Goal: Information Seeking & Learning: Learn about a topic

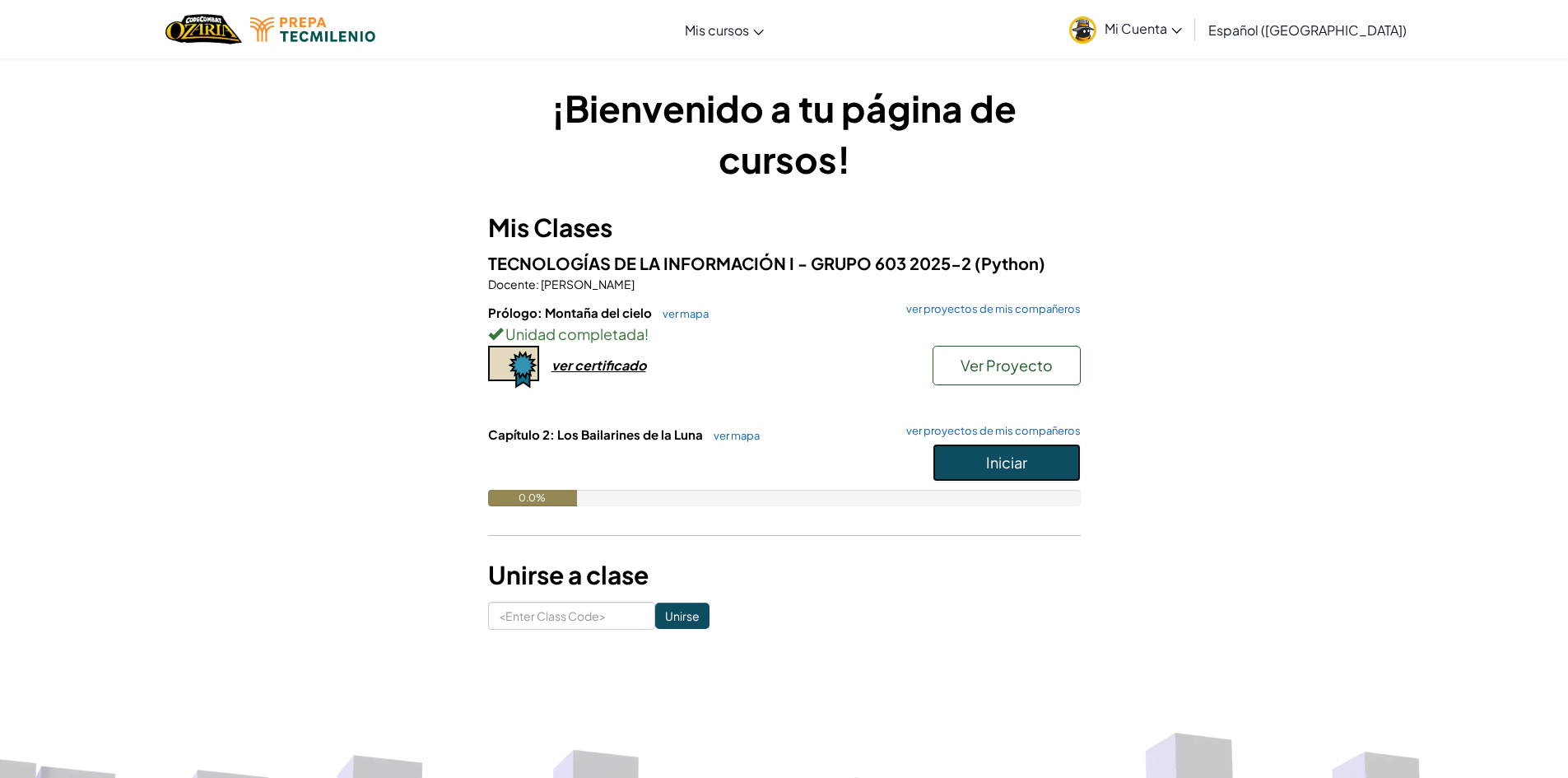
click at [965, 447] on button "Iniciar" at bounding box center [1006, 462] width 148 height 38
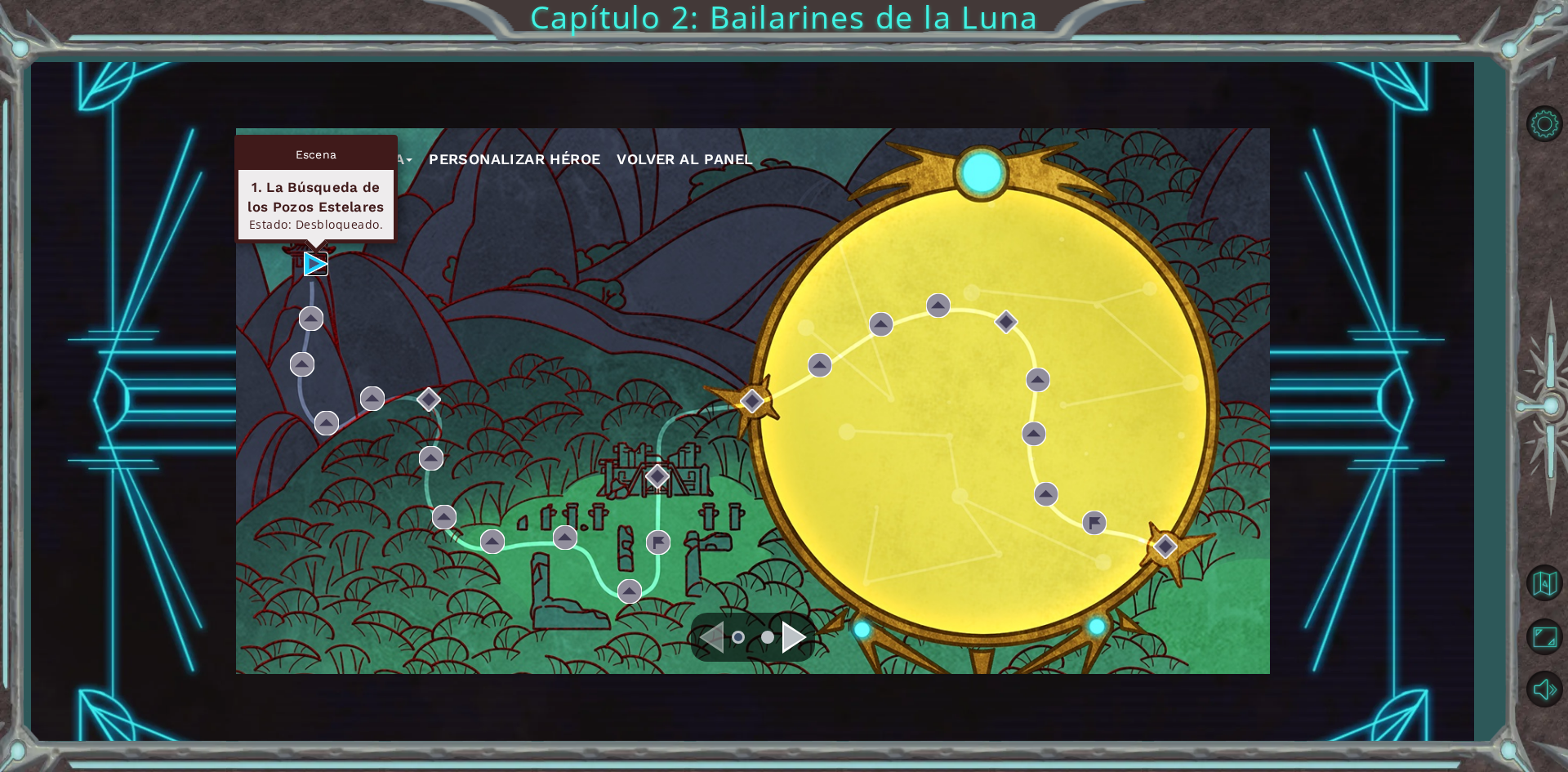
click at [324, 252] on img at bounding box center [316, 264] width 25 height 25
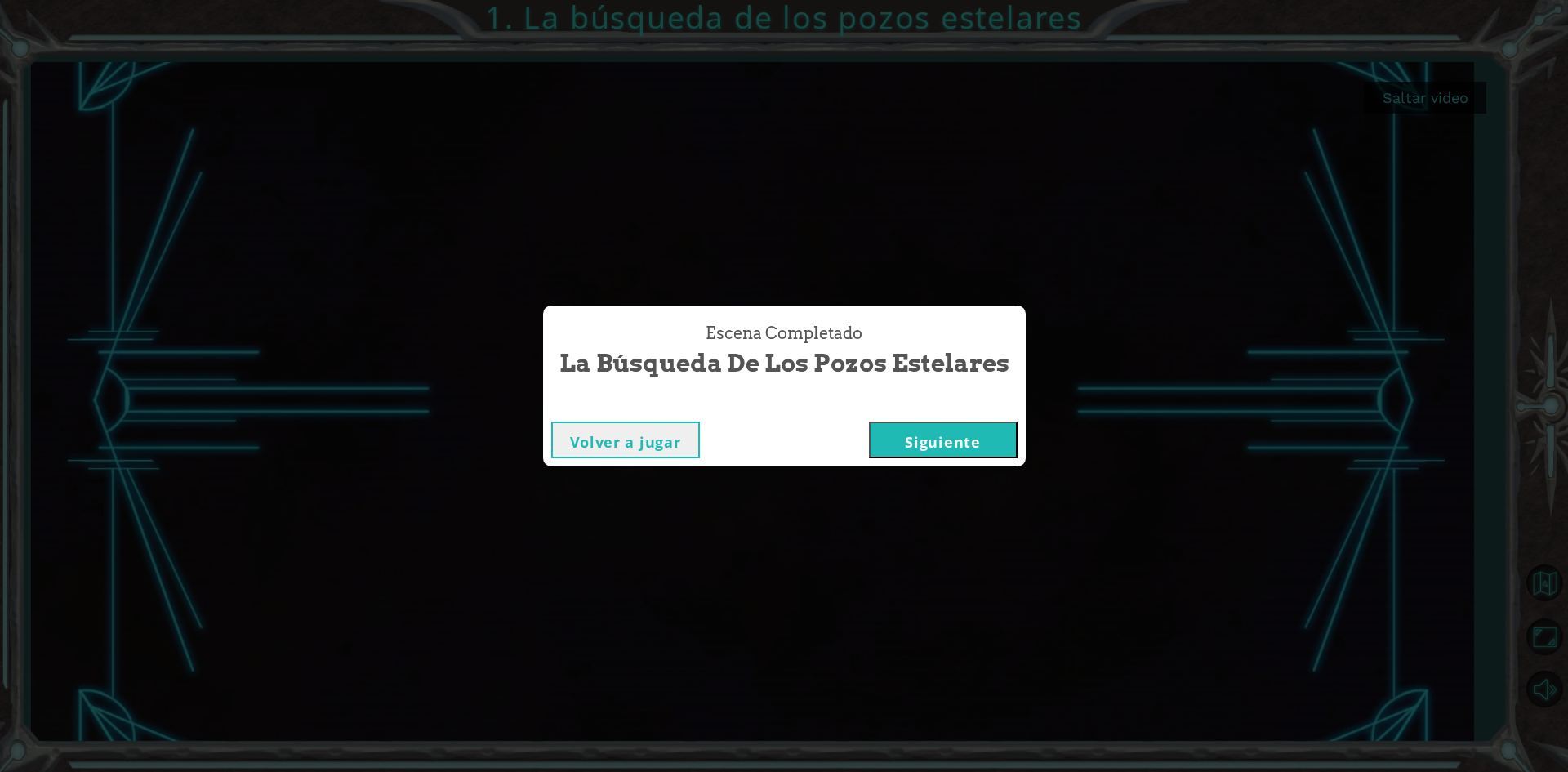
click at [912, 432] on button "Siguiente" at bounding box center [943, 439] width 149 height 36
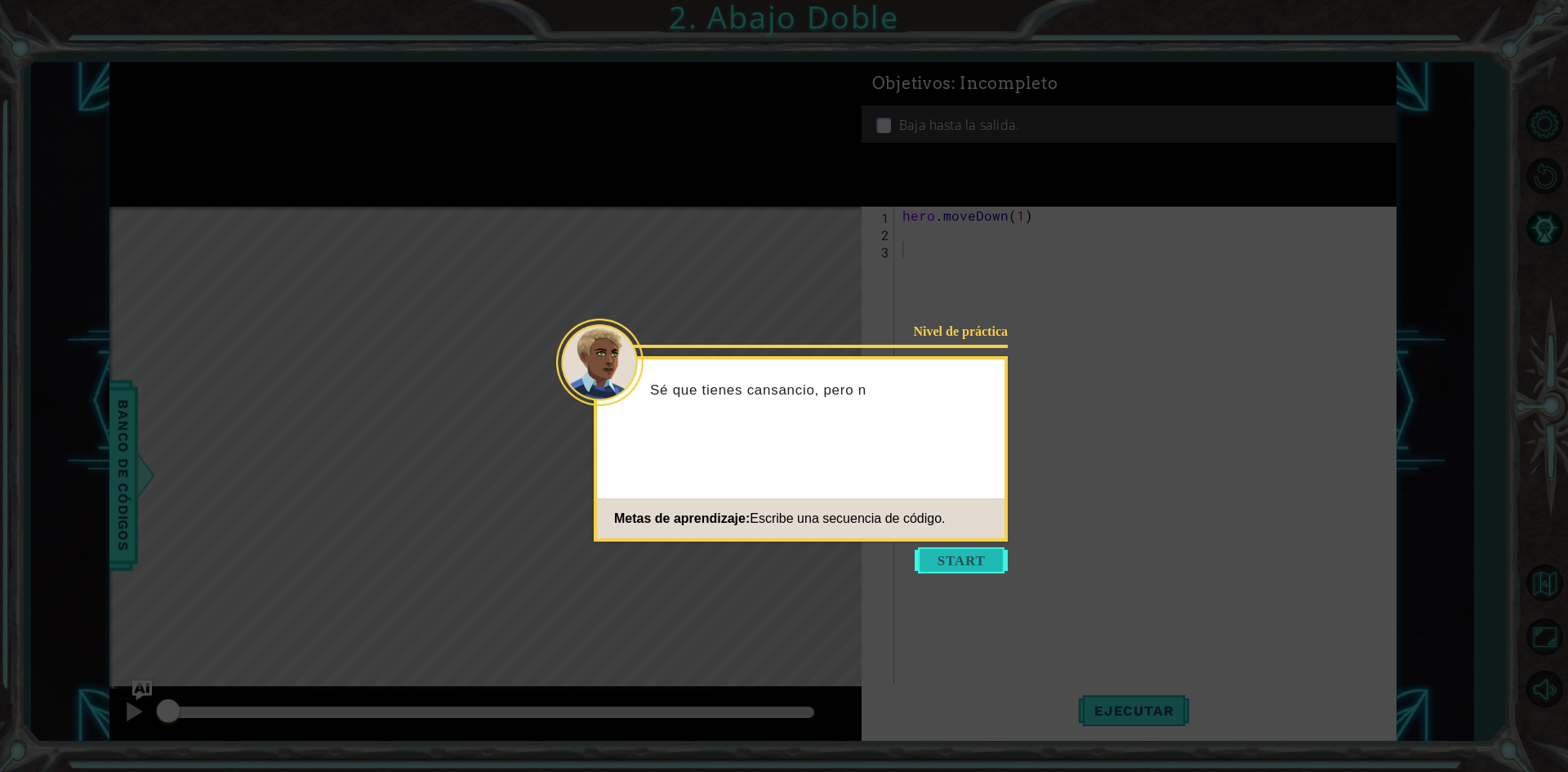
click at [961, 564] on button "Start" at bounding box center [961, 560] width 94 height 27
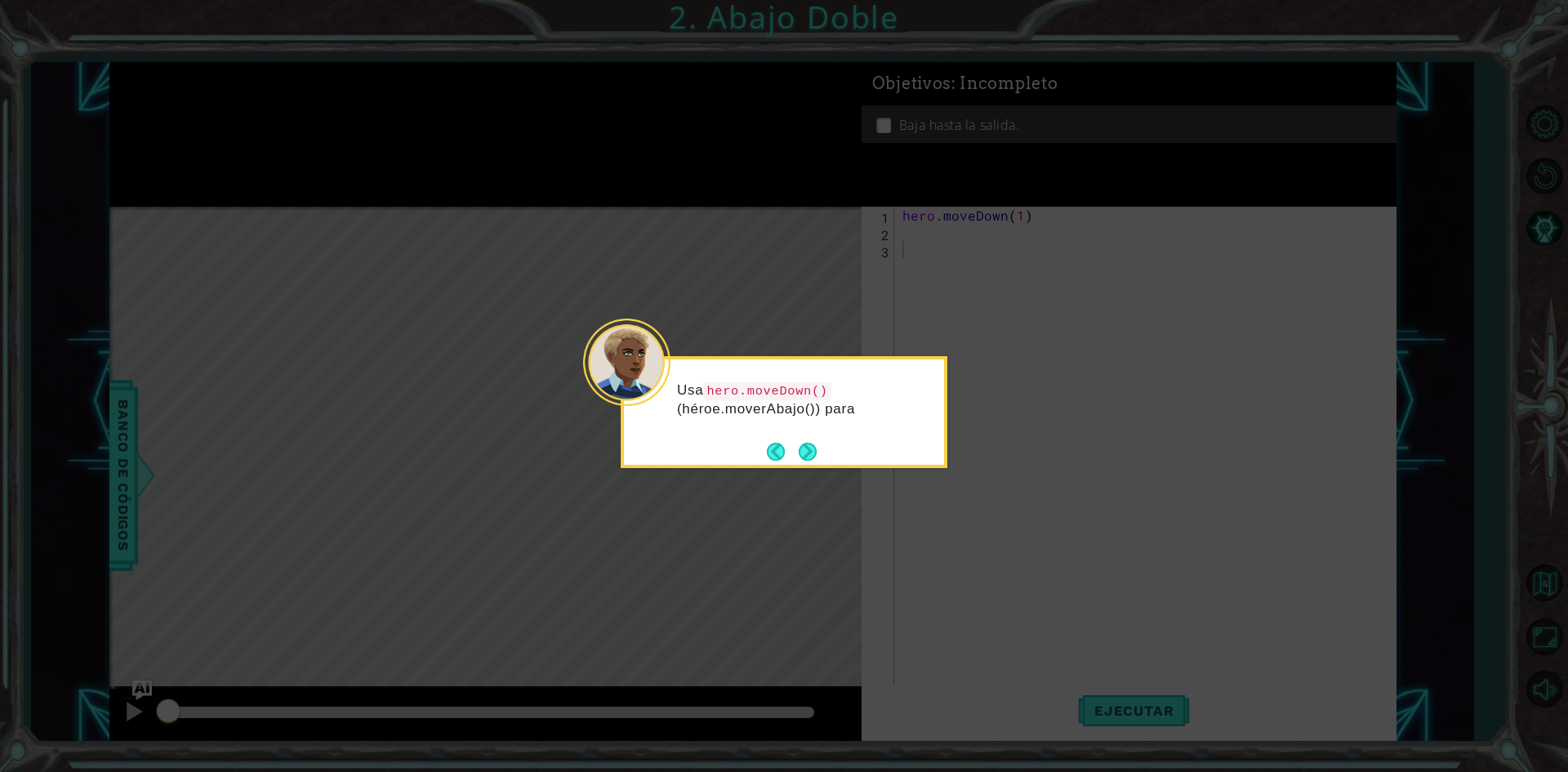
click at [801, 458] on button "Next" at bounding box center [807, 451] width 19 height 19
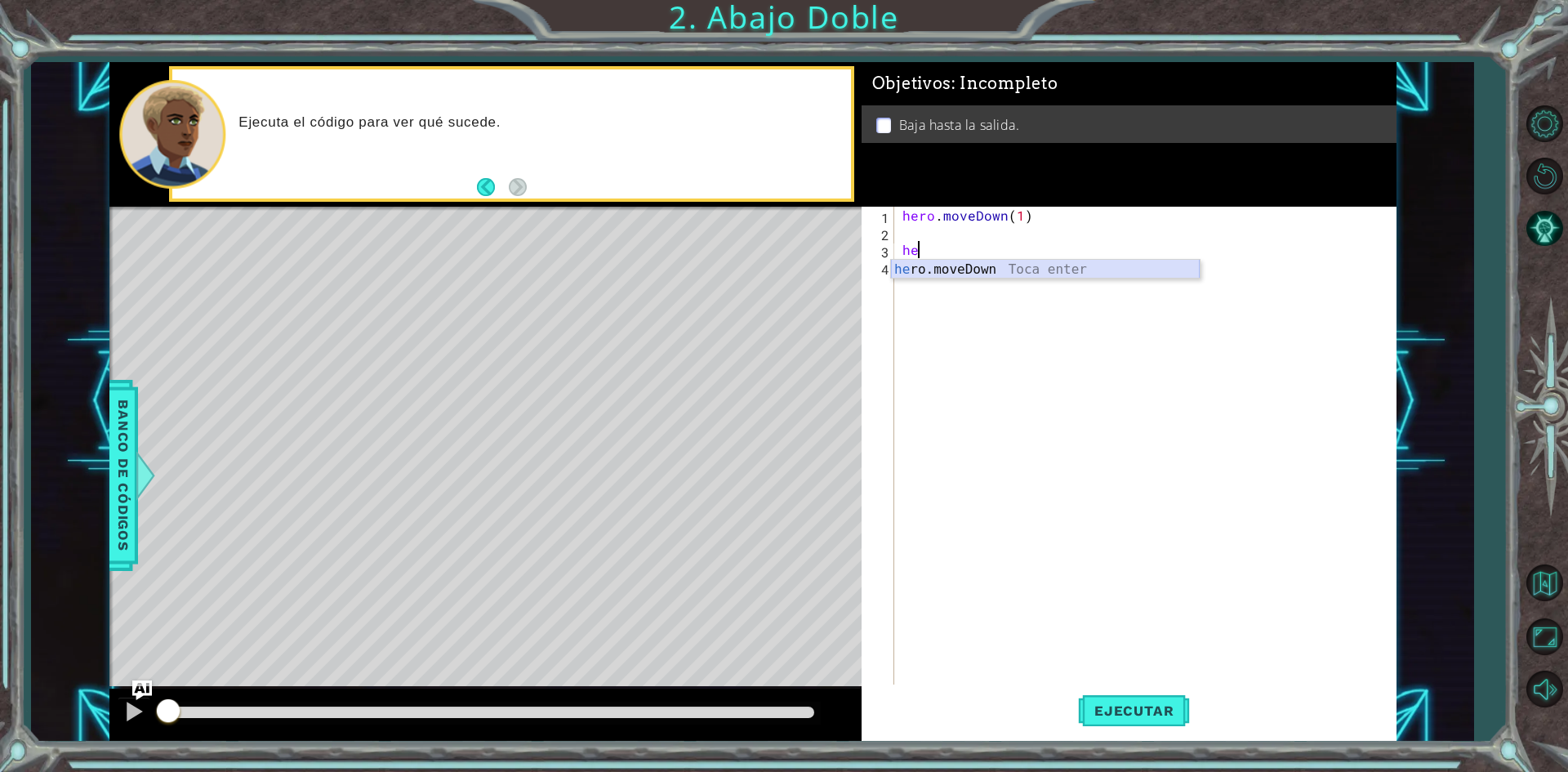
click at [965, 276] on div "he ro.moveDown Toca enter" at bounding box center [1045, 290] width 309 height 59
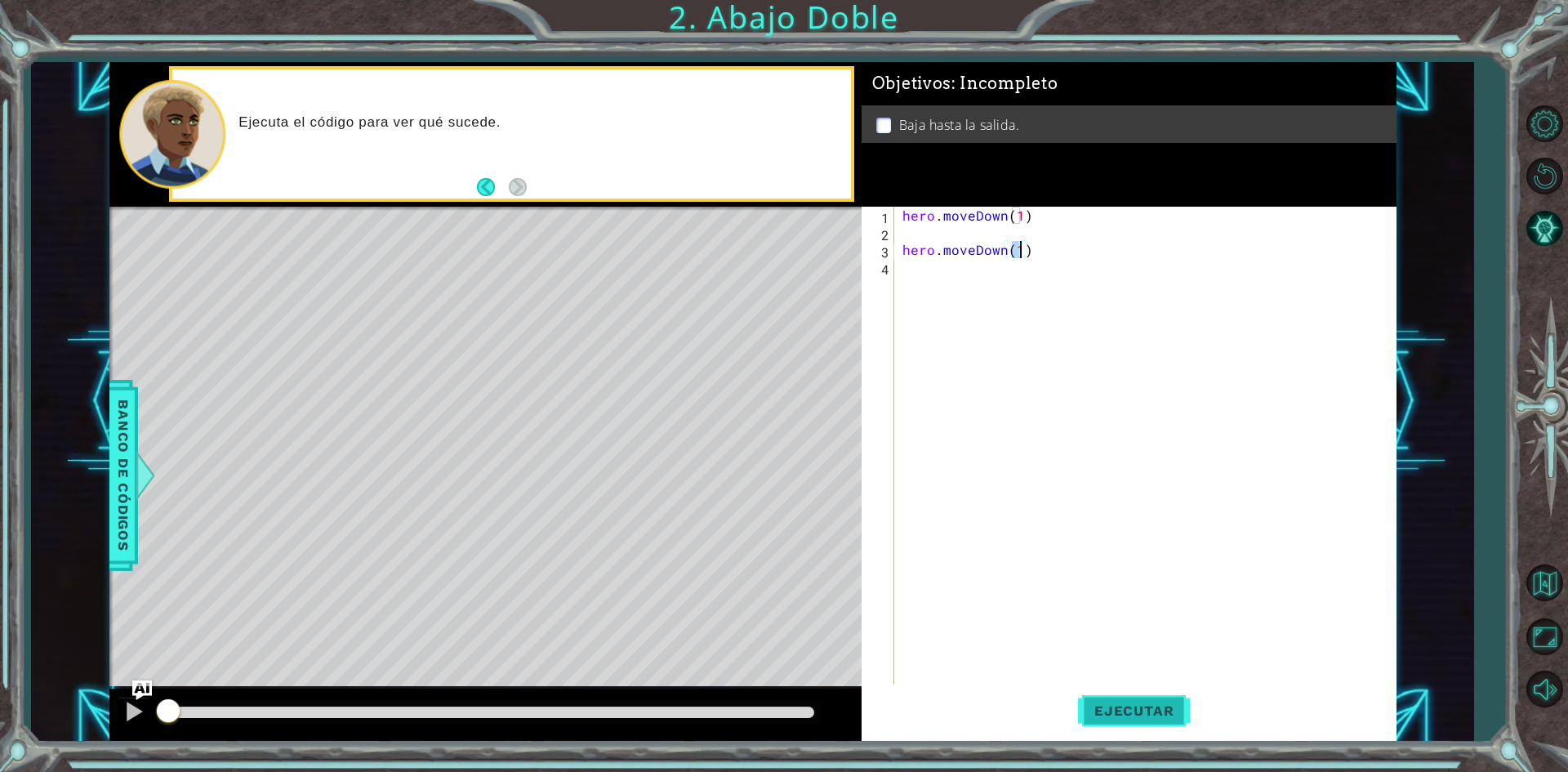
type textarea "hero.moveDown(1)"
click at [1109, 707] on span "Ejecutar" at bounding box center [1134, 710] width 112 height 17
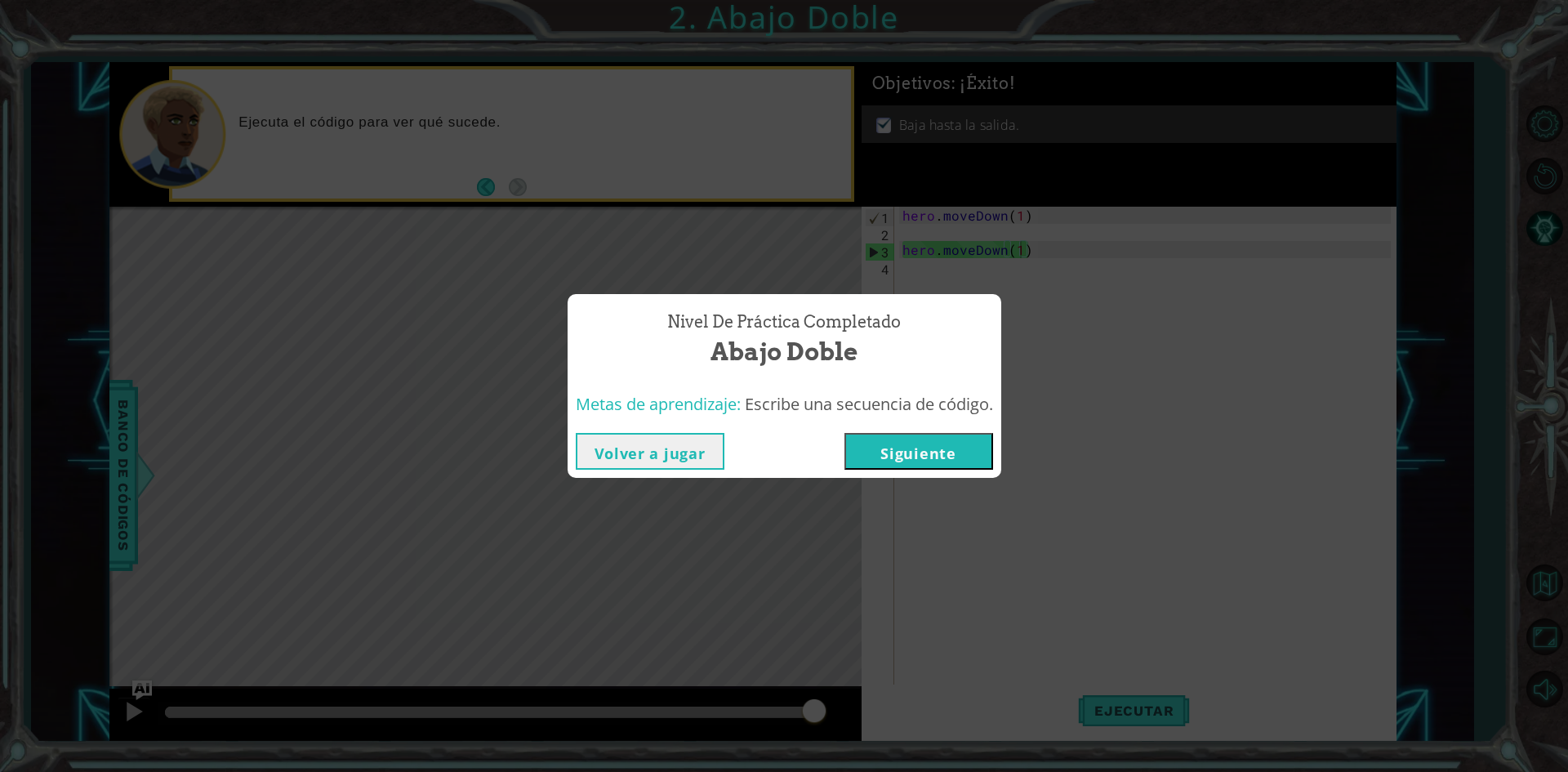
click at [894, 431] on div "Volver a jugar [GEOGRAPHIC_DATA]" at bounding box center [784, 451] width 434 height 53
click at [890, 449] on button "Siguiente" at bounding box center [918, 451] width 149 height 36
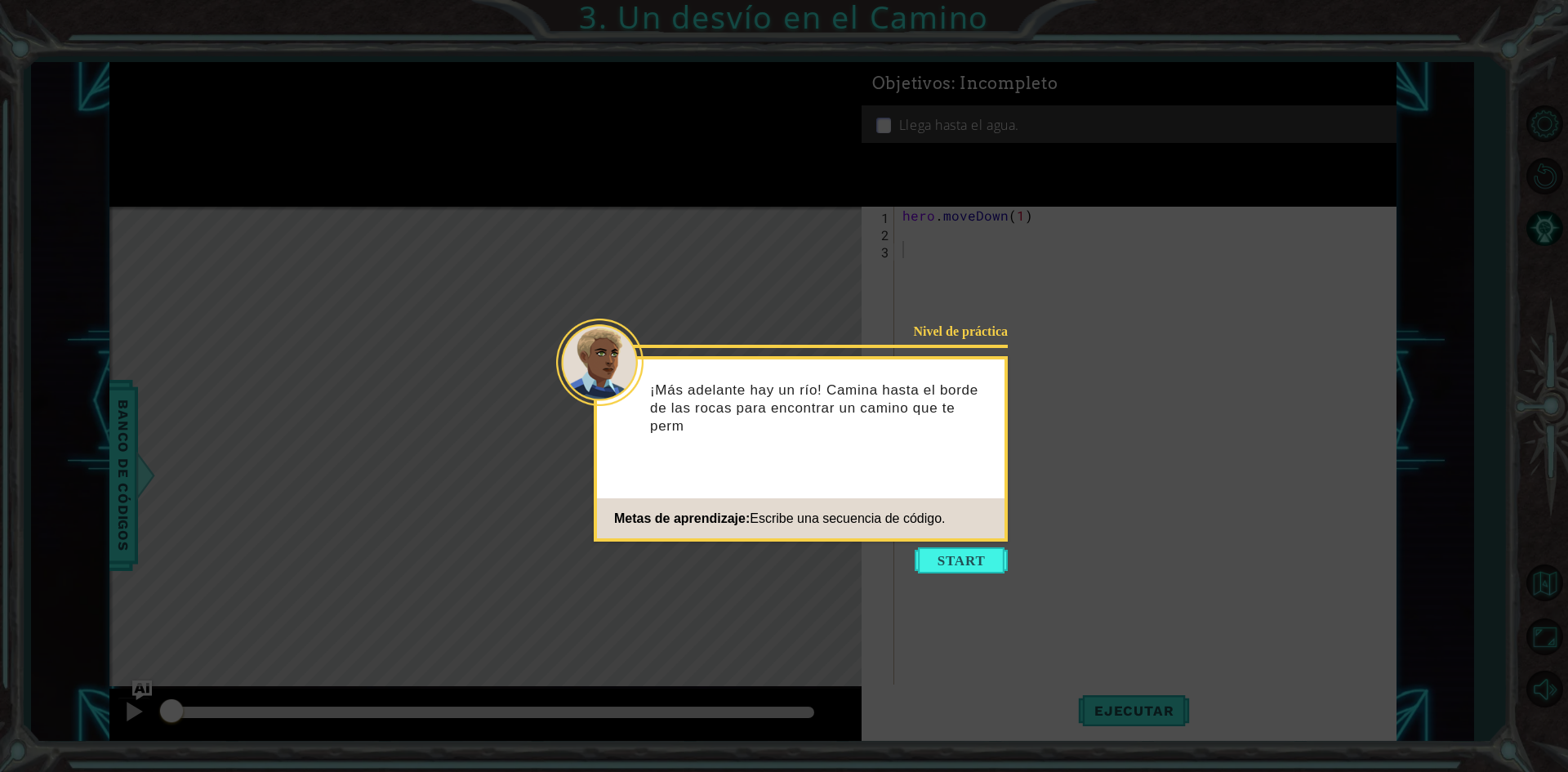
click at [962, 558] on button "Start" at bounding box center [961, 560] width 94 height 27
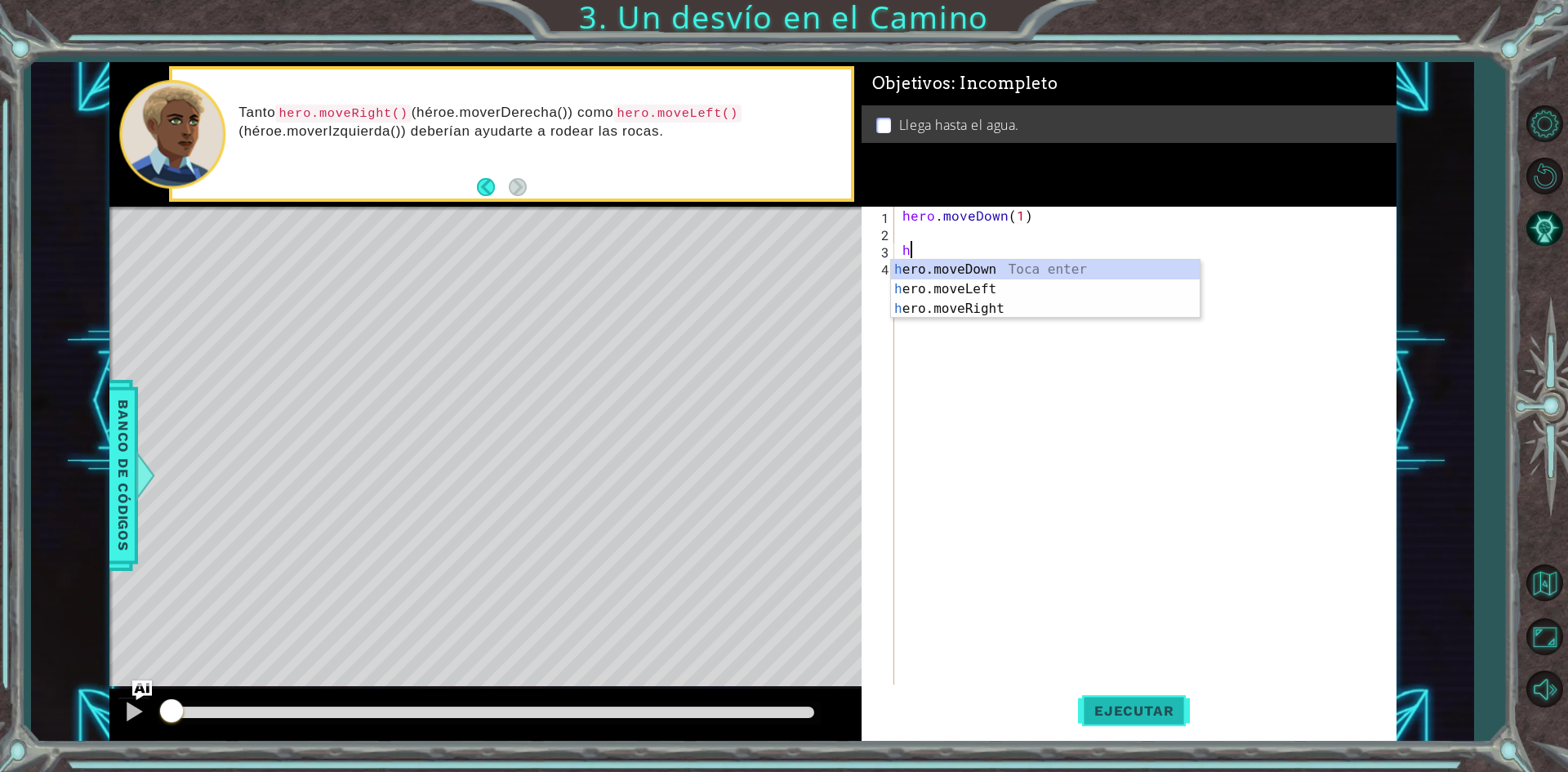
type textarea "h"
drag, startPoint x: 1097, startPoint y: 685, endPoint x: 1103, endPoint y: 699, distance: 15.2
click at [1098, 689] on button "Ejecutar" at bounding box center [1134, 711] width 112 height 53
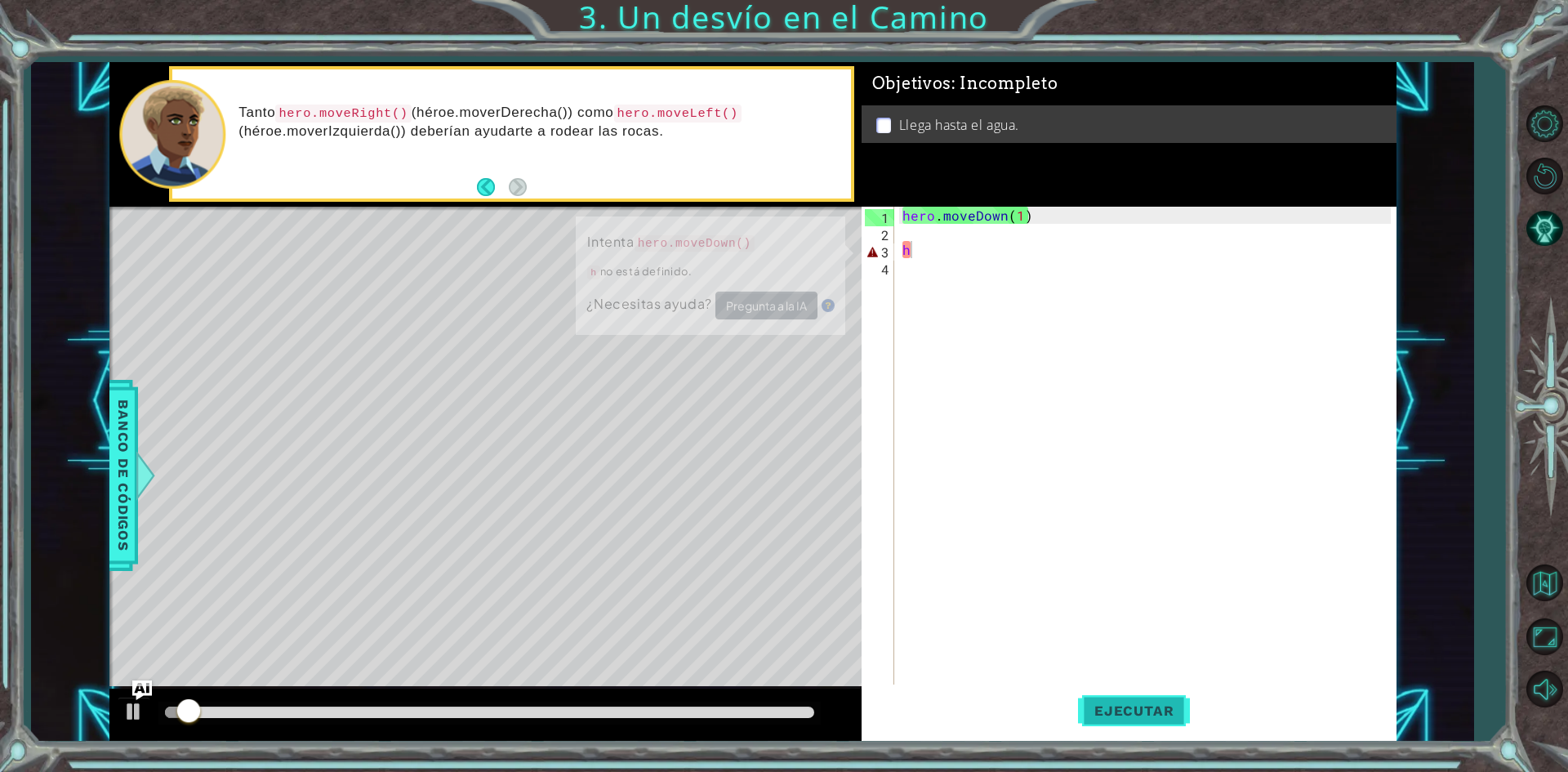
click at [1104, 702] on button "Ejecutar" at bounding box center [1134, 711] width 112 height 53
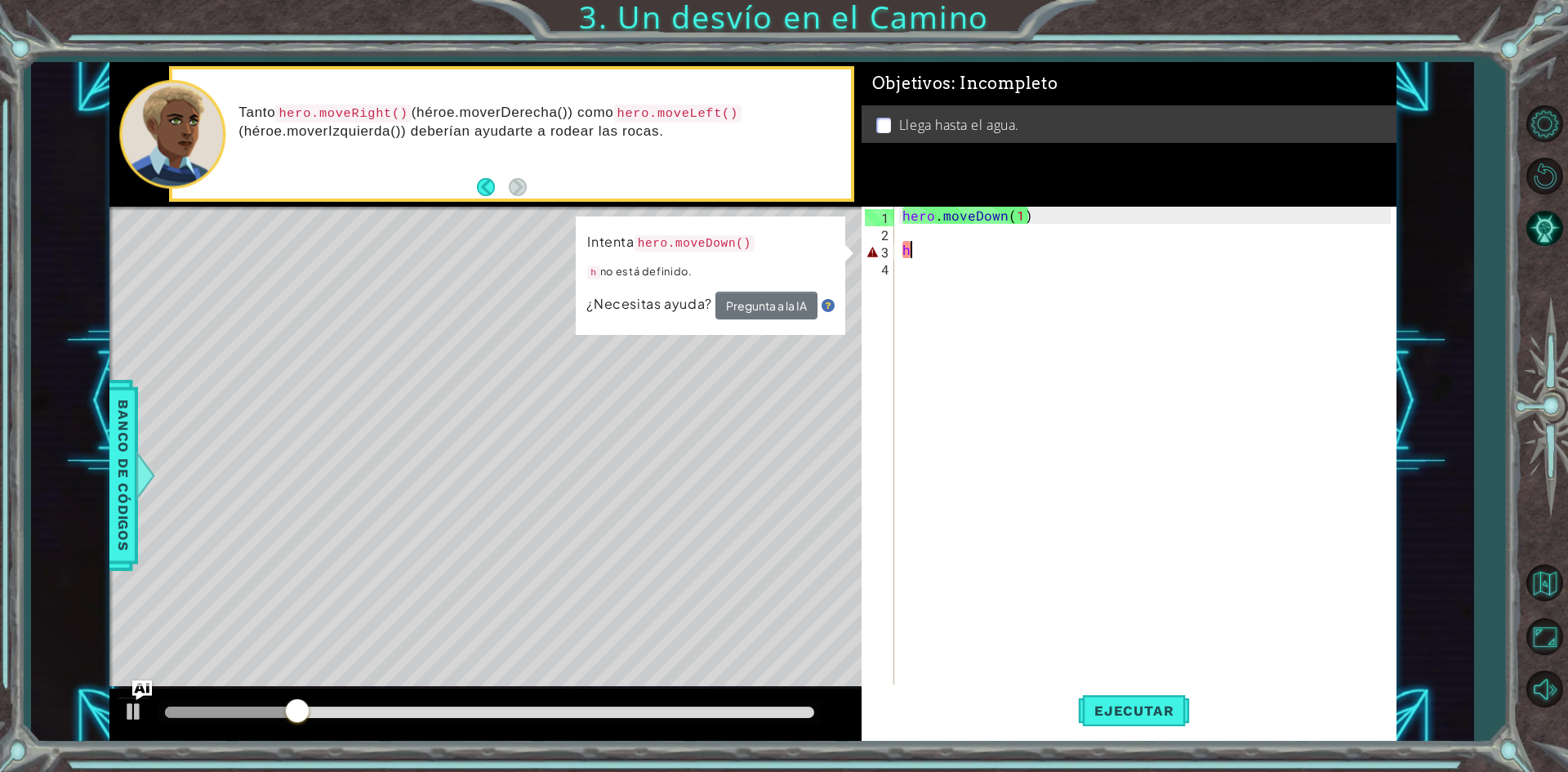
click at [993, 262] on div "hero . moveDown ( 1 ) h" at bounding box center [1149, 464] width 500 height 515
click at [986, 246] on div "hero . moveDown ( 1 ) h" at bounding box center [1149, 464] width 500 height 515
click at [901, 247] on div "hero . moveDown ( 1 ) h" at bounding box center [1149, 464] width 500 height 515
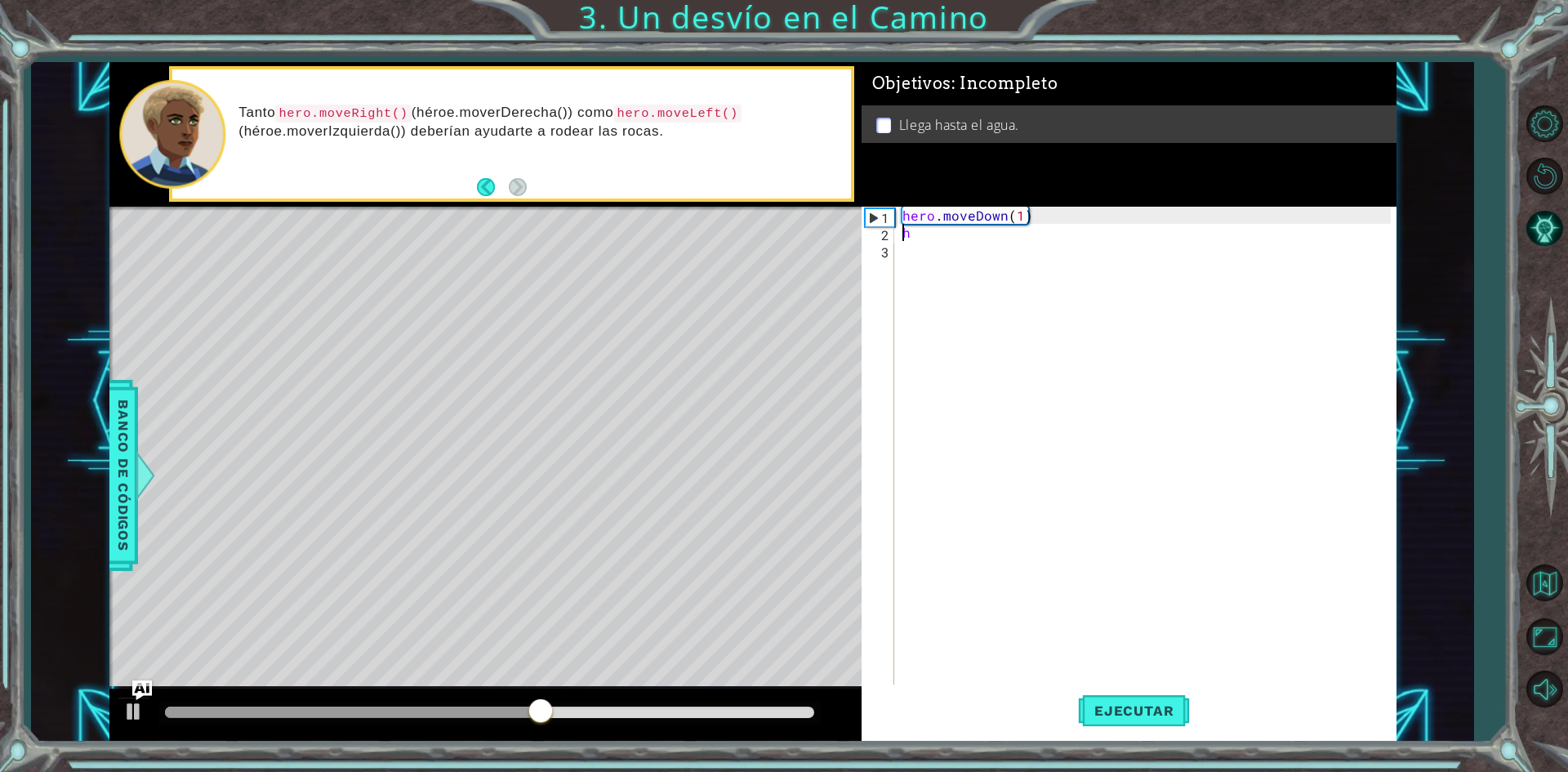
click at [912, 232] on div "hero . moveDown ( 1 ) h" at bounding box center [1149, 464] width 500 height 515
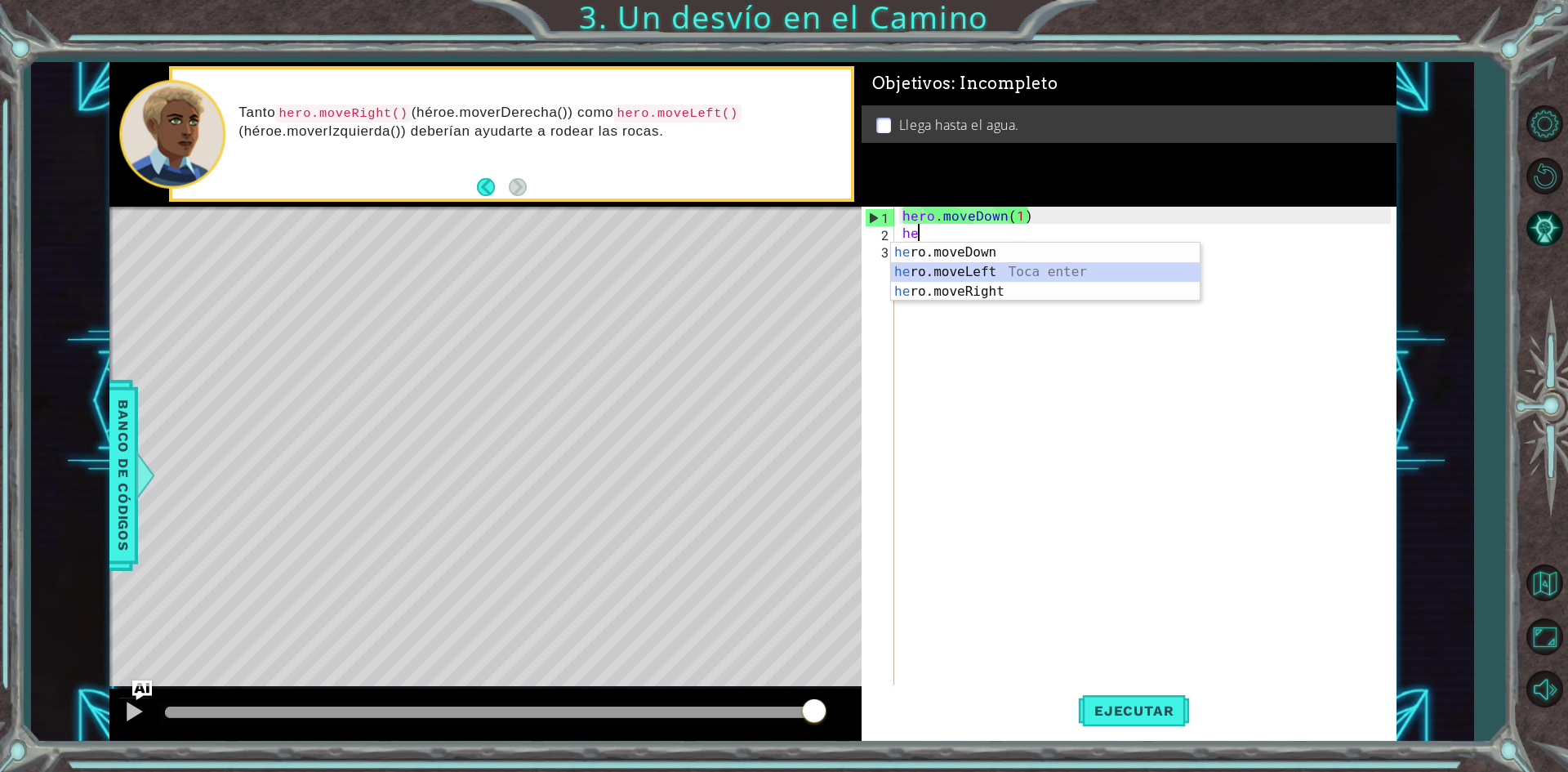
click at [959, 263] on div "he ro.moveDown Toca enter he ro.moveLeft Toca enter he ro.moveRight Toca enter" at bounding box center [1045, 291] width 309 height 98
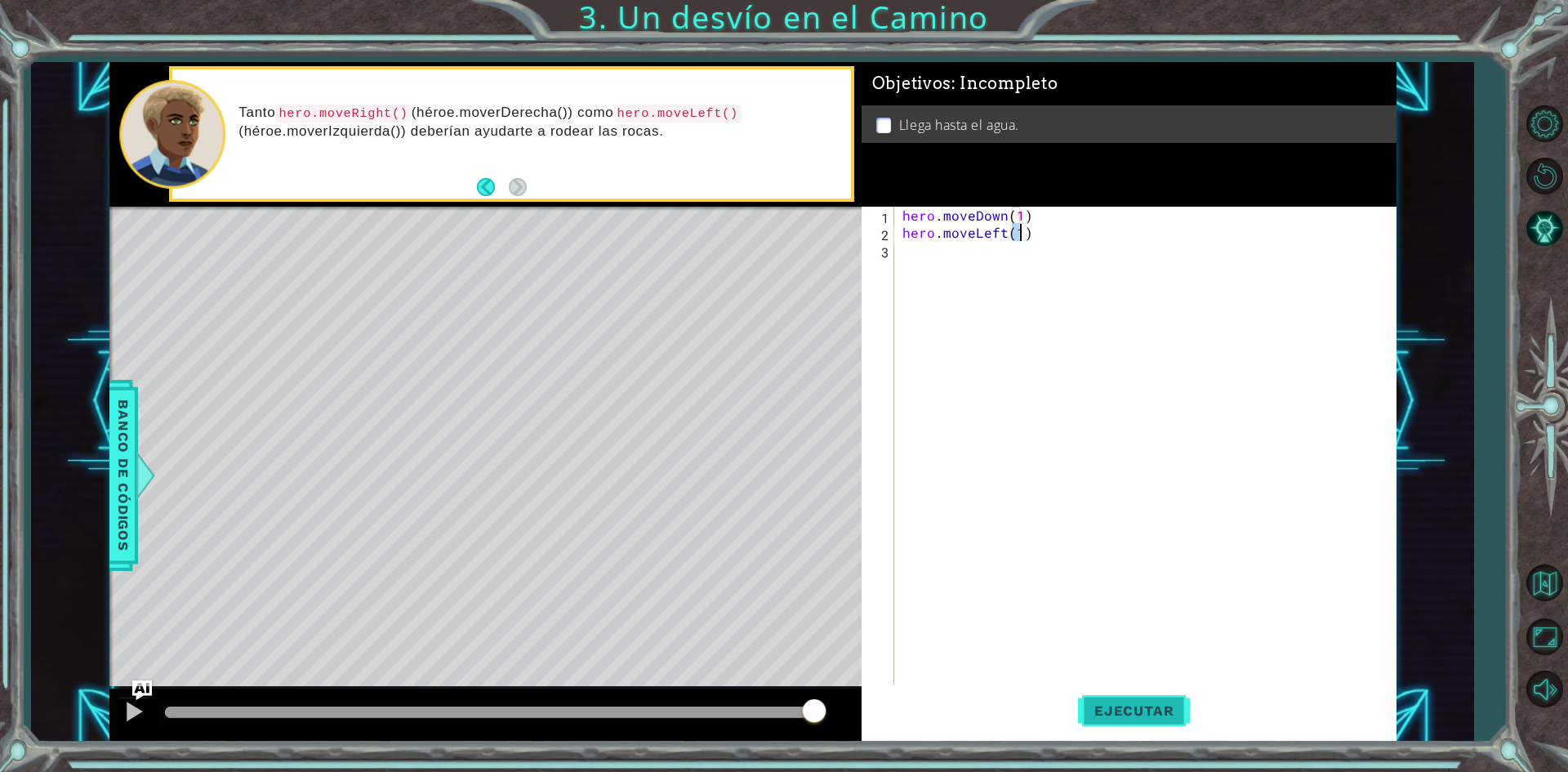
type textarea "hero.moveLeft(1)"
click at [1152, 714] on span "Ejecutar" at bounding box center [1134, 710] width 112 height 17
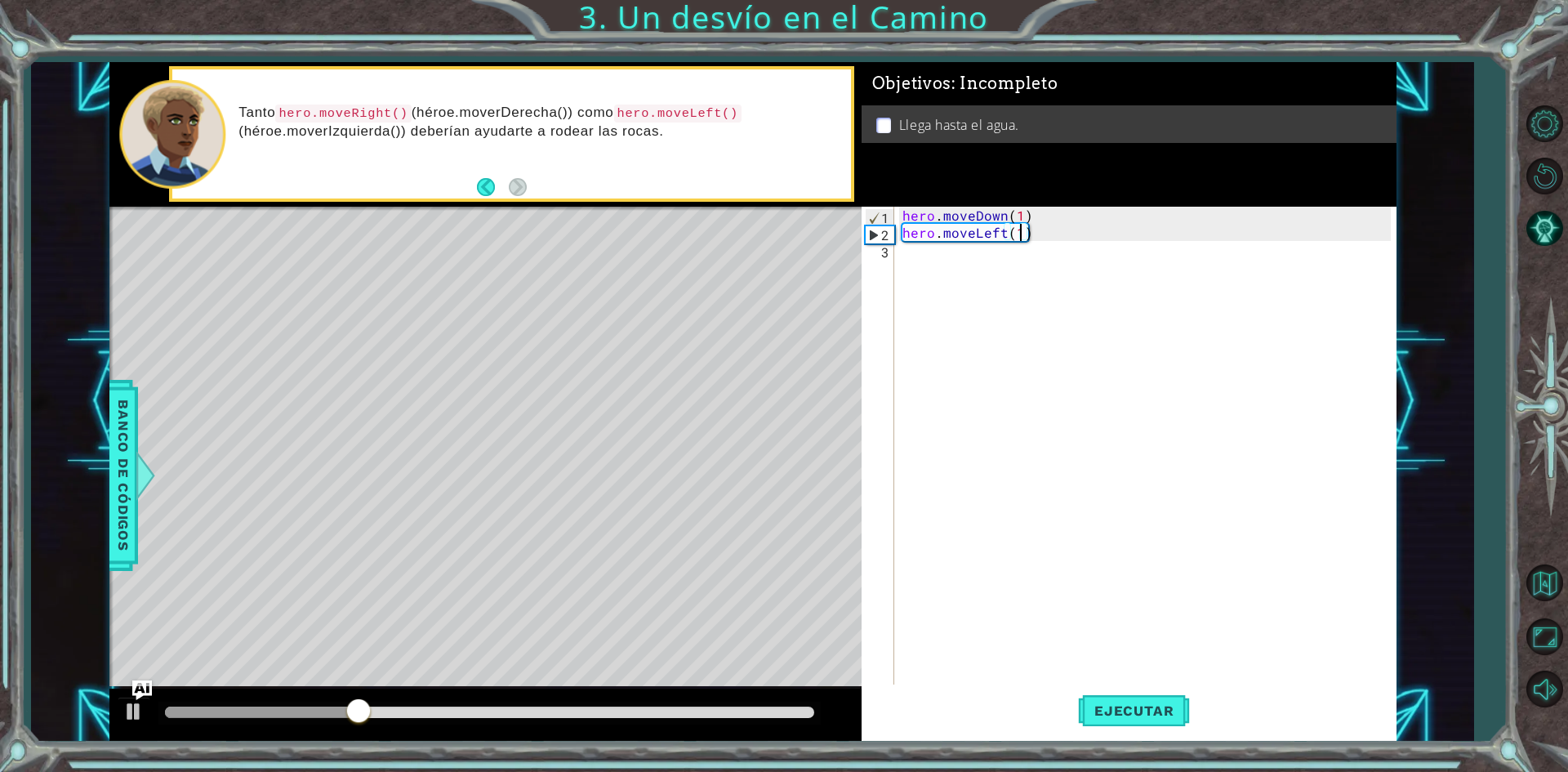
click at [909, 266] on div "hero . moveDown ( 1 ) hero . moveLeft ( 1 )" at bounding box center [1149, 464] width 500 height 515
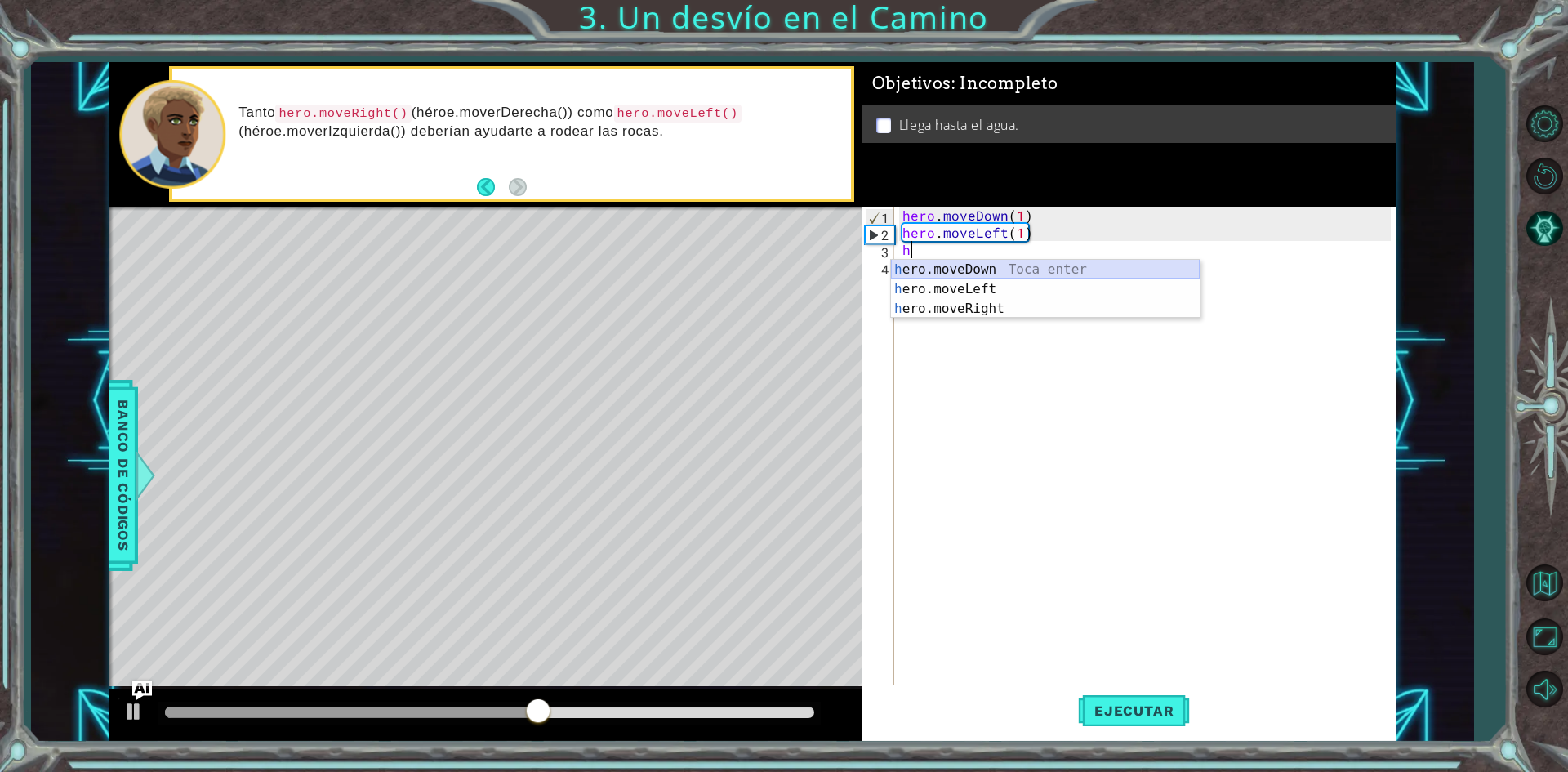
click at [994, 268] on div "h ero.moveDown Toca enter h ero.moveLeft Toca enter h ero.moveRight Toca enter" at bounding box center [1045, 309] width 309 height 98
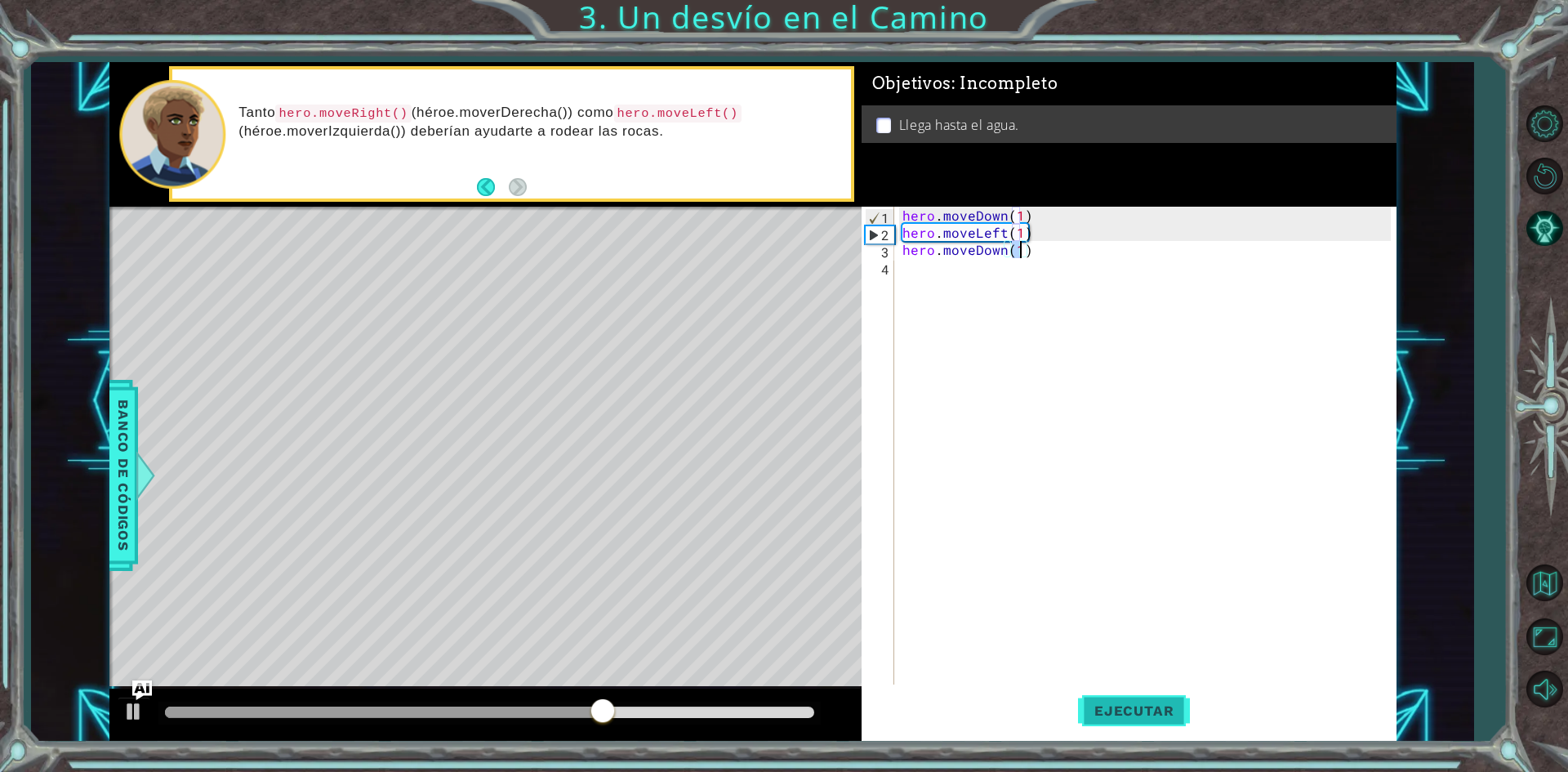
type textarea "hero.moveDown(1)"
click at [1152, 714] on span "Ejecutar" at bounding box center [1134, 710] width 112 height 17
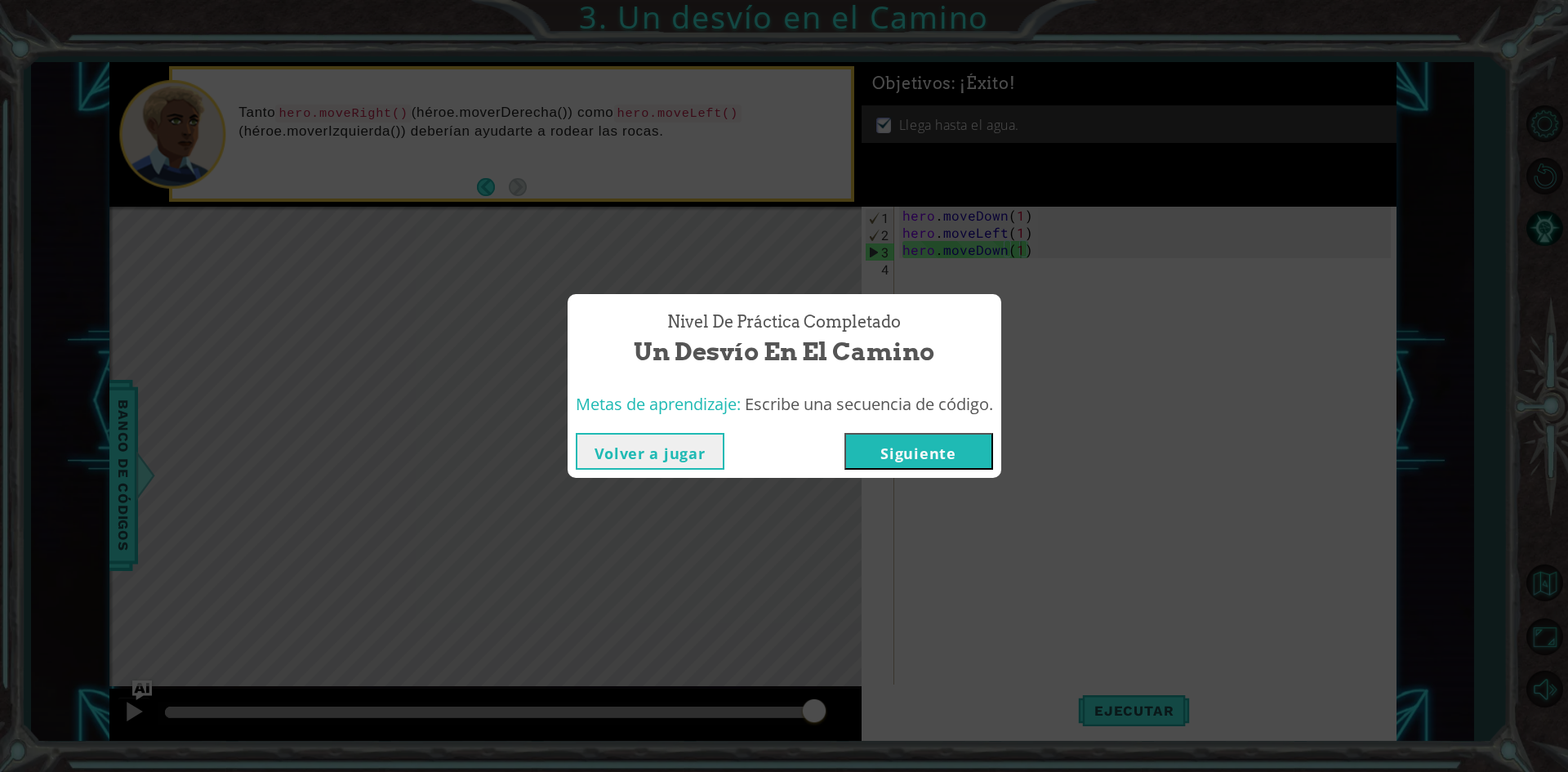
click at [933, 463] on button "Siguiente" at bounding box center [918, 451] width 149 height 36
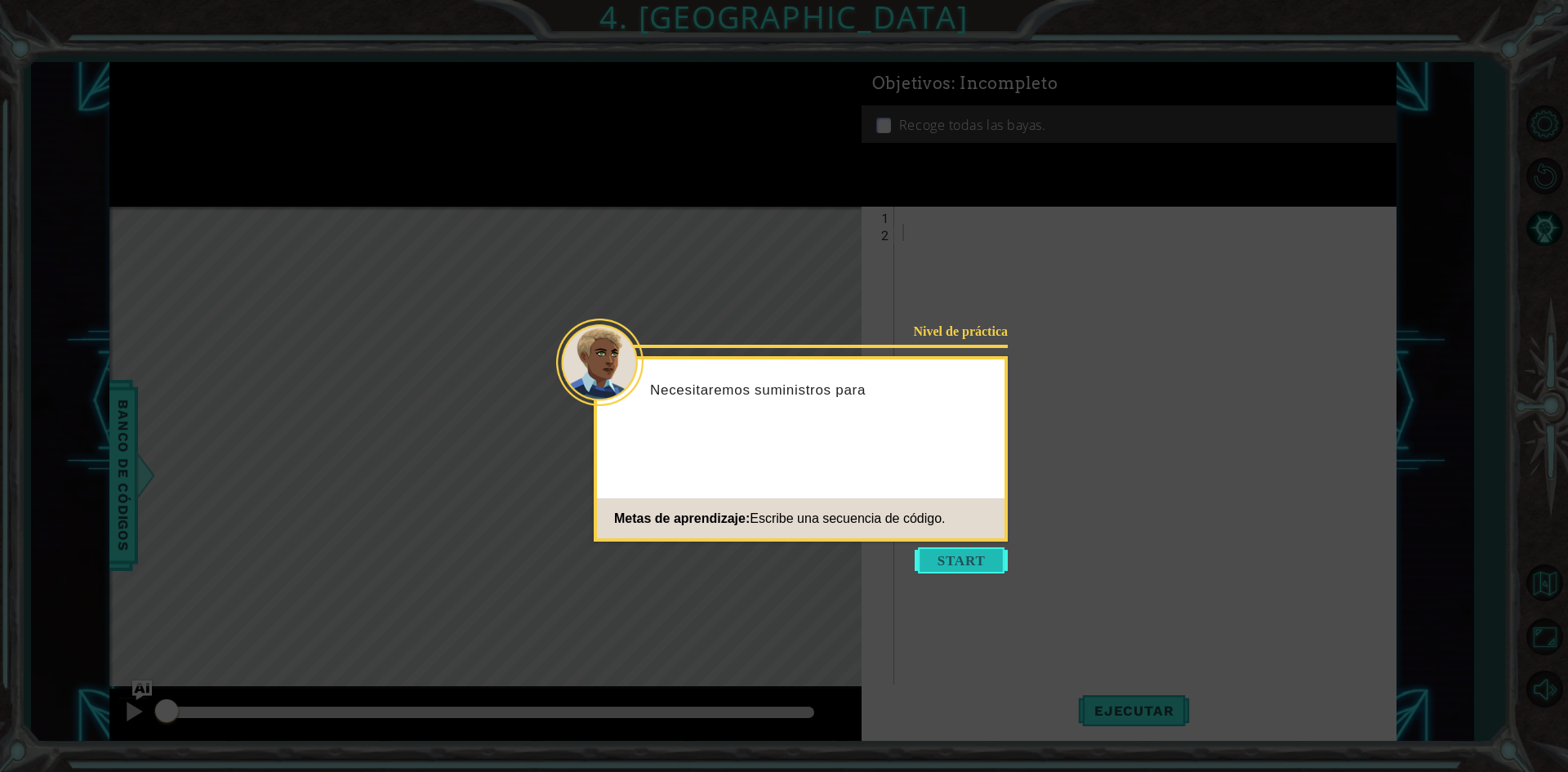
click at [995, 563] on button "Start" at bounding box center [961, 560] width 94 height 27
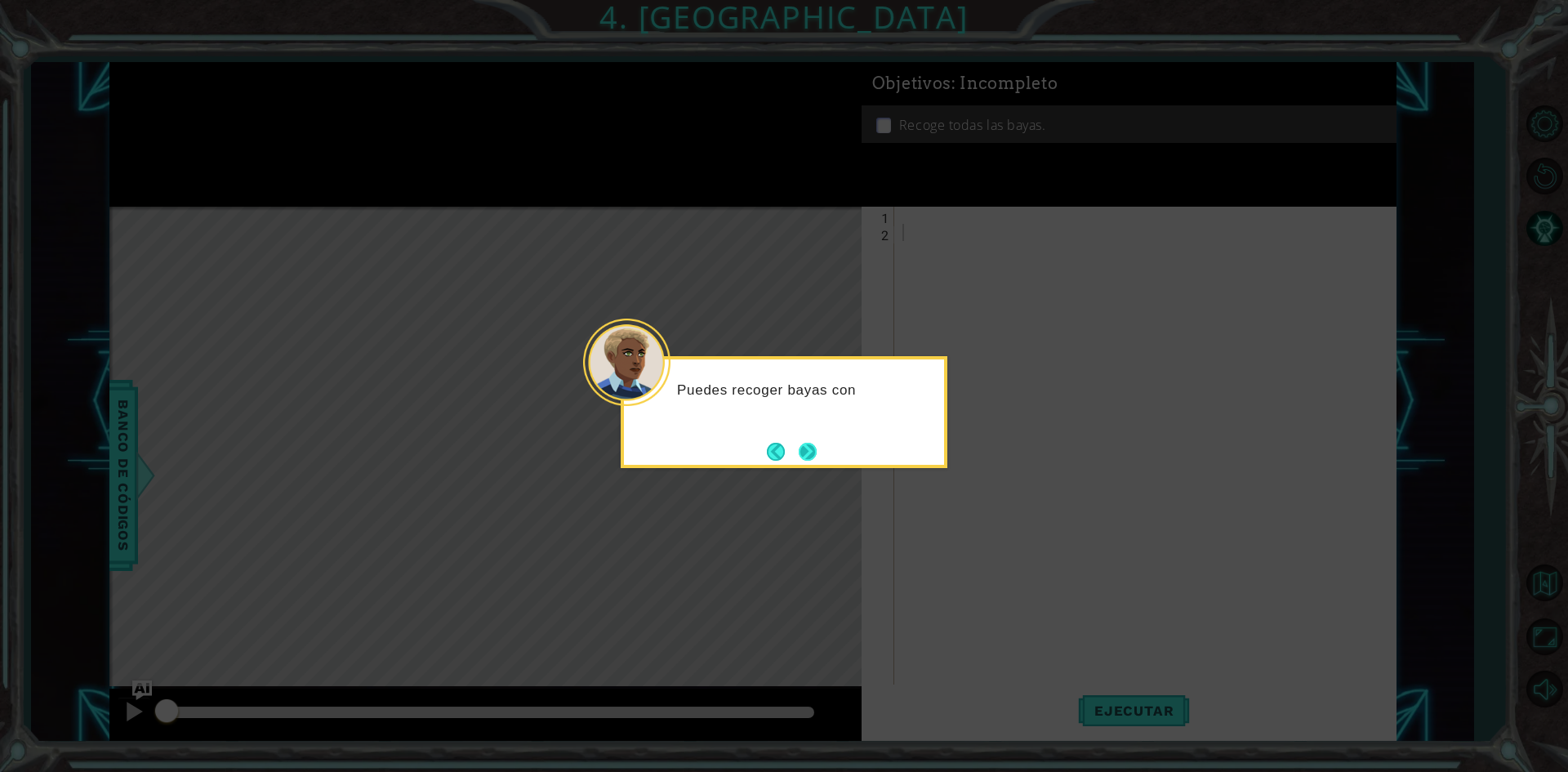
click at [817, 448] on button "Next" at bounding box center [808, 452] width 20 height 20
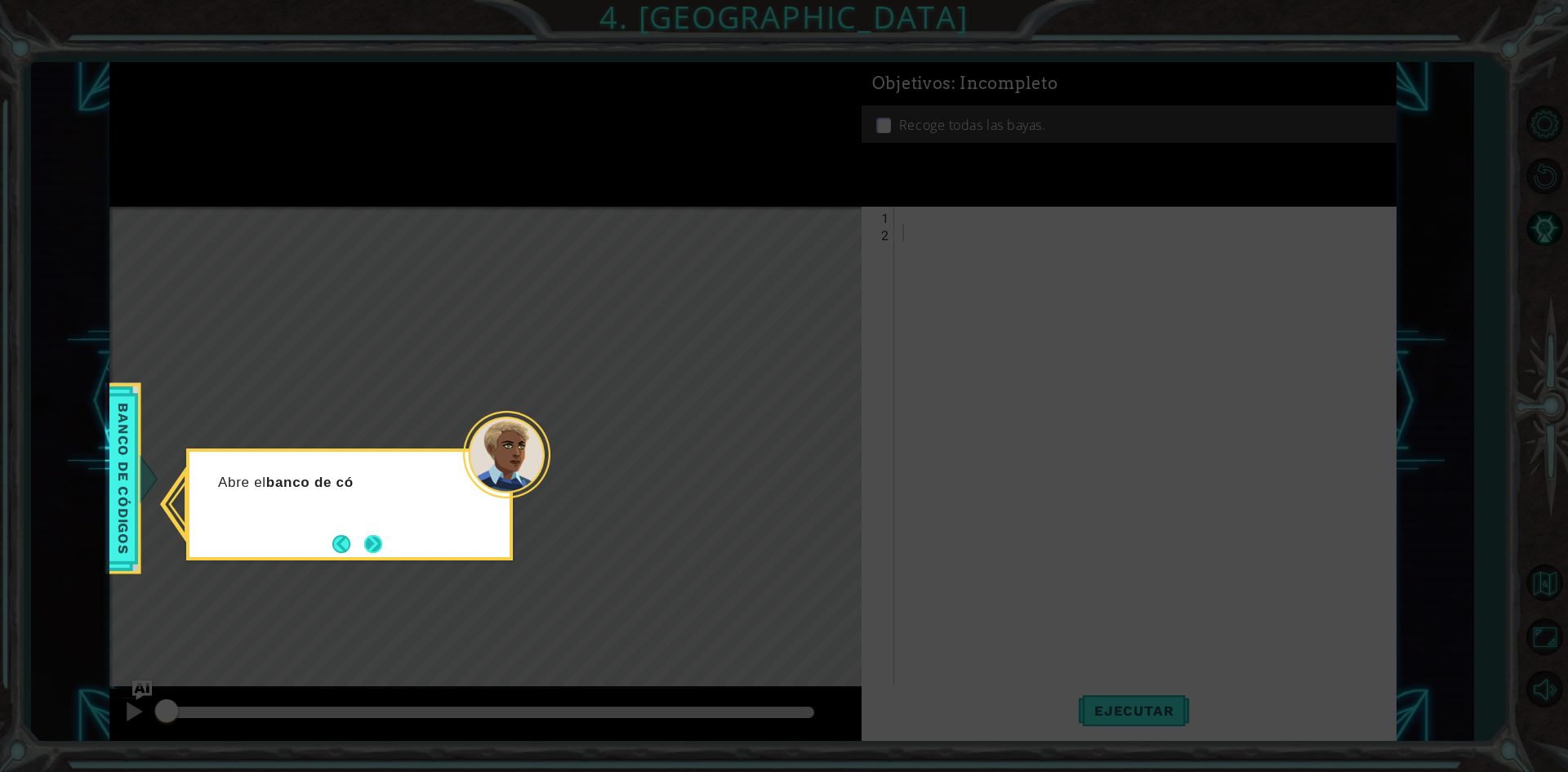
click at [380, 540] on button "Next" at bounding box center [373, 544] width 28 height 28
click at [380, 540] on button "Next" at bounding box center [373, 544] width 25 height 25
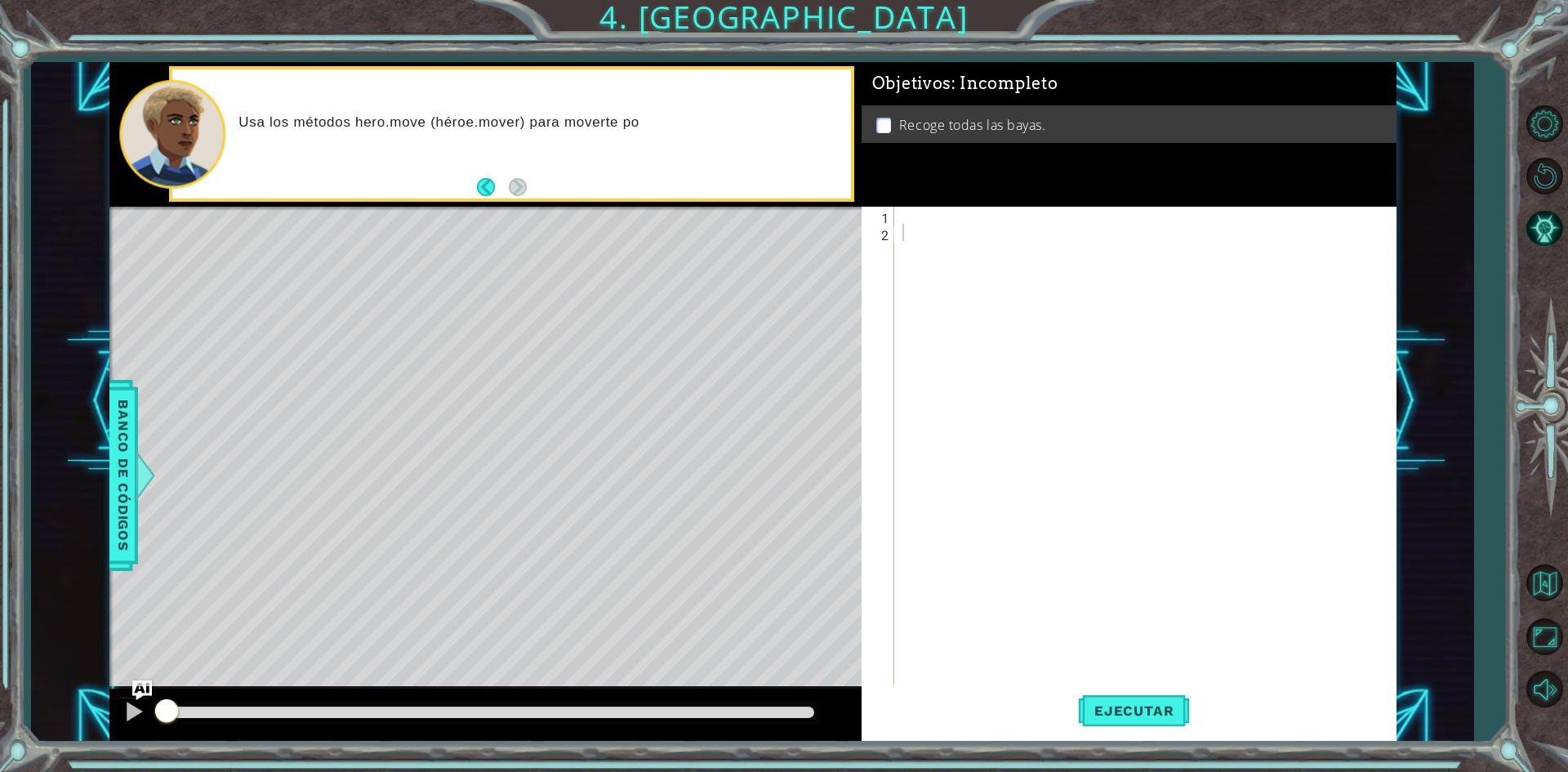
click at [507, 330] on div "Level Map" at bounding box center [486, 447] width 755 height 482
click at [892, 207] on div "1 2" at bounding box center [880, 447] width 30 height 481
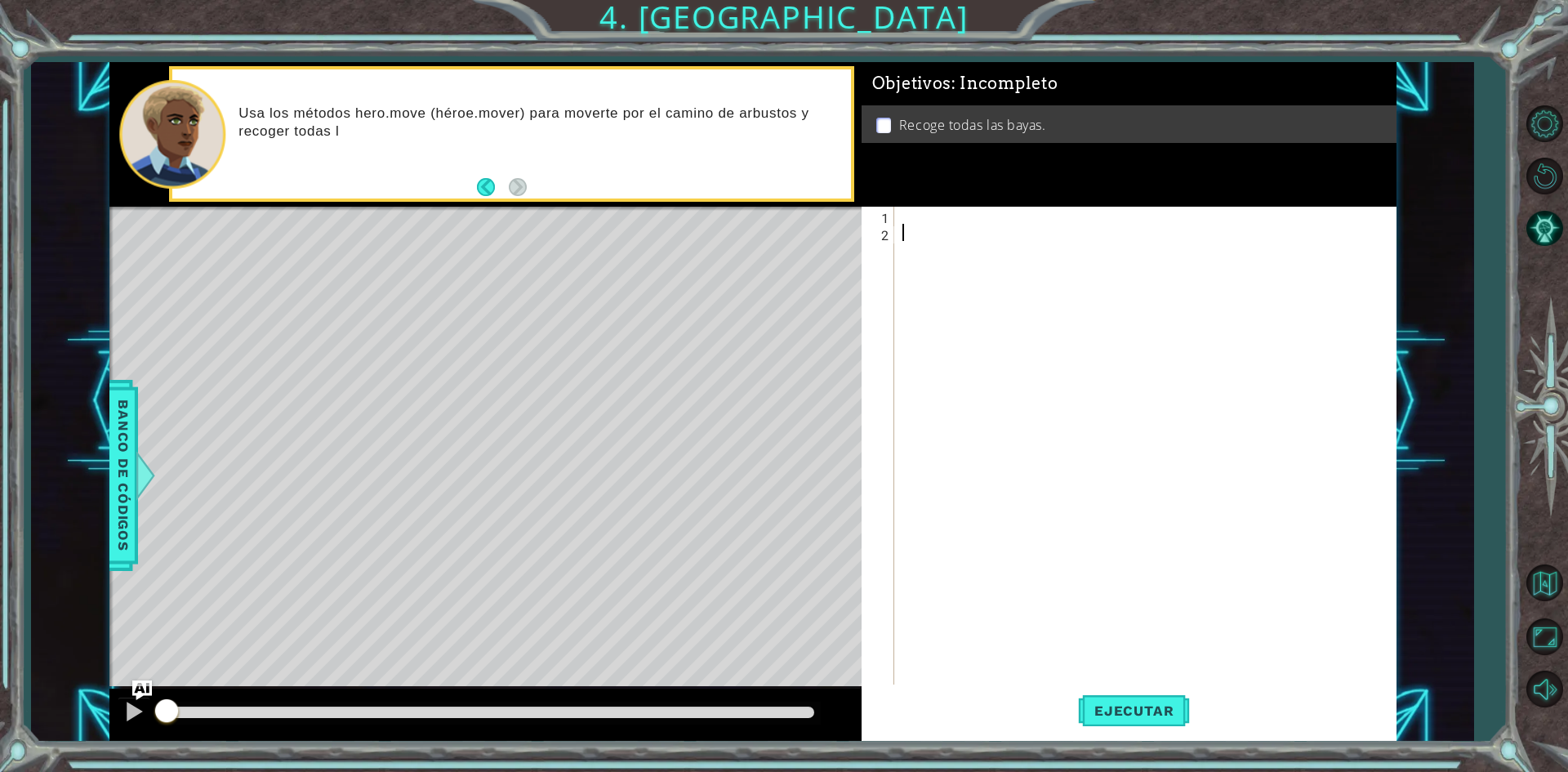
click at [901, 214] on div at bounding box center [1149, 464] width 500 height 515
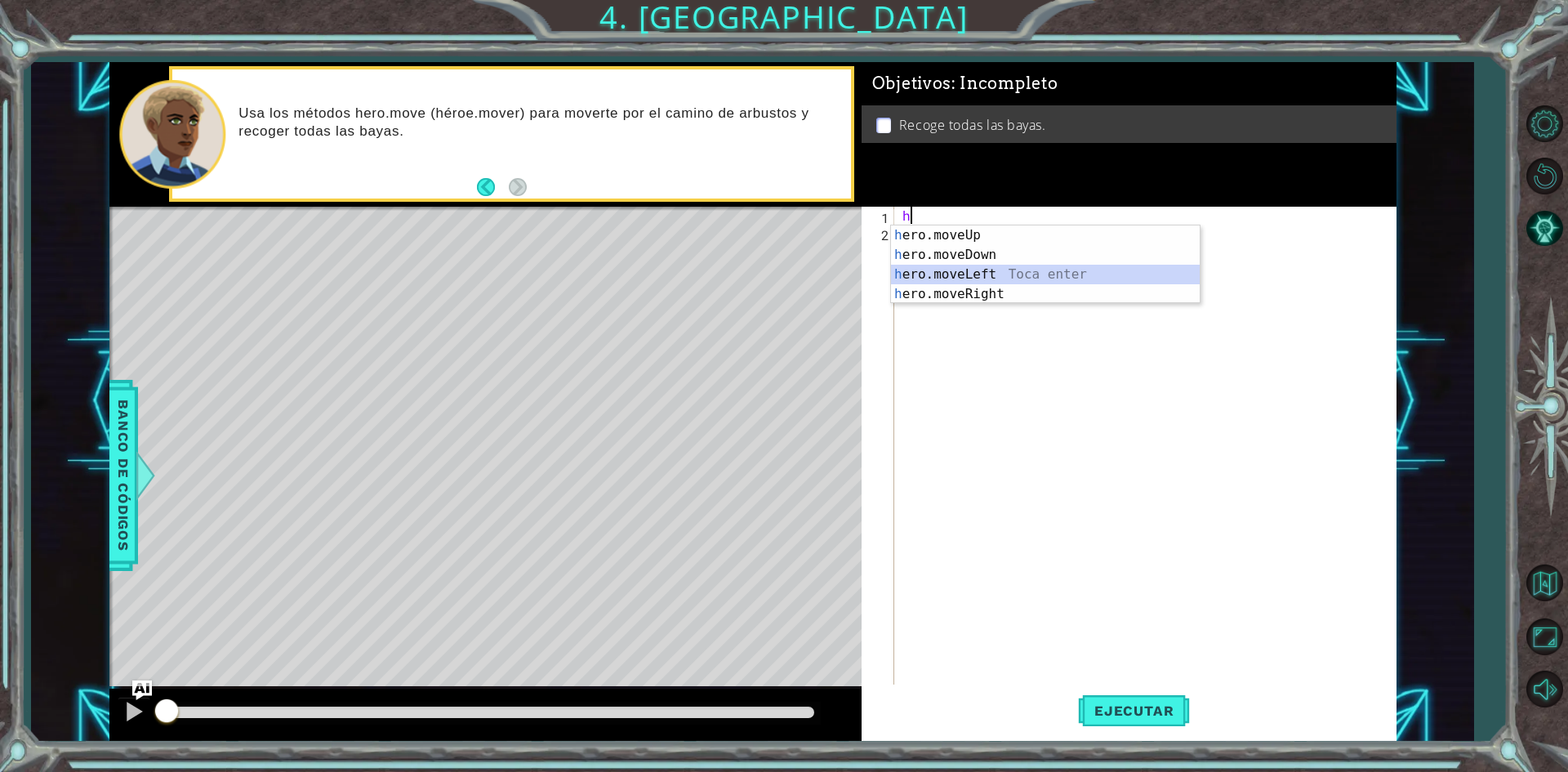
click at [937, 279] on div "h ero.moveUp Toca enter h ero.moveDown Toca enter h ero.moveLeft Toca enter h e…" at bounding box center [1045, 284] width 309 height 117
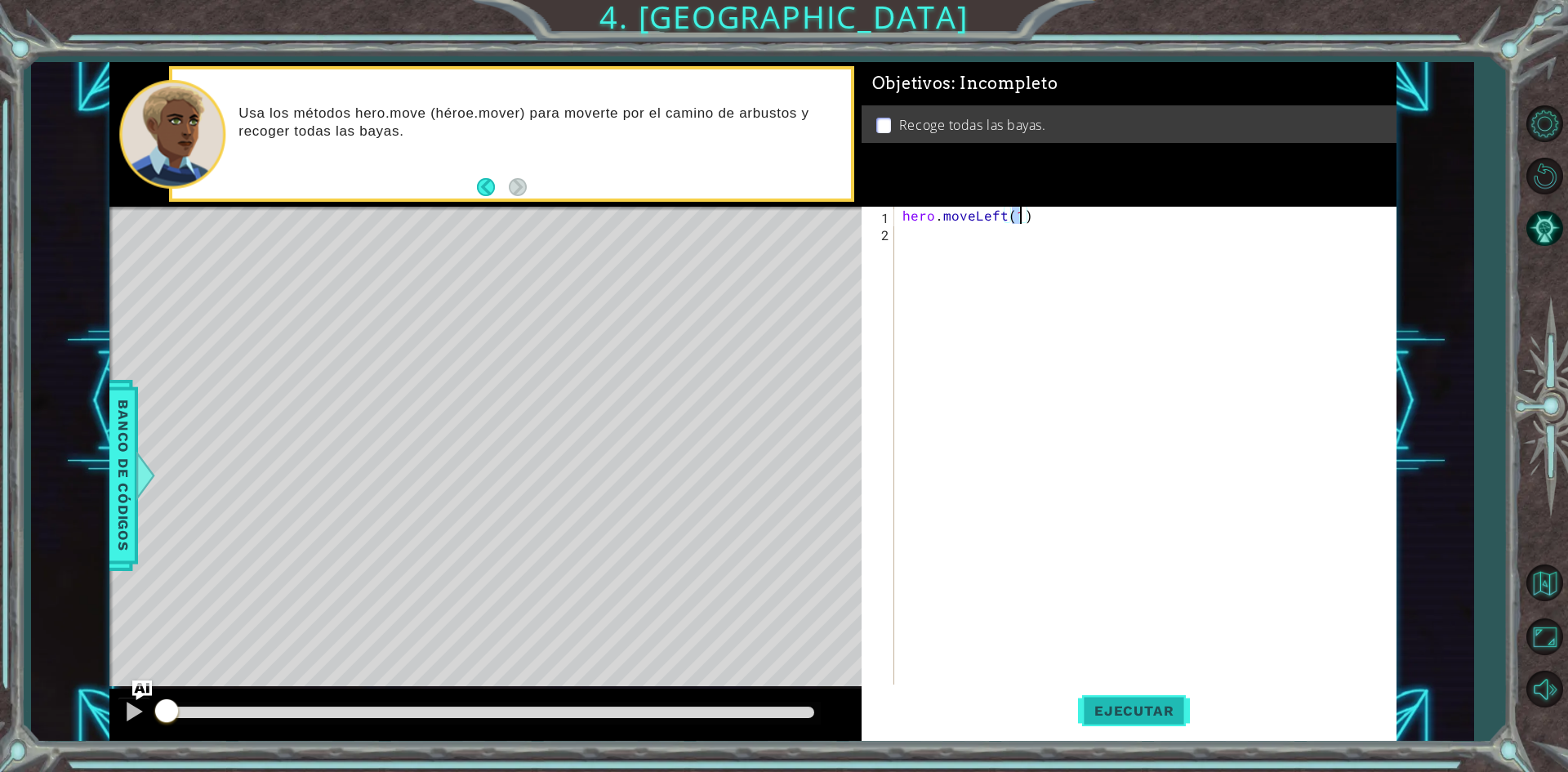
type textarea "hero.moveLeft(1)"
click at [1140, 707] on span "Ejecutar" at bounding box center [1134, 710] width 112 height 17
click at [980, 242] on div "hero . moveLeft ( 1 )" at bounding box center [1149, 464] width 500 height 515
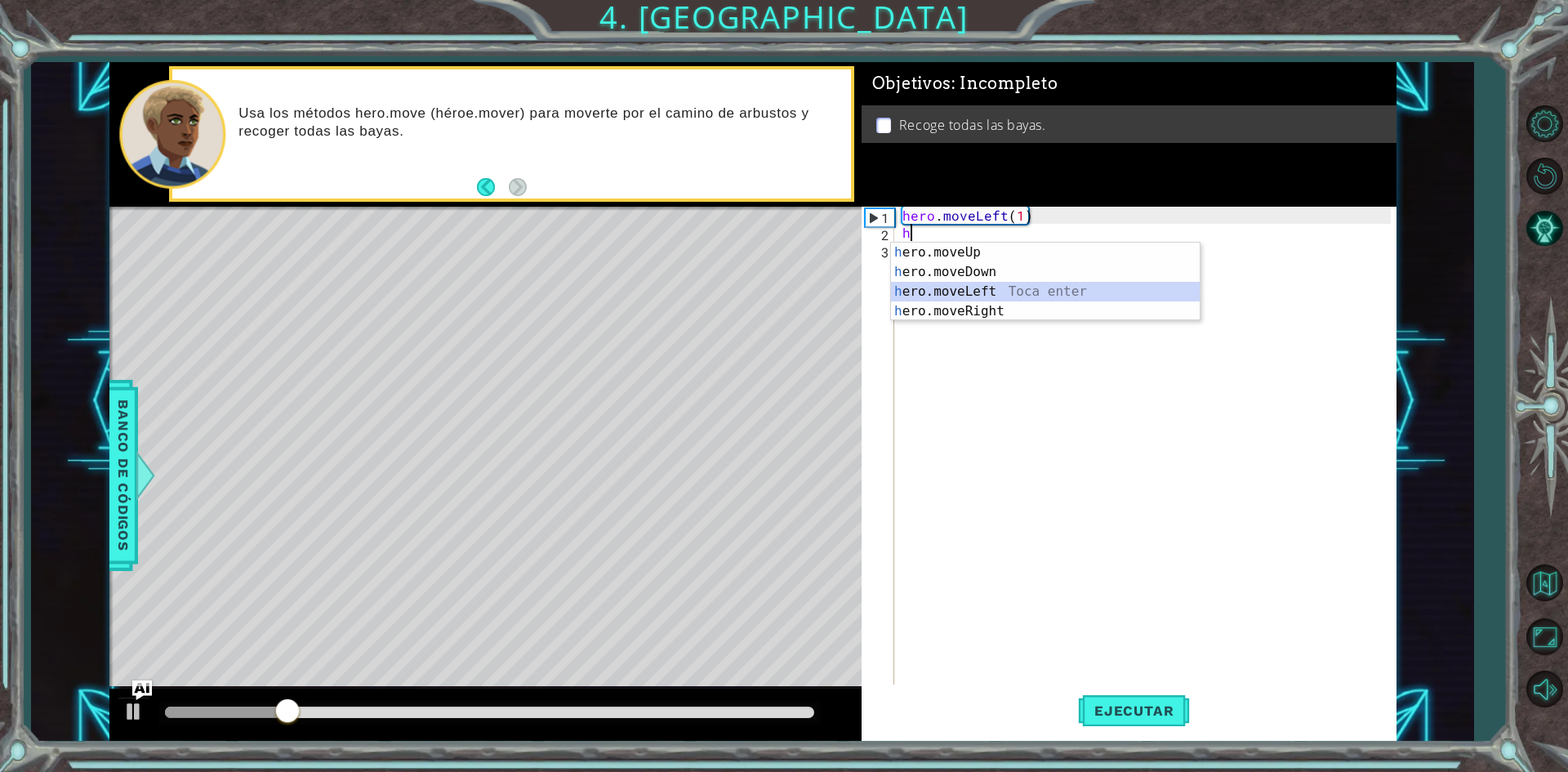
click at [984, 286] on div "h ero.moveUp Toca enter h ero.moveDown Toca enter h ero.moveLeft Toca enter h e…" at bounding box center [1045, 300] width 309 height 117
type textarea "hero.moveLeft(1)"
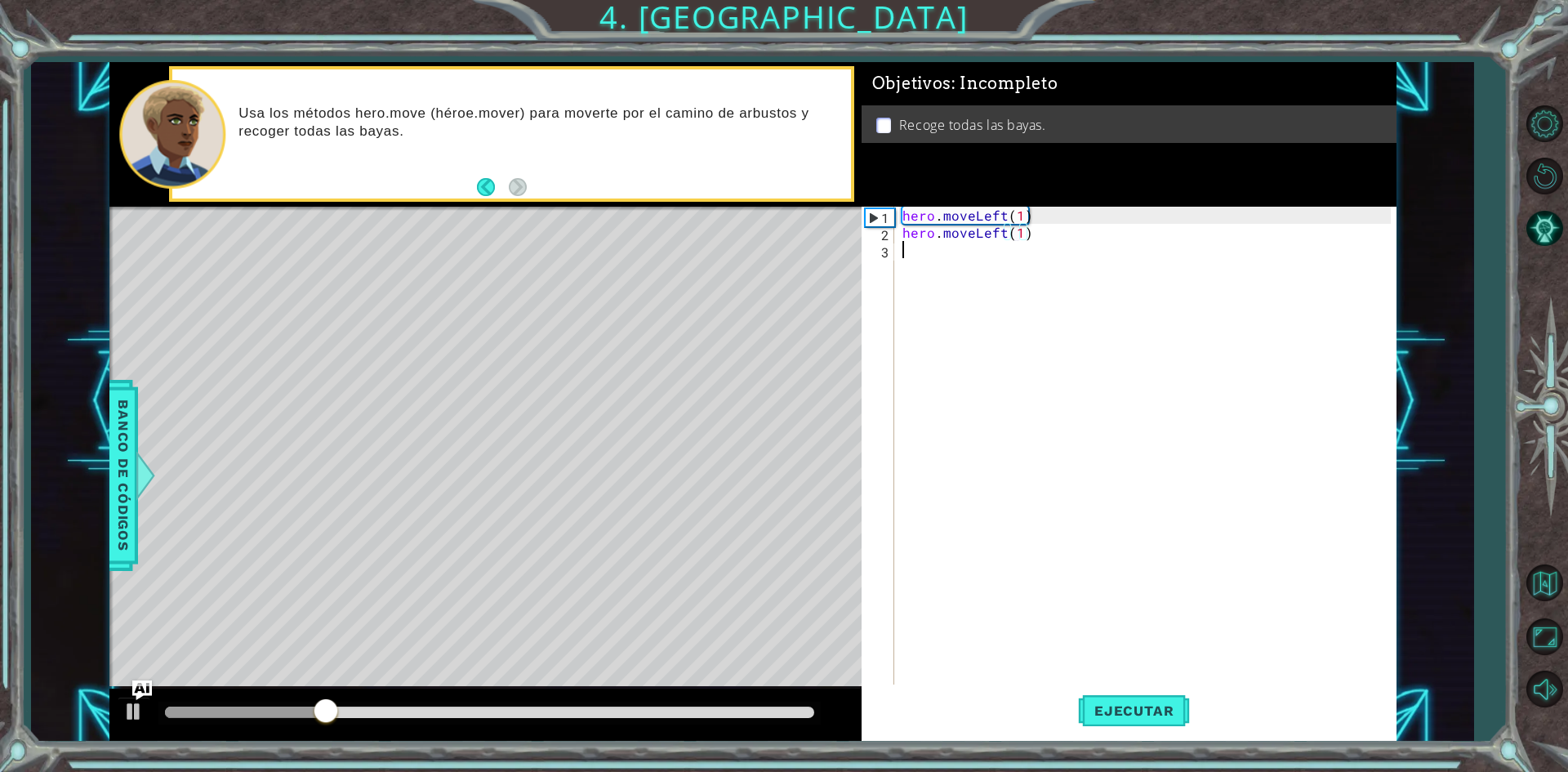
click at [958, 252] on div "hero . moveLeft ( 1 ) hero . moveLeft ( 1 )" at bounding box center [1149, 464] width 500 height 515
click at [1139, 717] on span "Ejecutar" at bounding box center [1134, 710] width 112 height 17
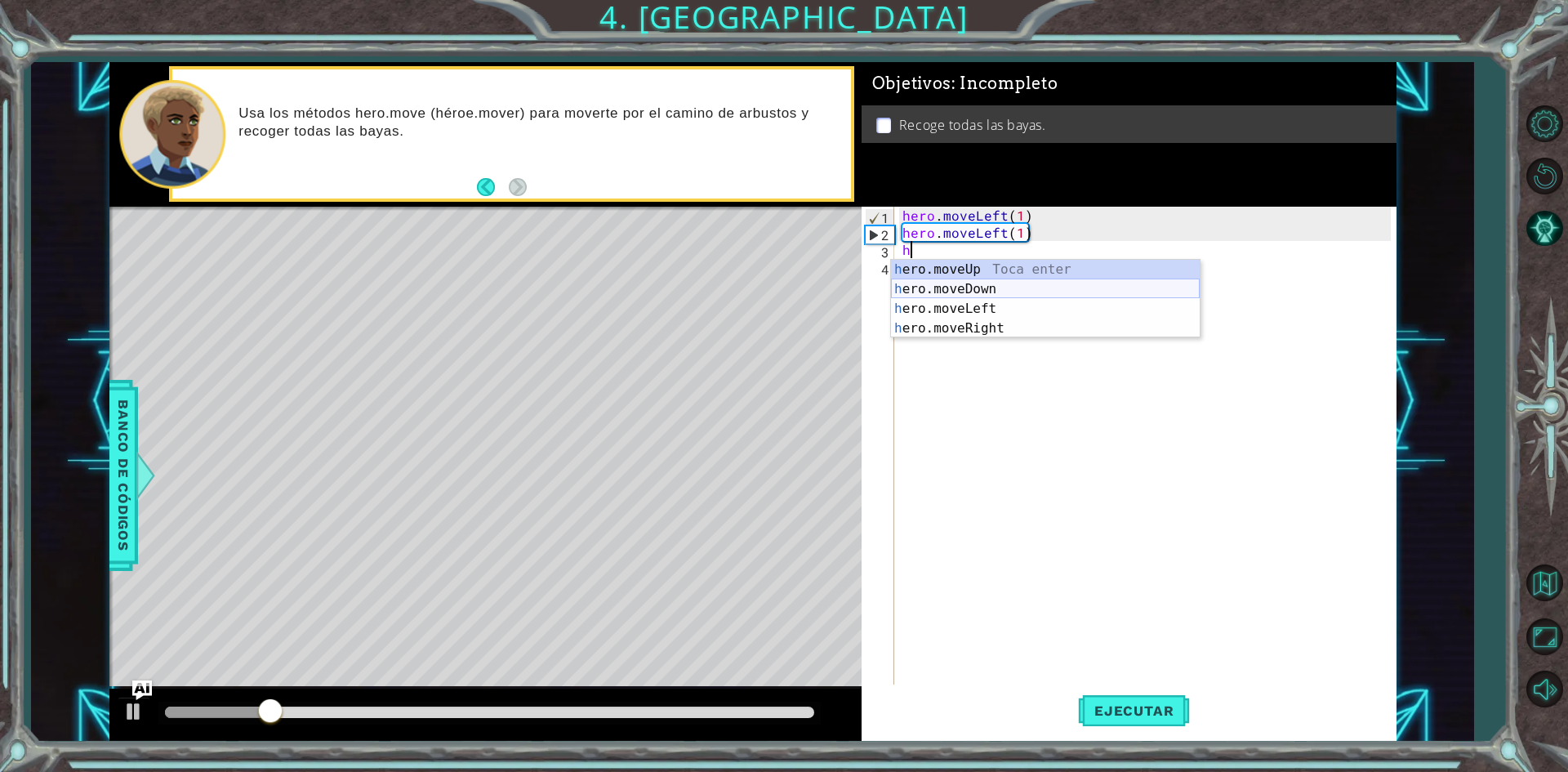
click at [982, 284] on div "h ero.moveUp Toca enter h ero.moveDown Toca enter h ero.moveLeft Toca enter h e…" at bounding box center [1045, 318] width 309 height 117
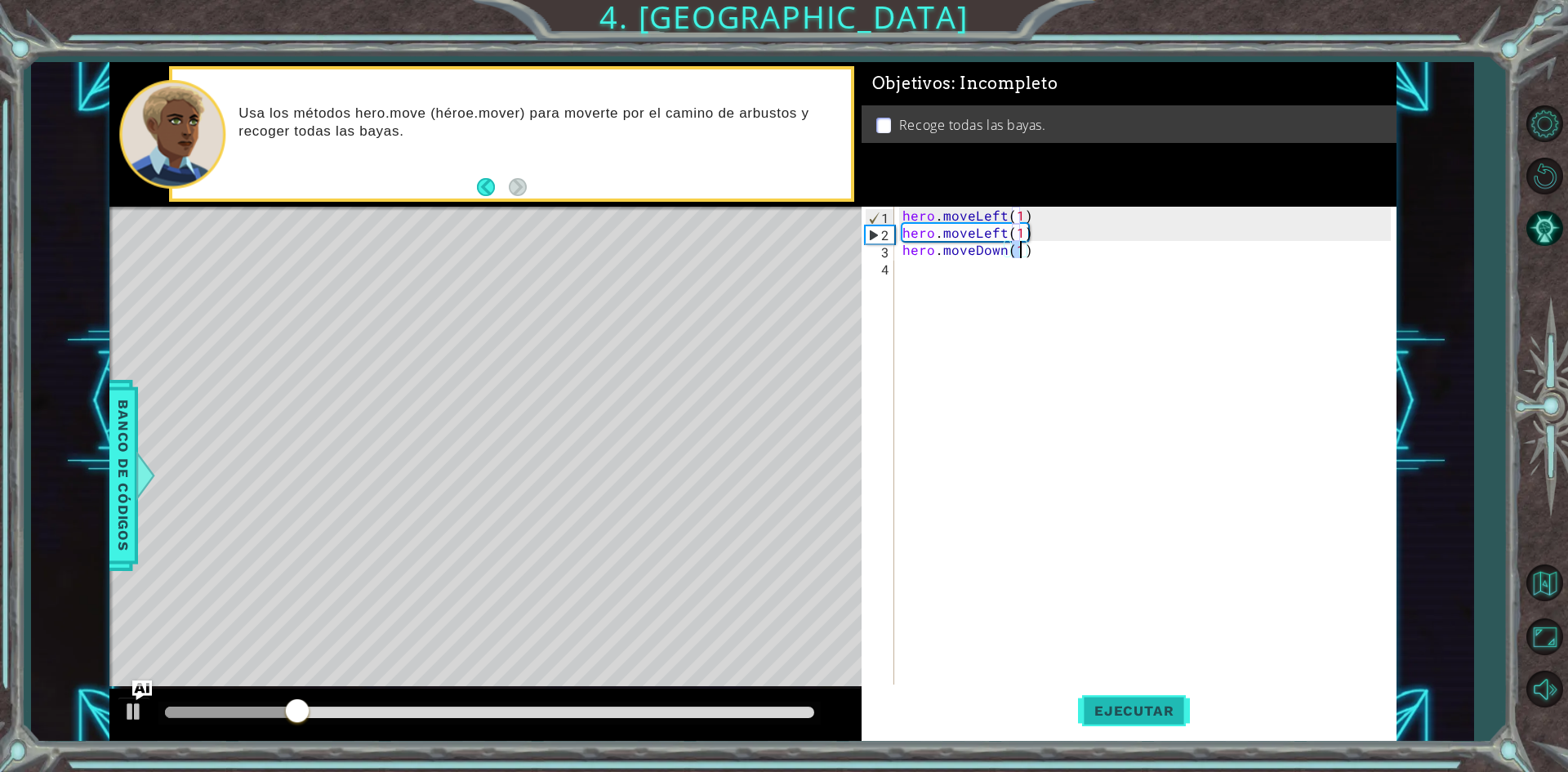
type textarea "hero.moveDown(1)"
click at [1125, 709] on span "Ejecutar" at bounding box center [1134, 710] width 112 height 17
click at [942, 275] on div "hero . moveLeft ( 1 ) hero . moveLeft ( 1 ) hero . moveDown ( 1 )" at bounding box center [1149, 464] width 500 height 515
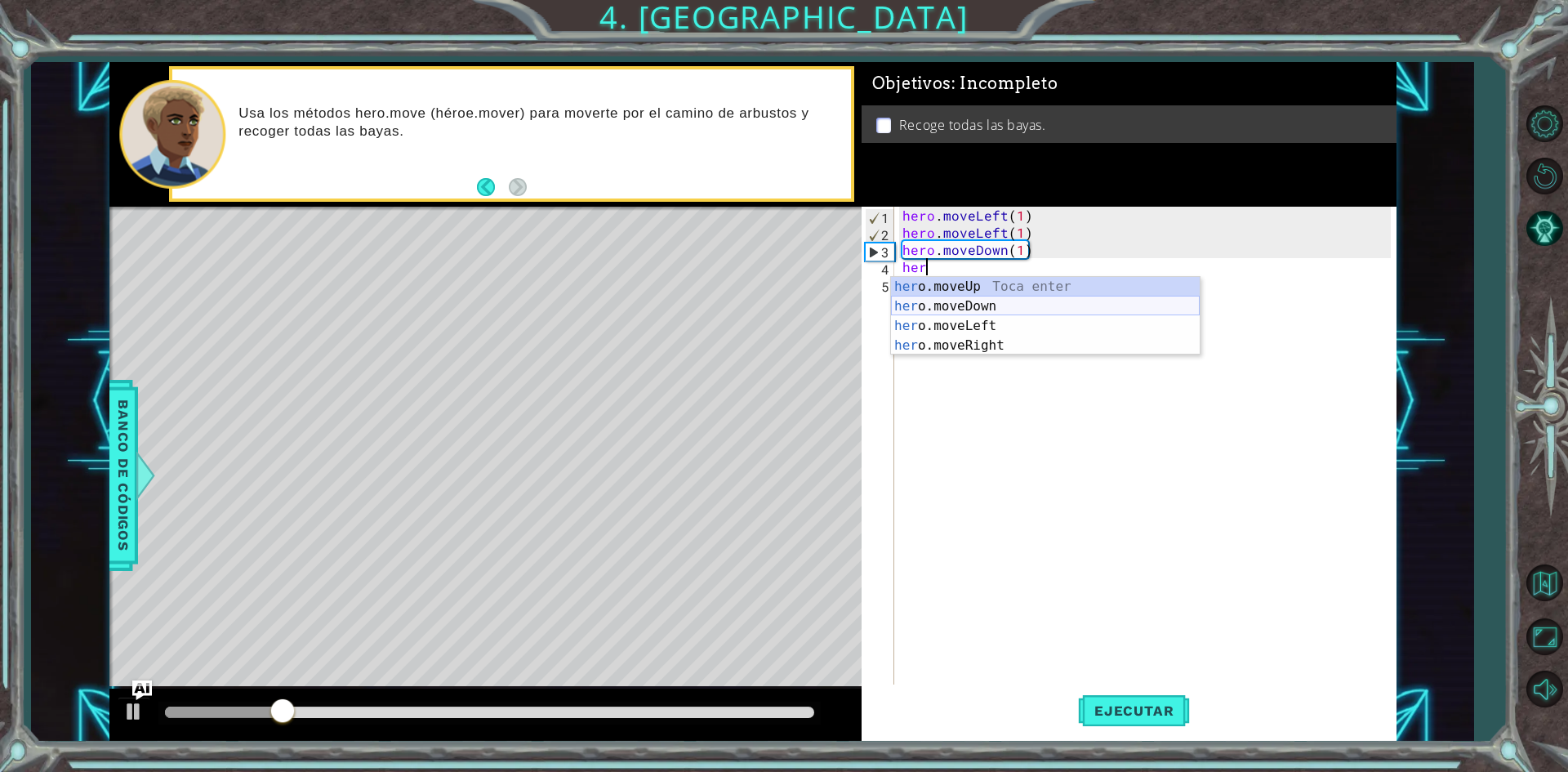
click at [977, 305] on div "her o.moveUp Toca enter her o.moveDown Toca enter her o.moveLeft [PERSON_NAME] …" at bounding box center [1045, 335] width 309 height 117
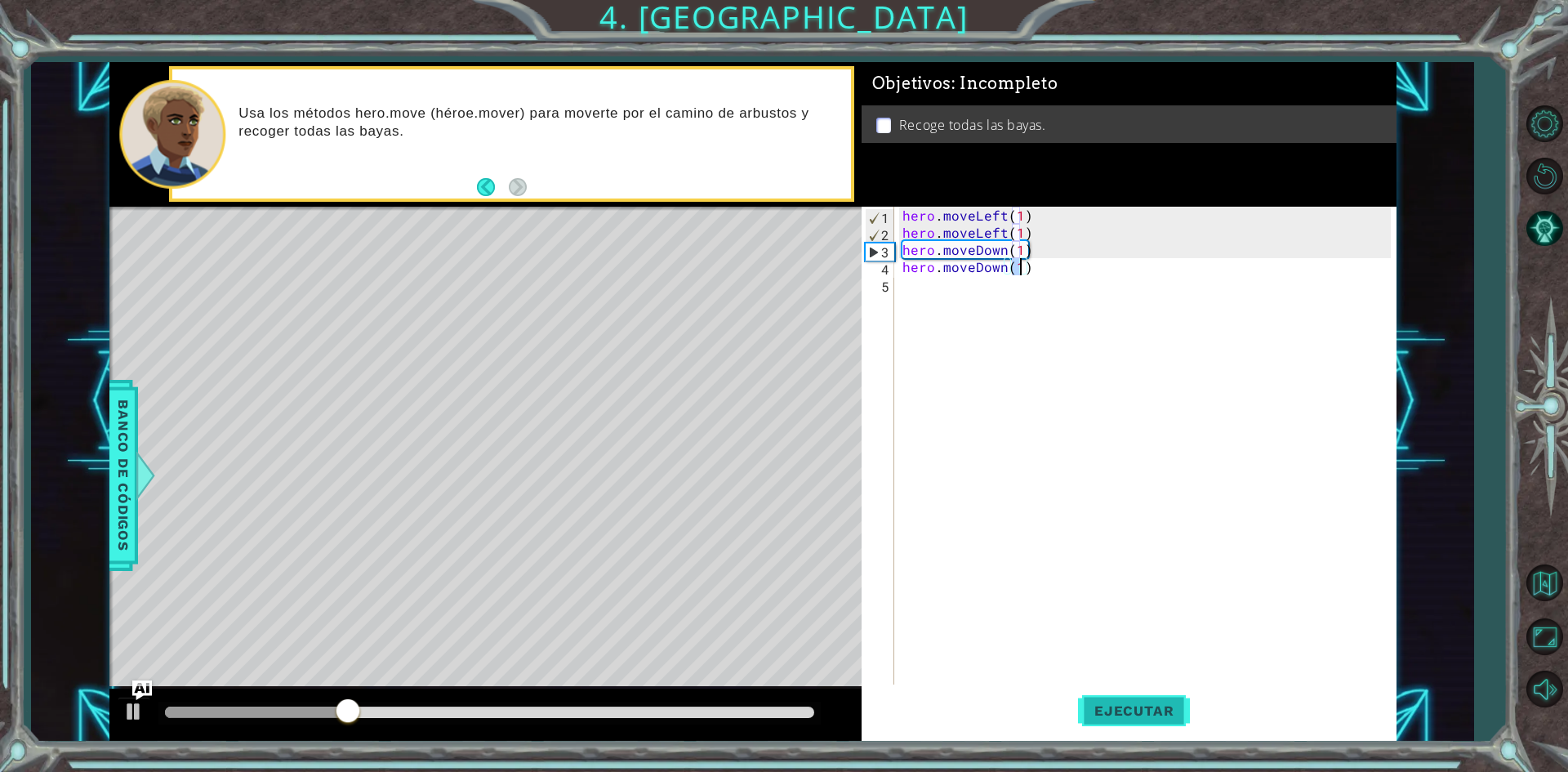
type textarea "hero.moveDown(1)"
click at [1152, 717] on span "Ejecutar" at bounding box center [1134, 710] width 112 height 17
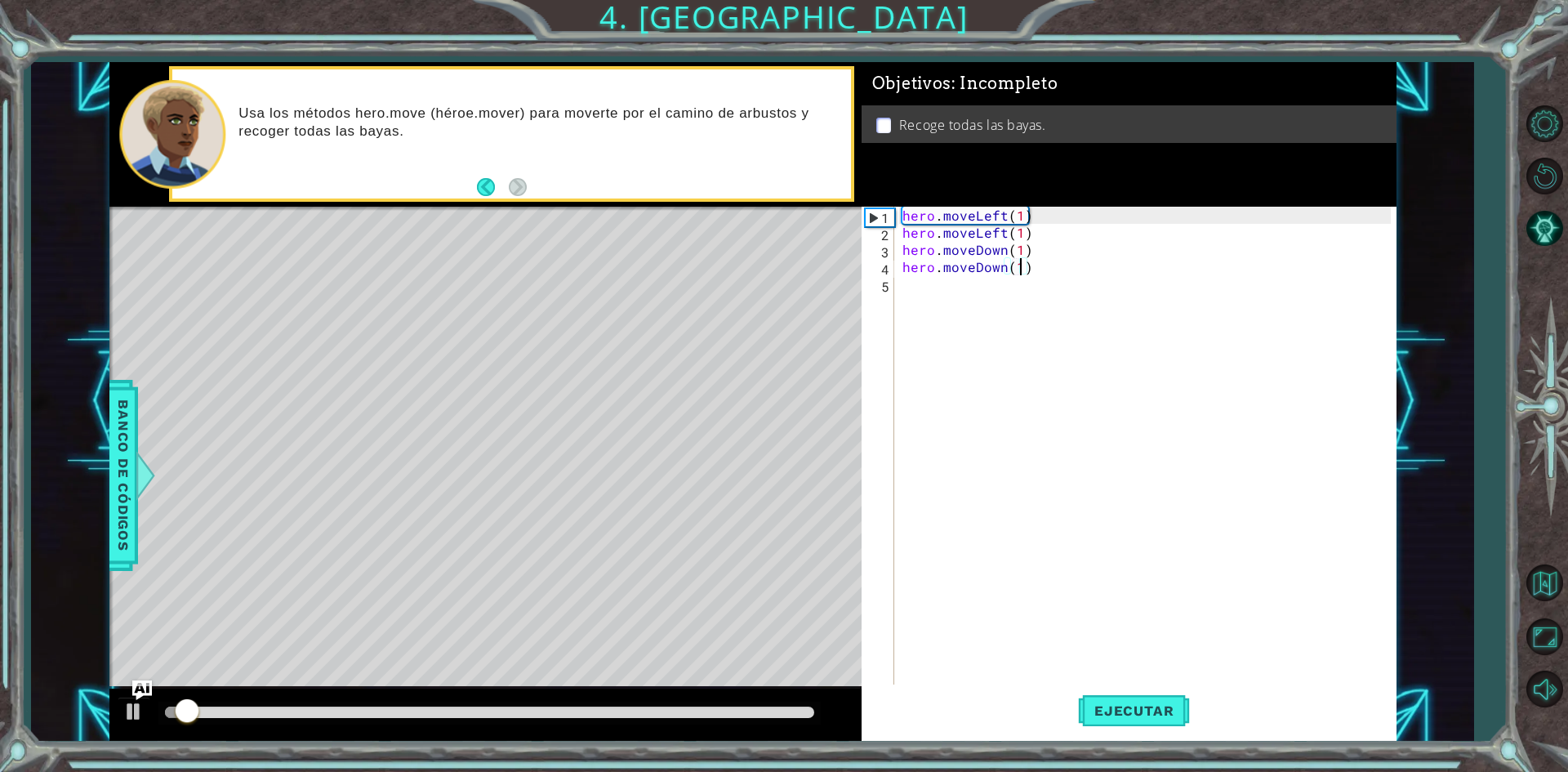
click at [943, 286] on div "hero . moveLeft ( 1 ) hero . moveLeft ( 1 ) hero . moveDown ( 1 ) hero . moveDo…" at bounding box center [1149, 464] width 500 height 515
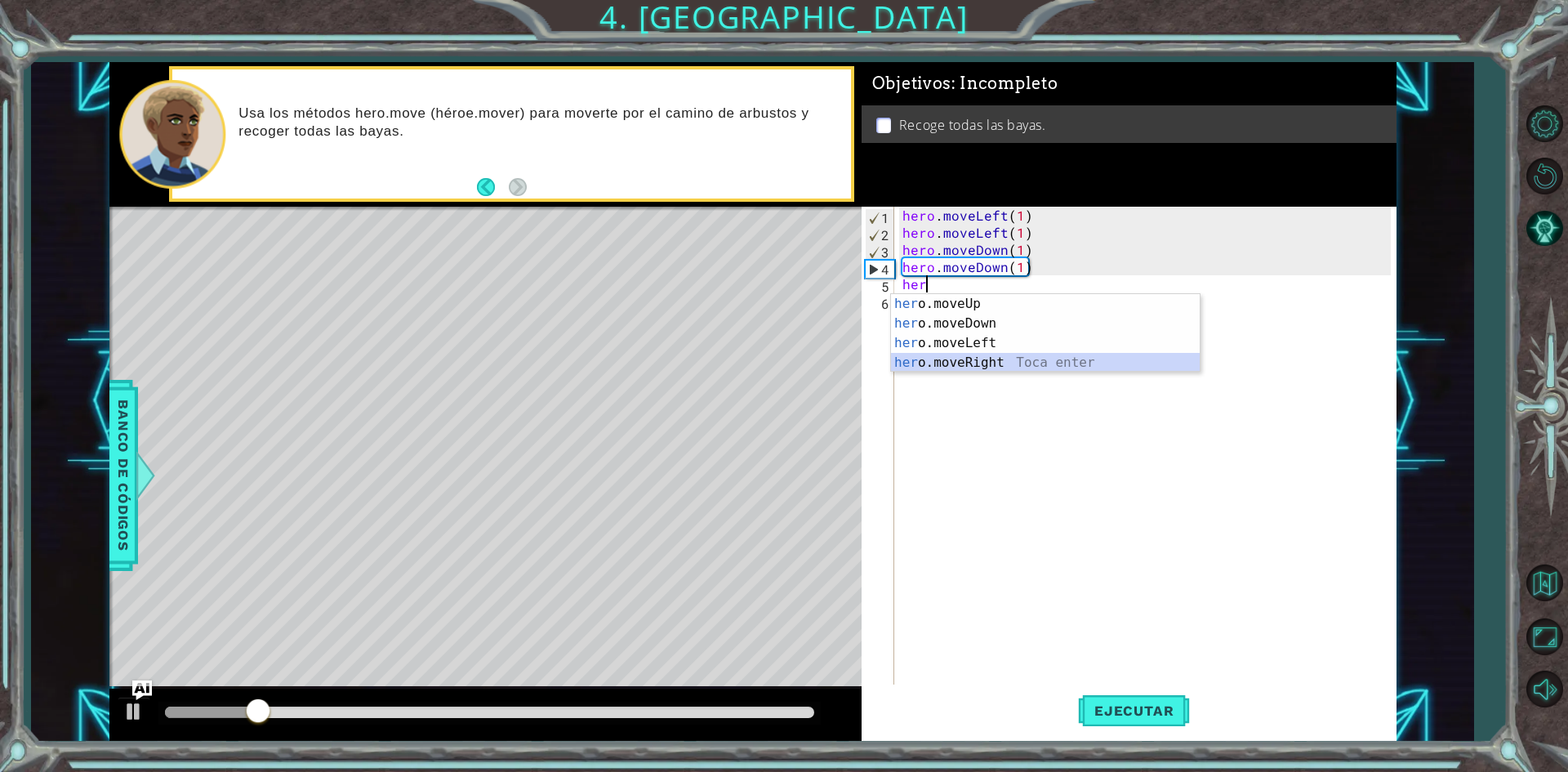
click at [999, 362] on div "her o.moveUp Toca enter her o.moveDown Toca enter her o.moveLeft [PERSON_NAME] …" at bounding box center [1045, 353] width 309 height 117
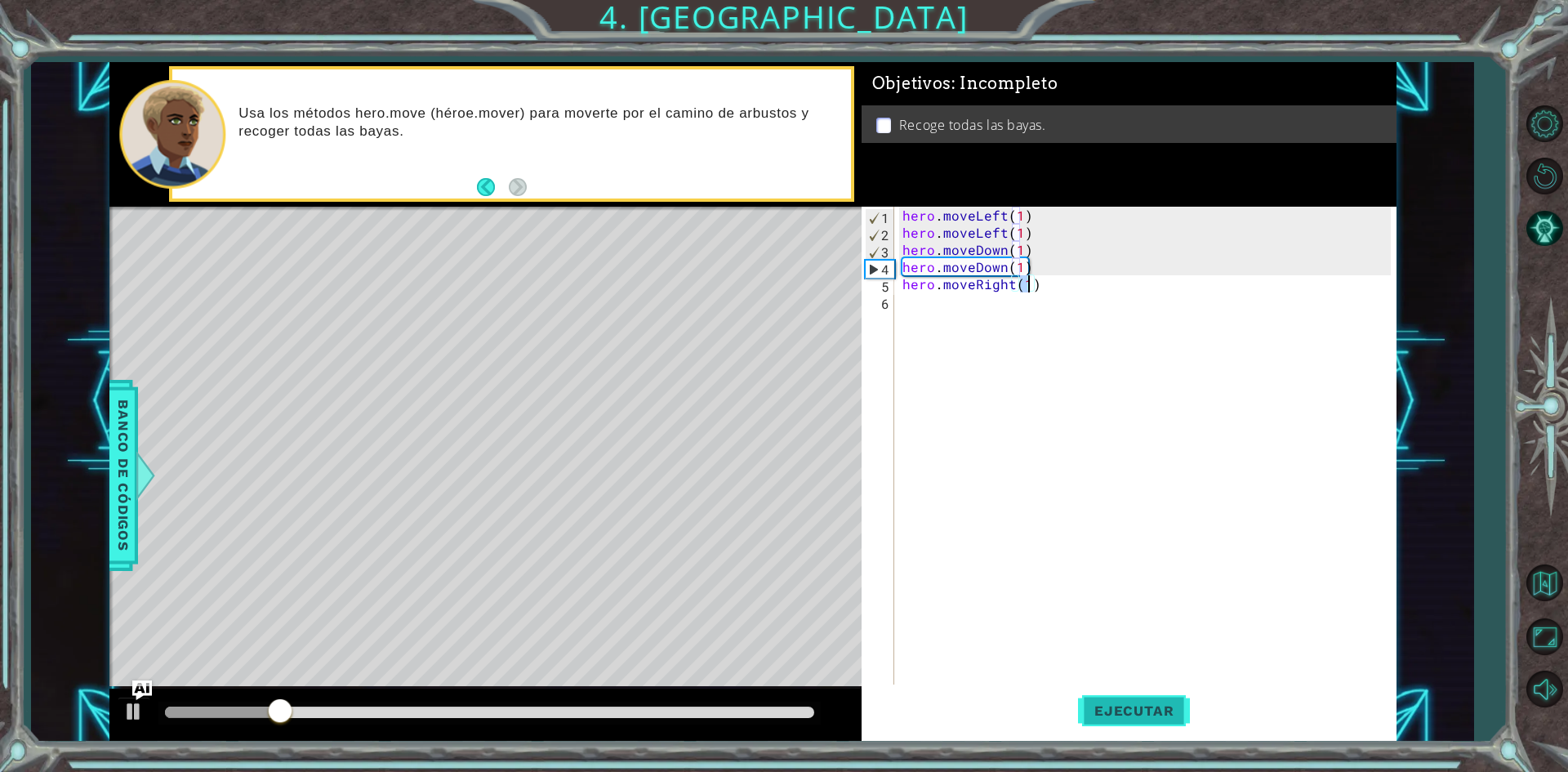
type textarea "hero.moveRight(1)"
click at [1163, 718] on span "Ejecutar" at bounding box center [1134, 710] width 112 height 17
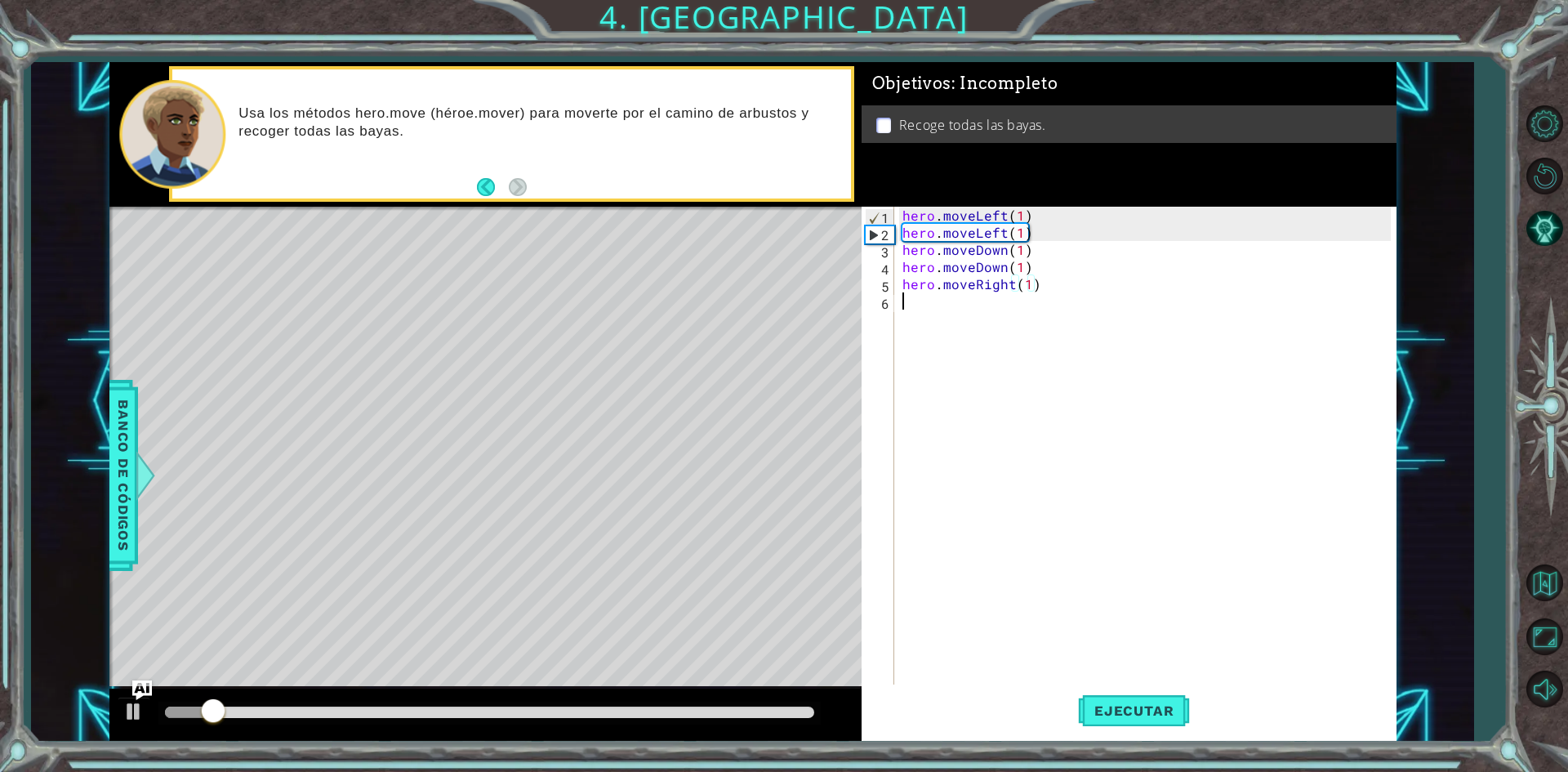
click at [956, 308] on div "hero . moveLeft ( 1 ) hero . moveLeft ( 1 ) hero . moveDown ( 1 ) hero . moveDo…" at bounding box center [1149, 464] width 500 height 515
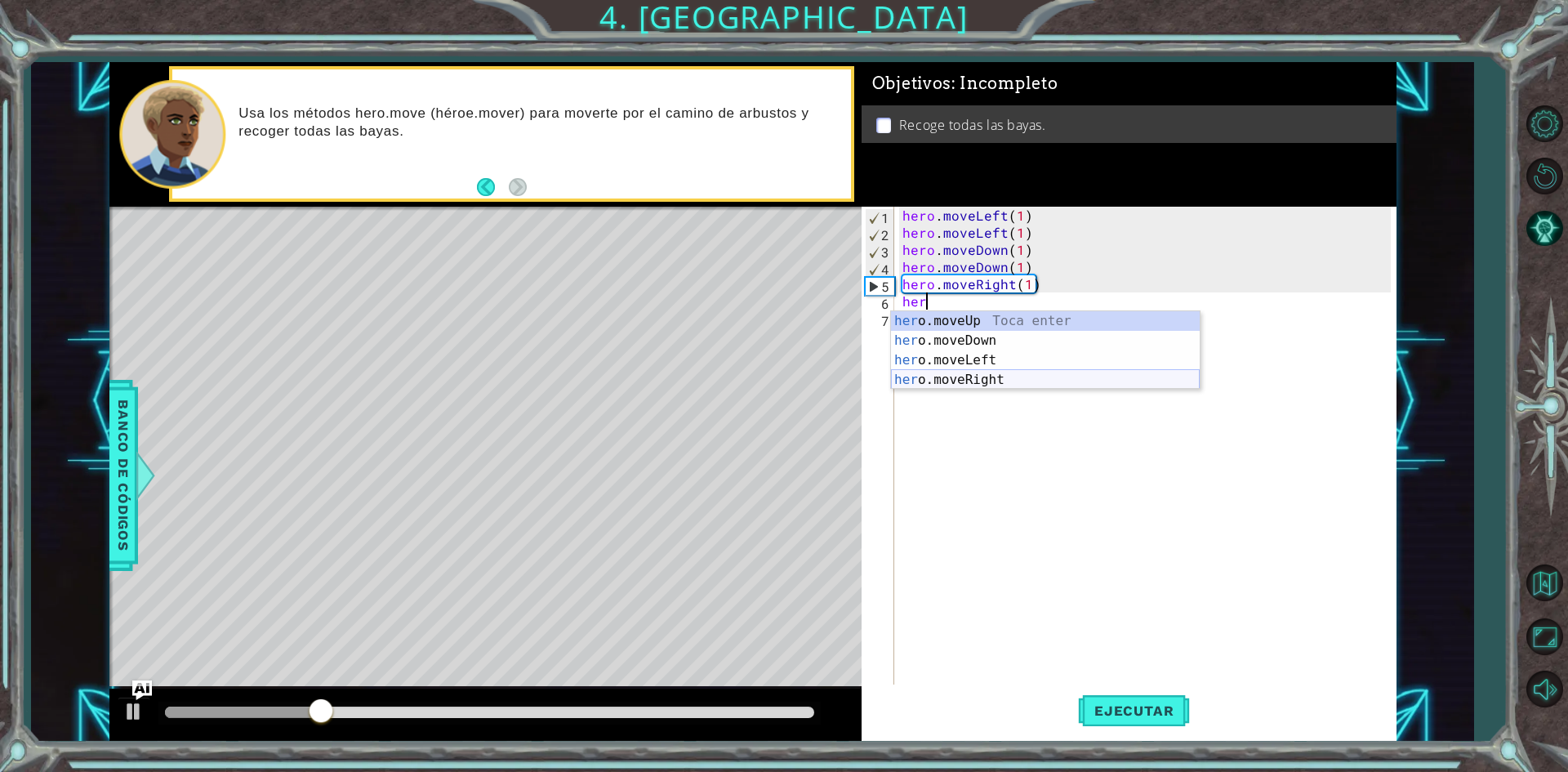
click at [1002, 383] on div "her o.moveUp Toca enter her o.moveDown Toca enter her o.moveLeft [PERSON_NAME] …" at bounding box center [1045, 369] width 309 height 117
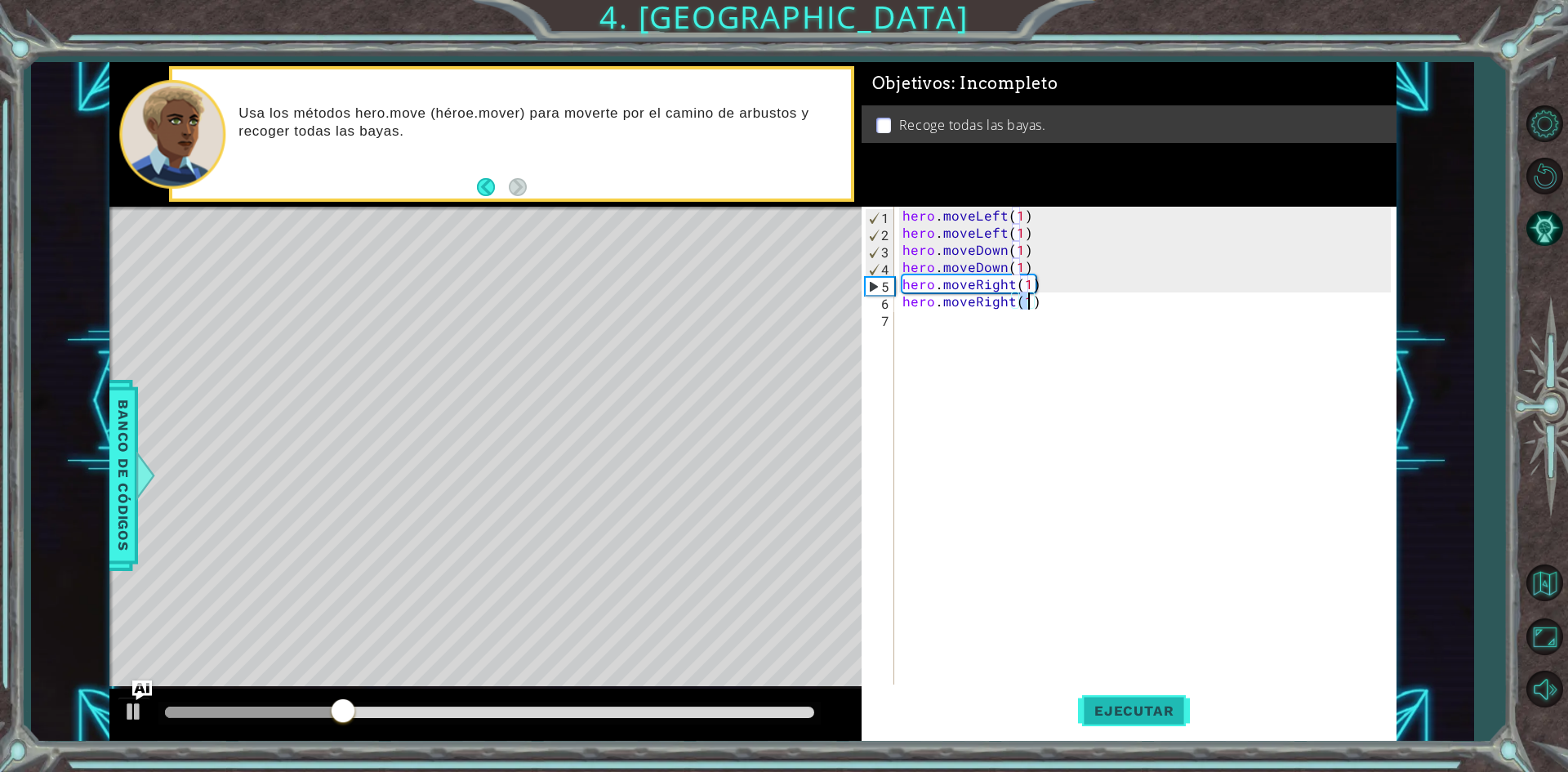
type textarea "hero.moveRight(1)"
click at [1108, 721] on button "Ejecutar" at bounding box center [1134, 711] width 112 height 53
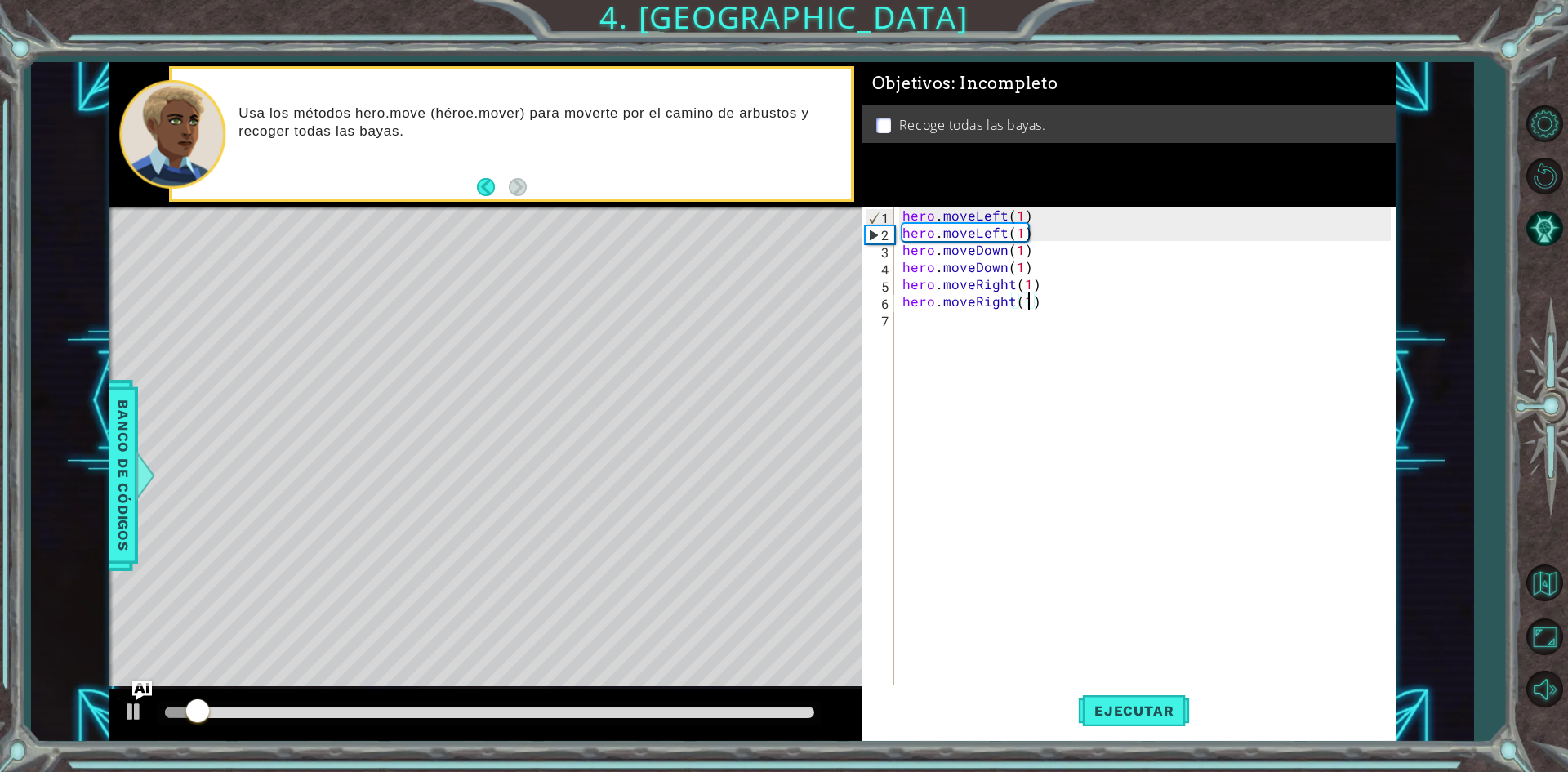
click at [909, 317] on div "hero . moveLeft ( 1 ) hero . moveLeft ( 1 ) hero . moveDown ( 1 ) hero . moveDo…" at bounding box center [1149, 464] width 500 height 515
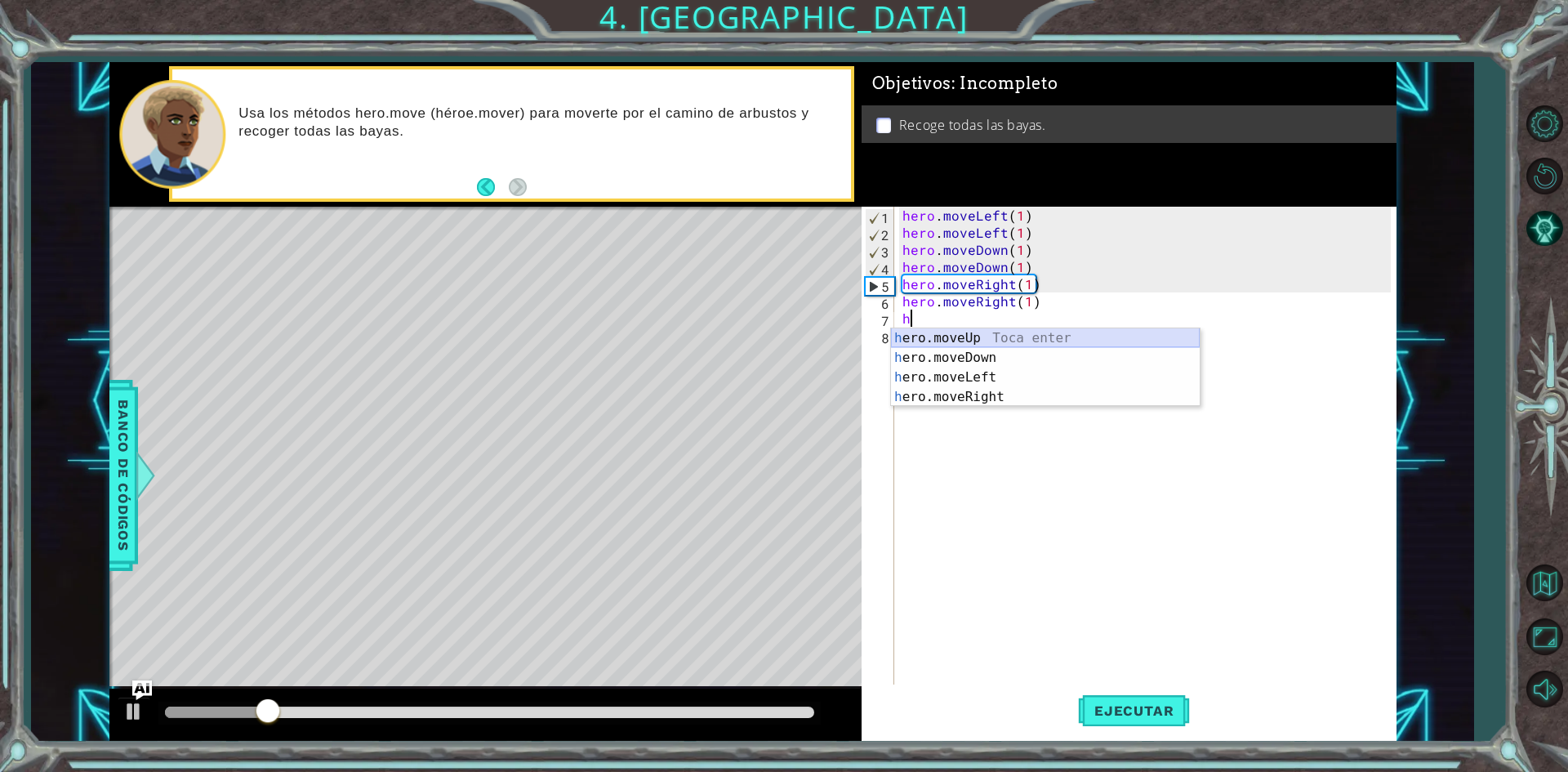
click at [991, 335] on div "h ero.moveUp Toca enter h ero.moveDown Toca enter h ero.moveLeft Toca enter h e…" at bounding box center [1045, 387] width 309 height 117
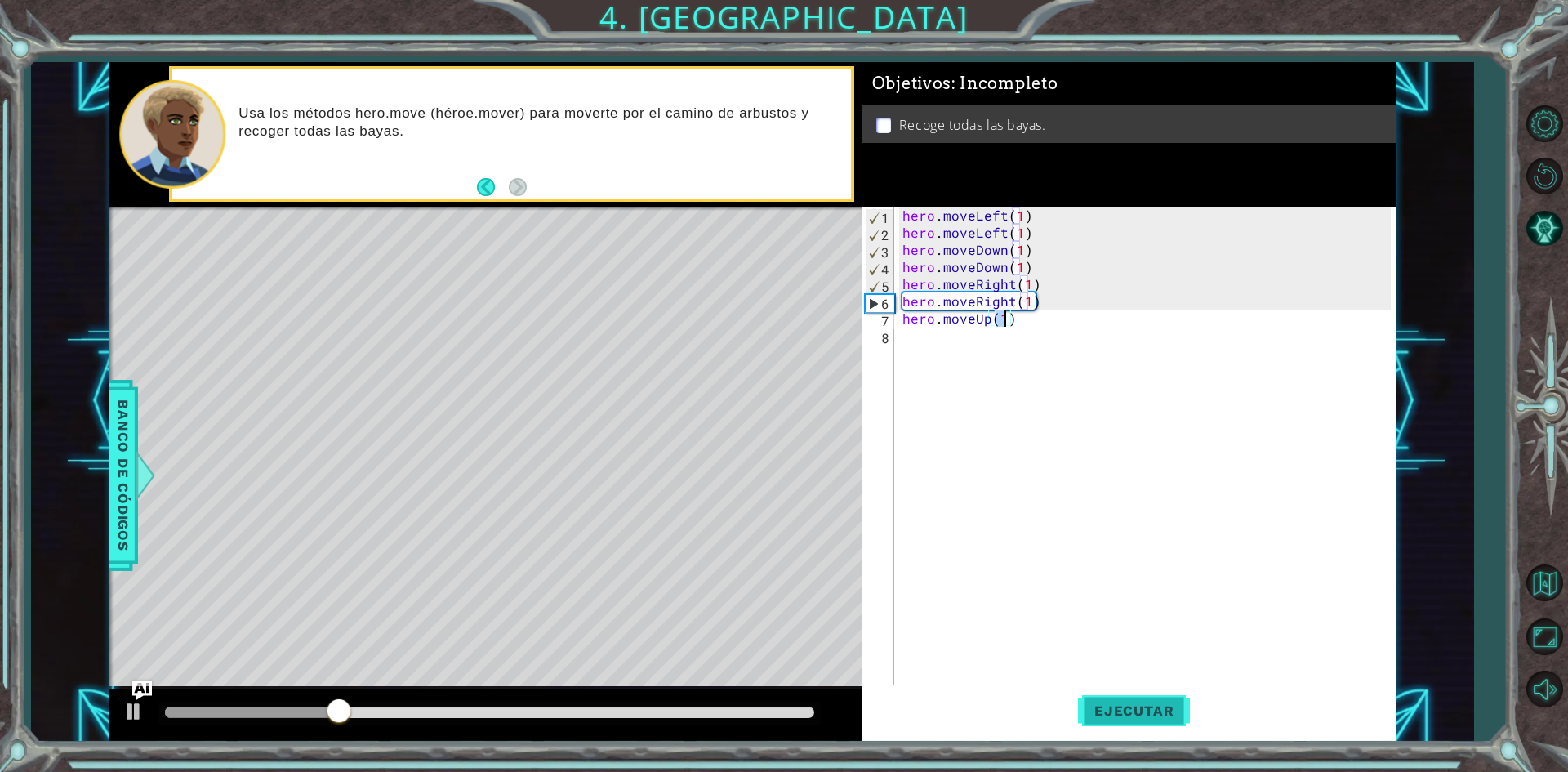
type textarea "hero.moveUp(1)"
drag, startPoint x: 1121, startPoint y: 717, endPoint x: 1107, endPoint y: 696, distance: 25.2
click at [1118, 715] on span "Ejecutar" at bounding box center [1134, 710] width 112 height 17
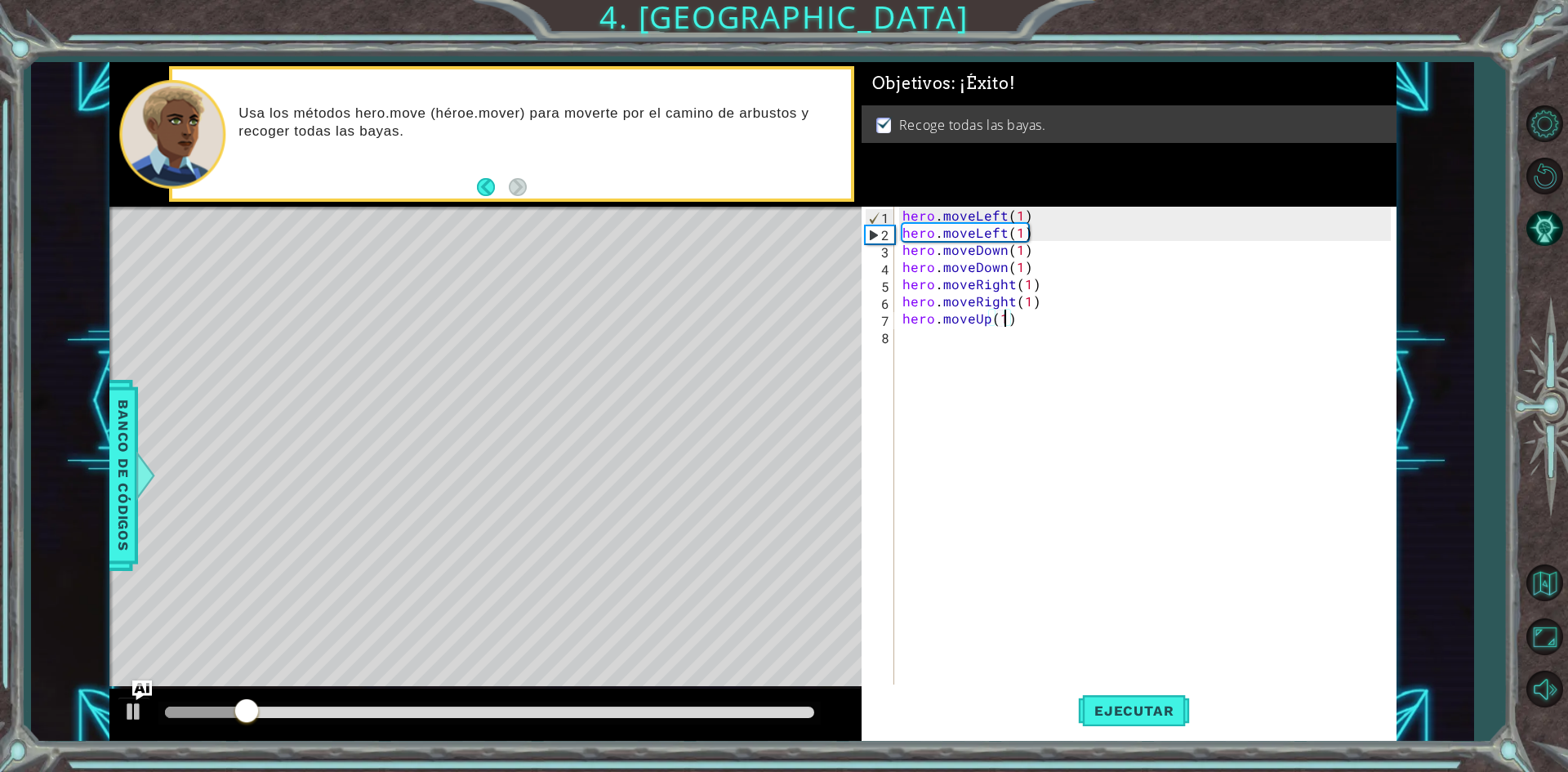
click at [909, 339] on div "hero . moveLeft ( 1 ) hero . moveLeft ( 1 ) hero . moveDown ( 1 ) hero . moveDo…" at bounding box center [1149, 464] width 500 height 515
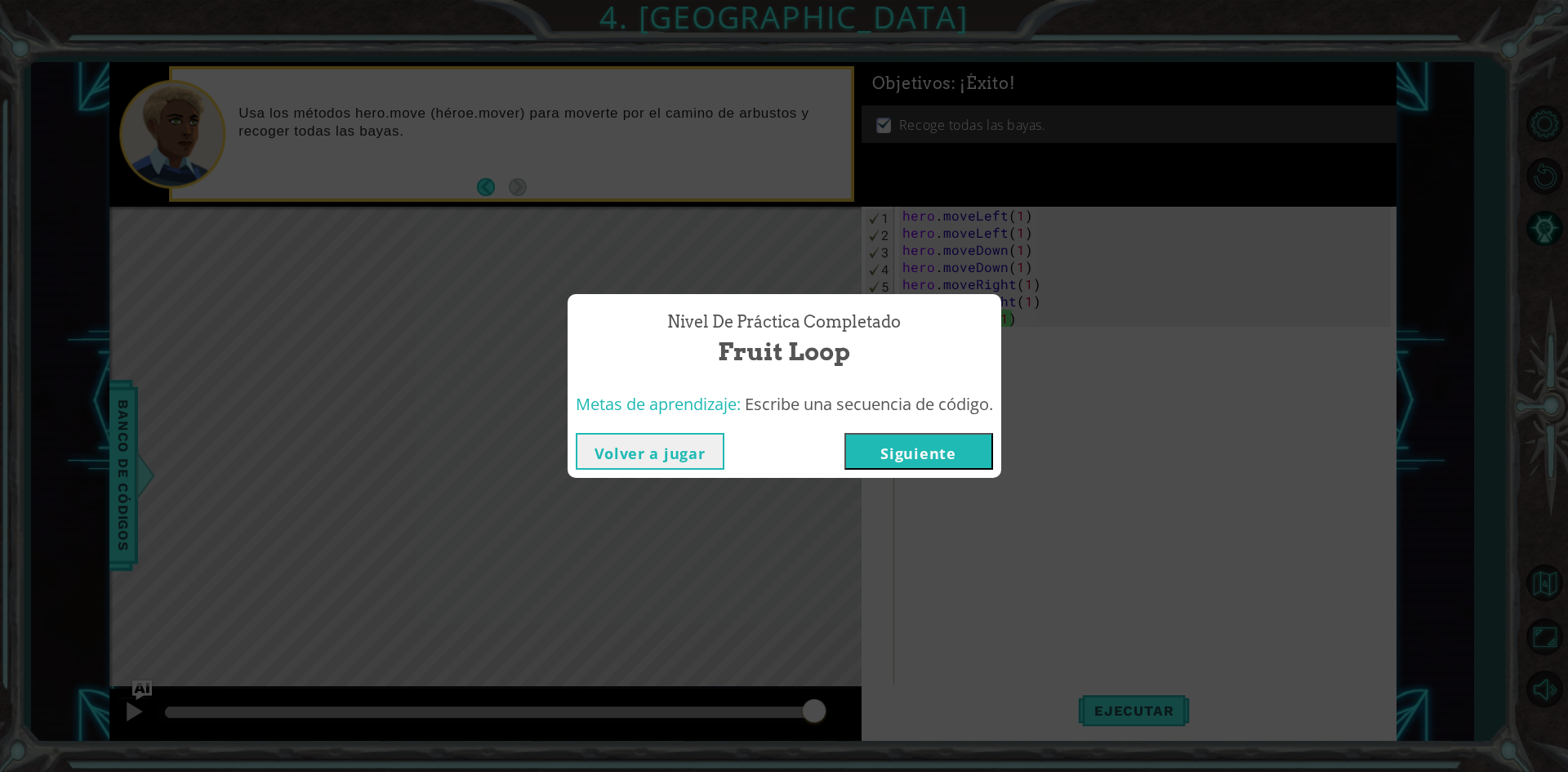
click at [871, 454] on button "Siguiente" at bounding box center [918, 451] width 149 height 36
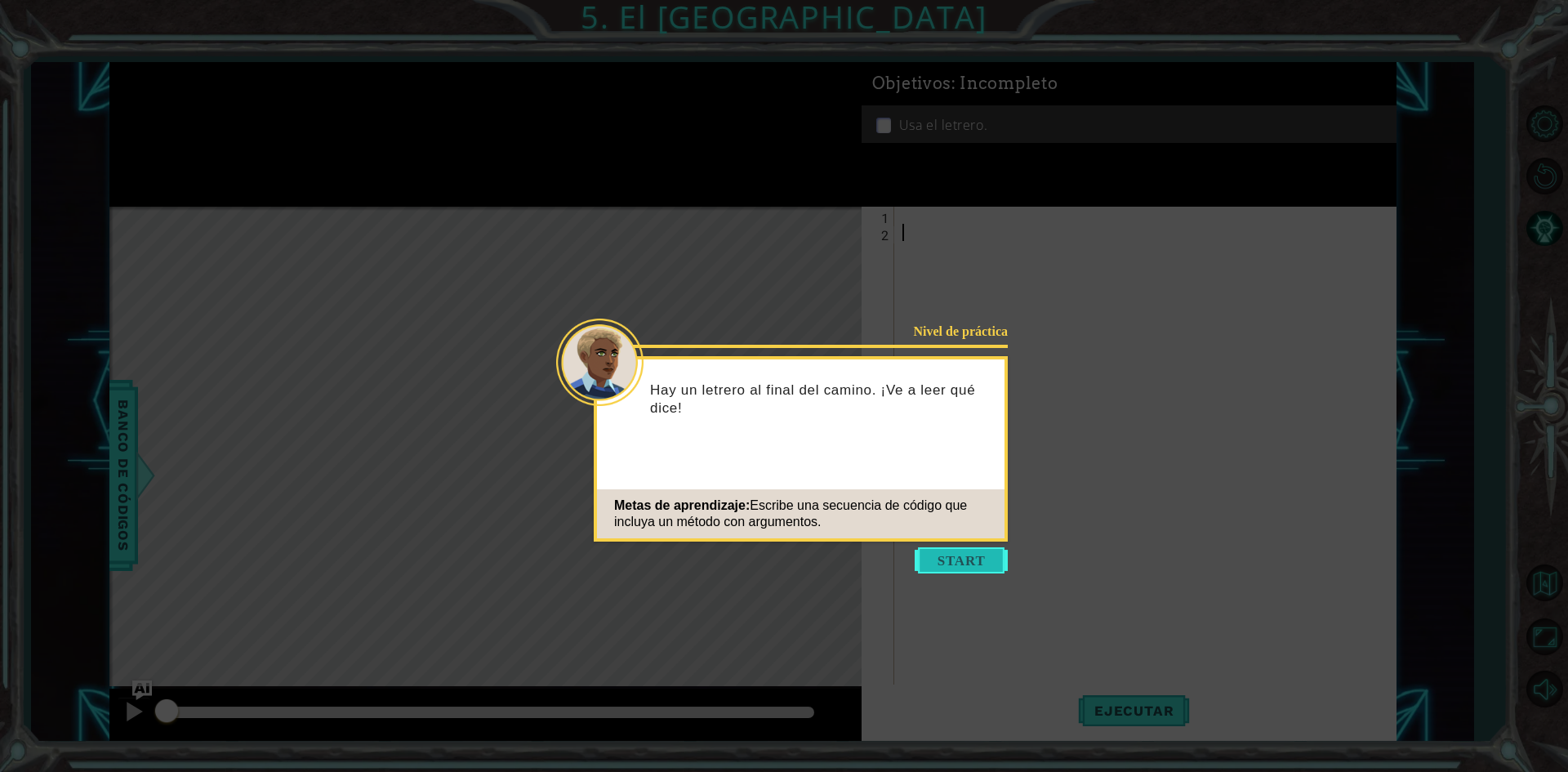
click at [980, 567] on button "Start" at bounding box center [961, 560] width 94 height 27
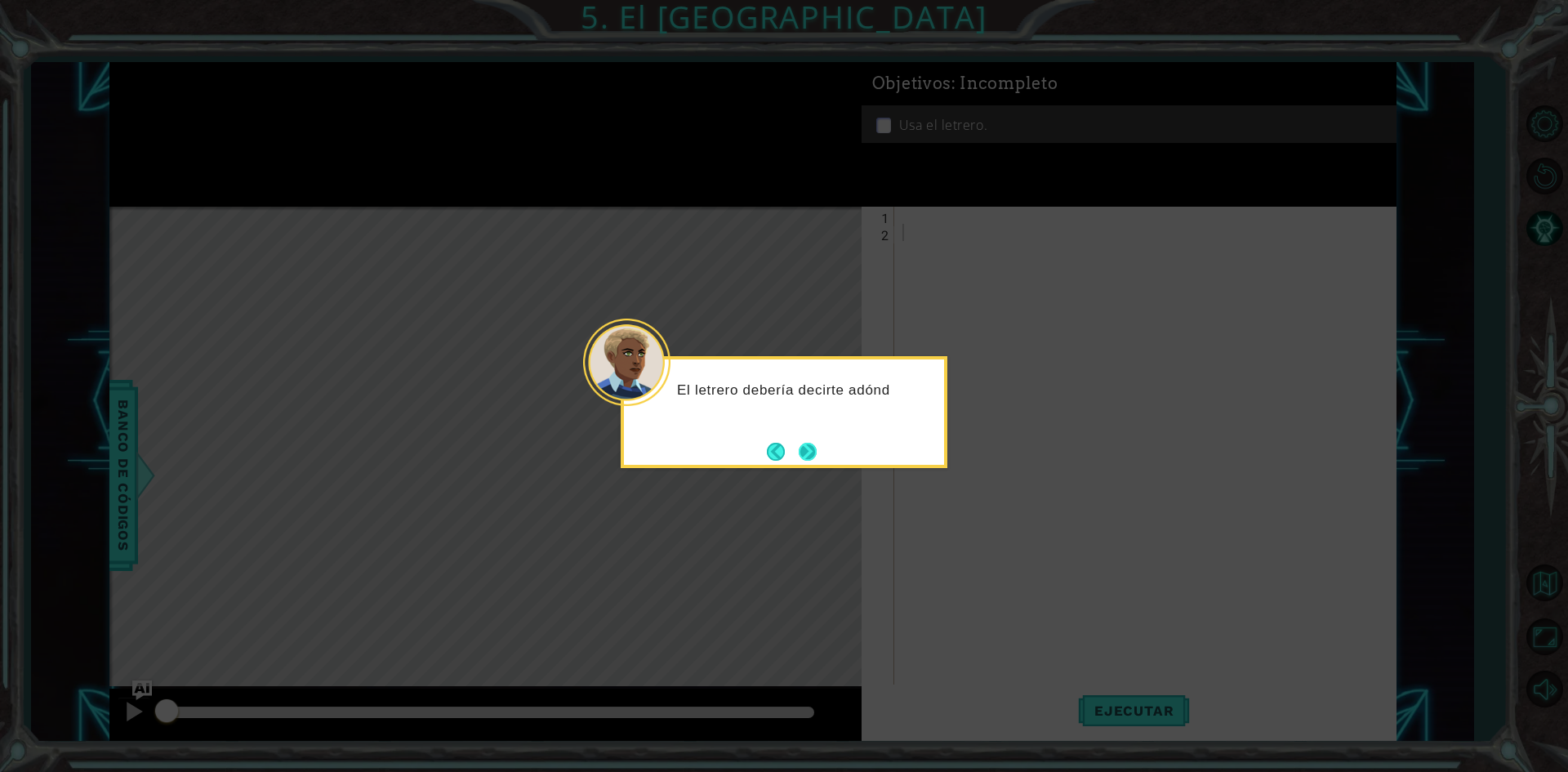
click at [806, 458] on button "Next" at bounding box center [808, 451] width 31 height 31
click at [817, 451] on button "Next" at bounding box center [807, 451] width 21 height 21
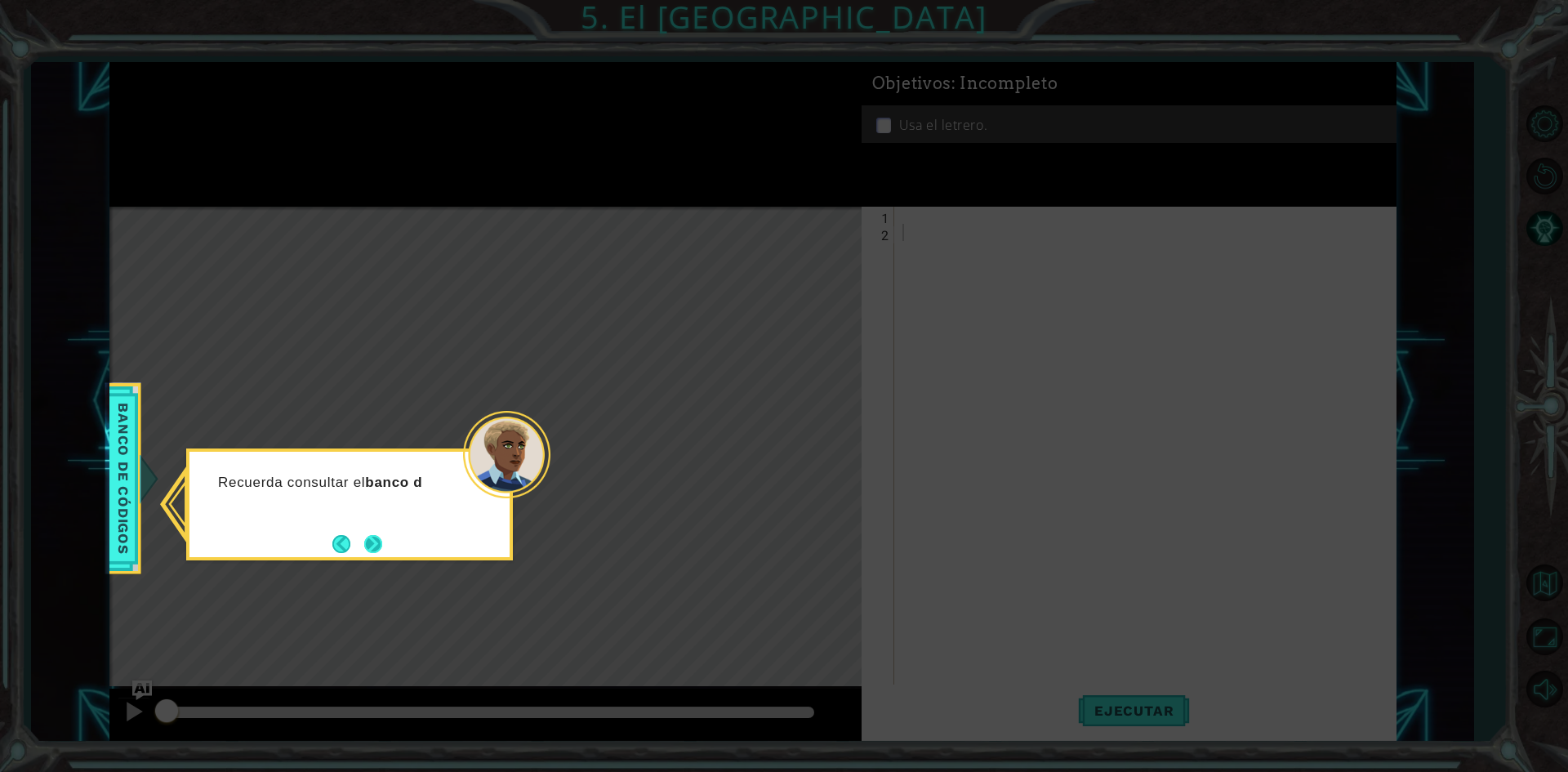
click at [366, 530] on button "Next" at bounding box center [372, 544] width 31 height 31
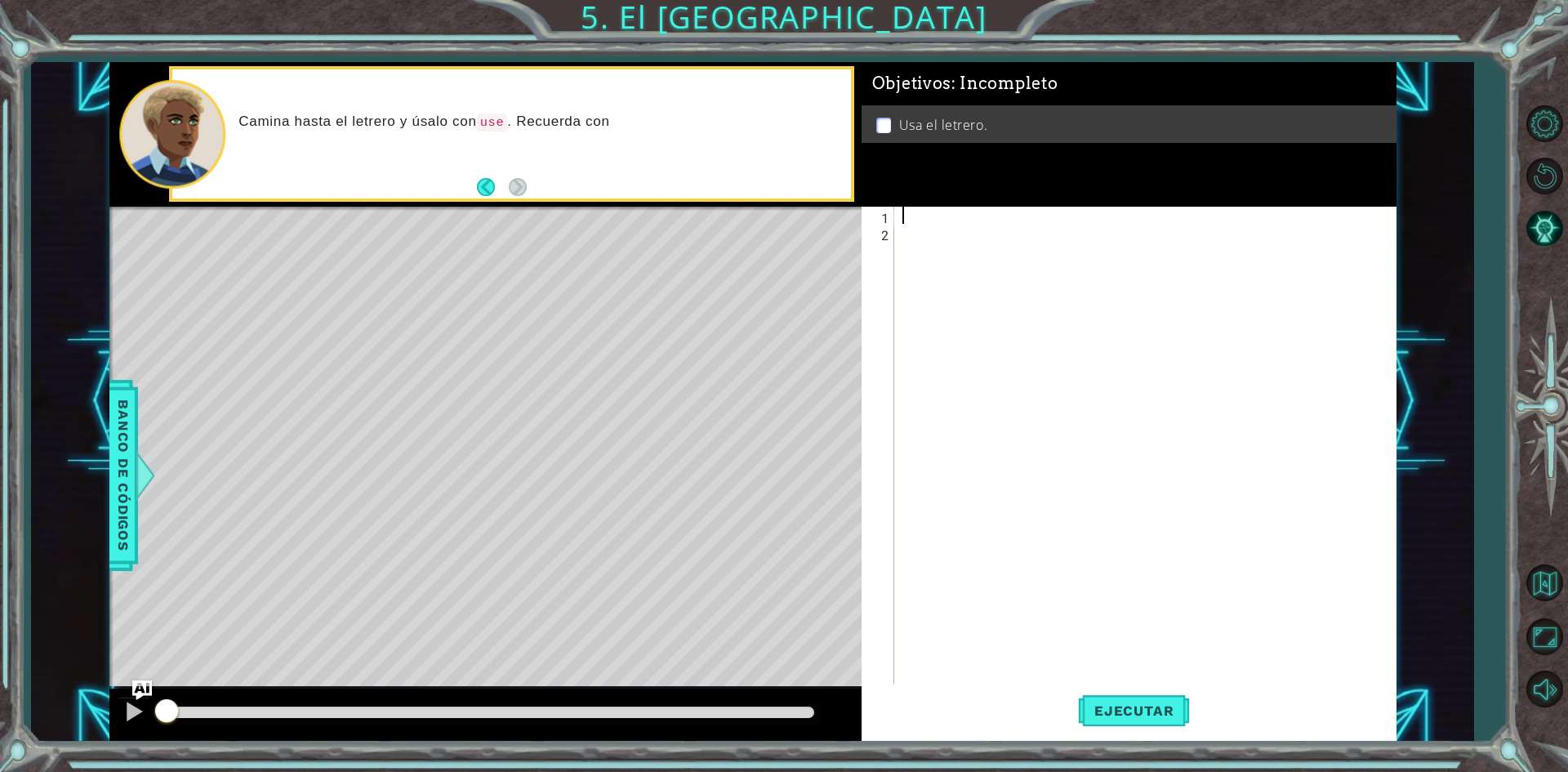
click at [921, 215] on div at bounding box center [1149, 464] width 500 height 515
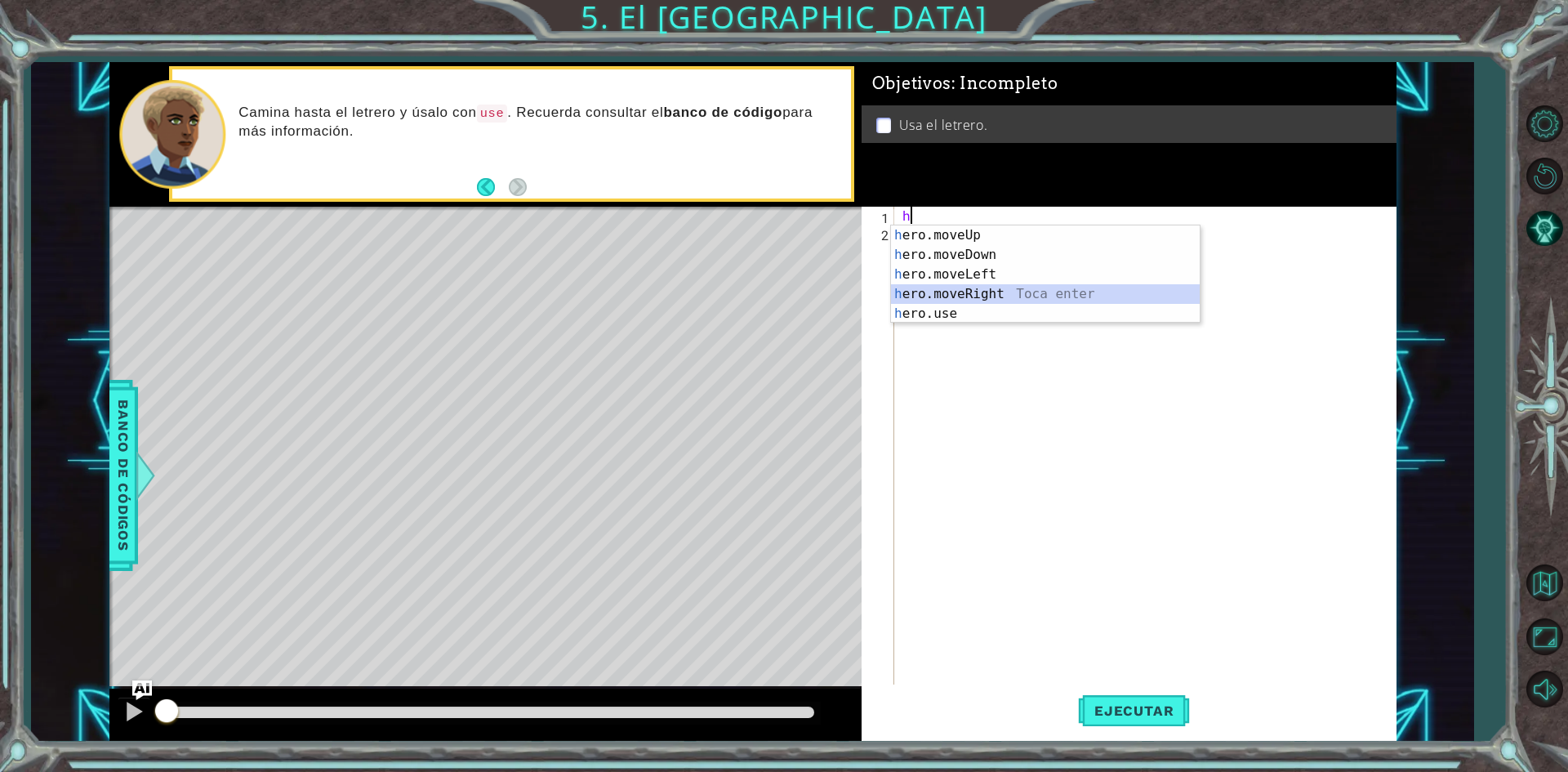
click at [981, 290] on div "h ero.moveUp Toca enter h ero.moveDown Toca enter h ero.moveLeft Toca enter h e…" at bounding box center [1045, 293] width 309 height 137
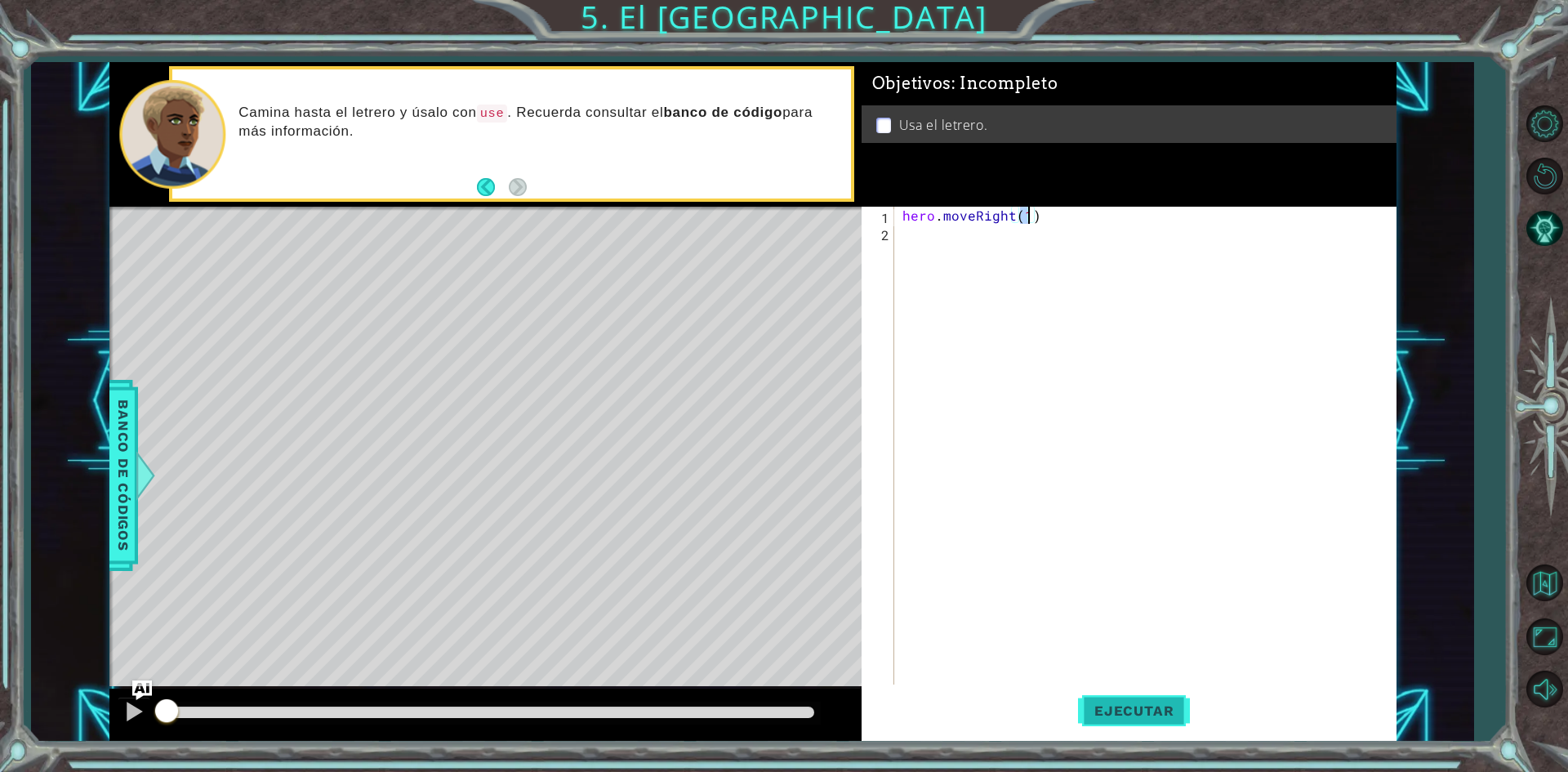
type textarea "hero.moveRight(1)"
click at [1172, 720] on button "Ejecutar" at bounding box center [1134, 711] width 112 height 53
click at [943, 233] on div "hero . moveRight ( 1 )" at bounding box center [1149, 464] width 500 height 515
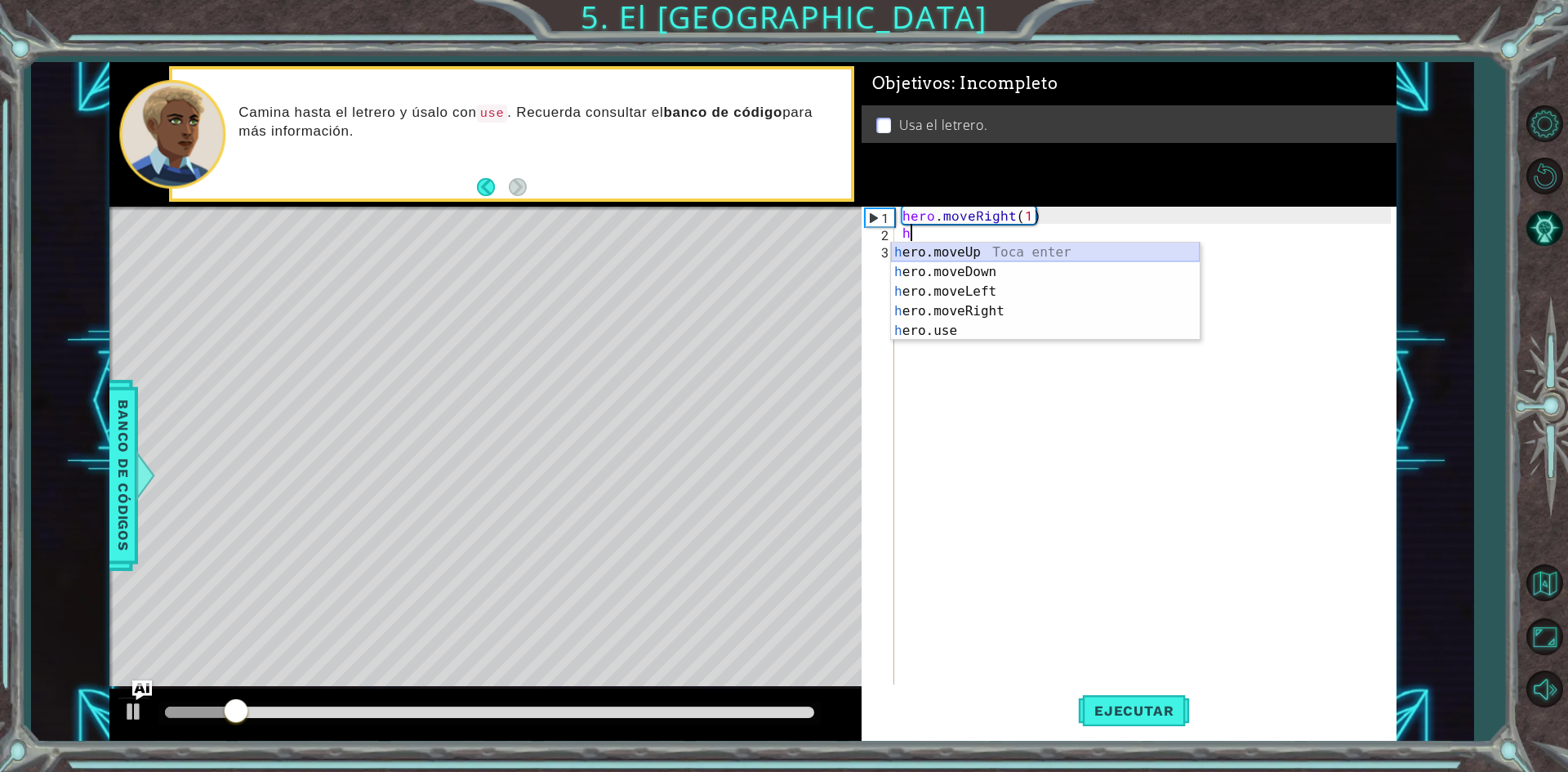
click at [955, 253] on div "h ero.moveUp Toca enter h ero.moveDown Toca enter h ero.moveLeft Toca enter h e…" at bounding box center [1045, 310] width 309 height 137
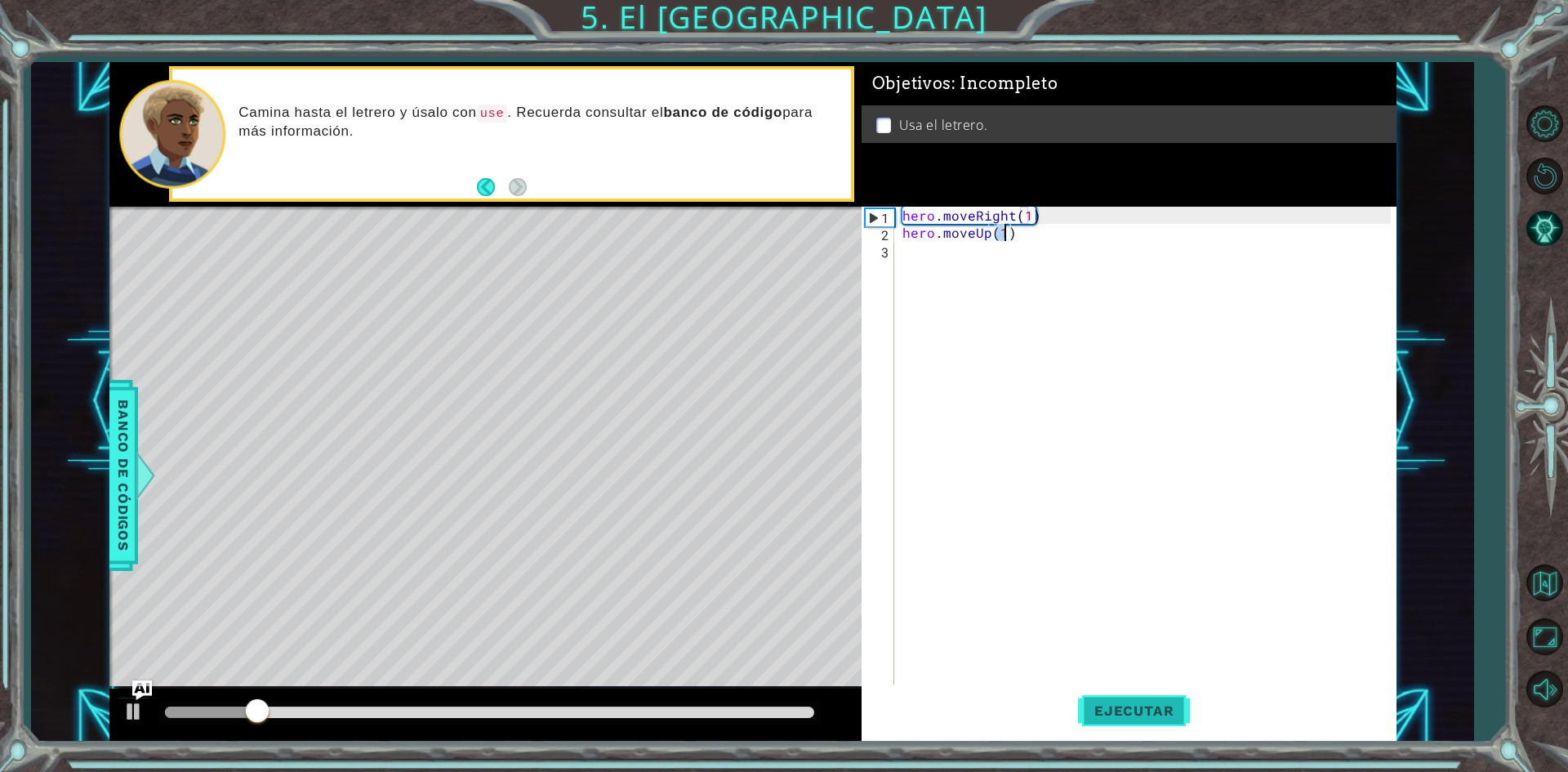
type textarea "hero.moveUp(1)"
click at [1143, 704] on span "Ejecutar" at bounding box center [1134, 710] width 112 height 17
click at [907, 254] on div "hero . moveRight ( 1 ) hero . moveUp ( 1 )" at bounding box center [1149, 464] width 500 height 515
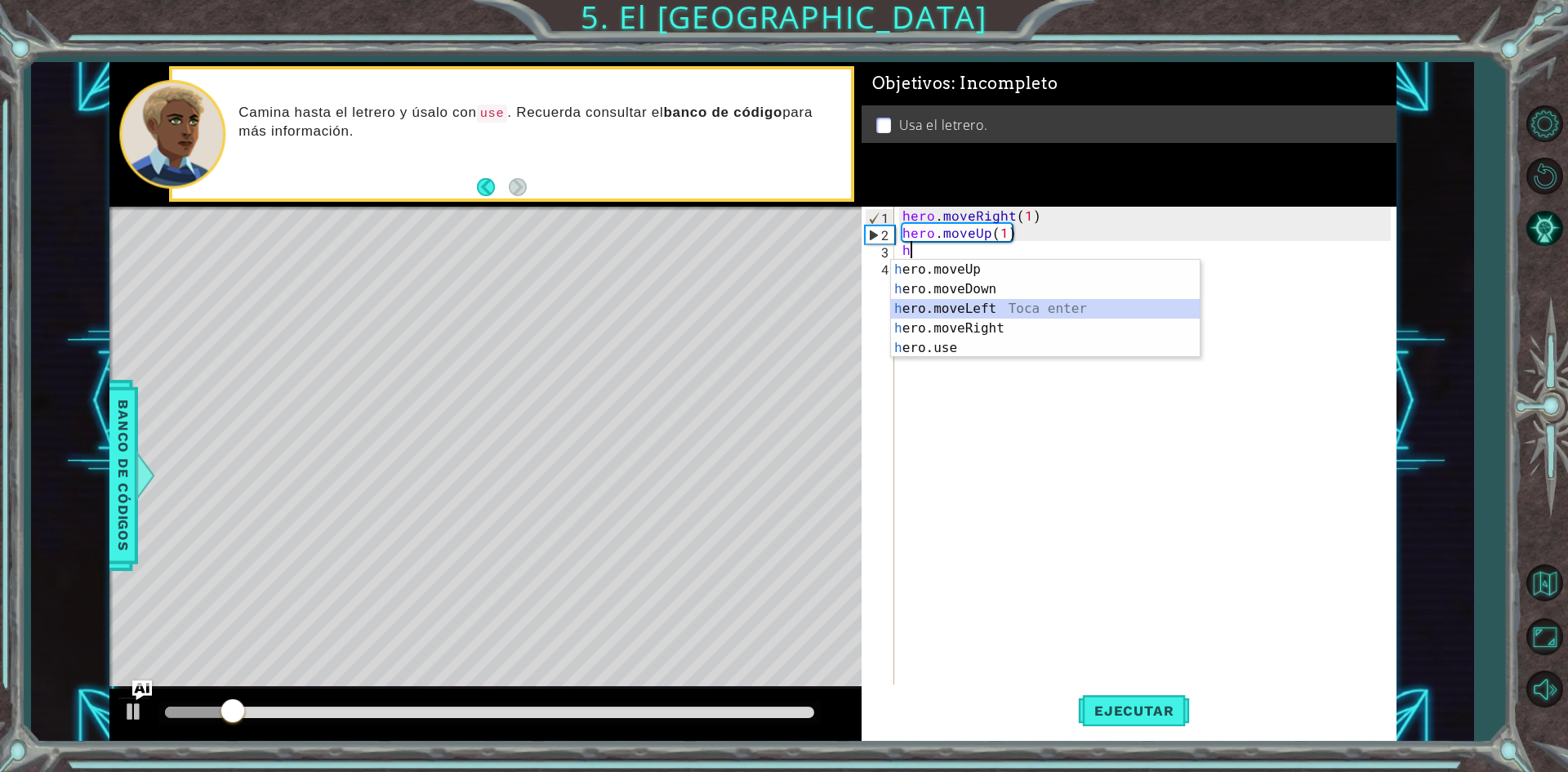
click at [922, 304] on div "h ero.moveUp Toca enter h ero.moveDown Toca enter h ero.moveLeft Toca enter h e…" at bounding box center [1045, 328] width 309 height 137
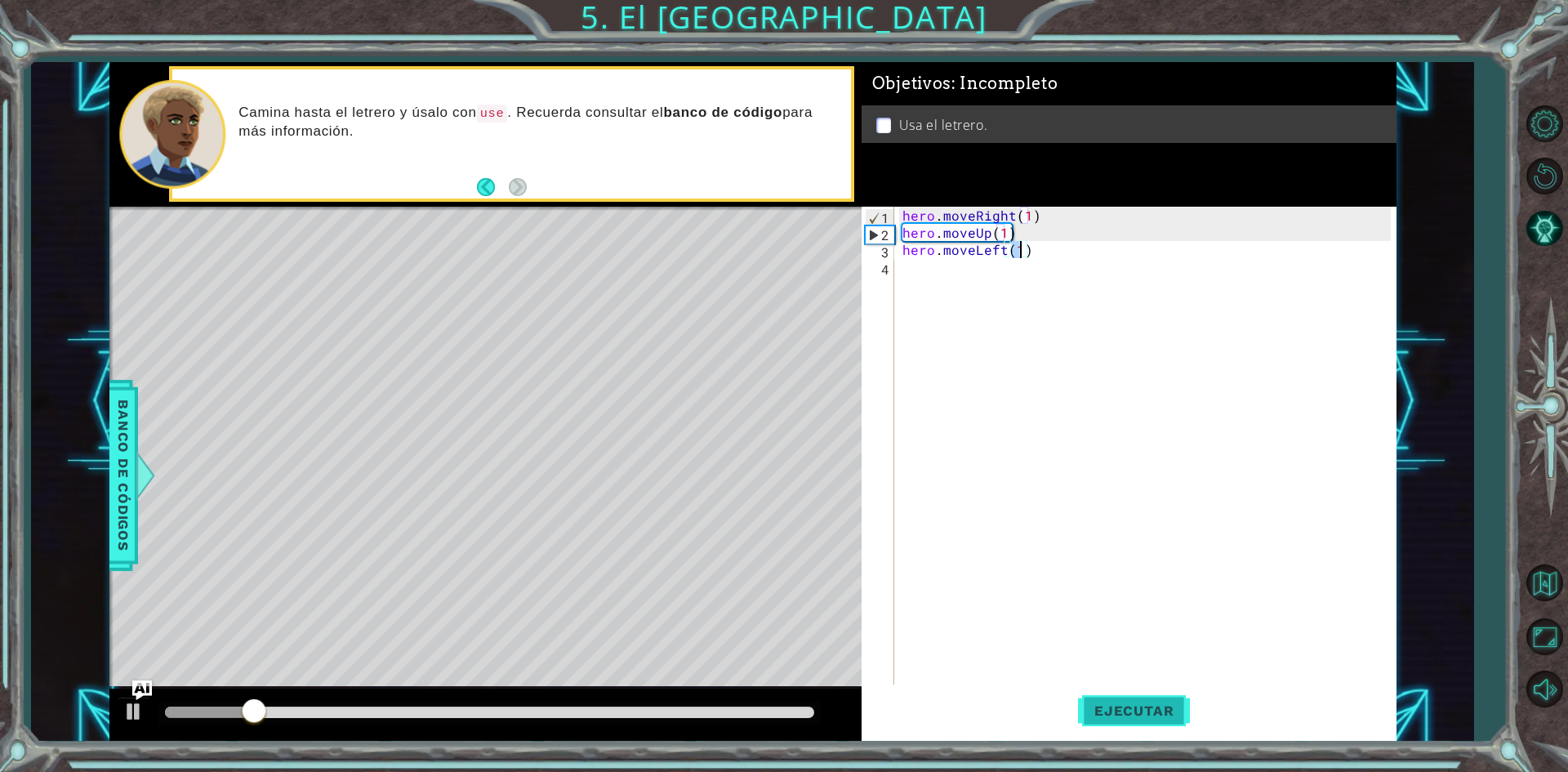
type textarea "hero.moveLeft(1)"
click at [1160, 704] on span "Ejecutar" at bounding box center [1134, 710] width 112 height 17
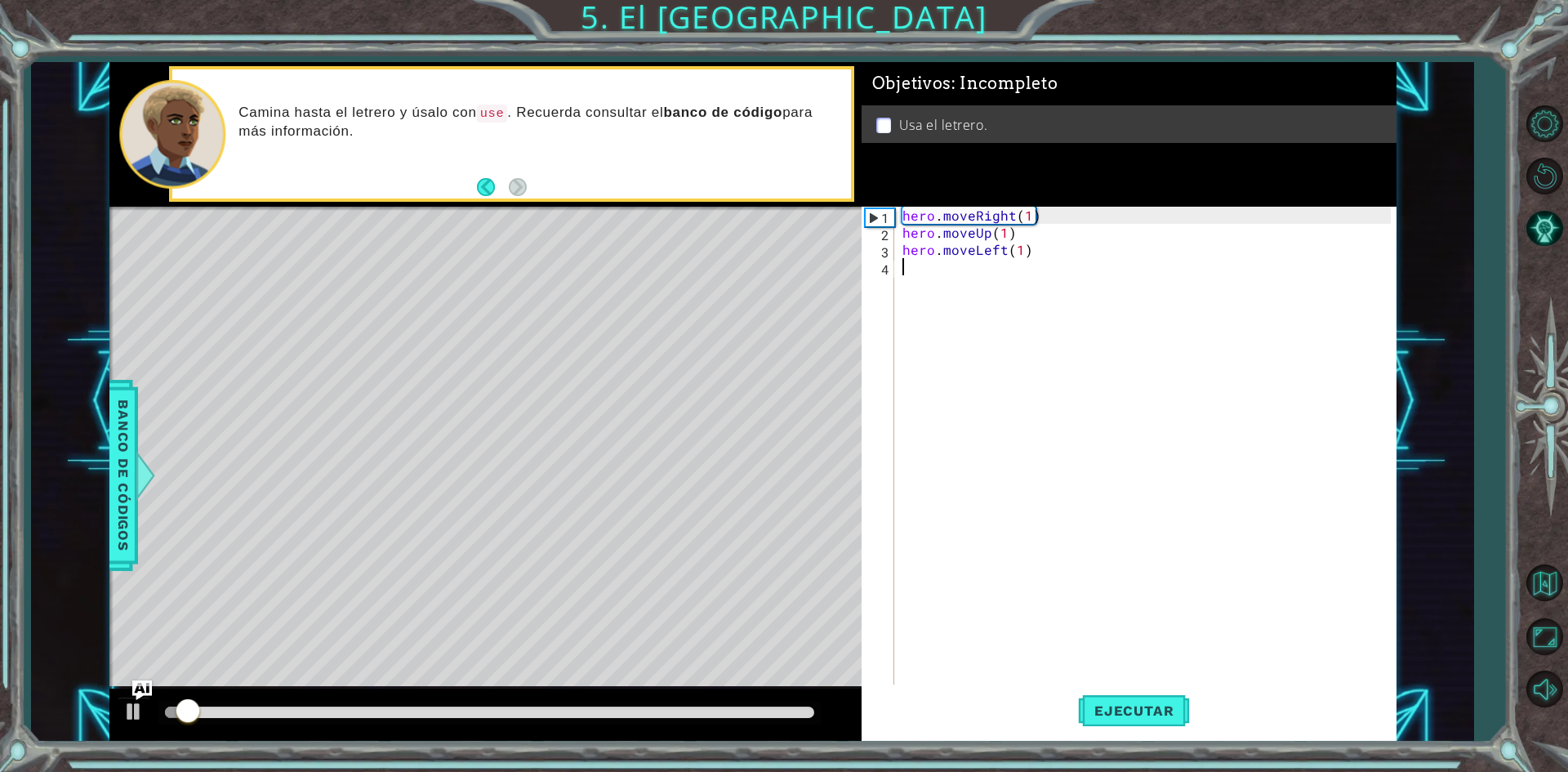
click at [914, 266] on div "hero . moveRight ( 1 ) hero . moveUp ( 1 ) hero . moveLeft ( 1 )" at bounding box center [1149, 464] width 500 height 515
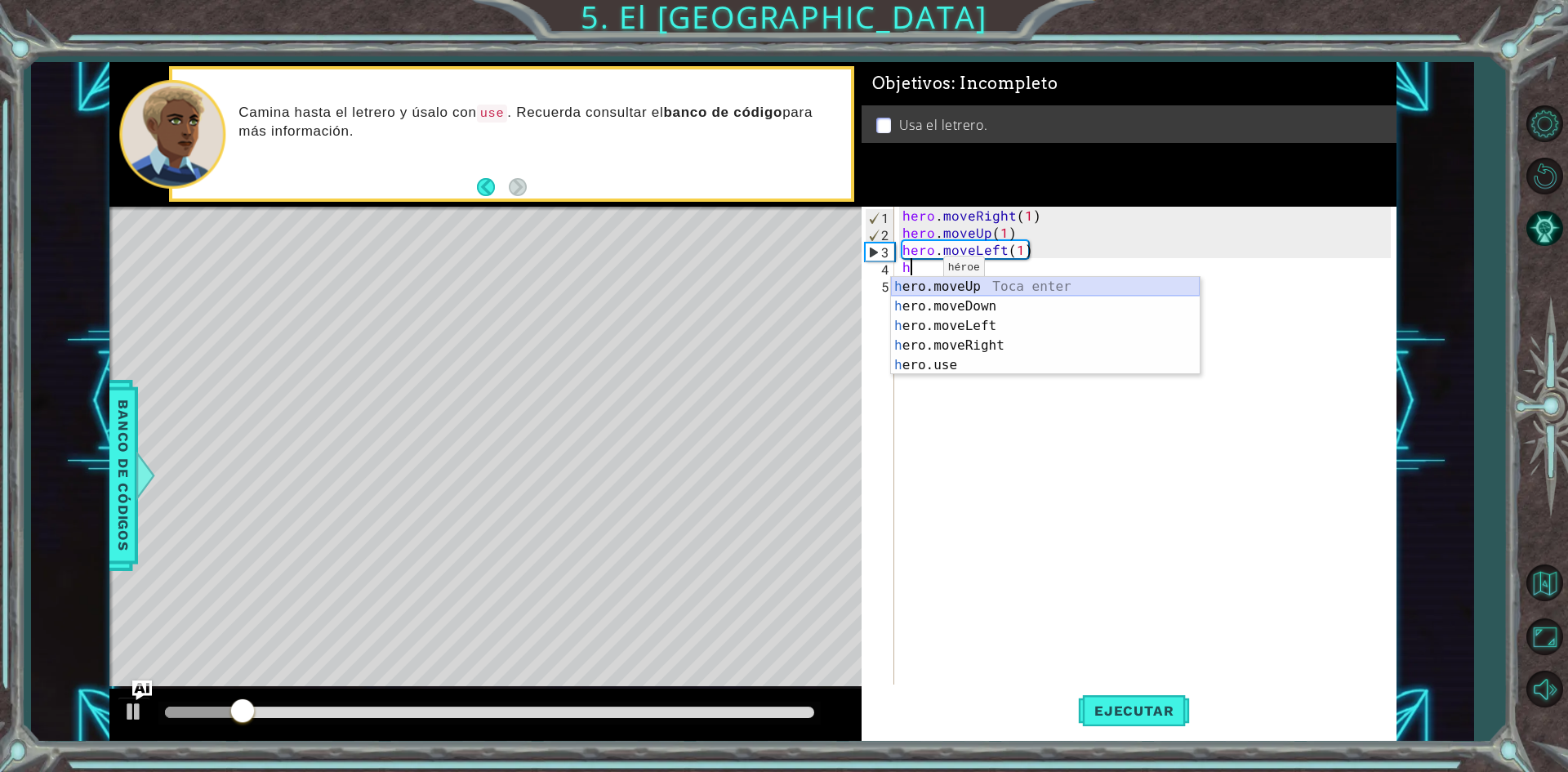
click at [947, 288] on div "h ero.moveUp Toca enter h ero.moveDown Toca enter h ero.moveLeft Toca enter h e…" at bounding box center [1045, 345] width 309 height 137
type textarea "hero.moveUp(1)"
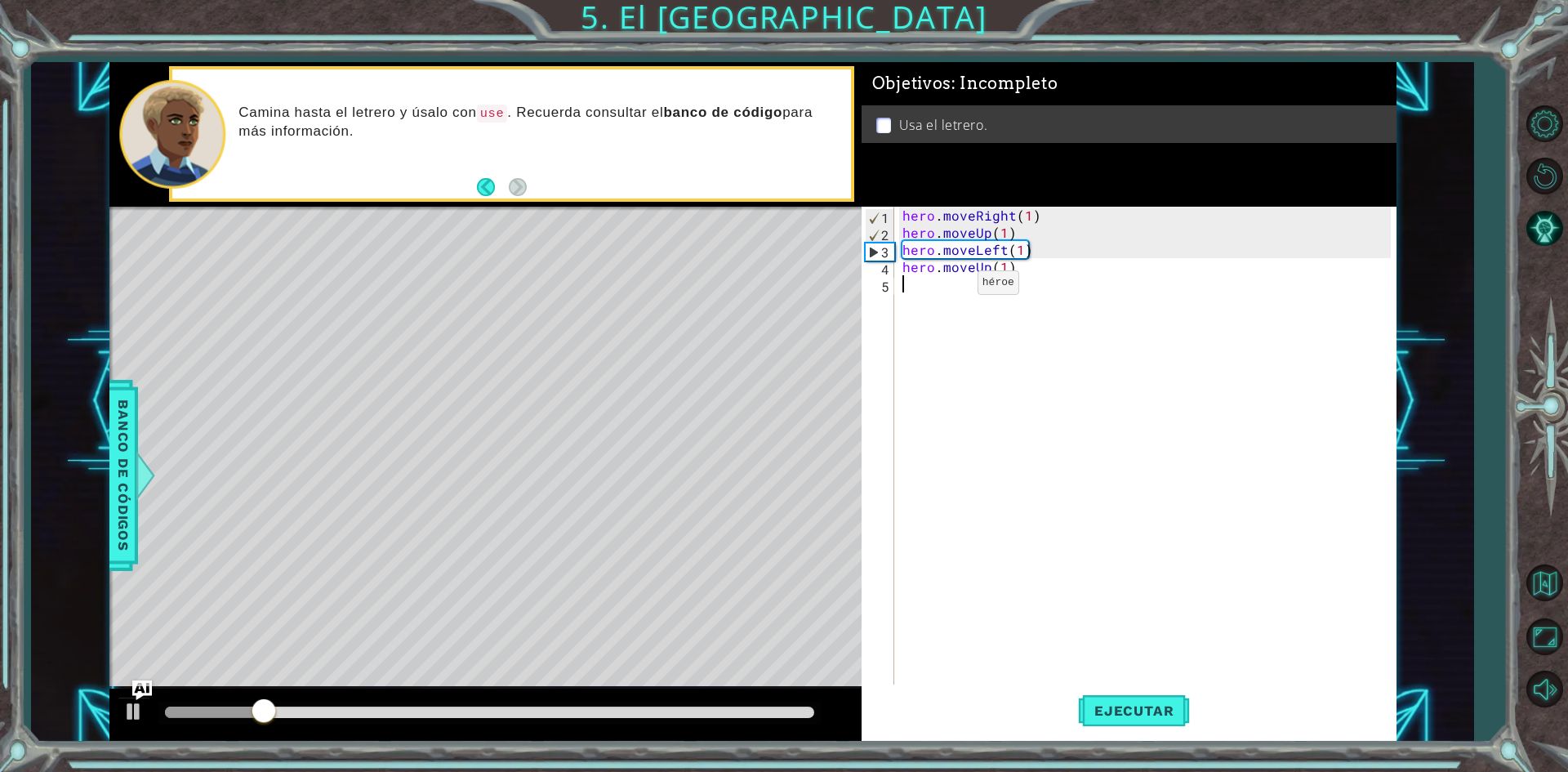
click at [950, 287] on div "hero . moveRight ( 1 ) hero . moveUp ( 1 ) hero . moveLeft ( 1 ) hero . moveUp …" at bounding box center [1149, 464] width 500 height 515
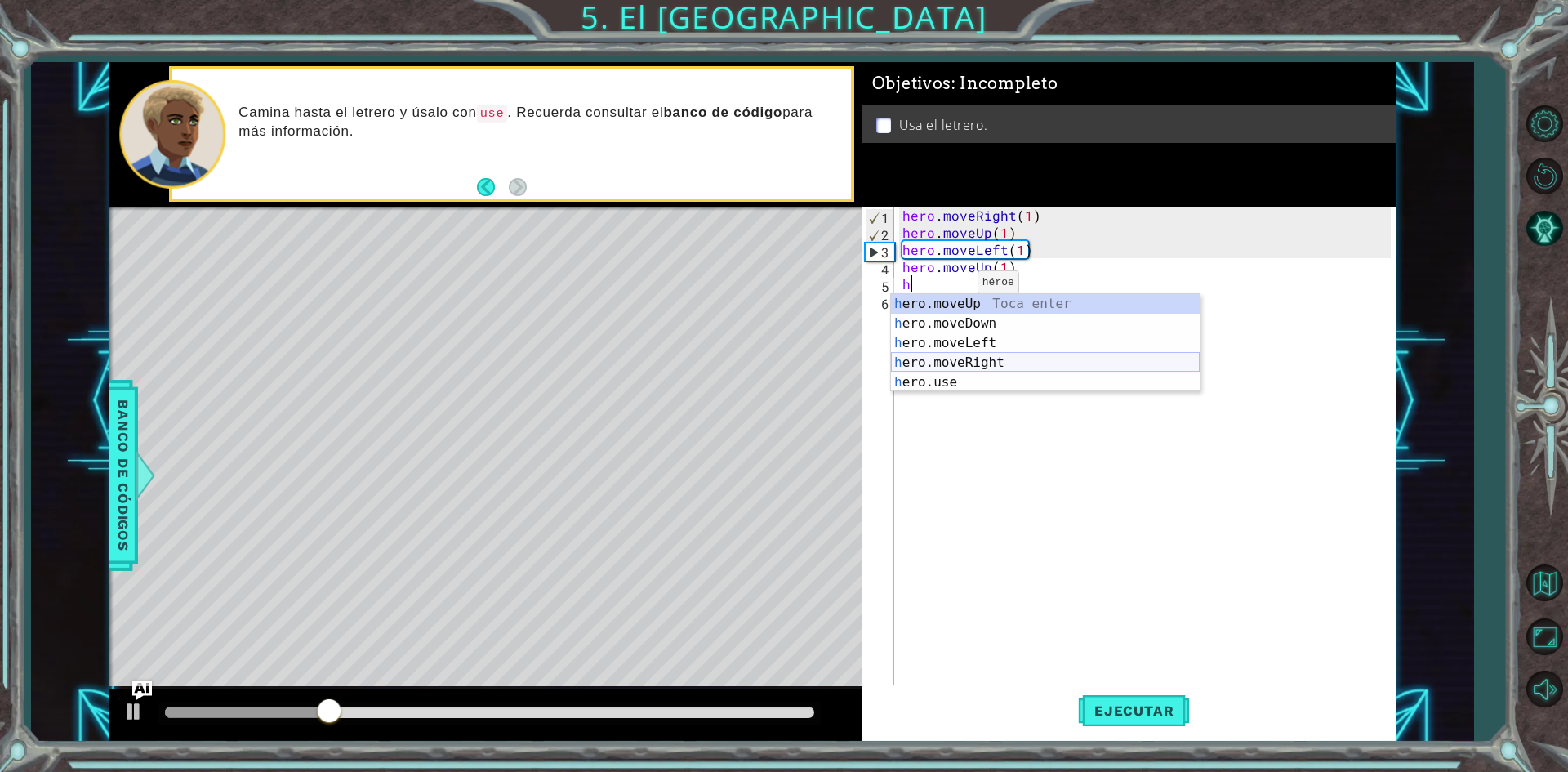
click at [966, 363] on div "h ero.moveUp Toca enter h ero.moveDown Toca enter h ero.moveLeft Toca enter h e…" at bounding box center [1045, 362] width 309 height 137
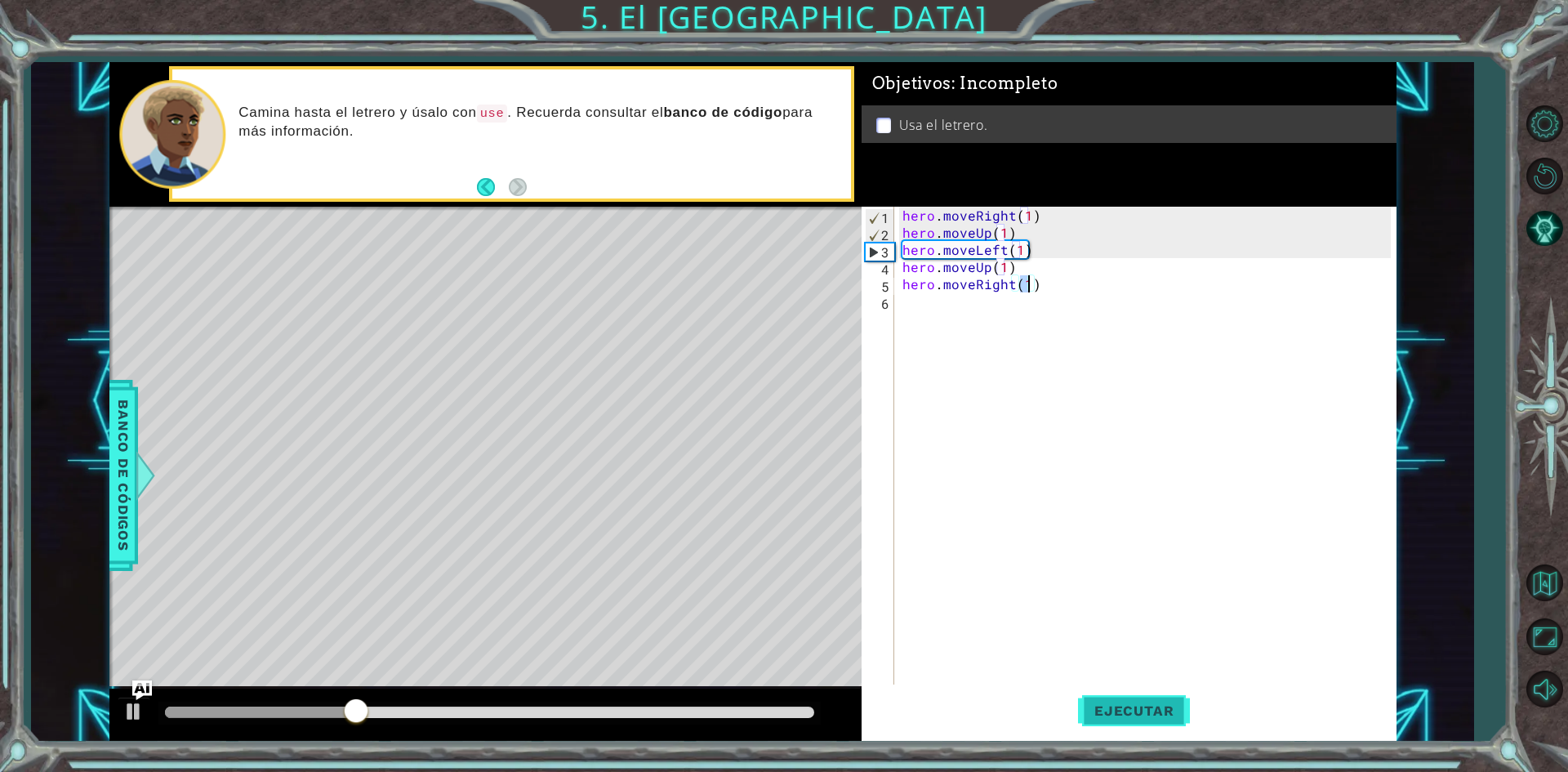
type textarea "hero.moveRight(1)"
click at [1127, 717] on span "Ejecutar" at bounding box center [1134, 710] width 112 height 17
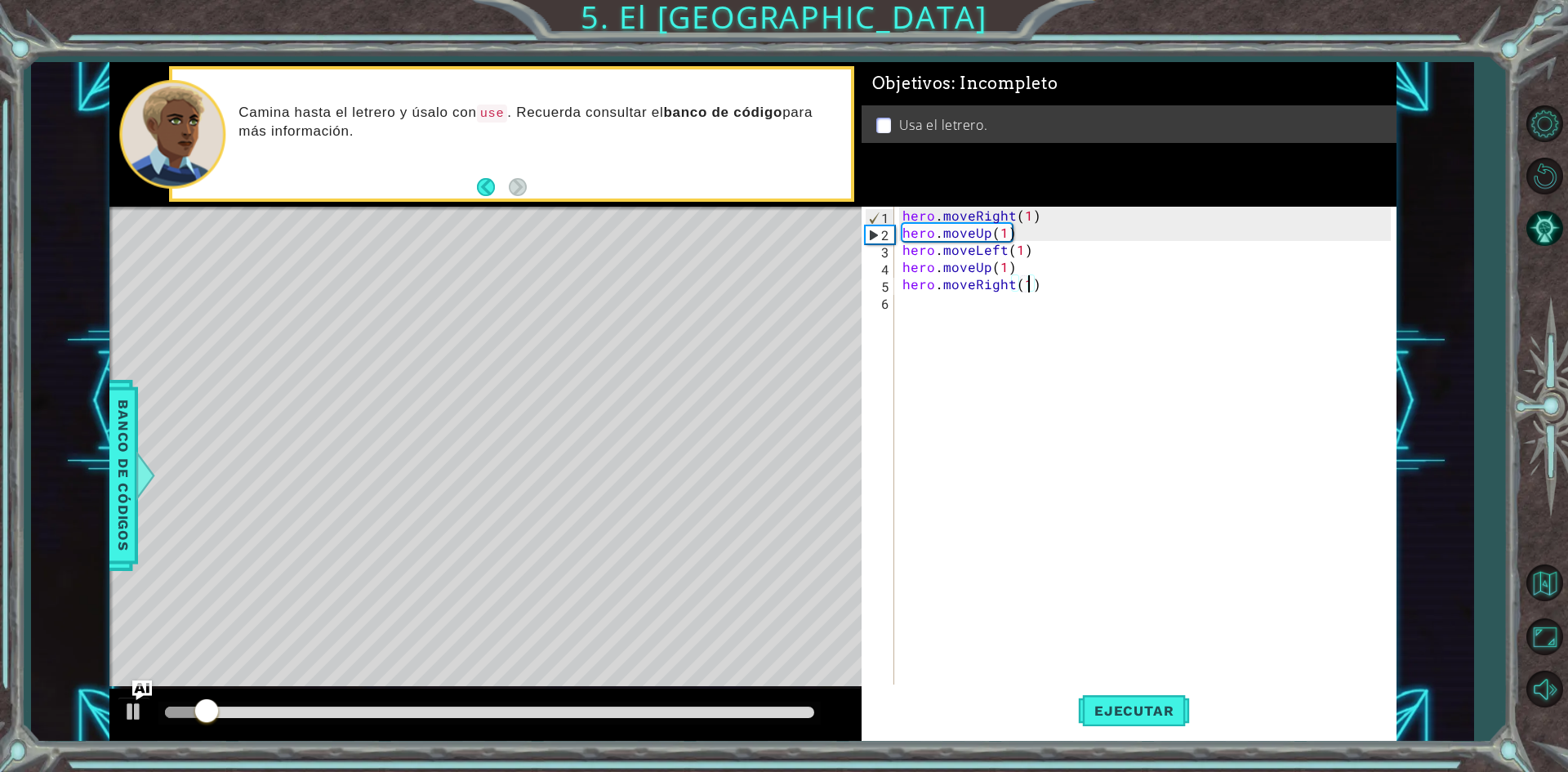
click at [942, 309] on div "hero . moveRight ( 1 ) hero . moveUp ( 1 ) hero . moveLeft ( 1 ) hero . moveUp …" at bounding box center [1149, 464] width 500 height 515
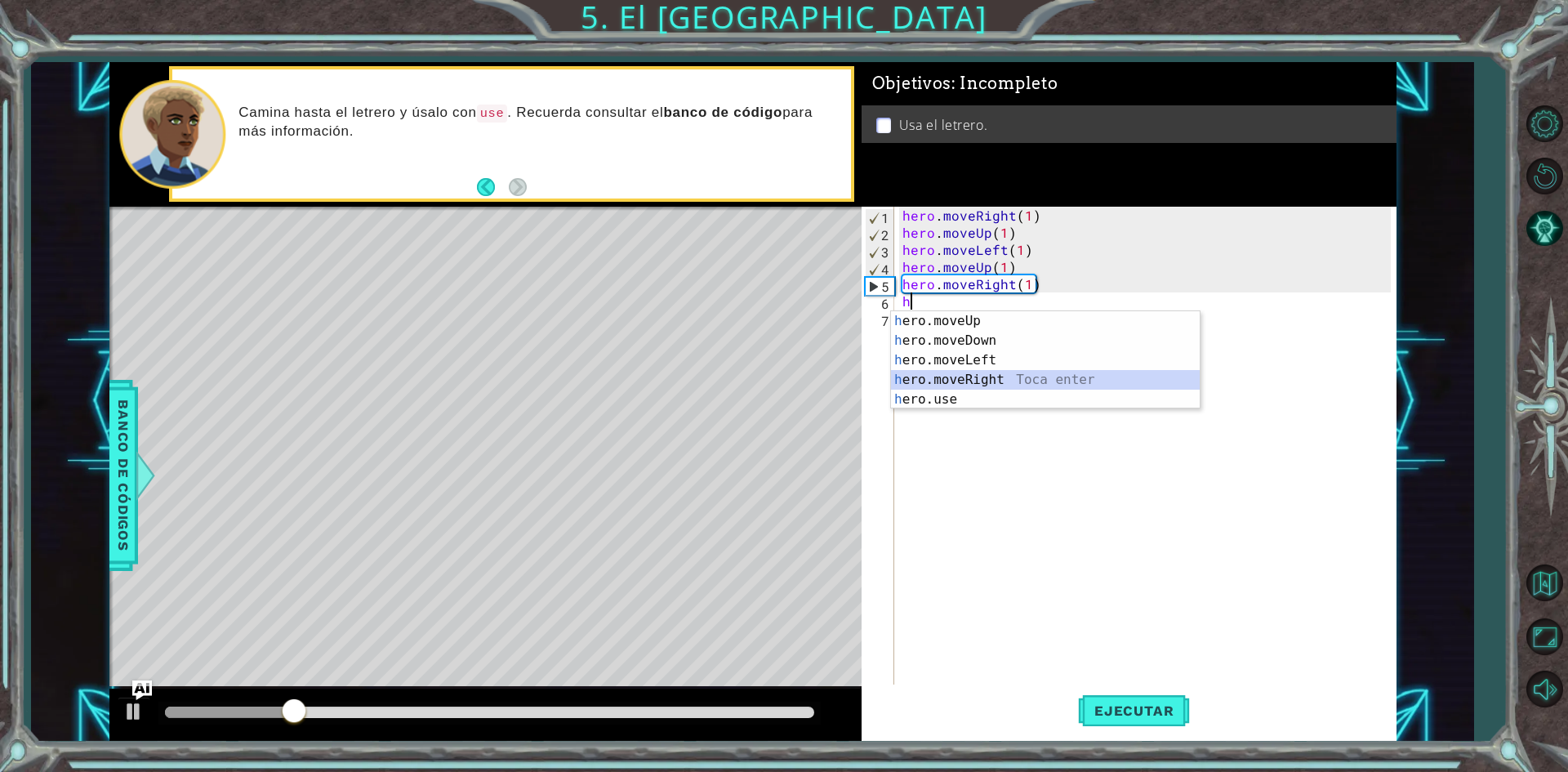
click at [975, 385] on div "h ero.moveUp Toca enter h ero.moveDown Toca enter h ero.moveLeft Toca enter h e…" at bounding box center [1045, 379] width 309 height 137
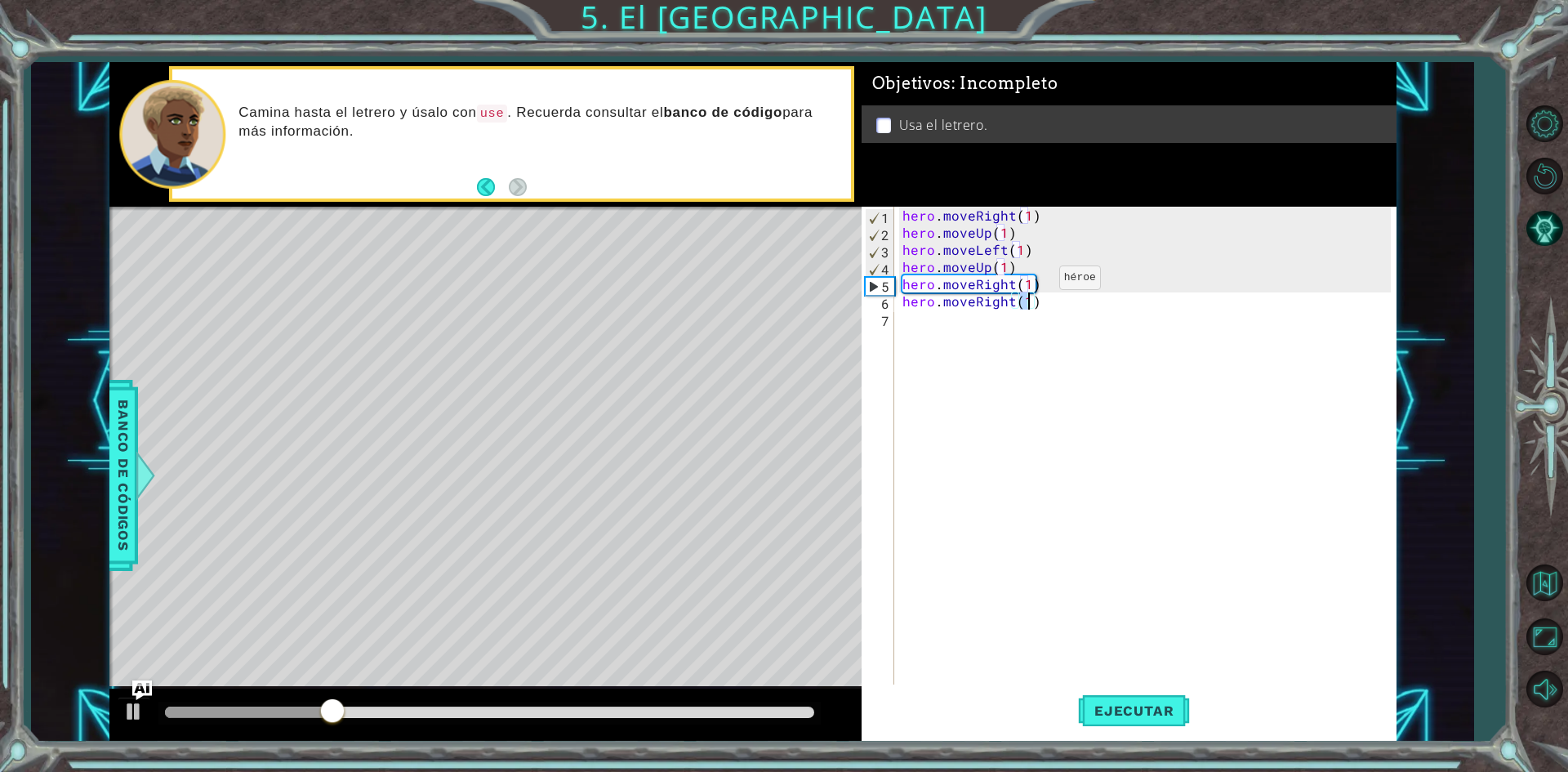
click at [1032, 282] on div "hero . moveRight ( 1 ) hero . moveUp ( 1 ) hero . moveLeft ( 1 ) hero . moveUp …" at bounding box center [1149, 464] width 500 height 515
click at [1048, 294] on div "hero . moveRight ( 1 ) hero . moveUp ( 1 ) hero . moveLeft ( 1 ) hero . moveUp …" at bounding box center [1149, 464] width 500 height 515
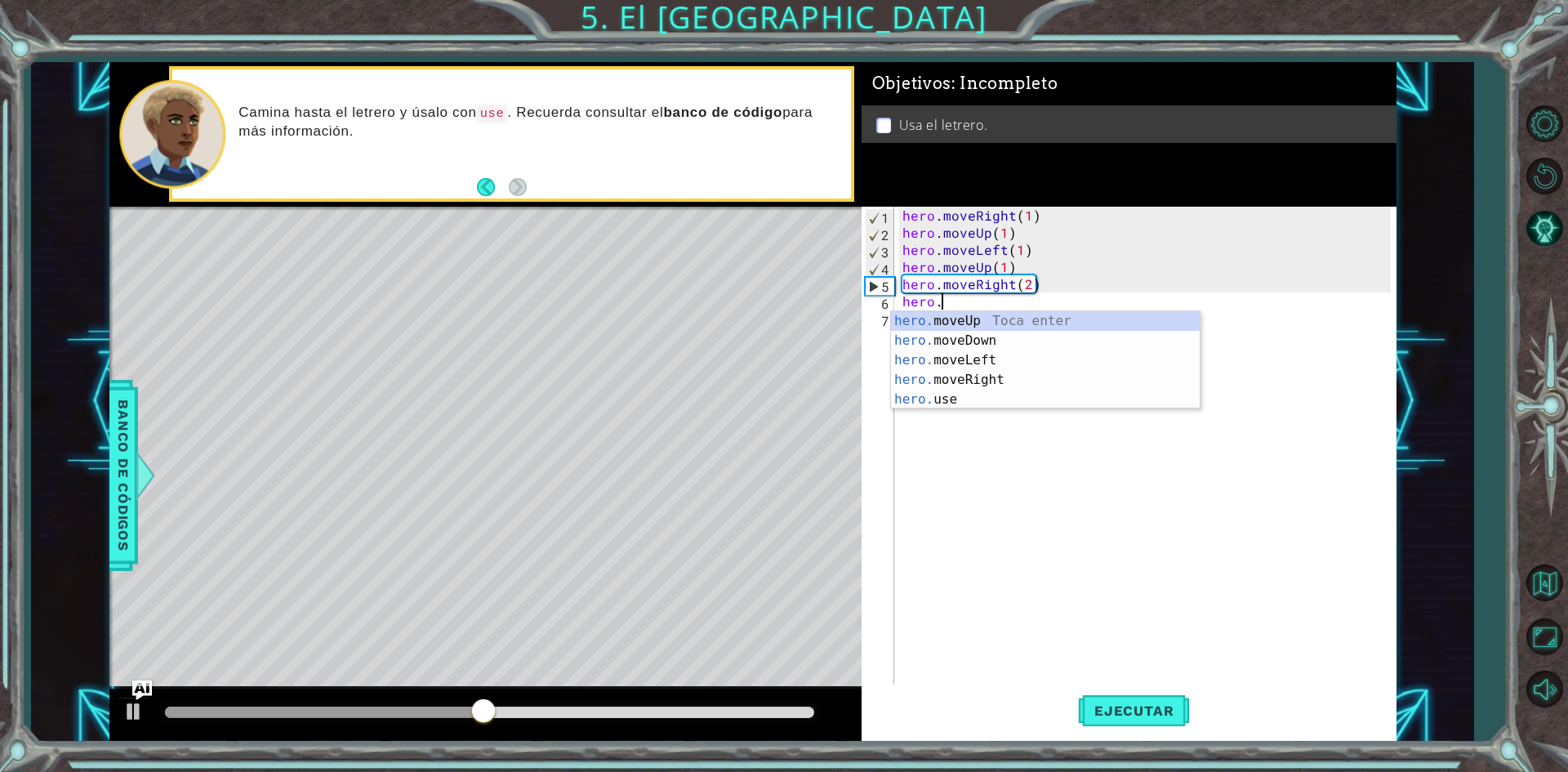
scroll to position [0, 2]
click at [1026, 333] on div "hero. moveUp Toca enter hero. moveDown Toca enter hero. moveLeft Toca enter her…" at bounding box center [1045, 379] width 309 height 137
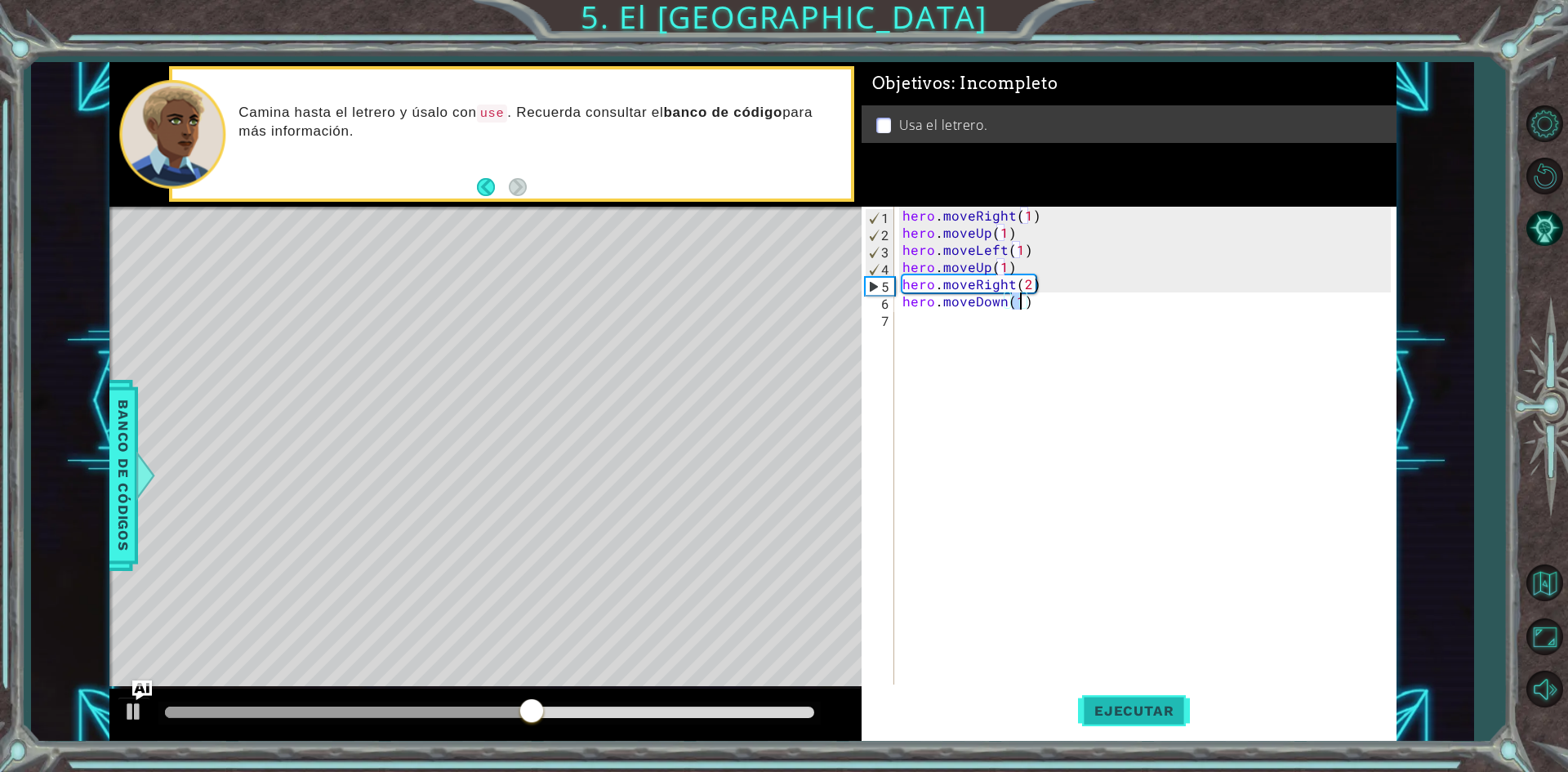
type textarea "hero.moveDown(1)"
click at [1120, 702] on span "Ejecutar" at bounding box center [1134, 710] width 112 height 17
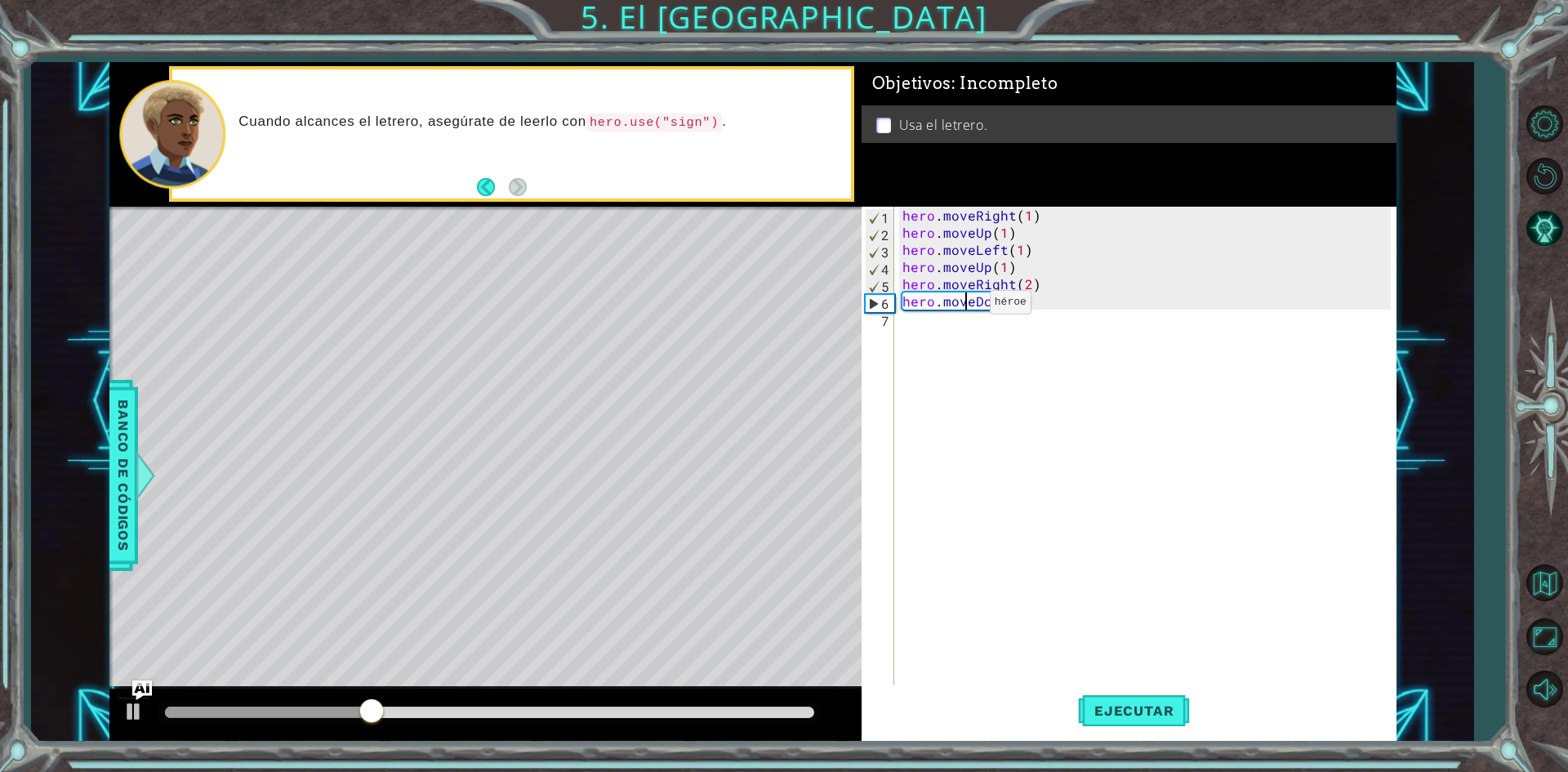
click at [962, 306] on div "hero . moveRight ( 1 ) hero . moveUp ( 1 ) hero . moveLeft ( 1 ) hero . moveUp …" at bounding box center [1149, 464] width 500 height 515
click at [962, 319] on div "hero . moveRight ( 1 ) hero . moveUp ( 1 ) hero . moveLeft ( 1 ) hero . moveUp …" at bounding box center [1149, 464] width 500 height 515
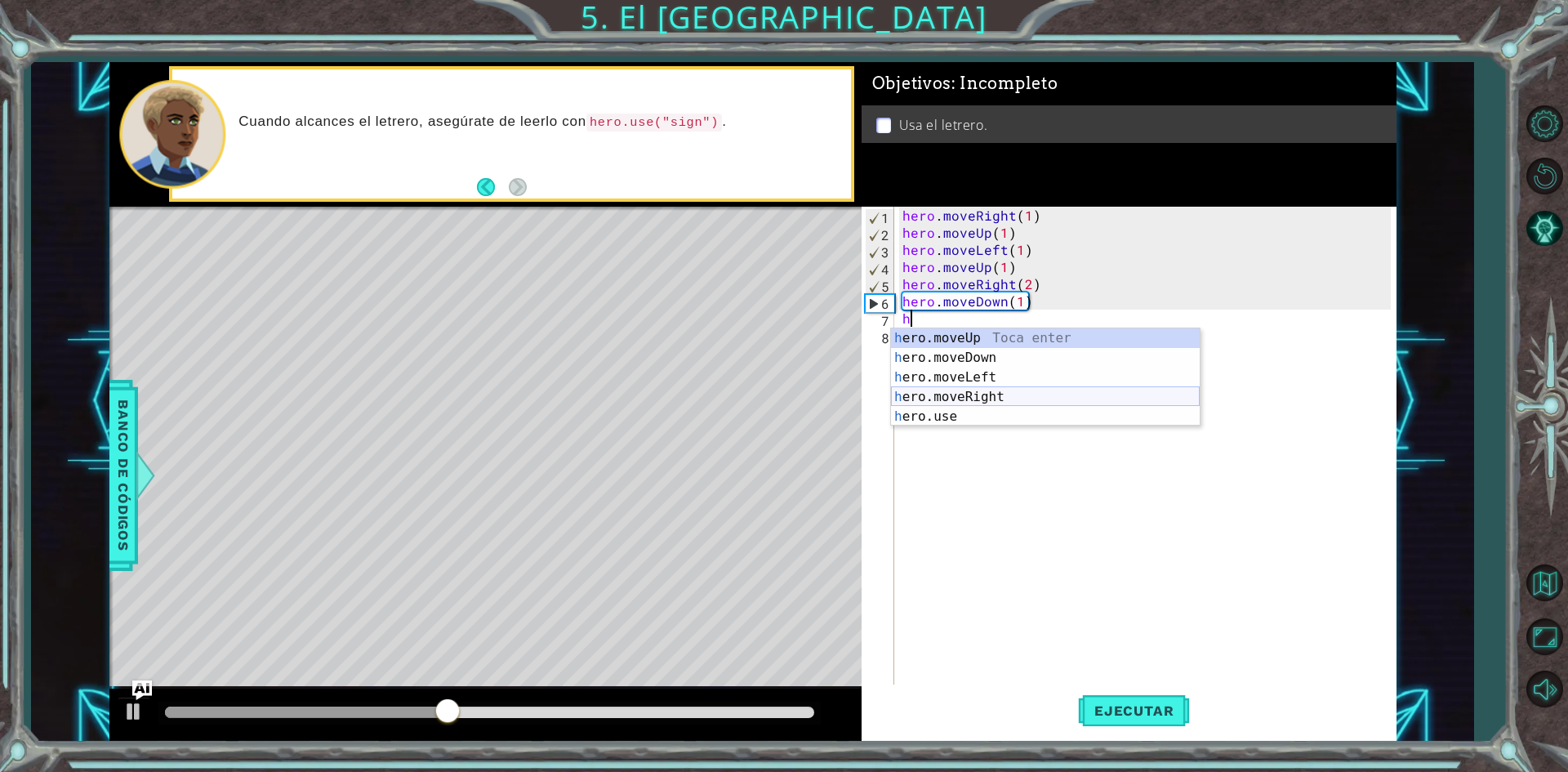
click at [1000, 396] on div "h ero.moveUp Toca enter h ero.moveDown Toca enter h ero.moveLeft Toca enter h e…" at bounding box center [1045, 397] width 309 height 137
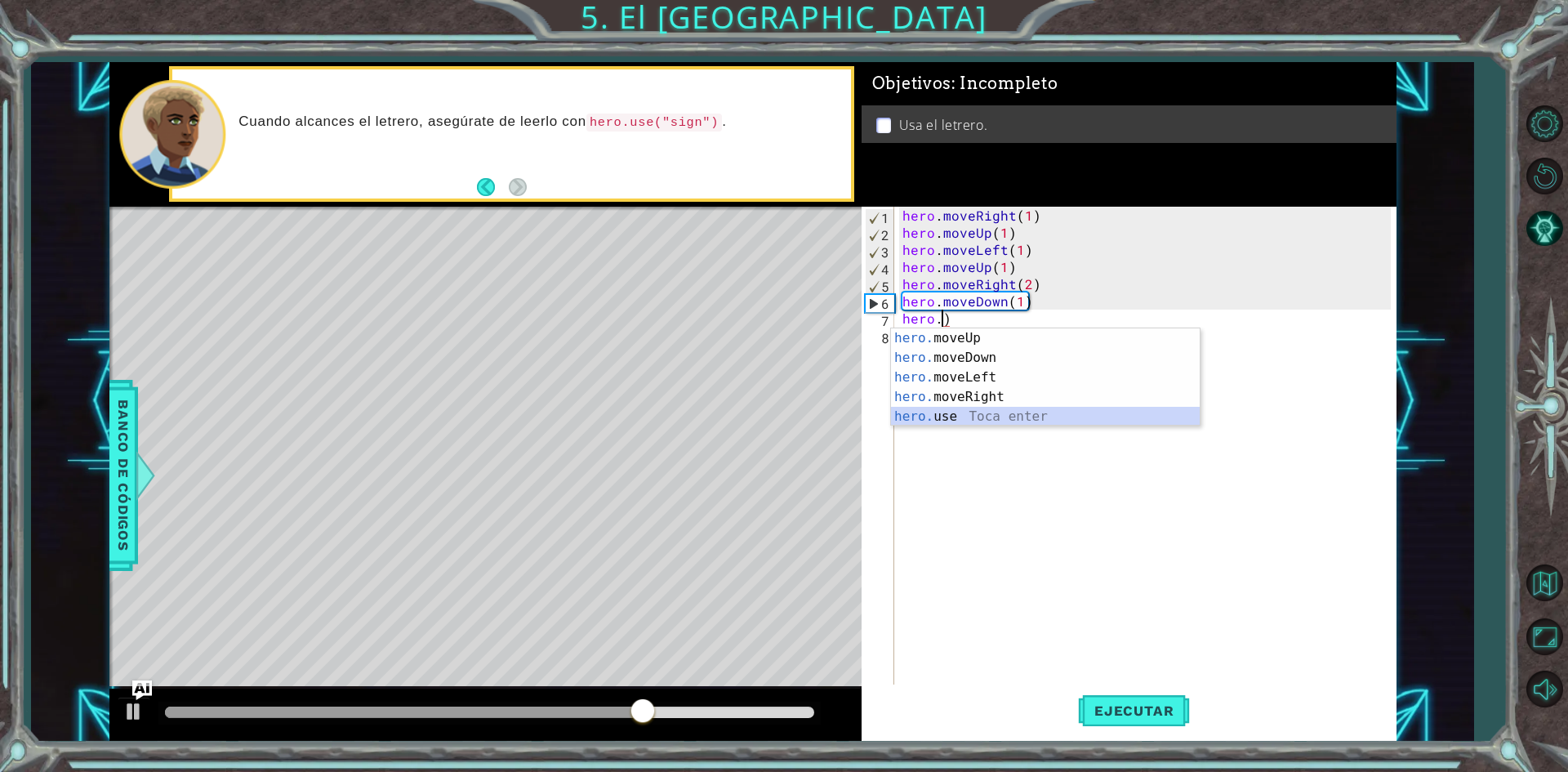
click at [1015, 418] on div "hero. moveUp Toca enter hero. moveDown Toca enter hero. moveLeft Toca enter her…" at bounding box center [1045, 397] width 309 height 137
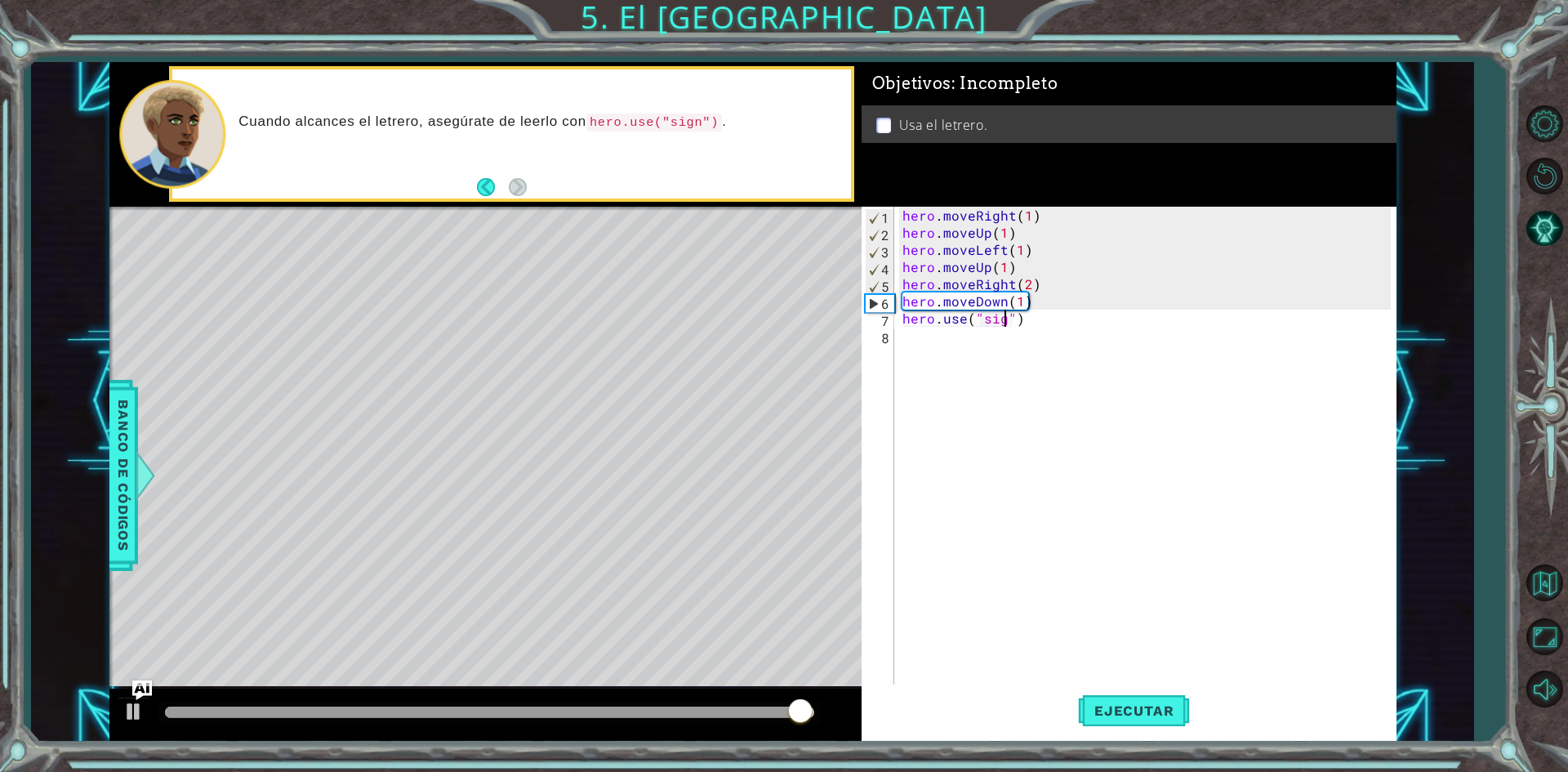
scroll to position [0, 7]
type textarea "hero.use("sign")"
click at [1098, 714] on span "Ejecutar" at bounding box center [1134, 710] width 112 height 17
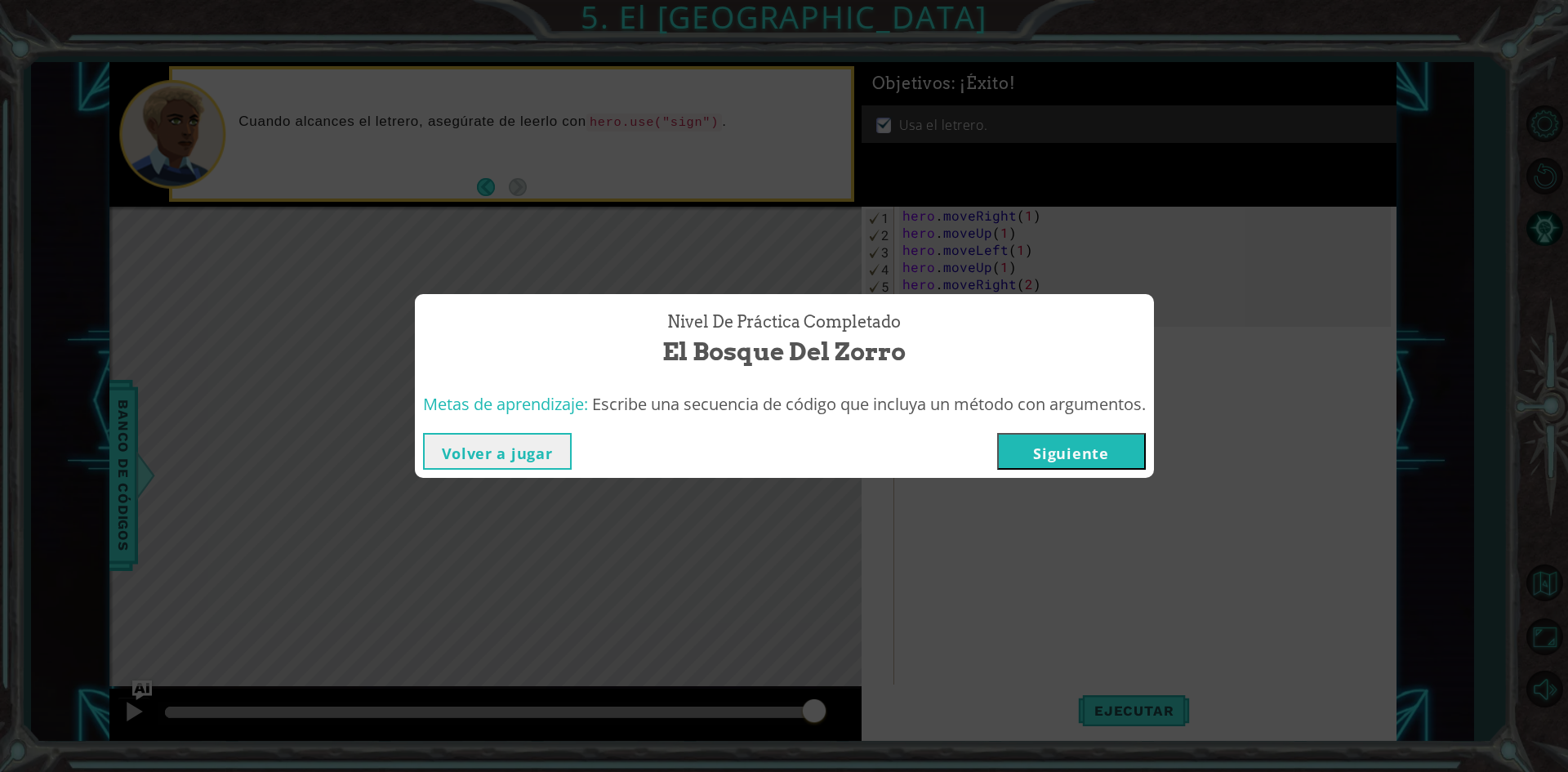
click at [1080, 459] on button "Siguiente" at bounding box center [1071, 451] width 149 height 36
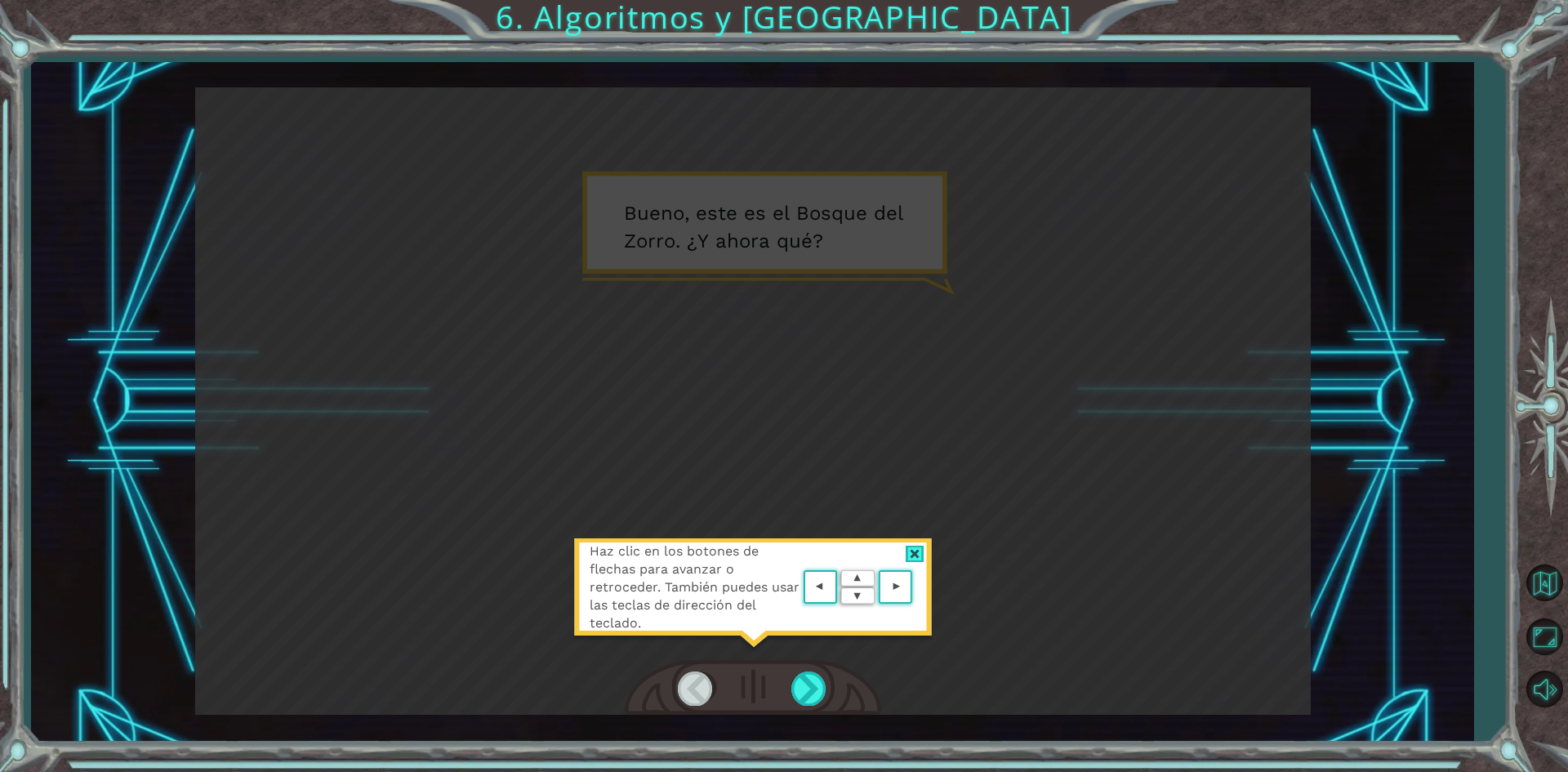
click at [923, 546] on div at bounding box center [914, 553] width 19 height 17
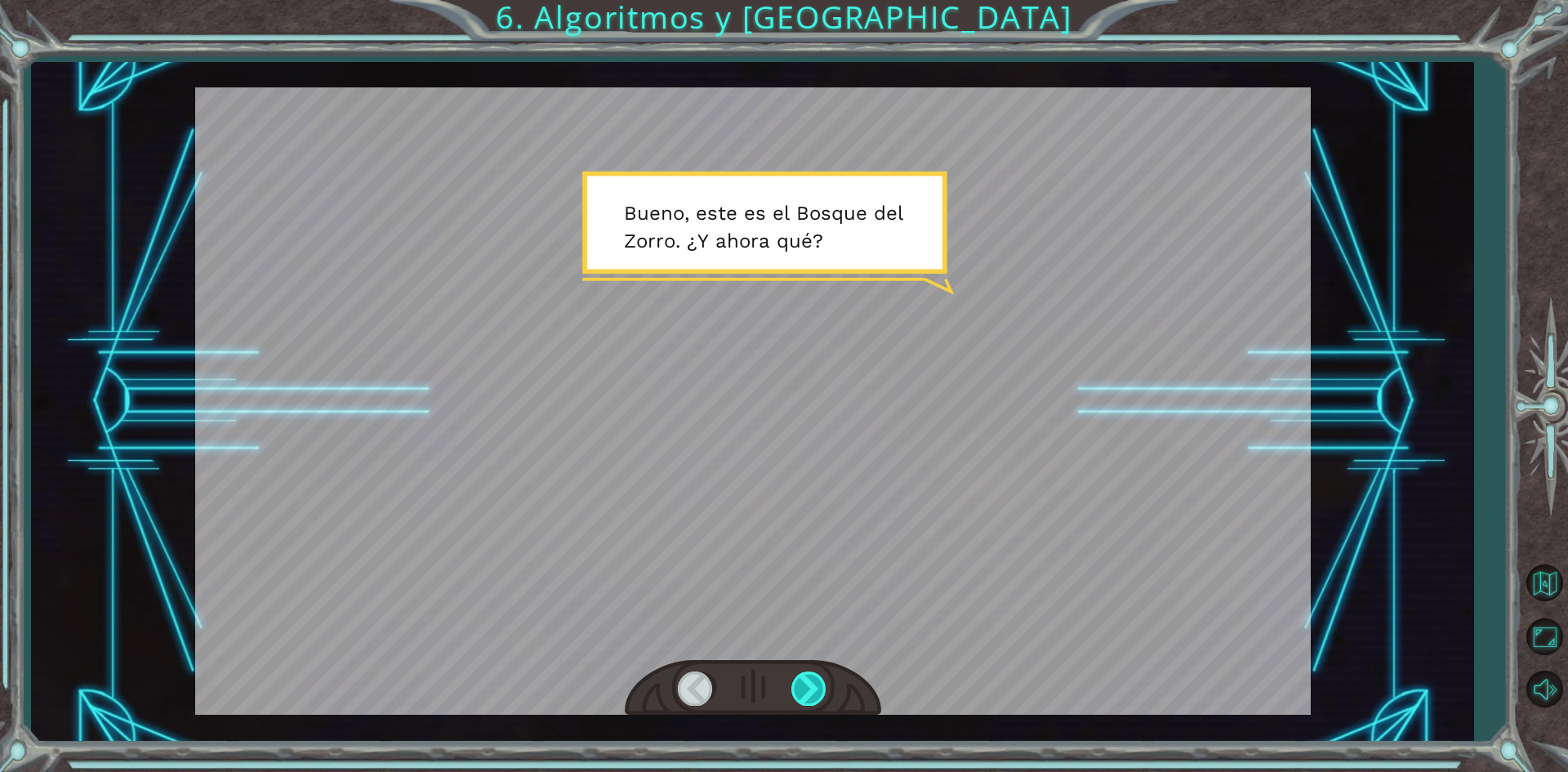
click at [817, 682] on div at bounding box center [809, 688] width 36 height 33
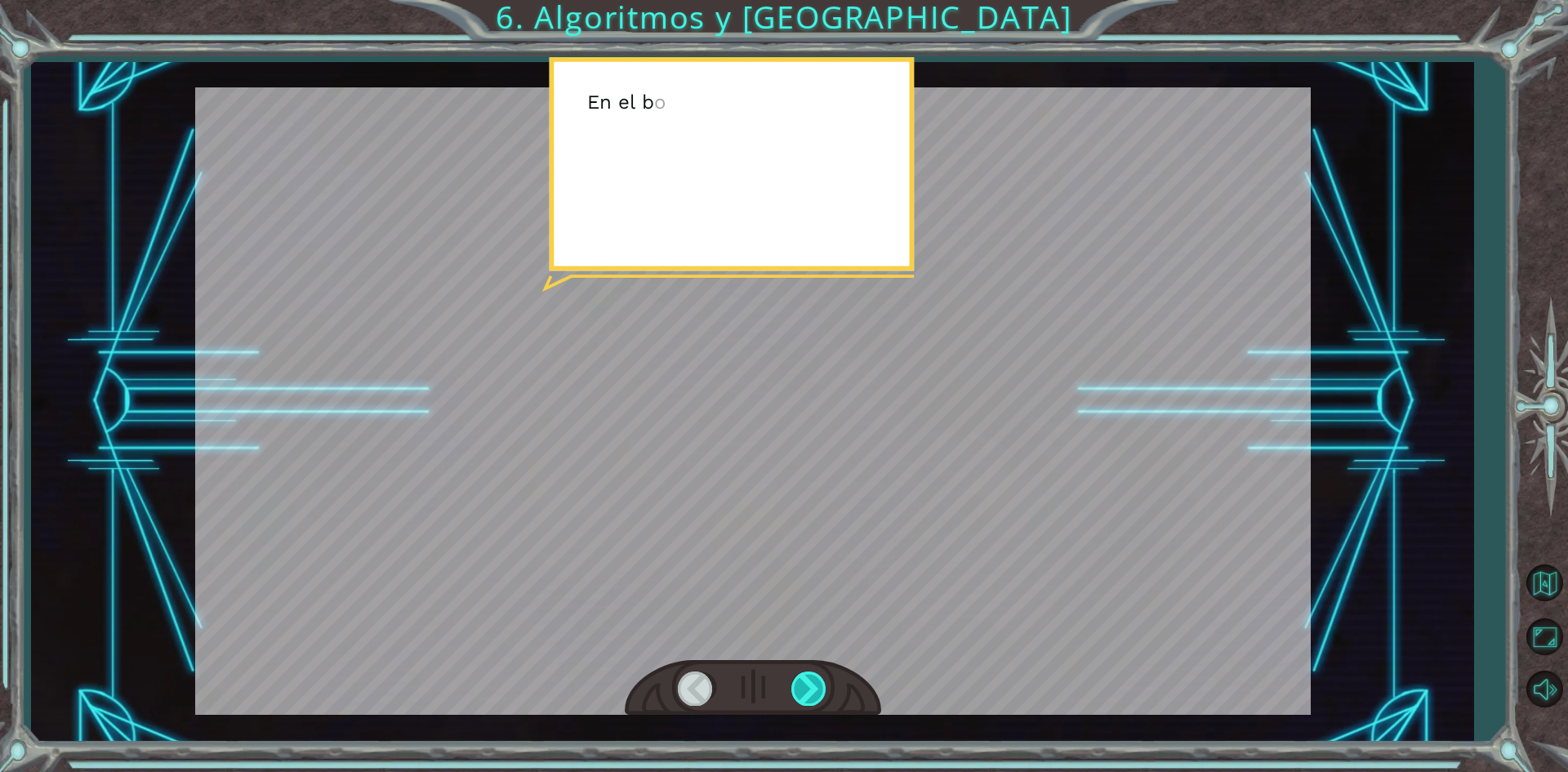
click at [817, 682] on div at bounding box center [809, 688] width 36 height 33
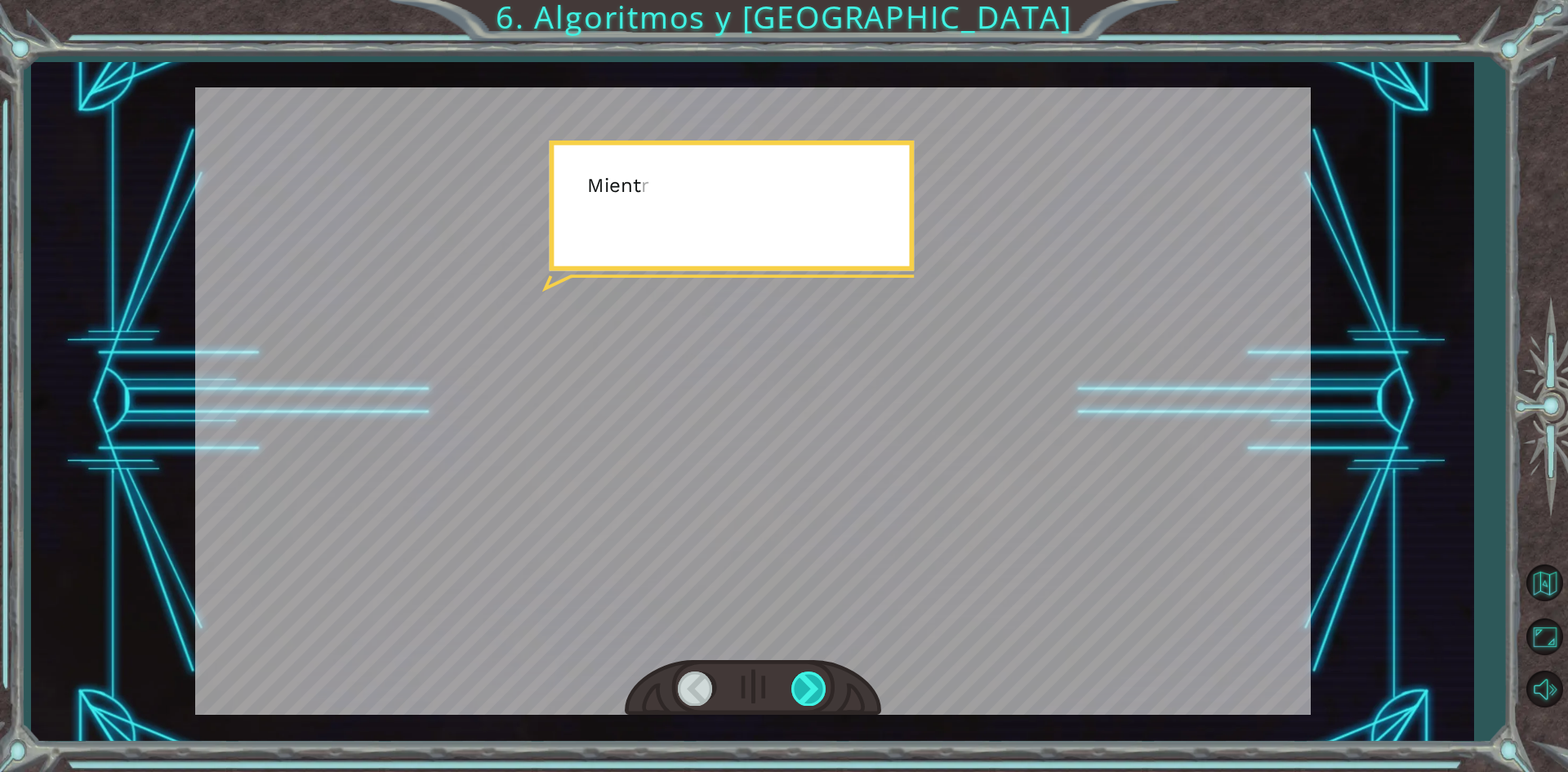
click at [807, 683] on div at bounding box center [809, 688] width 36 height 33
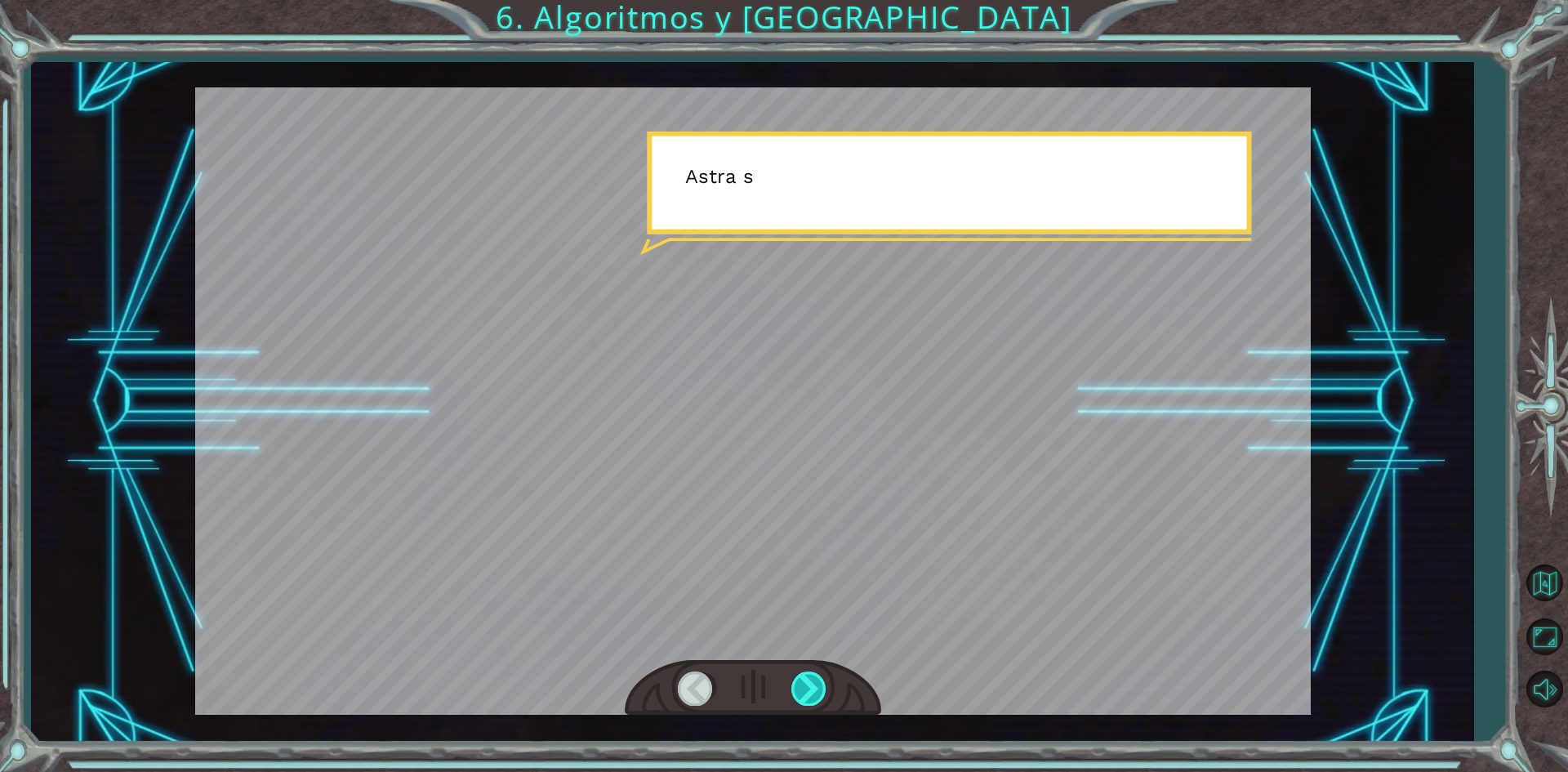
click at [807, 683] on div at bounding box center [809, 688] width 36 height 33
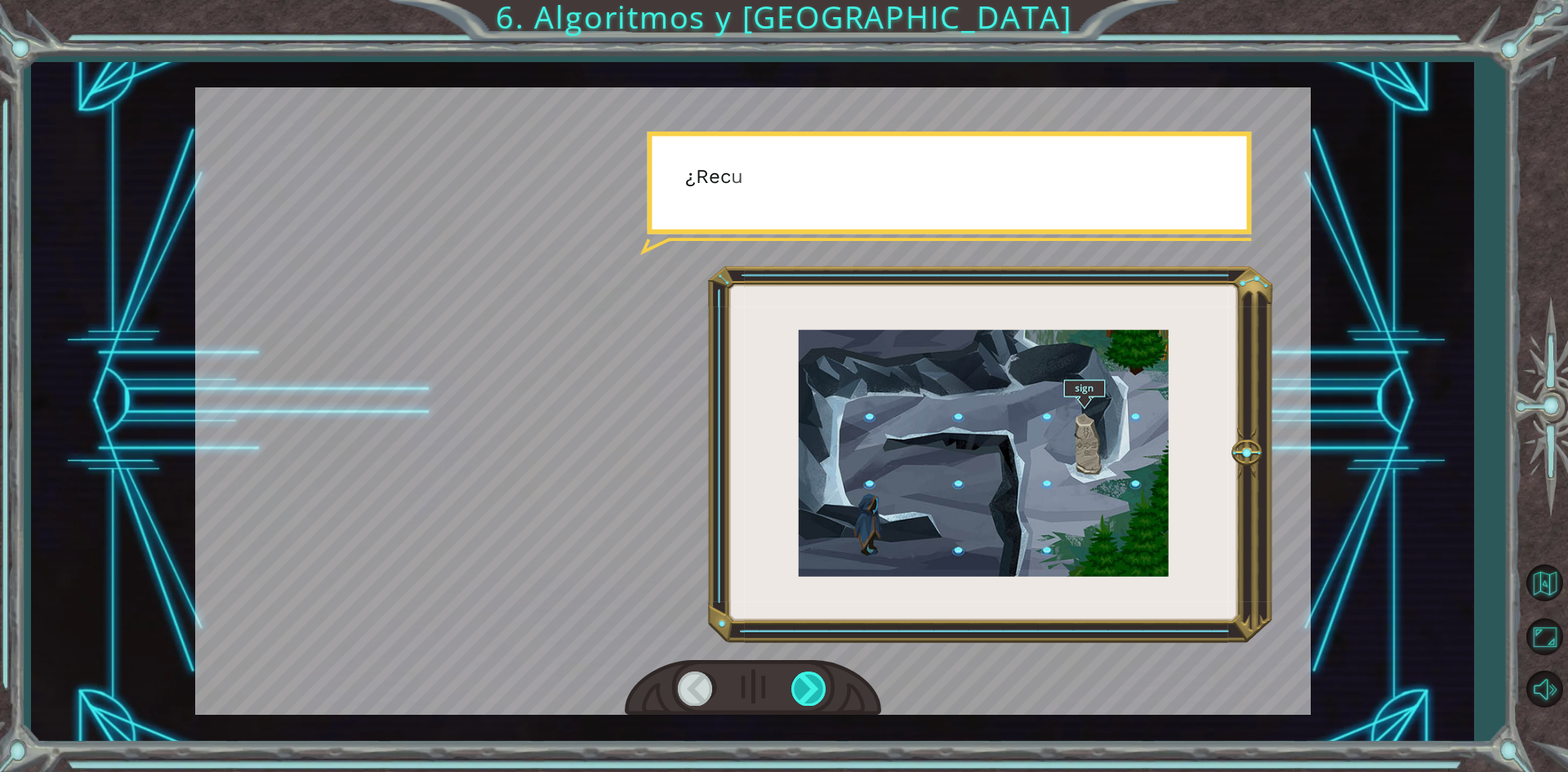
click at [807, 683] on div at bounding box center [809, 688] width 36 height 33
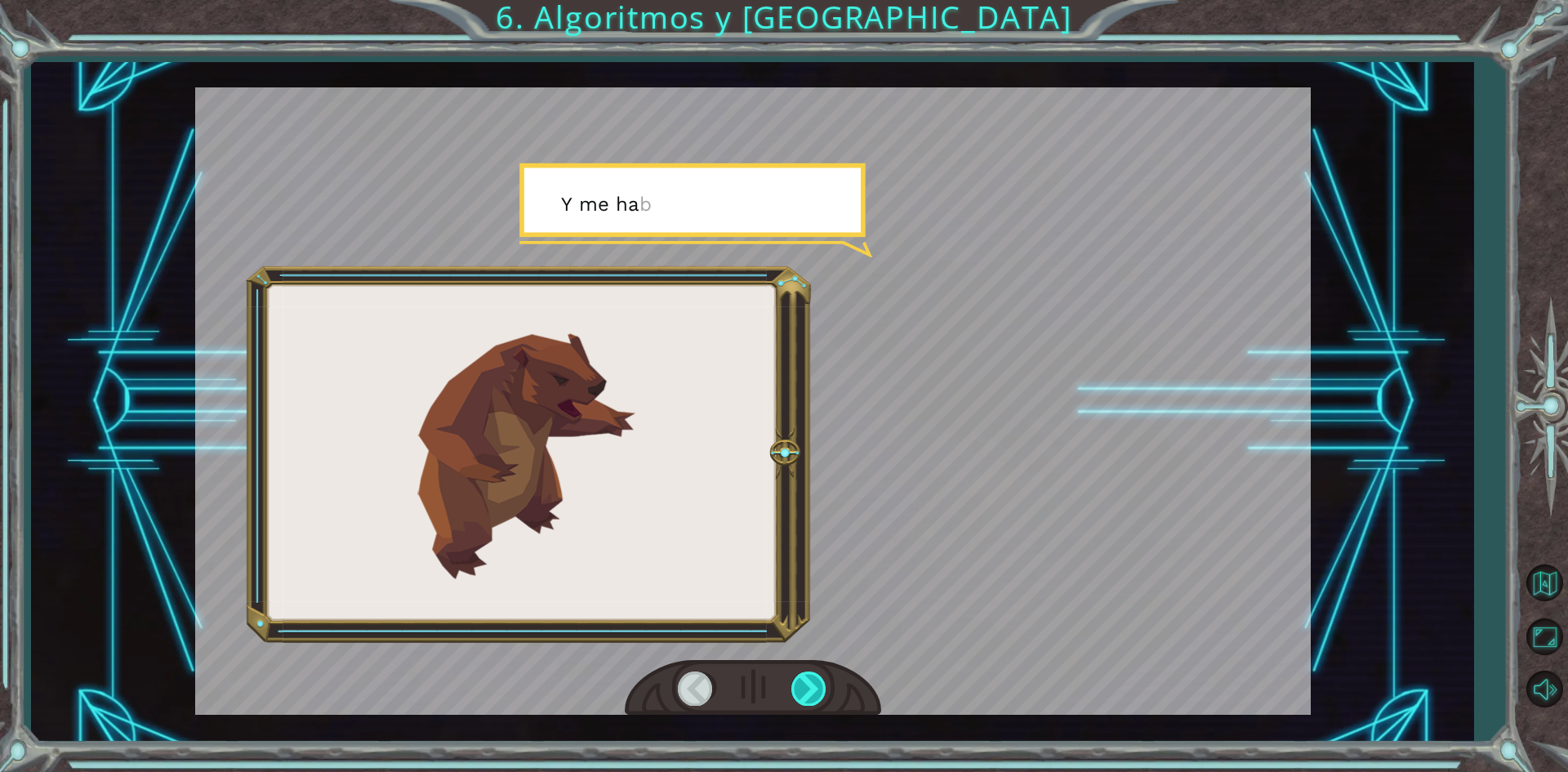
click at [807, 683] on div at bounding box center [809, 688] width 36 height 33
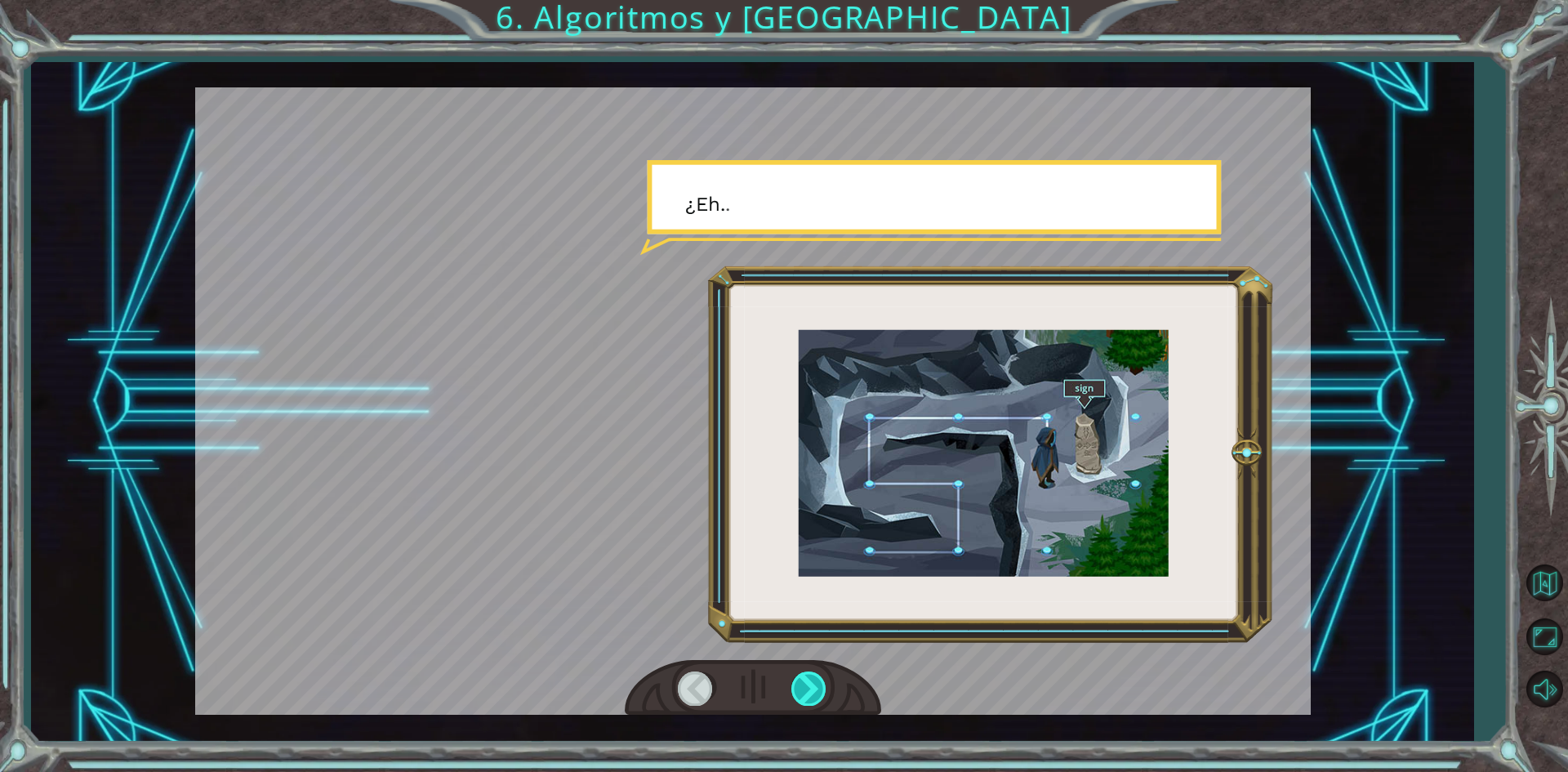
click at [807, 683] on div at bounding box center [809, 688] width 36 height 33
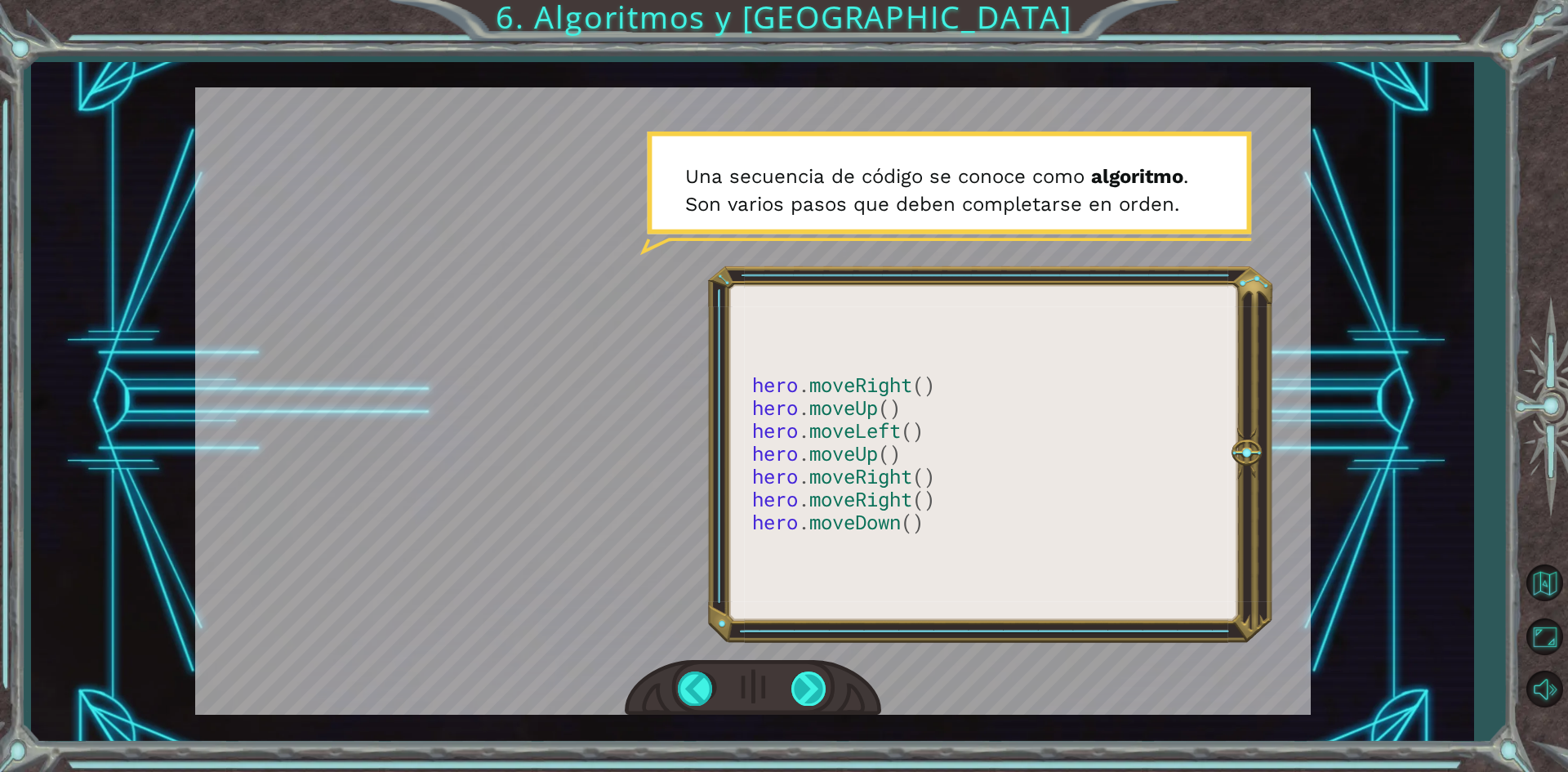
click at [816, 688] on div at bounding box center [809, 688] width 36 height 33
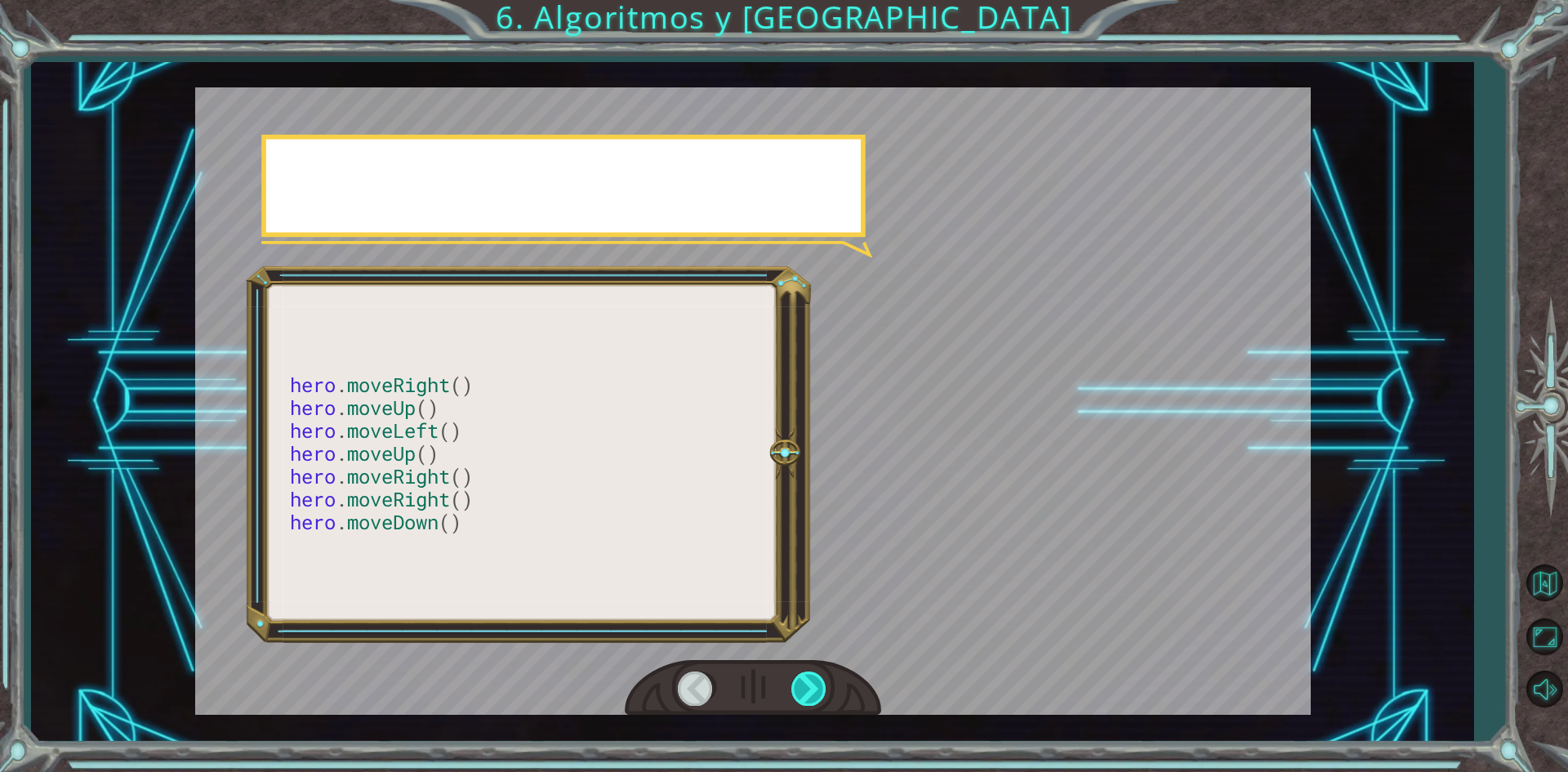
click at [816, 688] on div at bounding box center [809, 688] width 36 height 33
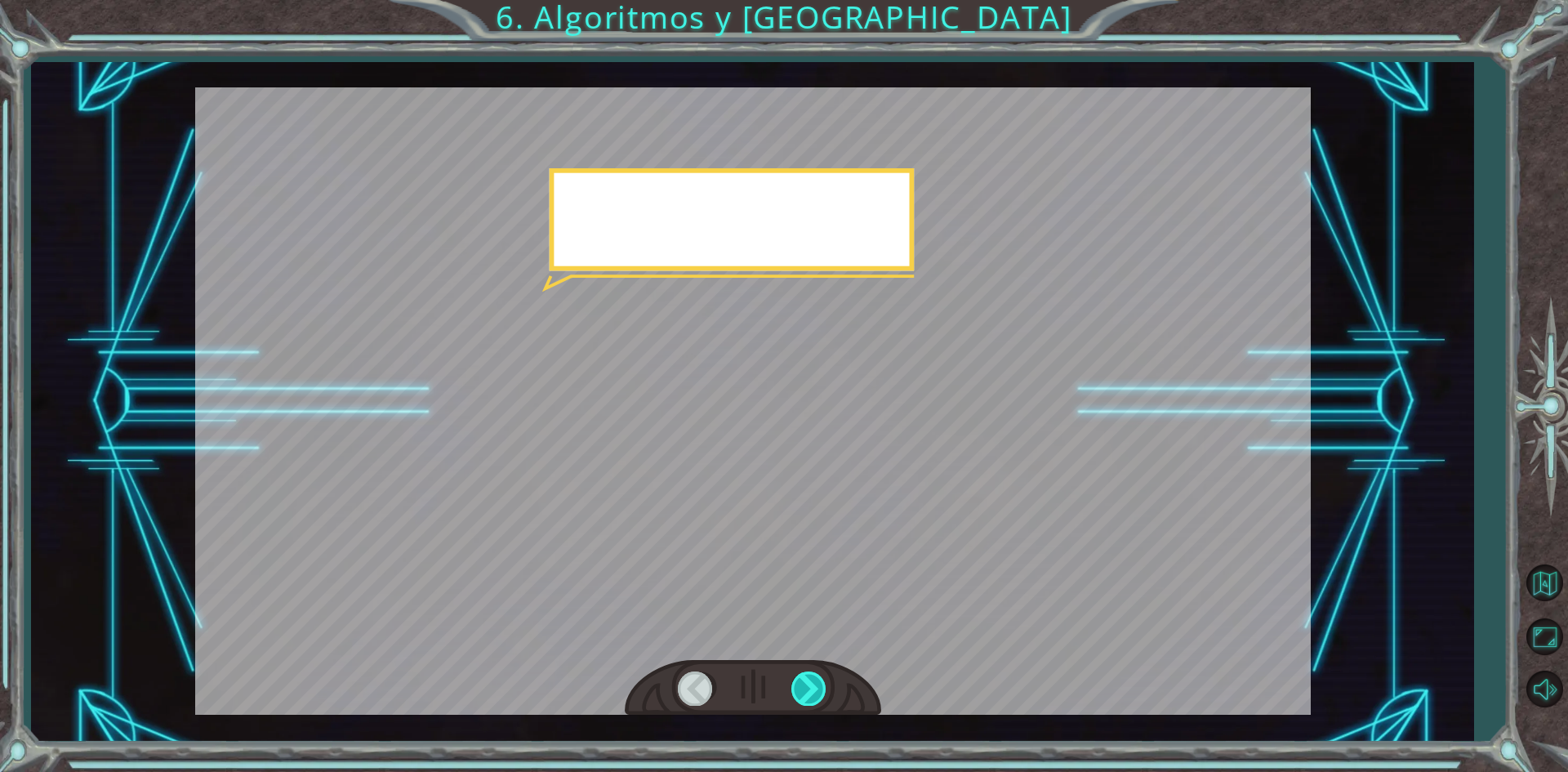
click at [816, 688] on div at bounding box center [809, 688] width 36 height 33
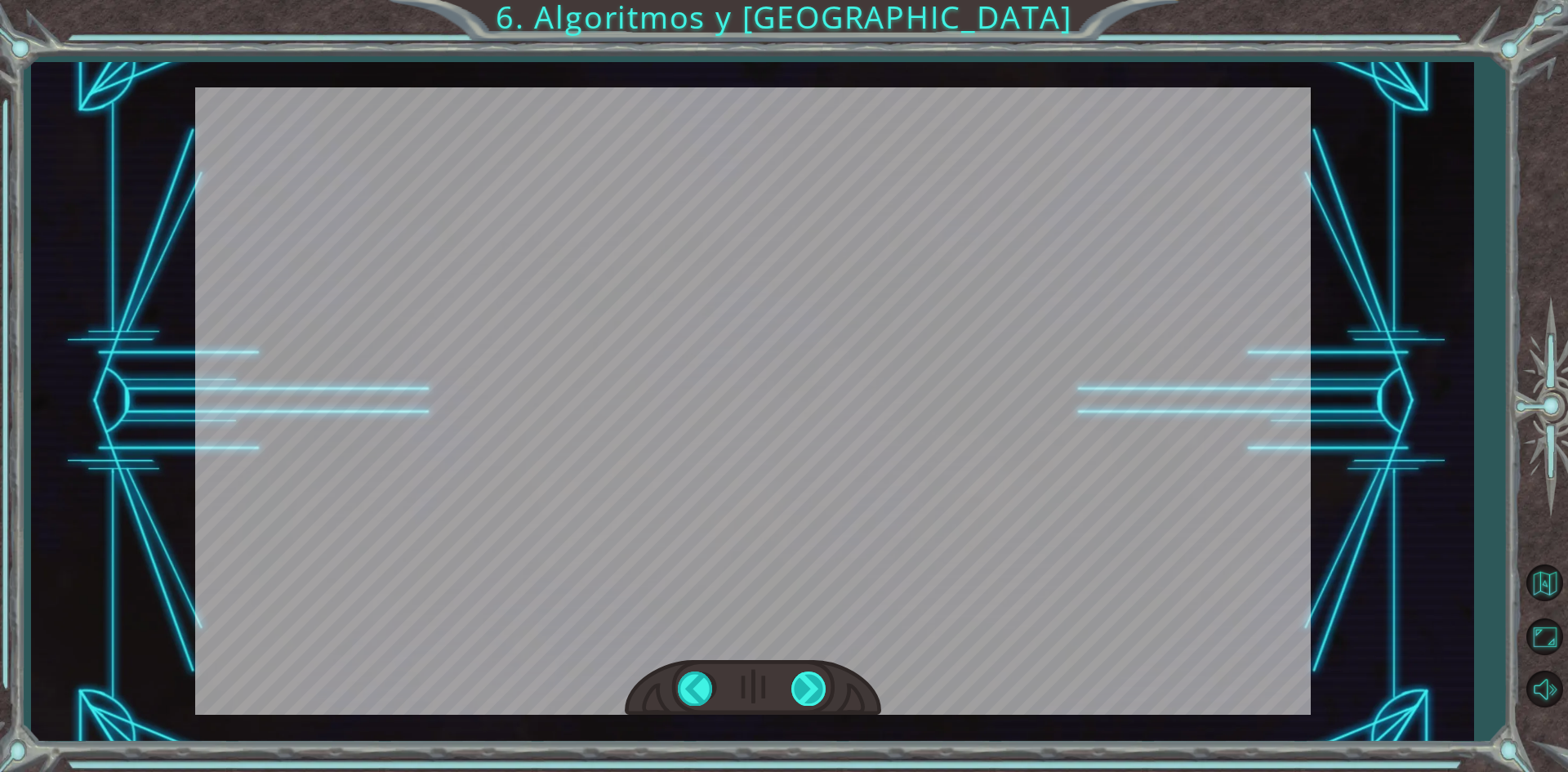
click at [816, 688] on div at bounding box center [809, 688] width 36 height 33
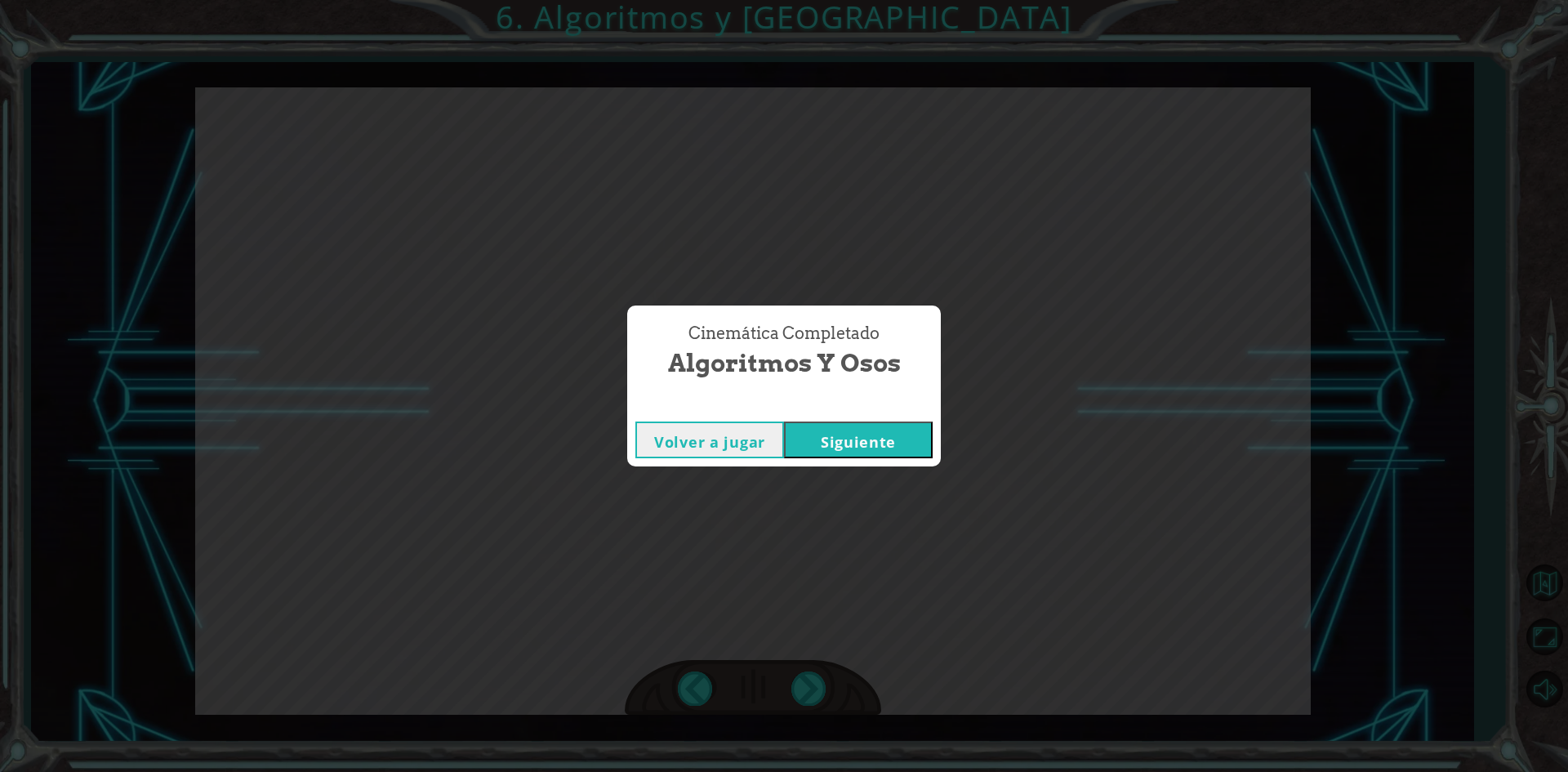
click at [926, 425] on button "Siguiente" at bounding box center [857, 439] width 149 height 36
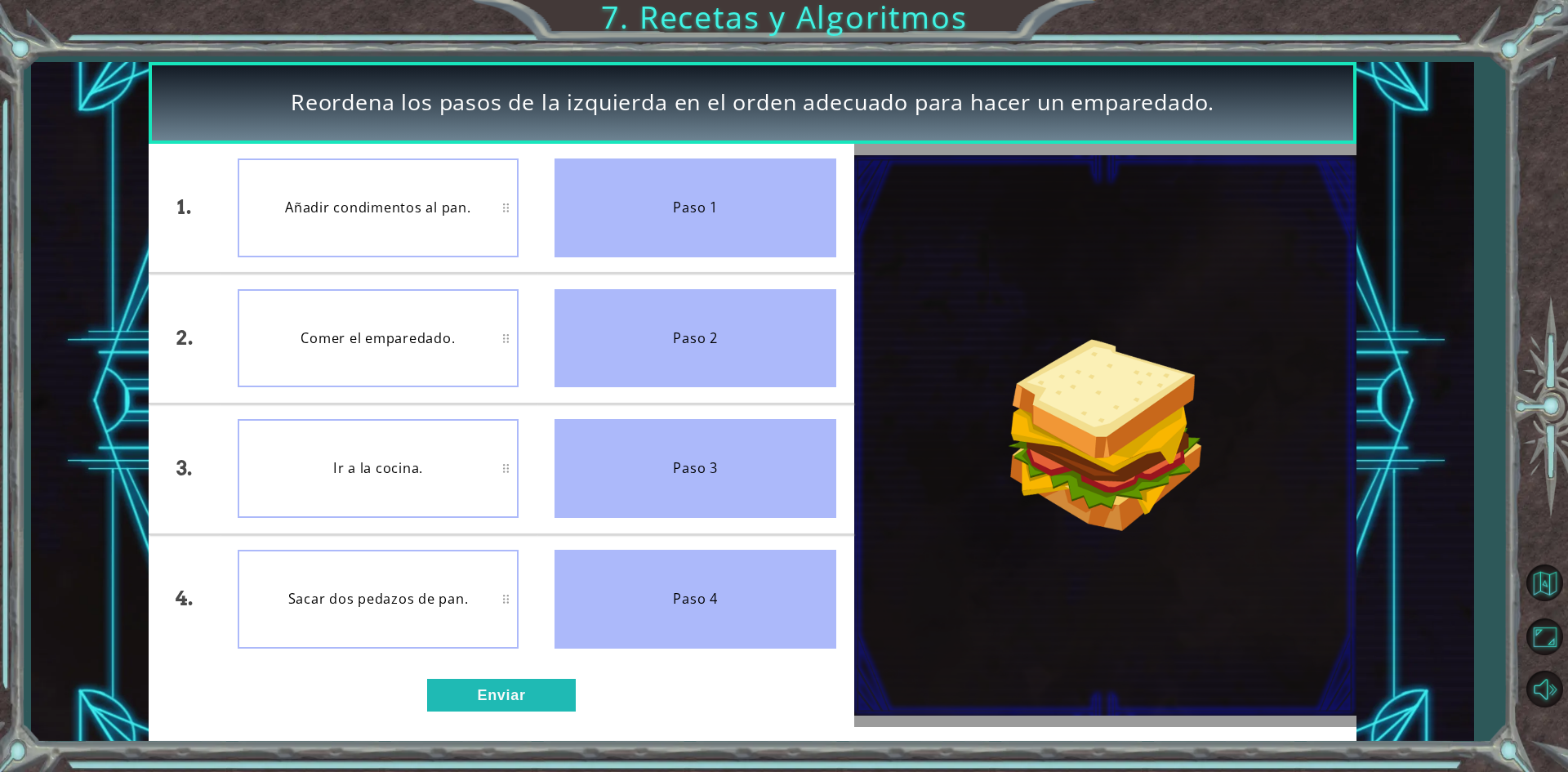
drag, startPoint x: 645, startPoint y: 205, endPoint x: 532, endPoint y: 314, distance: 157.0
click at [558, 315] on ul "Paso 1 Paso 2 Paso 3 Paso 4" at bounding box center [695, 404] width 318 height 520
drag, startPoint x: 655, startPoint y: 185, endPoint x: 564, endPoint y: 397, distance: 230.7
click at [606, 385] on ul "Paso 1 Paso 2 Paso 3 Paso 4" at bounding box center [695, 404] width 318 height 520
drag, startPoint x: 487, startPoint y: 694, endPoint x: 463, endPoint y: 473, distance: 222.3
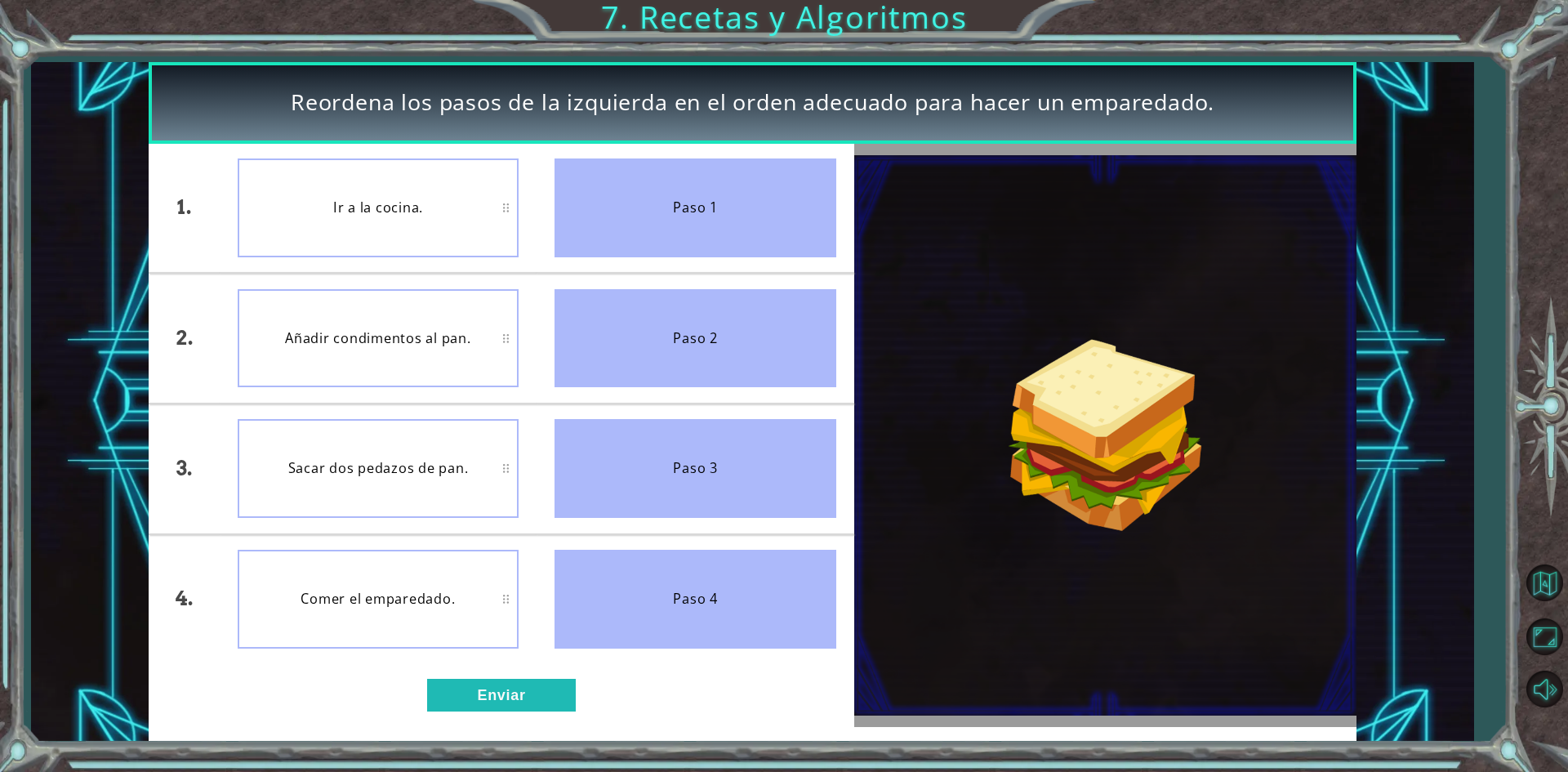
click at [465, 481] on div "1. 2. 3. 4. Ir a la cocina. Añadir condimentos al pan. Sacar dos pedazos de pan…" at bounding box center [501, 435] width 705 height 583
click at [452, 697] on button "Enviar" at bounding box center [501, 694] width 149 height 32
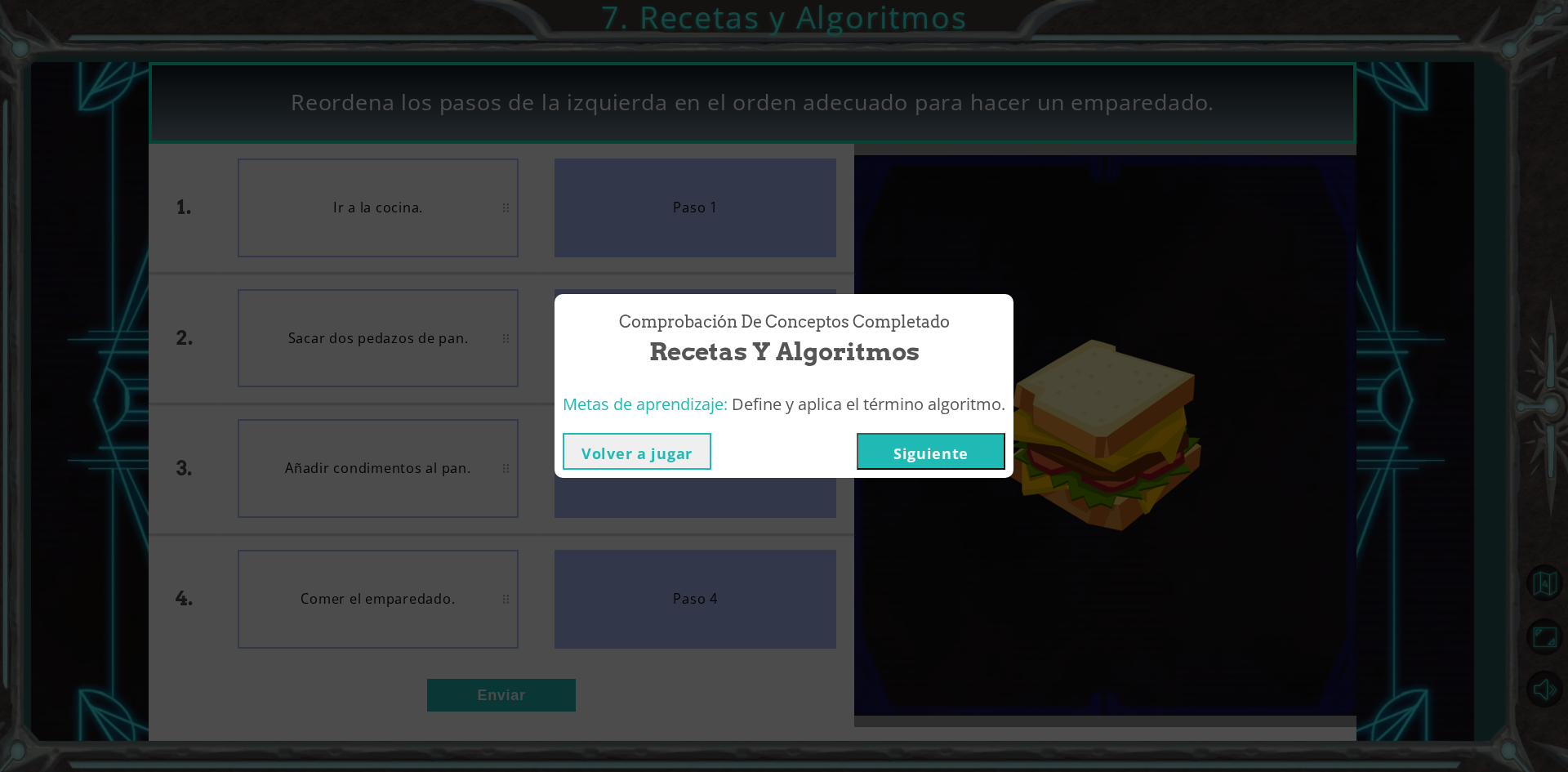
click at [956, 448] on button "Siguiente" at bounding box center [930, 451] width 149 height 36
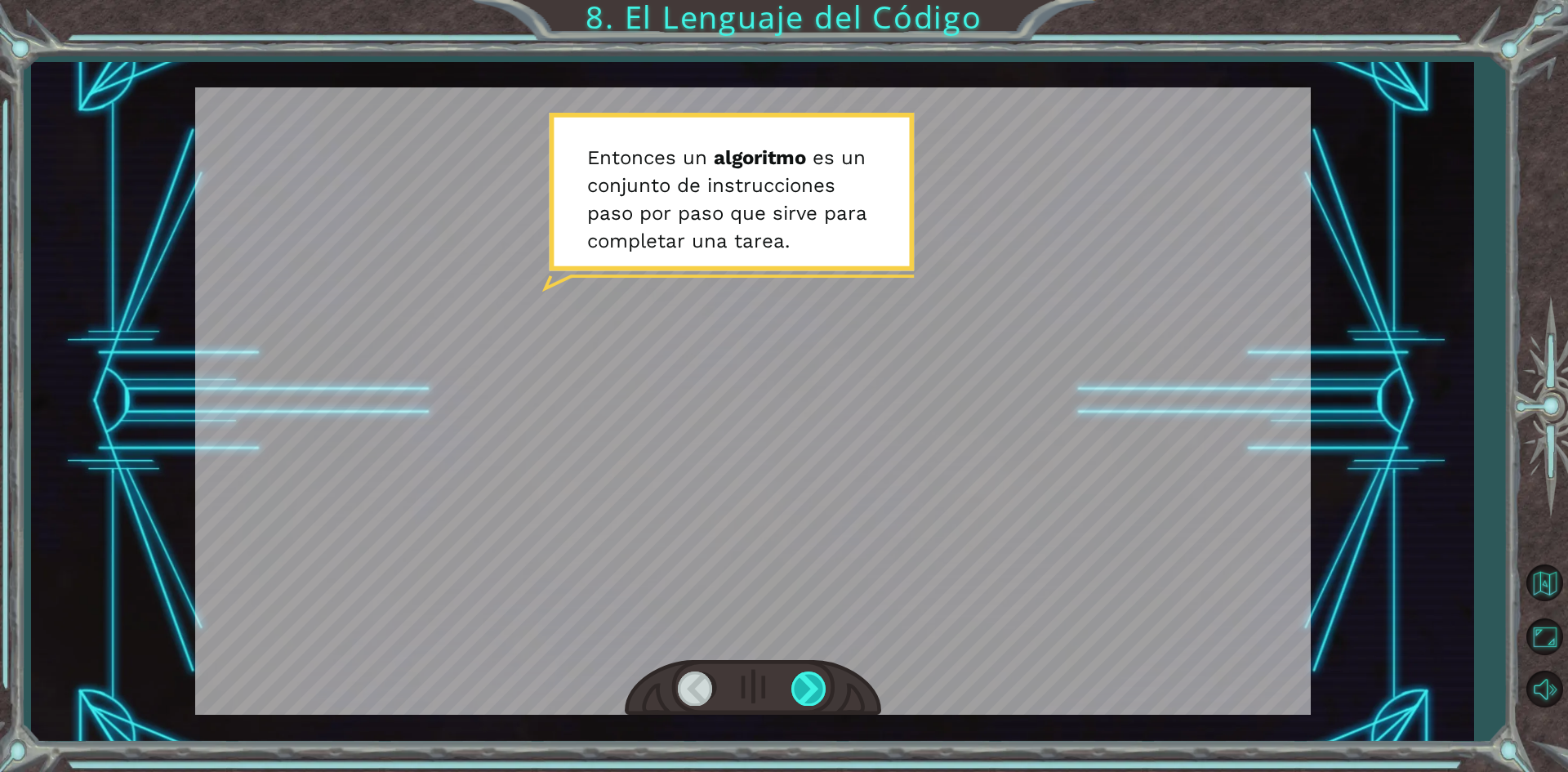
click at [809, 680] on div at bounding box center [809, 688] width 36 height 33
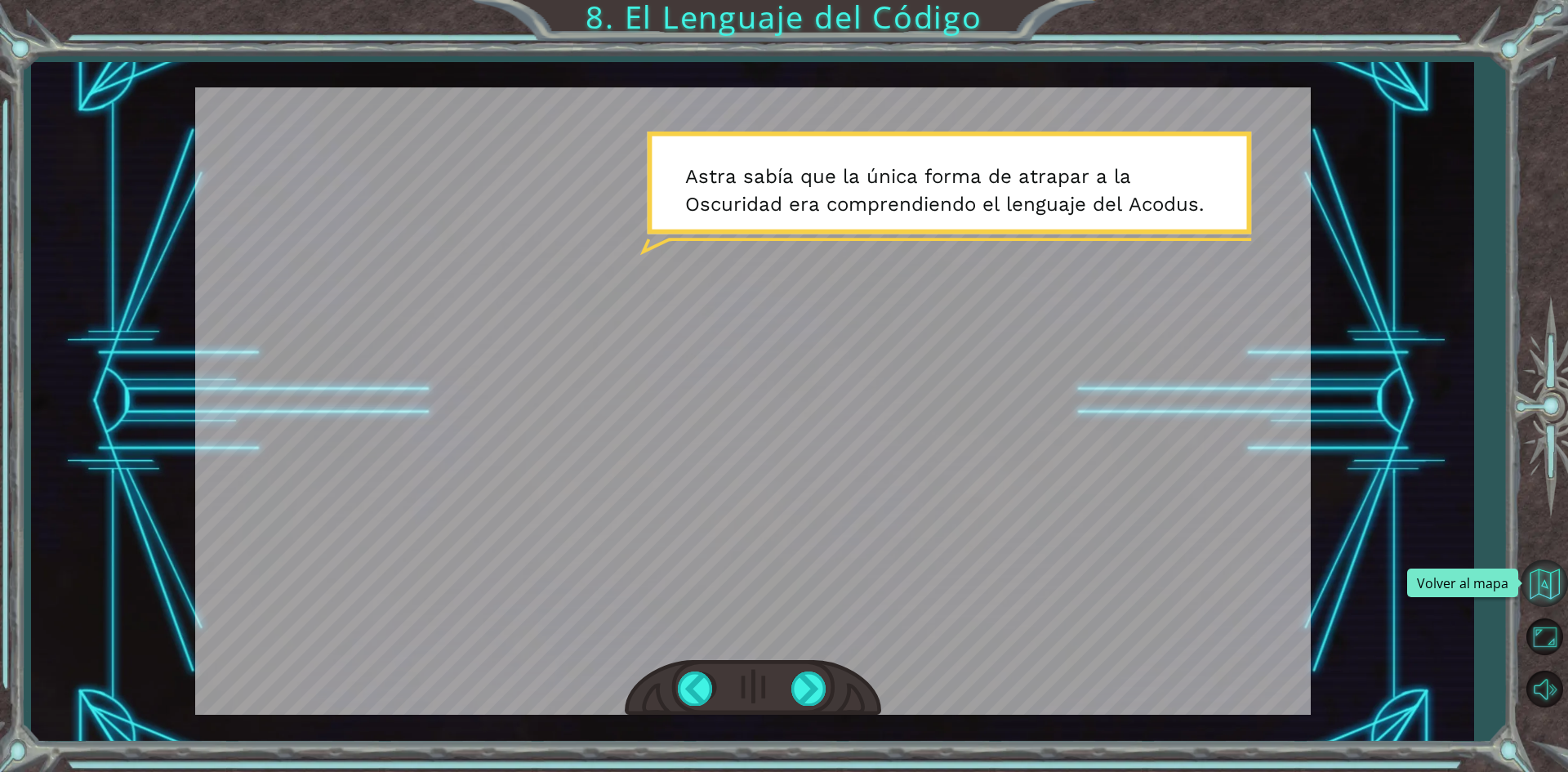
click at [1549, 591] on button "Volver al mapa" at bounding box center [1544, 583] width 47 height 47
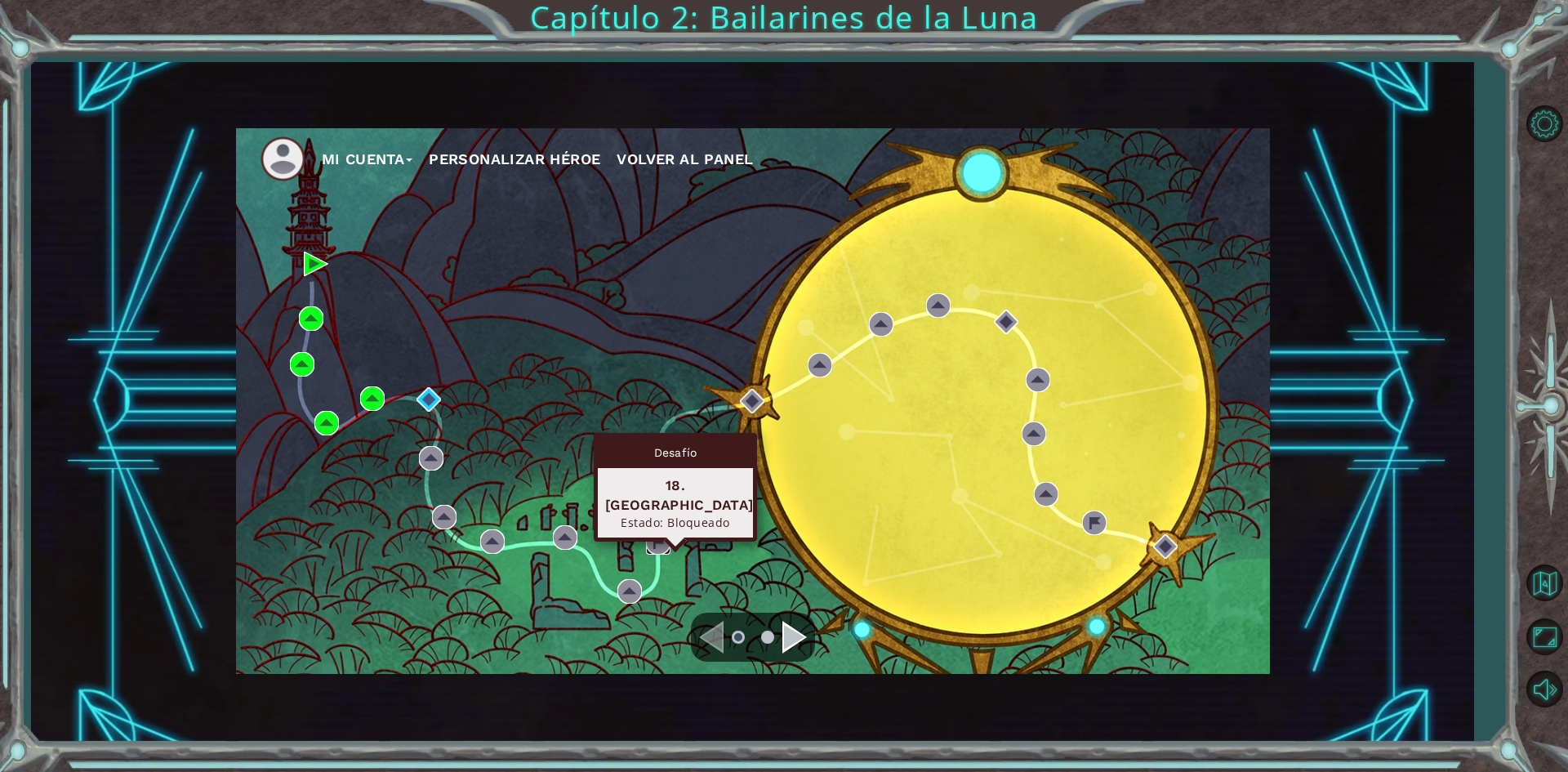
click at [659, 543] on img at bounding box center [658, 542] width 25 height 25
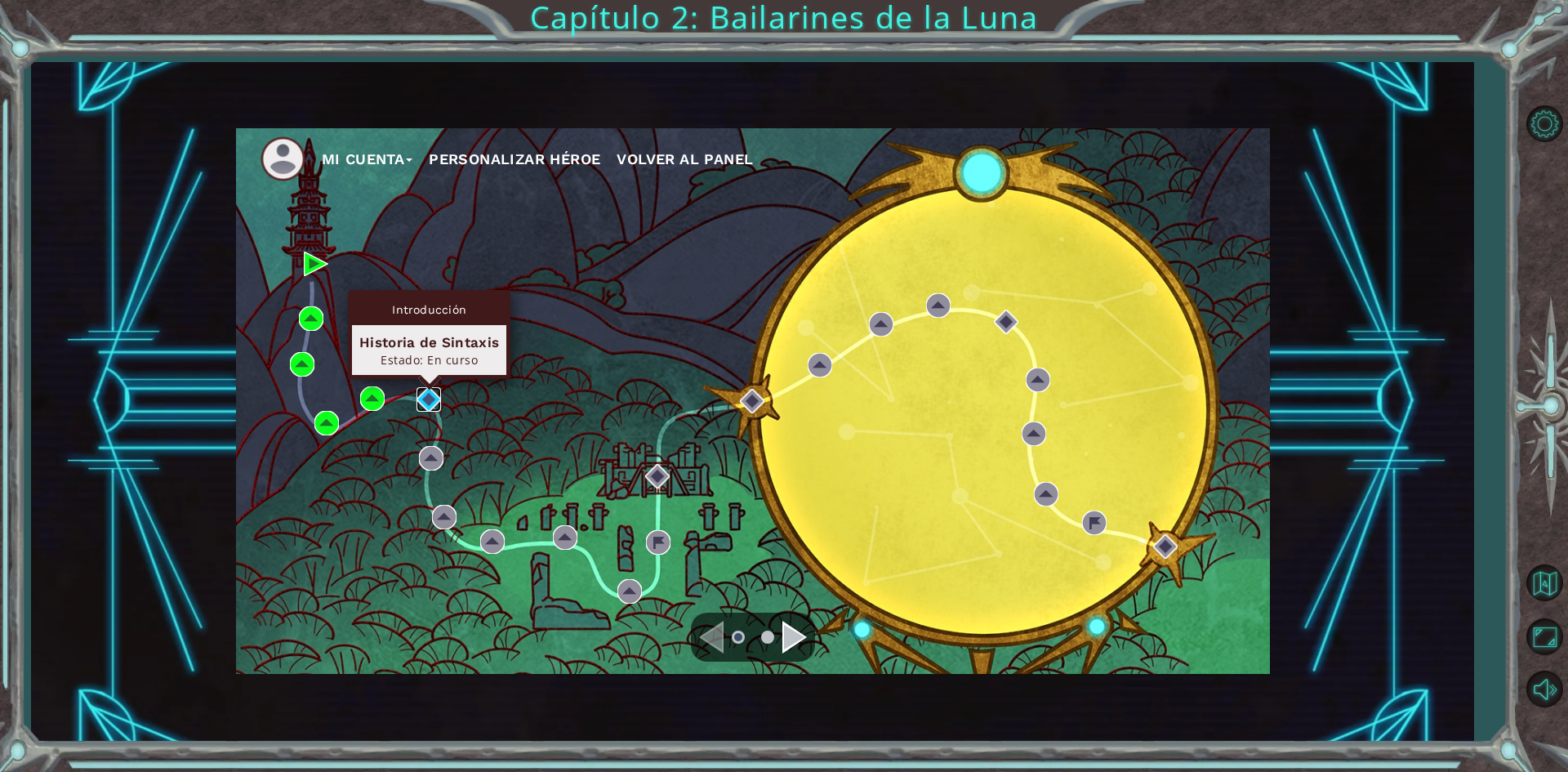
click at [428, 404] on img at bounding box center [428, 399] width 25 height 25
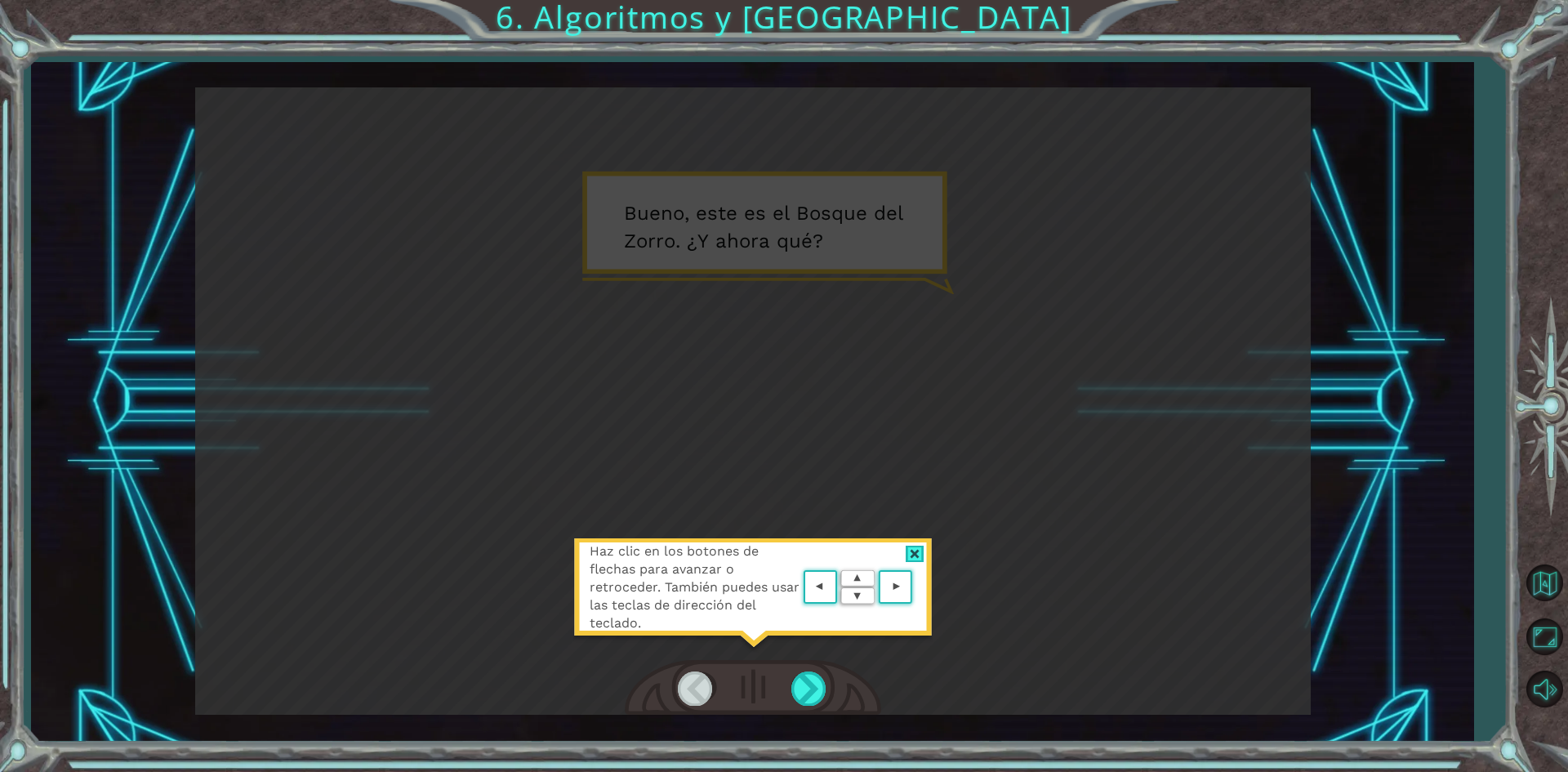
click at [917, 543] on div "Haz clic en los botones de flechas para avanzar o retroceder. También puedes us…" at bounding box center [752, 596] width 359 height 114
click at [918, 545] on div "Haz clic en los botones de flechas para avanzar o retroceder. También puedes us…" at bounding box center [752, 596] width 359 height 114
click at [920, 547] on div at bounding box center [914, 553] width 19 height 17
click at [920, 547] on div "Haz clic en los botones de flechas para avanzar o retroceder. También puedes us…" at bounding box center [752, 401] width 1115 height 627
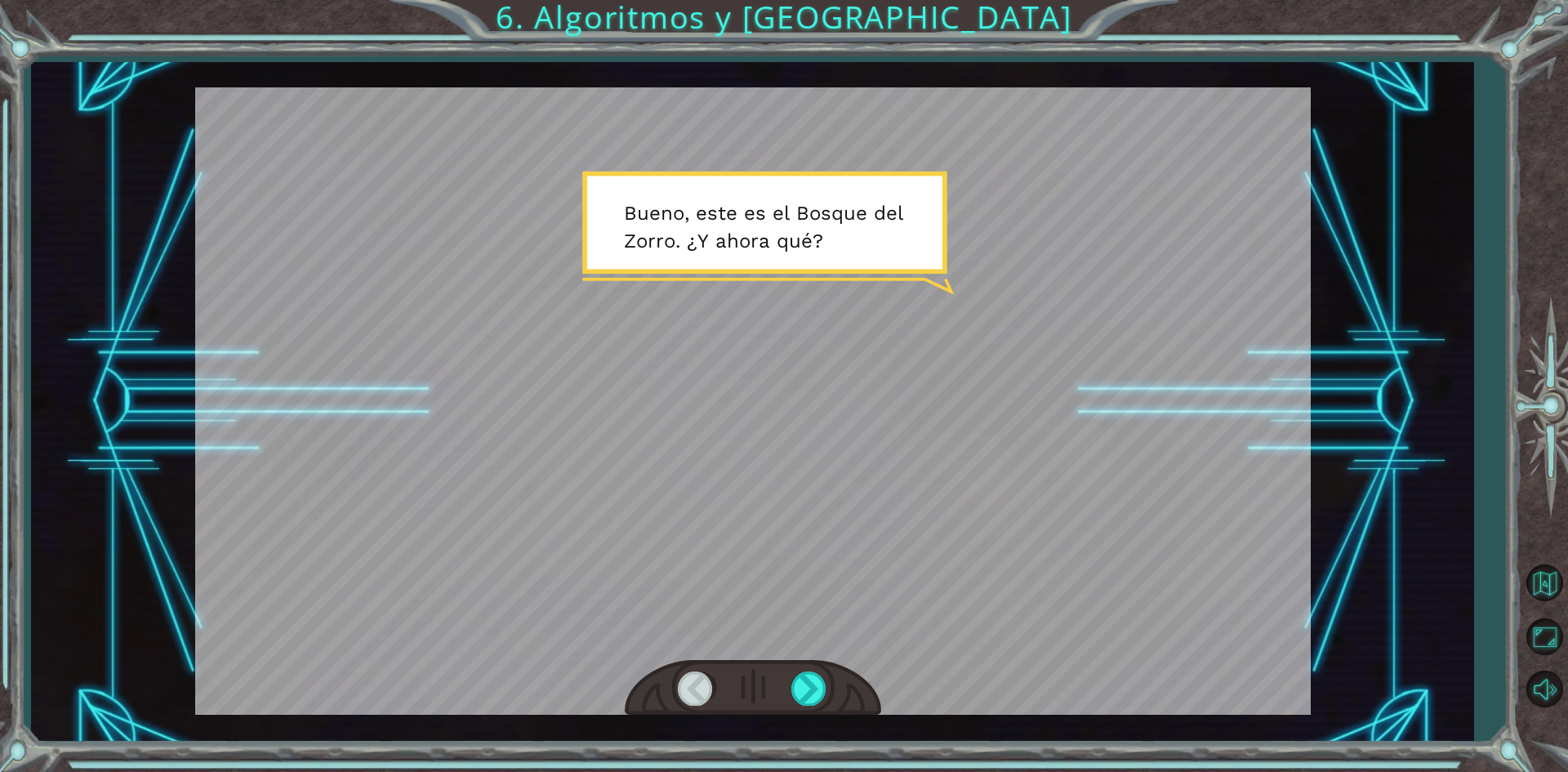
click at [920, 547] on div at bounding box center [752, 401] width 1115 height 627
click at [814, 683] on div at bounding box center [809, 688] width 36 height 33
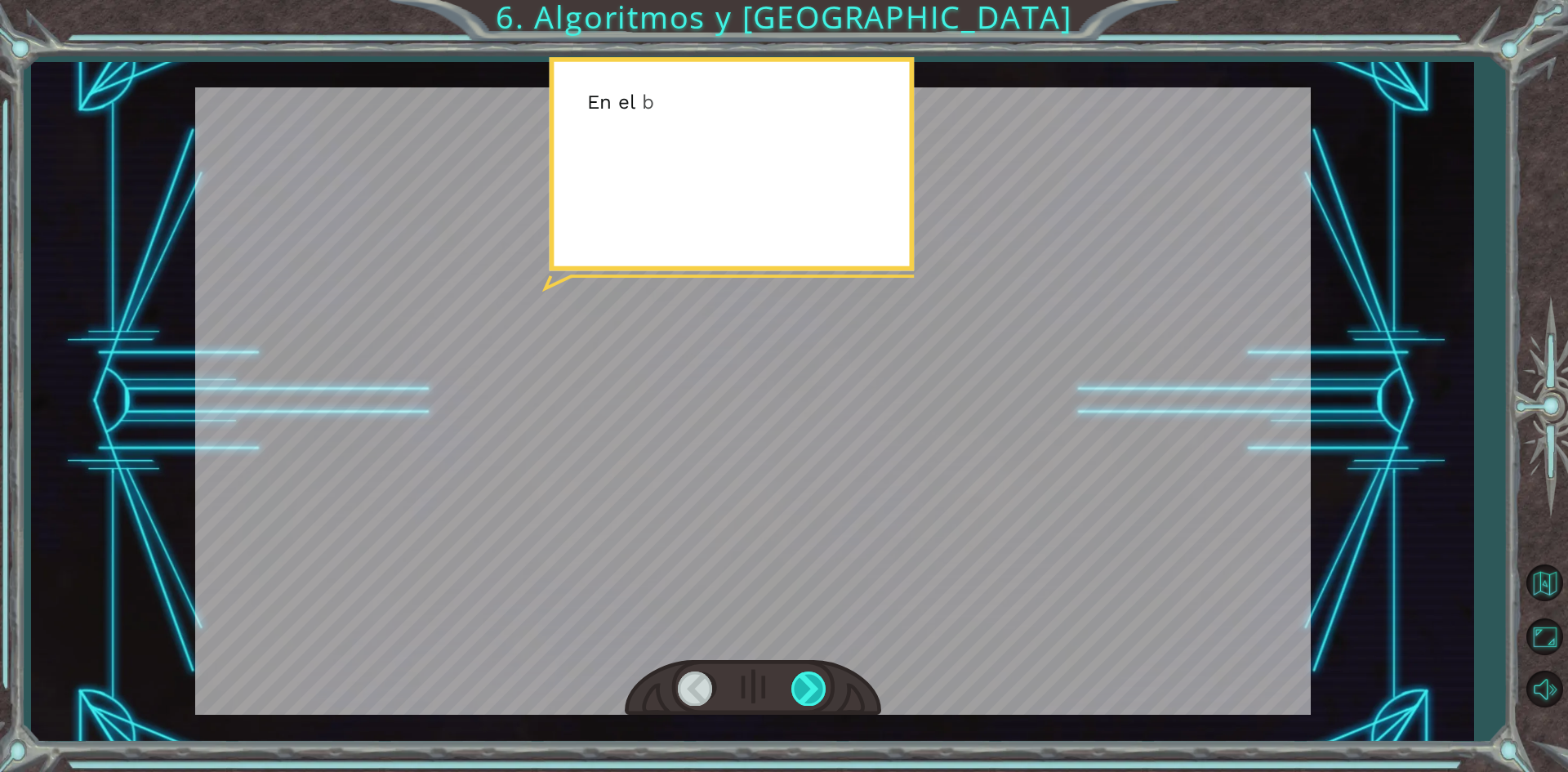
click at [814, 683] on div at bounding box center [809, 688] width 36 height 33
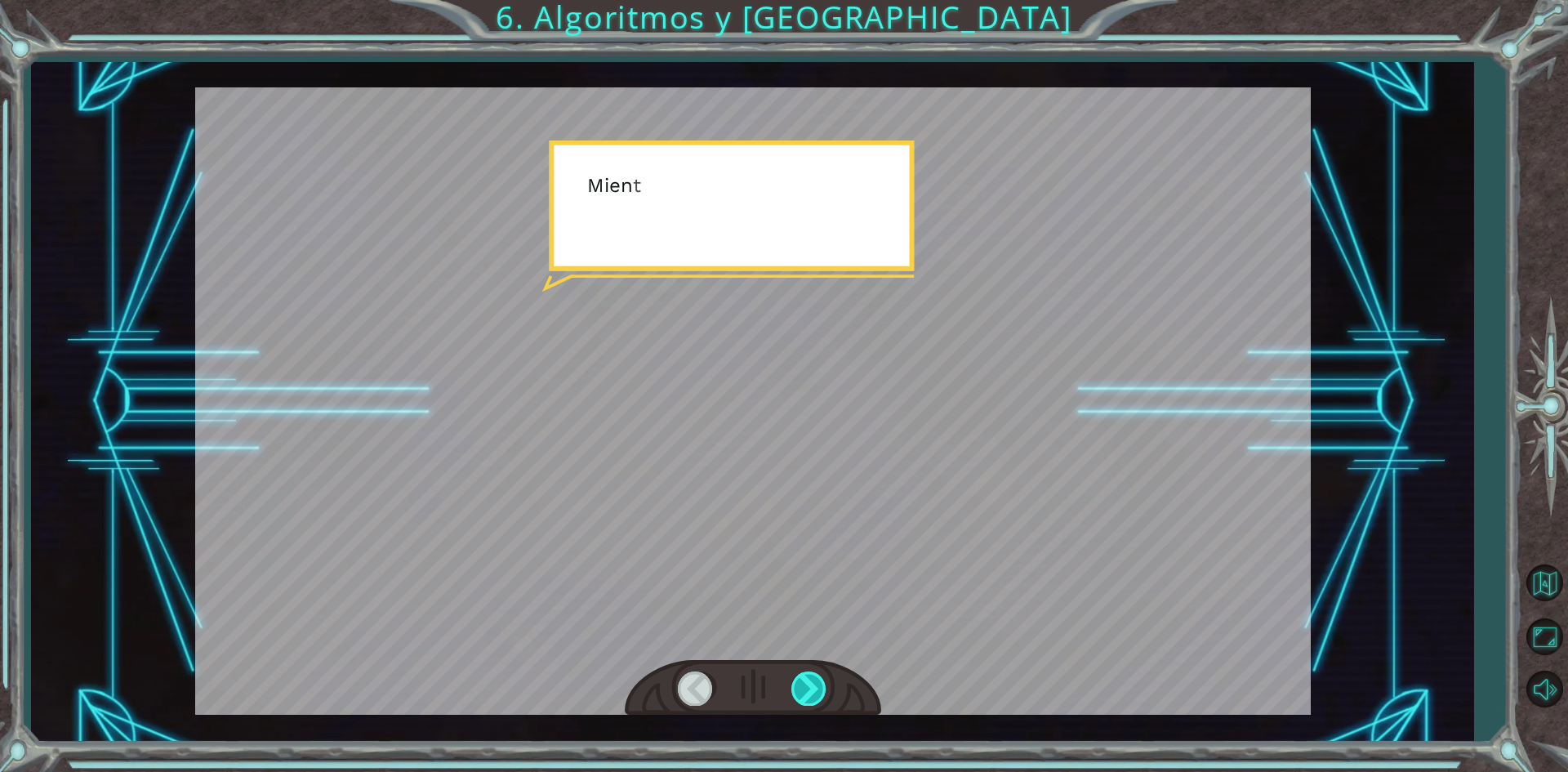
click at [814, 683] on div at bounding box center [809, 688] width 36 height 33
click at [813, 683] on div at bounding box center [809, 688] width 36 height 33
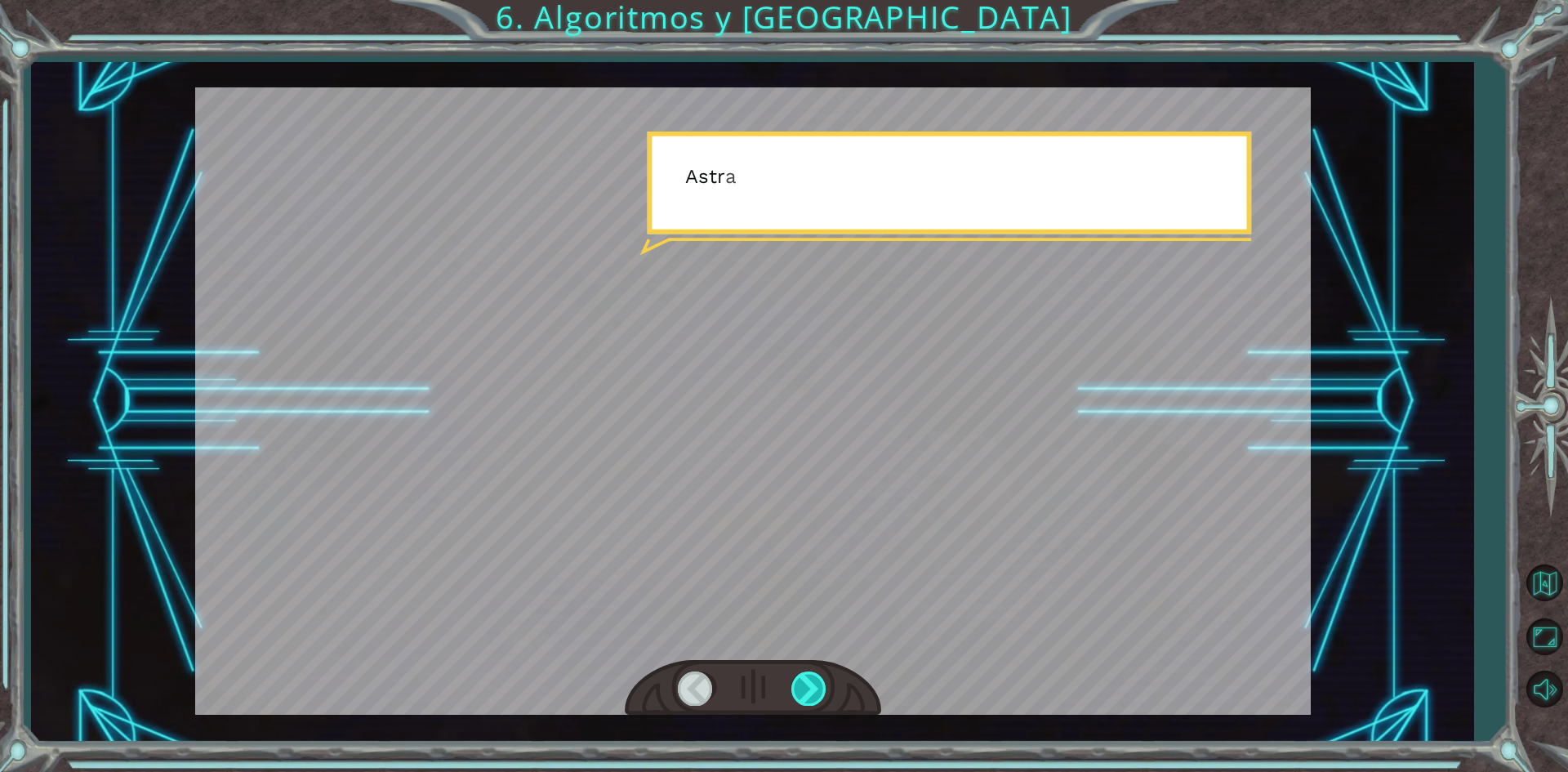
click at [813, 683] on div at bounding box center [809, 688] width 36 height 33
click at [809, 684] on div at bounding box center [809, 688] width 36 height 33
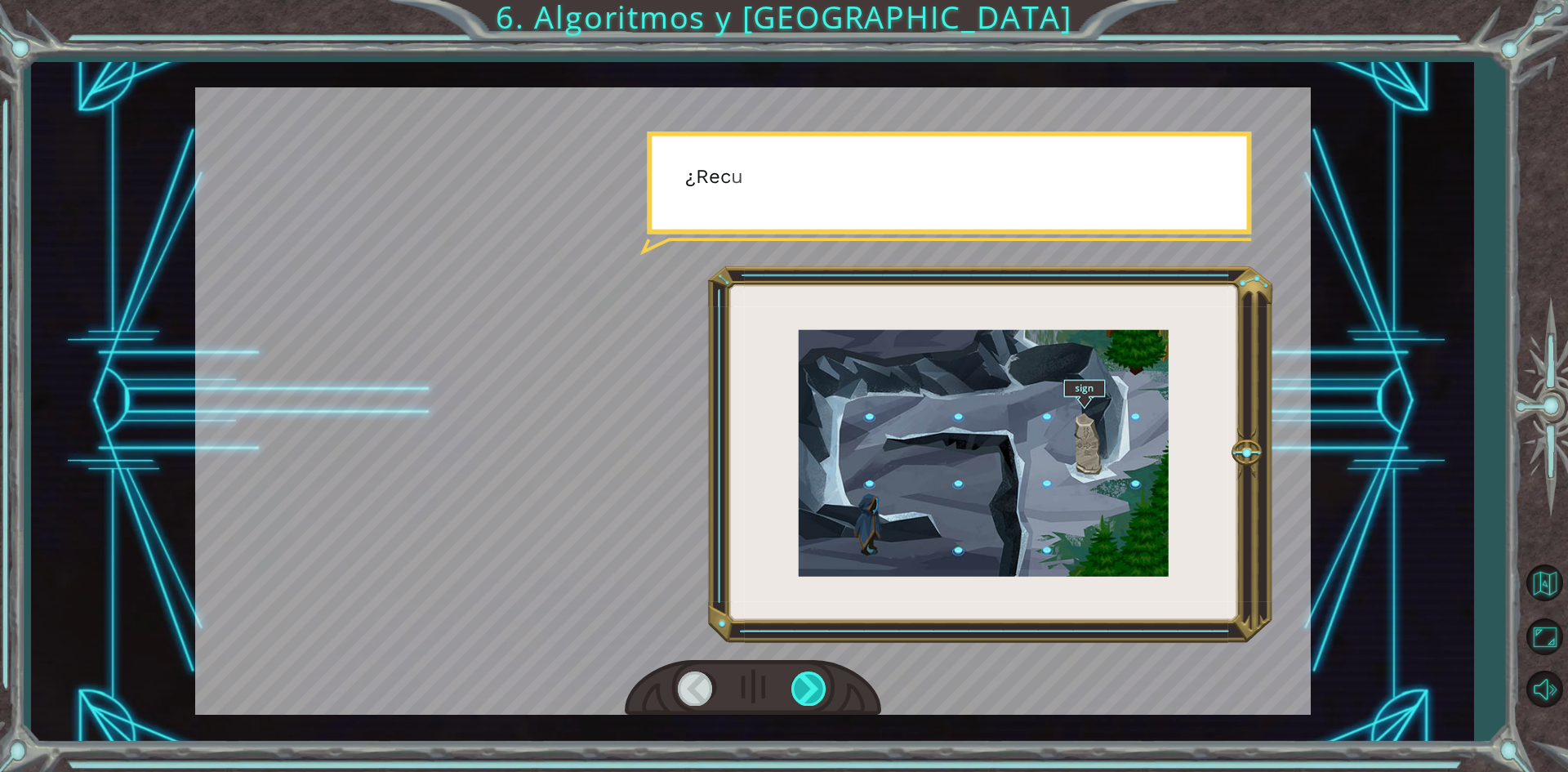
click at [808, 684] on div at bounding box center [809, 688] width 36 height 33
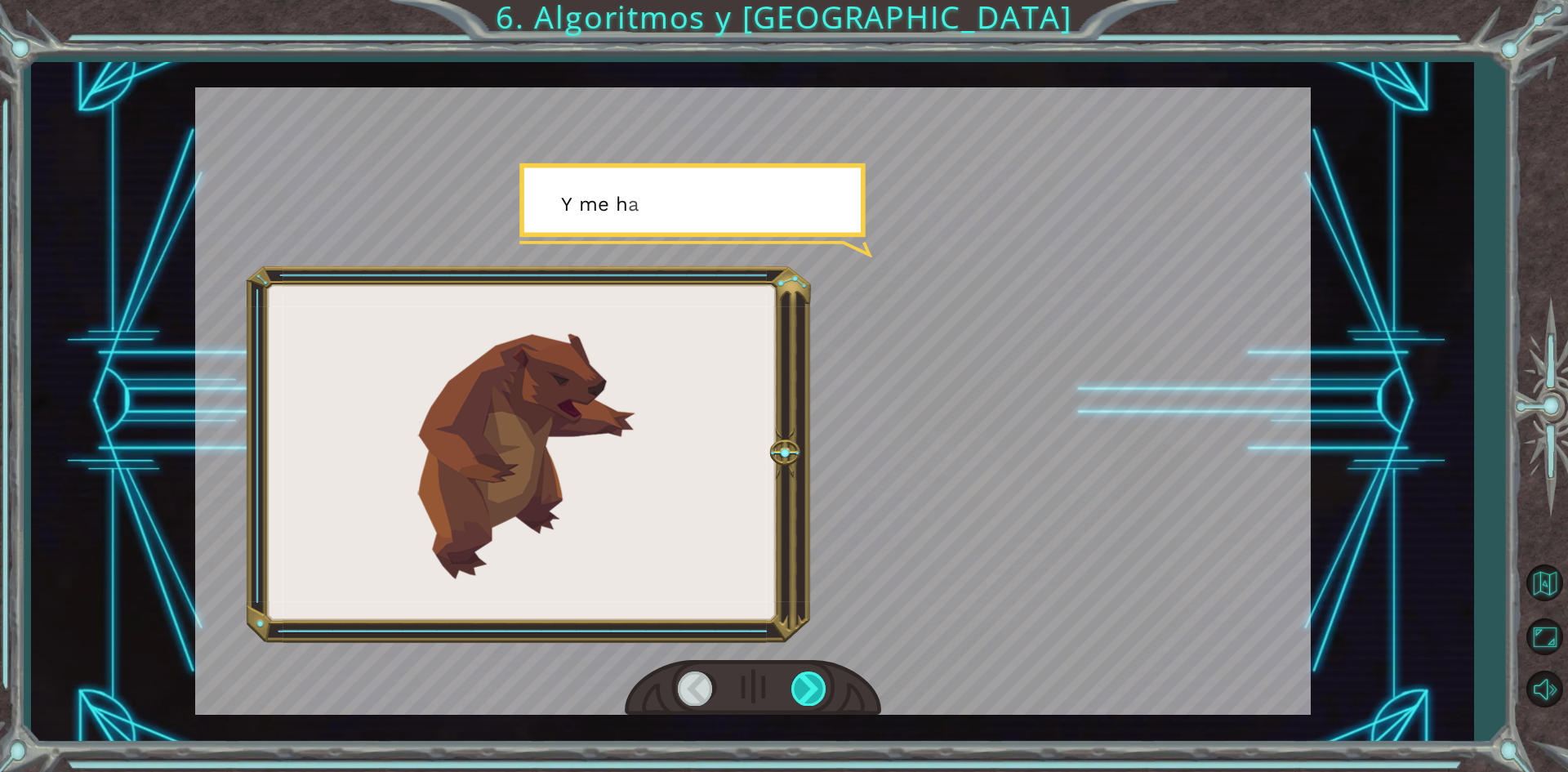
click at [809, 680] on div at bounding box center [809, 688] width 36 height 33
click at [814, 667] on div at bounding box center [753, 687] width 256 height 56
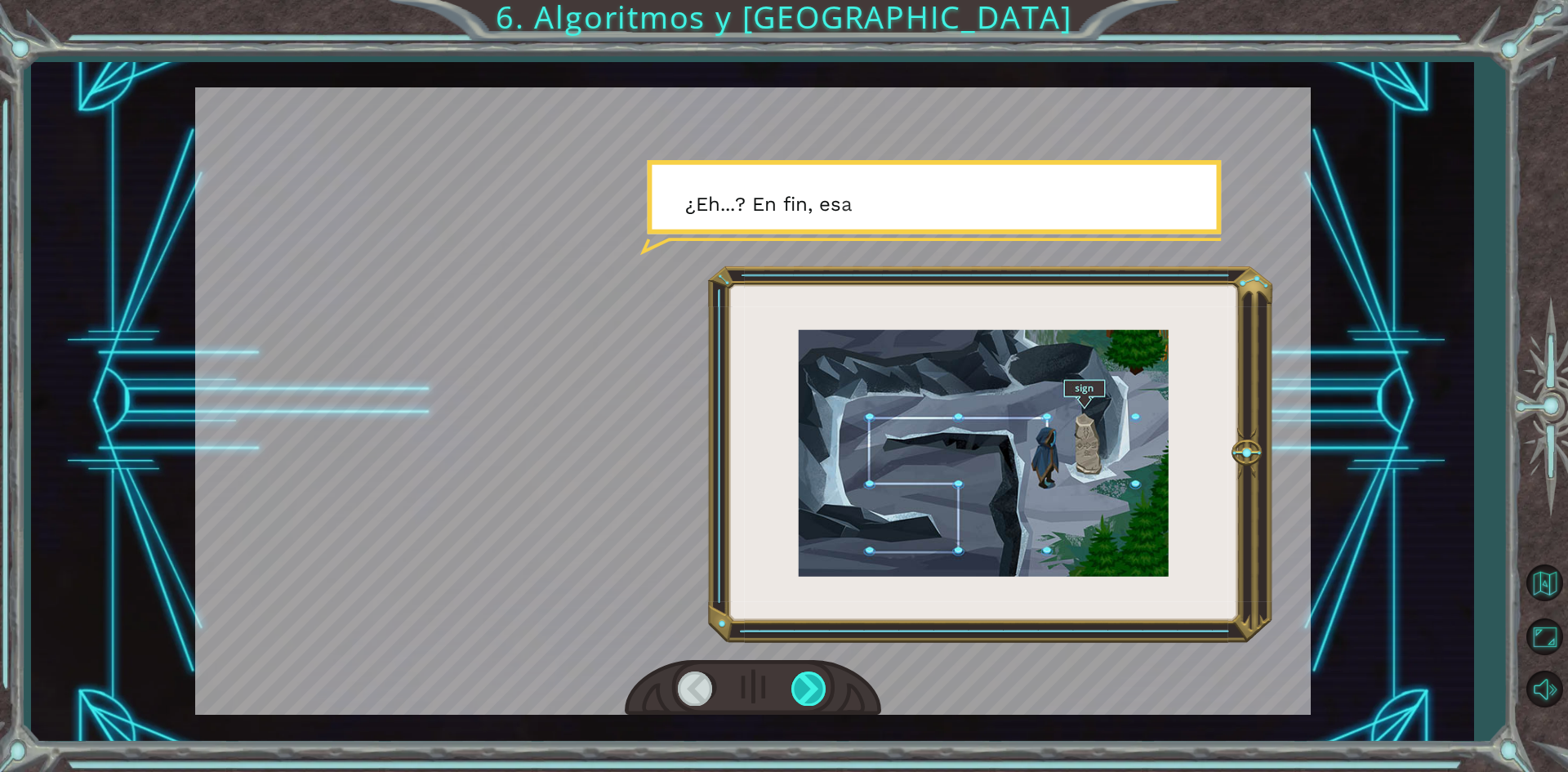
click at [814, 681] on div at bounding box center [809, 688] width 36 height 33
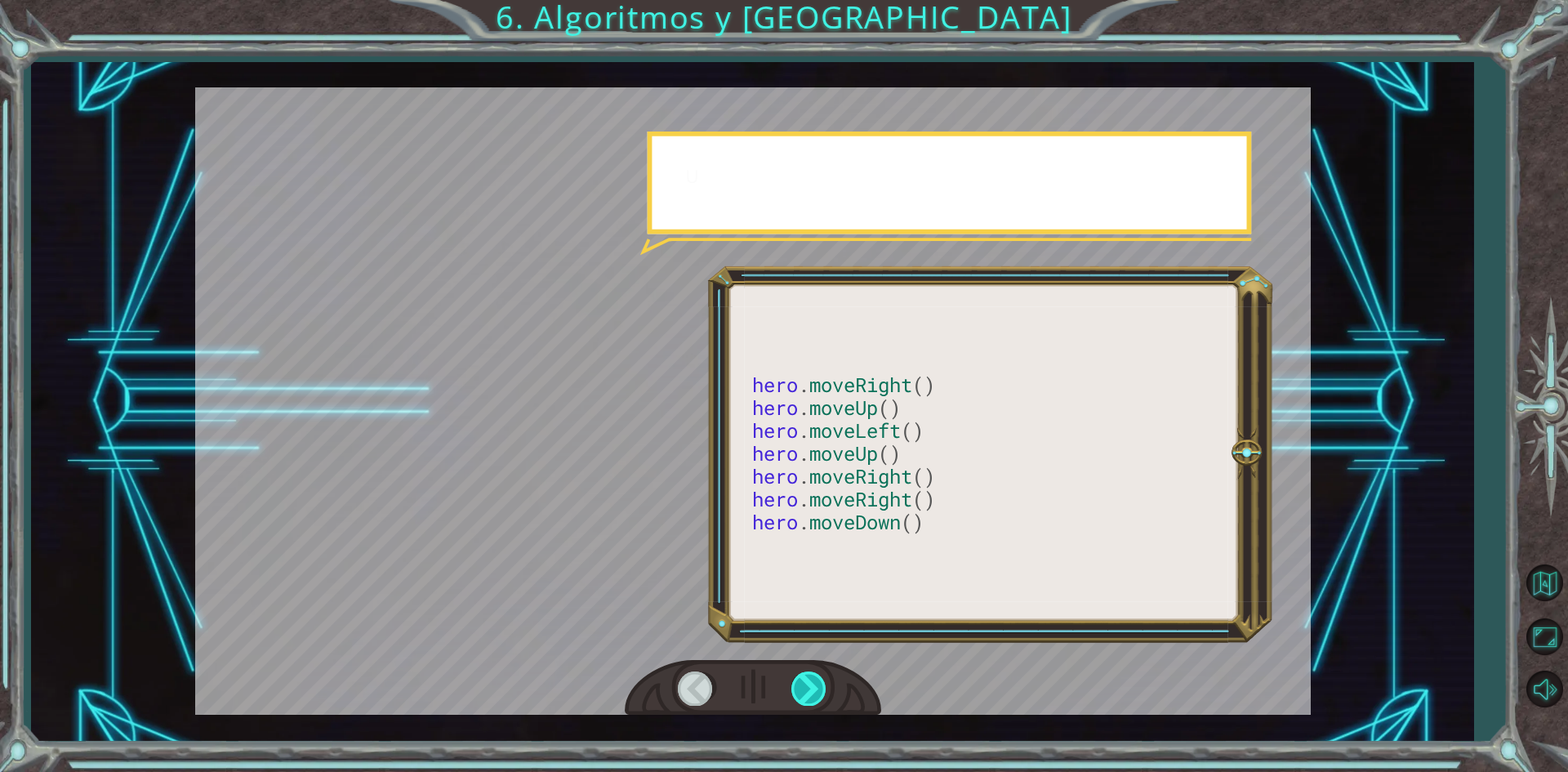
click at [815, 680] on div at bounding box center [809, 688] width 36 height 33
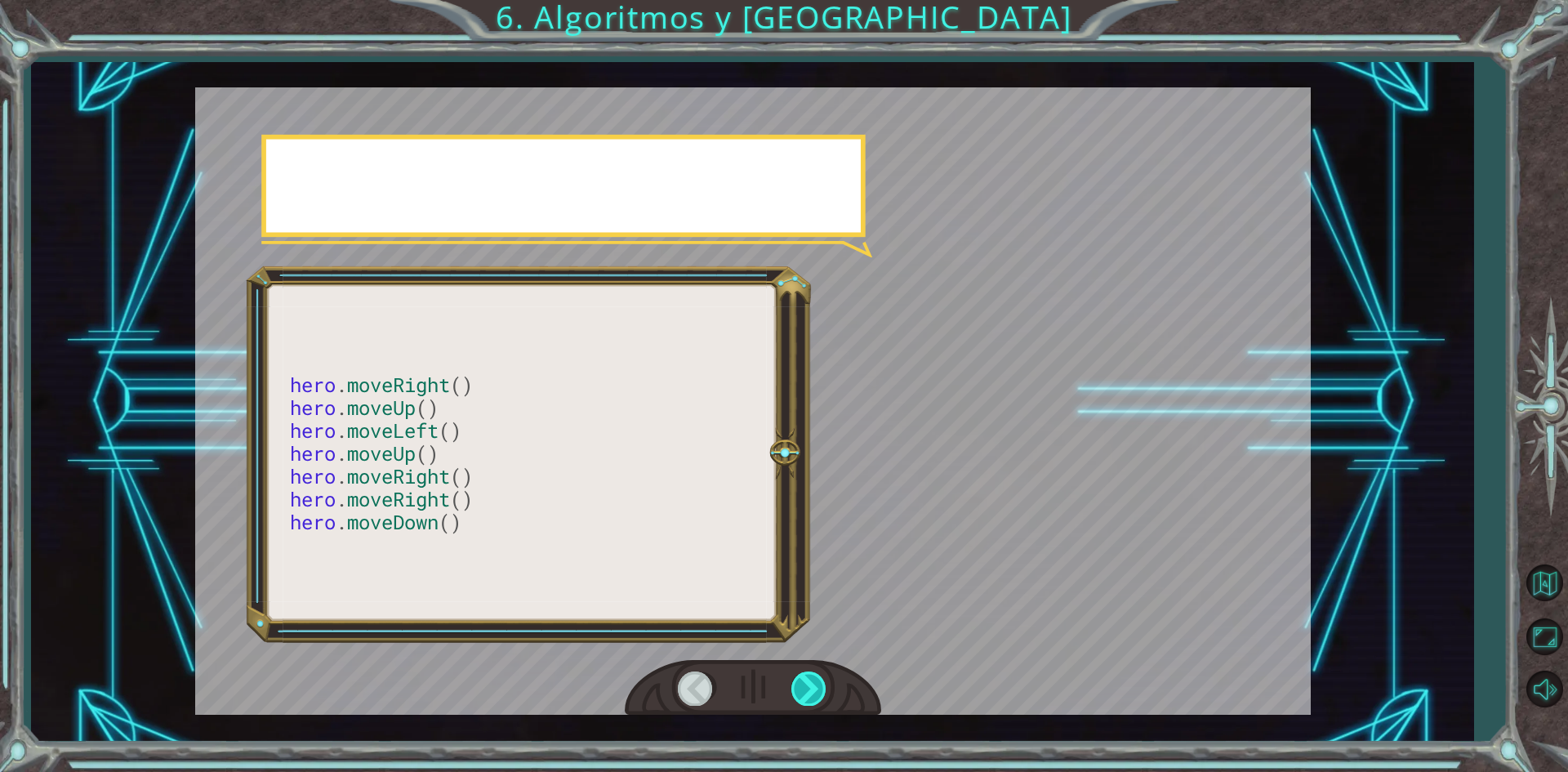
click at [815, 676] on div at bounding box center [809, 688] width 36 height 33
click at [815, 670] on div at bounding box center [753, 687] width 256 height 56
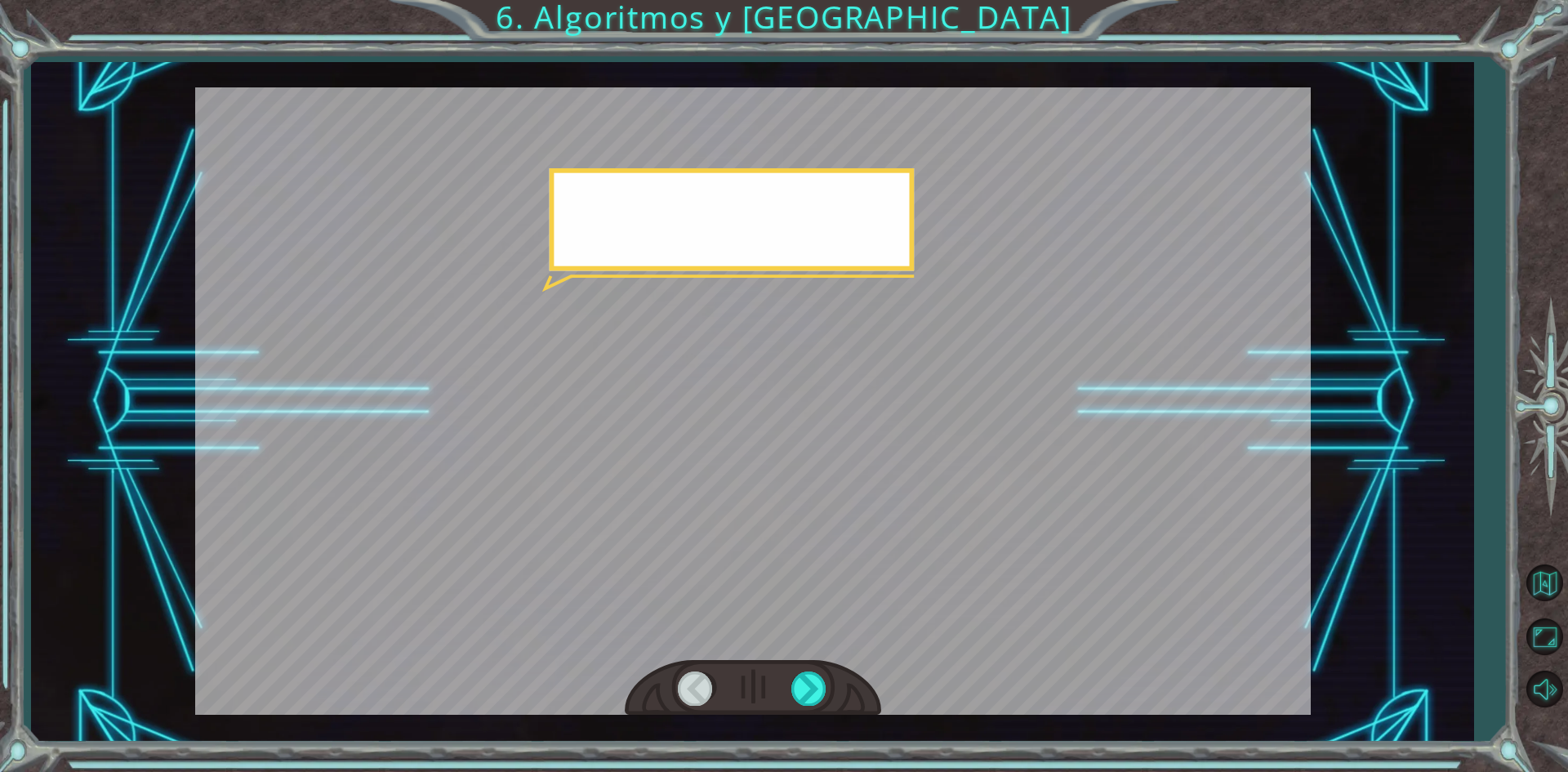
click at [815, 670] on div at bounding box center [753, 687] width 256 height 56
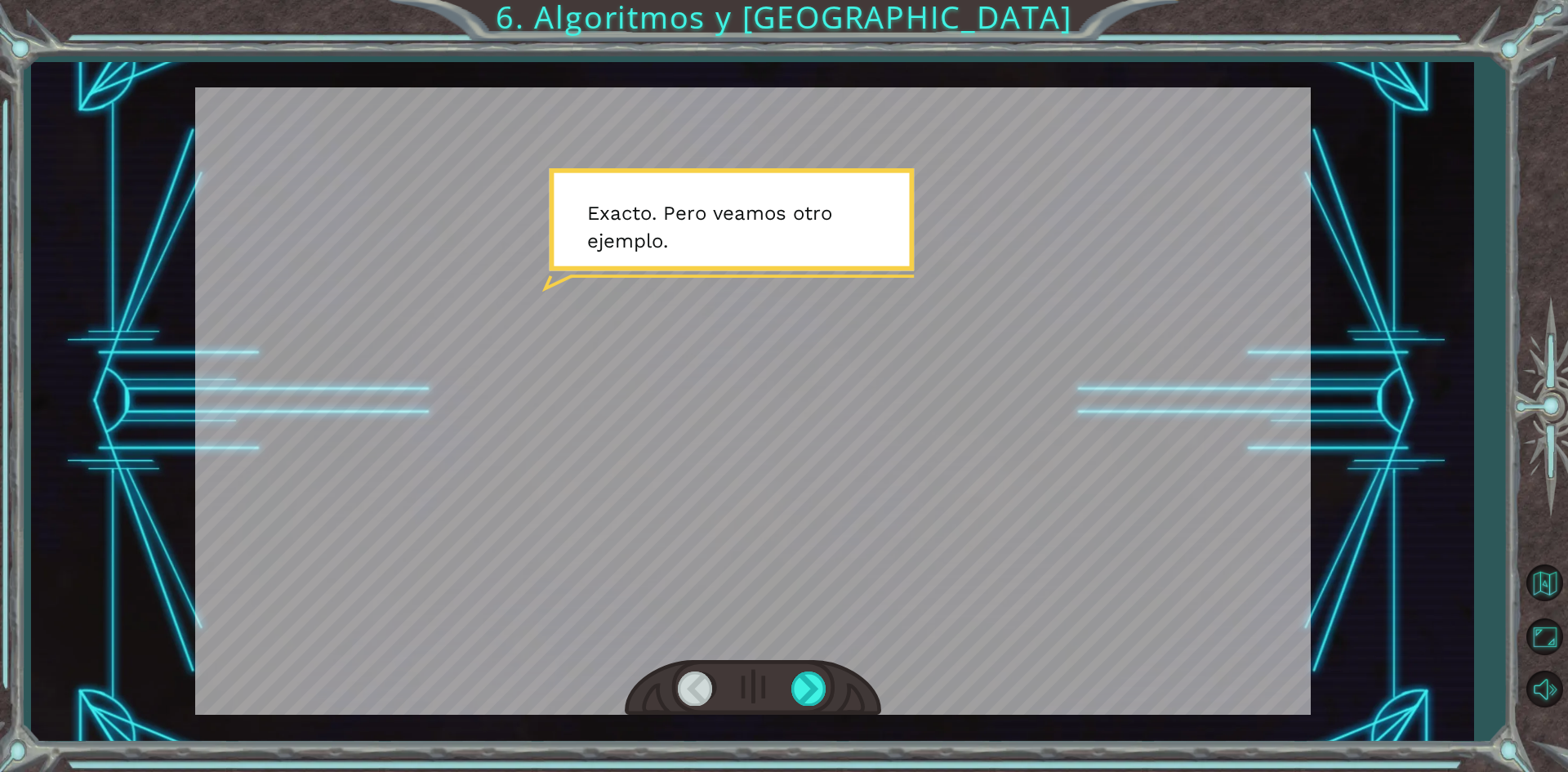
click at [815, 670] on div at bounding box center [753, 687] width 256 height 56
click at [804, 683] on div at bounding box center [809, 688] width 36 height 33
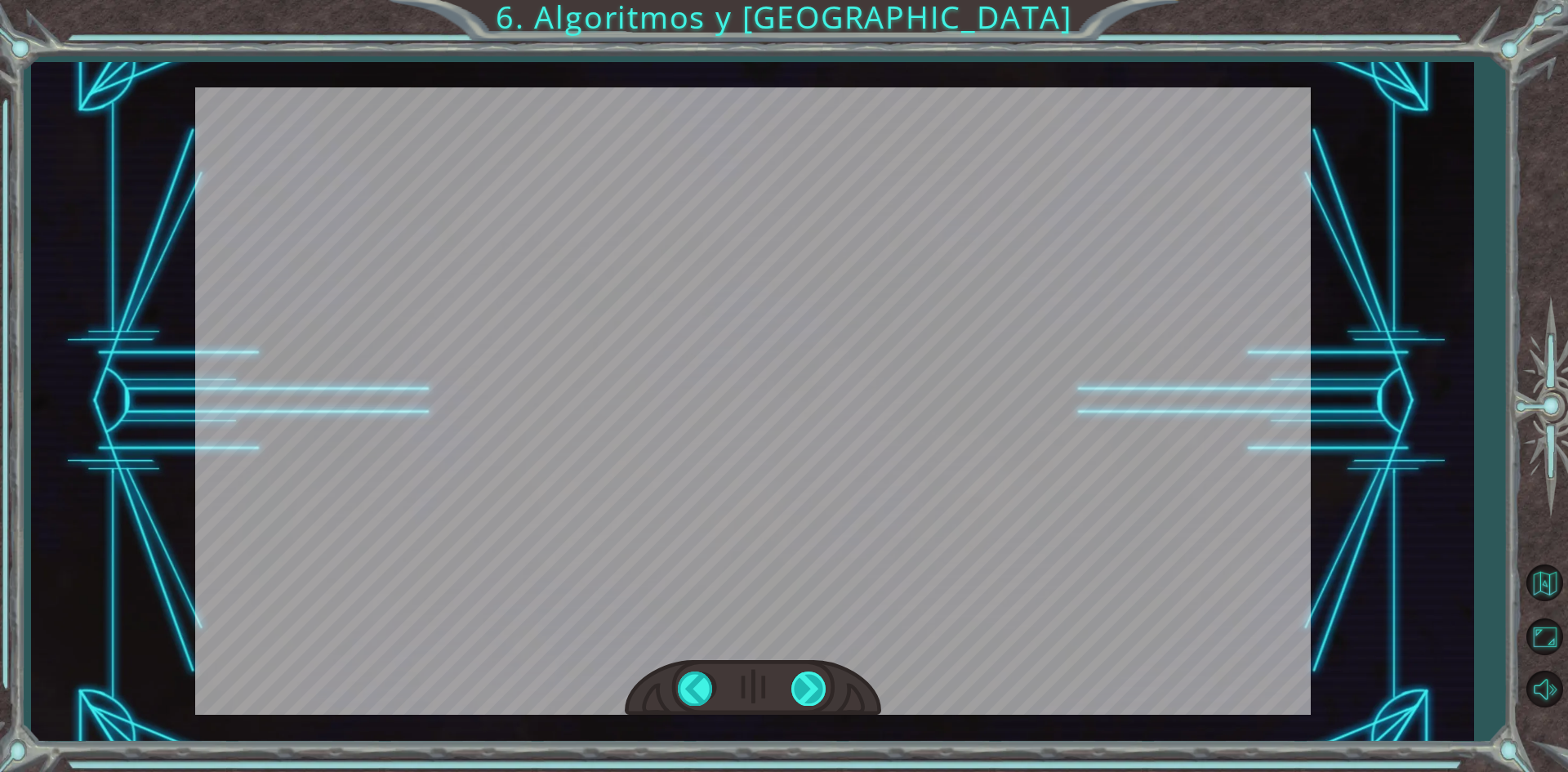
click at [804, 0] on div "hero . moveRight () hero . moveUp () hero . moveLeft () hero . moveUp () hero .…" at bounding box center [784, 0] width 1568 height 0
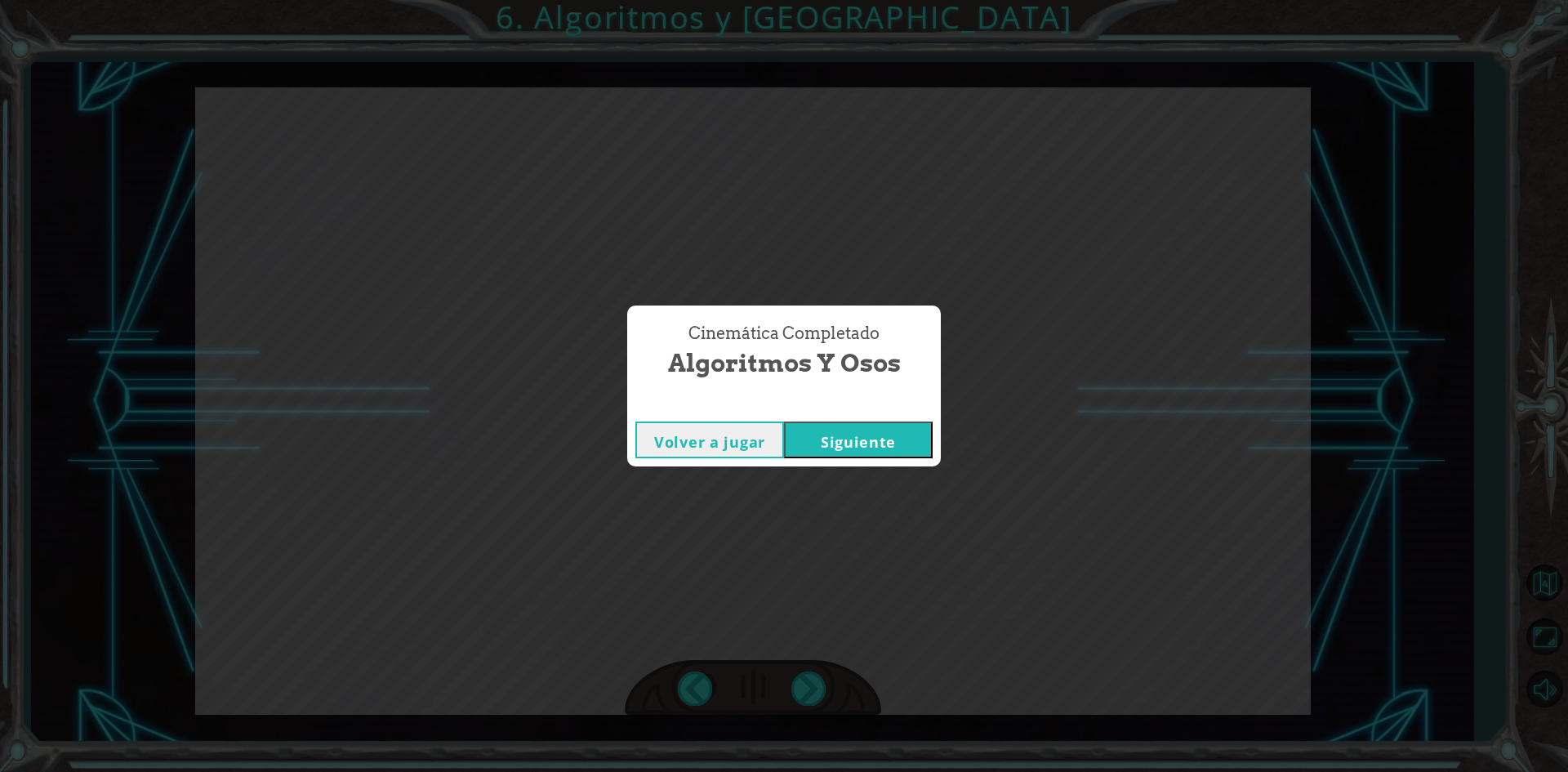
click at [880, 448] on button "Siguiente" at bounding box center [857, 439] width 149 height 36
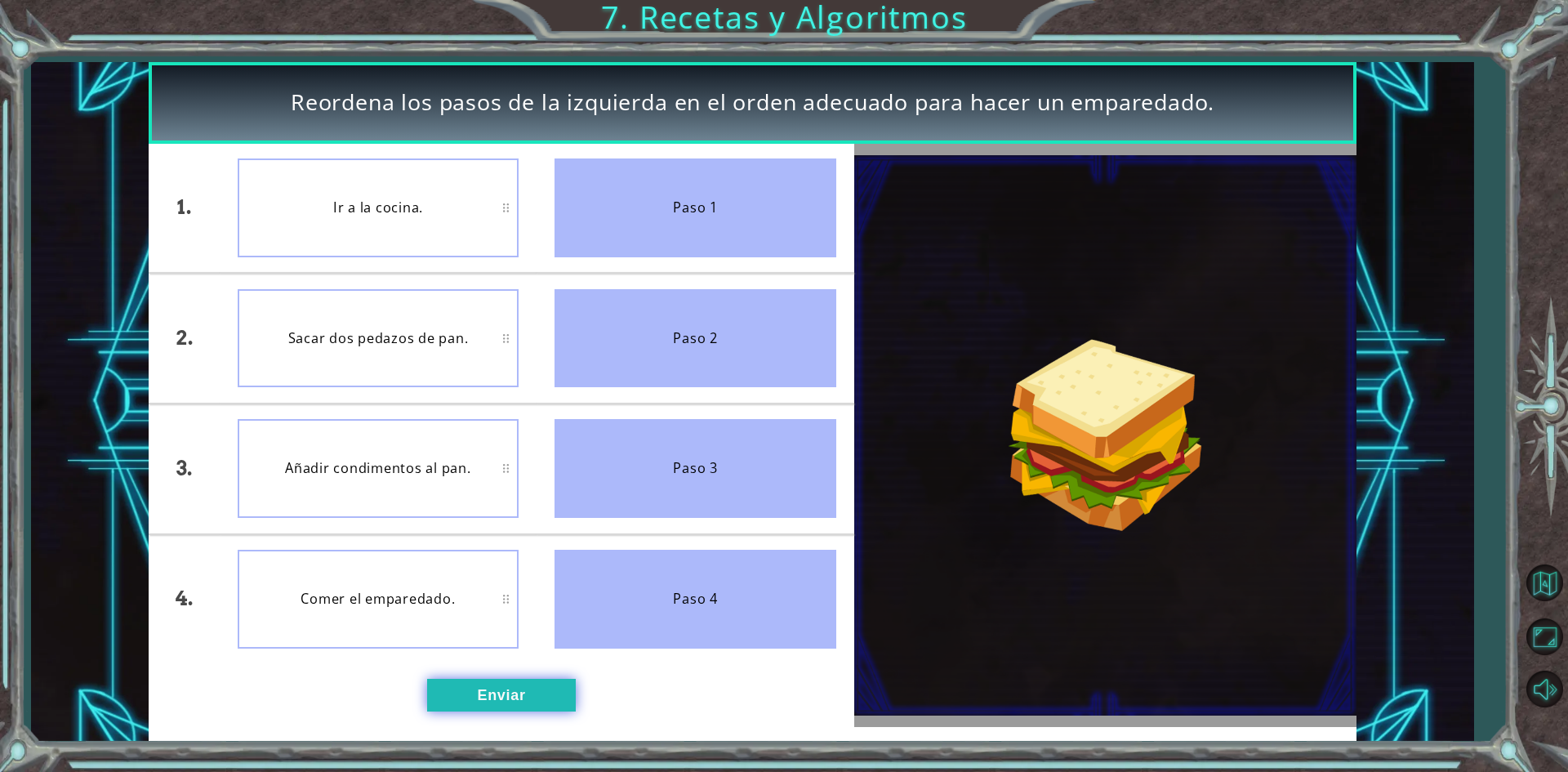
click at [525, 695] on button "Enviar" at bounding box center [501, 694] width 149 height 32
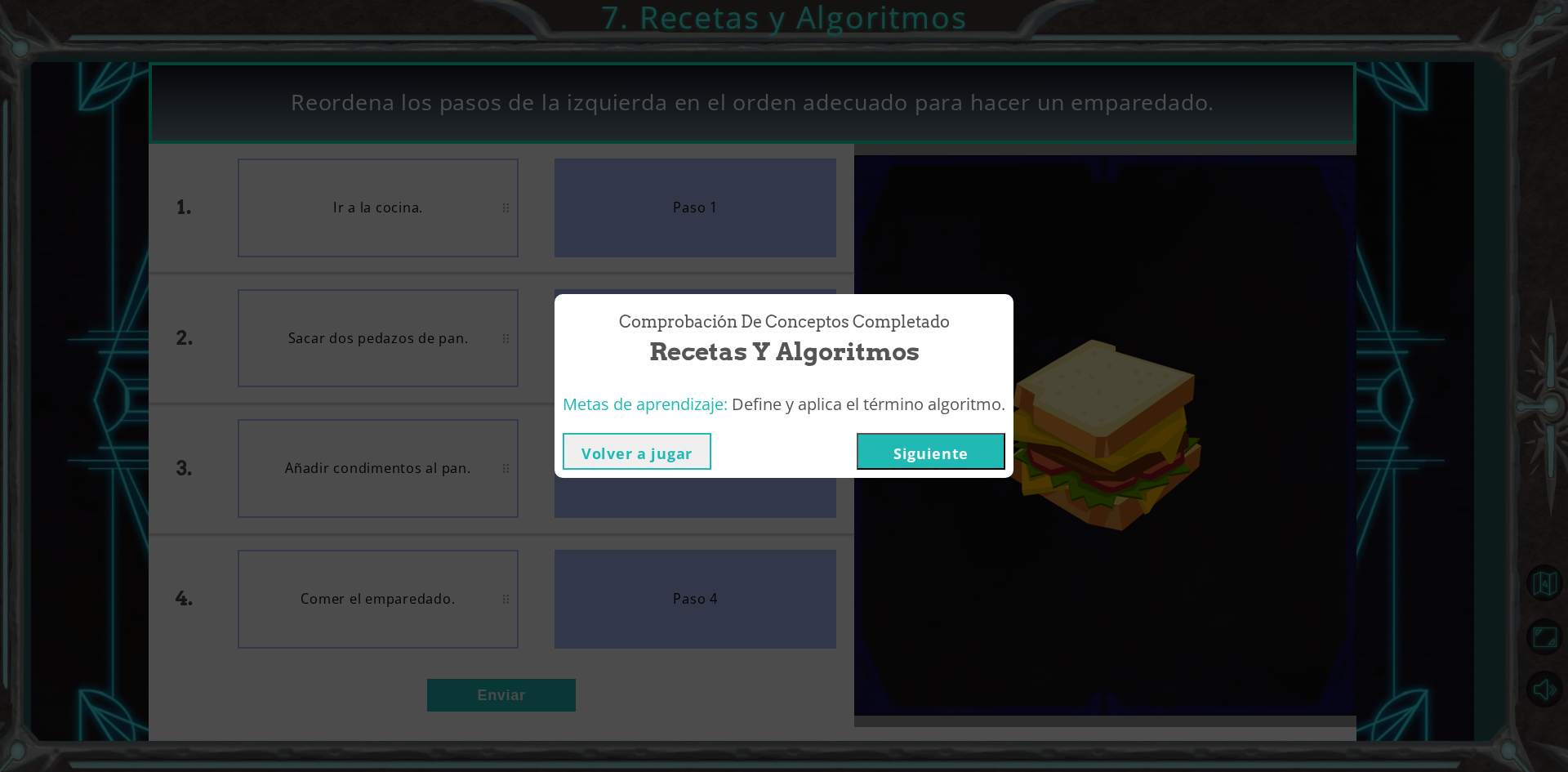
click at [922, 457] on button "Siguiente" at bounding box center [930, 451] width 149 height 36
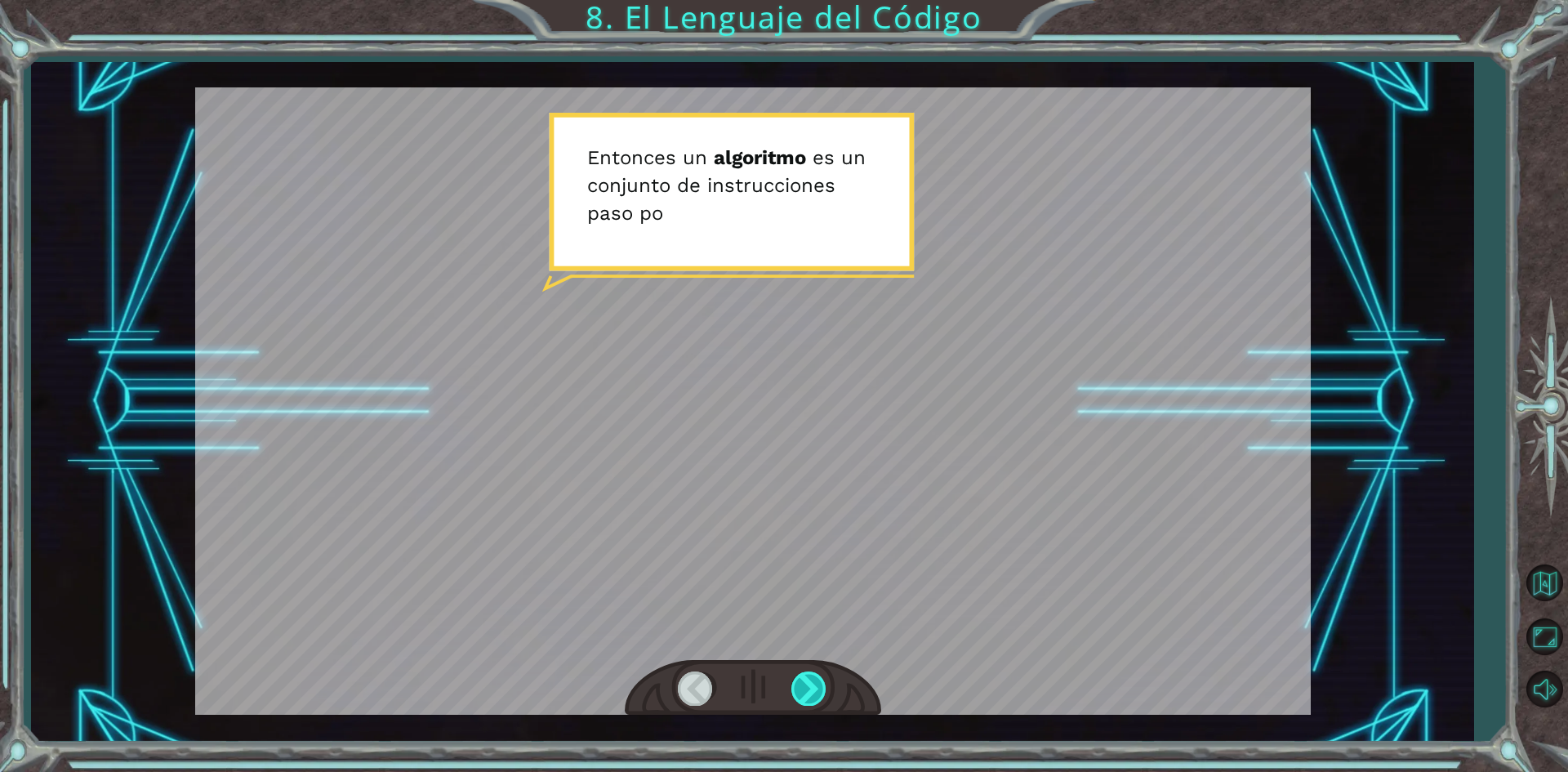
click at [826, 681] on div at bounding box center [809, 688] width 36 height 33
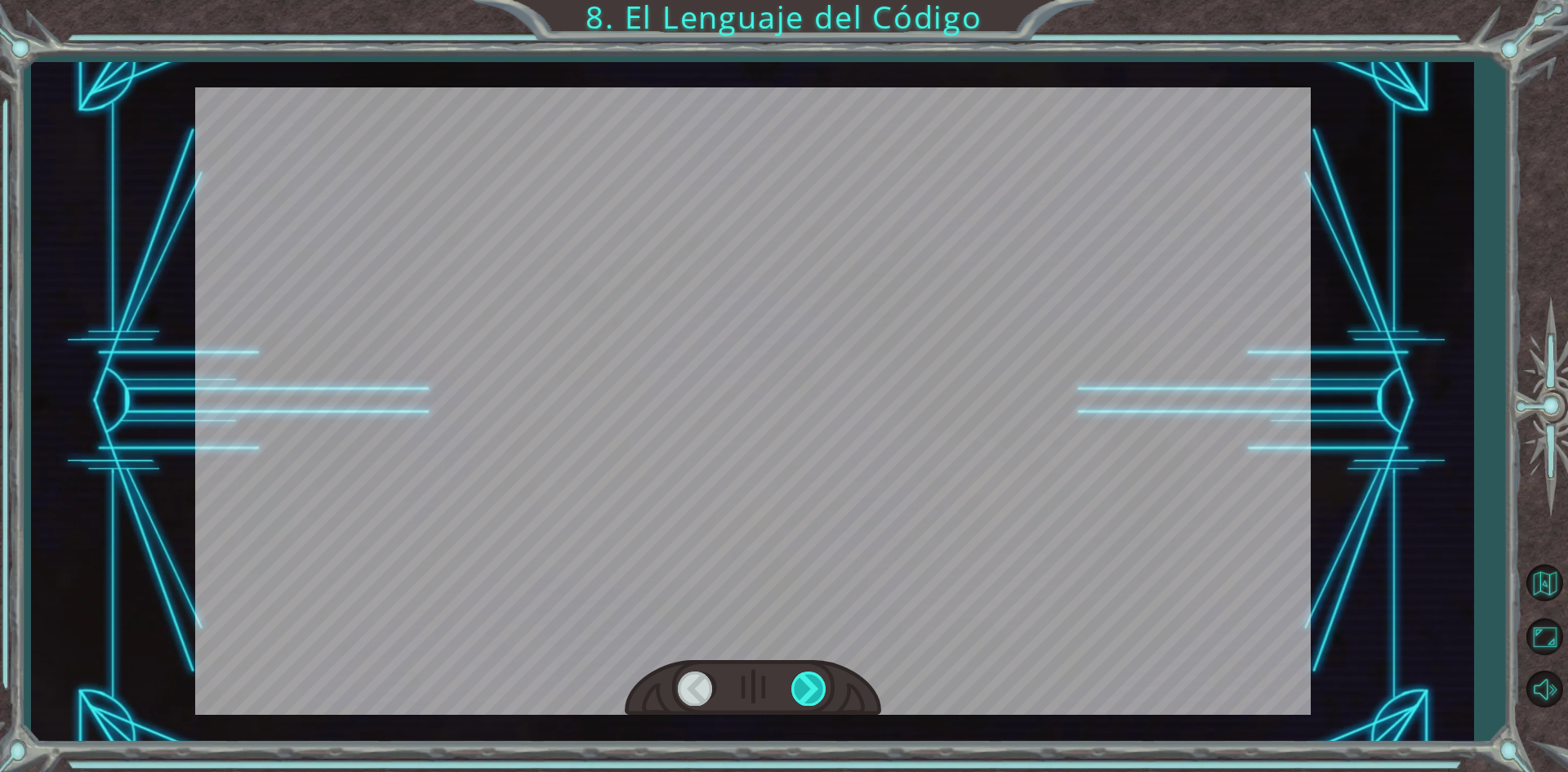
click at [826, 681] on div at bounding box center [809, 688] width 36 height 33
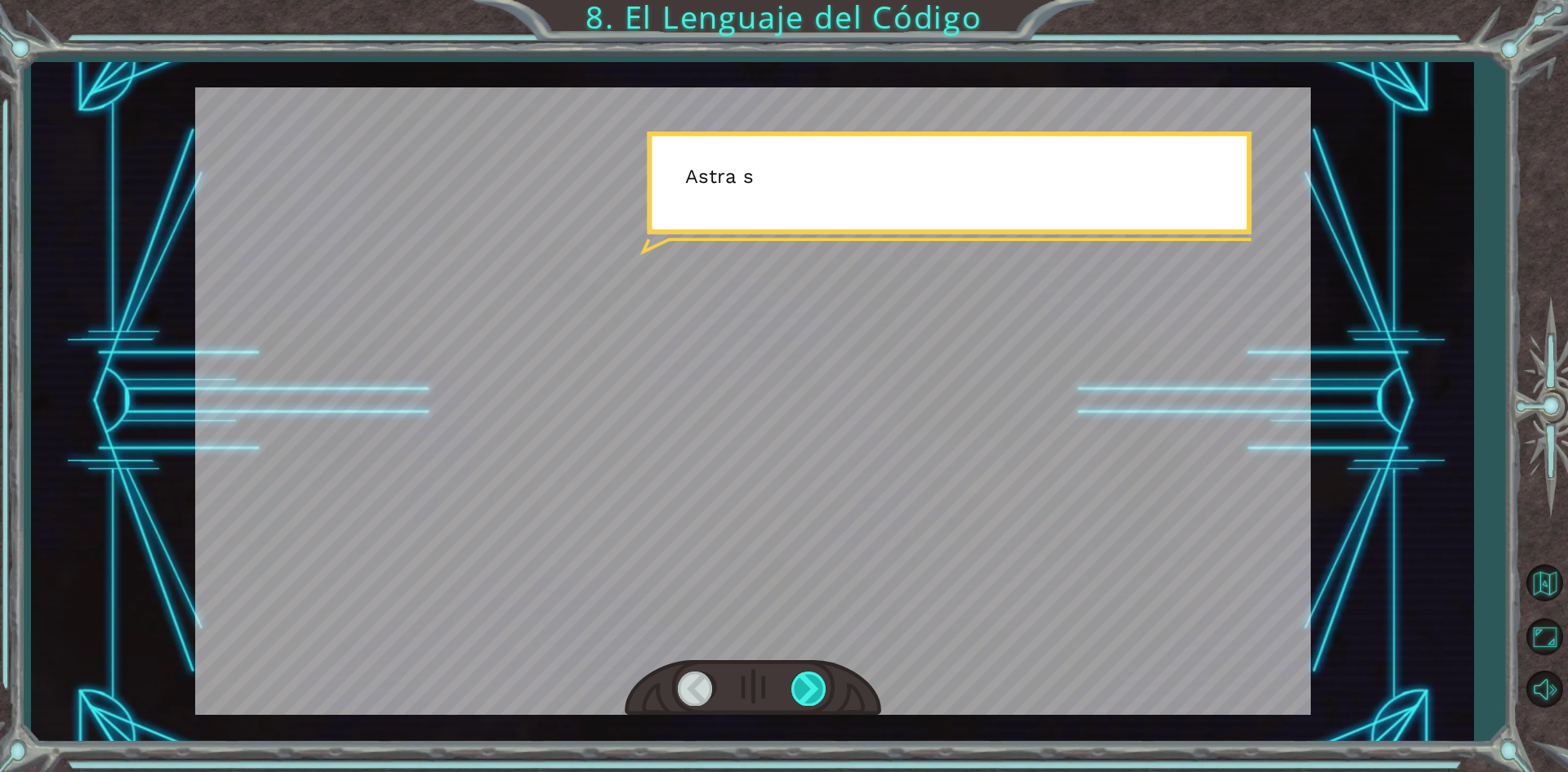
click at [826, 681] on div at bounding box center [809, 688] width 36 height 33
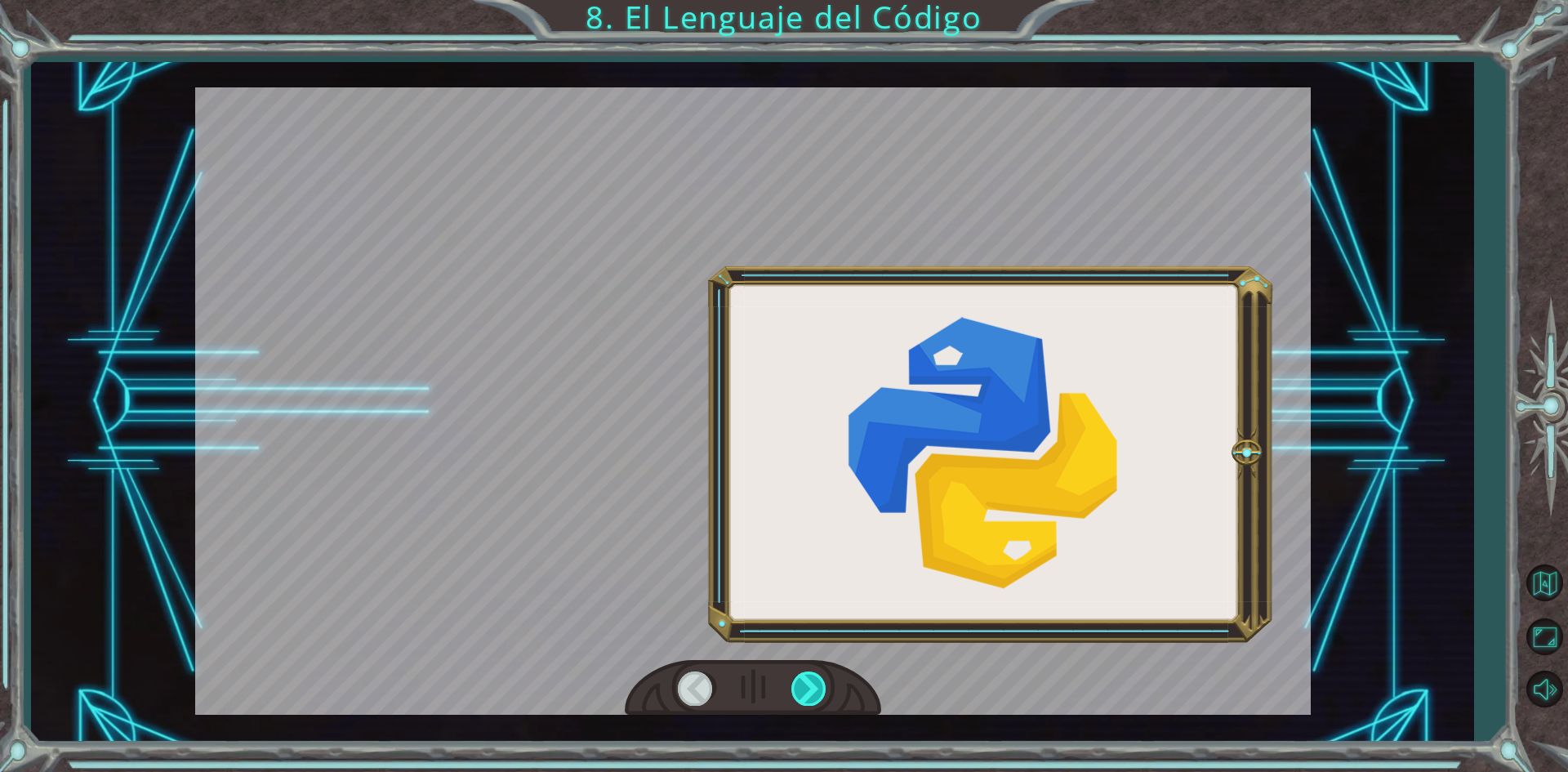
click at [826, 681] on div at bounding box center [809, 688] width 36 height 33
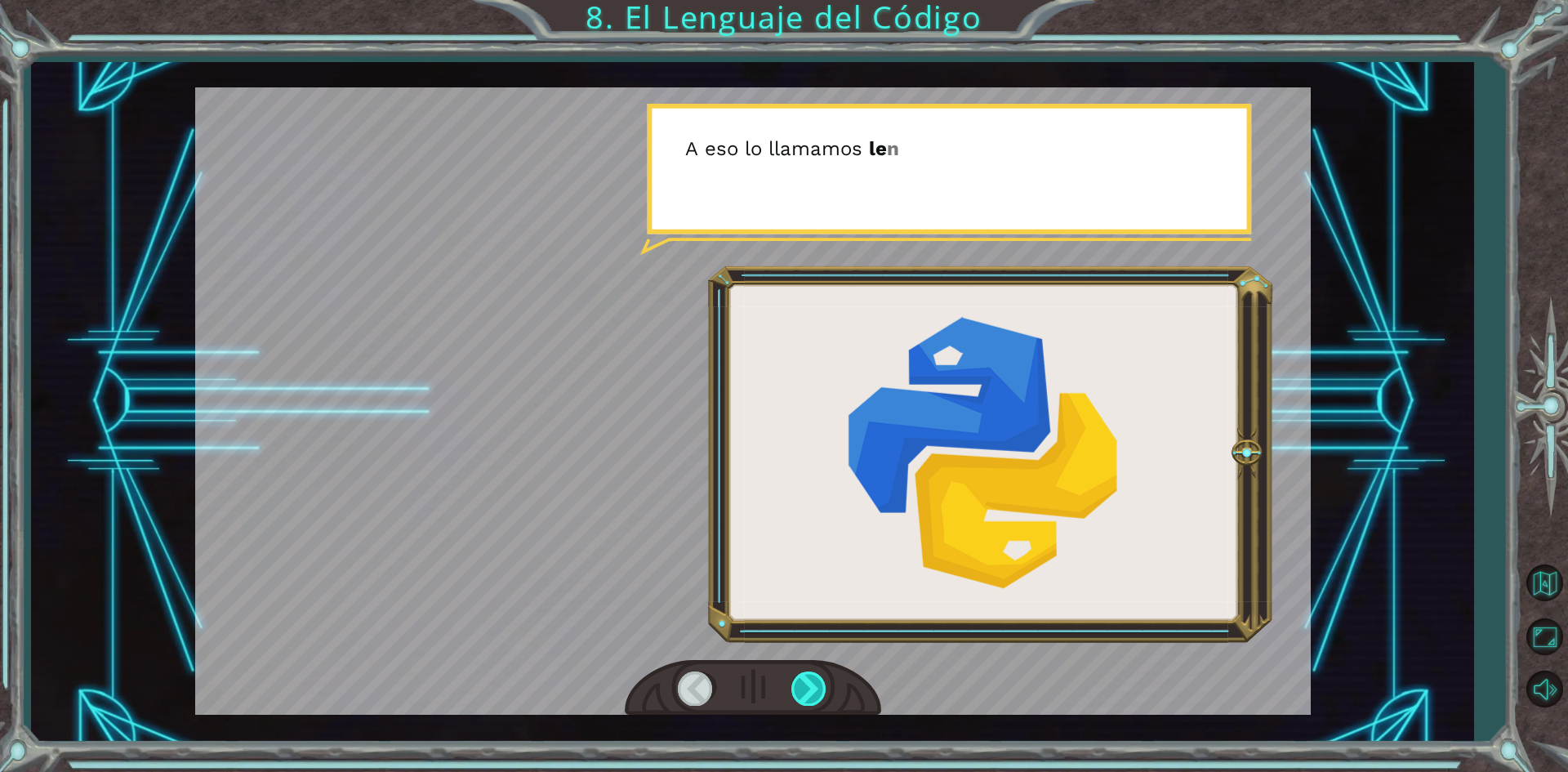
click at [822, 682] on div at bounding box center [809, 688] width 36 height 33
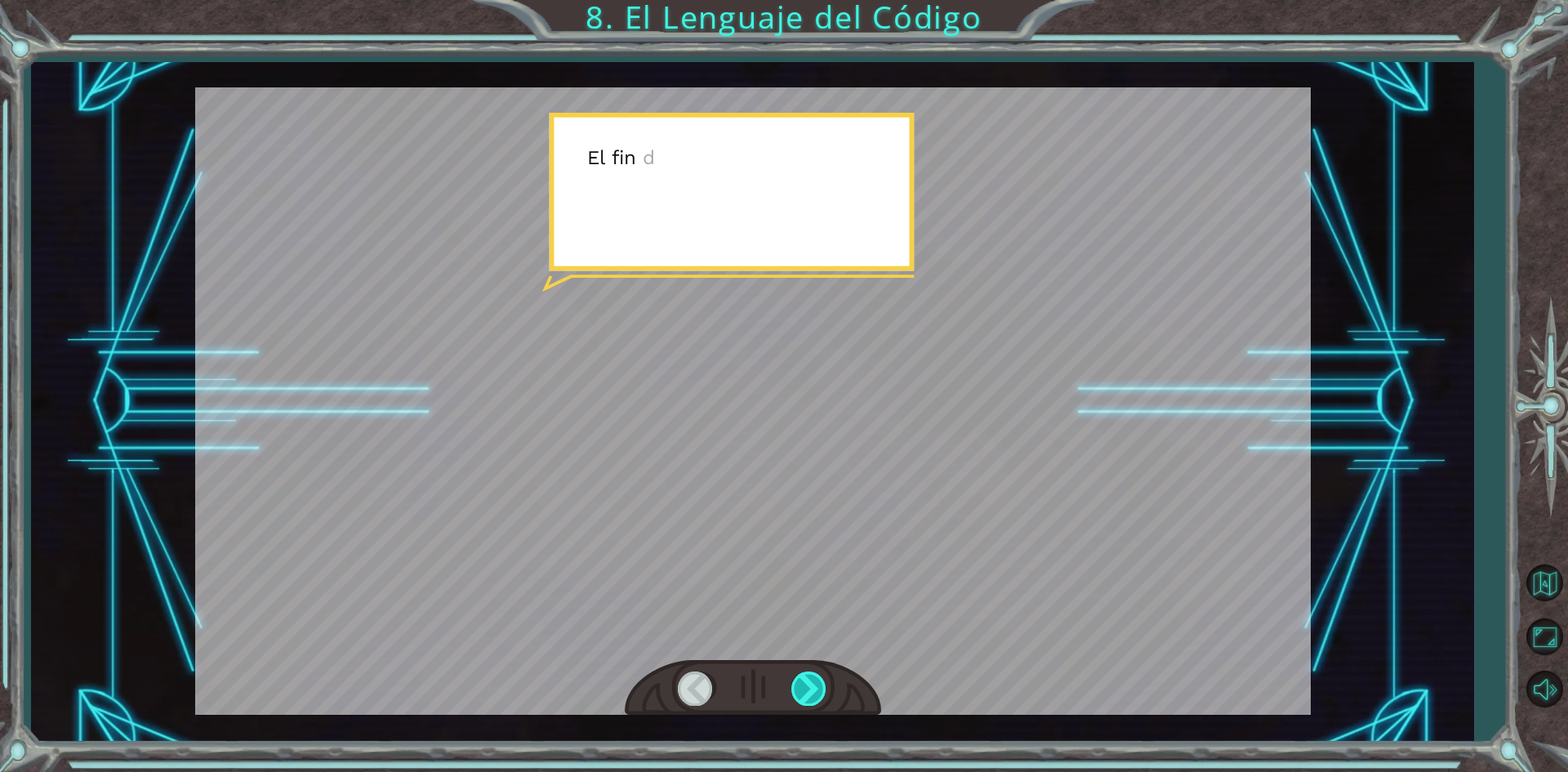
click at [822, 682] on div at bounding box center [809, 688] width 36 height 33
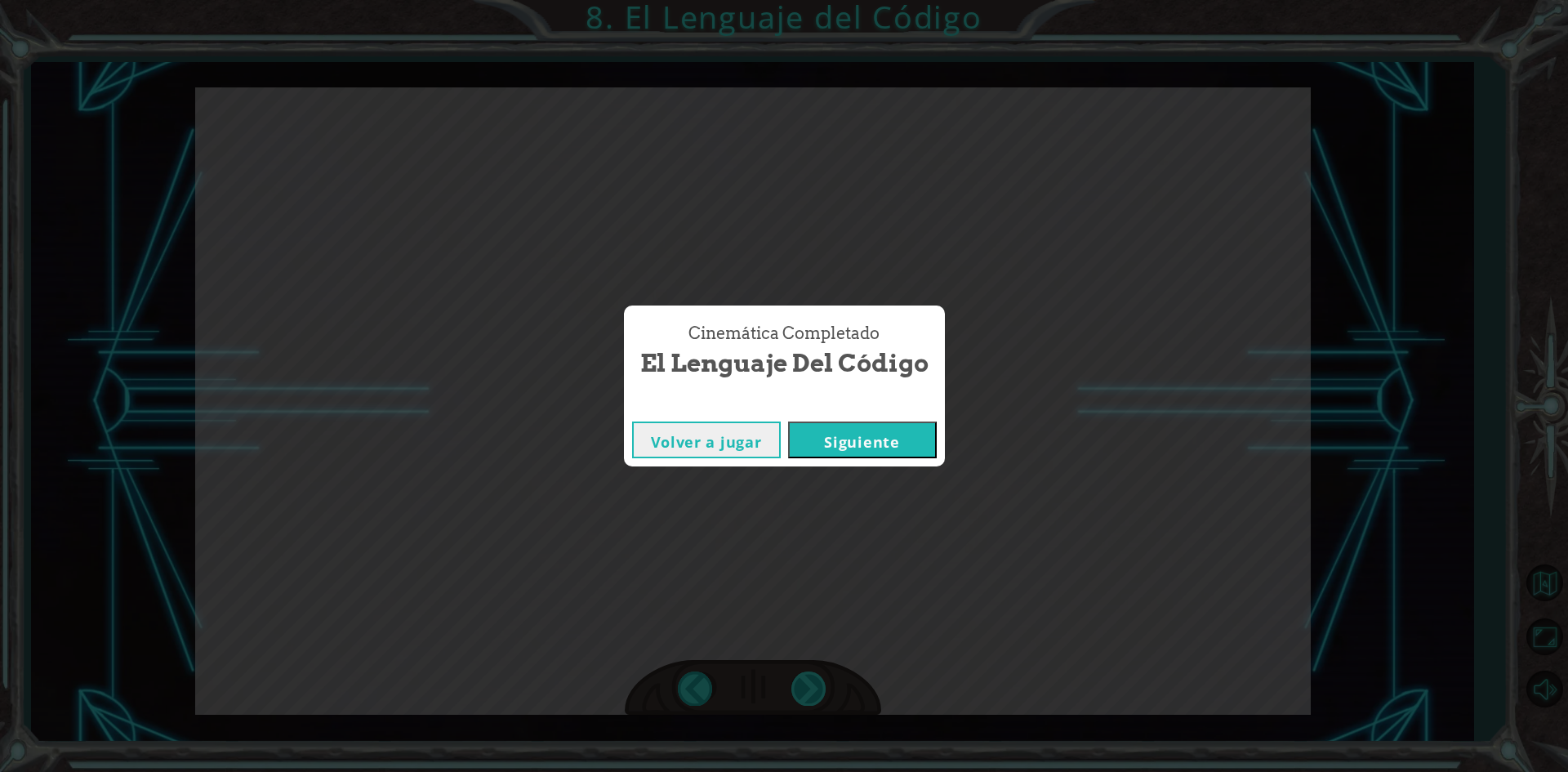
click at [822, 682] on div "Cinemática Completado El Lenguaje del Código Volver a jugar [GEOGRAPHIC_DATA]" at bounding box center [784, 386] width 1568 height 772
click at [904, 430] on button "Siguiente" at bounding box center [862, 439] width 149 height 36
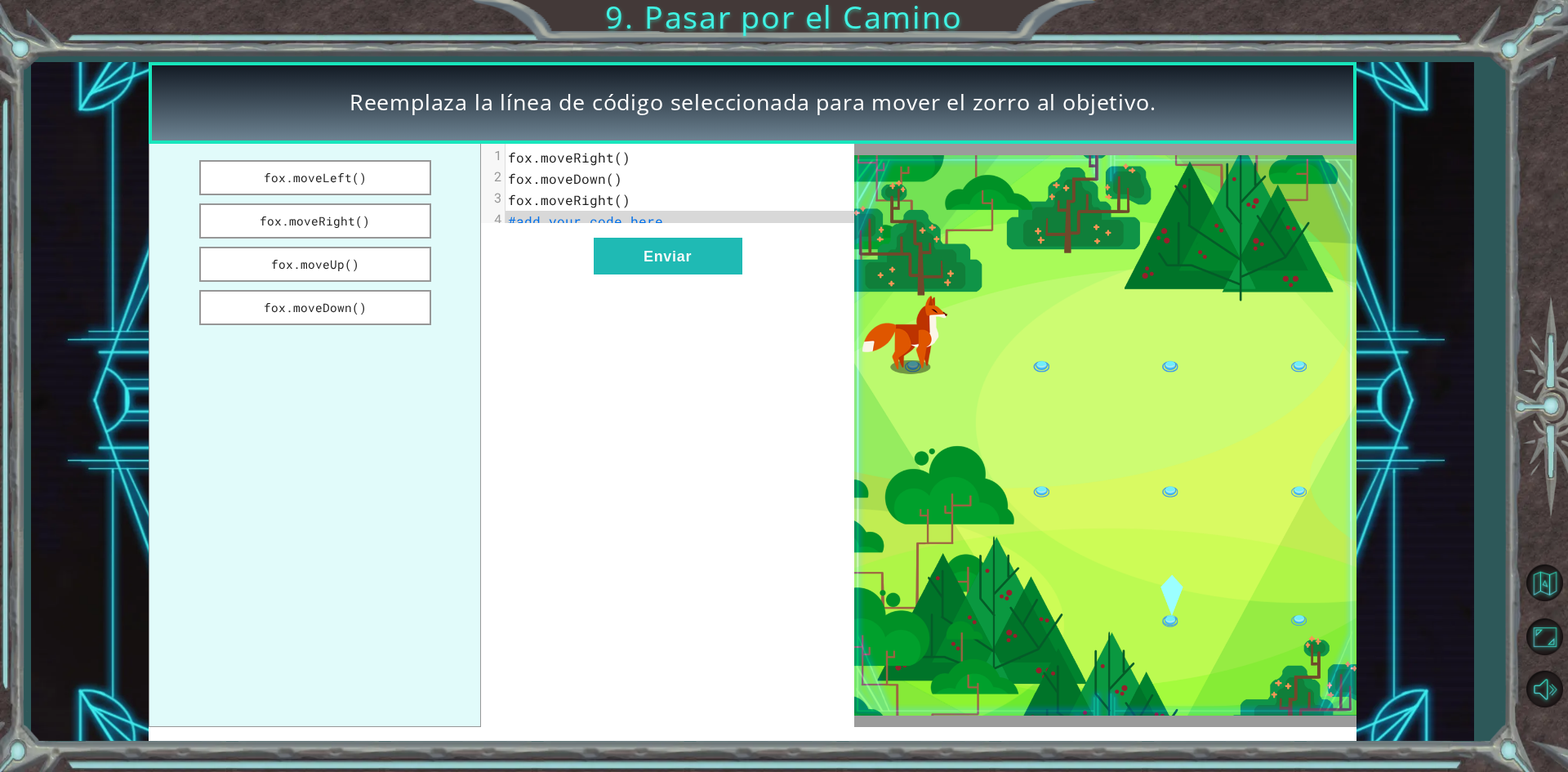
drag, startPoint x: 345, startPoint y: 179, endPoint x: 398, endPoint y: 195, distance: 55.4
click at [398, 195] on ul "[PERSON_NAME].moveLeft() [PERSON_NAME].moveRight() [PERSON_NAME].moveUp() [PERS…" at bounding box center [315, 435] width 333 height 583
click at [647, 271] on button "Enviar" at bounding box center [667, 255] width 149 height 36
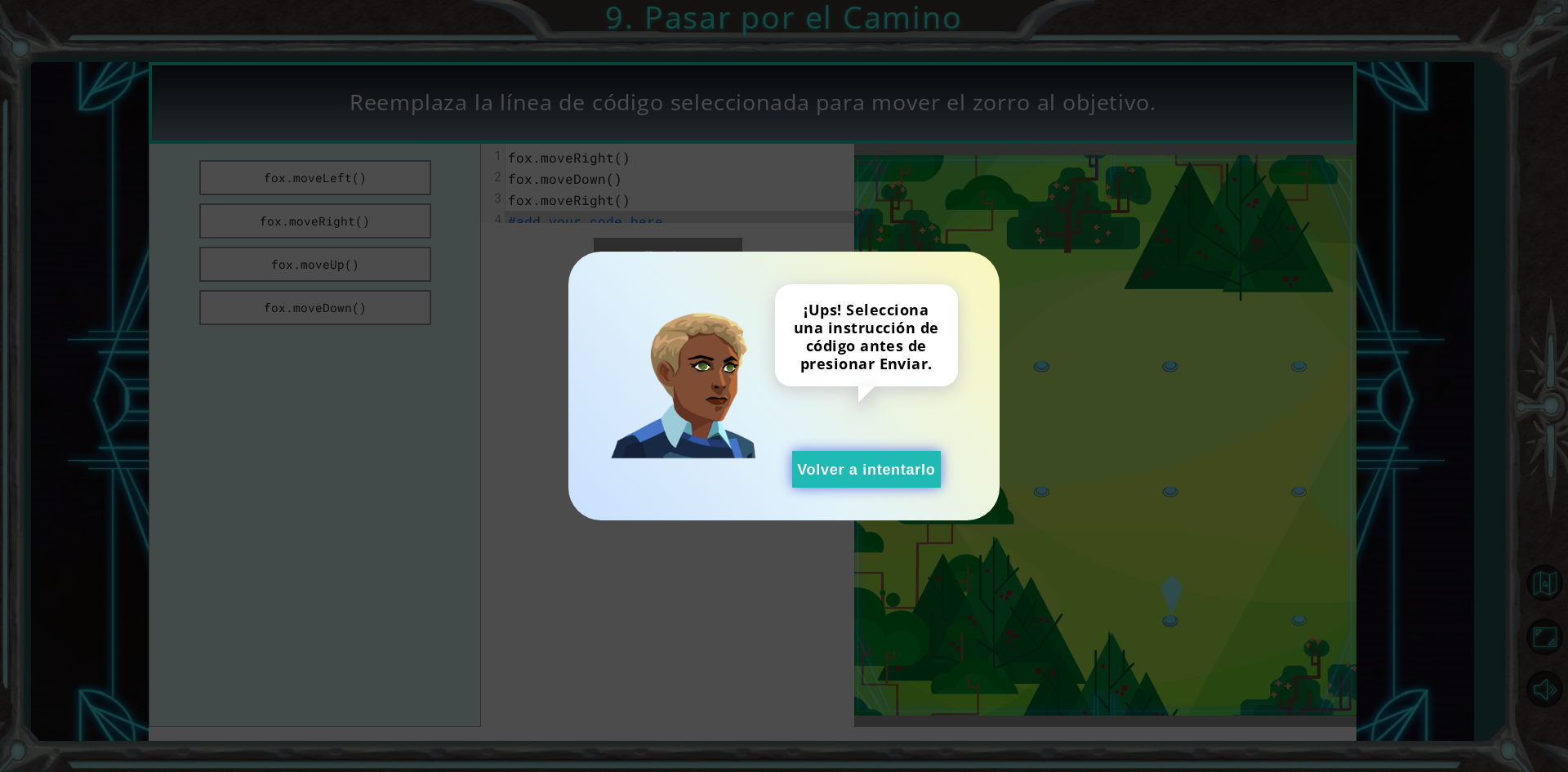
click at [858, 465] on button "Volver a intentarlo" at bounding box center [866, 469] width 149 height 36
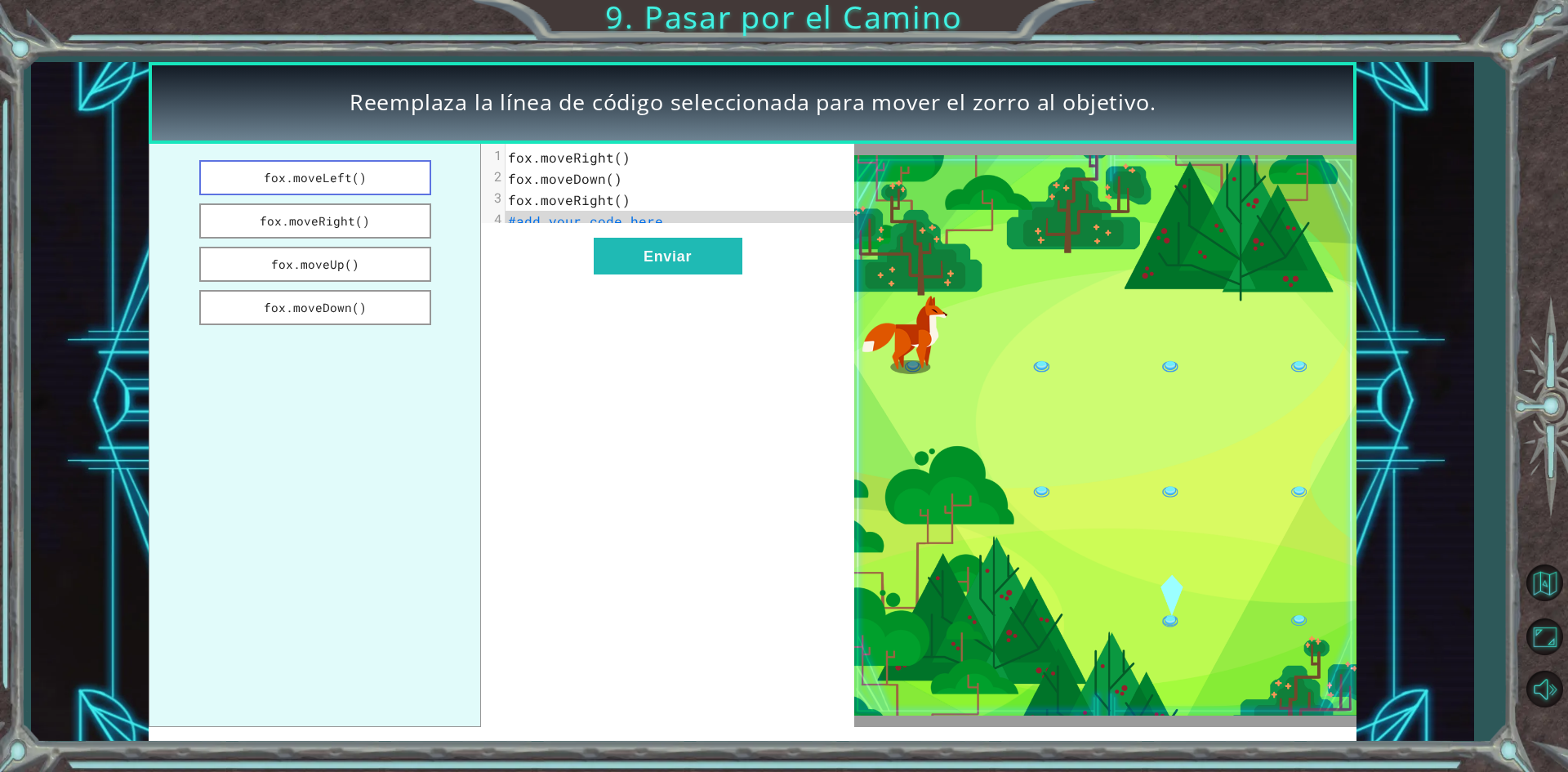
drag, startPoint x: 346, startPoint y: 225, endPoint x: 357, endPoint y: 174, distance: 52.2
click at [357, 174] on ul "[PERSON_NAME].moveLeft() [PERSON_NAME].moveRight() [PERSON_NAME].moveUp() [PERS…" at bounding box center [315, 435] width 333 height 583
drag, startPoint x: 357, startPoint y: 174, endPoint x: 354, endPoint y: 245, distance: 71.1
click at [354, 245] on ul "[PERSON_NAME].moveLeft() [PERSON_NAME].moveRight() [PERSON_NAME].moveUp() [PERS…" at bounding box center [315, 435] width 333 height 583
click at [357, 221] on button "fox.moveRight()" at bounding box center [315, 222] width 232 height 35
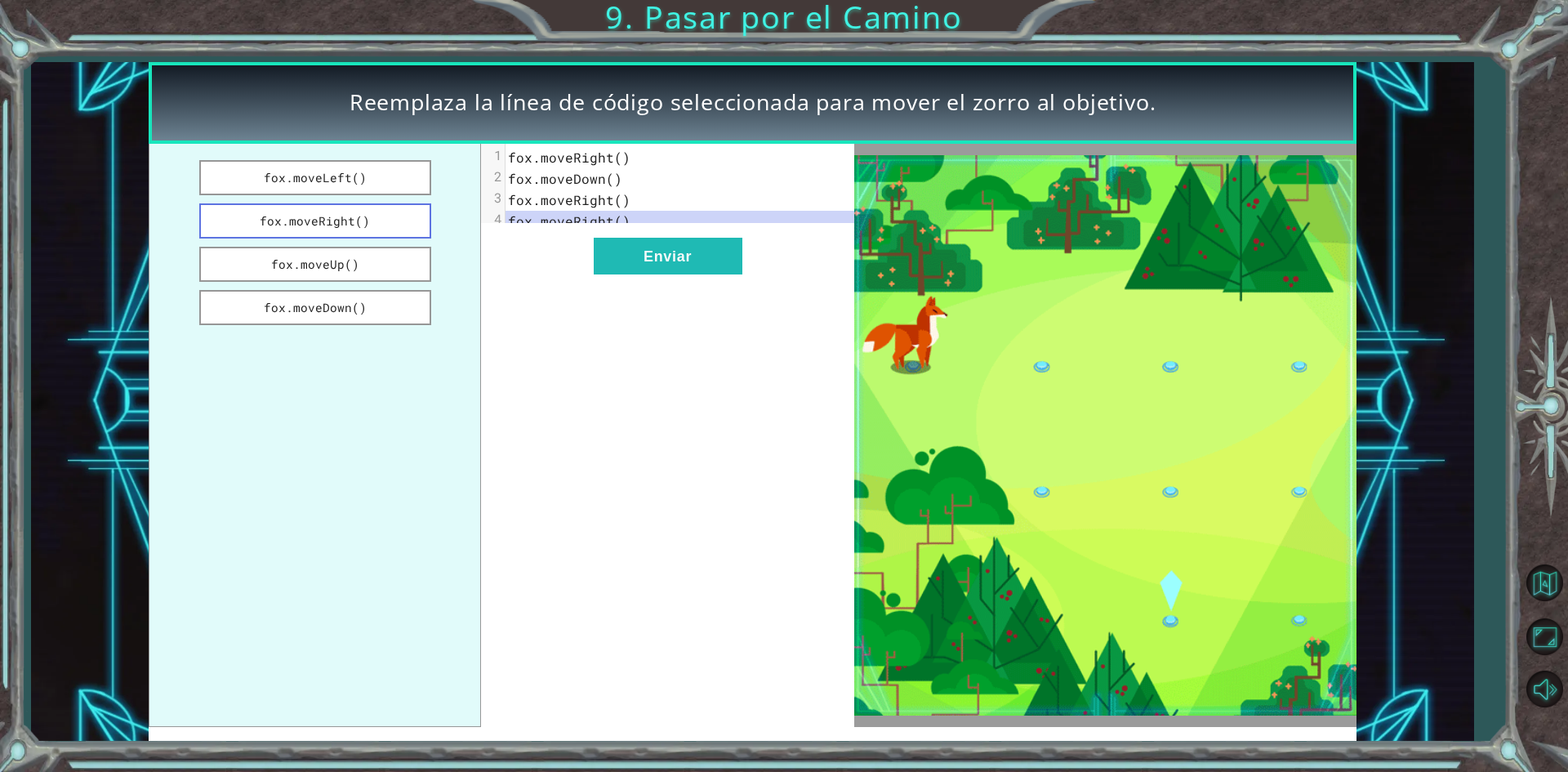
click at [357, 221] on button "fox.moveRight()" at bounding box center [315, 222] width 232 height 35
click at [621, 155] on span "fox.moveRight()" at bounding box center [569, 157] width 122 height 17
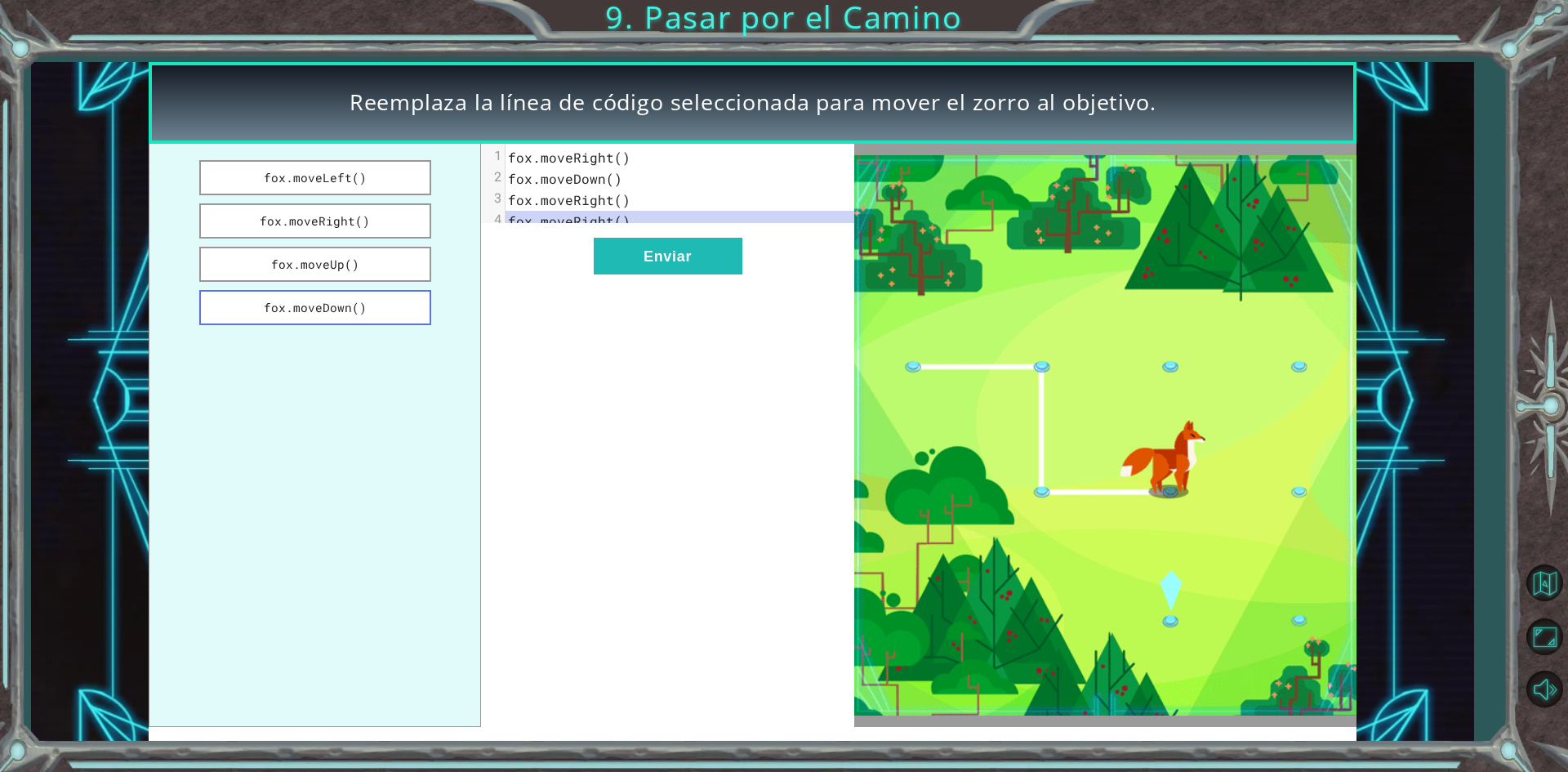
click at [345, 309] on button "fox.moveDown()" at bounding box center [315, 308] width 232 height 35
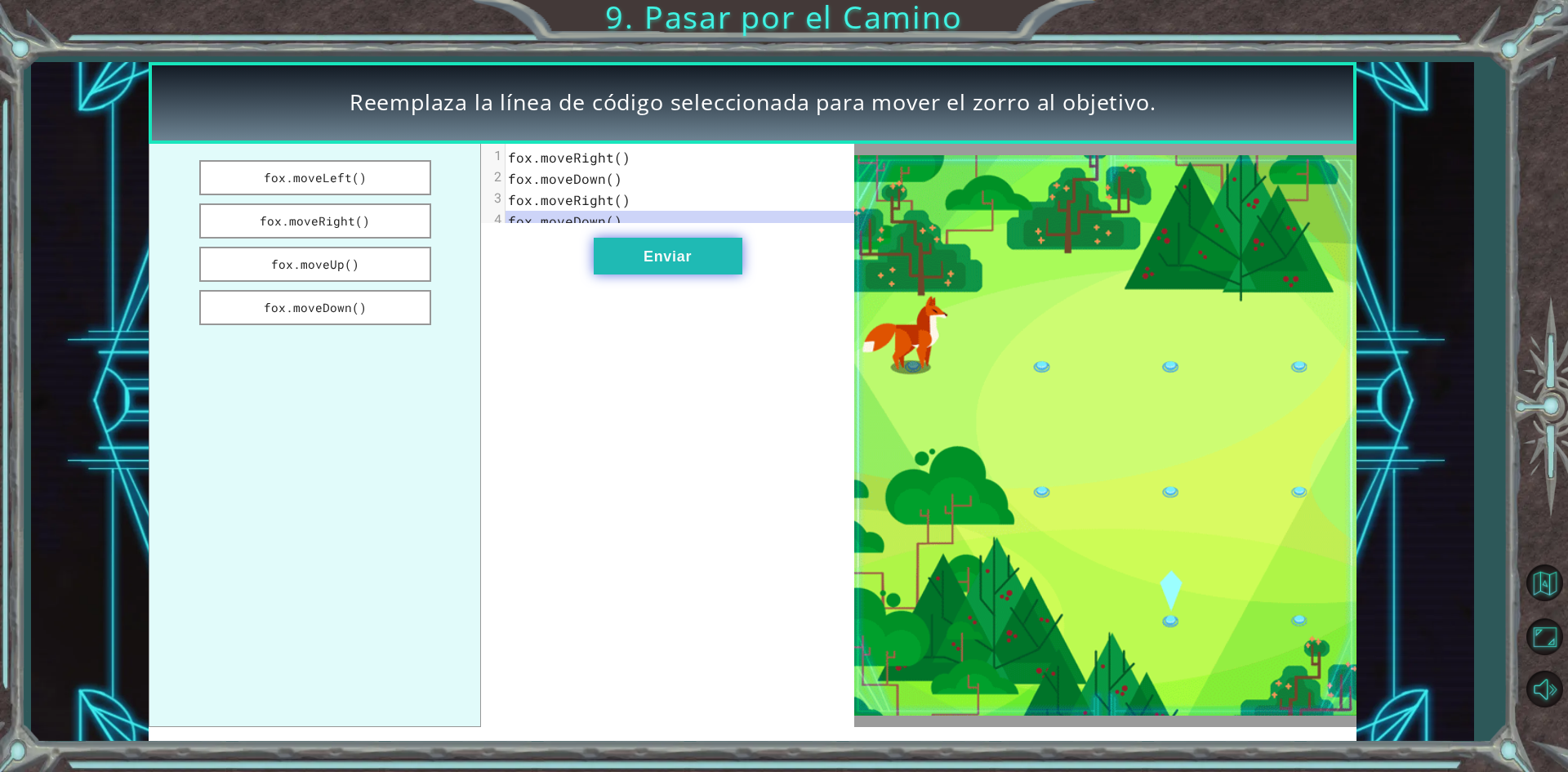
click at [648, 261] on button "Enviar" at bounding box center [667, 255] width 149 height 36
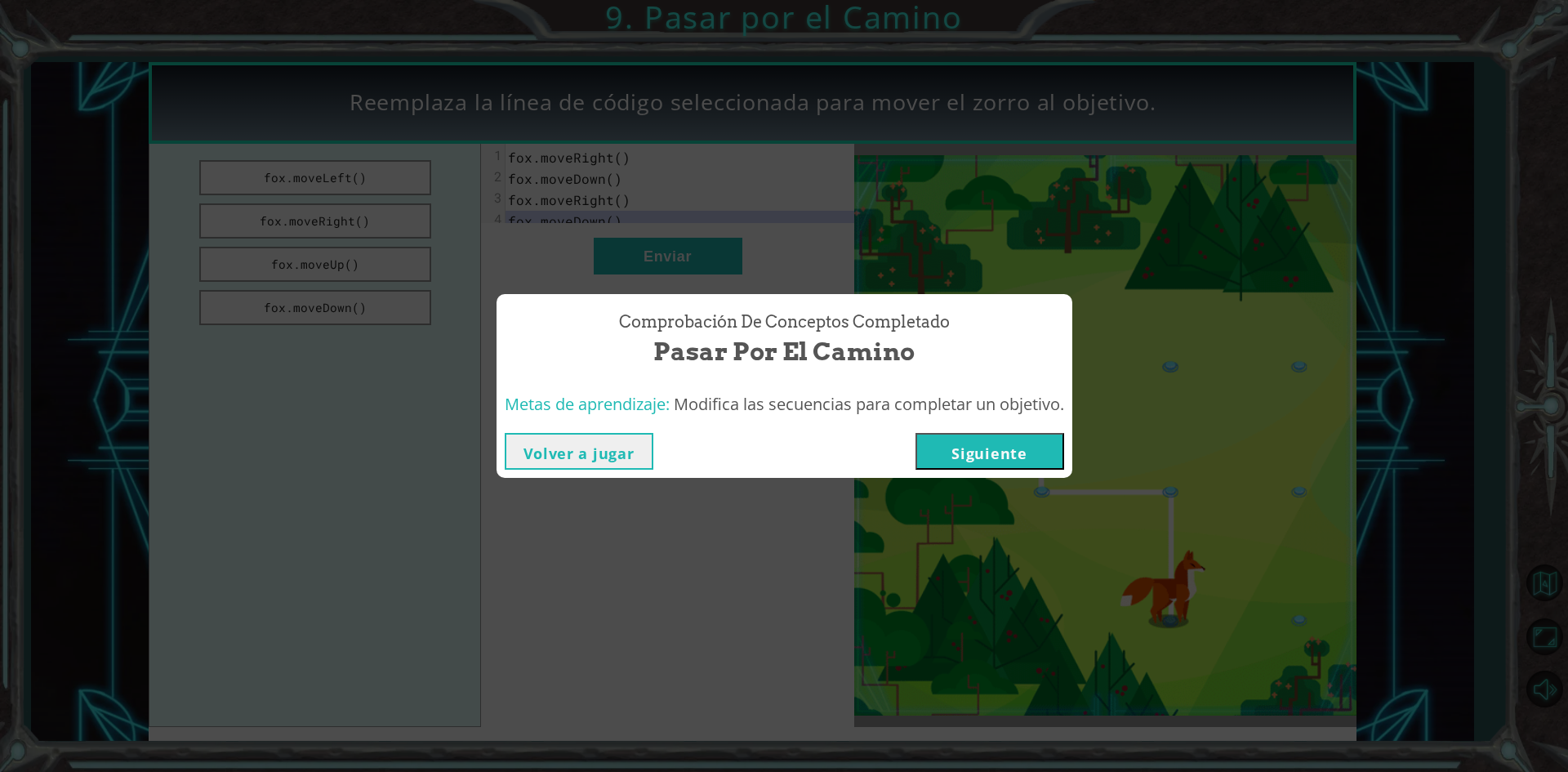
click at [993, 465] on button "Siguiente" at bounding box center [989, 451] width 149 height 36
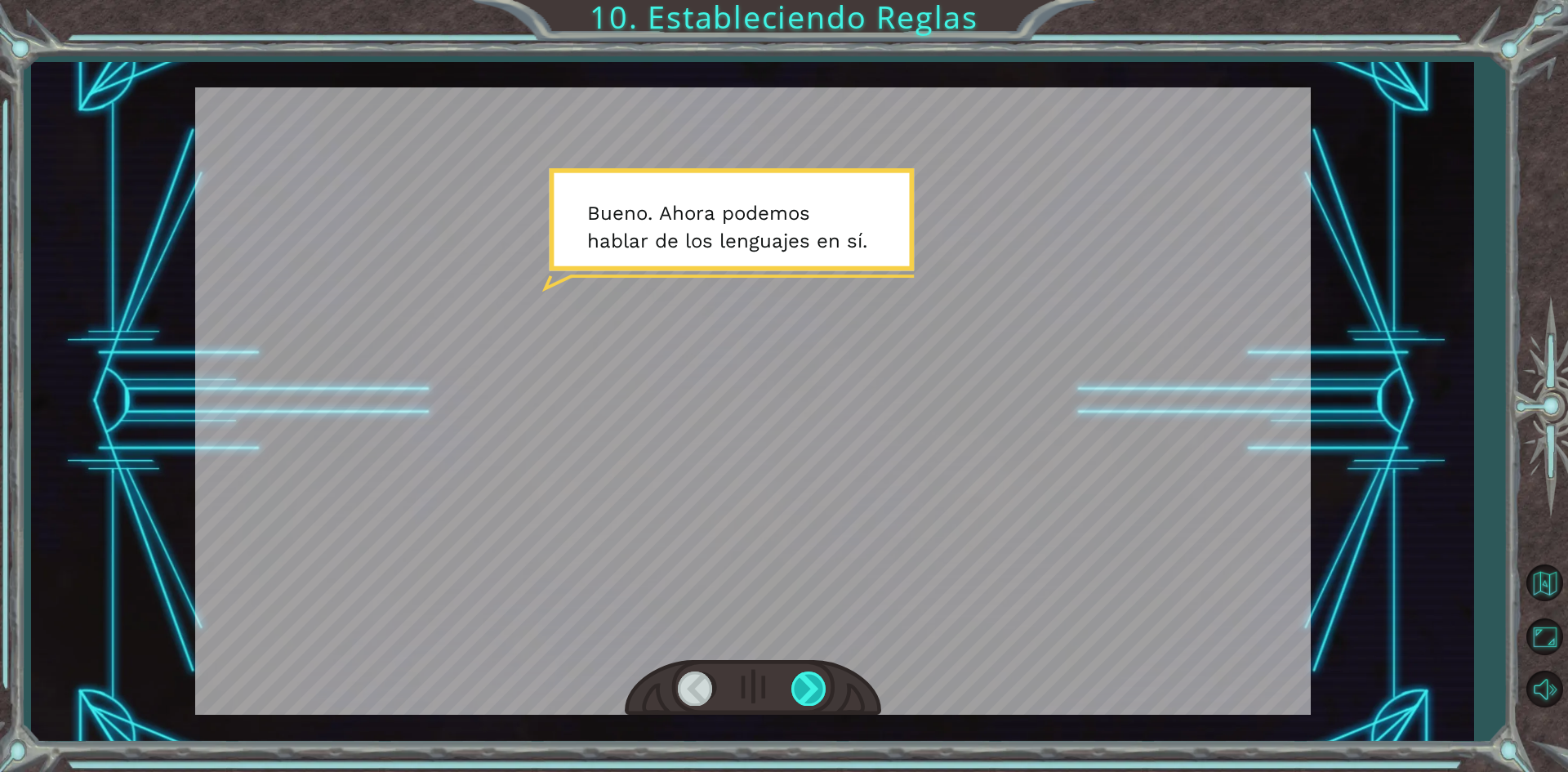
click at [827, 688] on div at bounding box center [753, 687] width 256 height 56
click at [822, 688] on div at bounding box center [809, 688] width 36 height 33
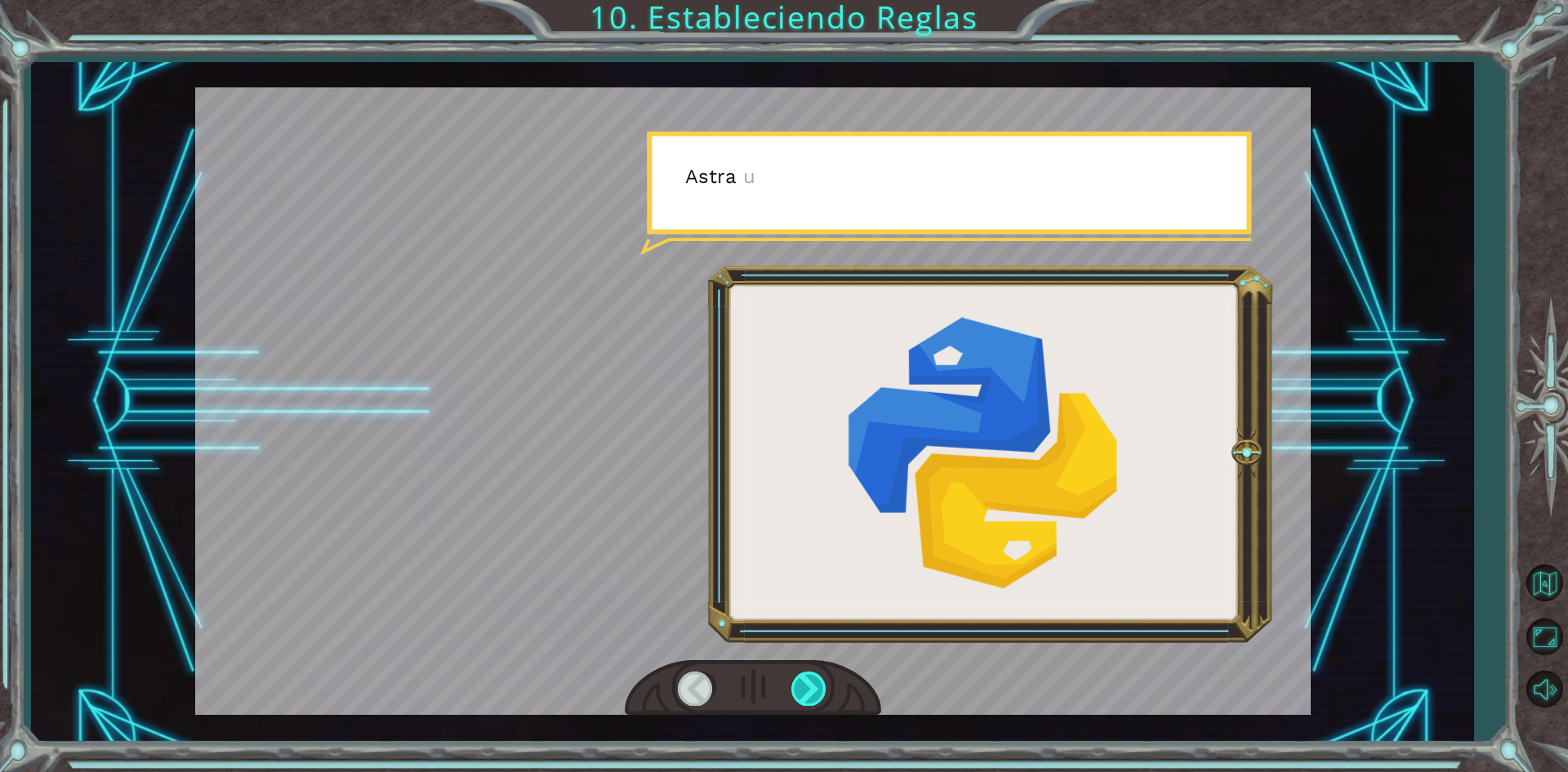
click at [822, 688] on div at bounding box center [809, 688] width 36 height 33
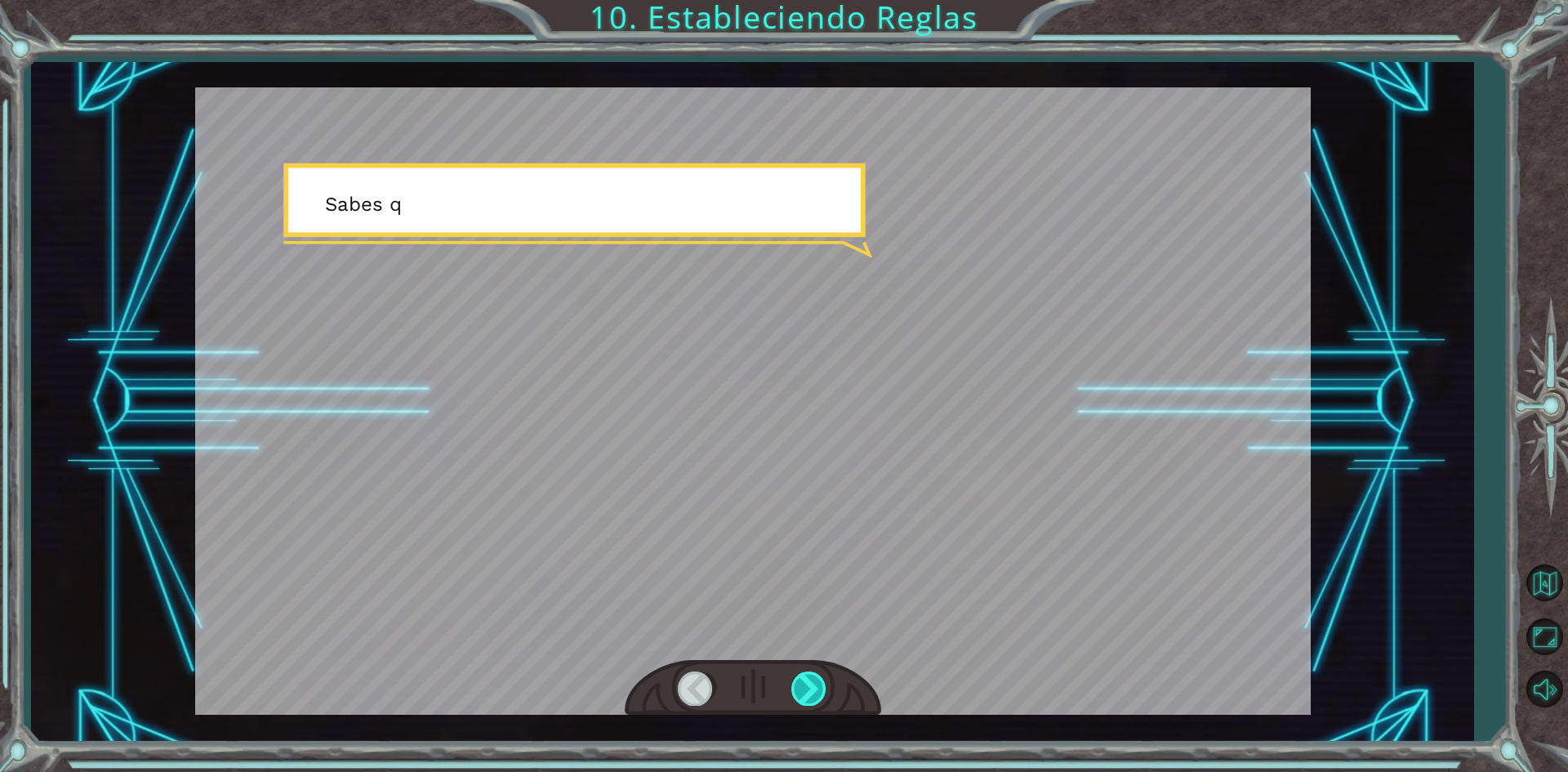
click at [822, 688] on div at bounding box center [809, 688] width 36 height 33
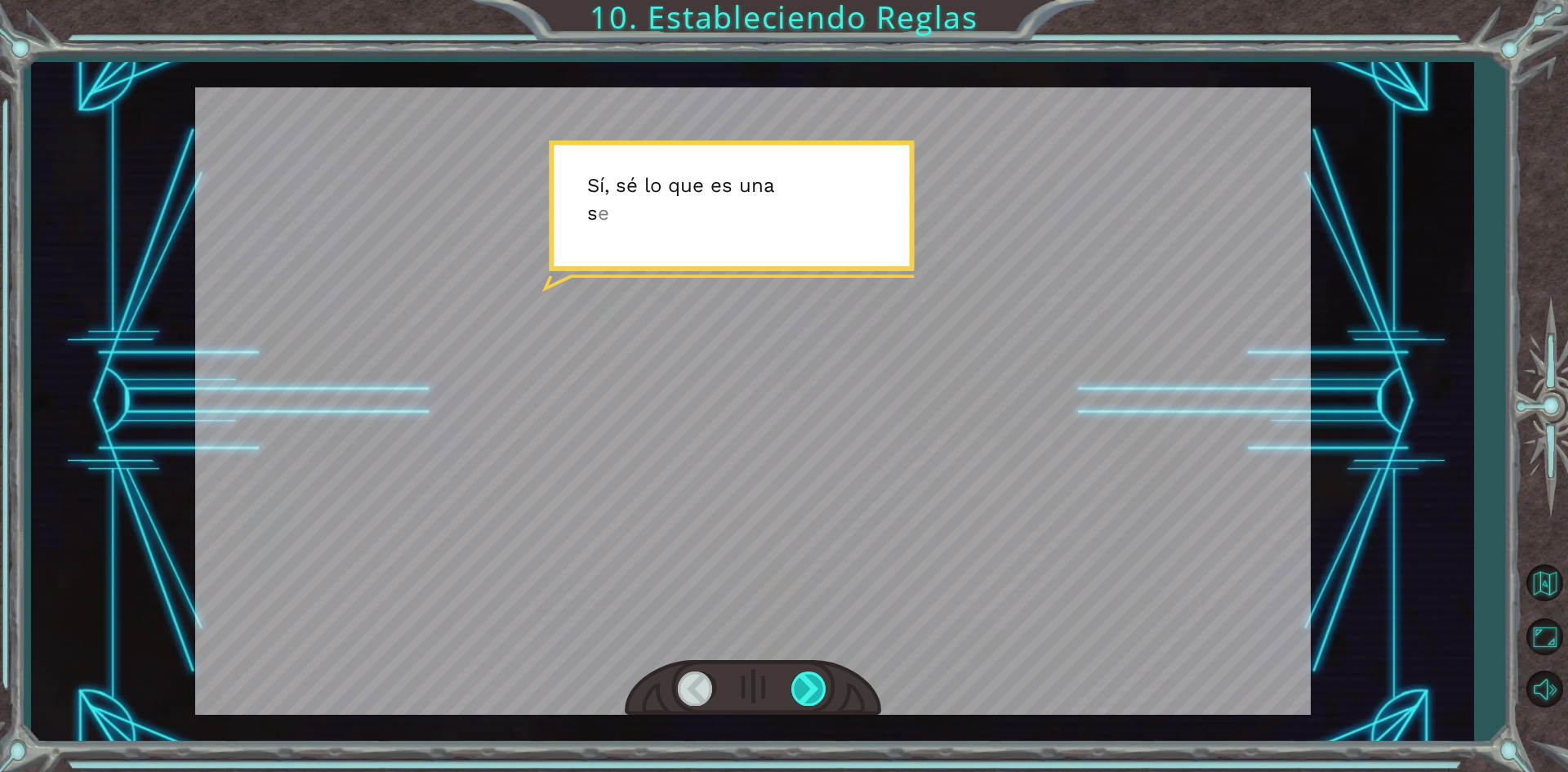
click at [822, 688] on div at bounding box center [809, 688] width 36 height 33
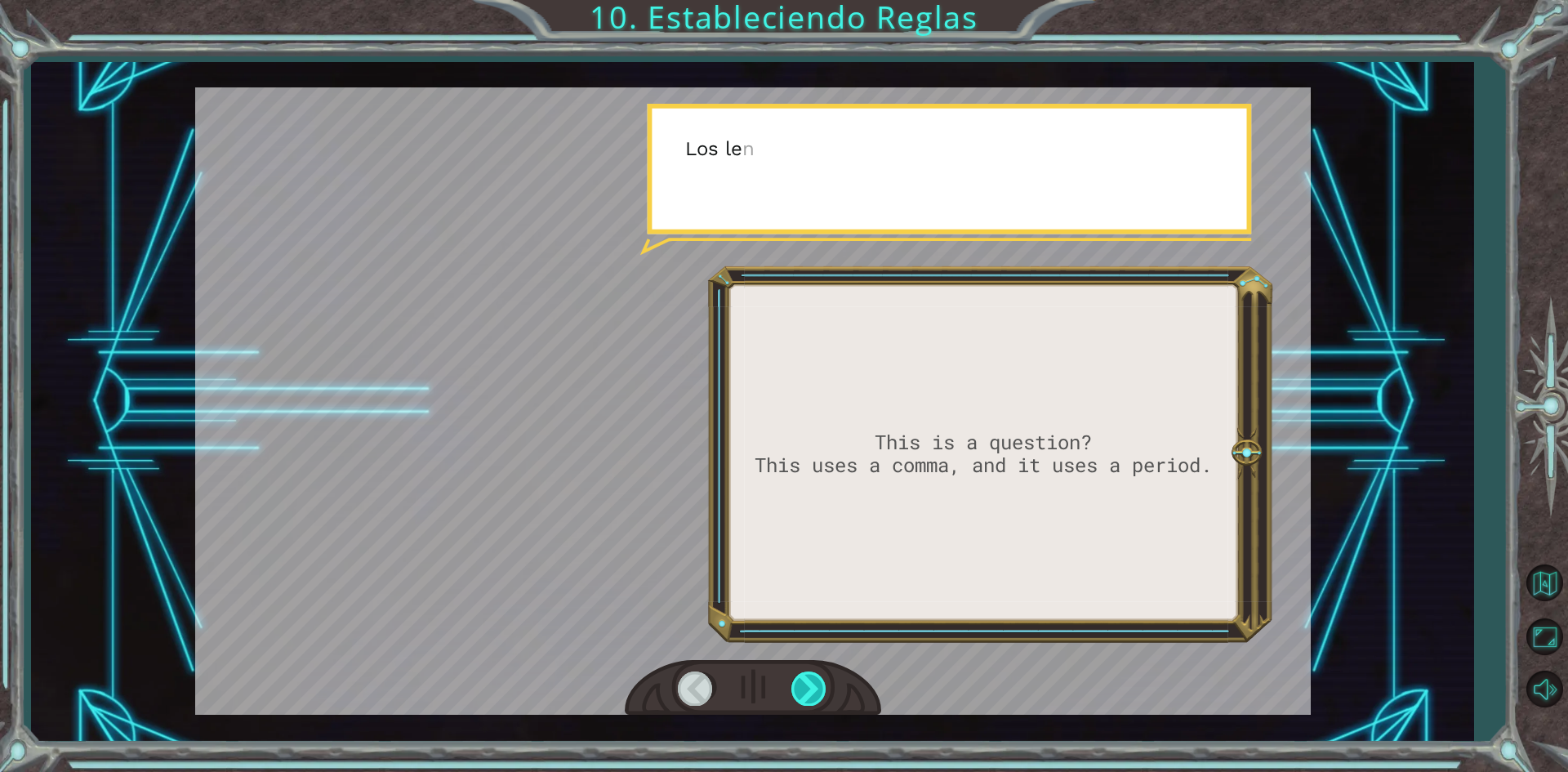
click at [822, 688] on div at bounding box center [809, 688] width 36 height 33
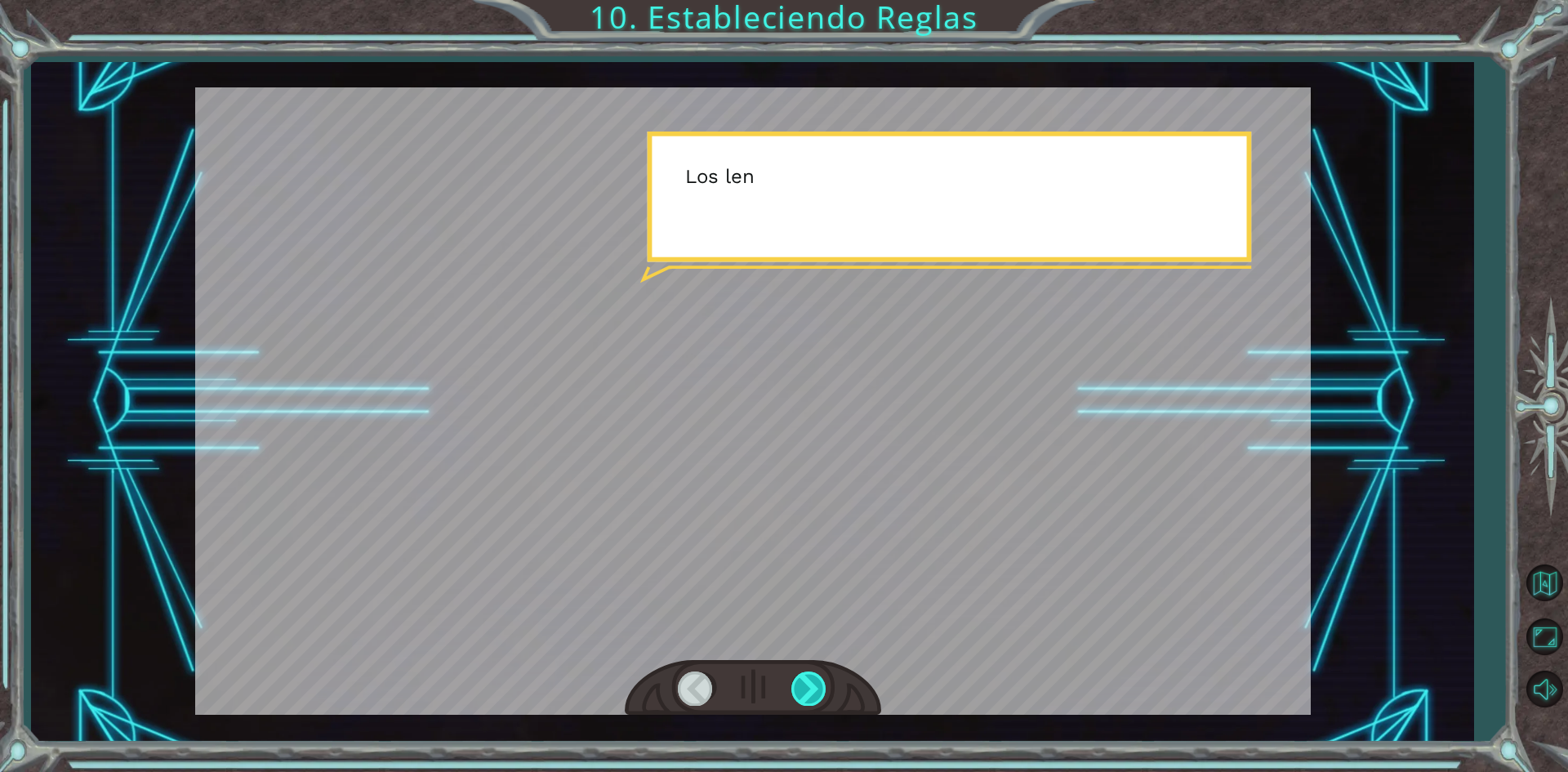
click at [822, 688] on div at bounding box center [809, 688] width 36 height 33
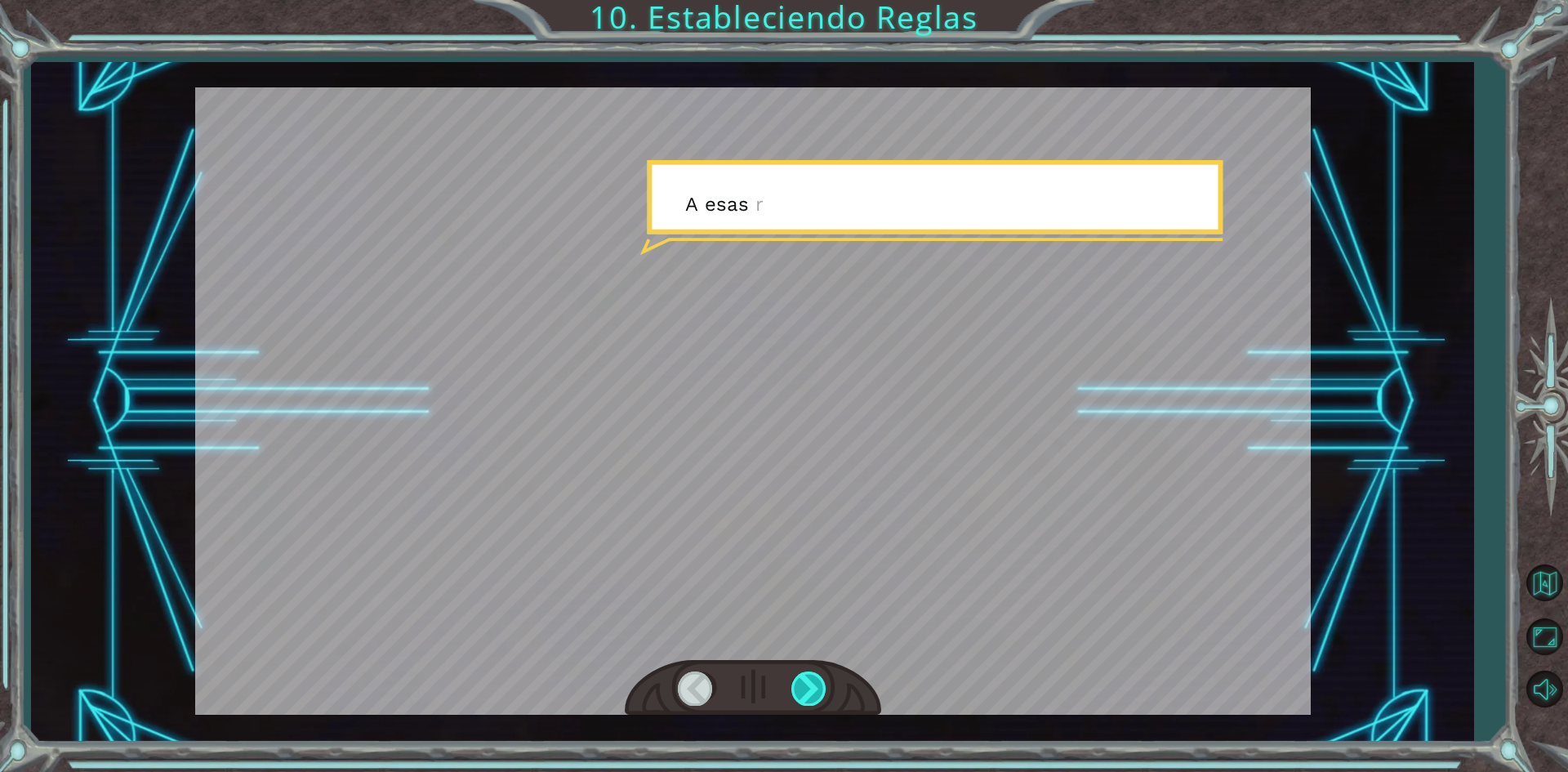
click at [822, 688] on div at bounding box center [809, 688] width 36 height 33
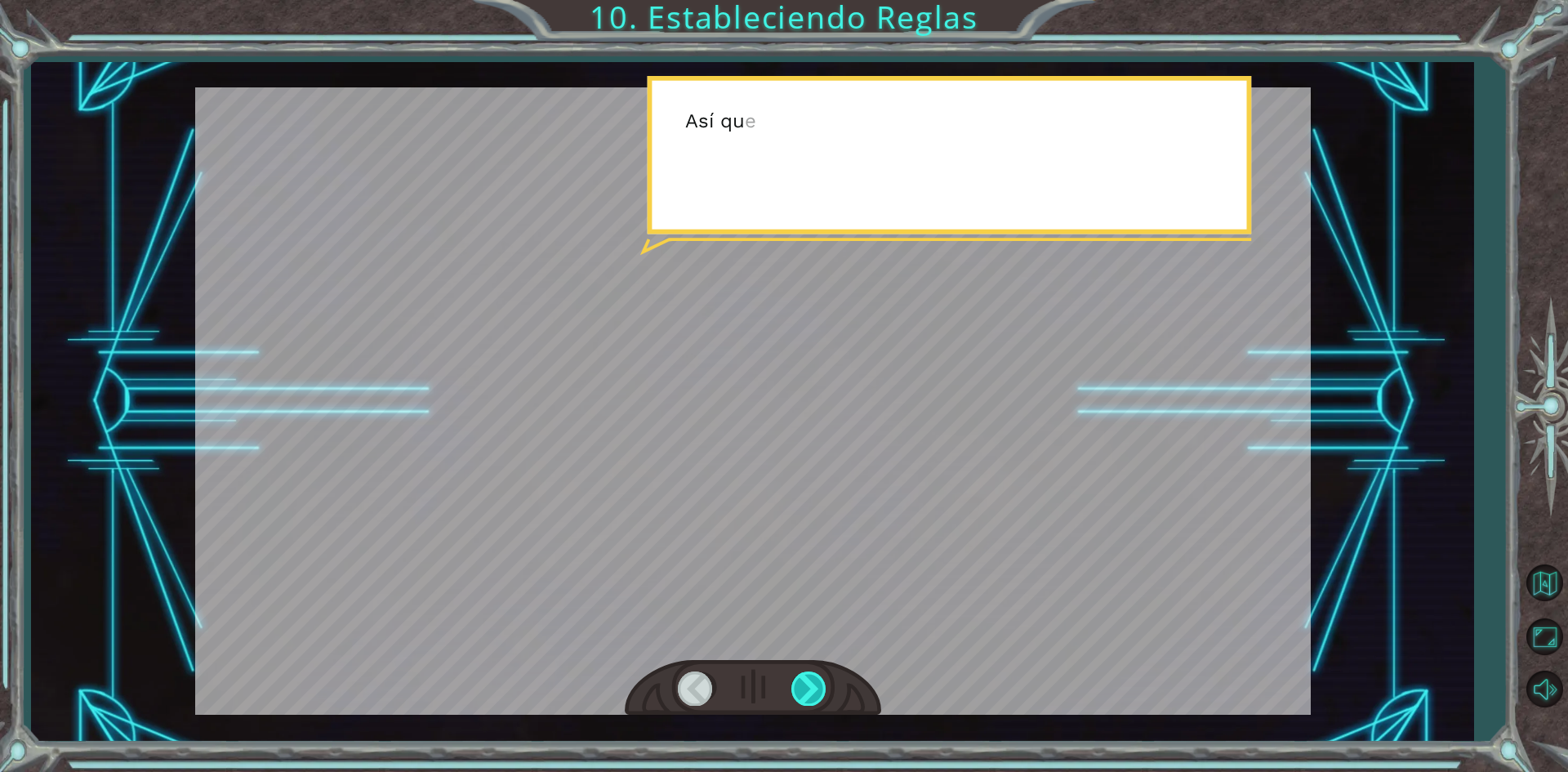
click at [822, 688] on div at bounding box center [809, 688] width 36 height 33
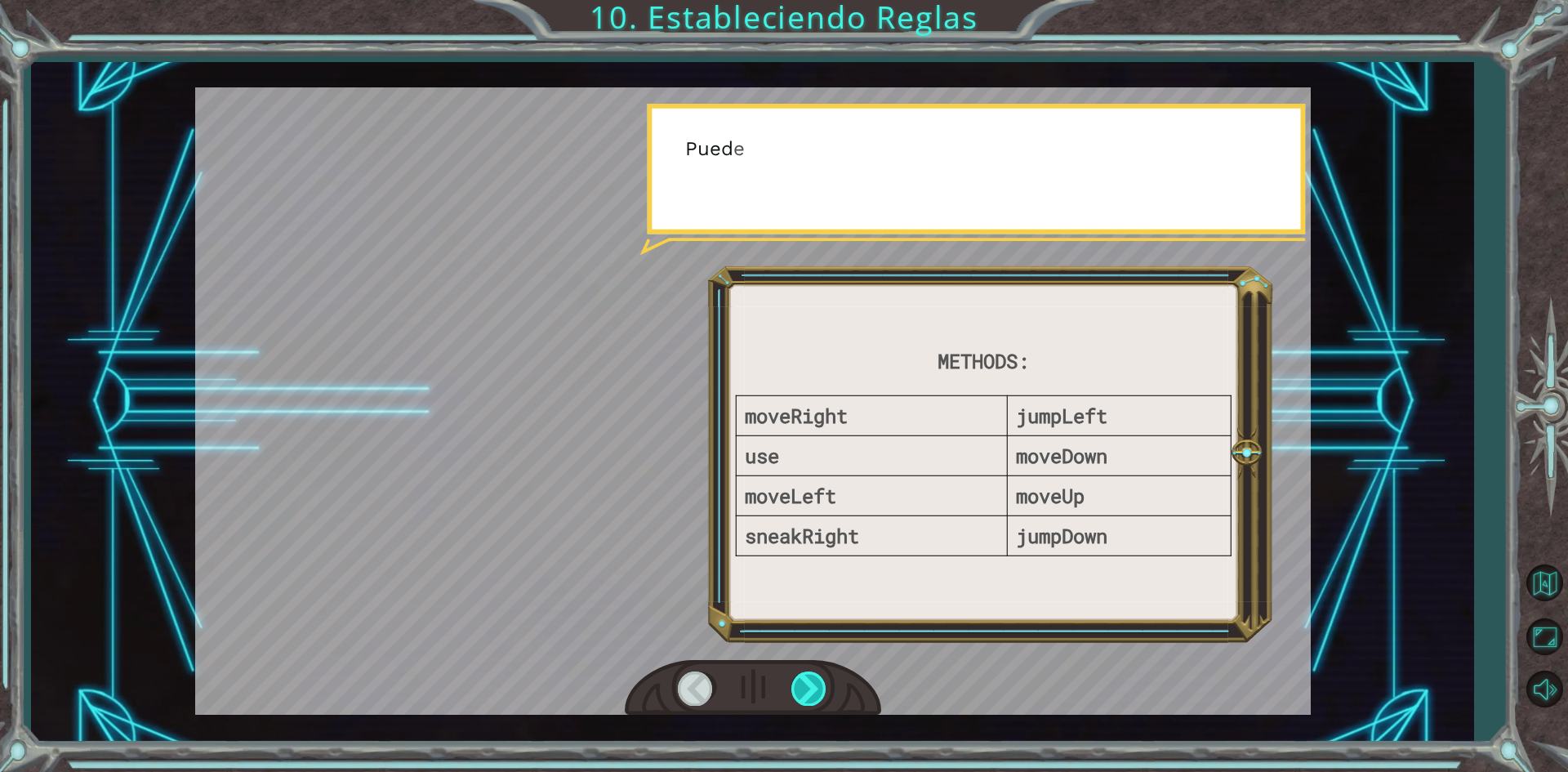
click at [822, 688] on div at bounding box center [809, 688] width 36 height 33
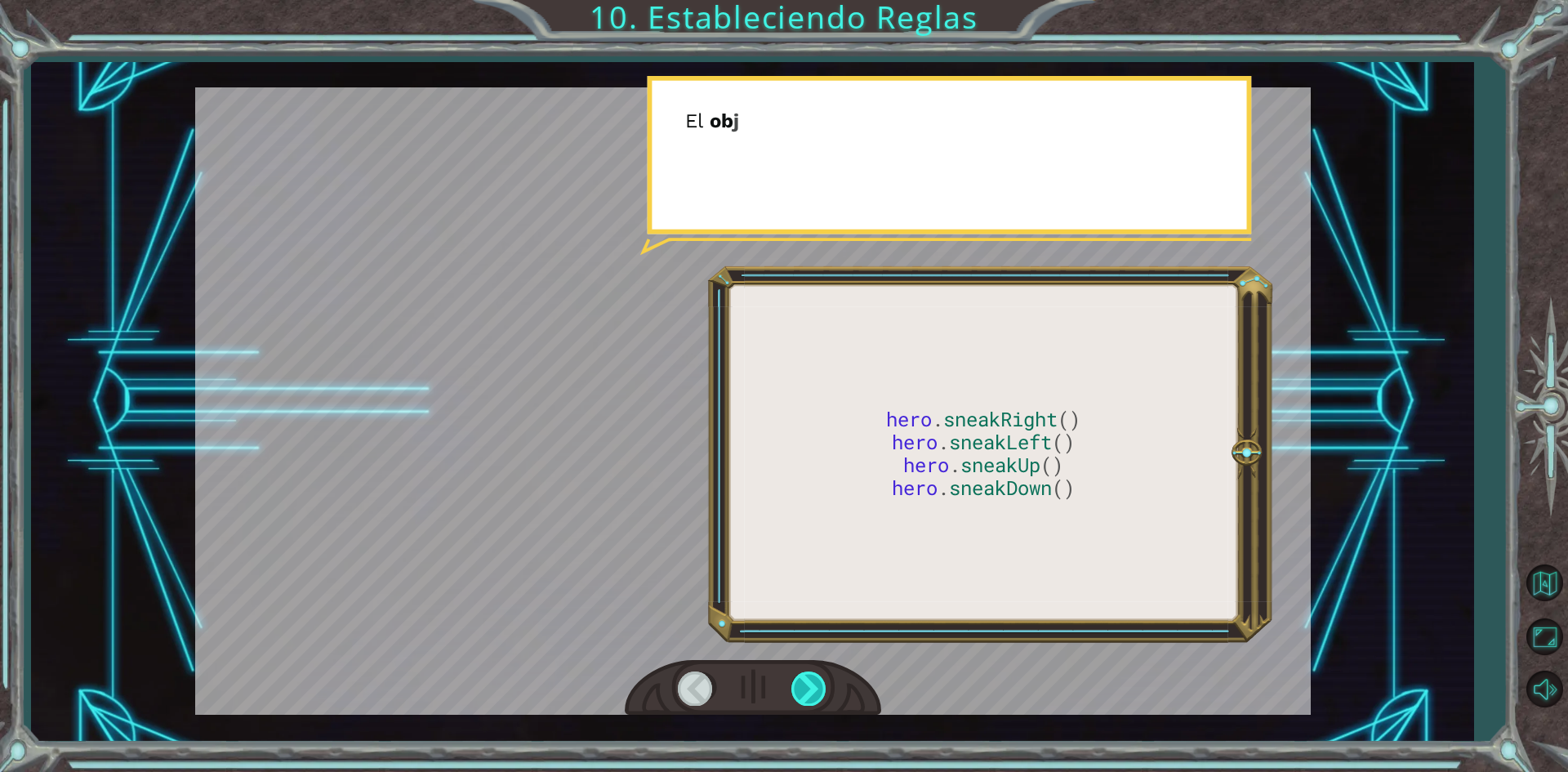
click at [822, 688] on div at bounding box center [809, 688] width 36 height 33
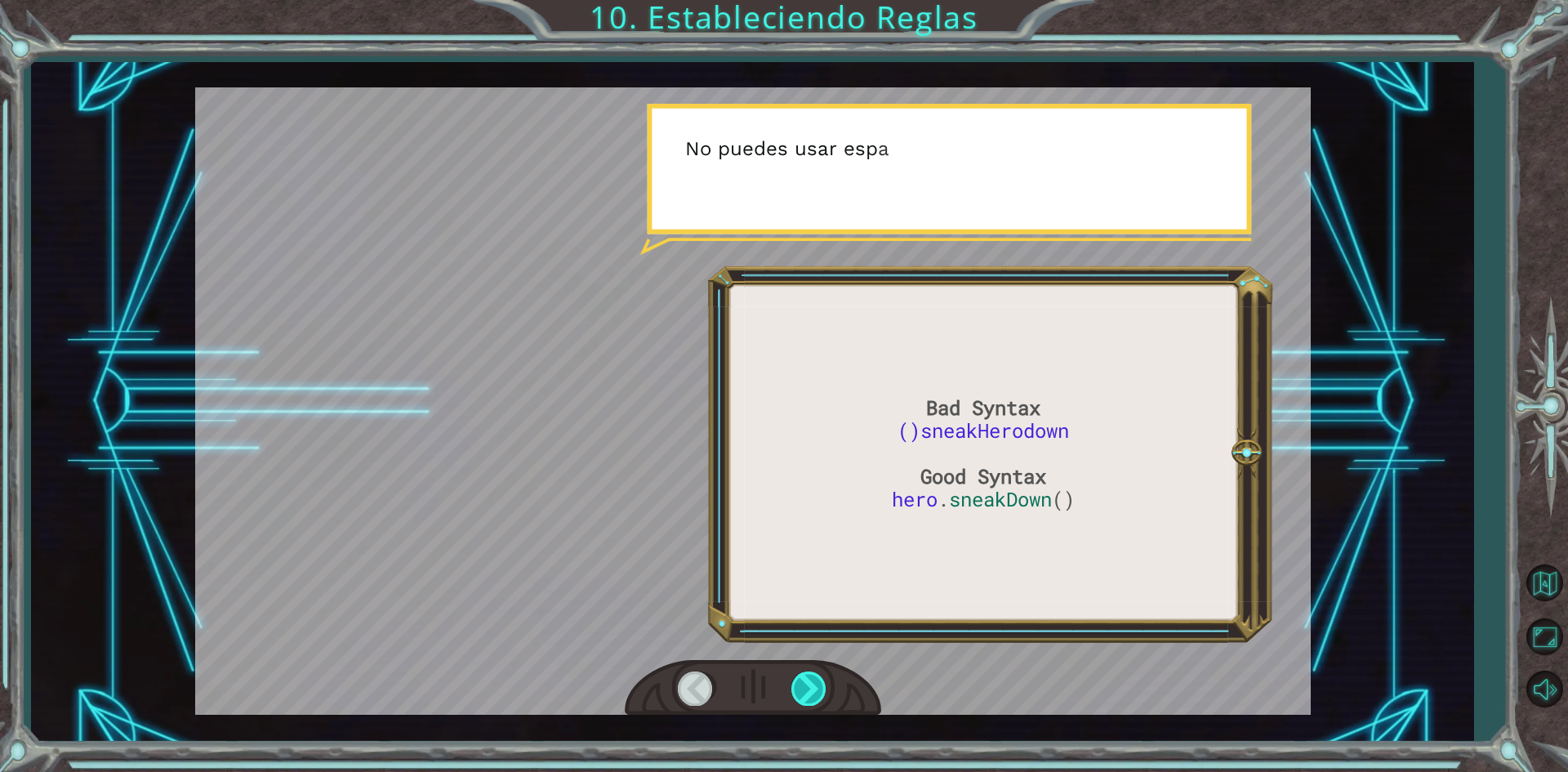
click at [822, 688] on div at bounding box center [809, 688] width 36 height 33
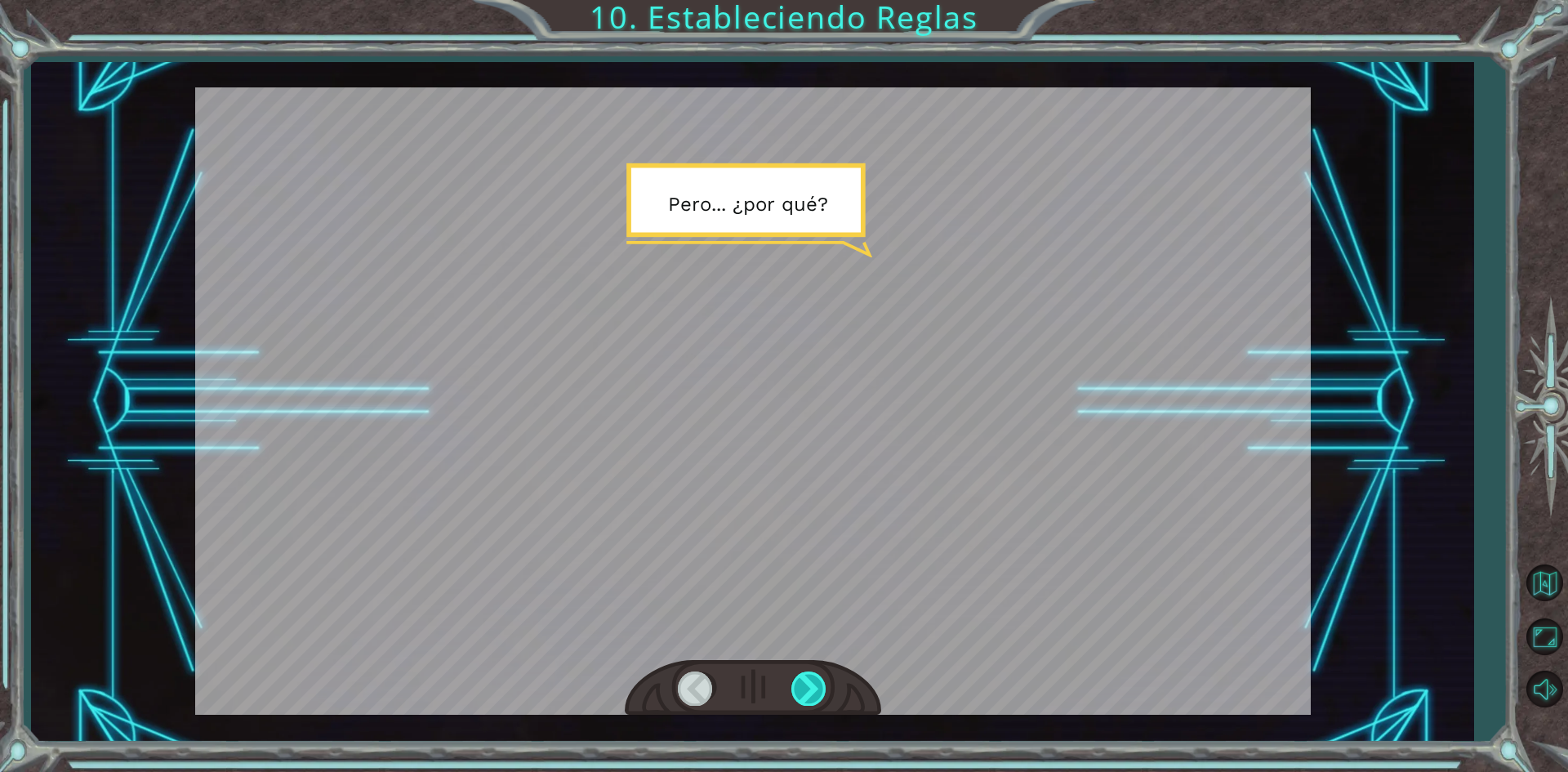
click at [822, 688] on div at bounding box center [809, 688] width 36 height 33
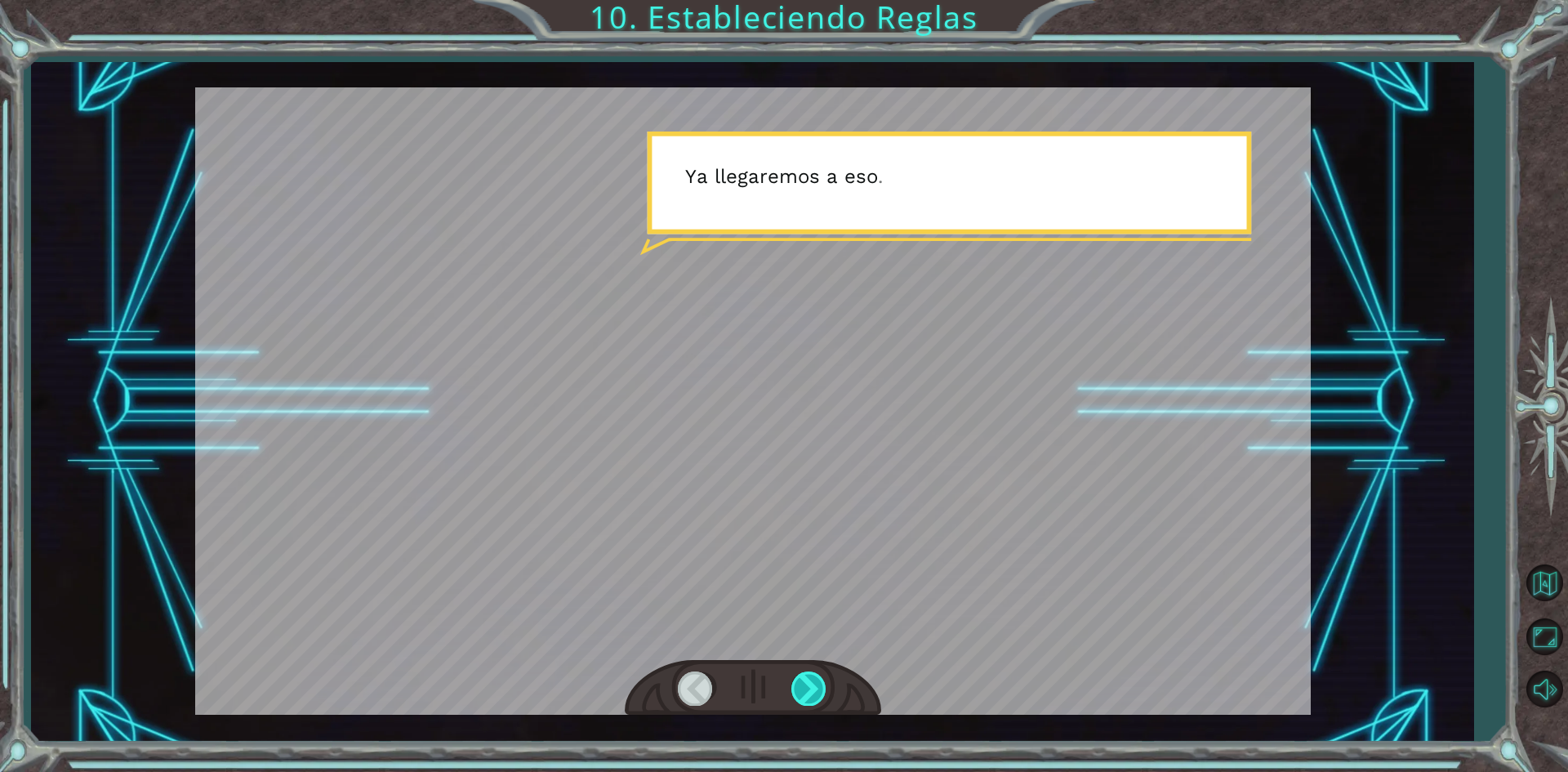
click at [821, 675] on div at bounding box center [809, 688] width 36 height 33
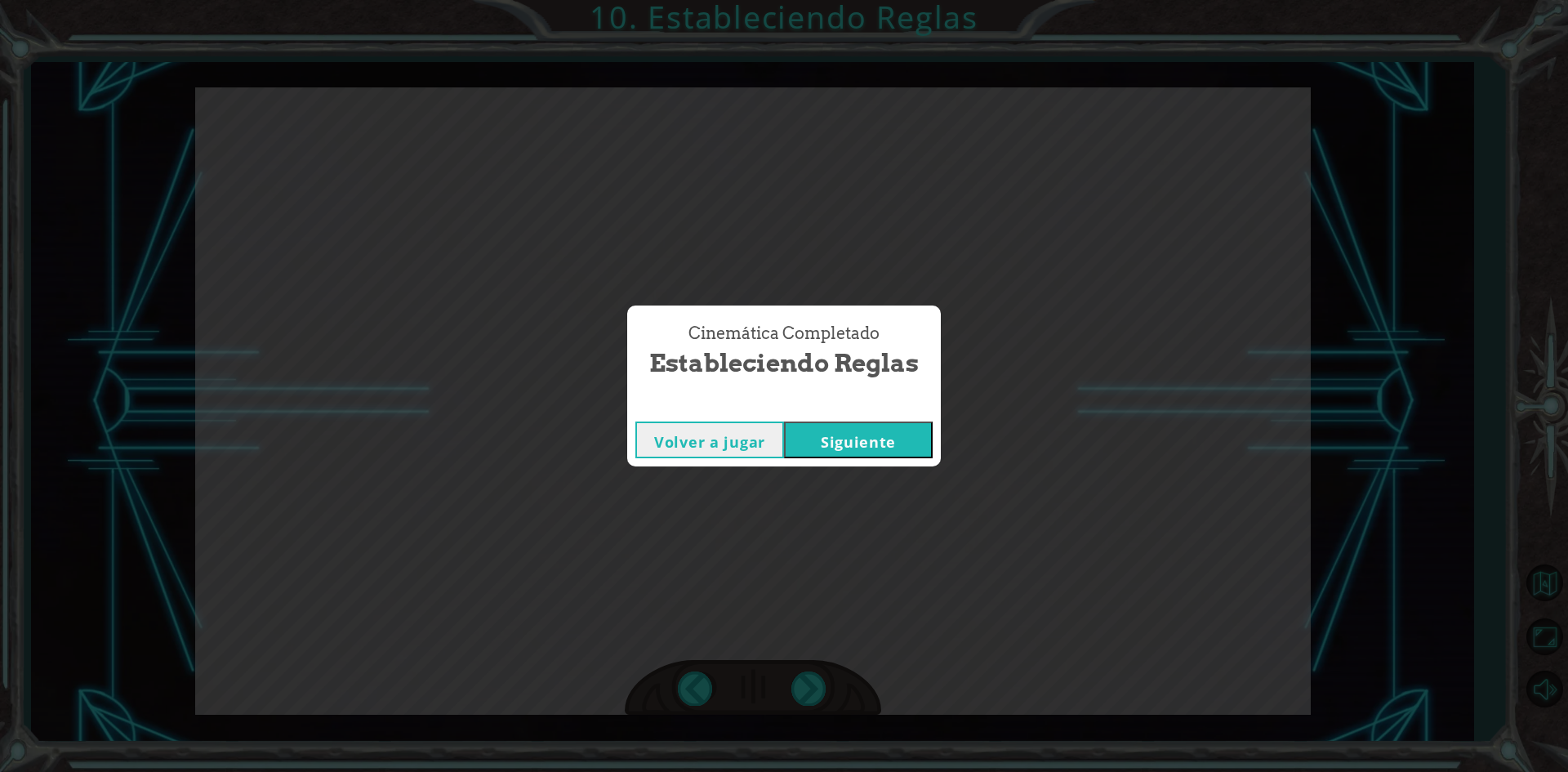
click at [889, 429] on button "Siguiente" at bounding box center [857, 439] width 149 height 36
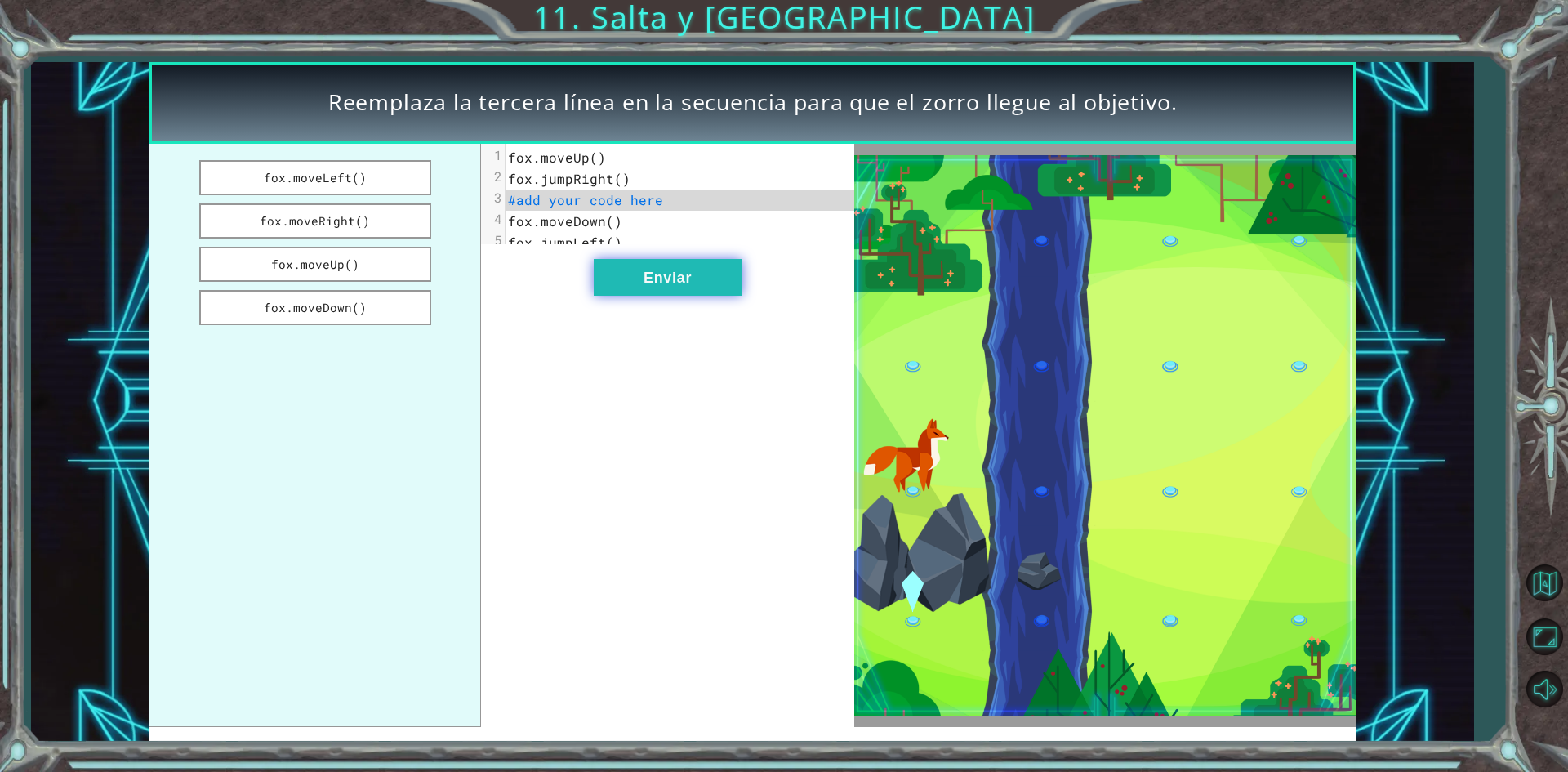
click at [657, 290] on button "Enviar" at bounding box center [667, 277] width 149 height 36
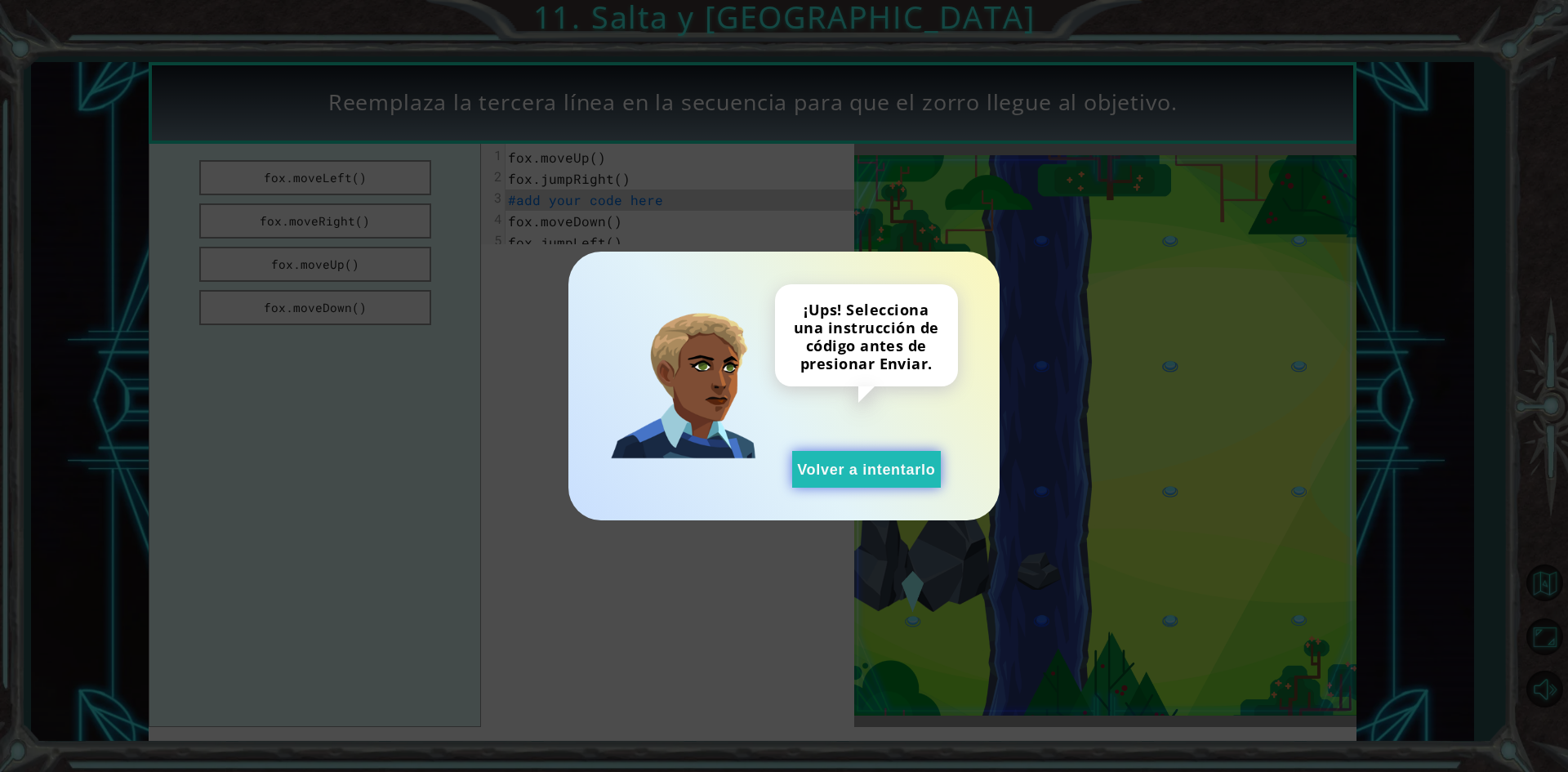
click at [841, 477] on button "Volver a intentarlo" at bounding box center [866, 469] width 149 height 36
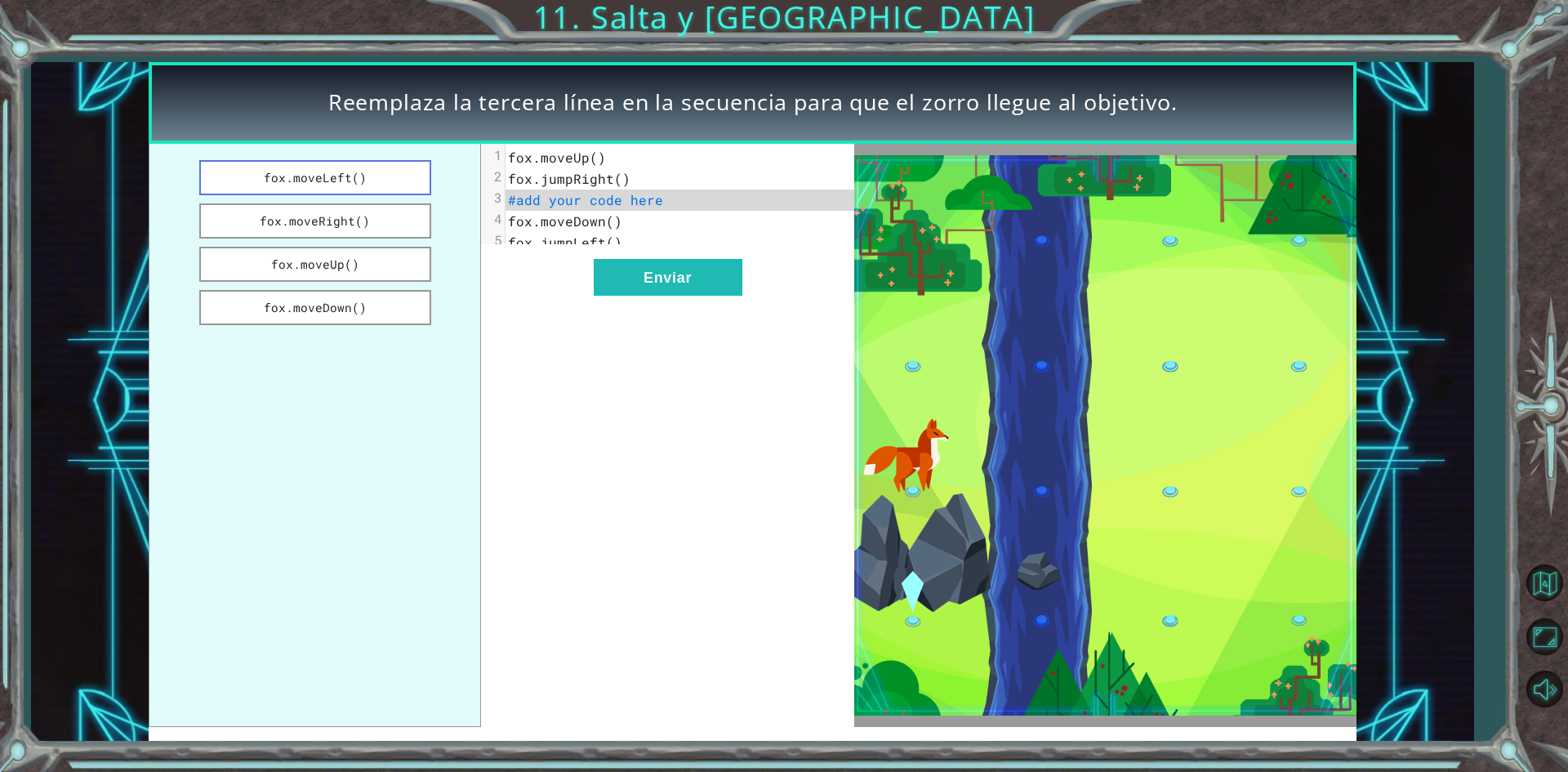
click at [382, 178] on button "fox.moveLeft()" at bounding box center [315, 178] width 232 height 35
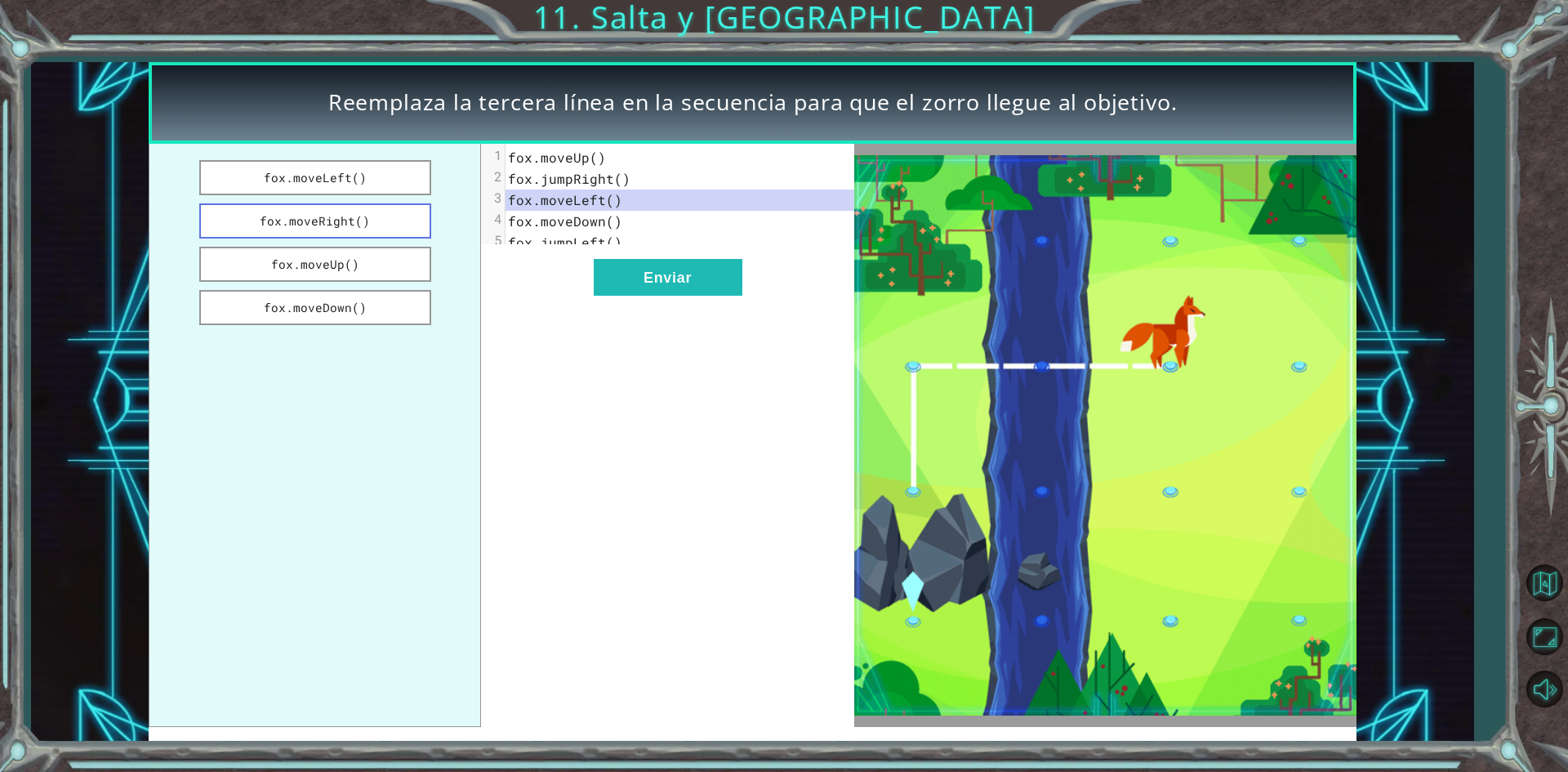
click at [386, 219] on button "fox.moveRight()" at bounding box center [315, 222] width 232 height 35
click at [372, 261] on button "fox.moveUp()" at bounding box center [315, 265] width 232 height 35
click at [375, 314] on button "fox.moveDown()" at bounding box center [315, 308] width 232 height 35
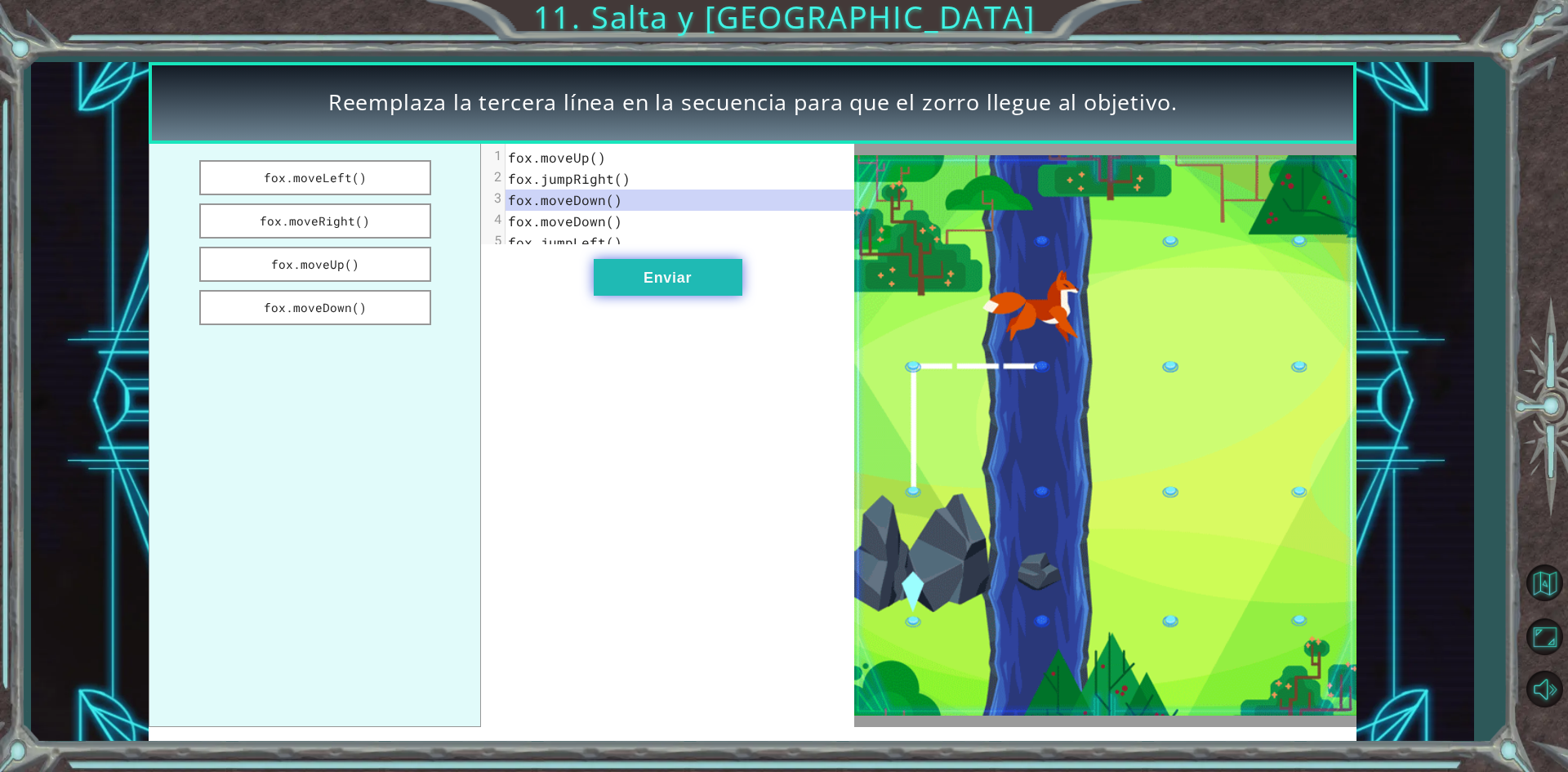
click at [634, 287] on button "Enviar" at bounding box center [667, 277] width 149 height 36
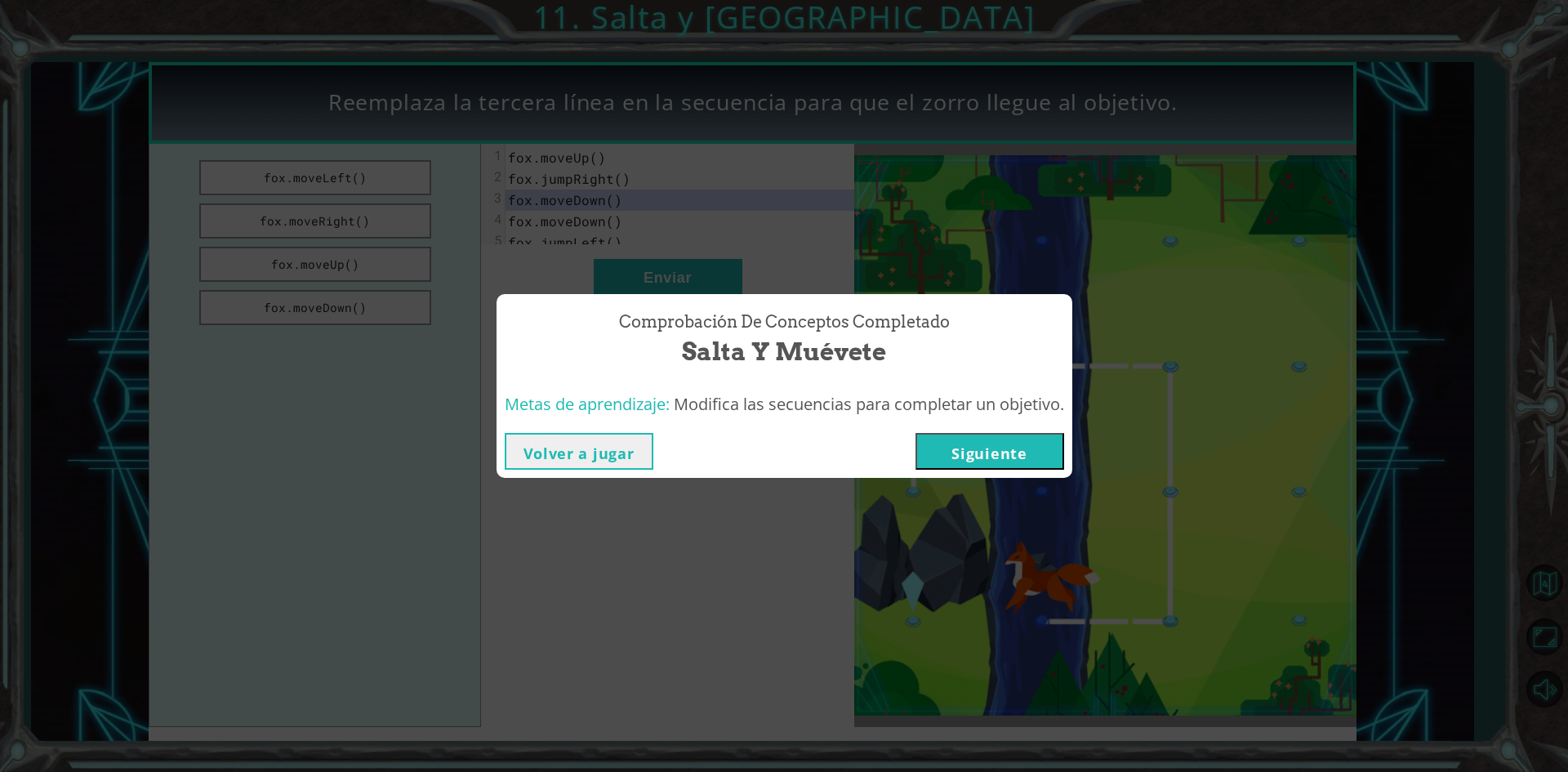
click at [1049, 450] on button "Siguiente" at bounding box center [989, 451] width 149 height 36
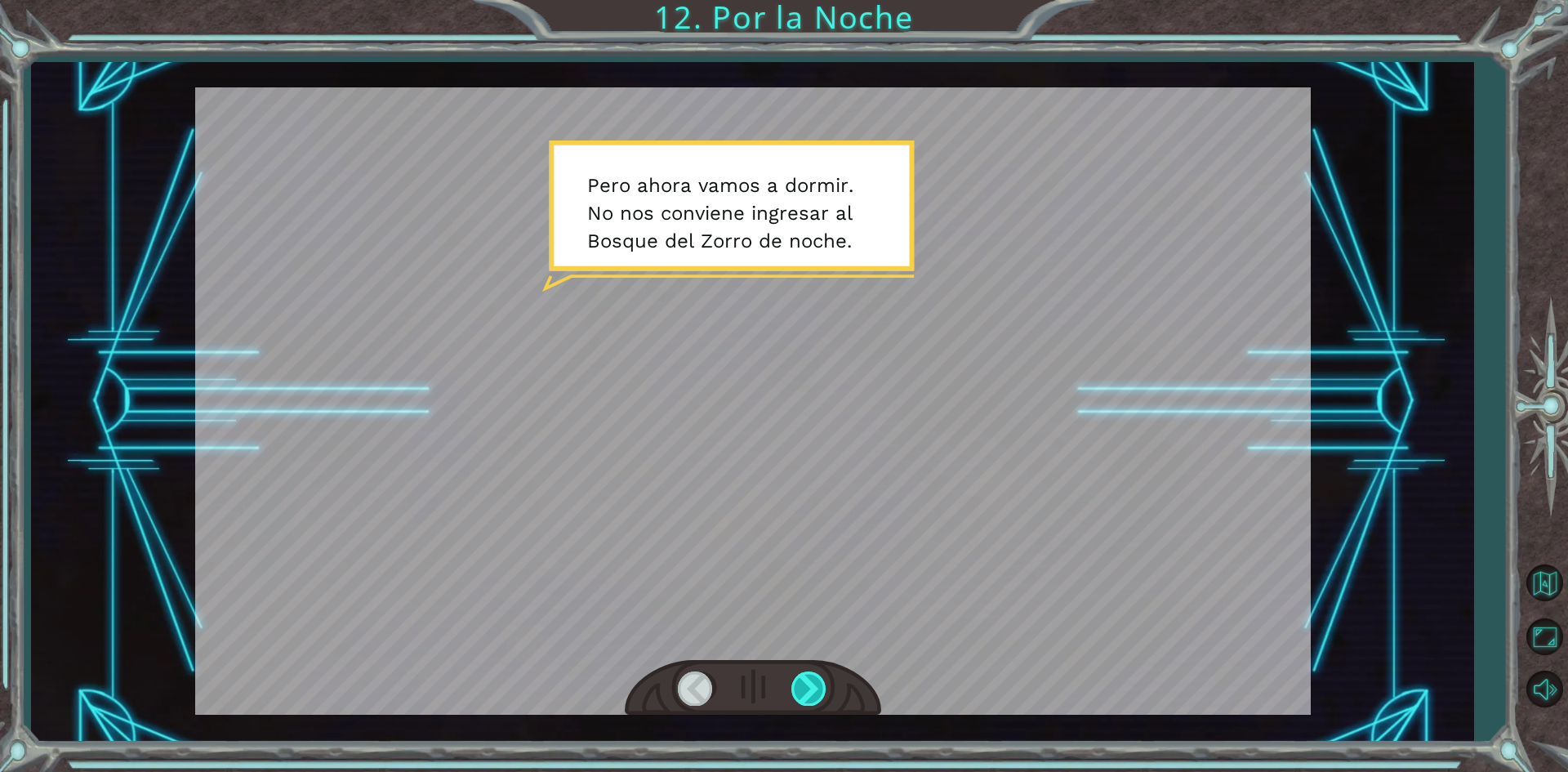
click at [813, 695] on div at bounding box center [809, 688] width 36 height 33
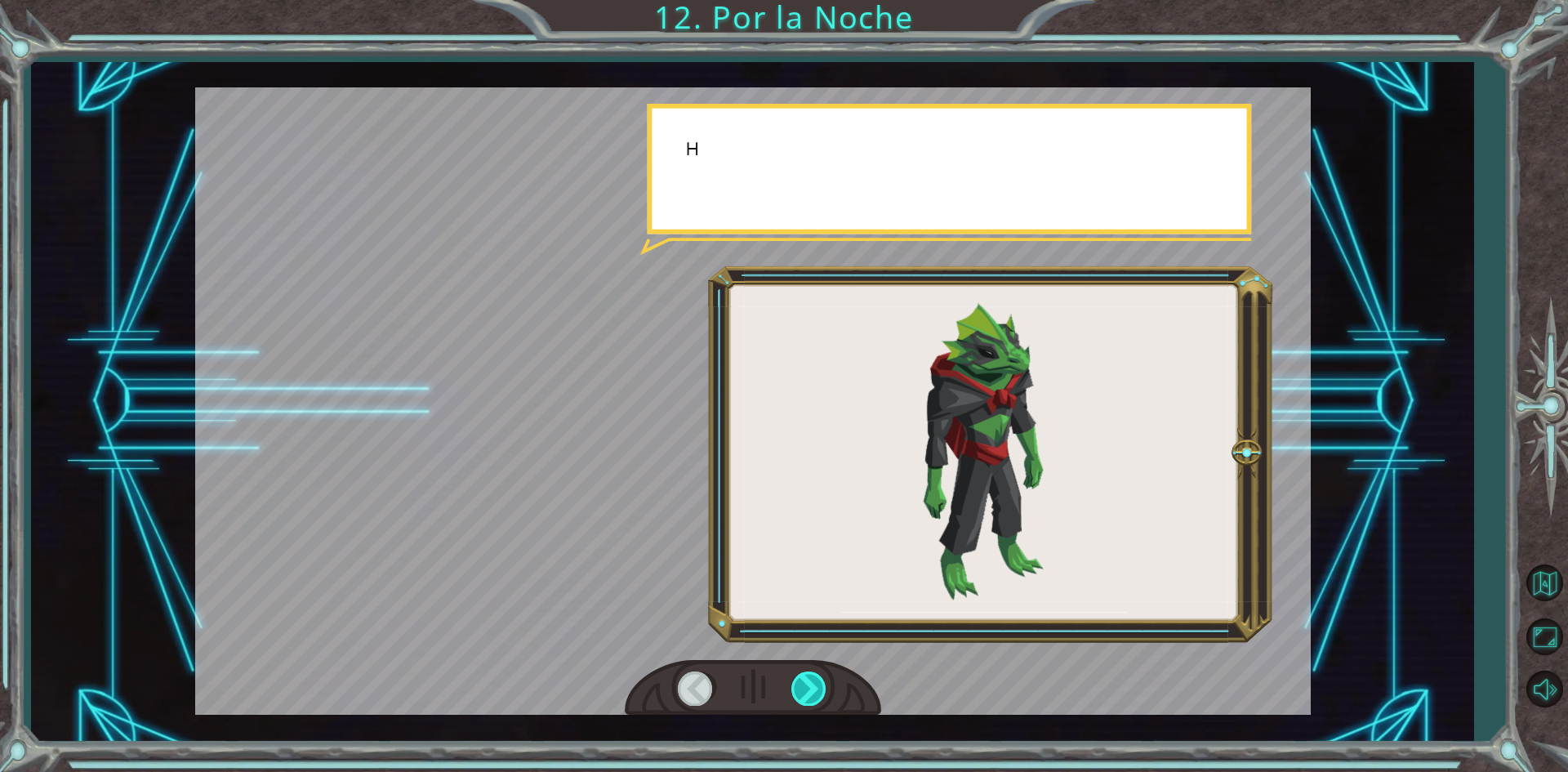
click at [813, 693] on div at bounding box center [809, 688] width 36 height 33
click at [813, 687] on div at bounding box center [809, 688] width 36 height 33
click at [813, 685] on div at bounding box center [809, 688] width 36 height 33
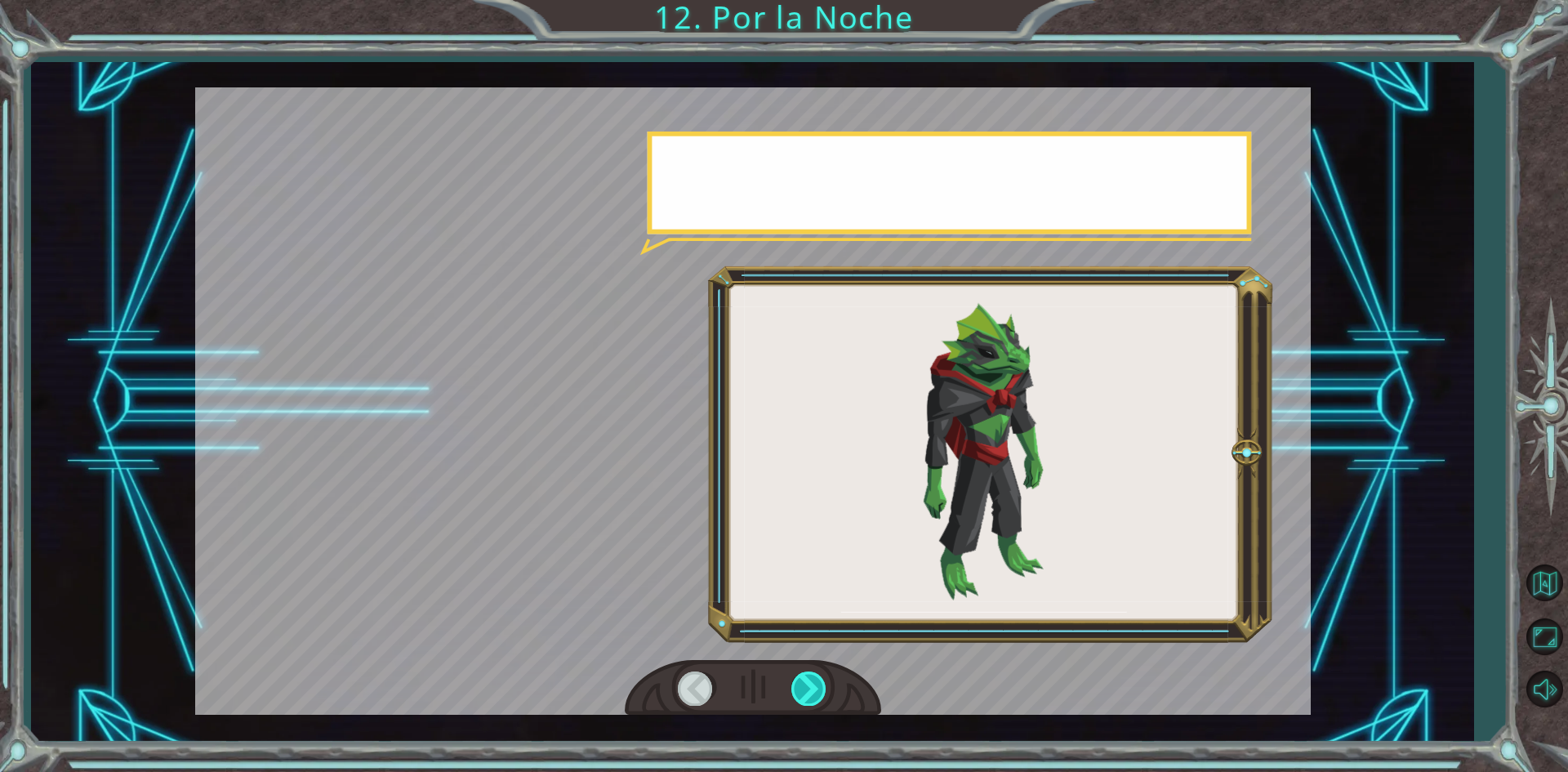
click at [813, 685] on div at bounding box center [809, 688] width 36 height 33
click at [815, 679] on div at bounding box center [809, 688] width 36 height 33
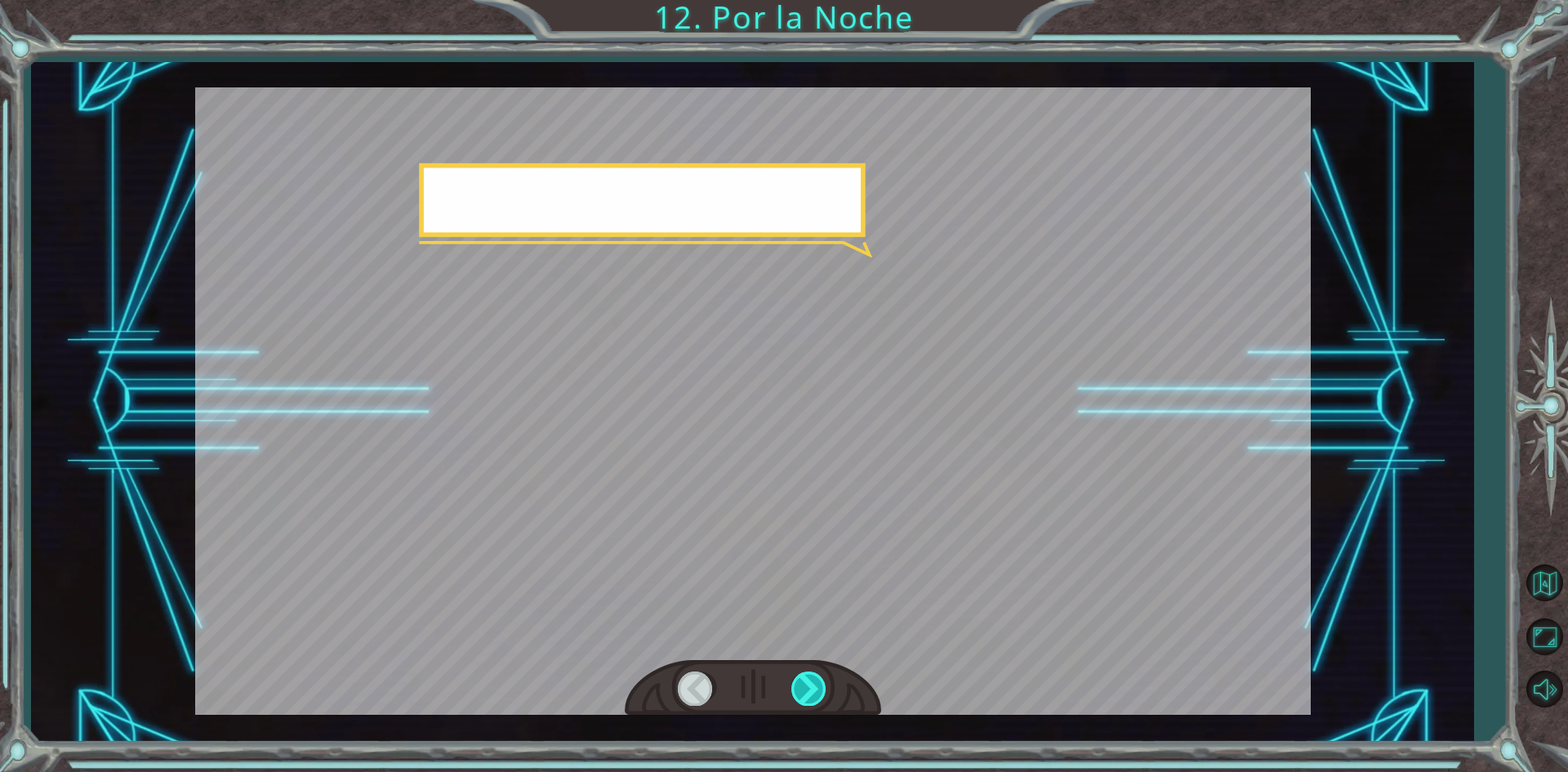
click at [815, 679] on div at bounding box center [809, 688] width 36 height 33
click at [813, 679] on div at bounding box center [809, 688] width 36 height 33
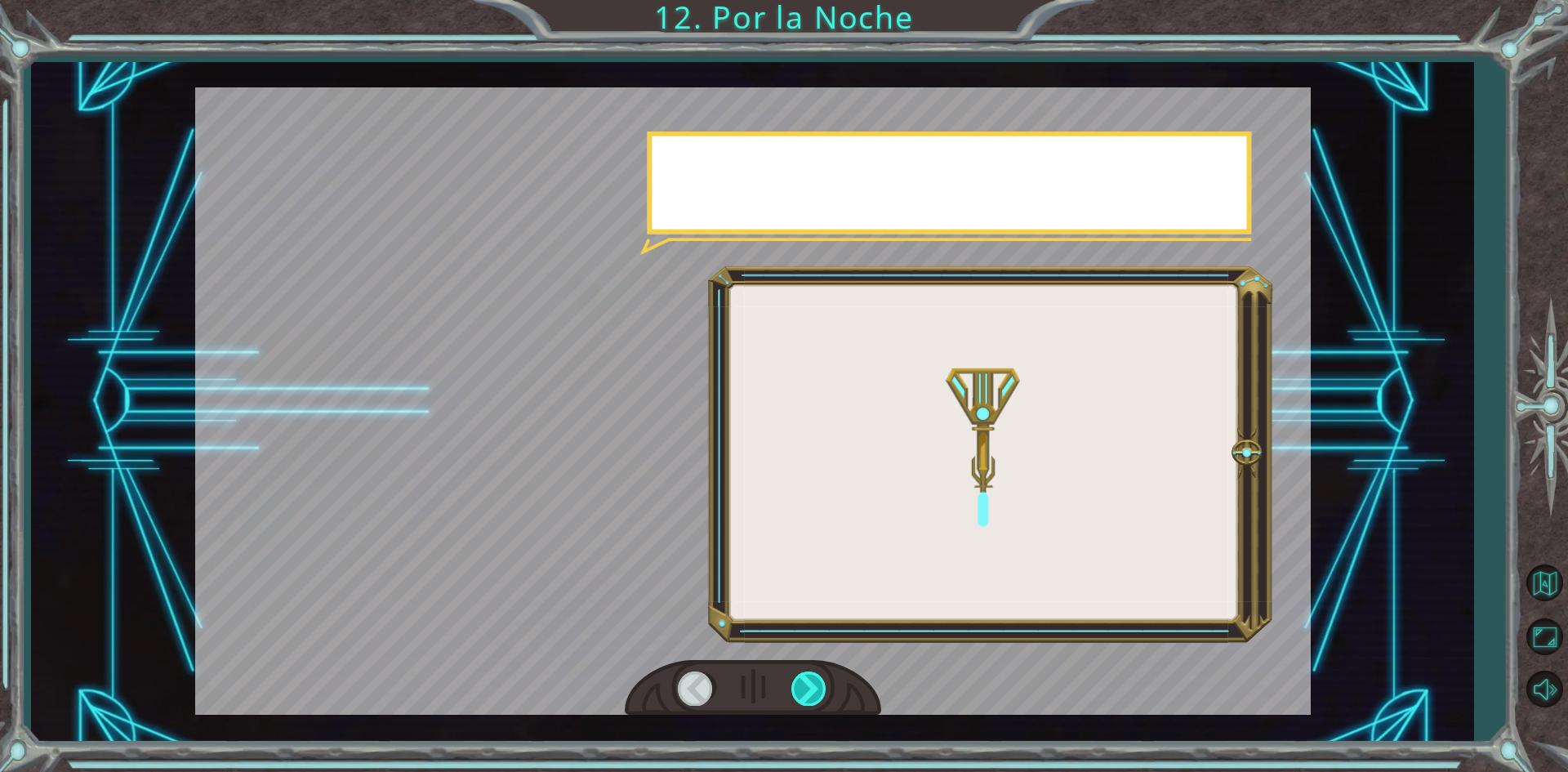
click at [810, 678] on div at bounding box center [809, 688] width 36 height 33
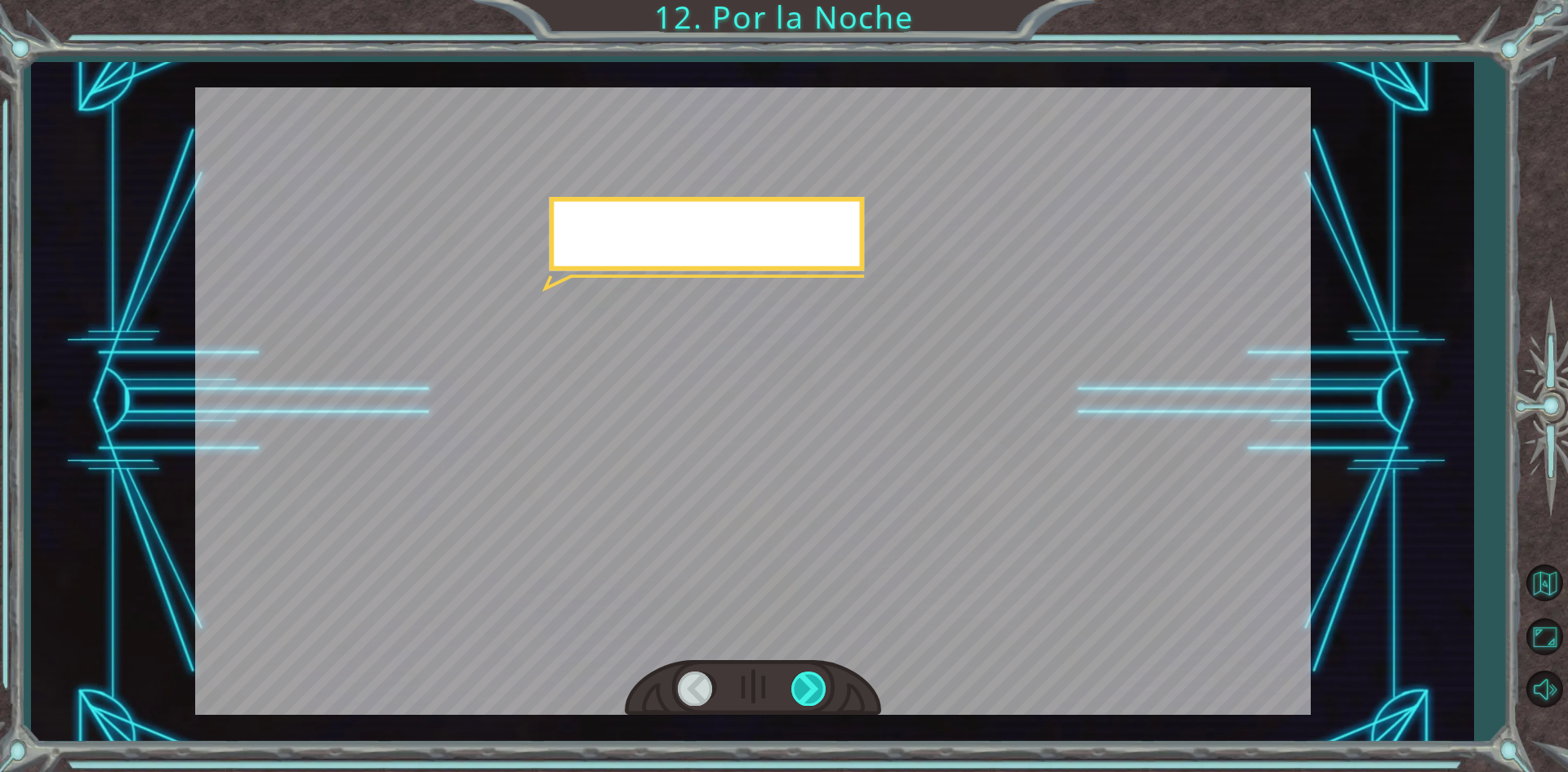
click at [810, 678] on div at bounding box center [809, 688] width 36 height 33
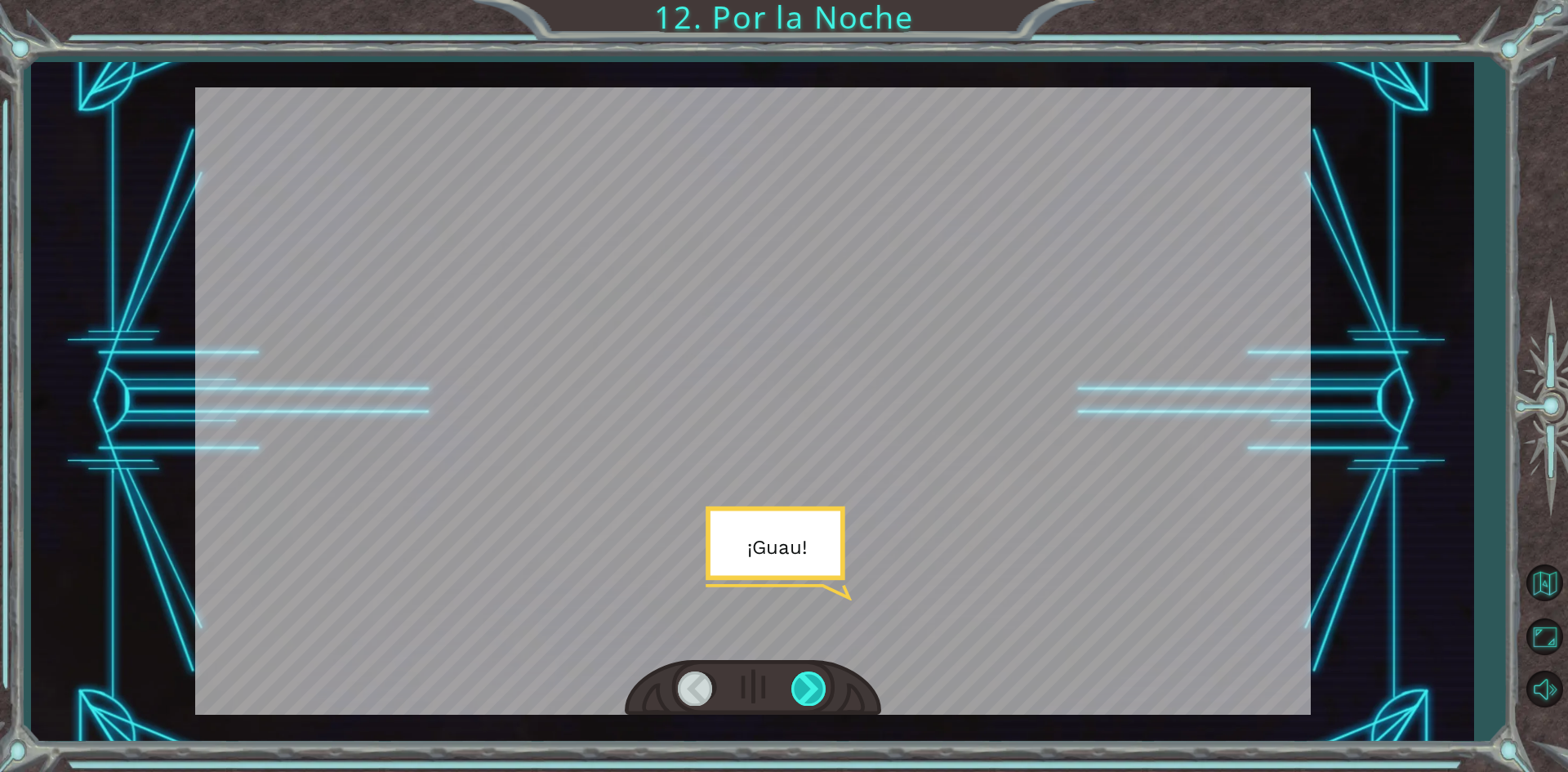
click at [810, 678] on div at bounding box center [809, 688] width 36 height 33
click at [810, 0] on div "P e r o a h o r a v a m o s a d o r m i r . N o n o s c o n v i e n e i n g r e…" at bounding box center [784, 0] width 1568 height 0
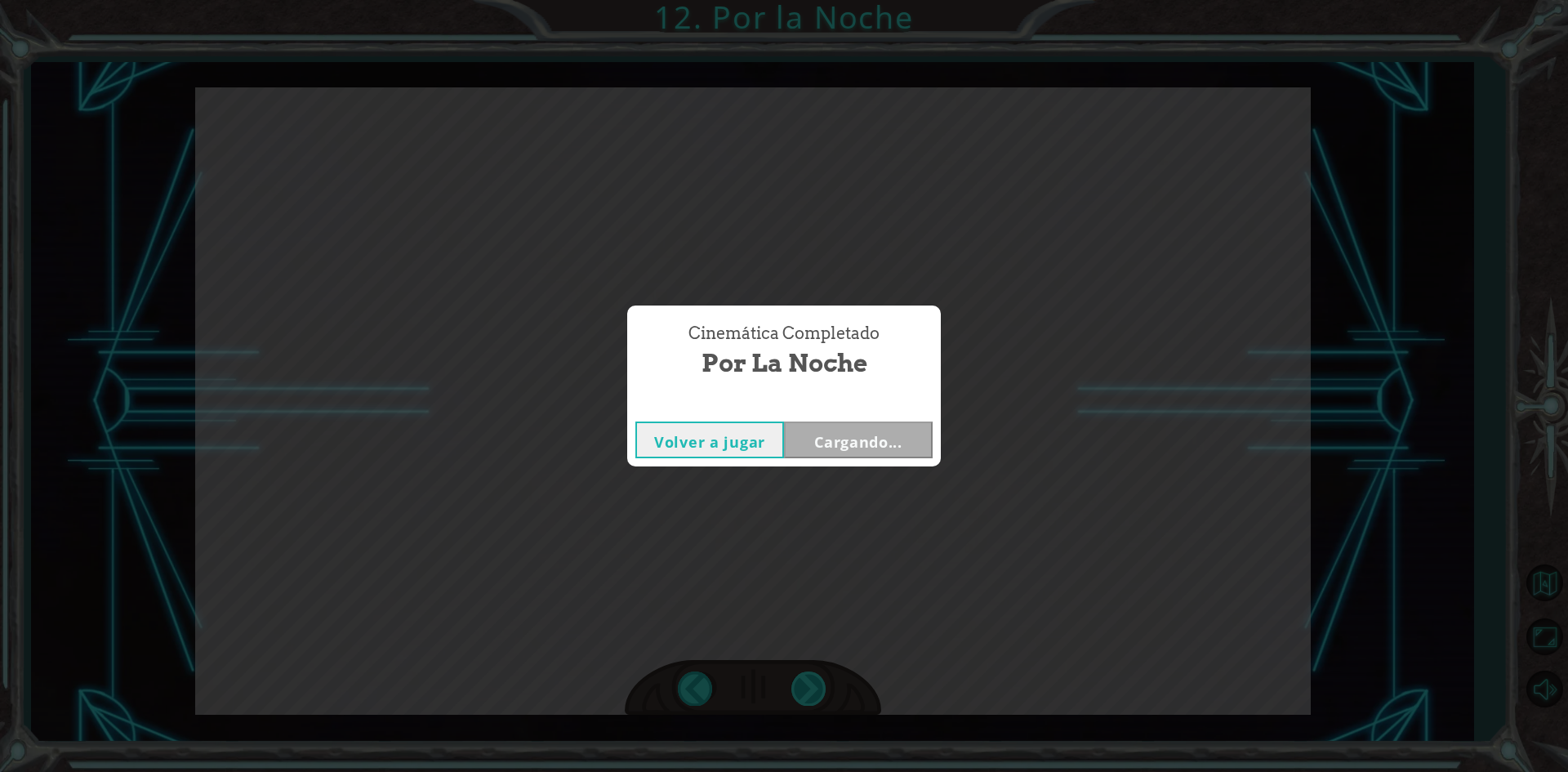
click at [810, 674] on div "Cinemática Completado Por la Noche Volver a jugar Cargando..." at bounding box center [784, 386] width 1568 height 772
click at [845, 438] on button "Siguiente" at bounding box center [857, 439] width 149 height 36
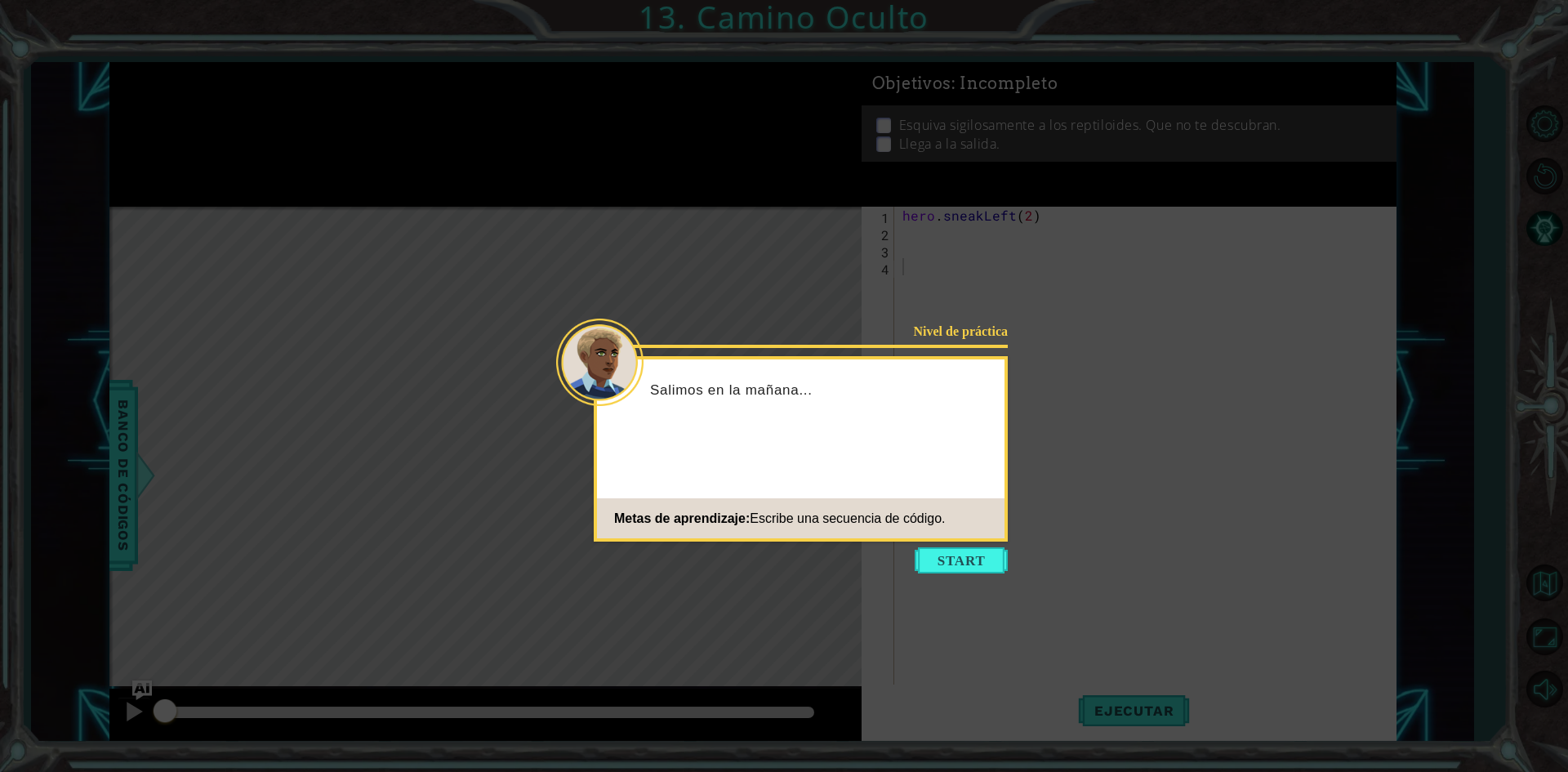
drag, startPoint x: 922, startPoint y: 556, endPoint x: 913, endPoint y: 540, distance: 18.4
click at [920, 554] on button "Start" at bounding box center [961, 560] width 94 height 27
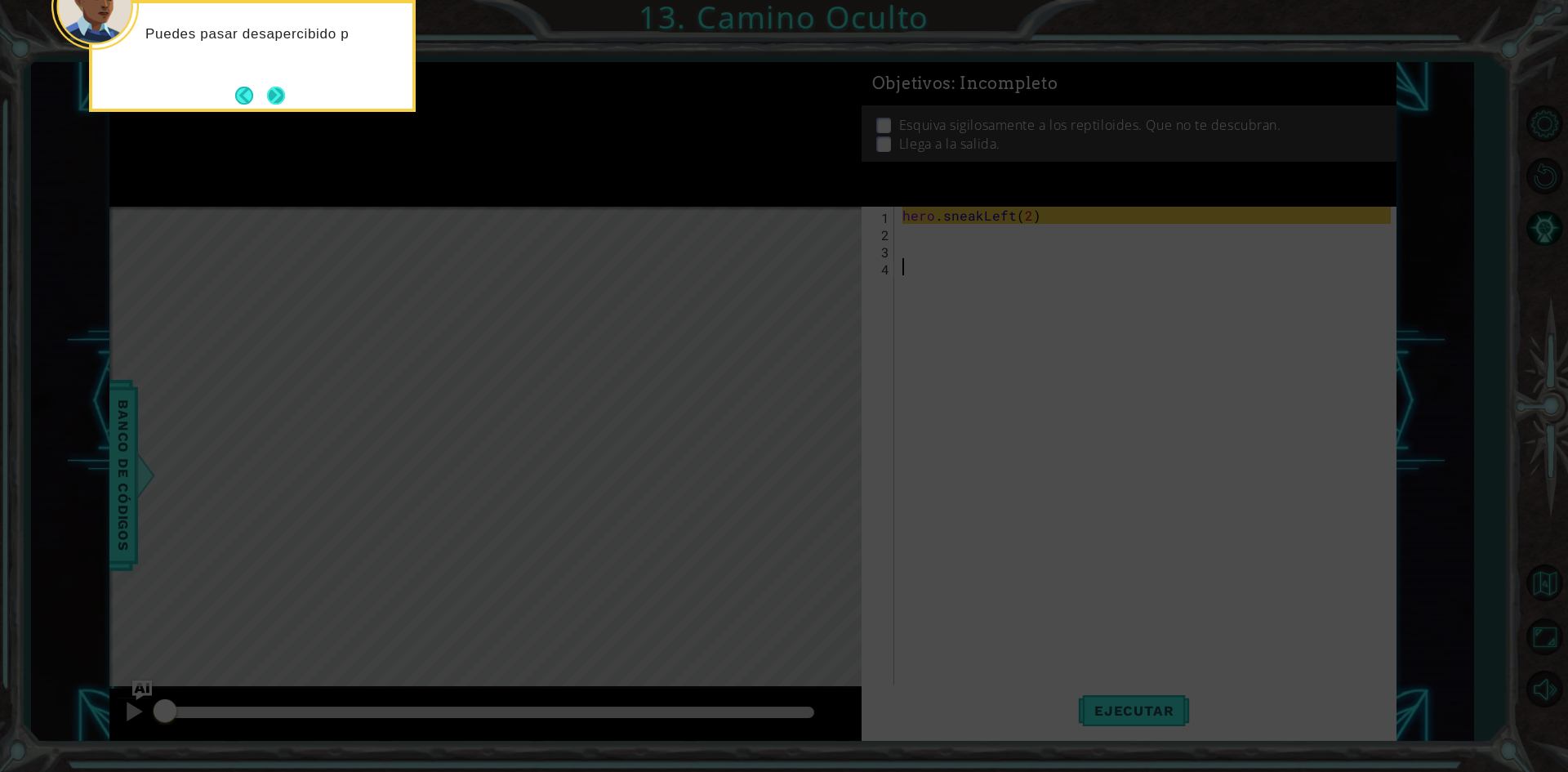
click at [272, 96] on button "Next" at bounding box center [276, 95] width 21 height 21
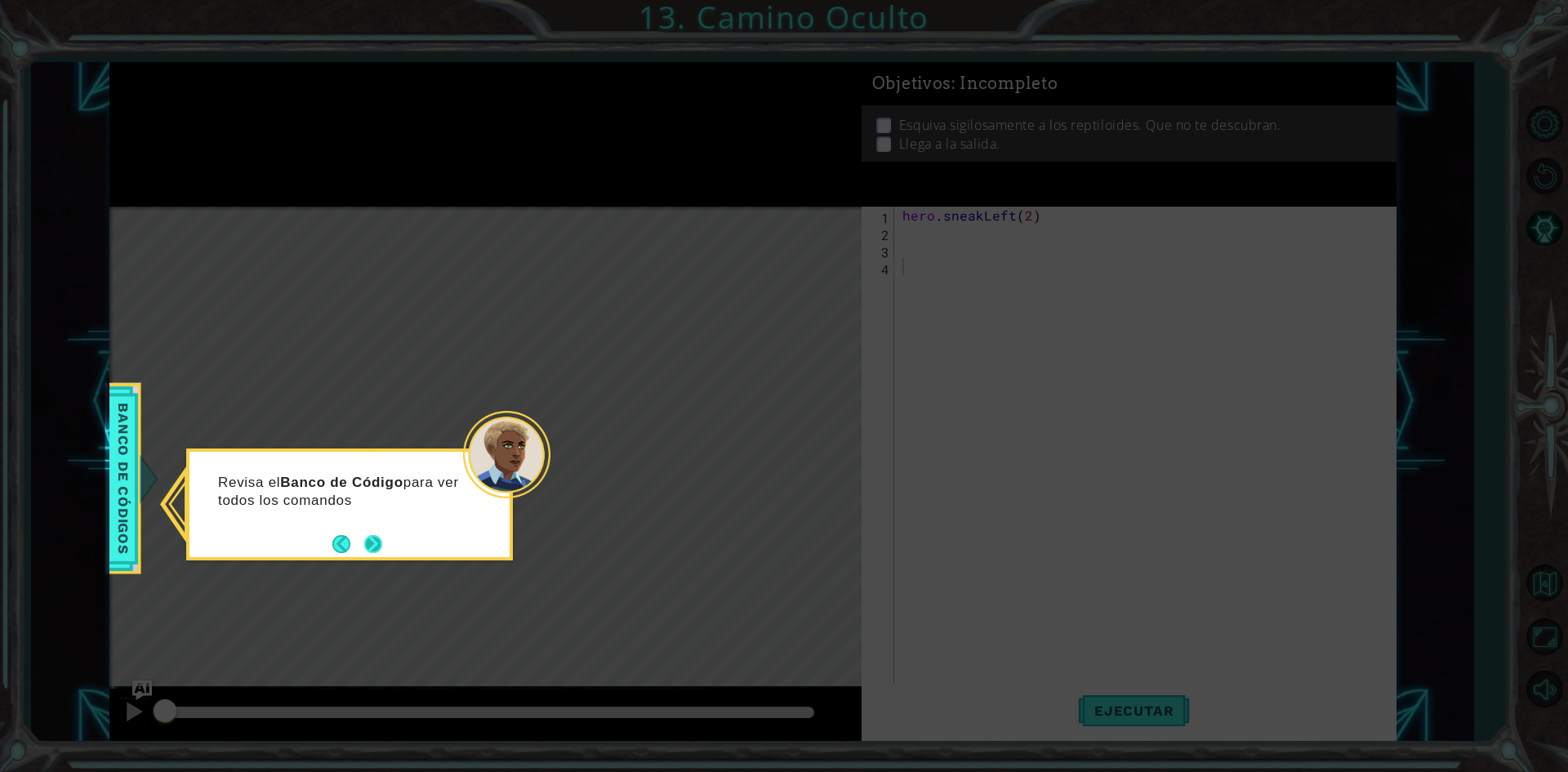
click at [382, 543] on button "Next" at bounding box center [372, 544] width 19 height 19
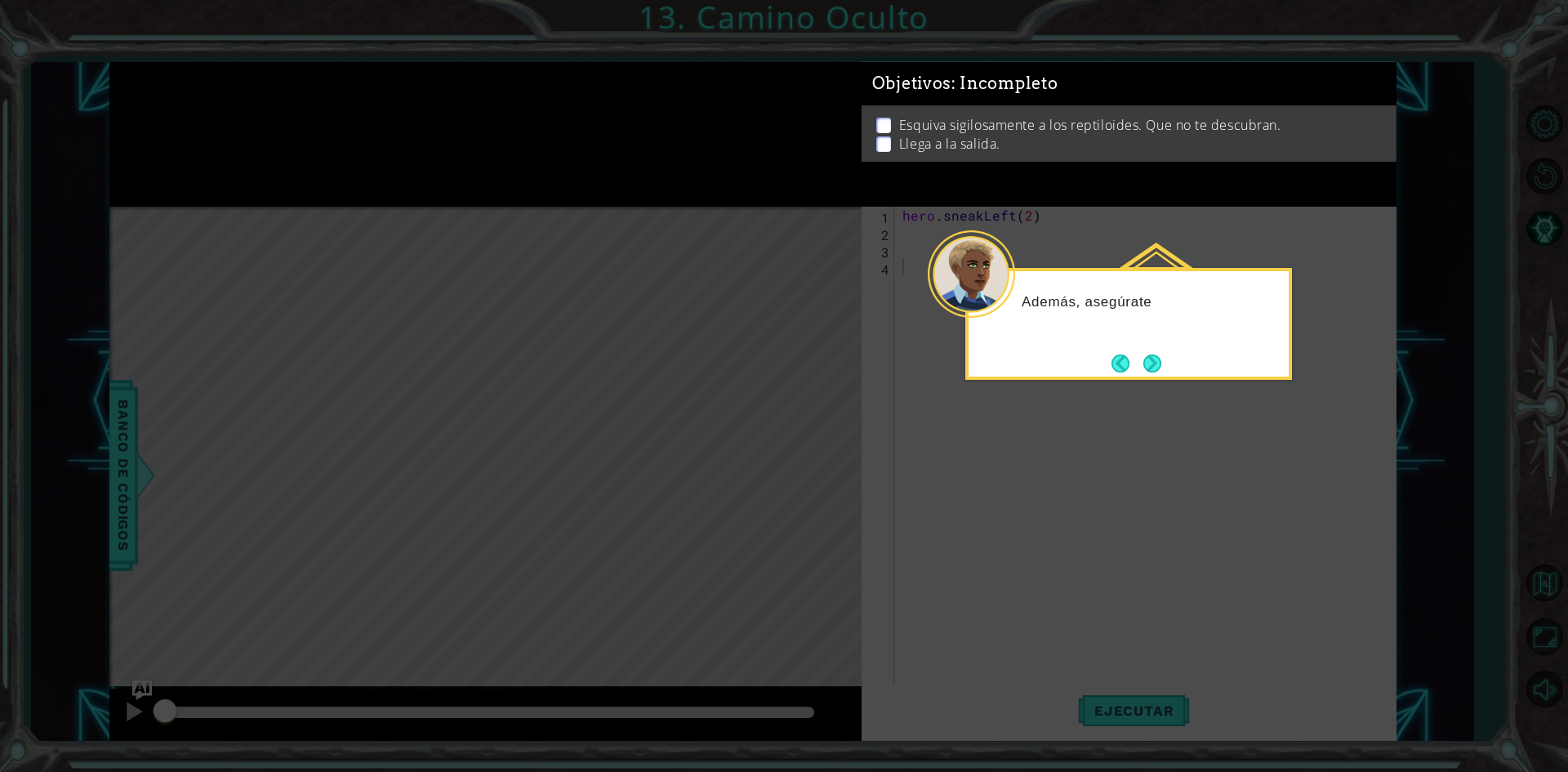
click at [1002, 273] on div at bounding box center [971, 274] width 88 height 88
click at [1149, 367] on button "Next" at bounding box center [1151, 362] width 27 height 27
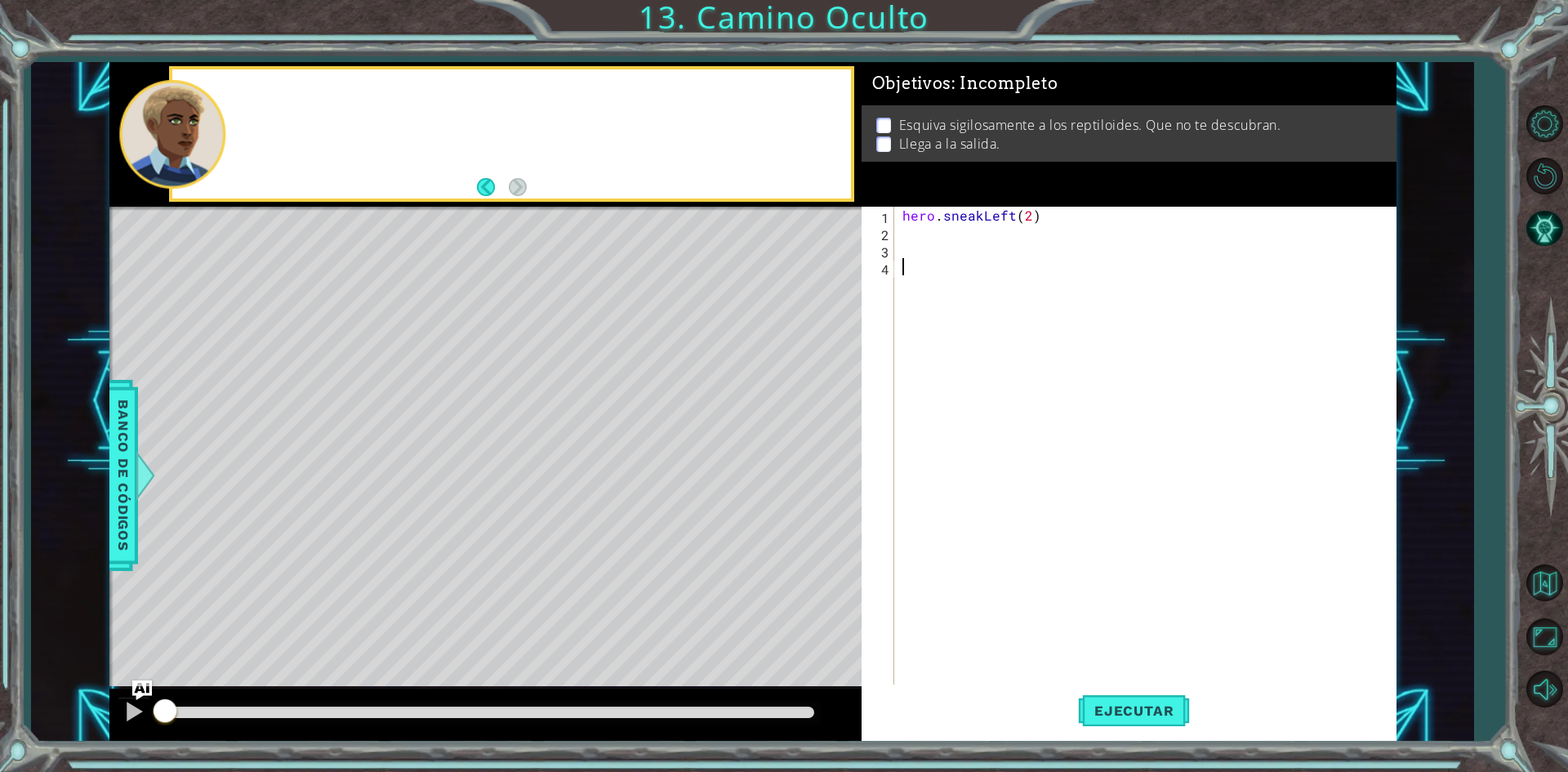
click at [1144, 366] on div "hero . sneakLeft ( 2 )" at bounding box center [1149, 464] width 500 height 515
click at [1159, 701] on button "Ejecutar" at bounding box center [1134, 711] width 112 height 53
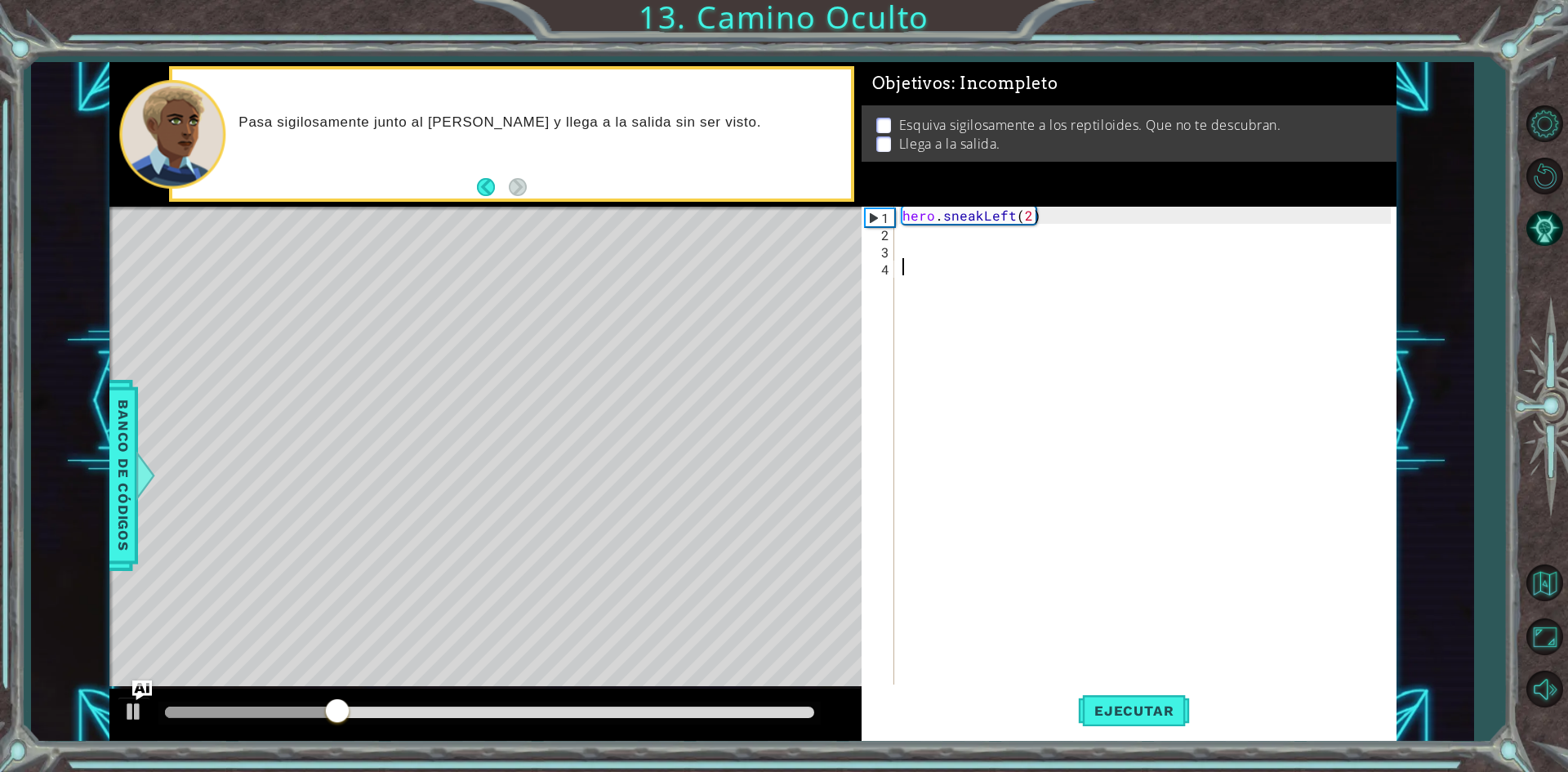
click at [932, 234] on div "hero . sneakLeft ( 2 )" at bounding box center [1149, 464] width 500 height 515
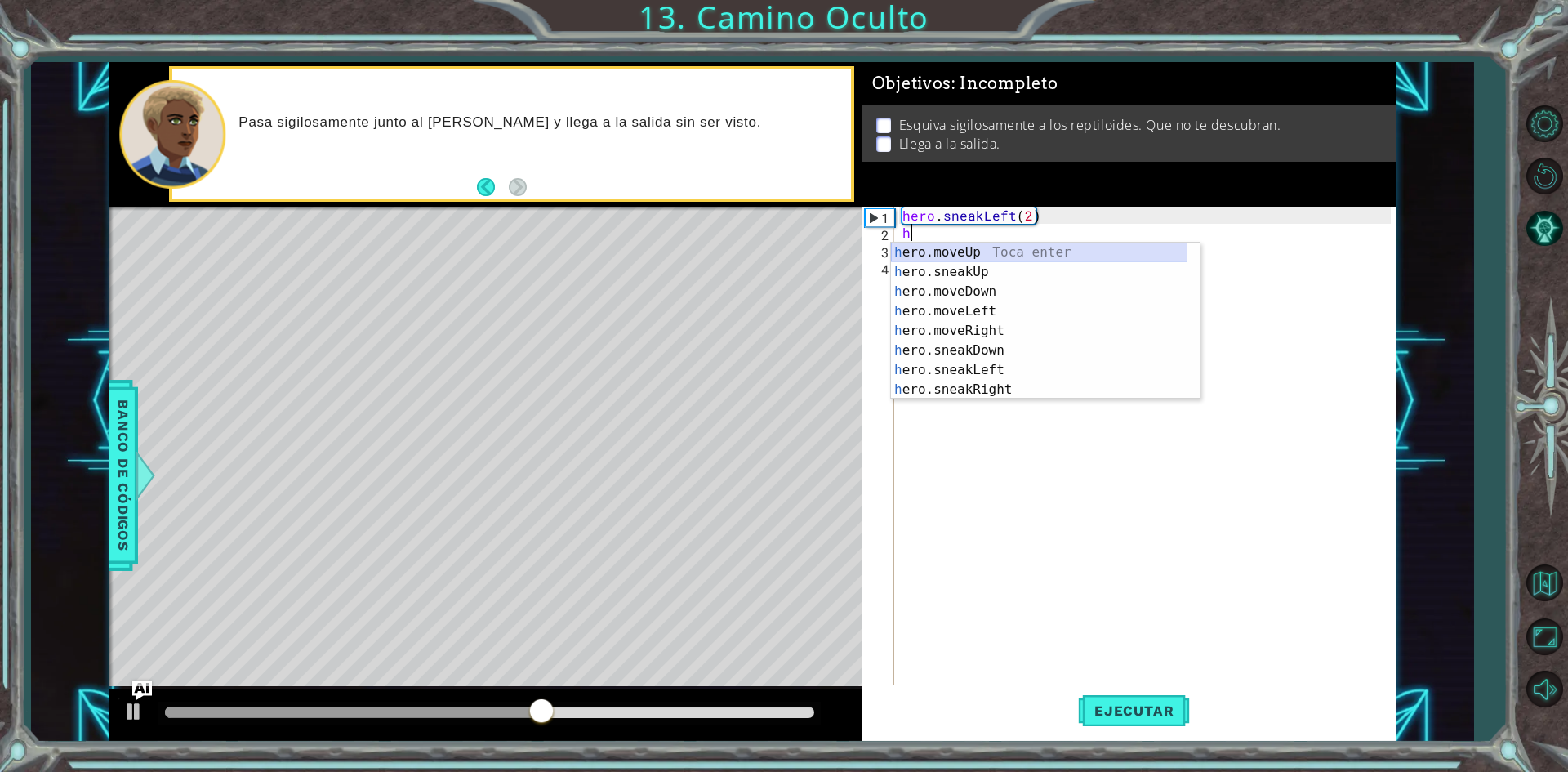
click at [1013, 253] on div "h ero.moveUp Toca enter h ero.sneakUp Toca enter h ero.moveDown Toca enter h er…" at bounding box center [1038, 340] width 296 height 196
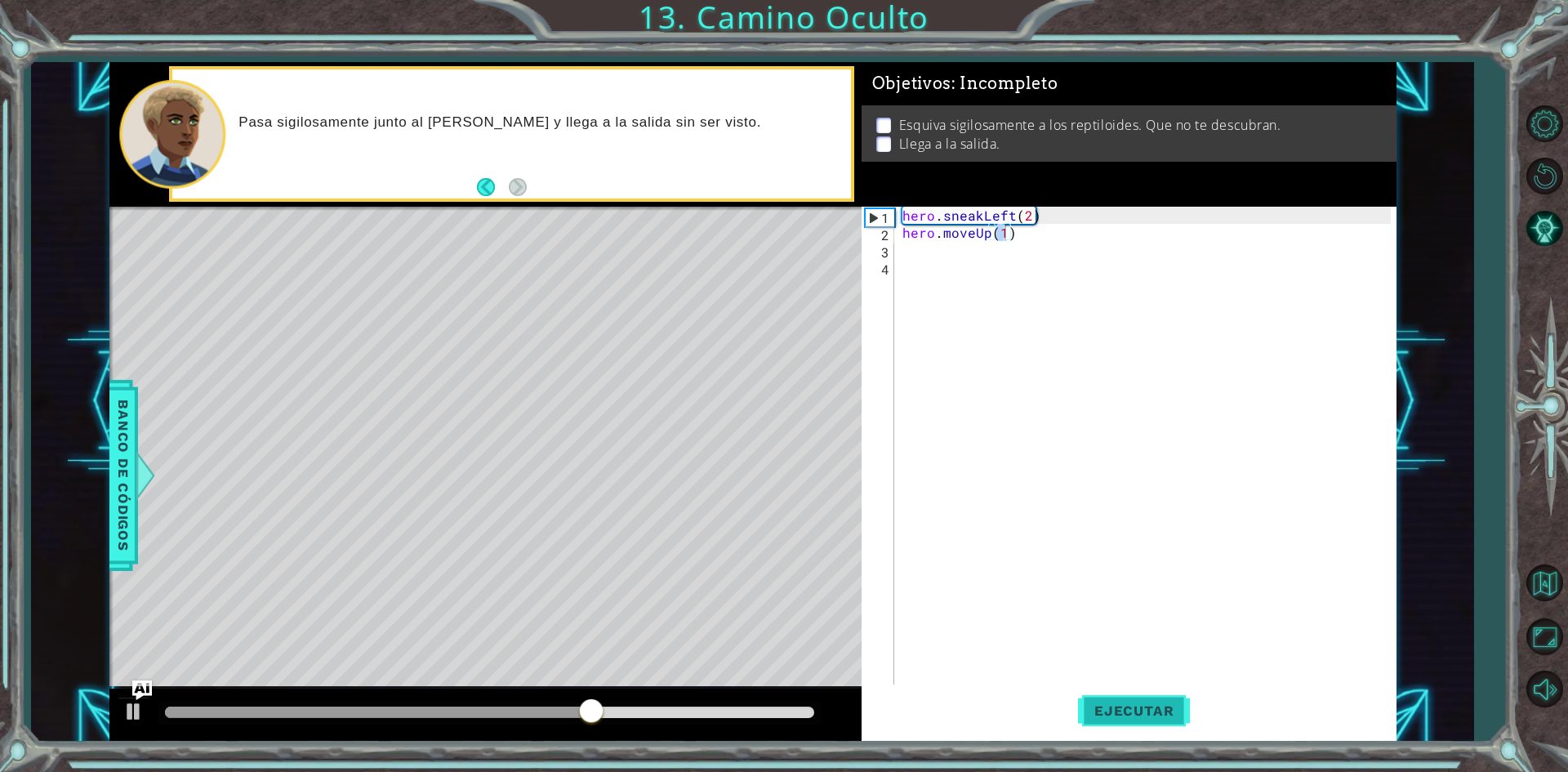
click at [1154, 707] on span "Ejecutar" at bounding box center [1134, 710] width 112 height 17
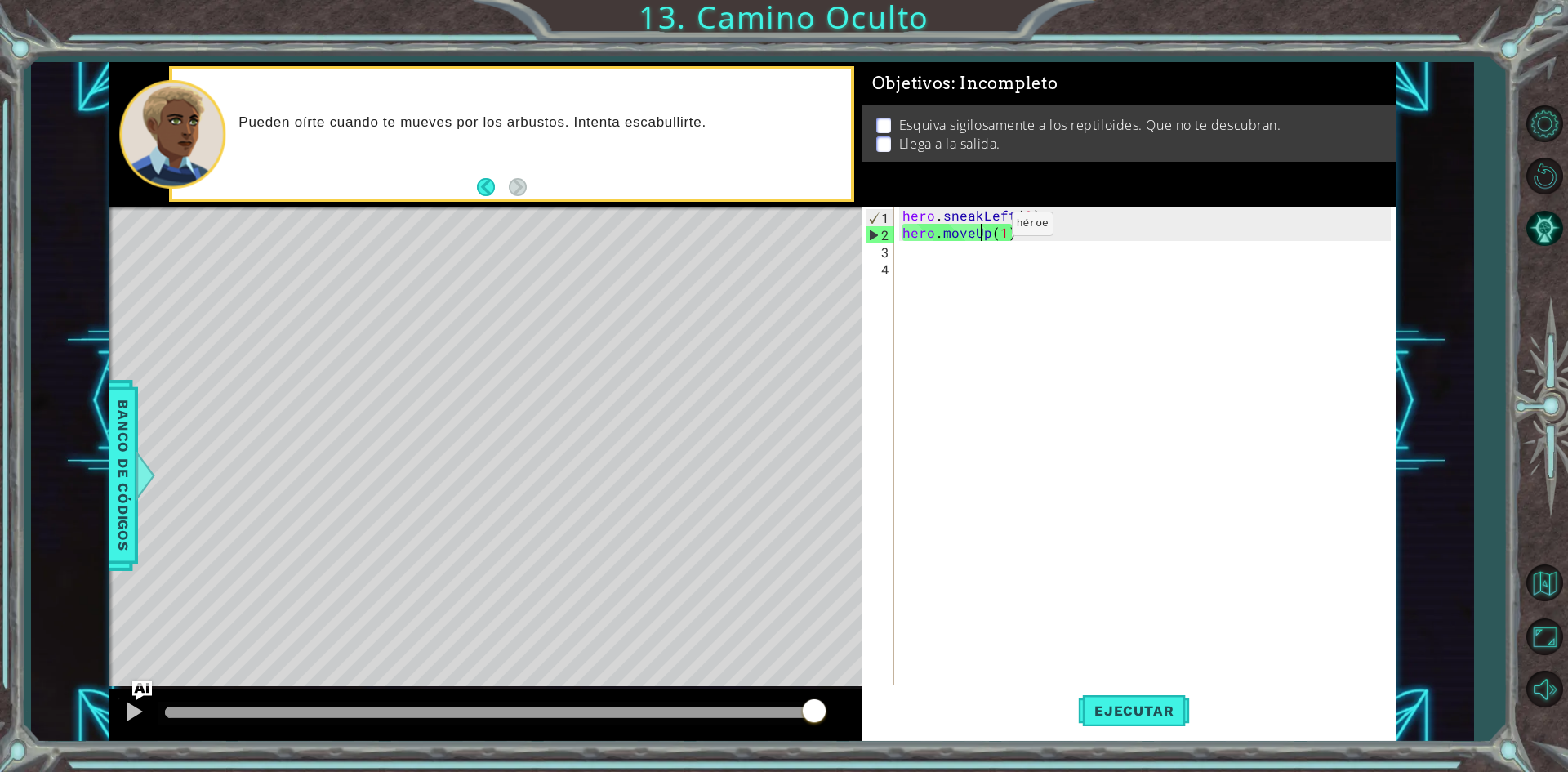
click at [984, 227] on div "hero . sneakLeft ( 2 ) hero . moveUp ( 1 )" at bounding box center [1149, 464] width 500 height 515
click at [989, 228] on div "hero . sneakLeft ( 2 ) hero . moveUp ( 1 )" at bounding box center [1149, 464] width 500 height 515
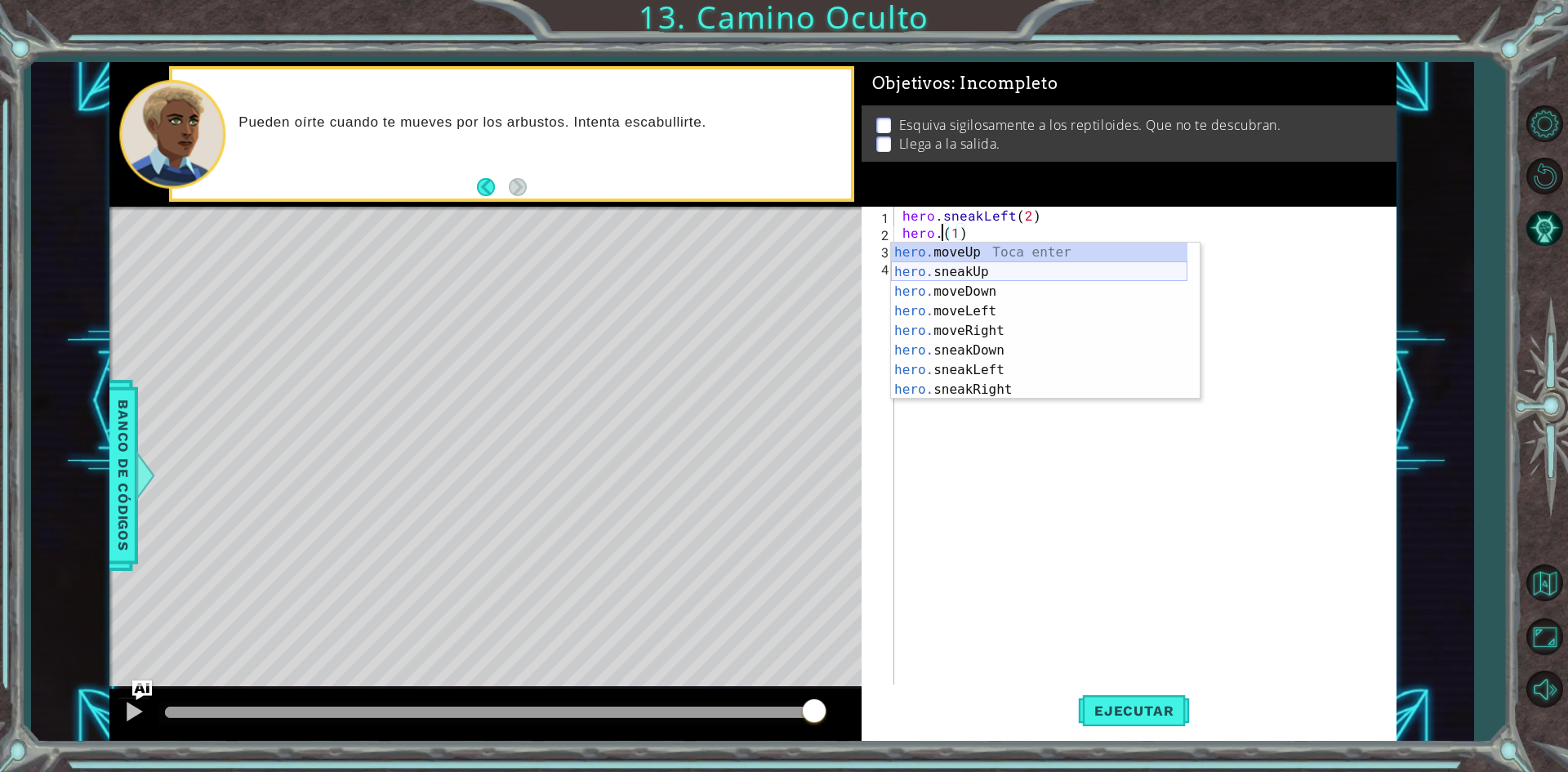
click at [943, 274] on div "hero. moveUp Toca enter hero. sneakUp Toca enter hero. moveDown Toca enter hero…" at bounding box center [1038, 340] width 296 height 196
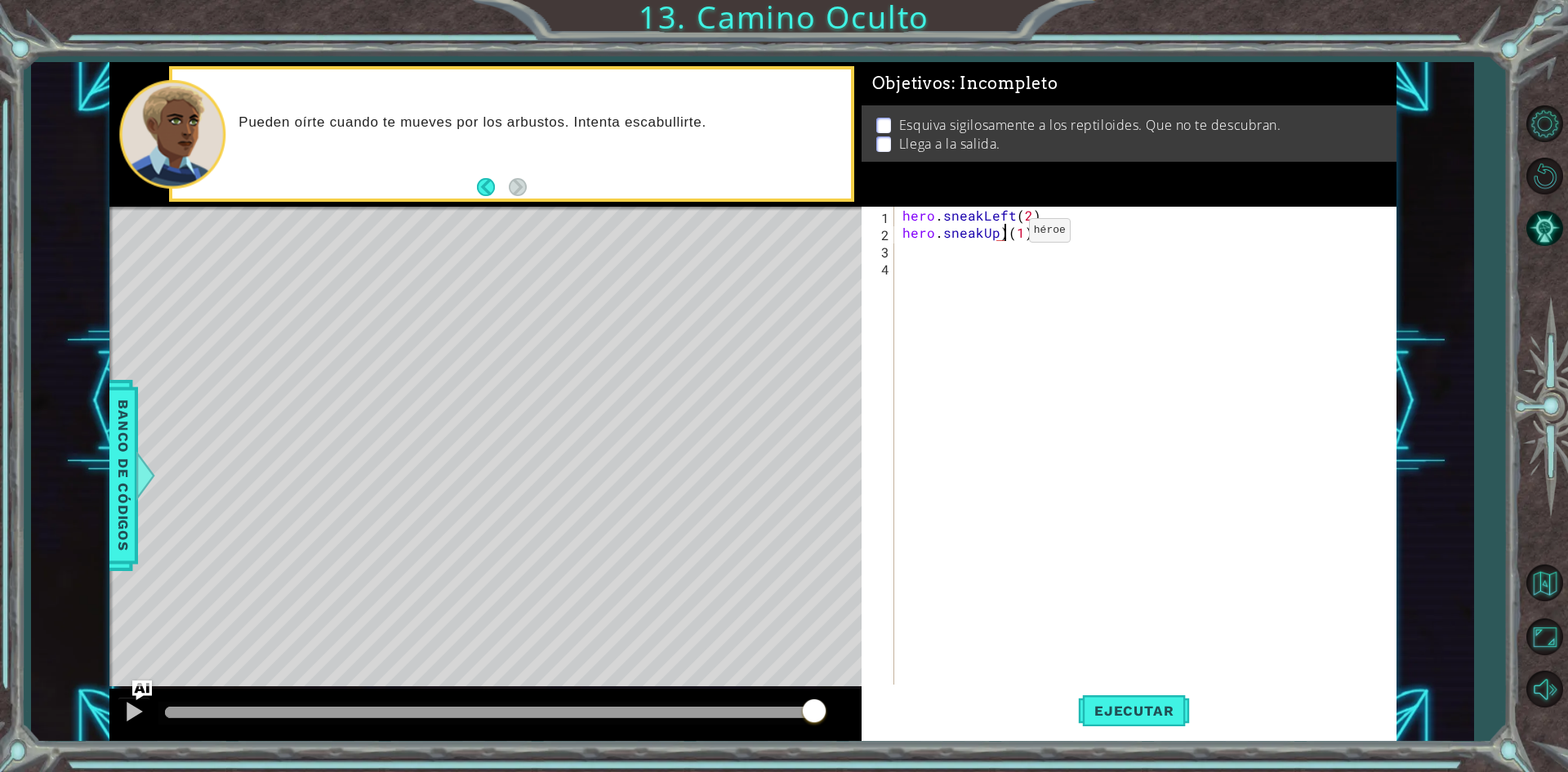
click at [1002, 235] on div "hero . sneakLeft ( 2 ) hero . sneakUp ) ( 1 )" at bounding box center [1149, 464] width 500 height 515
type textarea "hero.sneakUp(1)"
click at [1128, 698] on button "Ejecutar" at bounding box center [1134, 711] width 112 height 53
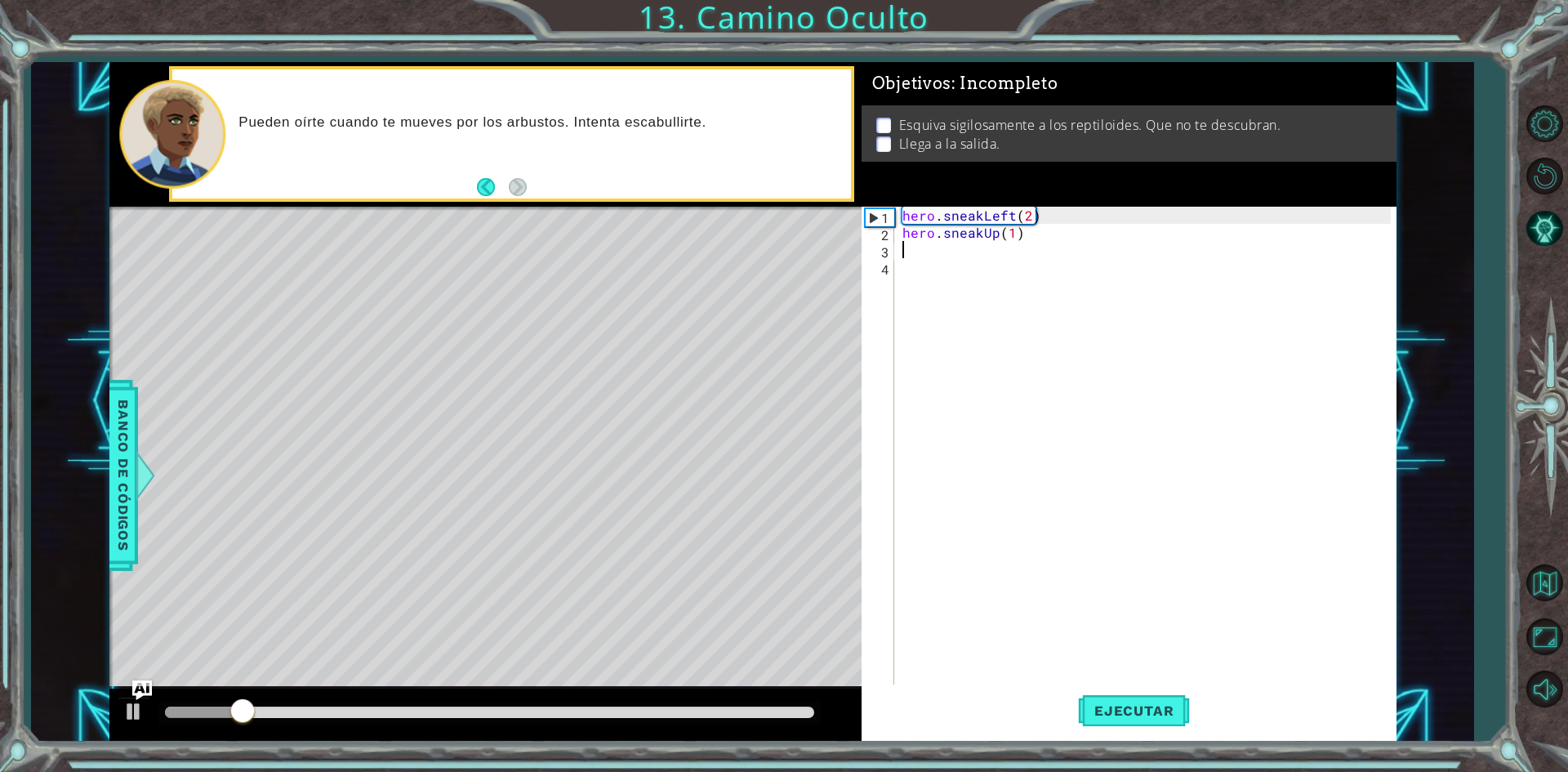
click at [909, 256] on div "hero . sneakLeft ( 2 ) hero . sneakUp ( 1 )" at bounding box center [1149, 464] width 500 height 515
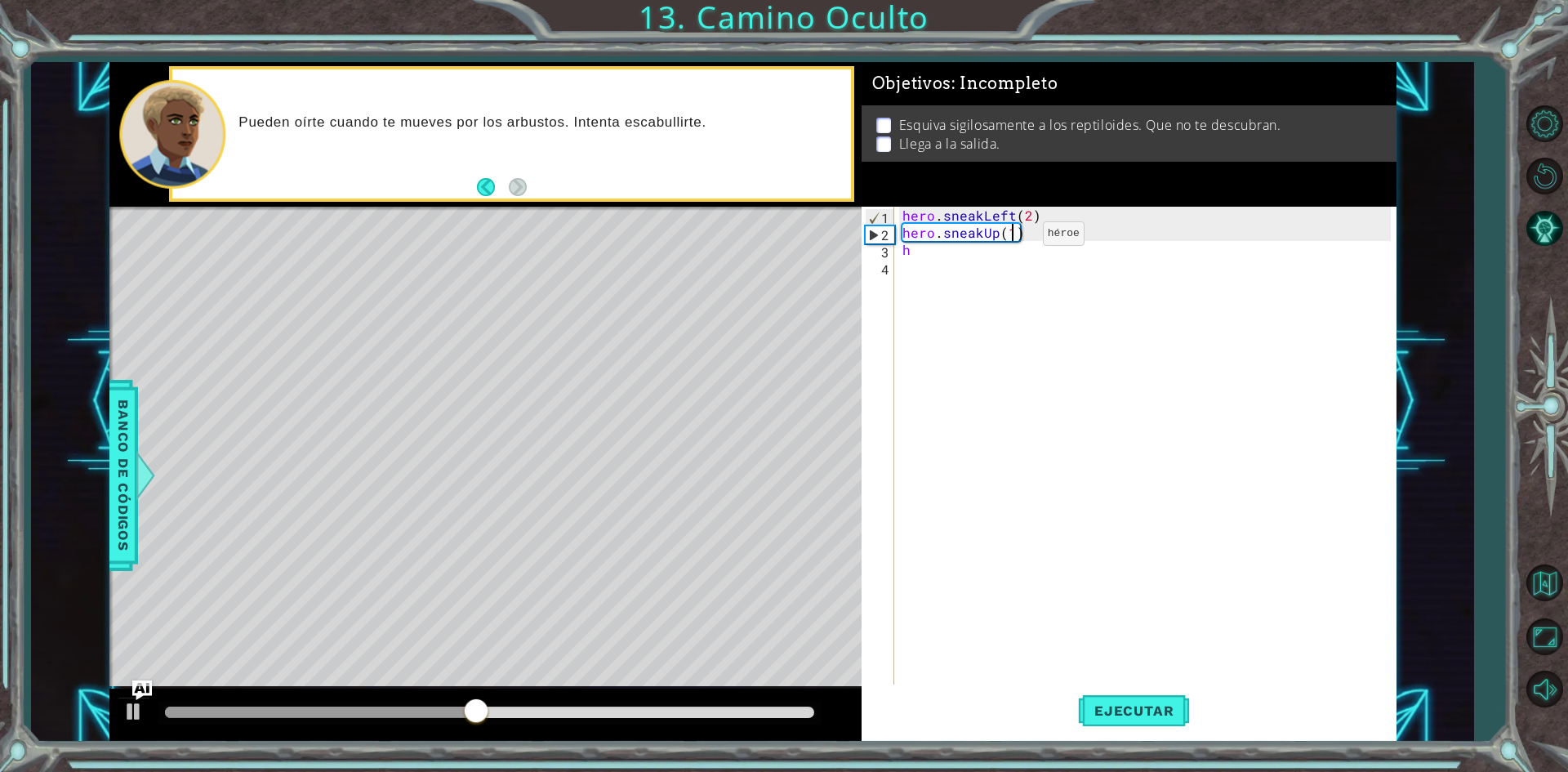
click at [1015, 237] on div "hero . sneakLeft ( 2 ) hero . sneakUp ( 1 ) h" at bounding box center [1149, 464] width 500 height 515
drag, startPoint x: 1133, startPoint y: 714, endPoint x: 1134, endPoint y: 706, distance: 8.1
click at [1134, 713] on span "Ejecutar" at bounding box center [1134, 710] width 112 height 17
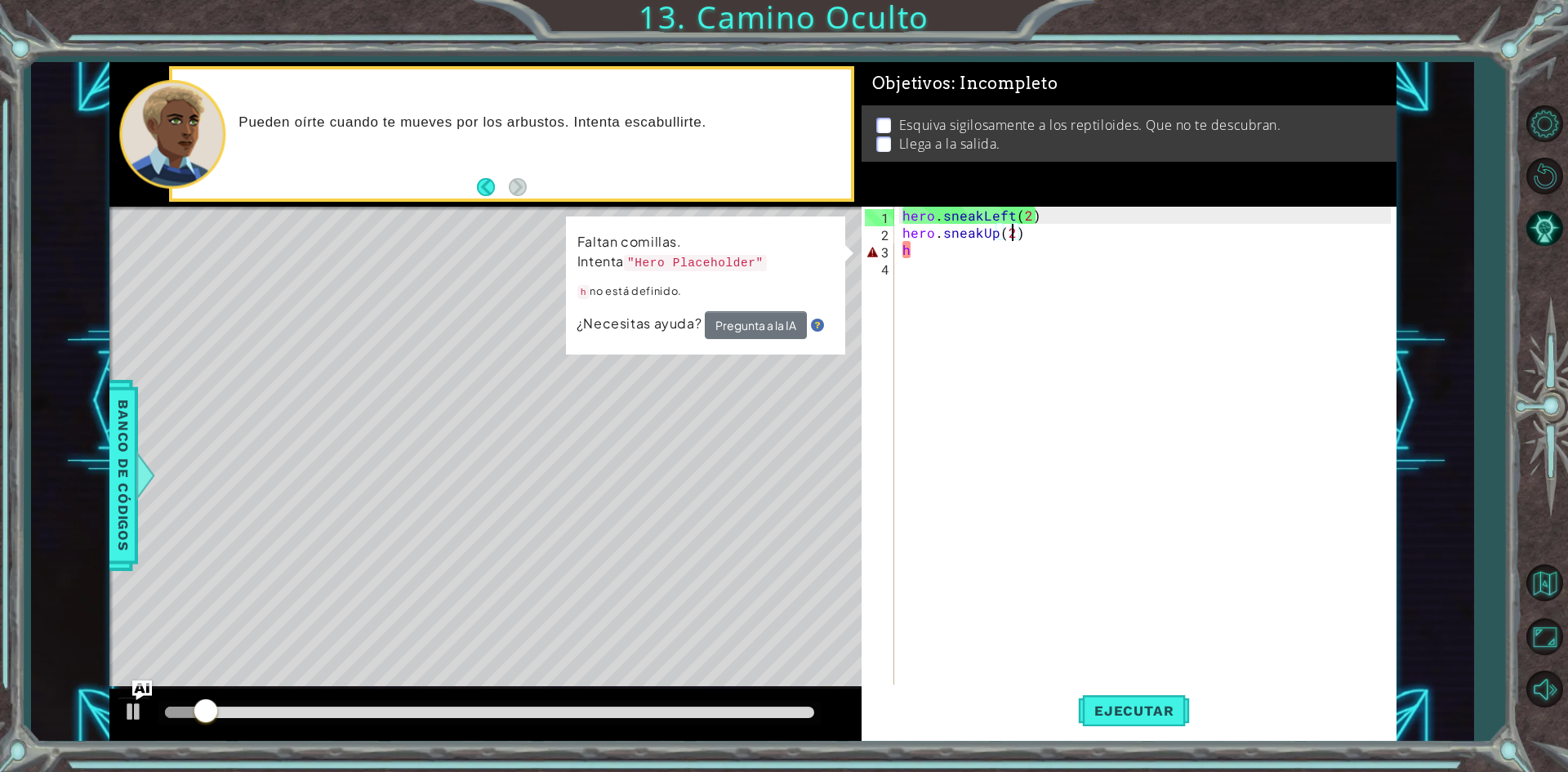
click at [926, 248] on div "hero . sneakLeft ( 2 ) hero . sneakUp ( 2 ) h" at bounding box center [1149, 464] width 500 height 515
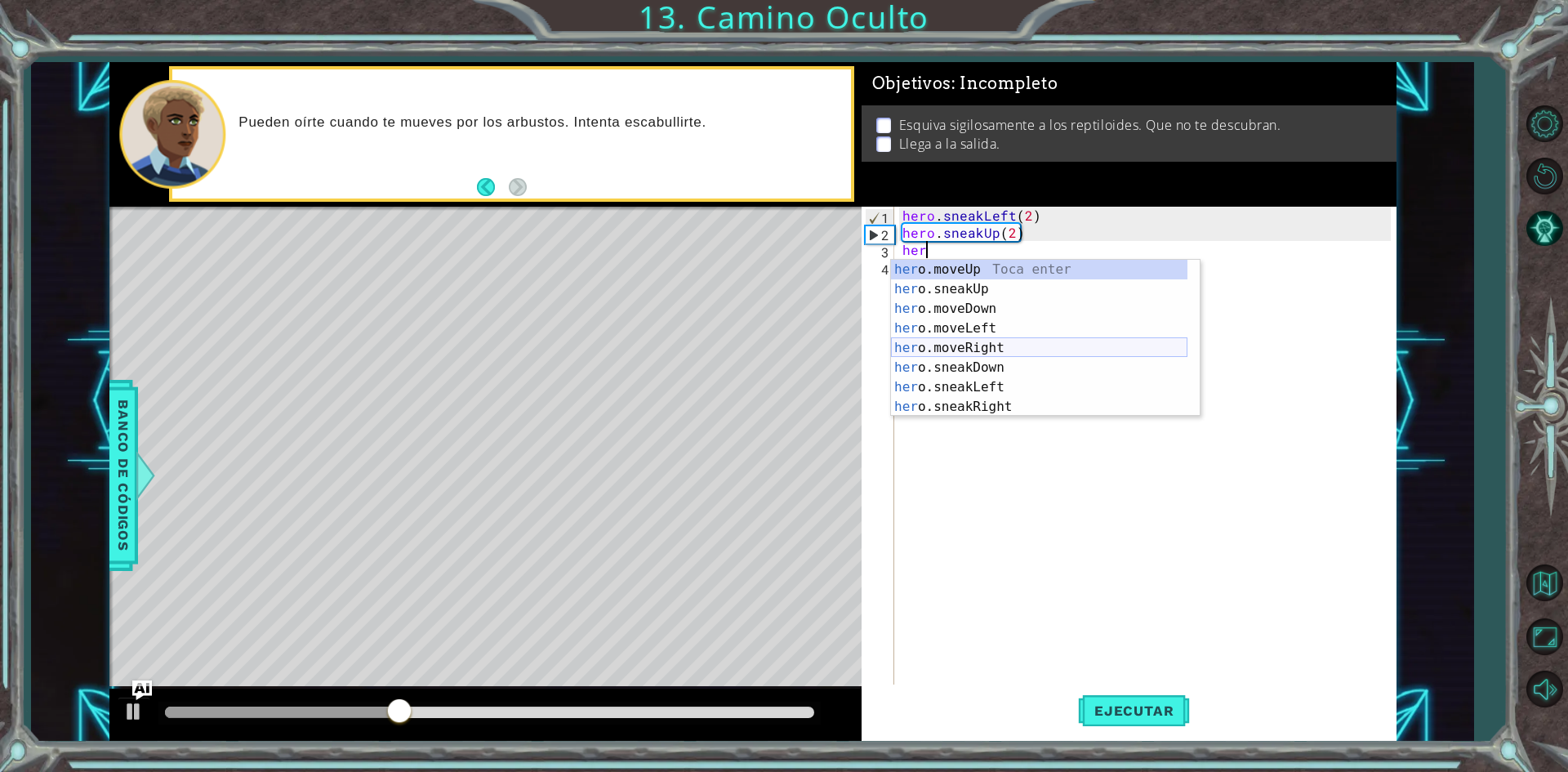
click at [1016, 338] on div "her o.moveUp Toca enter her o.sneakUp Toca enter her o.moveDown Toca enter her …" at bounding box center [1038, 357] width 296 height 196
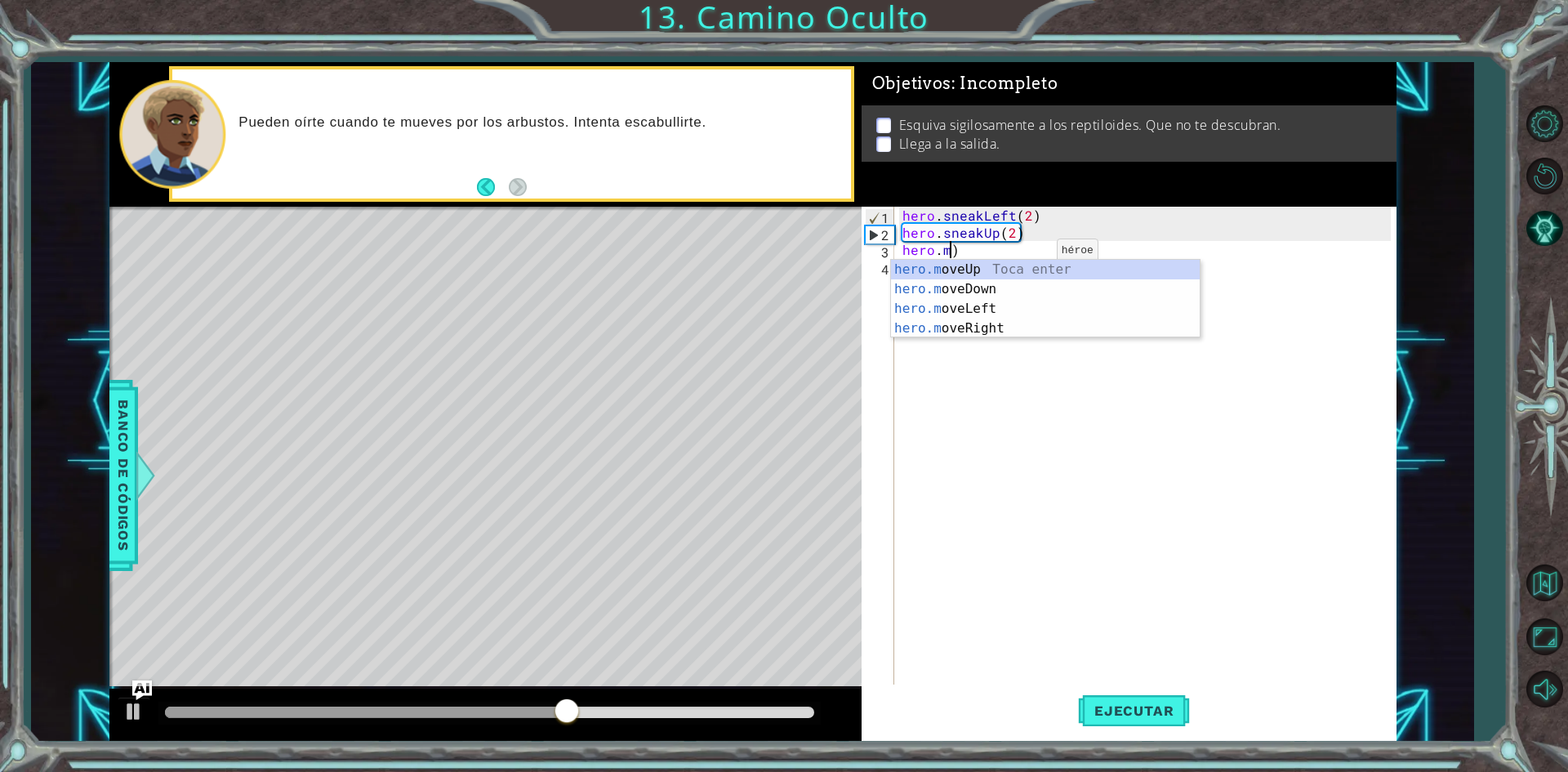
type textarea "hero.)"
drag, startPoint x: 1000, startPoint y: 418, endPoint x: 1002, endPoint y: 402, distance: 16.1
click at [1001, 408] on div "hero . sneakLeft ( 2 ) hero . sneakUp ( 2 ) hero . )" at bounding box center [1149, 464] width 500 height 515
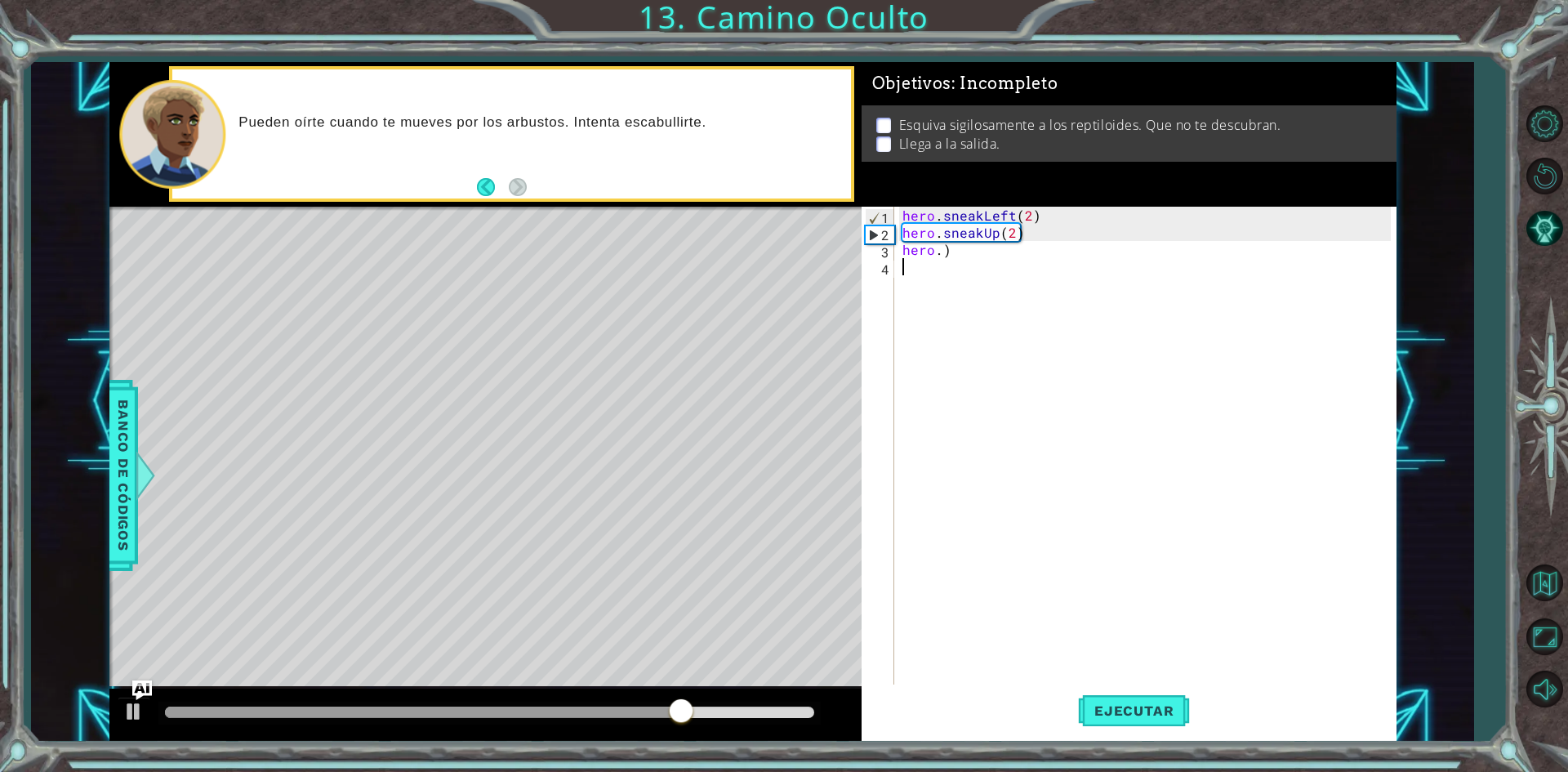
click at [951, 251] on div "hero . sneakLeft ( 2 ) hero . sneakUp ( 2 ) hero . )" at bounding box center [1149, 464] width 500 height 515
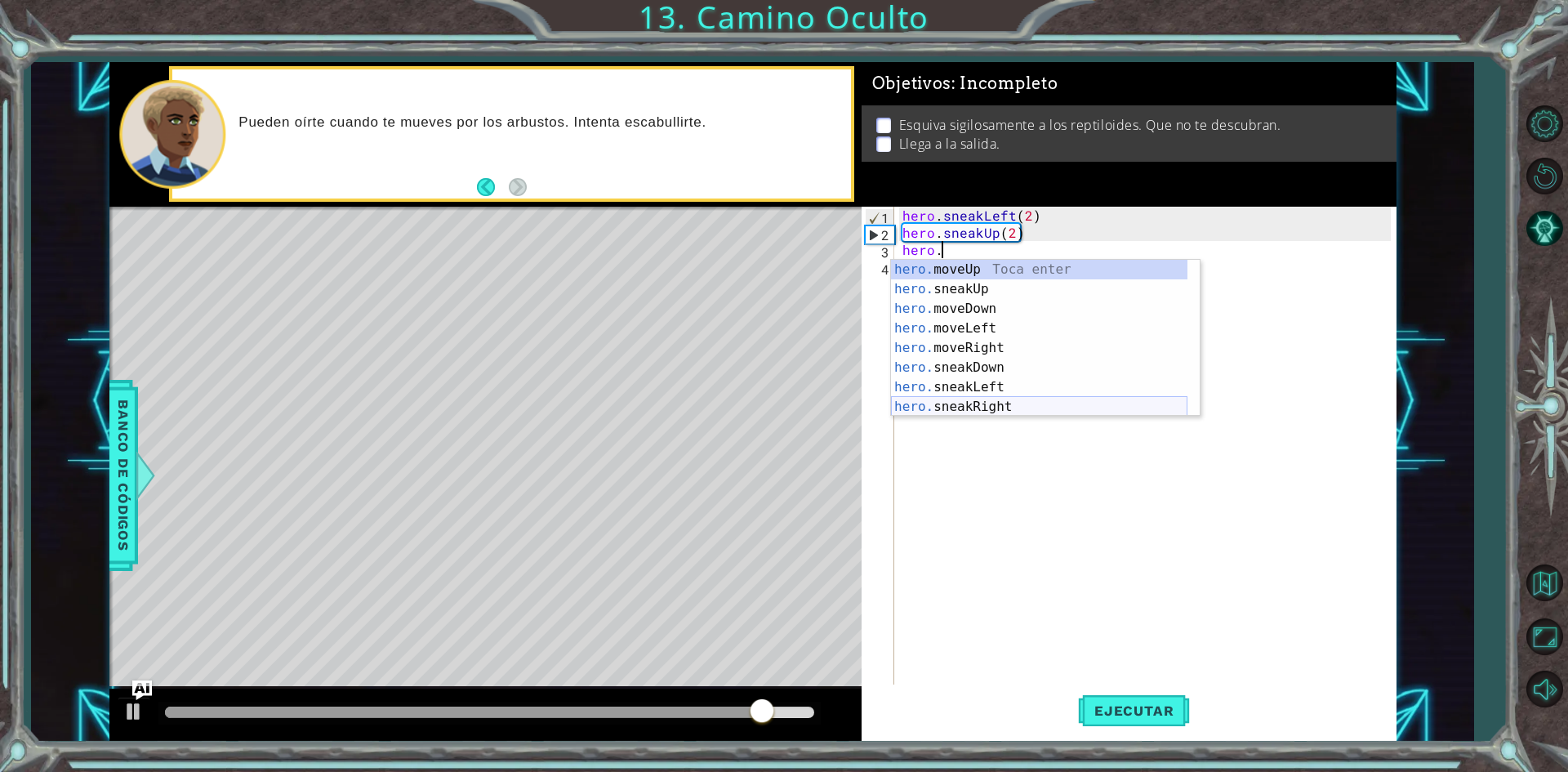
click at [1106, 401] on div "hero. moveUp Toca enter hero. sneakUp Toca enter hero. moveDown Toca enter hero…" at bounding box center [1038, 357] width 296 height 196
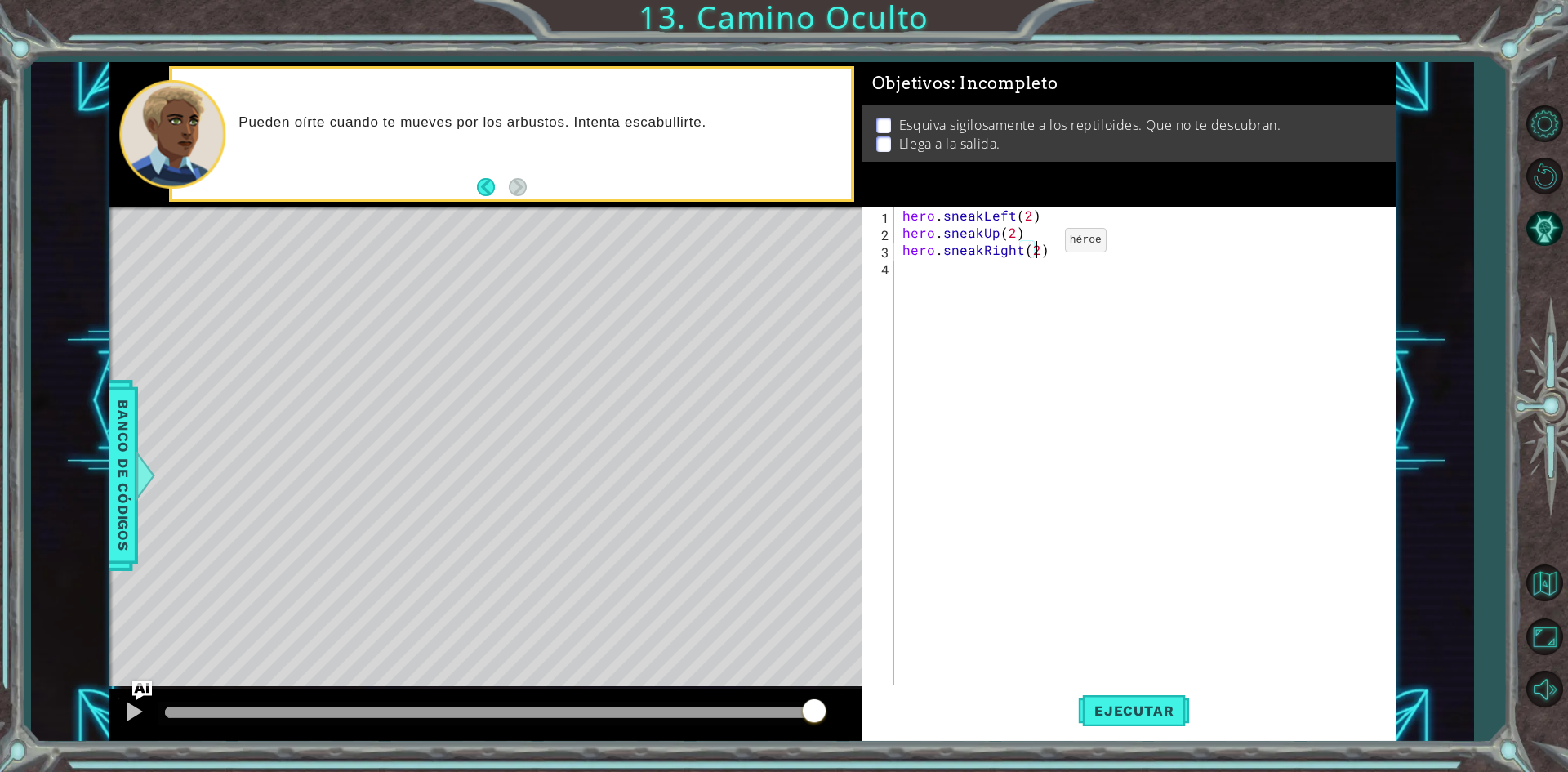
scroll to position [0, 7]
type textarea "hero.sneakRight(2)"
click at [1117, 714] on span "Ejecutar" at bounding box center [1134, 710] width 112 height 17
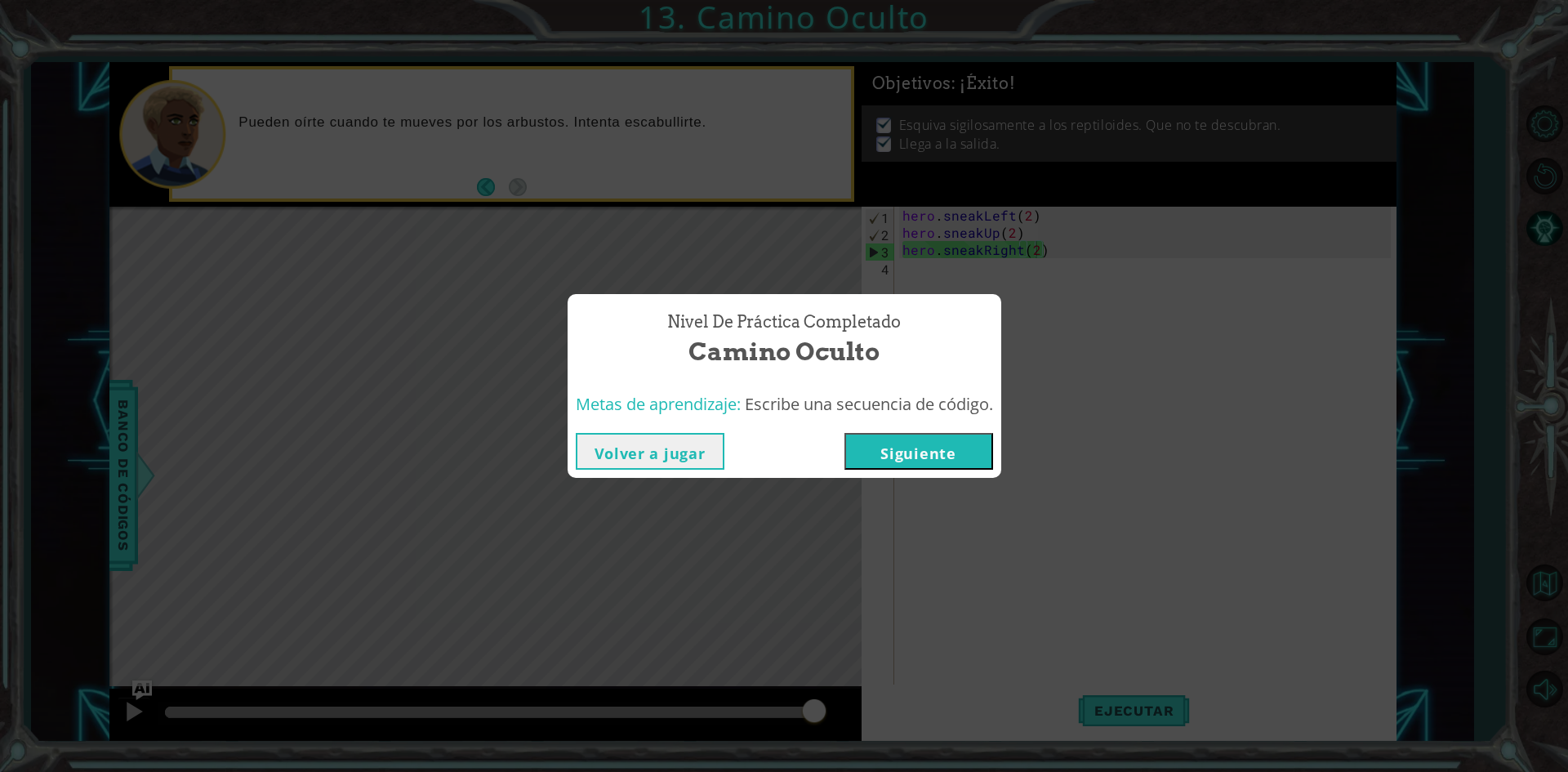
click at [899, 459] on button "Siguiente" at bounding box center [918, 451] width 149 height 36
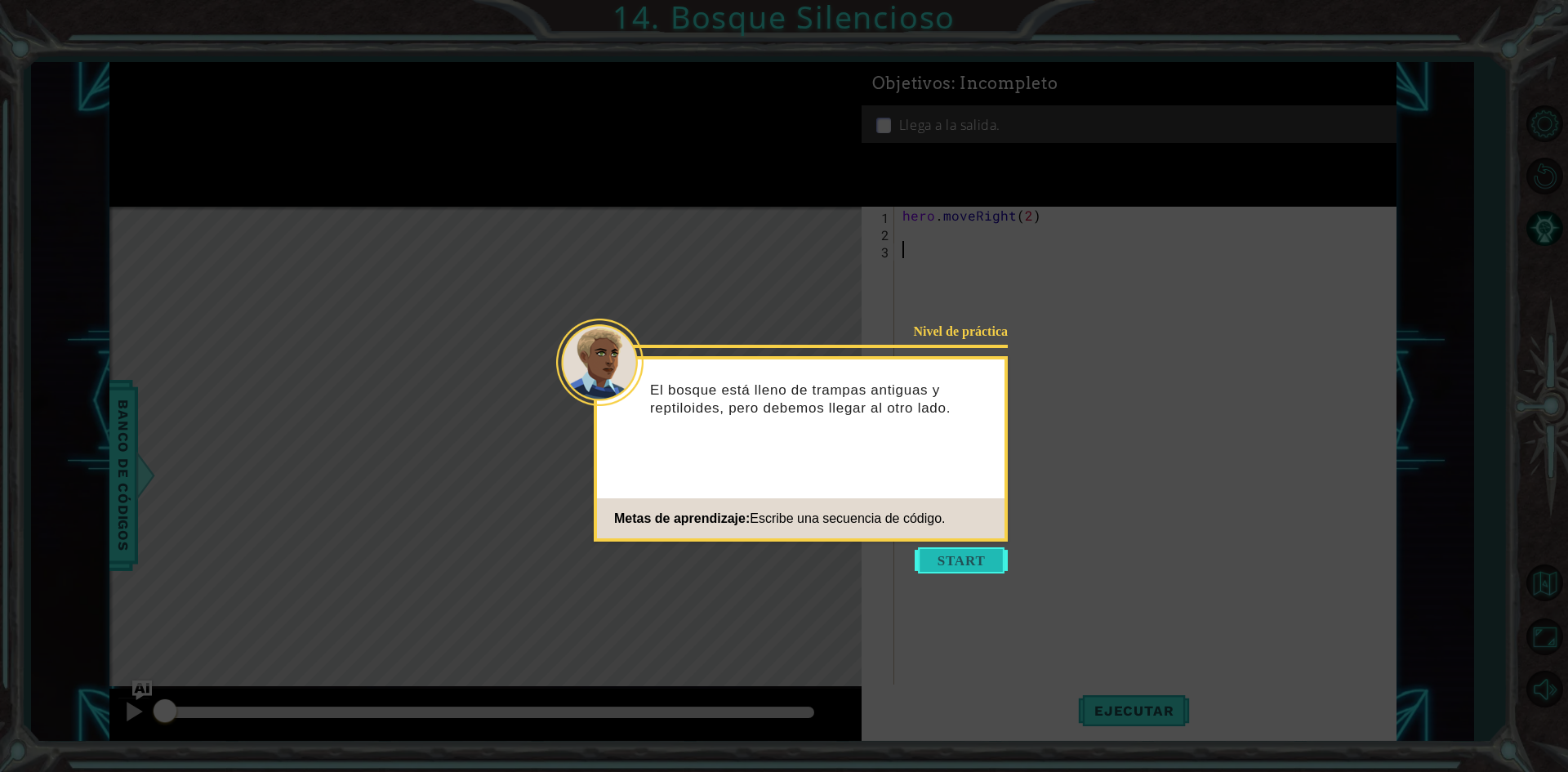
click at [942, 549] on button "Start" at bounding box center [961, 560] width 94 height 27
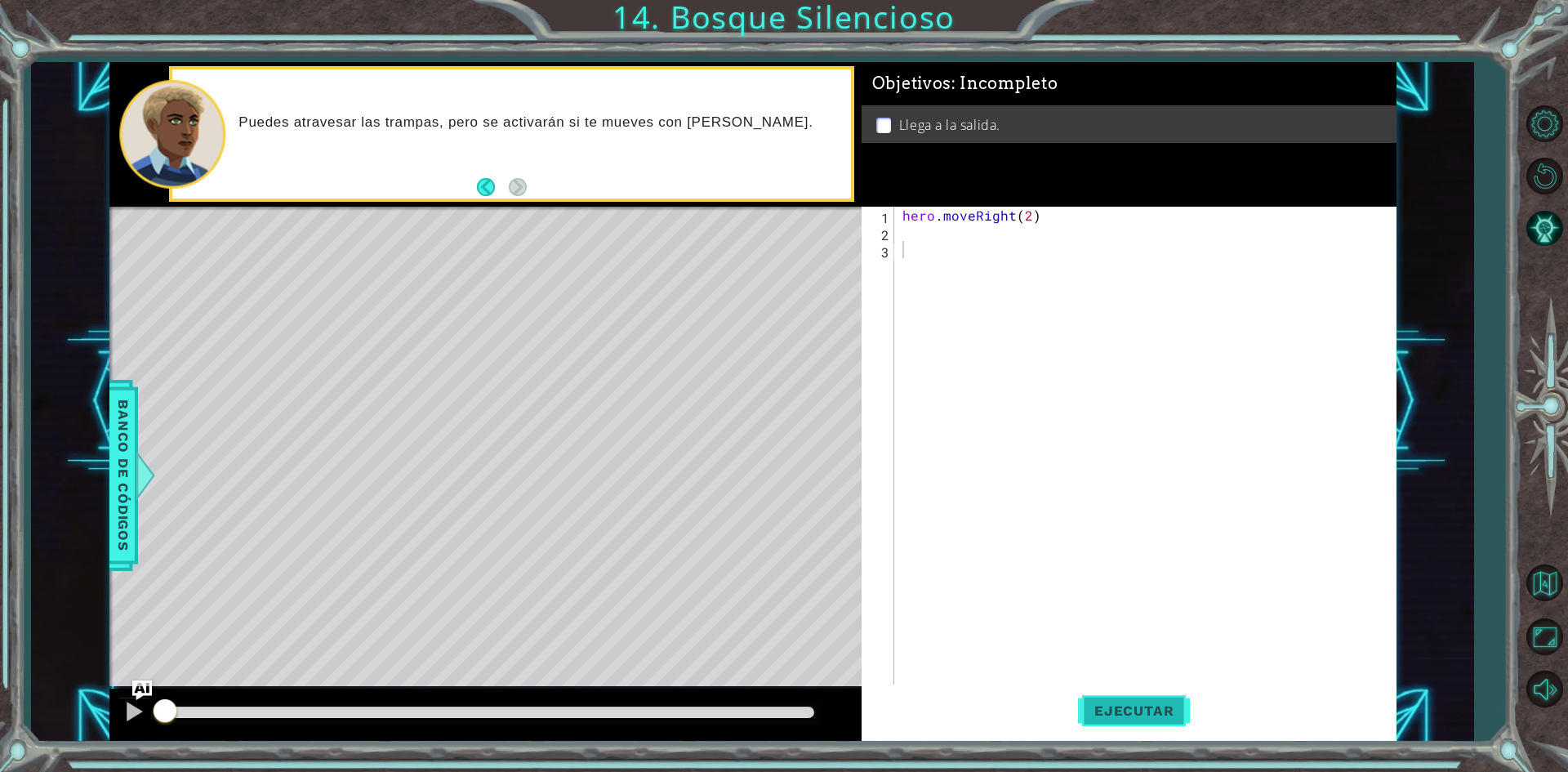
click at [1156, 700] on button "Ejecutar" at bounding box center [1134, 711] width 112 height 53
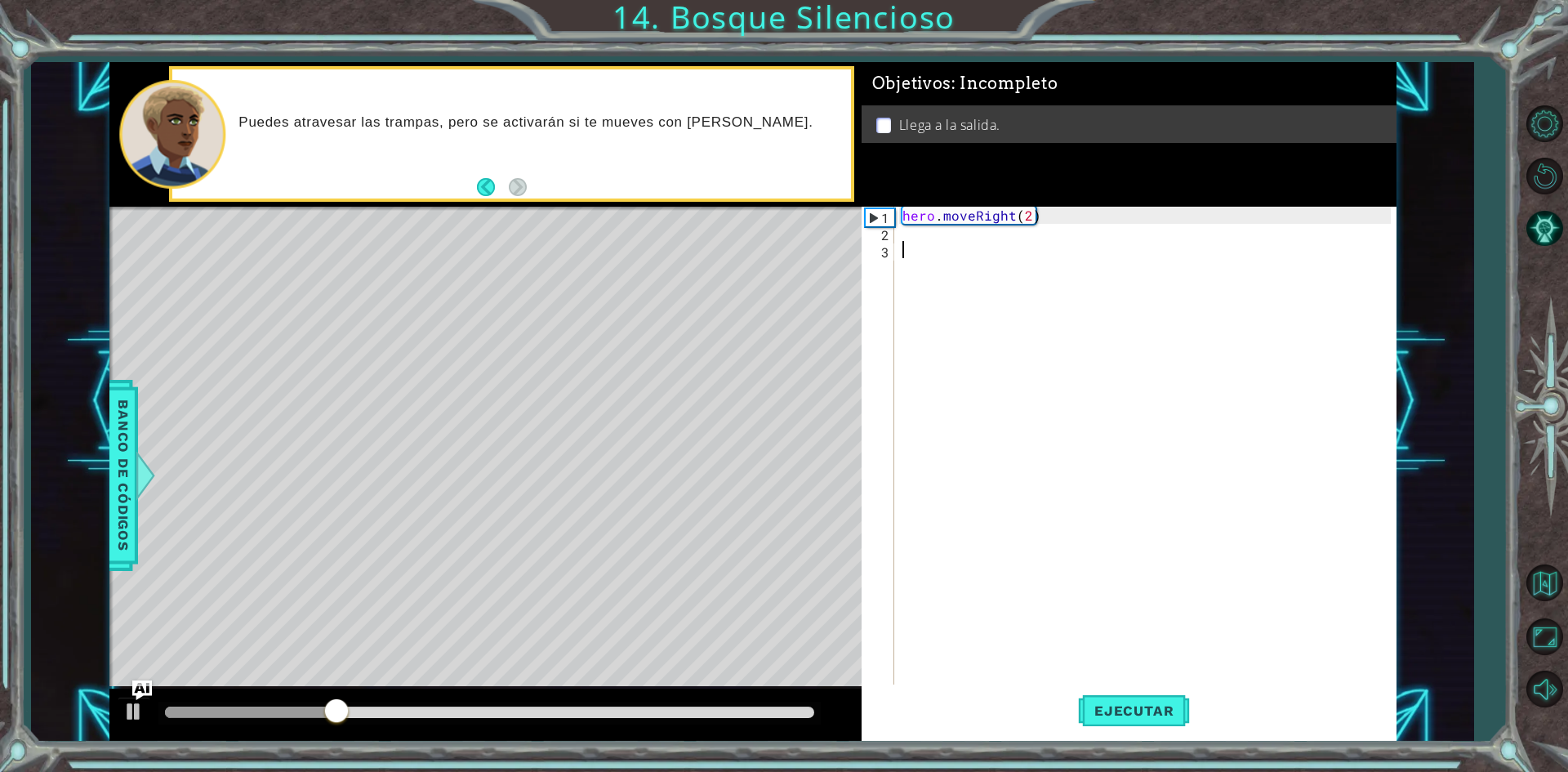
click at [941, 234] on div "hero . moveRight ( 2 )" at bounding box center [1149, 464] width 500 height 515
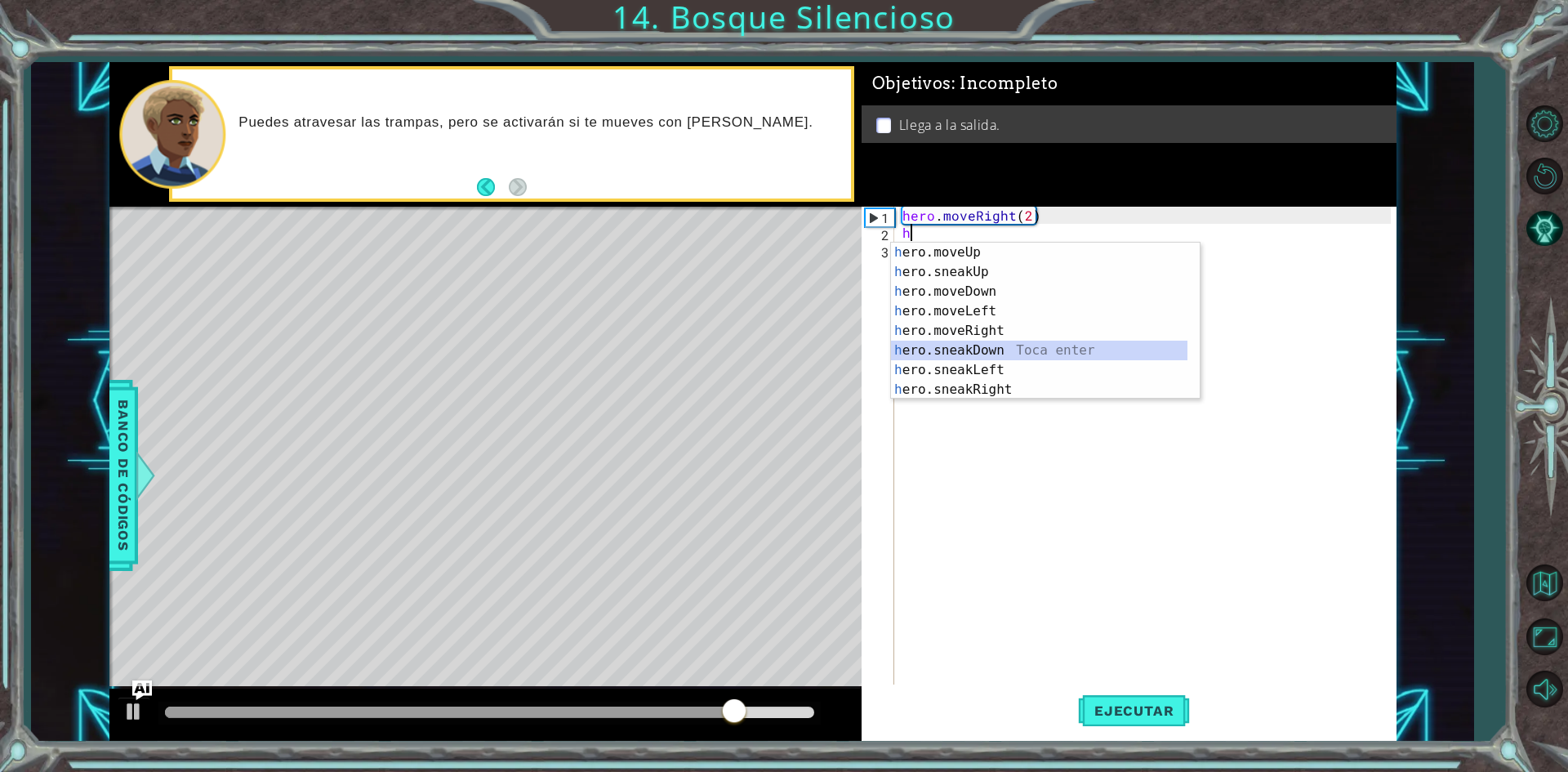
click at [974, 347] on div "h ero.moveUp Toca enter h ero.sneakUp Toca enter h ero.moveDown Toca enter h er…" at bounding box center [1038, 340] width 296 height 196
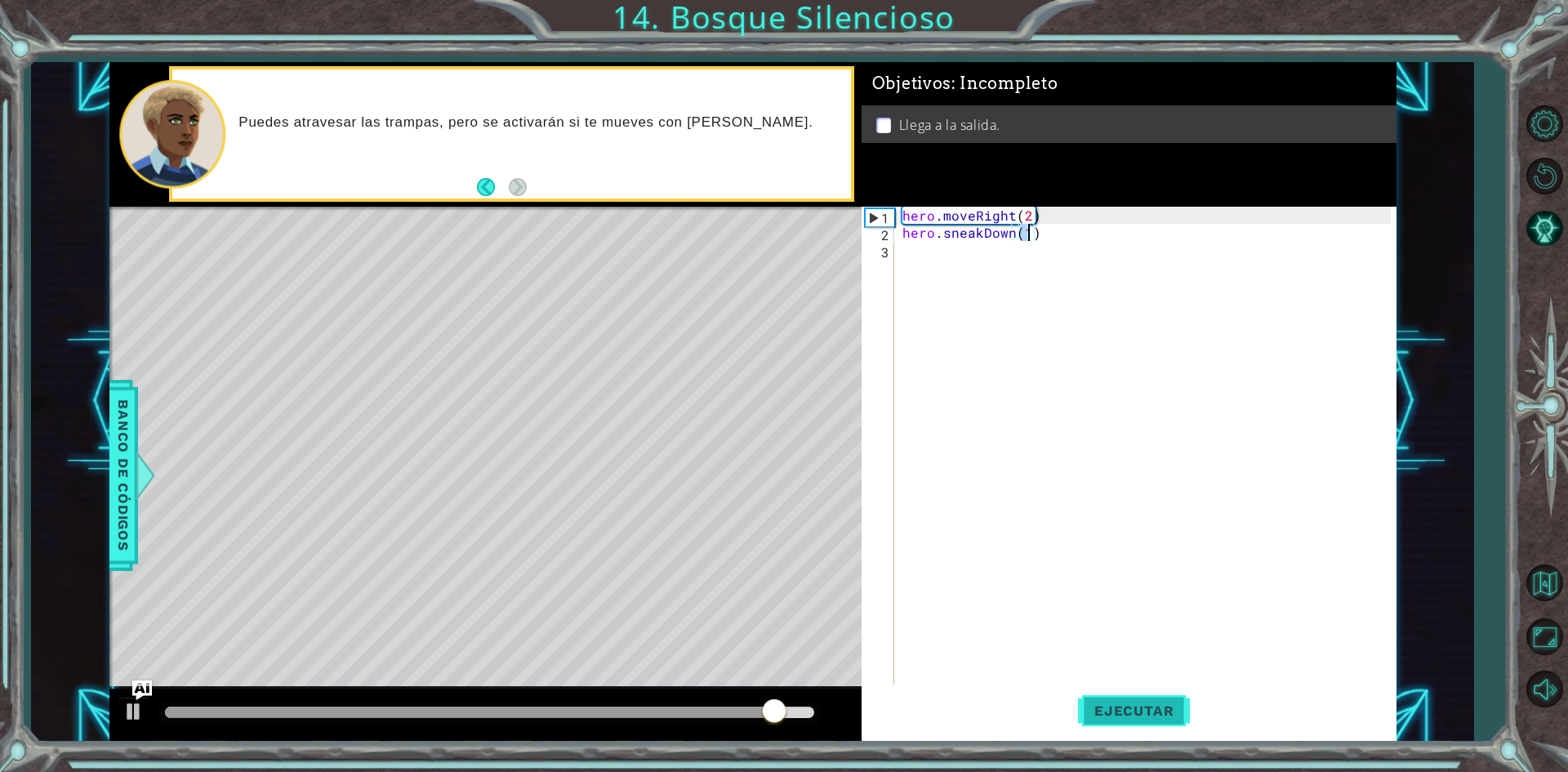
type textarea "hero.sneakDown(1)"
click at [1158, 720] on button "Ejecutar" at bounding box center [1134, 711] width 112 height 53
click at [932, 250] on div "hero . moveRight ( 2 ) hero . sneakDown ( 1 )" at bounding box center [1149, 464] width 500 height 515
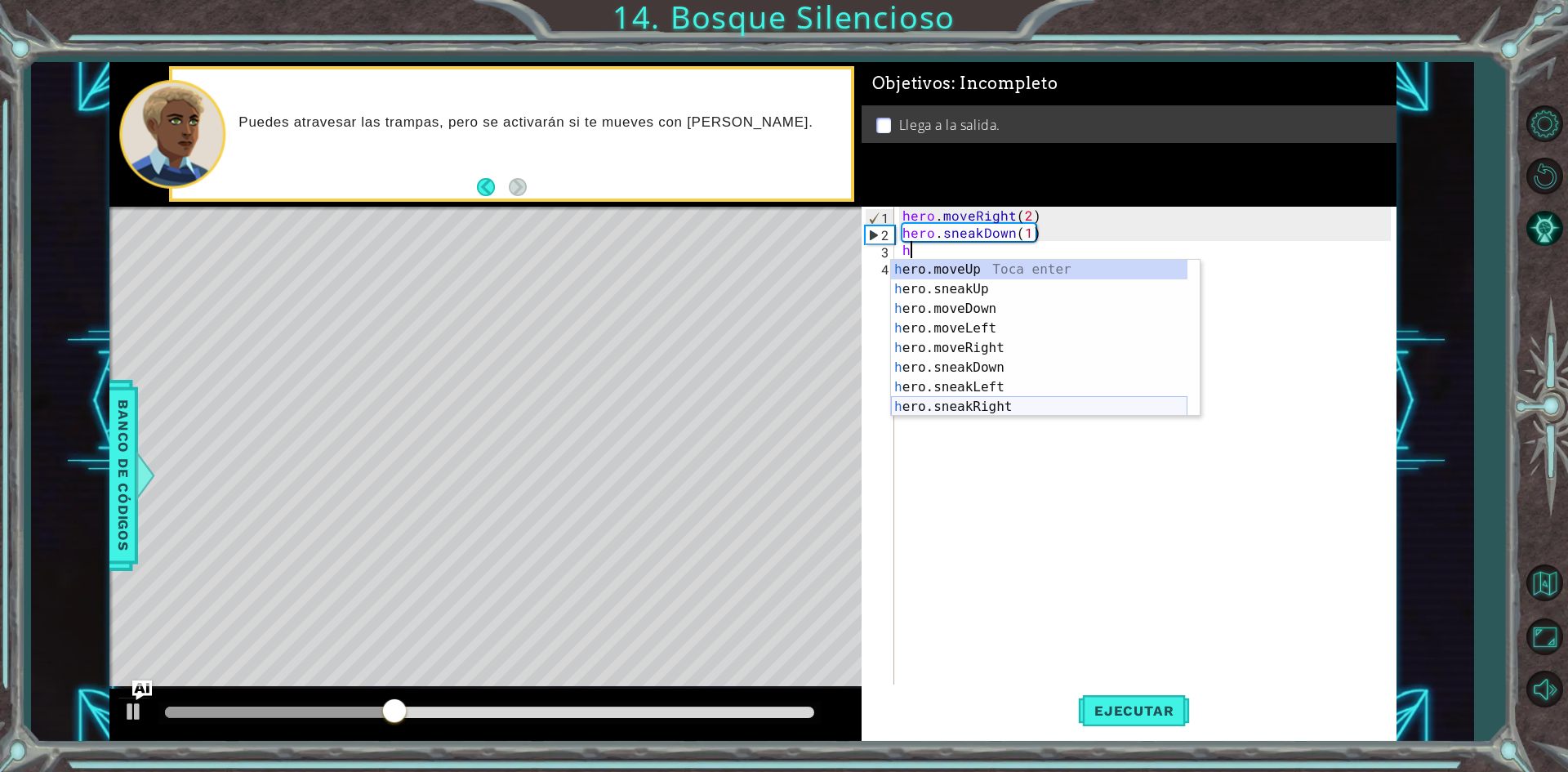
click at [981, 401] on div "h ero.moveUp Toca enter h ero.sneakUp Toca enter h ero.moveDown Toca enter h er…" at bounding box center [1038, 357] width 296 height 196
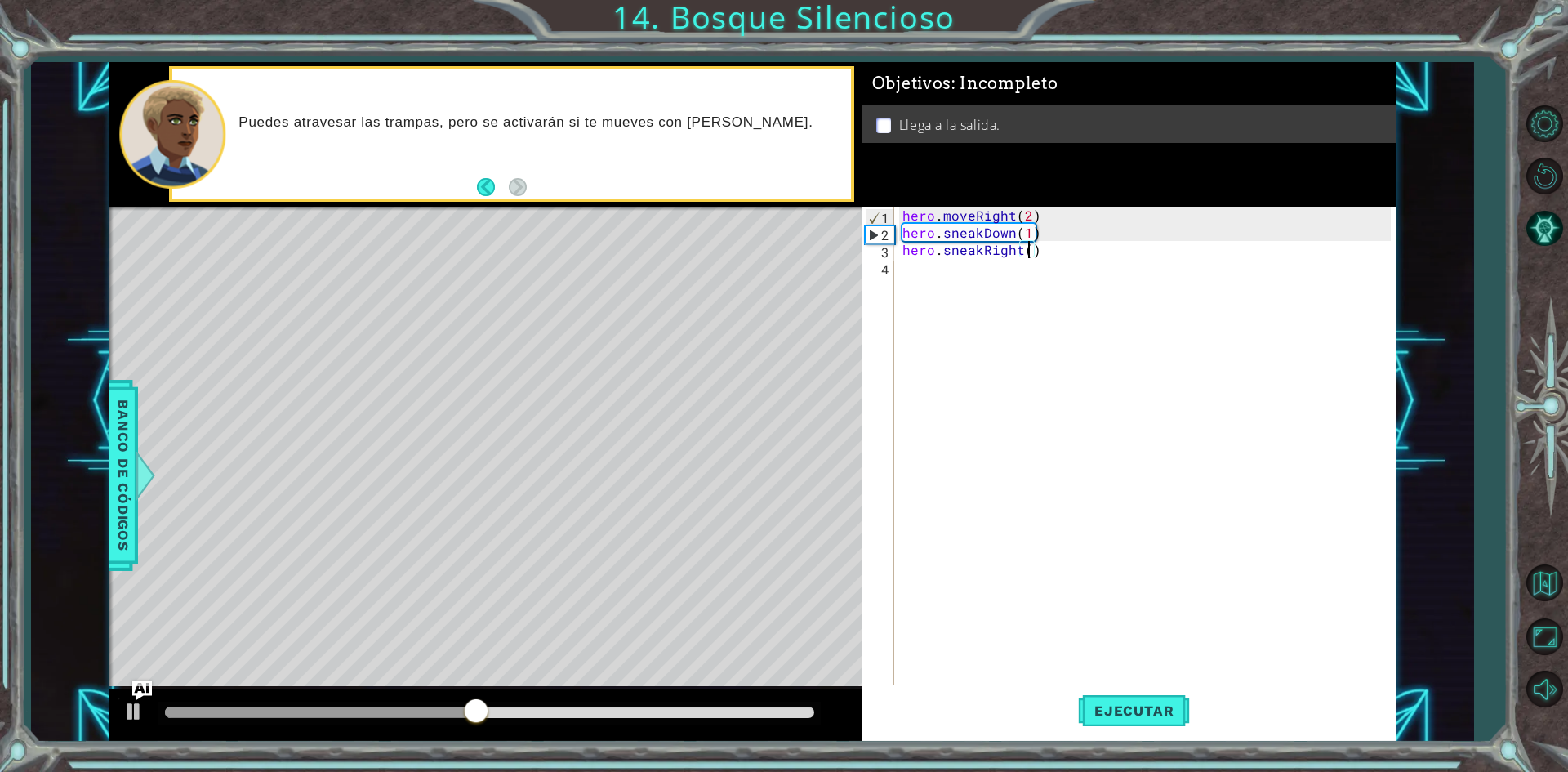
scroll to position [0, 7]
type textarea "hero.sneakRight(2)"
click at [1153, 724] on button "Ejecutar" at bounding box center [1134, 711] width 112 height 53
click at [953, 287] on div "hero . moveRight ( 2 ) hero . sneakDown ( 1 ) hero . sneakRight ( 2 )" at bounding box center [1149, 464] width 500 height 515
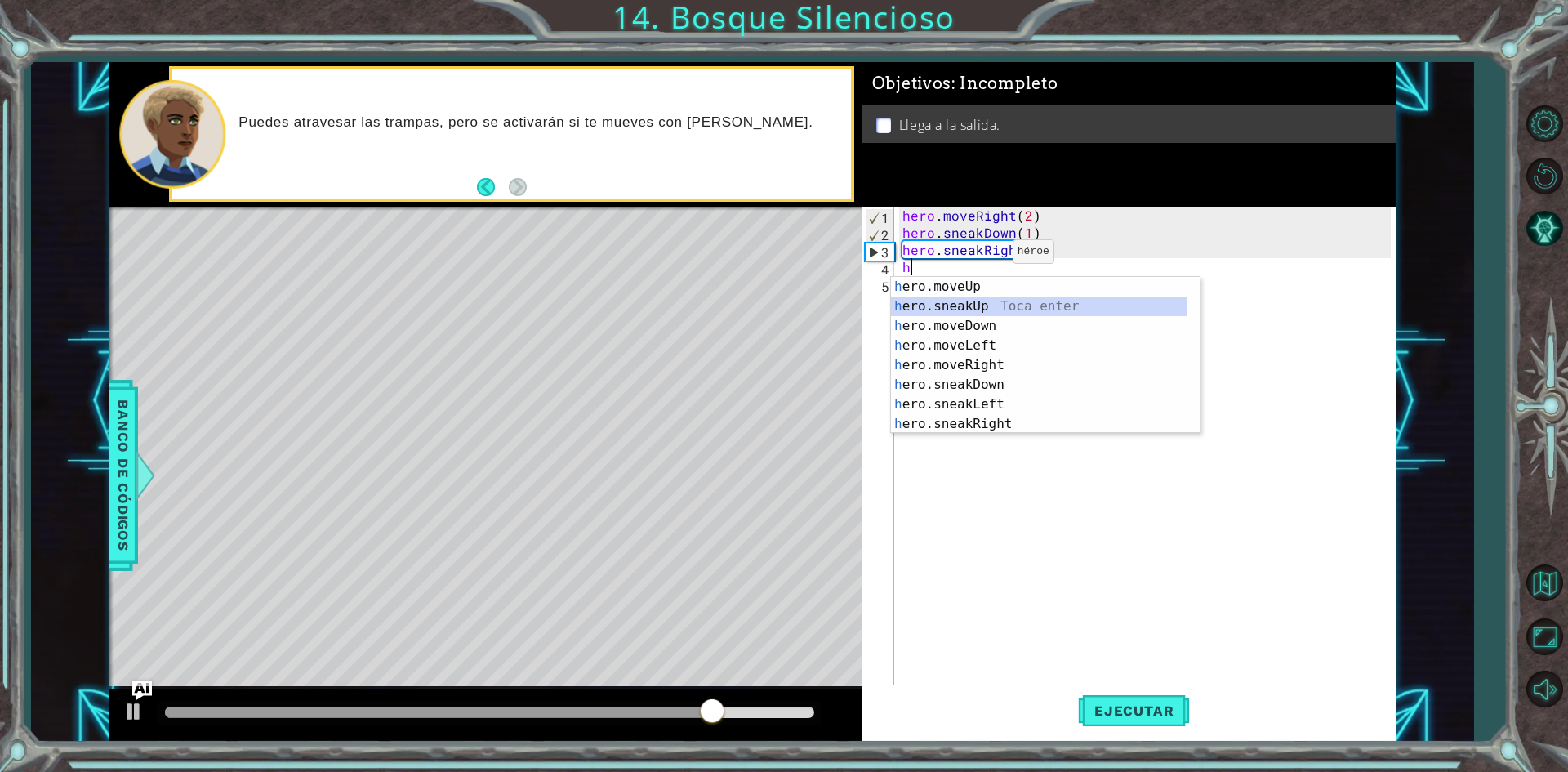
click at [982, 304] on div "h ero.moveUp Toca enter h ero.sneakUp Toca enter h ero.moveDown Toca enter h er…" at bounding box center [1038, 374] width 296 height 196
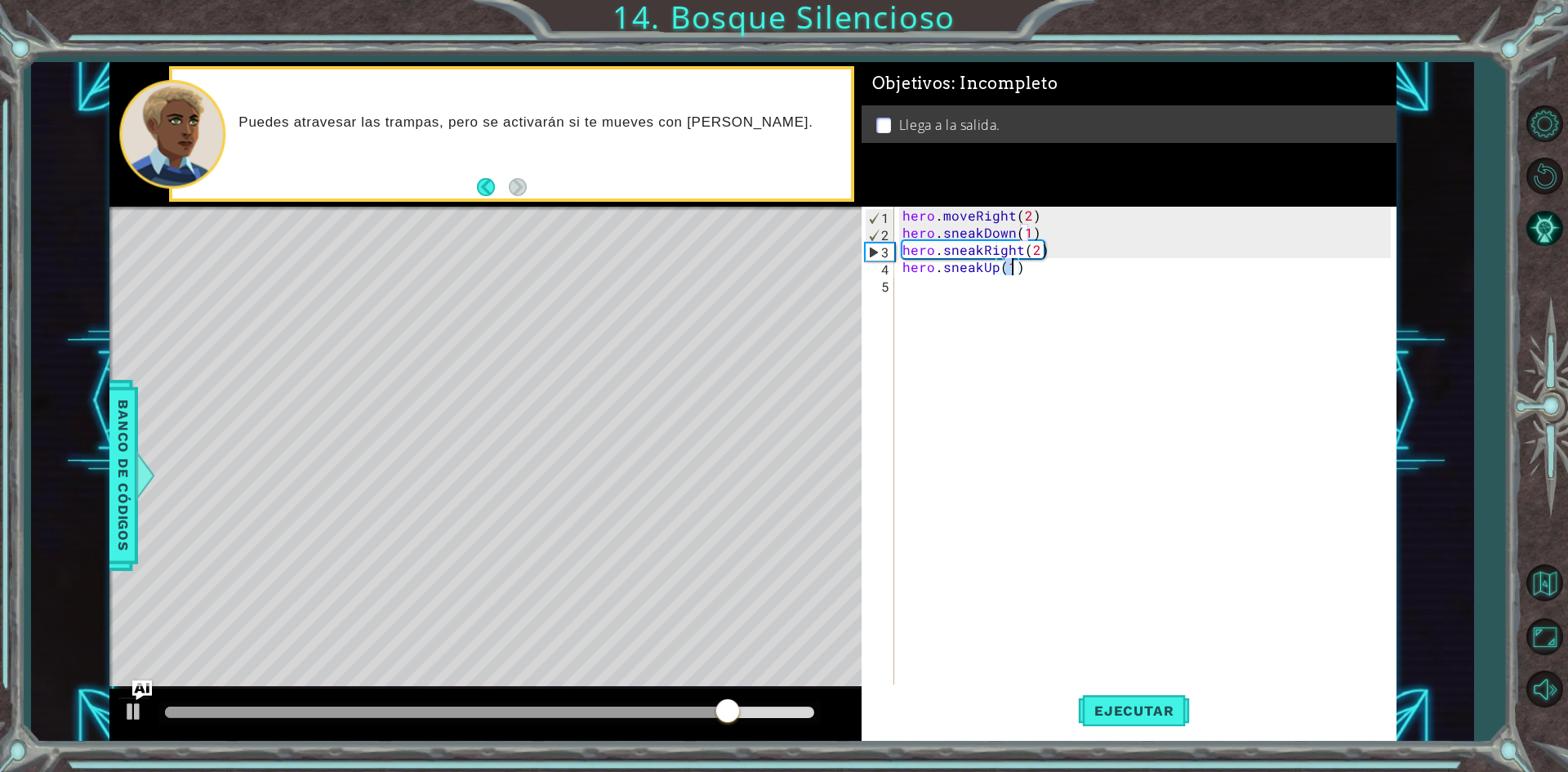
type textarea "hero.sneakUp(1)"
click at [1115, 702] on button "Ejecutar" at bounding box center [1134, 711] width 112 height 53
click at [907, 288] on div "hero . moveRight ( 2 ) hero . sneakDown ( 1 ) hero . sneakRight ( 2 ) hero . sn…" at bounding box center [1149, 464] width 500 height 515
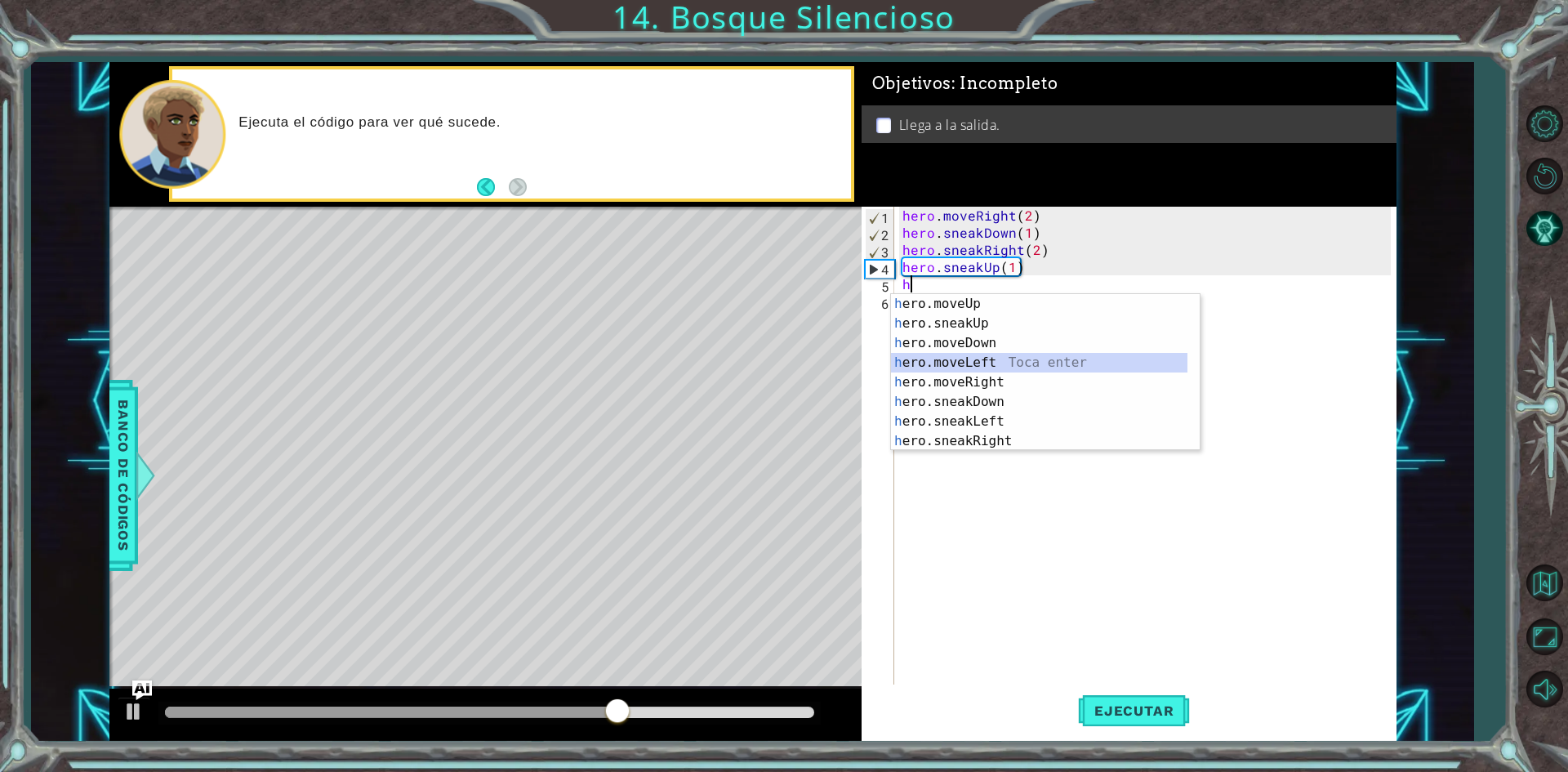
click at [979, 361] on div "h ero.moveUp Toca enter h ero.sneakUp Toca enter h ero.moveDown Toca enter h er…" at bounding box center [1038, 392] width 296 height 196
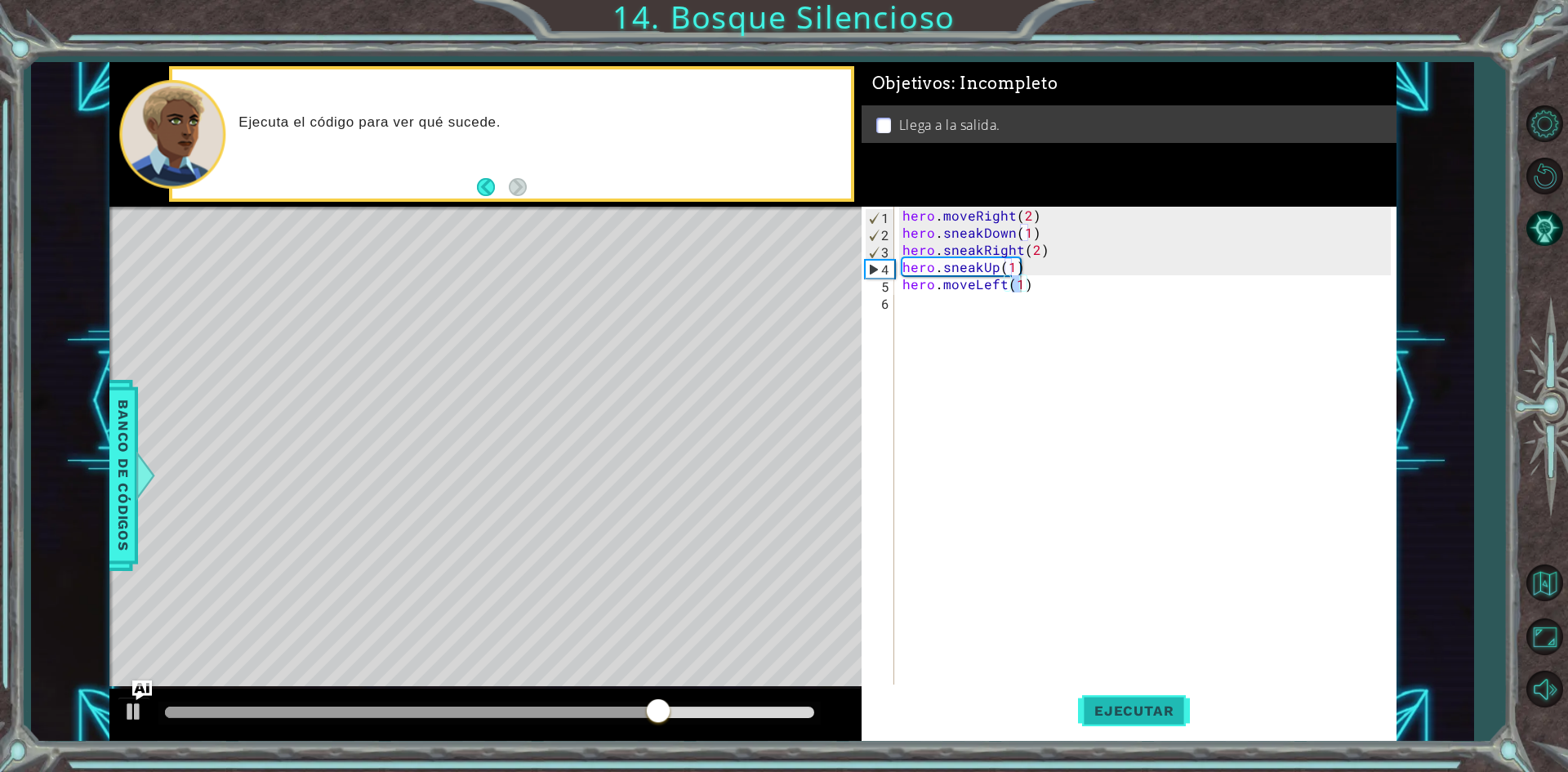
click at [1147, 713] on span "Ejecutar" at bounding box center [1134, 710] width 112 height 17
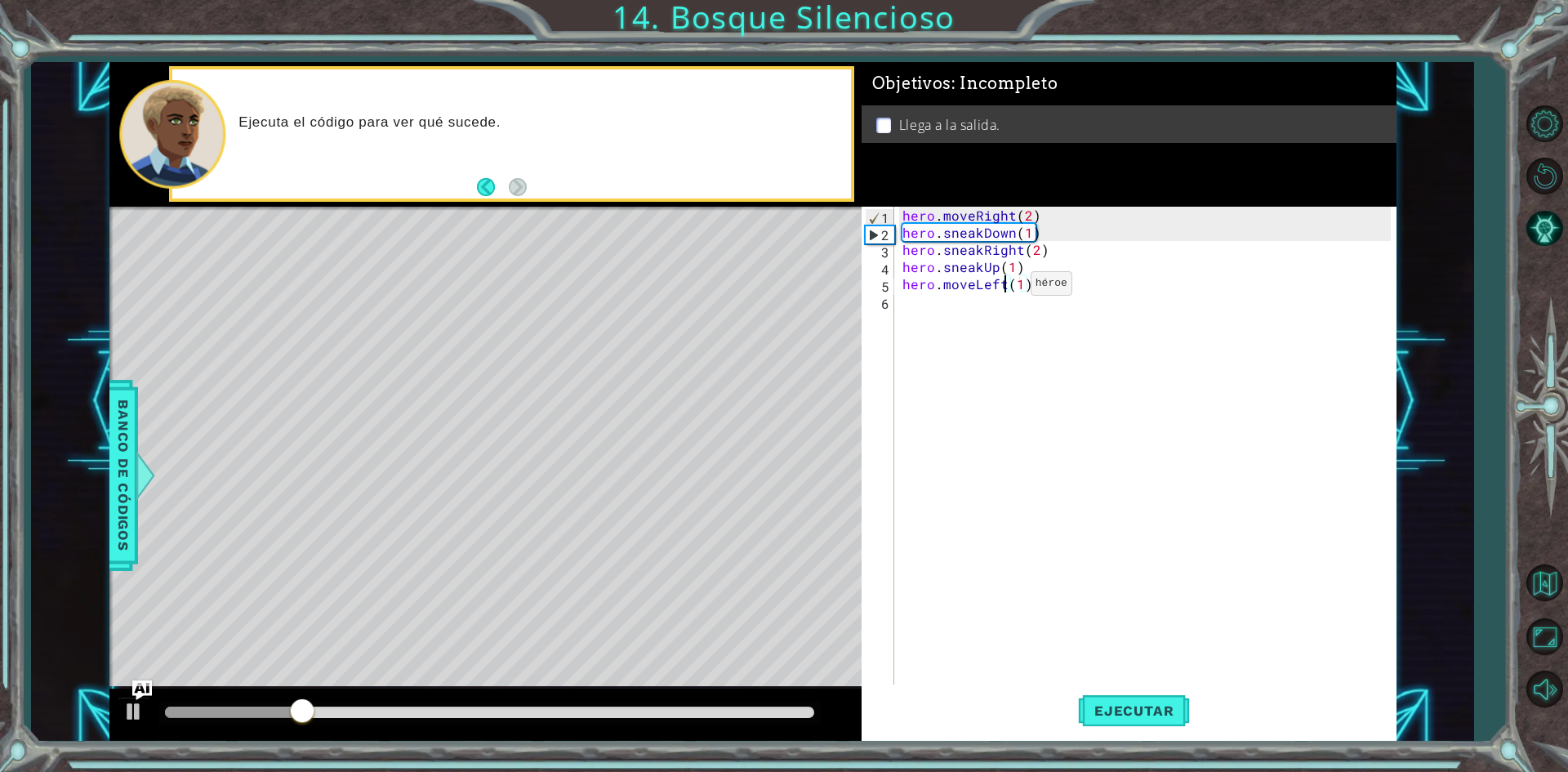
click at [1003, 288] on div "hero . moveRight ( 2 ) hero . sneakDown ( 1 ) hero . sneakRight ( 2 ) hero . sn…" at bounding box center [1149, 464] width 500 height 515
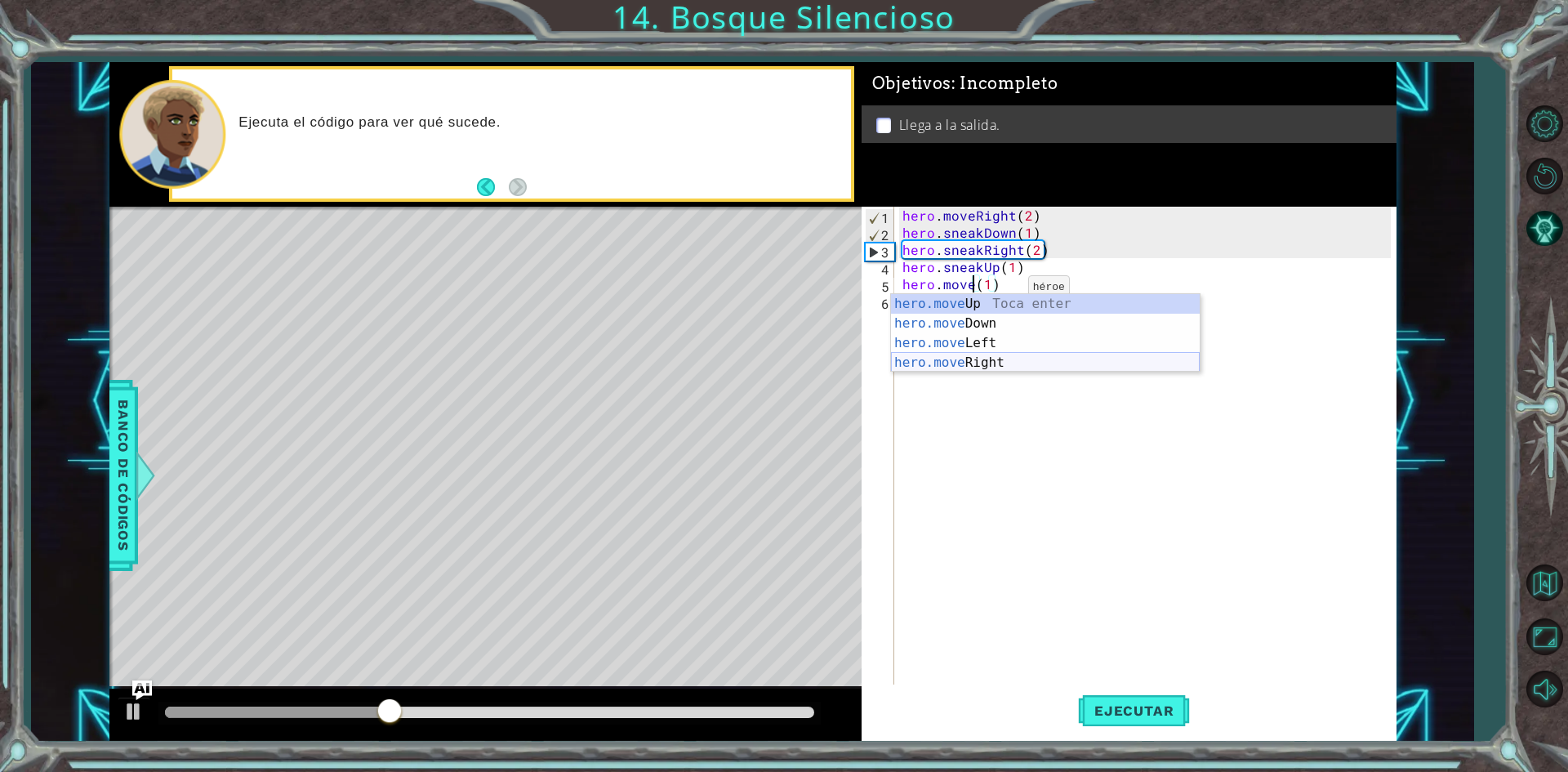
click at [988, 358] on div "hero.move Up Toca enter hero.move Down Toca enter hero.move Left Toca enter her…" at bounding box center [1045, 353] width 309 height 117
type textarea "hero.moveRight(1)(1)"
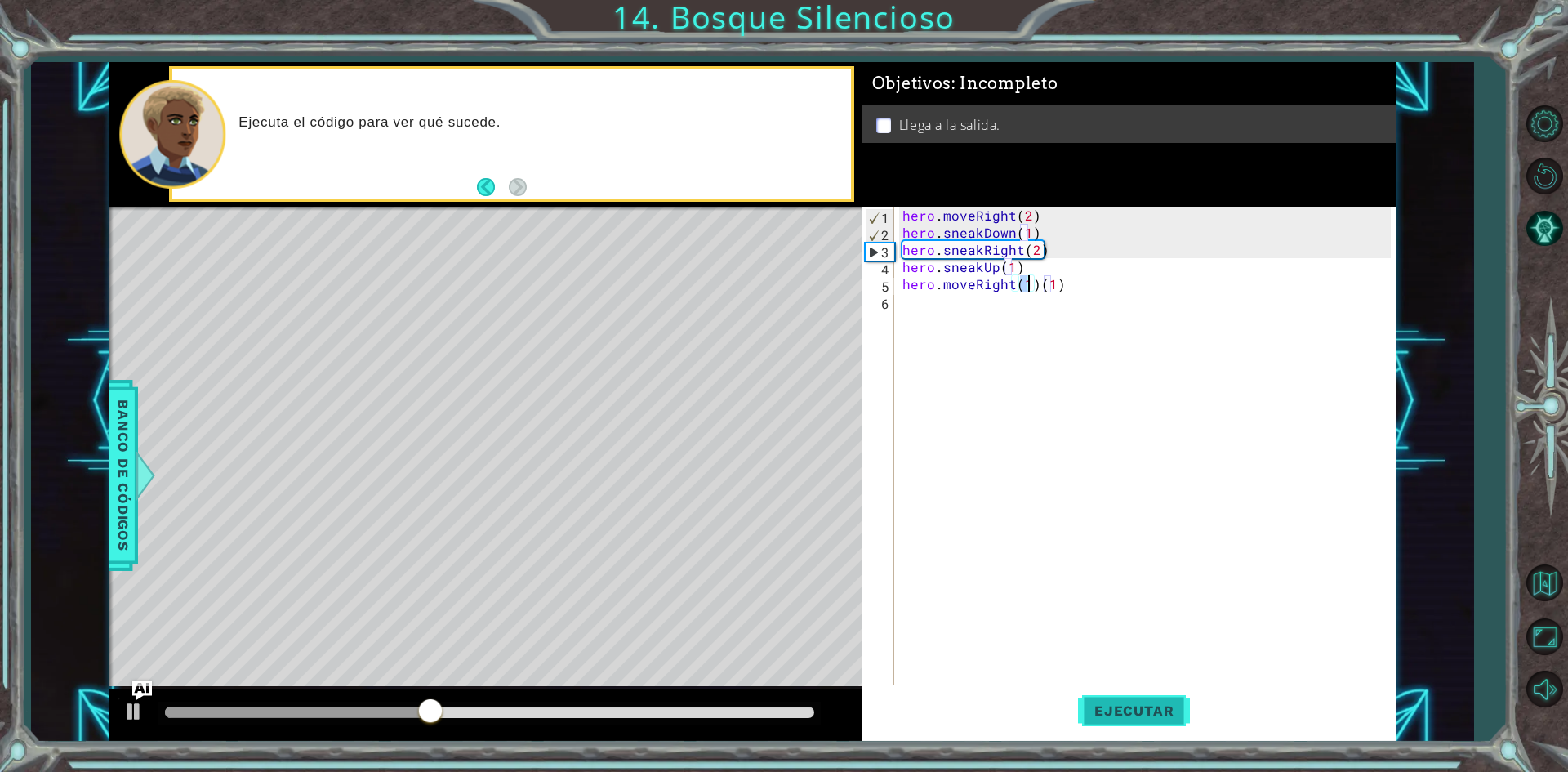
click at [1124, 717] on span "Ejecutar" at bounding box center [1134, 710] width 112 height 17
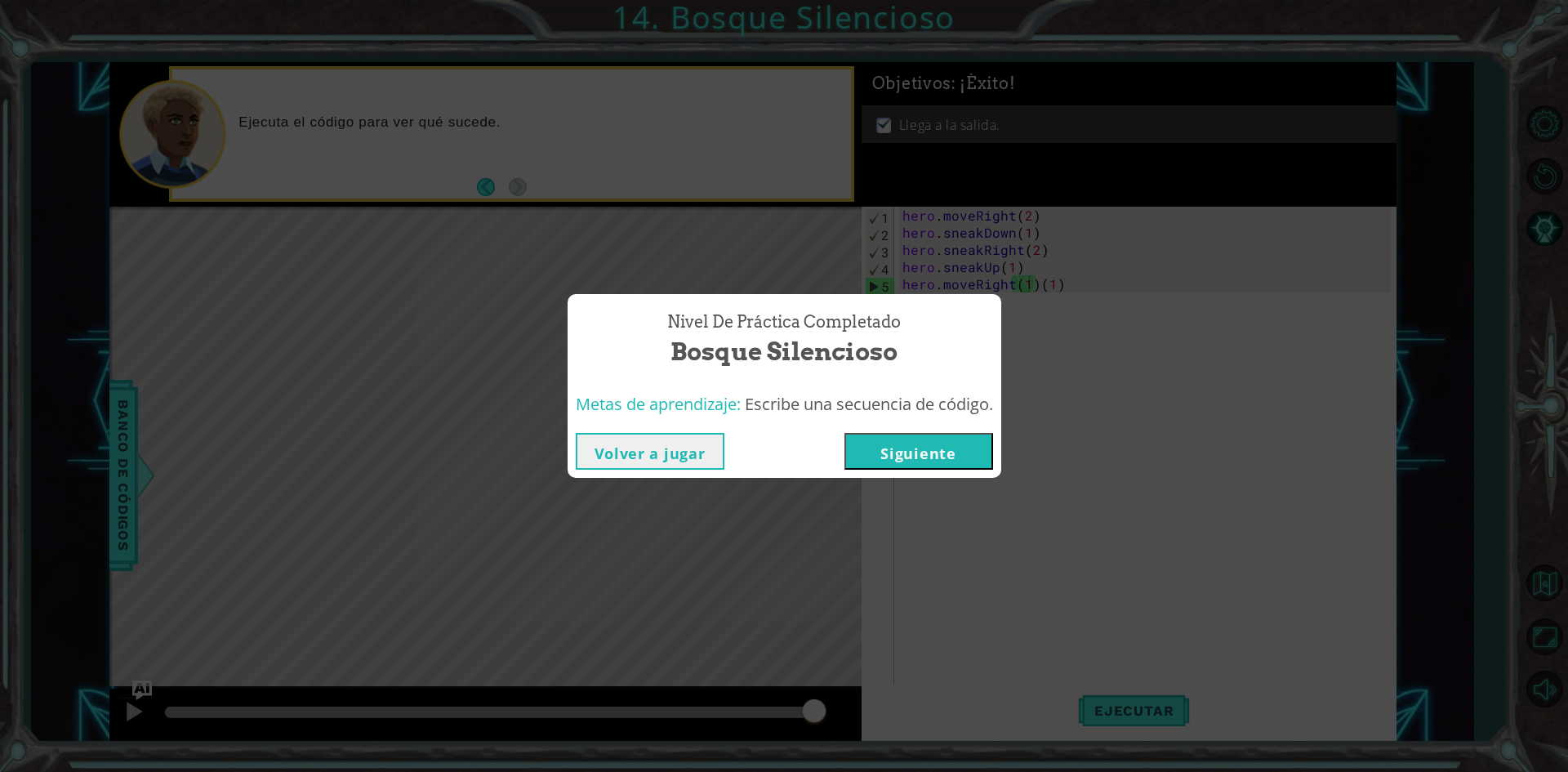
click at [913, 454] on button "Siguiente" at bounding box center [918, 451] width 149 height 36
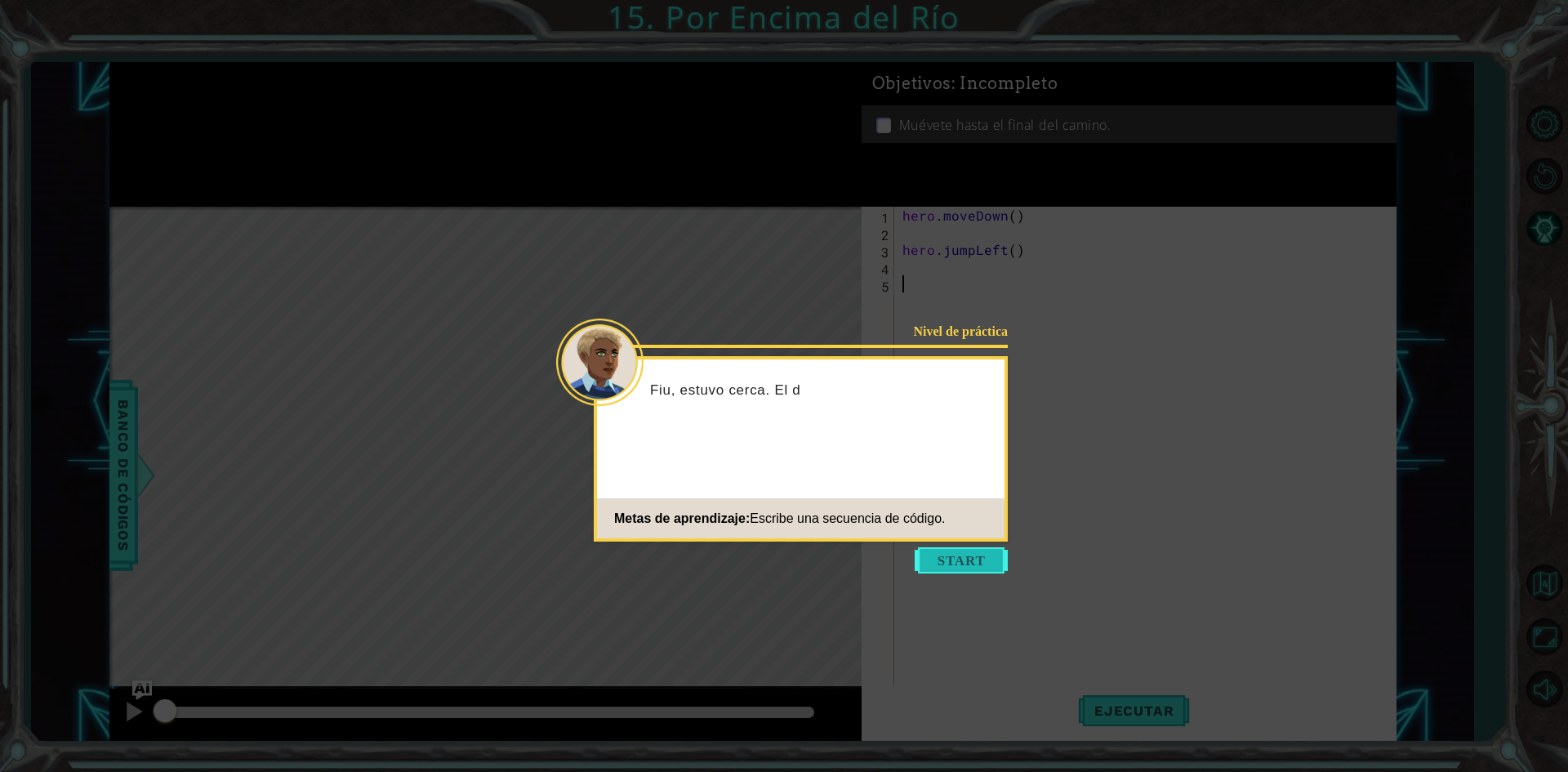
click at [973, 567] on button "Start" at bounding box center [961, 560] width 94 height 27
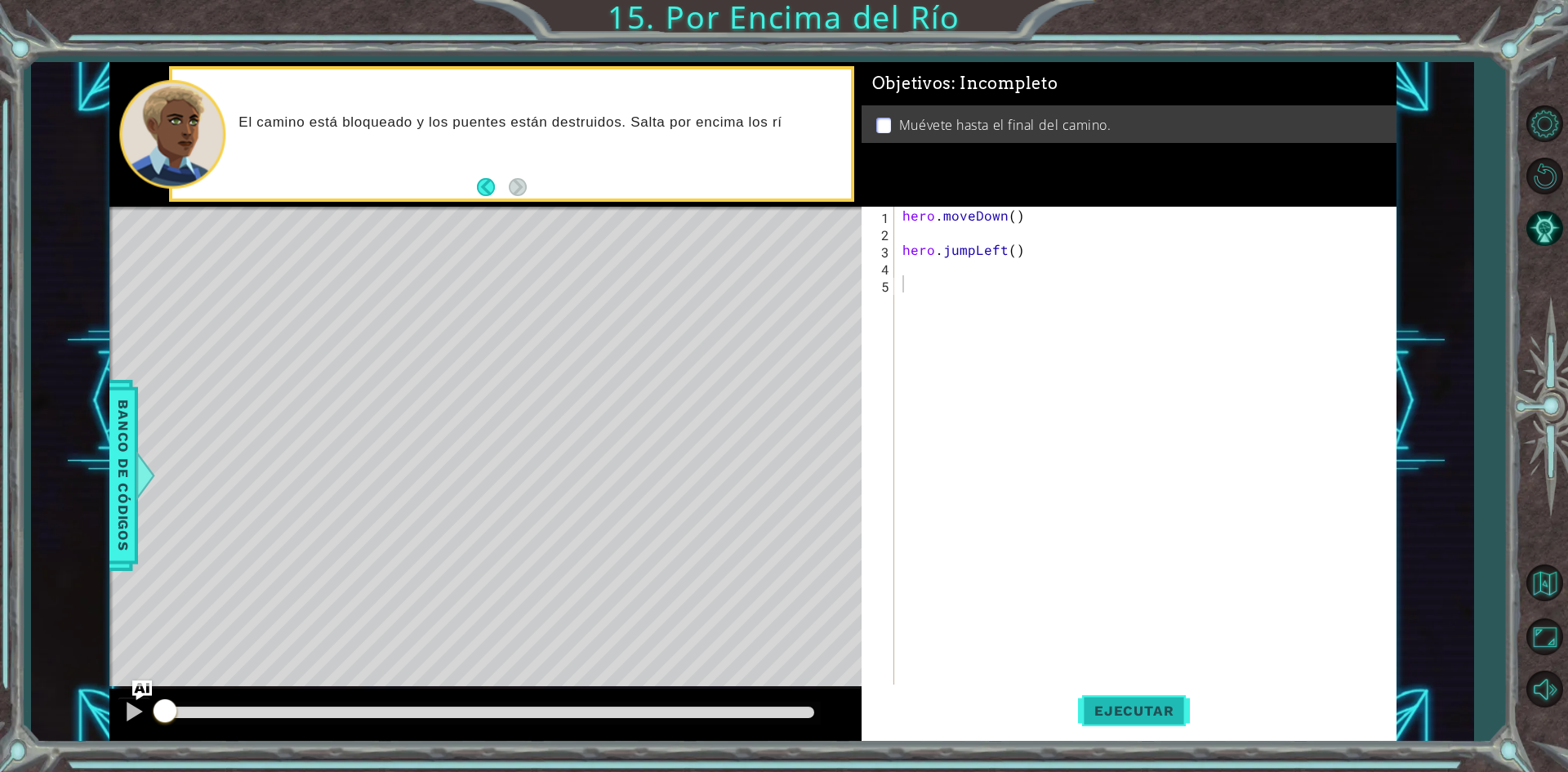
click at [1098, 721] on button "Ejecutar" at bounding box center [1134, 711] width 112 height 53
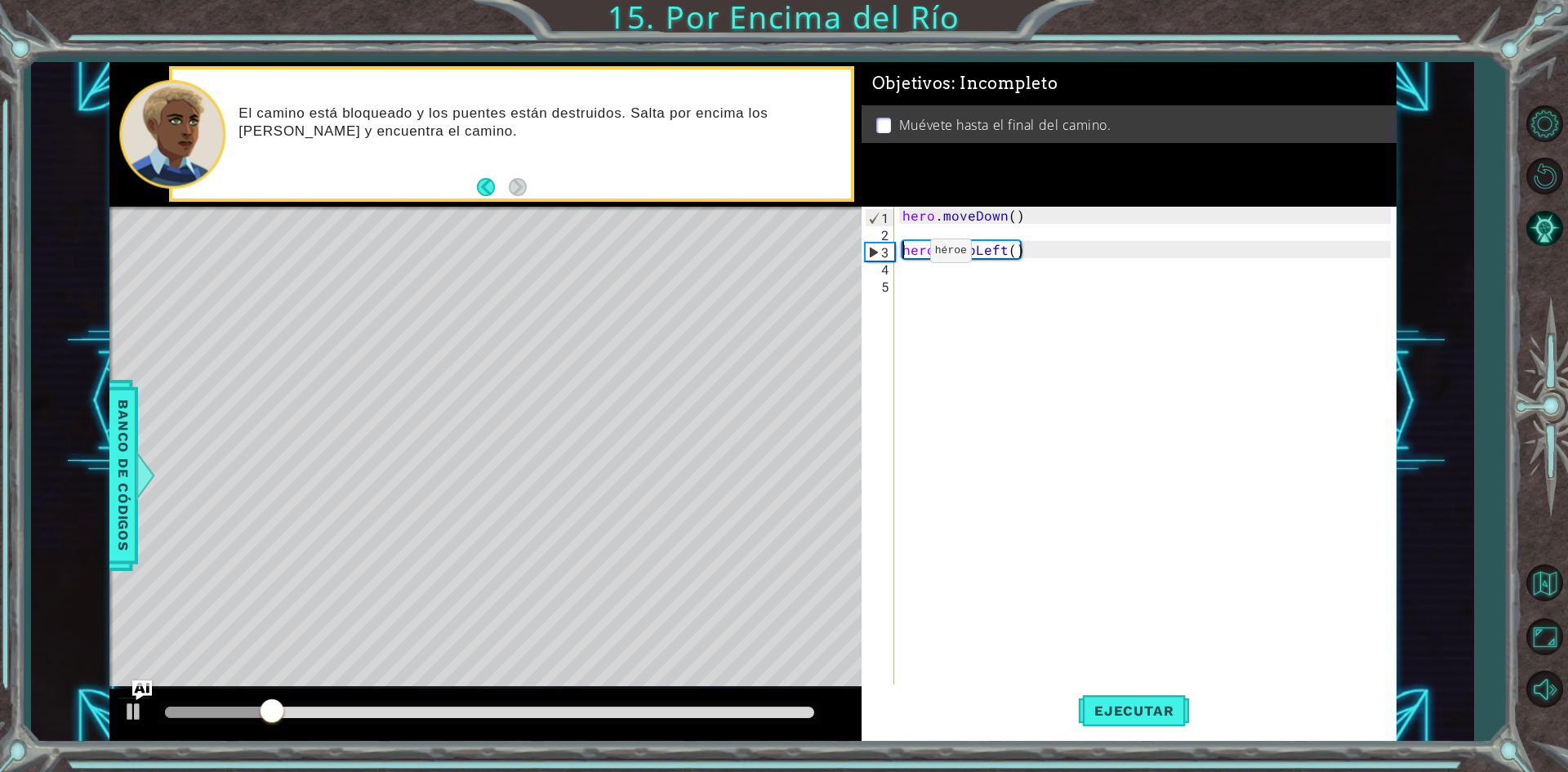
click at [903, 255] on div "hero . moveDown ( ) hero . jumpLeft ( )" at bounding box center [1149, 464] width 500 height 515
type textarea "hero.jumpLeft()"
click at [903, 255] on div "hero . moveDown ( ) hero . jumpLeft ( )" at bounding box center [1149, 464] width 500 height 515
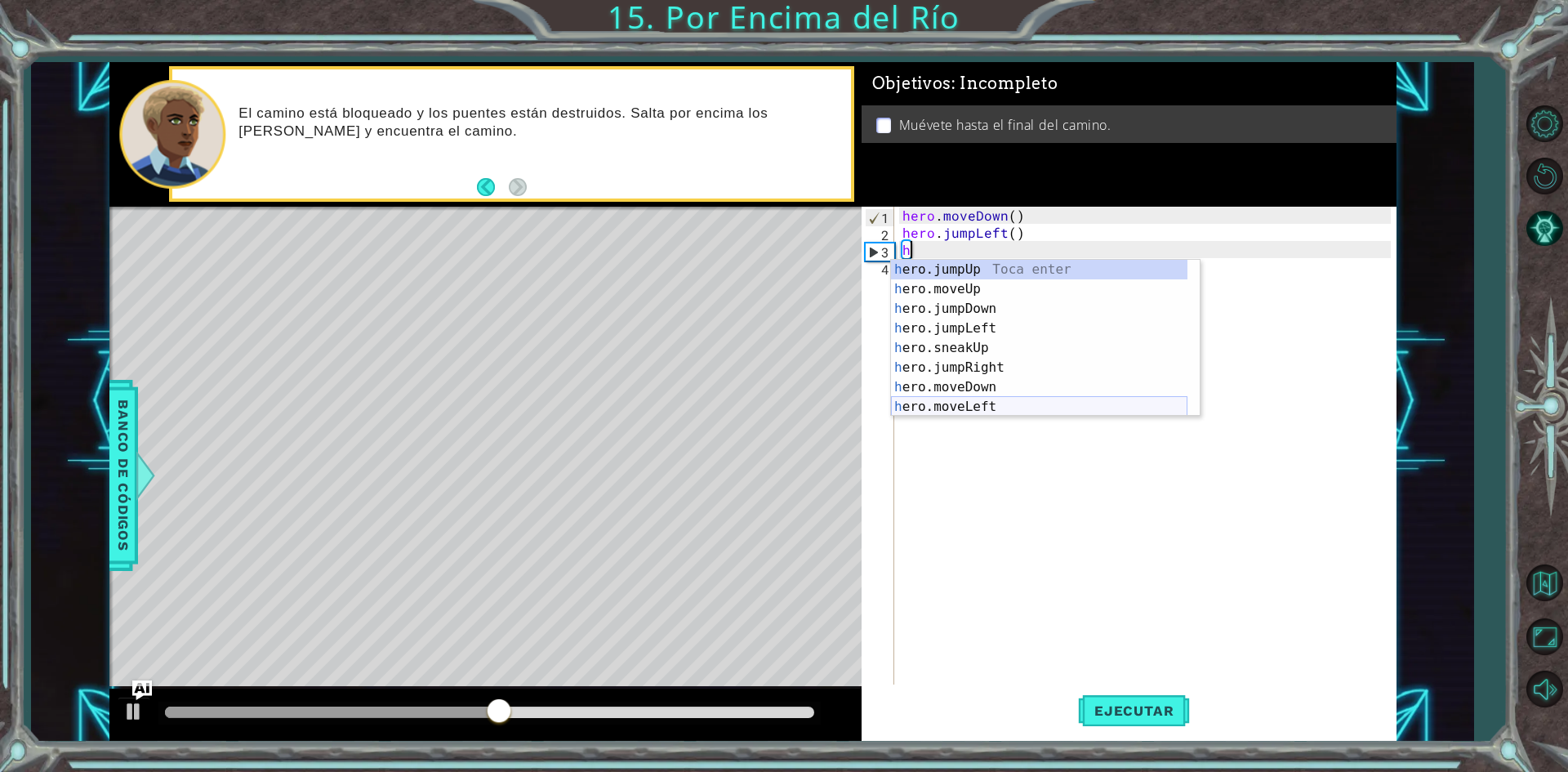
click at [1000, 401] on div "h ero.jumpUp Toca enter h ero.moveUp Toca enter h ero.jumpDown Toca enter h ero…" at bounding box center [1038, 357] width 296 height 196
type textarea "hero.moveLeft(1)"
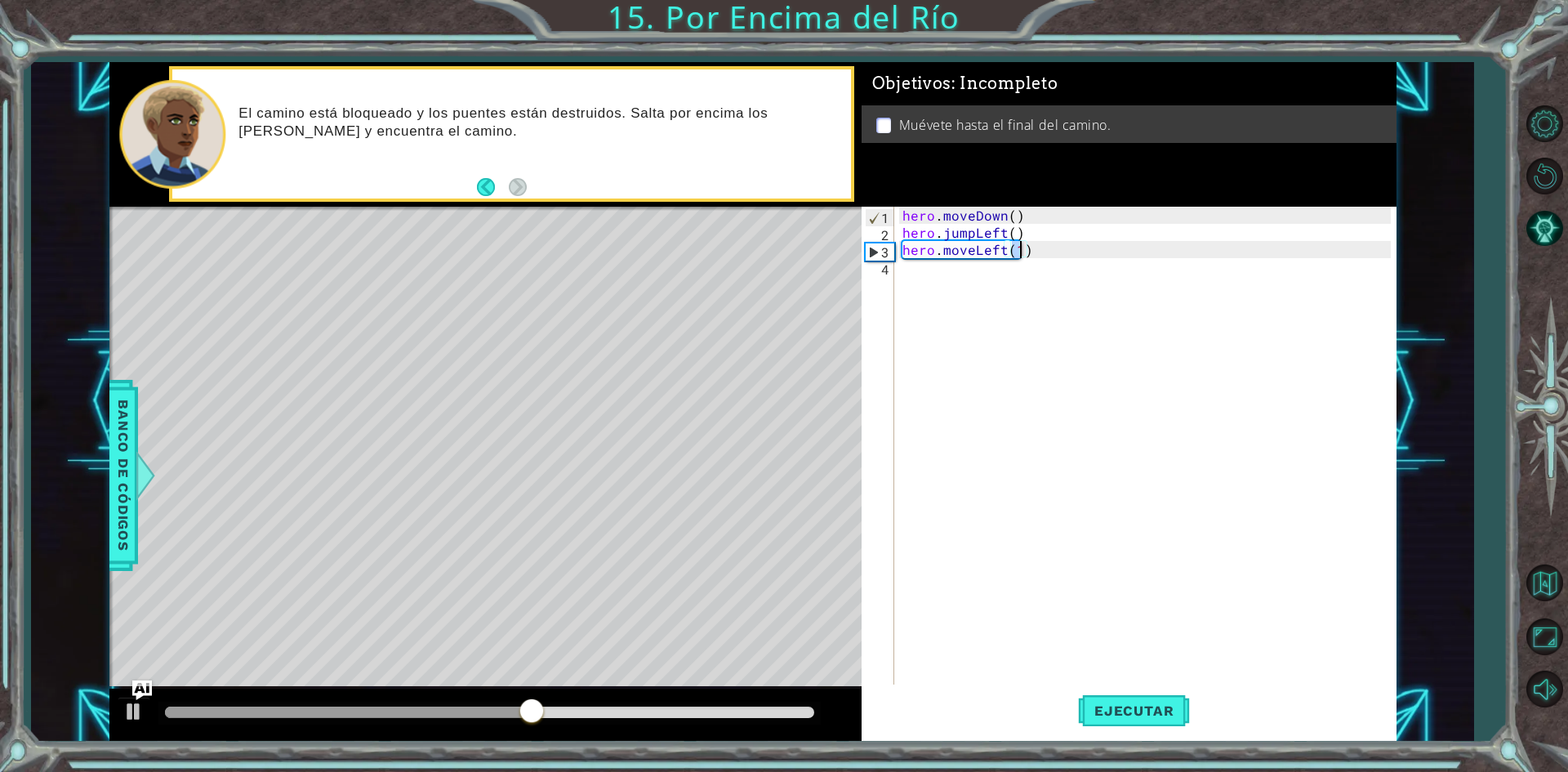
click at [946, 278] on div "hero . moveDown ( ) hero . jumpLeft ( ) hero . moveLeft ( 1 )" at bounding box center [1149, 464] width 500 height 515
type textarea "h"
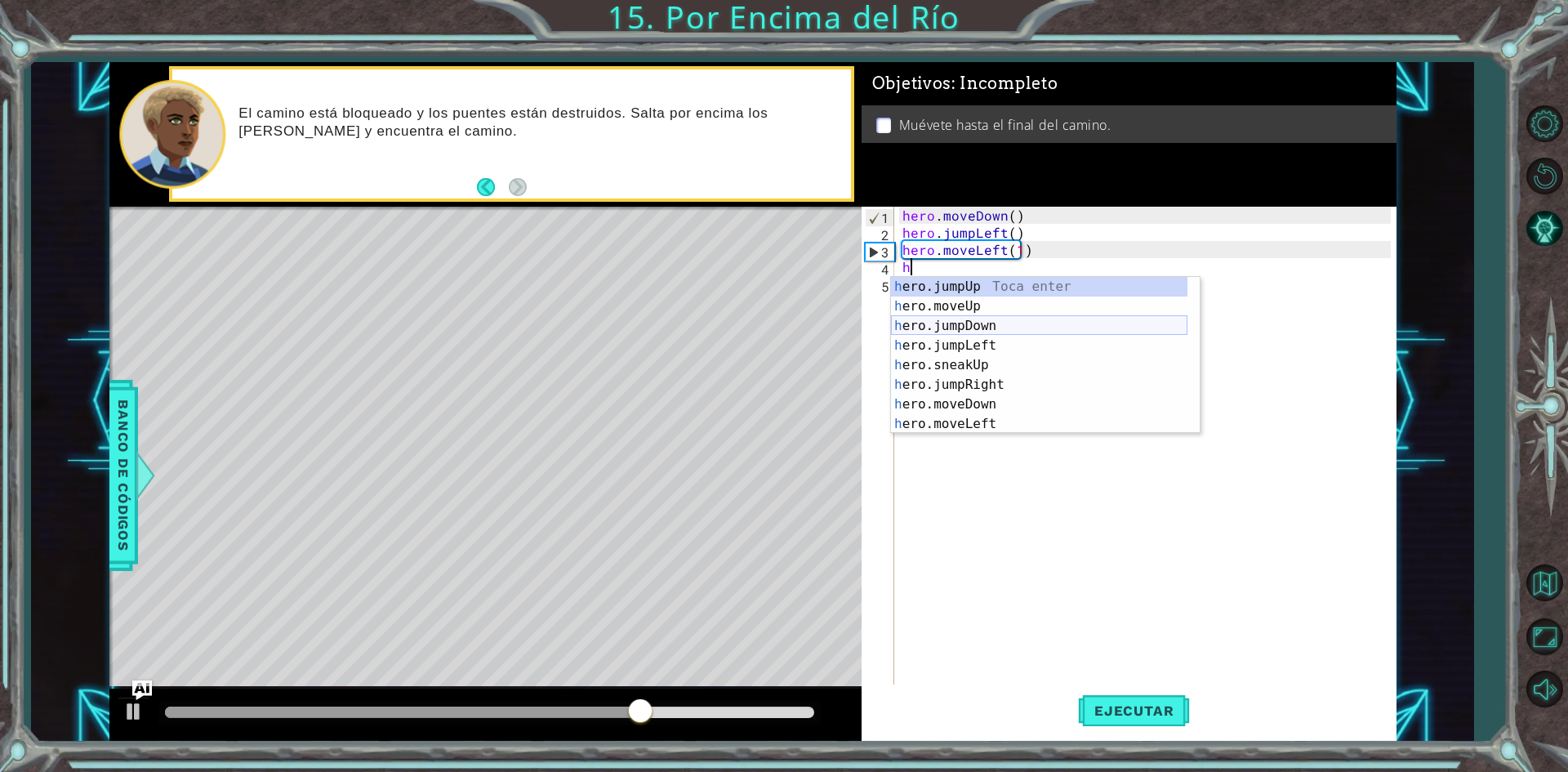
click at [980, 325] on div "h ero.jumpUp Toca enter h ero.moveUp Toca enter h ero.jumpDown Toca enter h ero…" at bounding box center [1038, 374] width 296 height 196
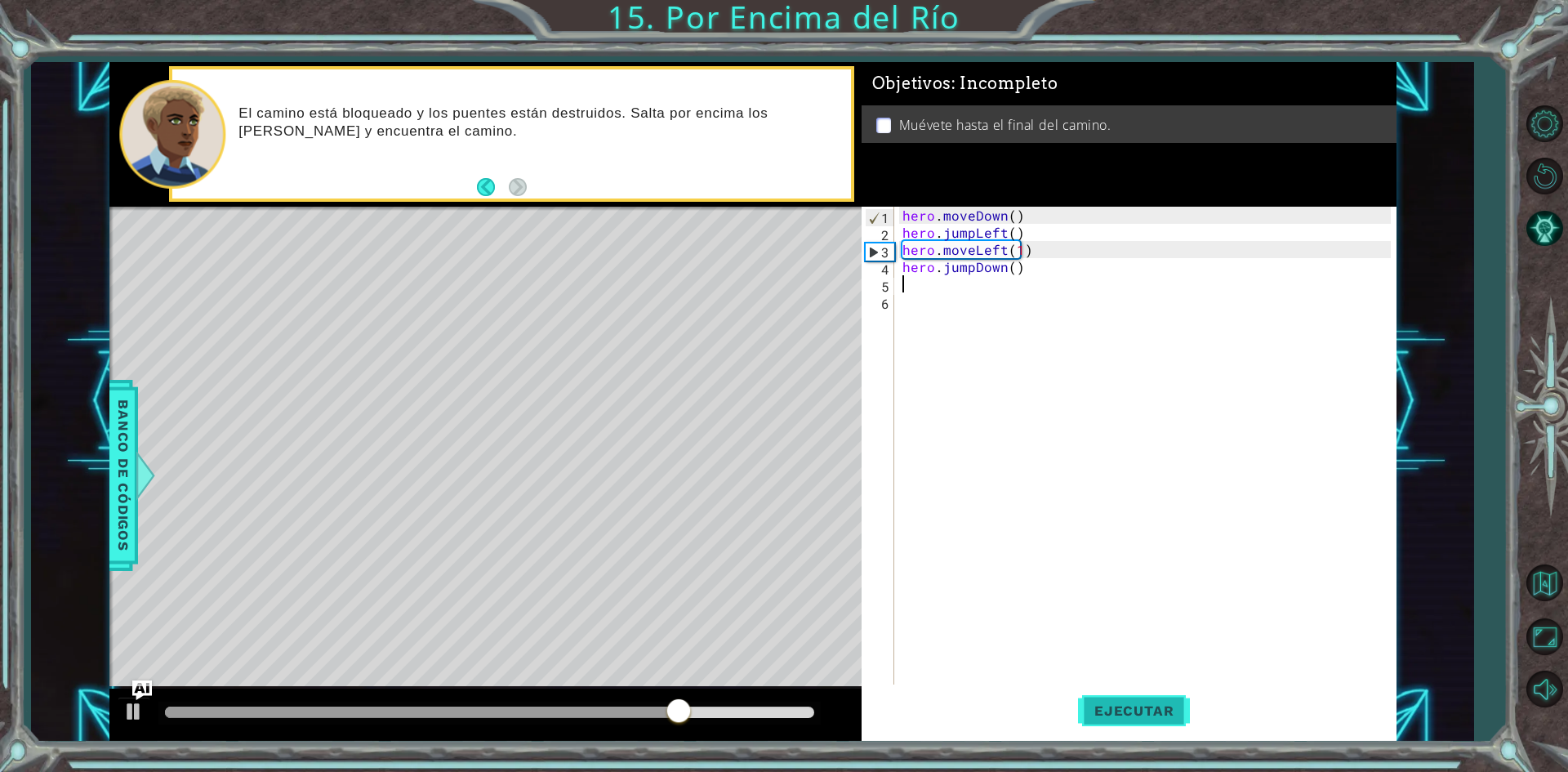
click at [1166, 726] on button "Ejecutar" at bounding box center [1134, 711] width 112 height 53
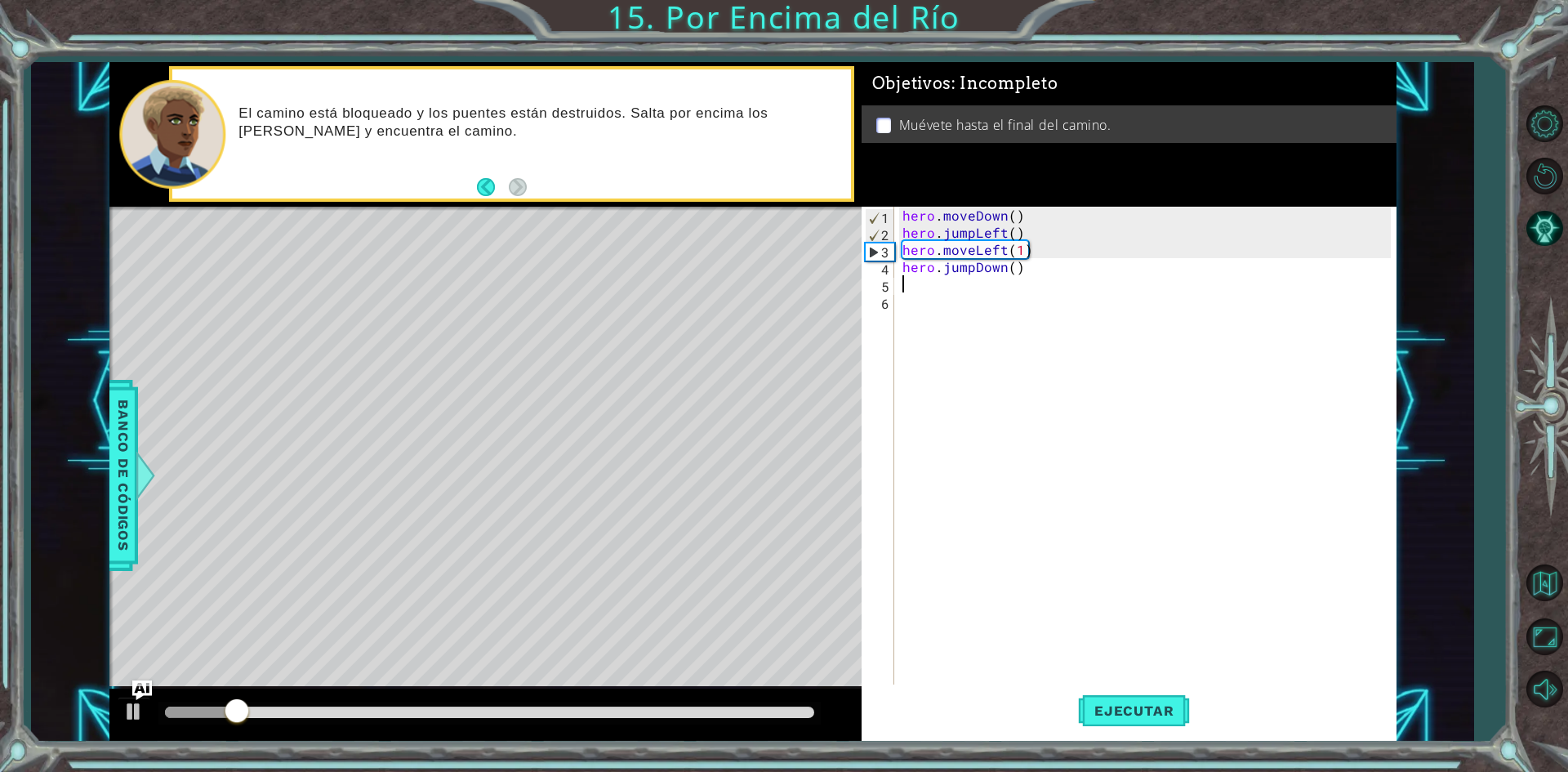
type textarea "g"
type textarea "h"
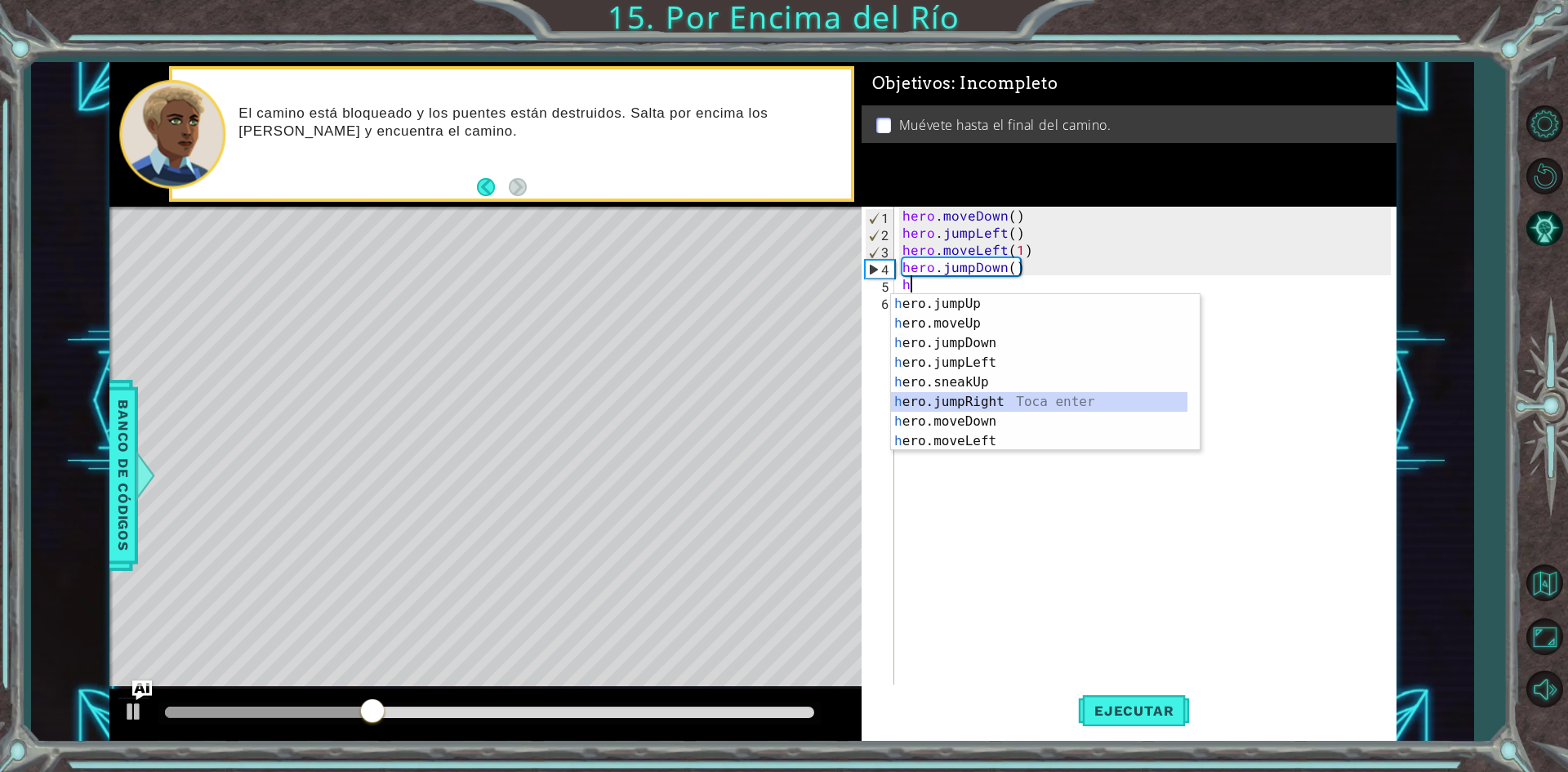
click at [956, 407] on div "h ero.jumpUp Toca enter h ero.moveUp Toca enter h ero.jumpDown Toca enter h ero…" at bounding box center [1038, 392] width 296 height 196
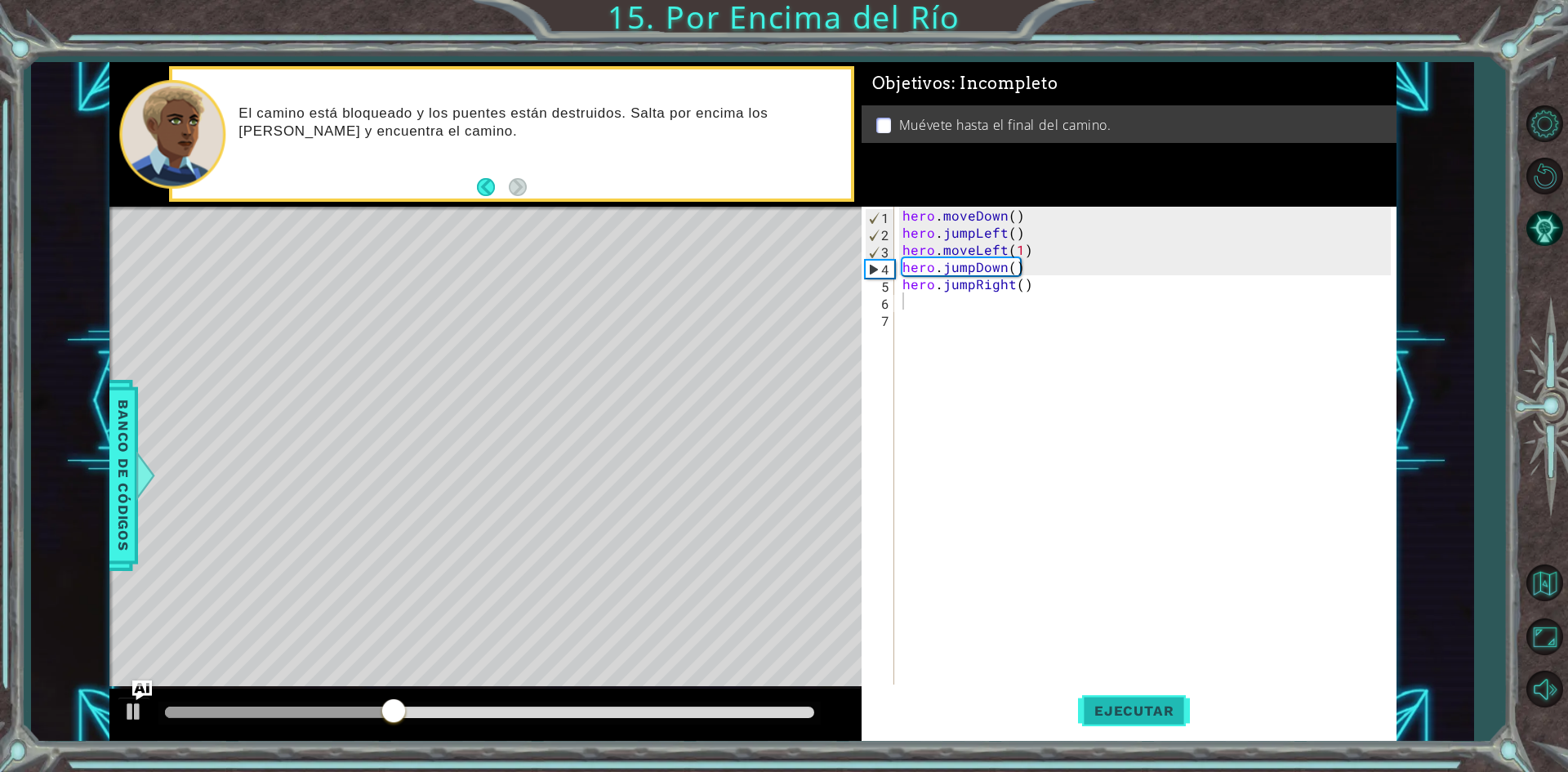
click at [1106, 695] on button "Ejecutar" at bounding box center [1134, 711] width 112 height 53
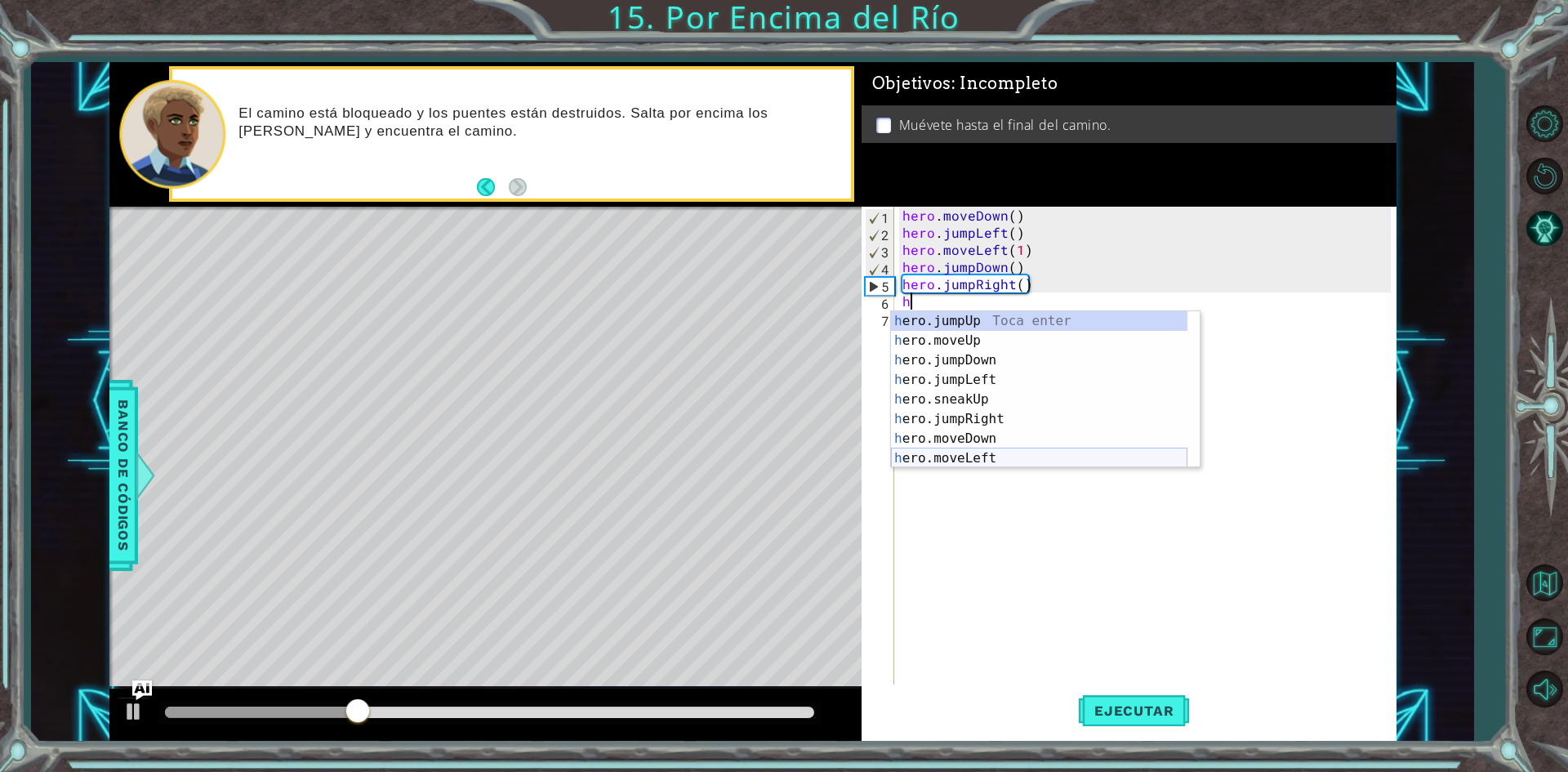
click at [959, 456] on div "h ero.jumpUp Toca enter h ero.moveUp Toca enter h ero.jumpDown Toca enter h ero…" at bounding box center [1038, 409] width 296 height 196
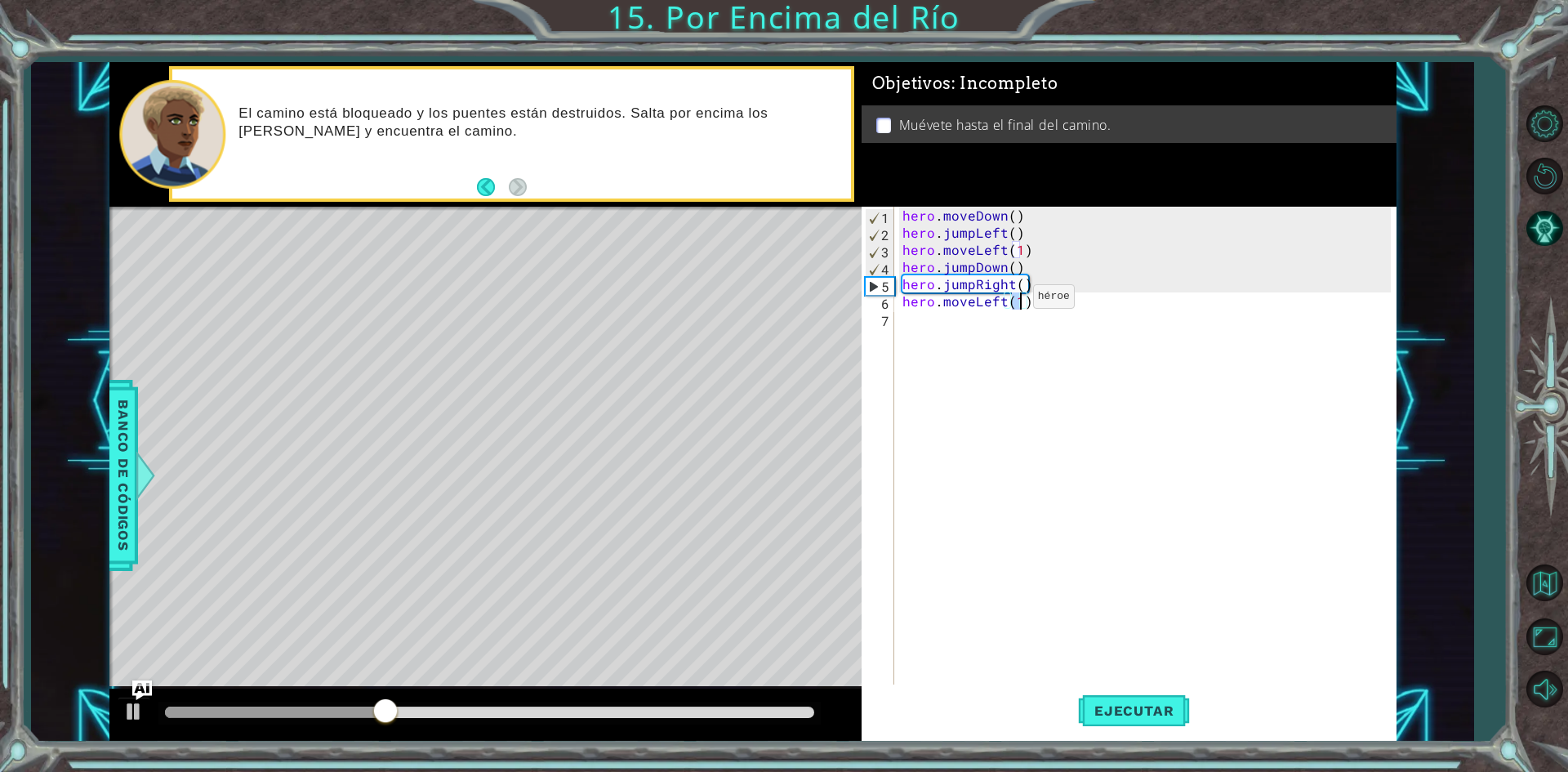
click at [1004, 300] on div "hero . moveDown ( ) hero . jumpLeft ( ) hero . moveLeft ( 1 ) hero . jumpDown (…" at bounding box center [1149, 464] width 500 height 515
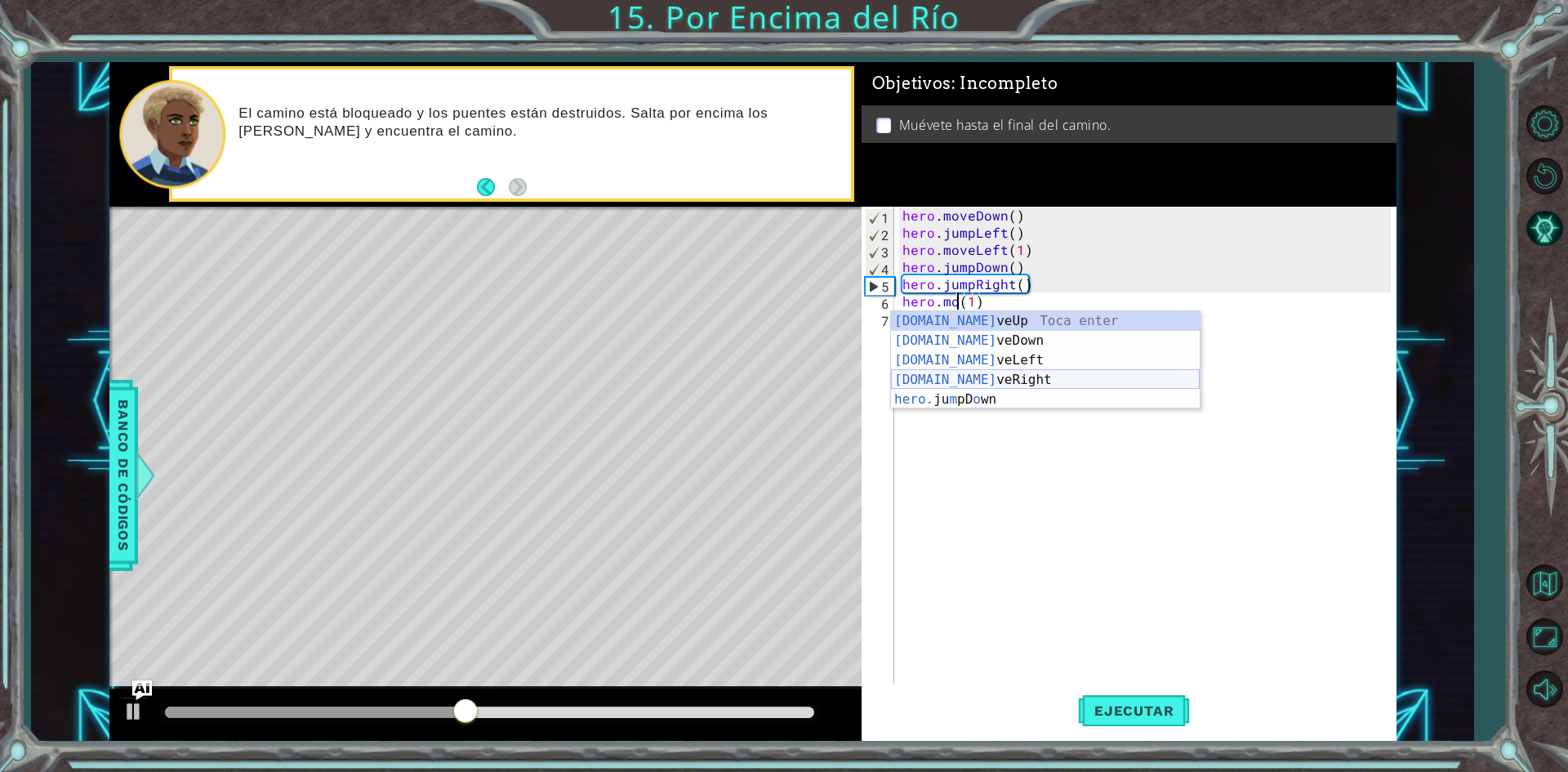
click at [983, 378] on div "[DOMAIN_NAME] veUp Toca enter [DOMAIN_NAME] veDown Toca enter [DOMAIN_NAME] veL…" at bounding box center [1045, 379] width 309 height 137
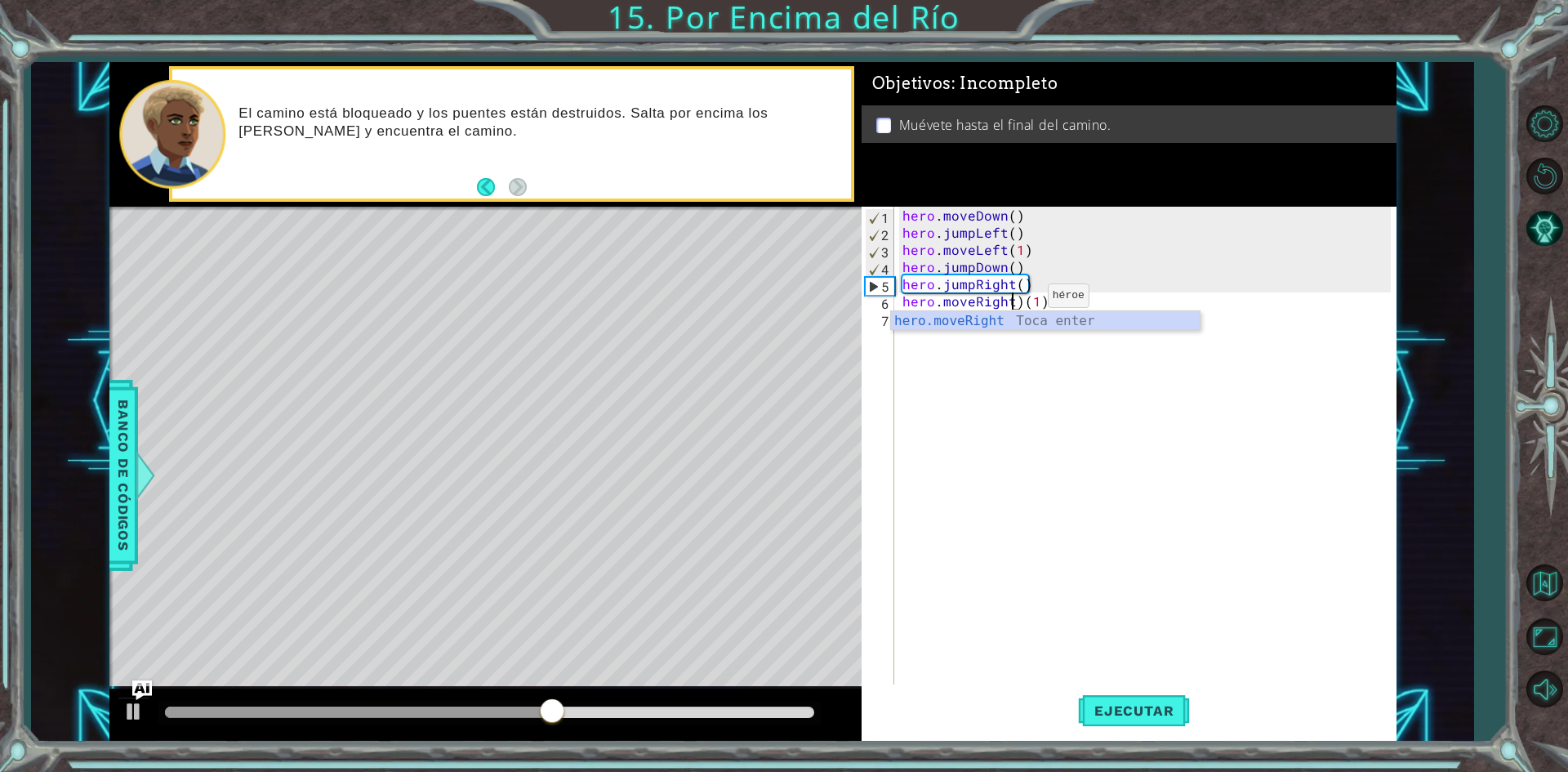
click at [1020, 299] on div "hero . moveDown ( ) hero . jumpLeft ( ) hero . moveLeft ( 1 ) hero . jumpDown (…" at bounding box center [1149, 464] width 500 height 515
type textarea "hero.moveRight(1)"
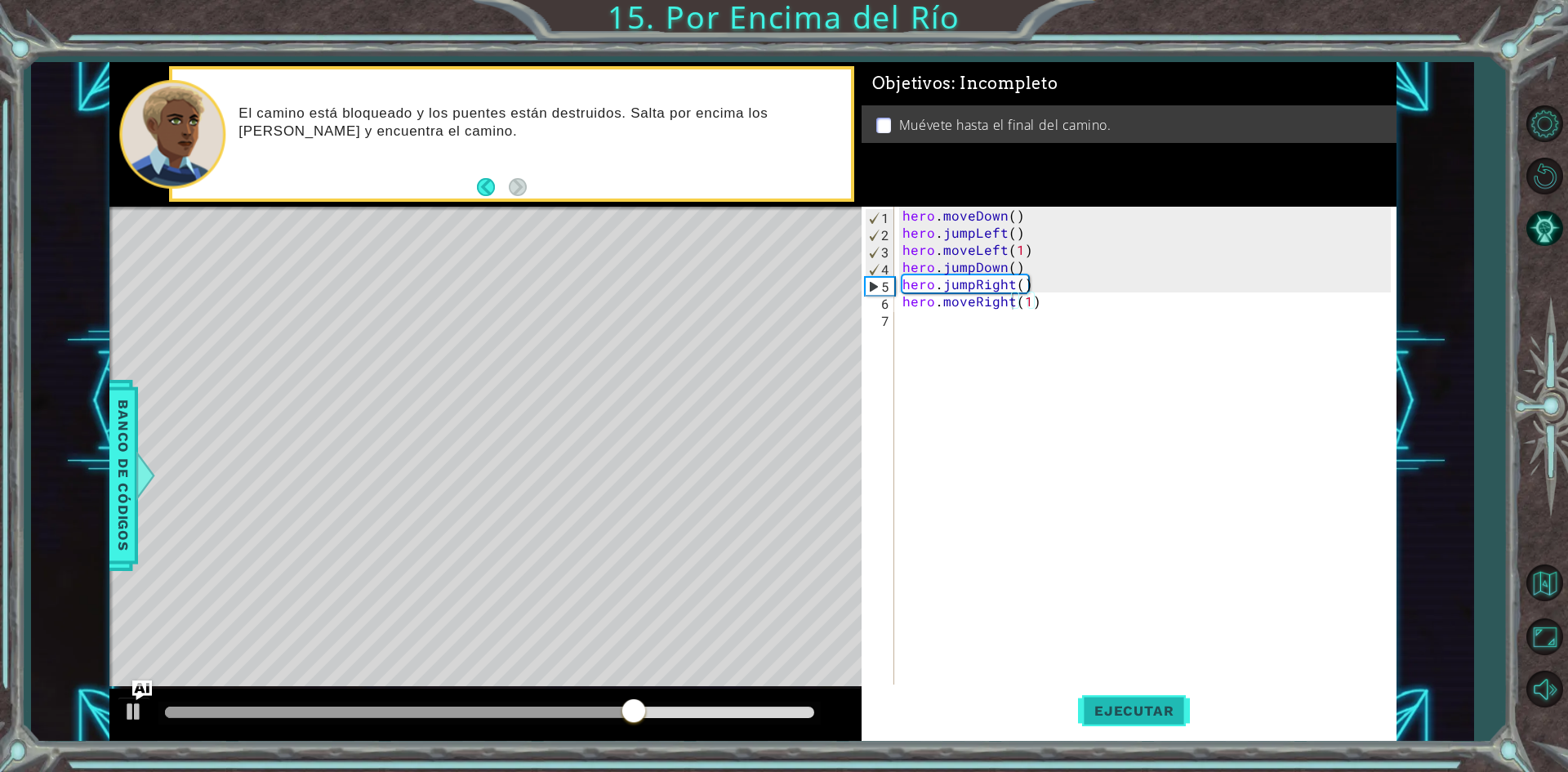
click at [1118, 693] on button "Ejecutar" at bounding box center [1134, 711] width 112 height 53
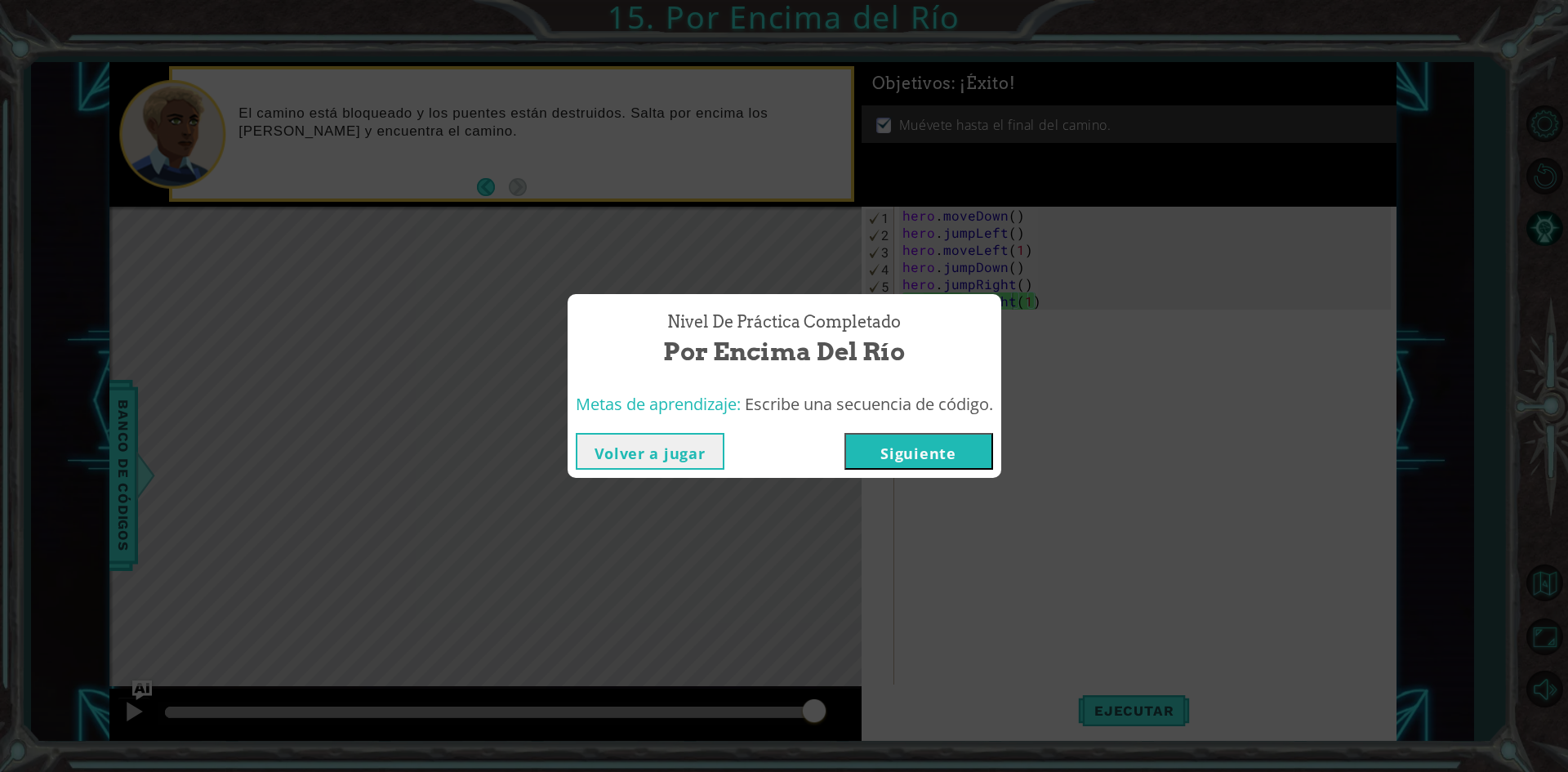
click at [966, 453] on button "Siguiente" at bounding box center [918, 451] width 149 height 36
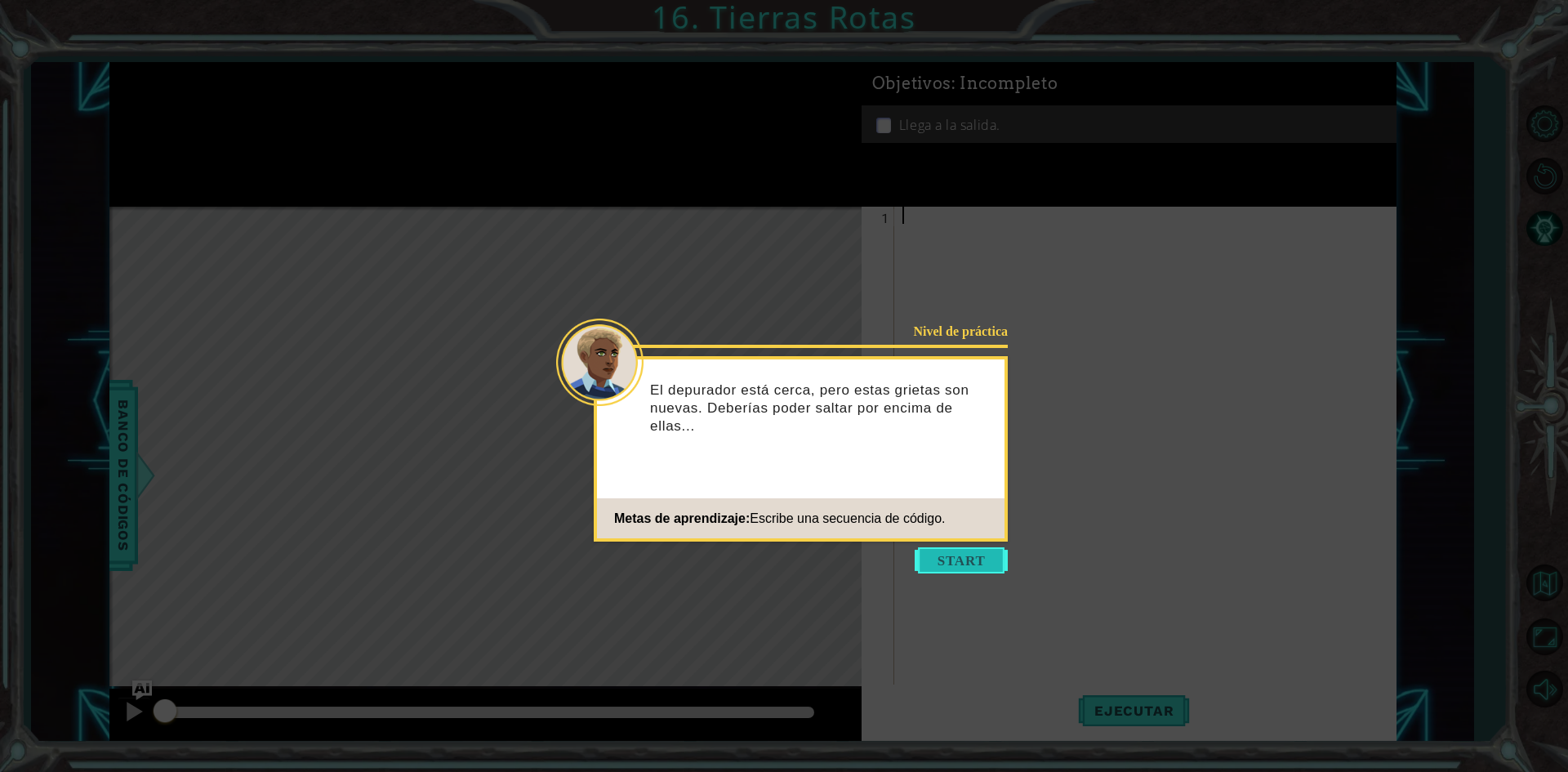
click at [963, 551] on button "Start" at bounding box center [961, 560] width 94 height 27
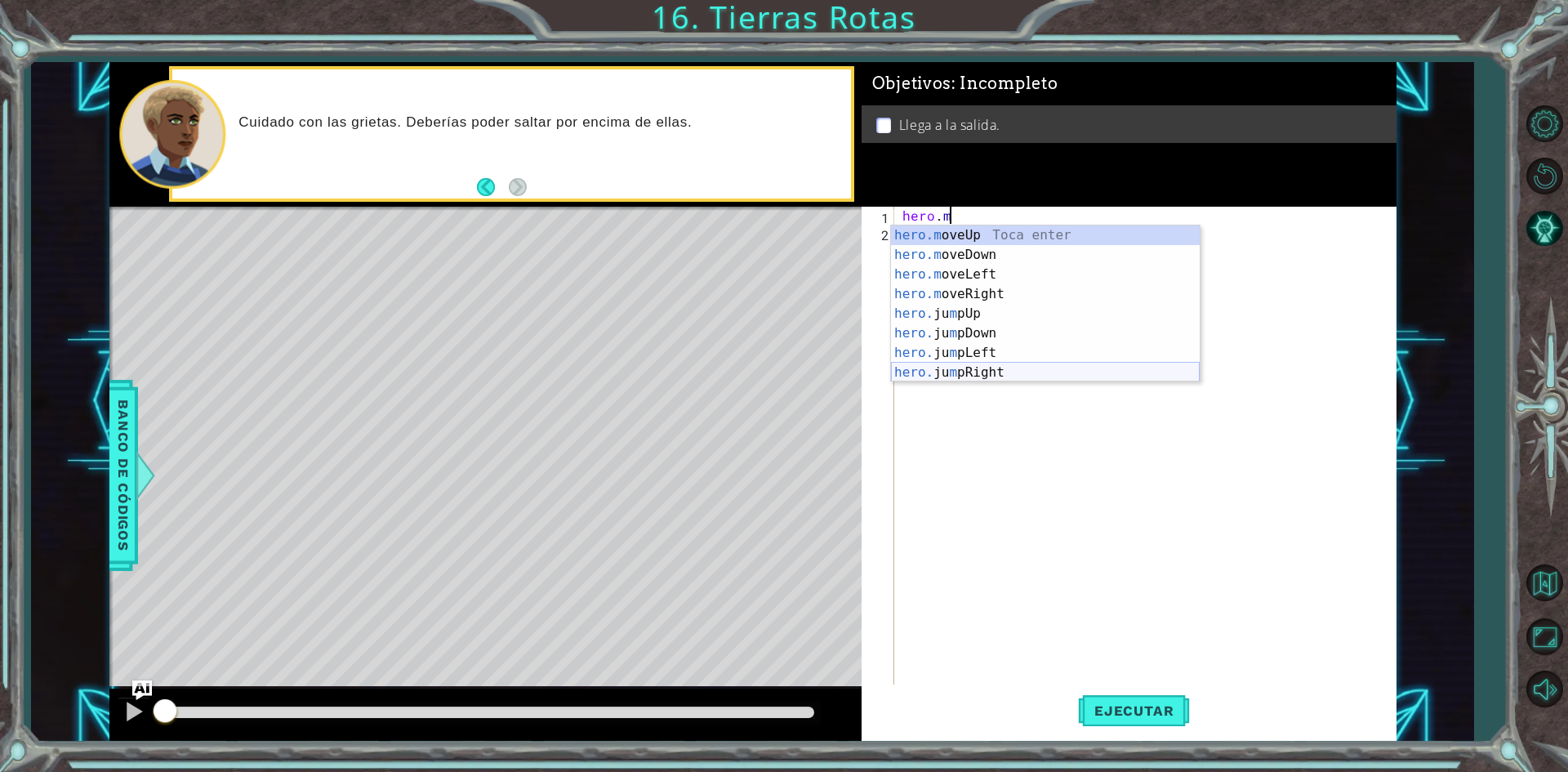
scroll to position [0, 2]
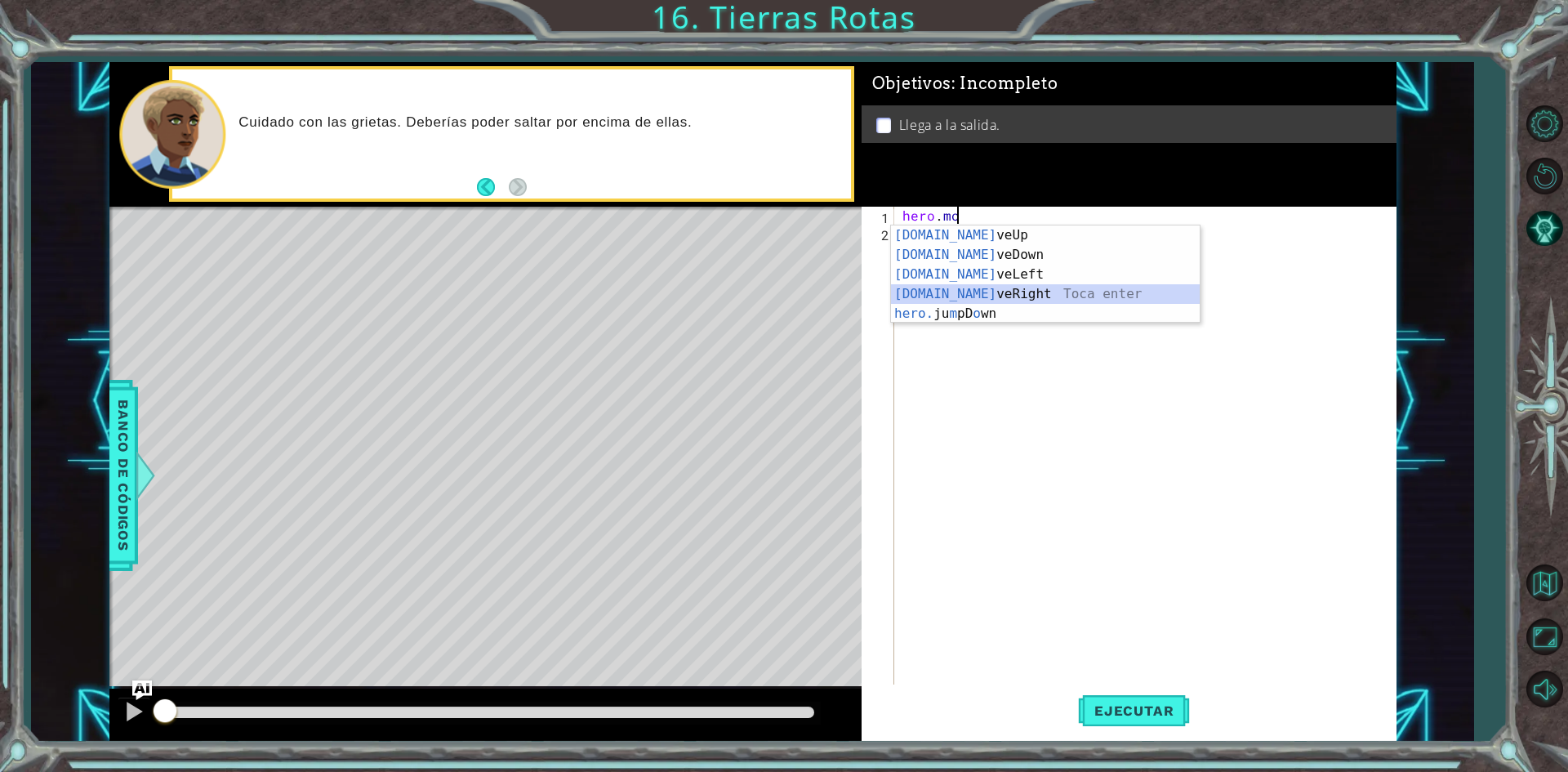
click at [989, 300] on div "[DOMAIN_NAME] veUp Toca enter [DOMAIN_NAME] veDown Toca enter [DOMAIN_NAME] veL…" at bounding box center [1045, 293] width 309 height 137
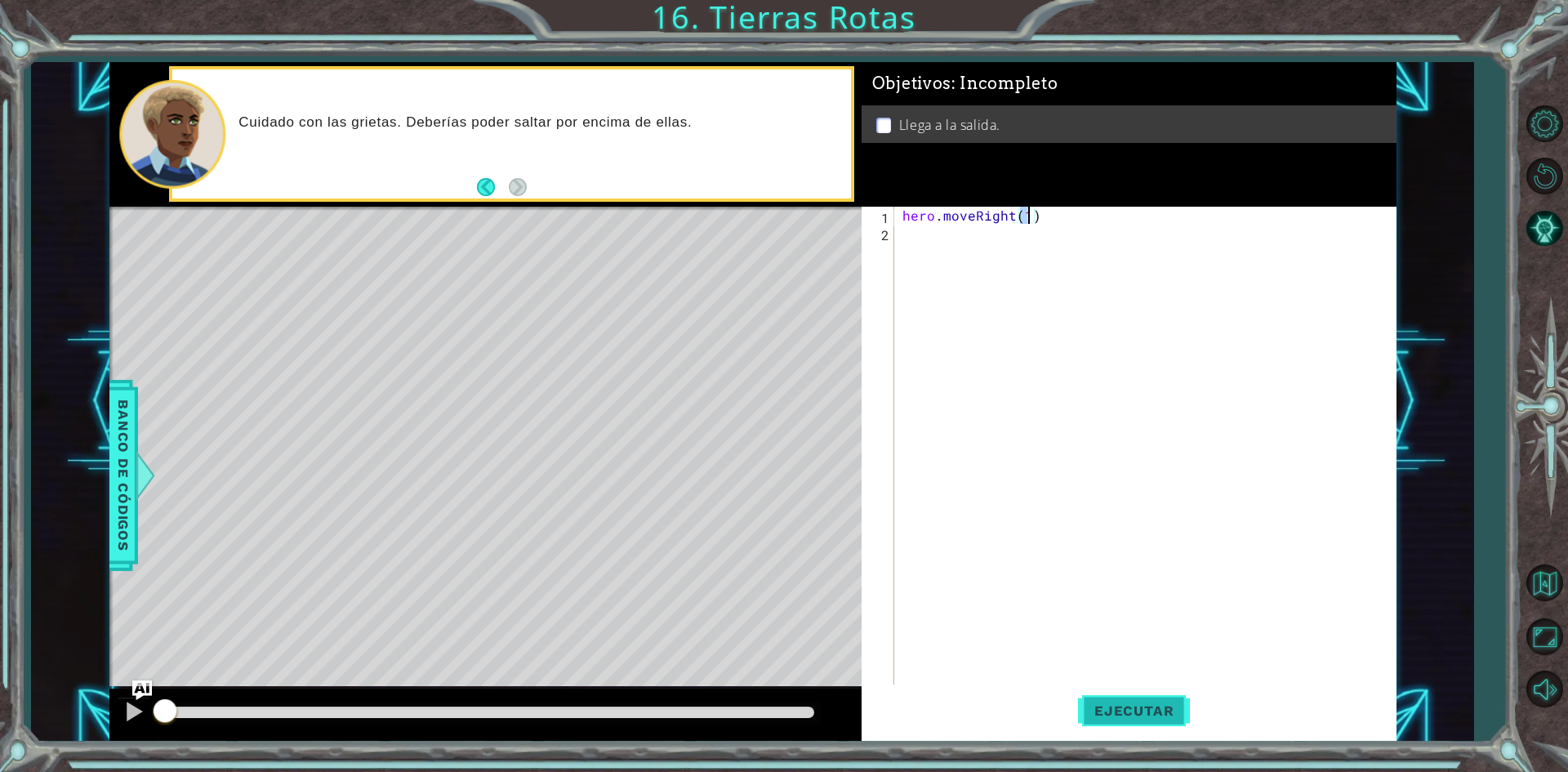
type textarea "hero.moveRight(1)"
click at [1171, 709] on span "Ejecutar" at bounding box center [1134, 710] width 112 height 17
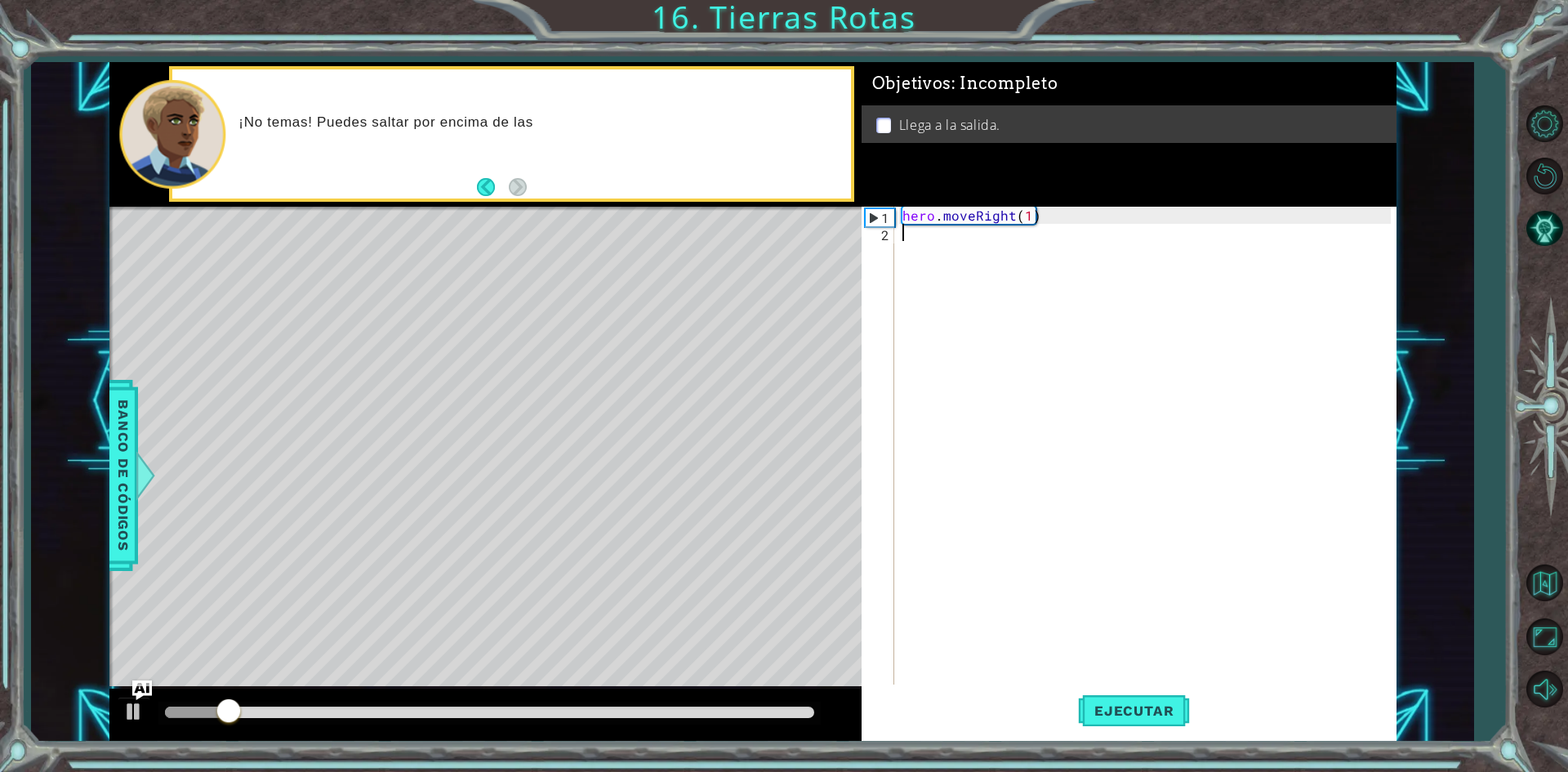
click at [917, 252] on div "hero . moveRight ( 1 )" at bounding box center [1149, 464] width 500 height 515
type textarea "h"
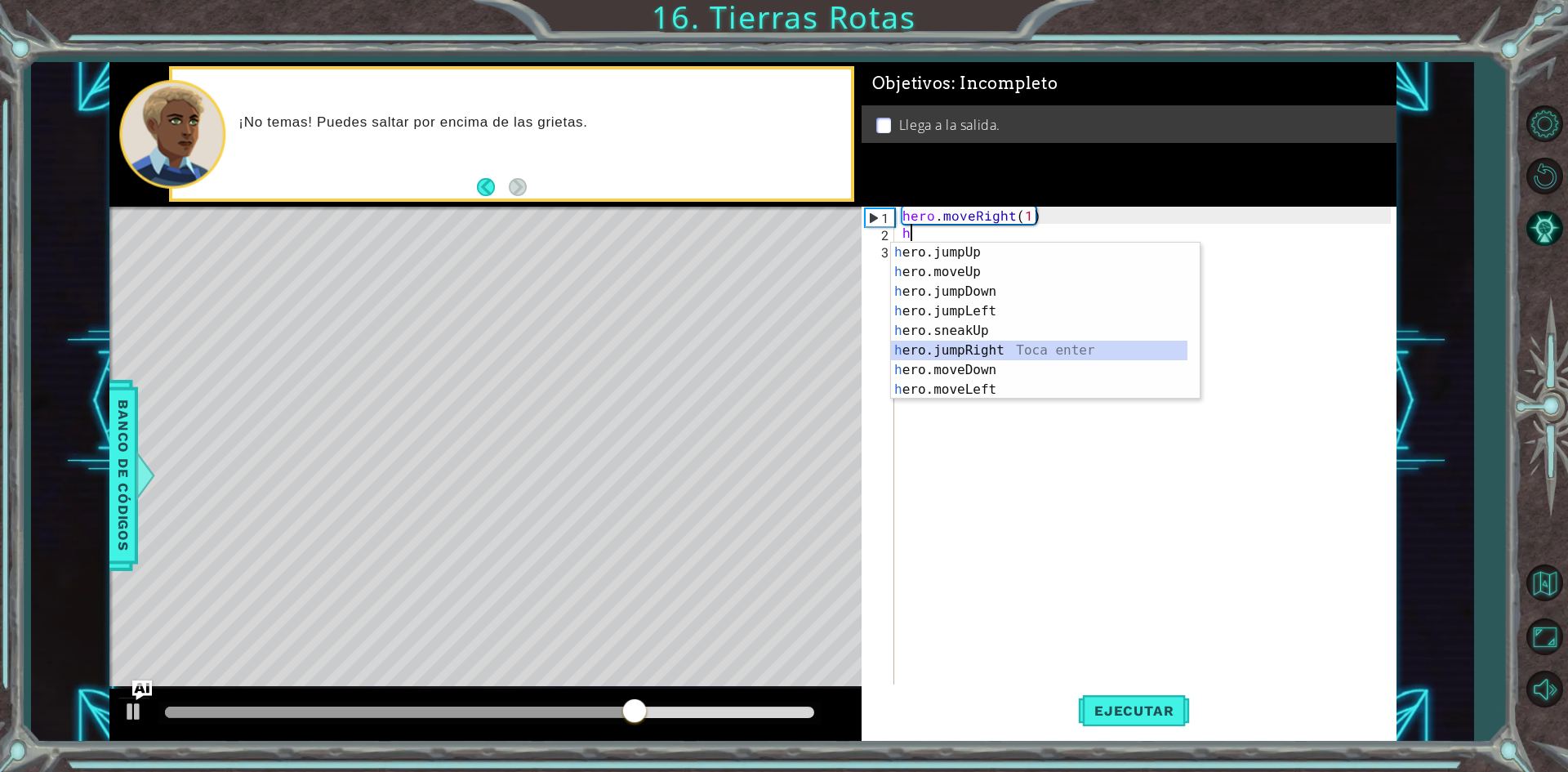
click at [989, 346] on div "h ero.jumpUp Toca enter h ero.moveUp Toca enter h ero.jumpDown Toca enter h ero…" at bounding box center [1038, 340] width 296 height 196
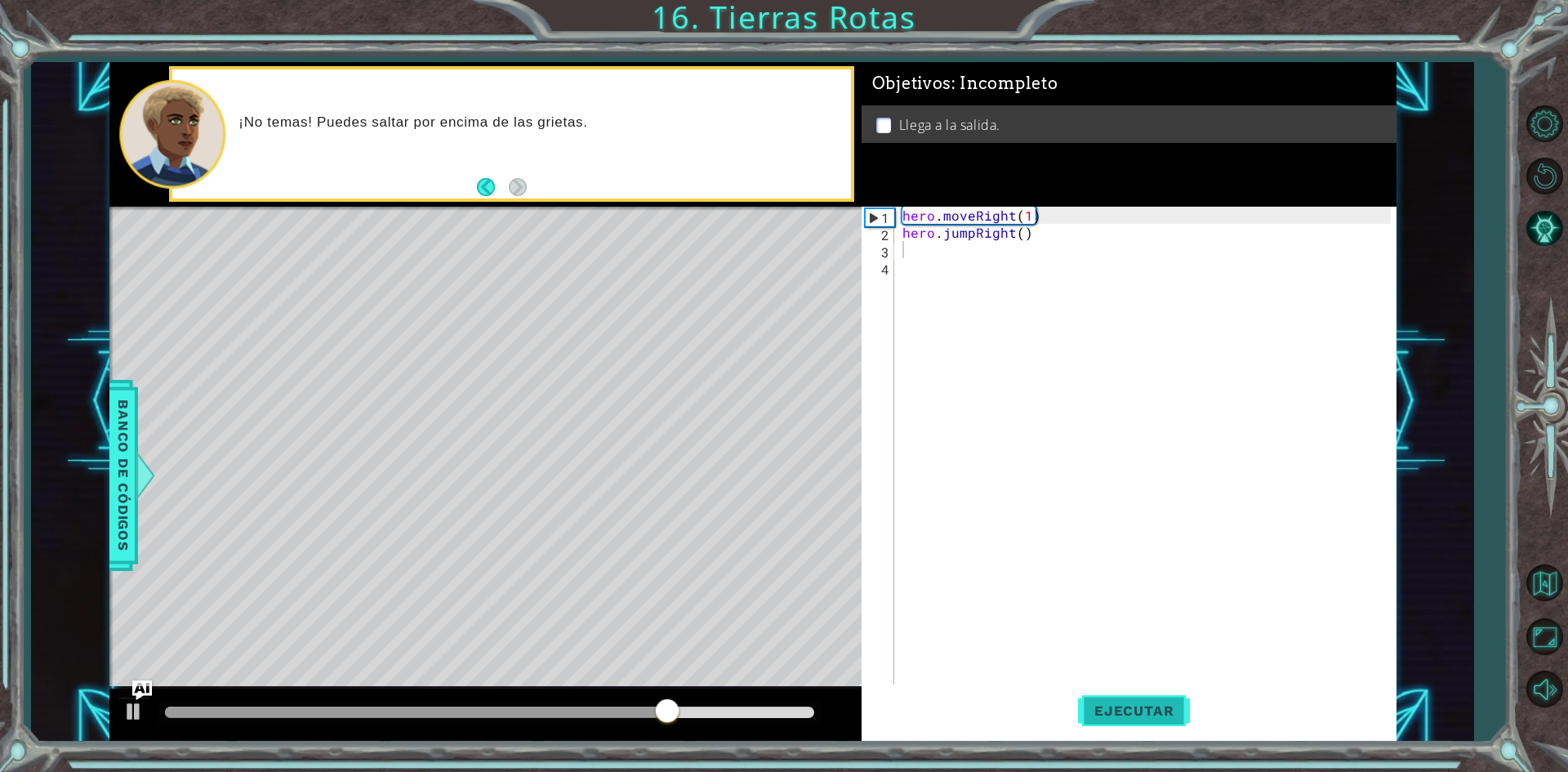
click at [1145, 702] on span "Ejecutar" at bounding box center [1134, 710] width 112 height 17
click at [955, 252] on div "hero . moveRight ( 1 ) hero . jumpRight ( )" at bounding box center [1149, 464] width 500 height 515
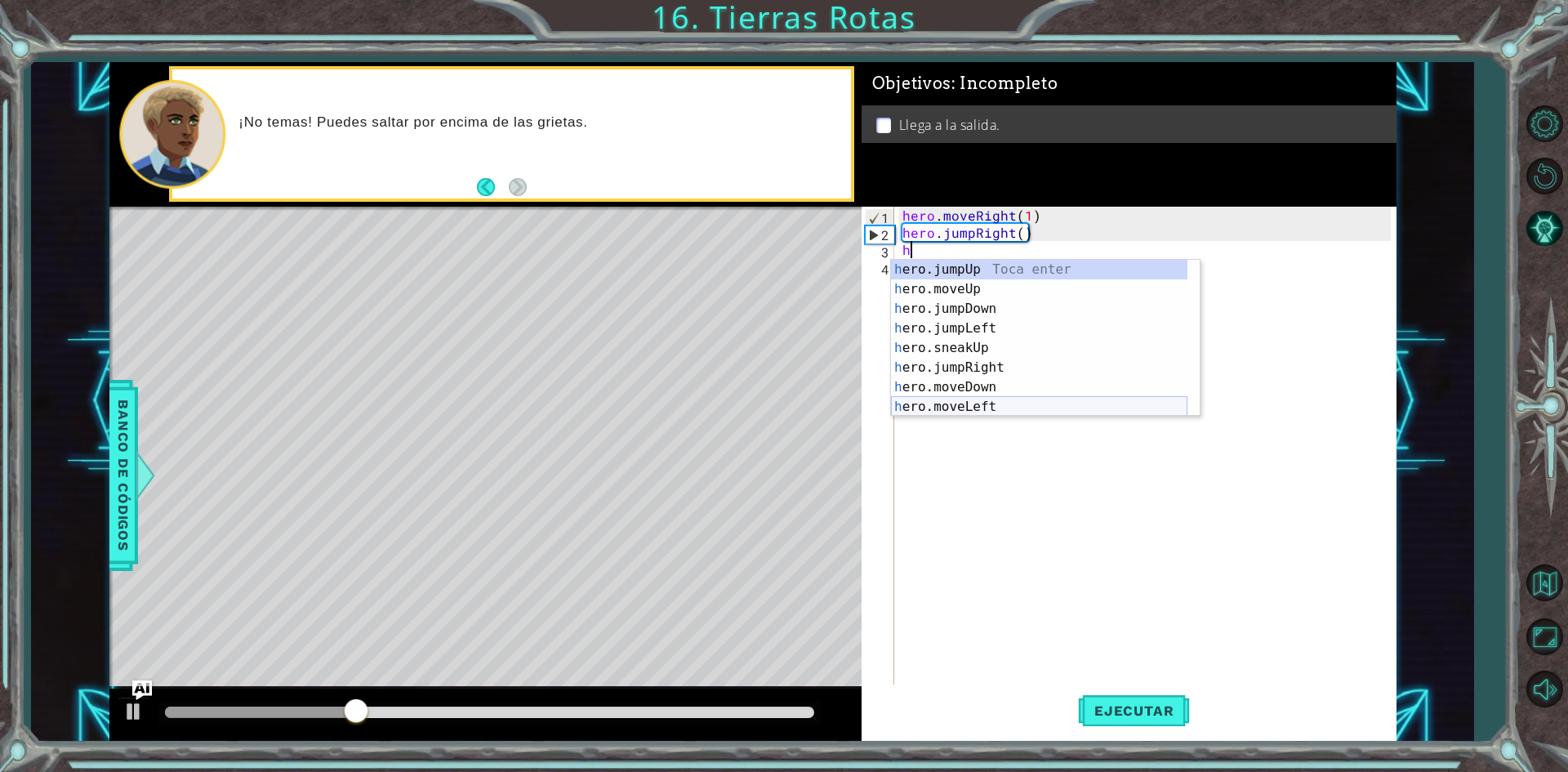
click at [980, 402] on div "h ero.jumpUp Toca enter h ero.moveUp Toca enter h ero.jumpDown Toca enter h ero…" at bounding box center [1038, 357] width 296 height 196
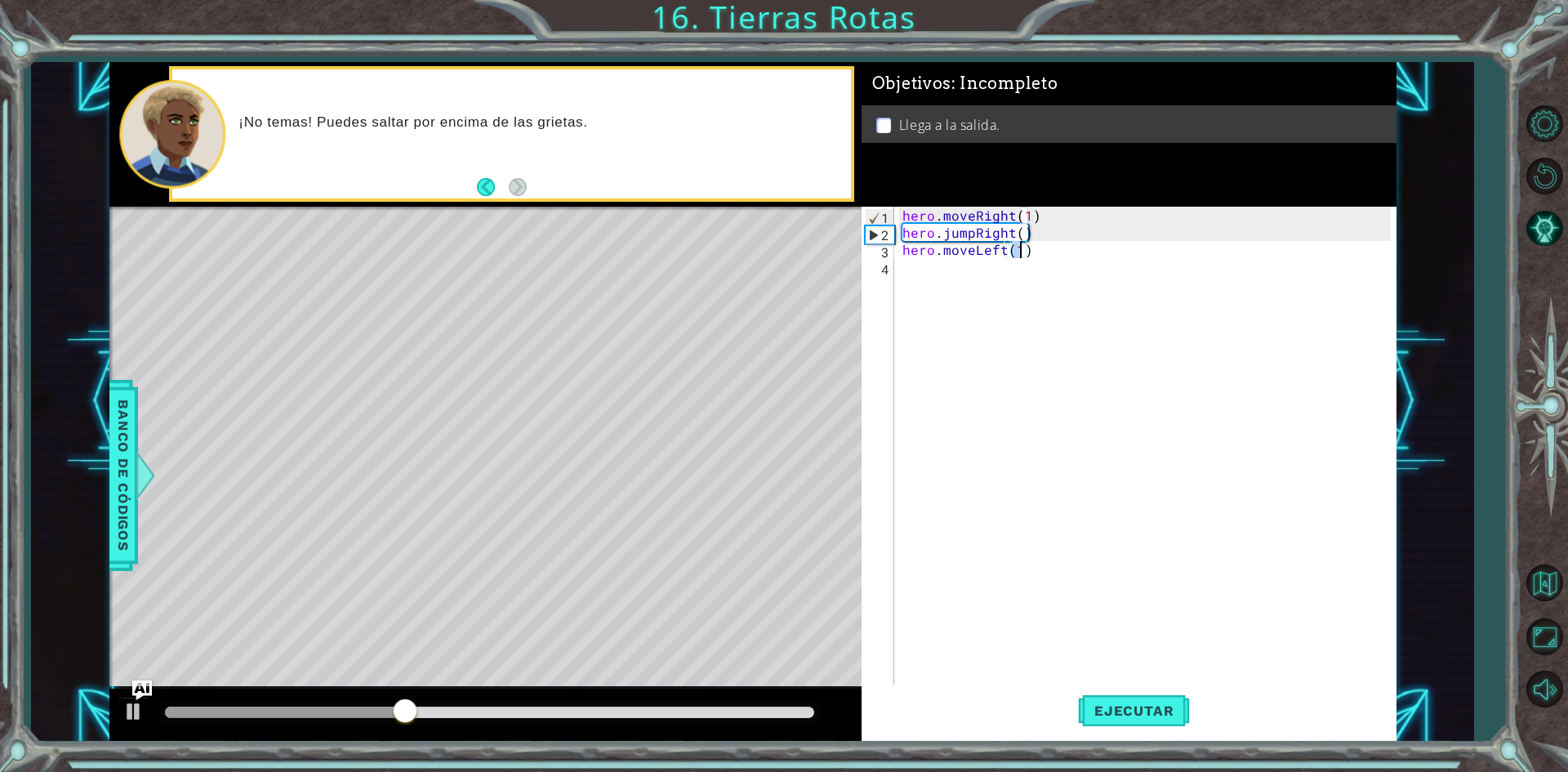
click at [1025, 248] on div "hero . moveRight ( 1 ) hero . jumpRight ( ) hero . moveLeft ( 1 )" at bounding box center [1149, 464] width 500 height 515
click at [1004, 247] on div "hero . moveRight ( 1 ) hero . jumpRight ( ) hero . moveLeft ( 1" at bounding box center [1149, 464] width 500 height 515
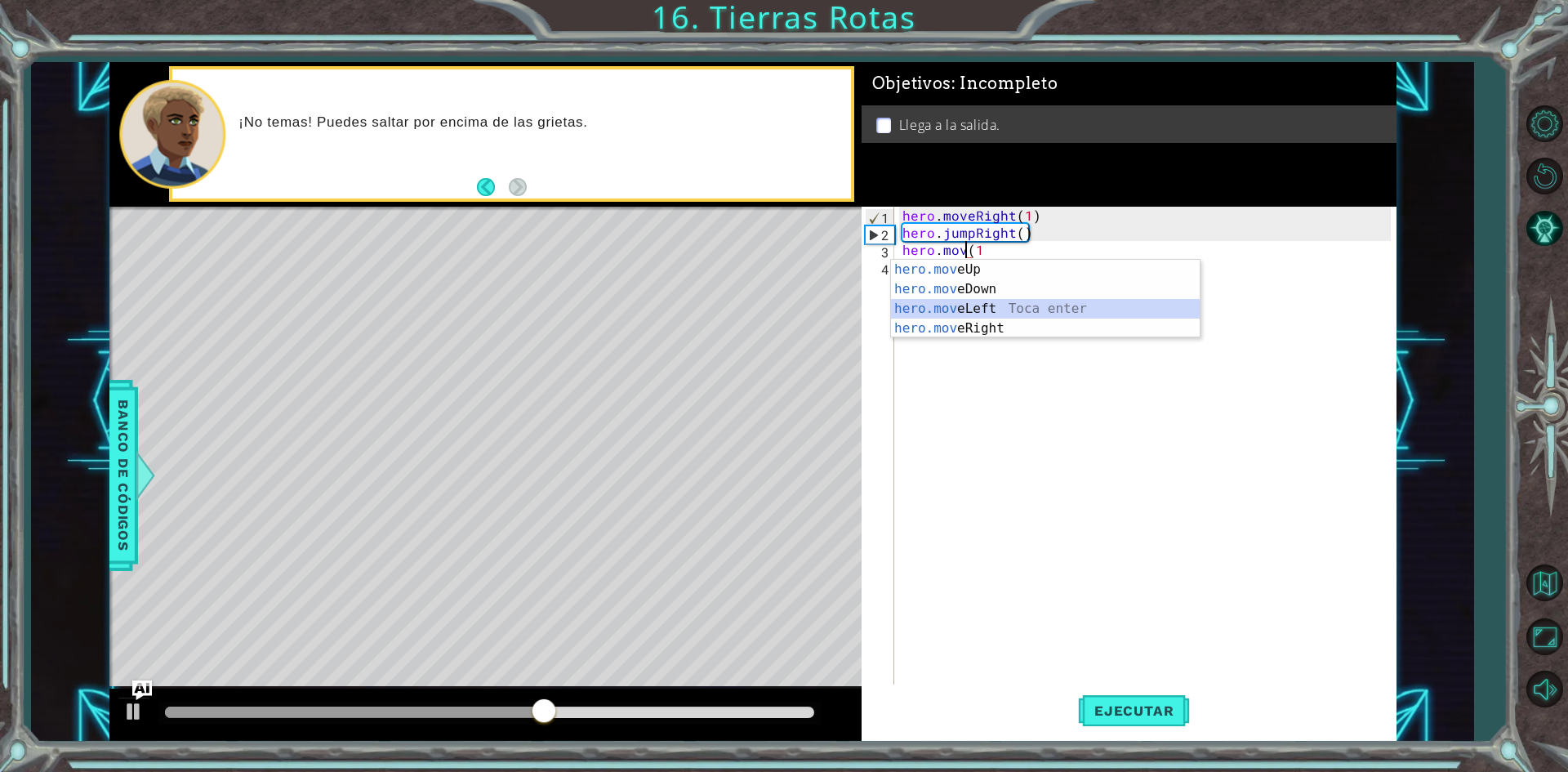
click at [1003, 318] on div "hero.mov eUp Toca enter hero.mov eDown Toca enter hero.mov eLeft Toca enter her…" at bounding box center [1045, 318] width 309 height 117
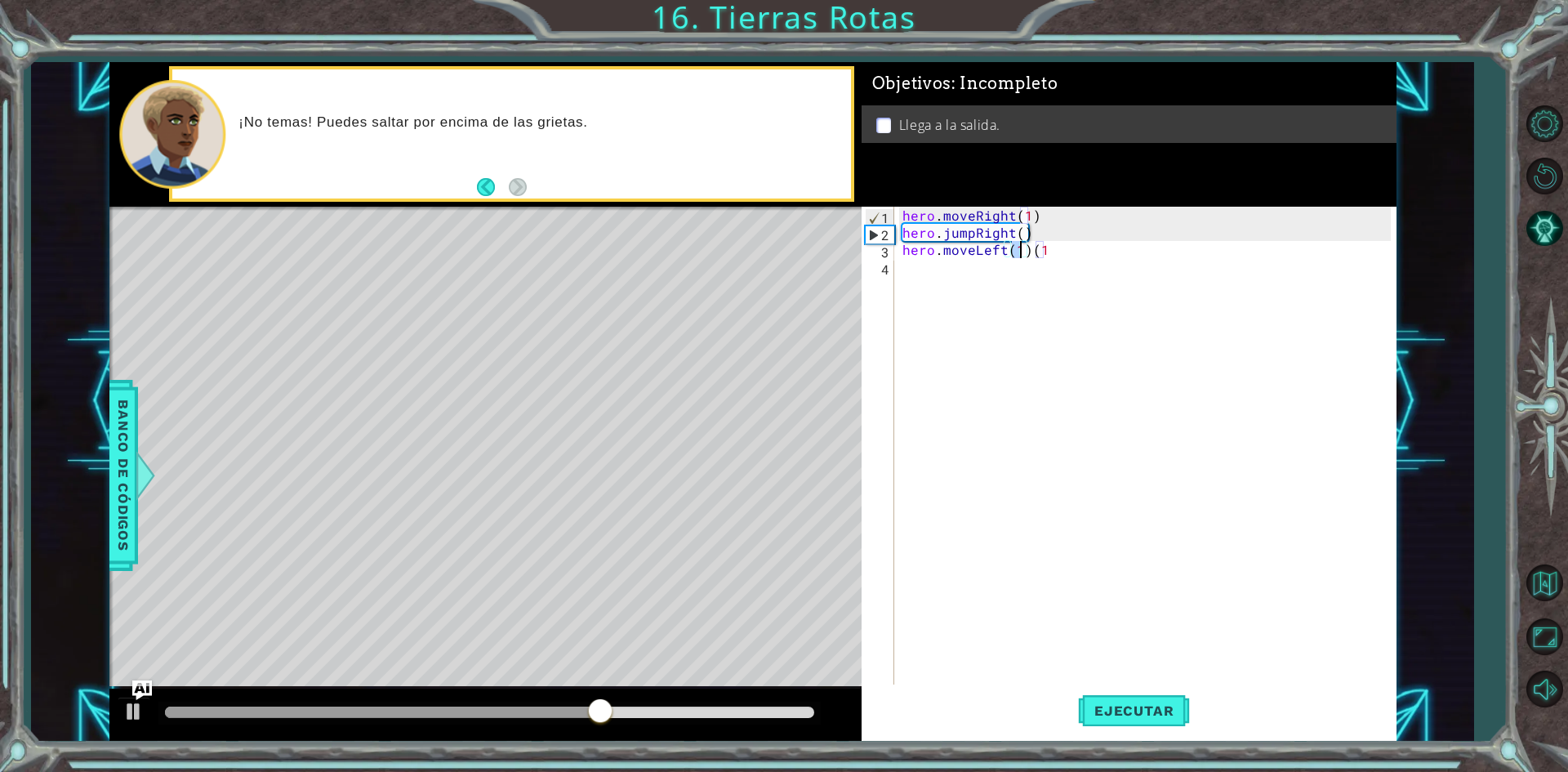
click at [1052, 248] on div "hero . moveRight ( 1 ) hero . jumpRight ( ) hero . moveLeft ( 1 ) ( 1" at bounding box center [1149, 464] width 500 height 515
click at [1159, 710] on span "Ejecutar" at bounding box center [1134, 710] width 112 height 17
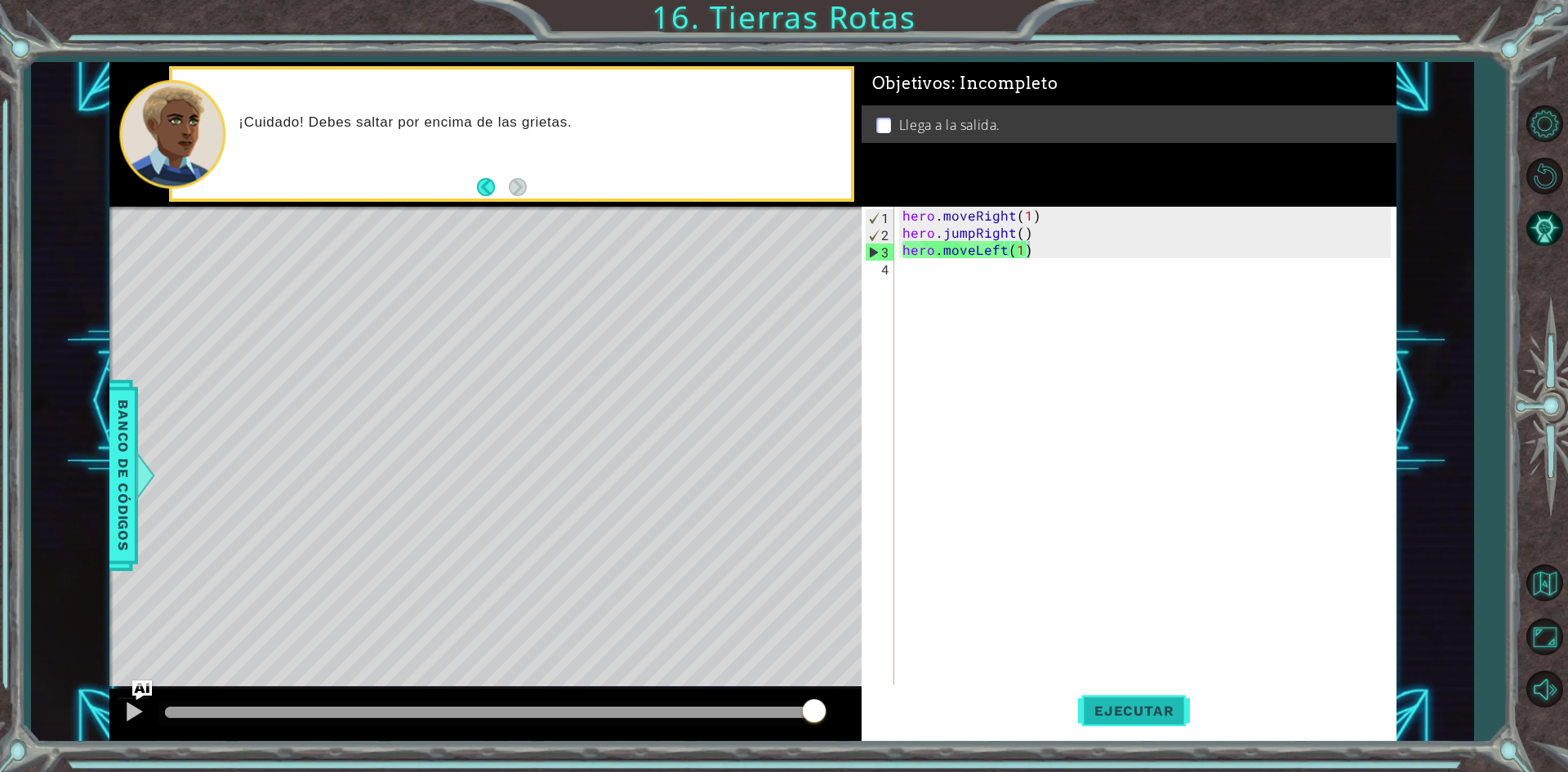
click at [1091, 710] on span "Ejecutar" at bounding box center [1134, 710] width 112 height 17
click at [1006, 252] on div "hero . moveRight ( 1 ) hero . jumpRight ( ) hero . moveLeft ( 1 )" at bounding box center [1149, 464] width 500 height 515
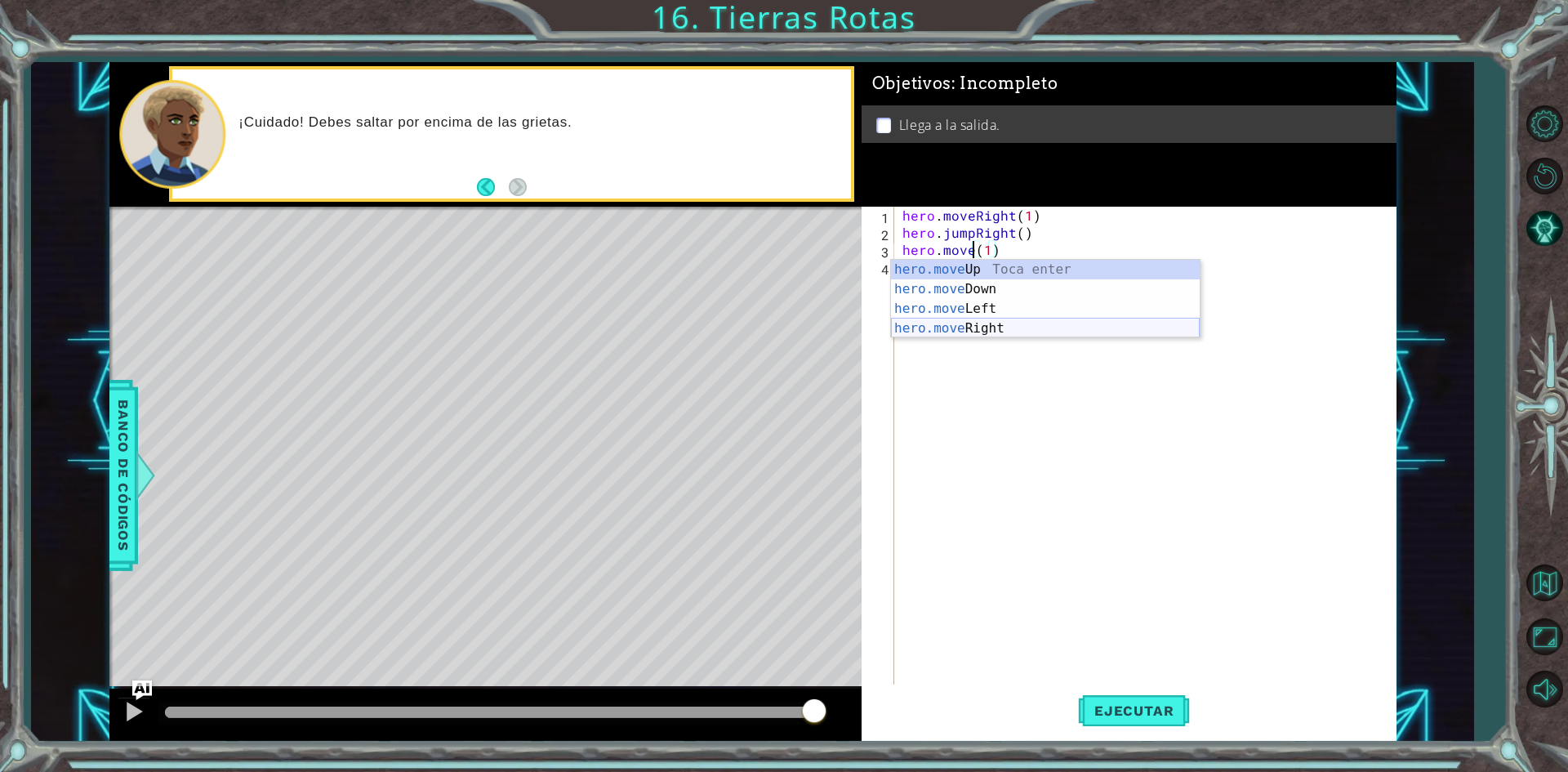
click at [979, 333] on div "hero.move Up Toca enter hero.move Down Toca enter hero.move Left Toca enter her…" at bounding box center [1045, 318] width 309 height 117
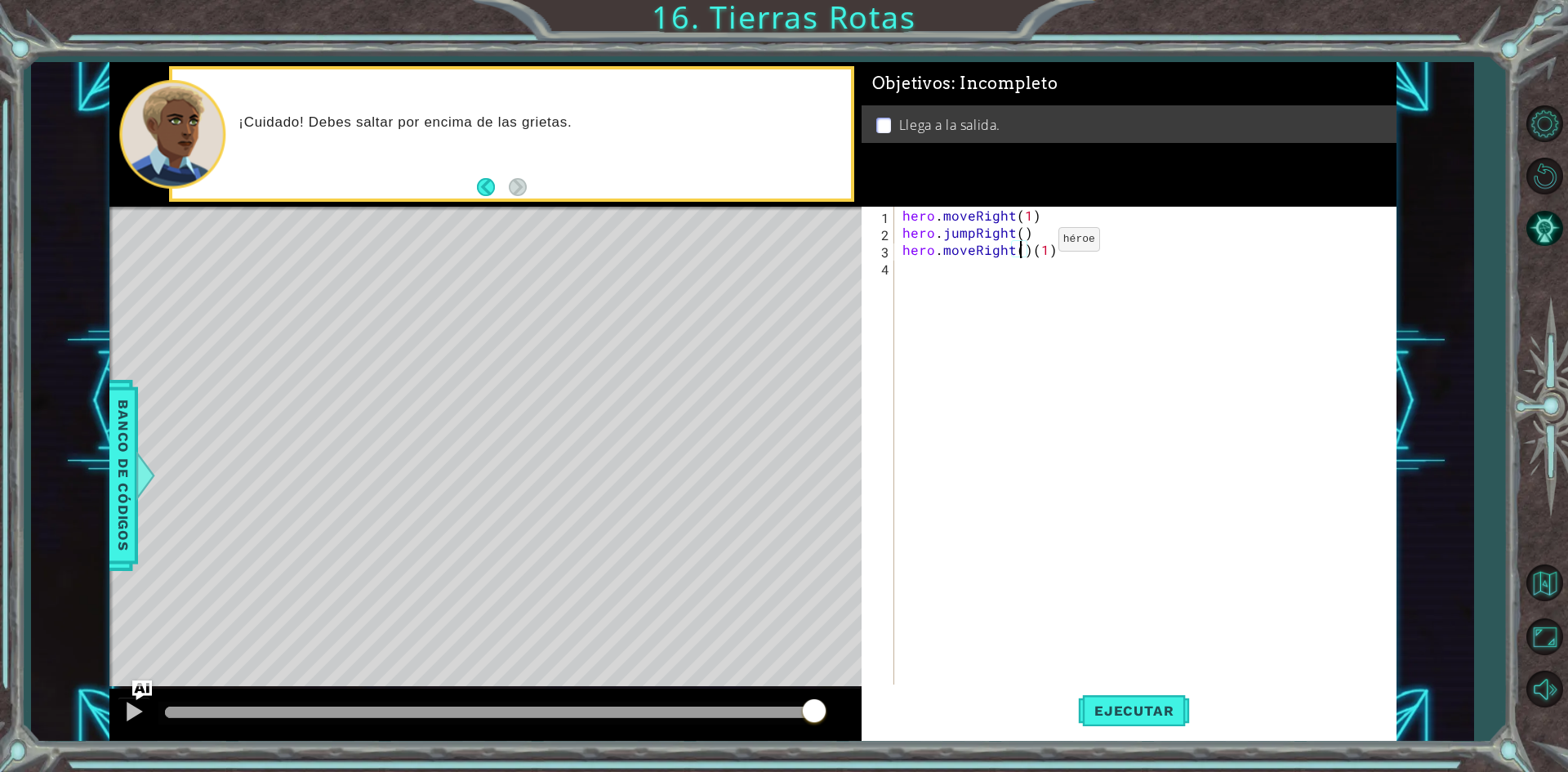
click at [1031, 244] on div "hero . moveRight ( 1 ) hero . jumpRight ( ) hero . moveRight ( ) ( 1 )" at bounding box center [1149, 464] width 500 height 515
click at [1147, 698] on button "Ejecutar" at bounding box center [1134, 711] width 112 height 53
type textarea "hero.moveRight(1)"
click at [966, 372] on div "hero . moveRight ( 1 ) hero . jumpRight ( ) hero . moveRight ( 1 )" at bounding box center [1149, 464] width 500 height 515
type textarea "h"
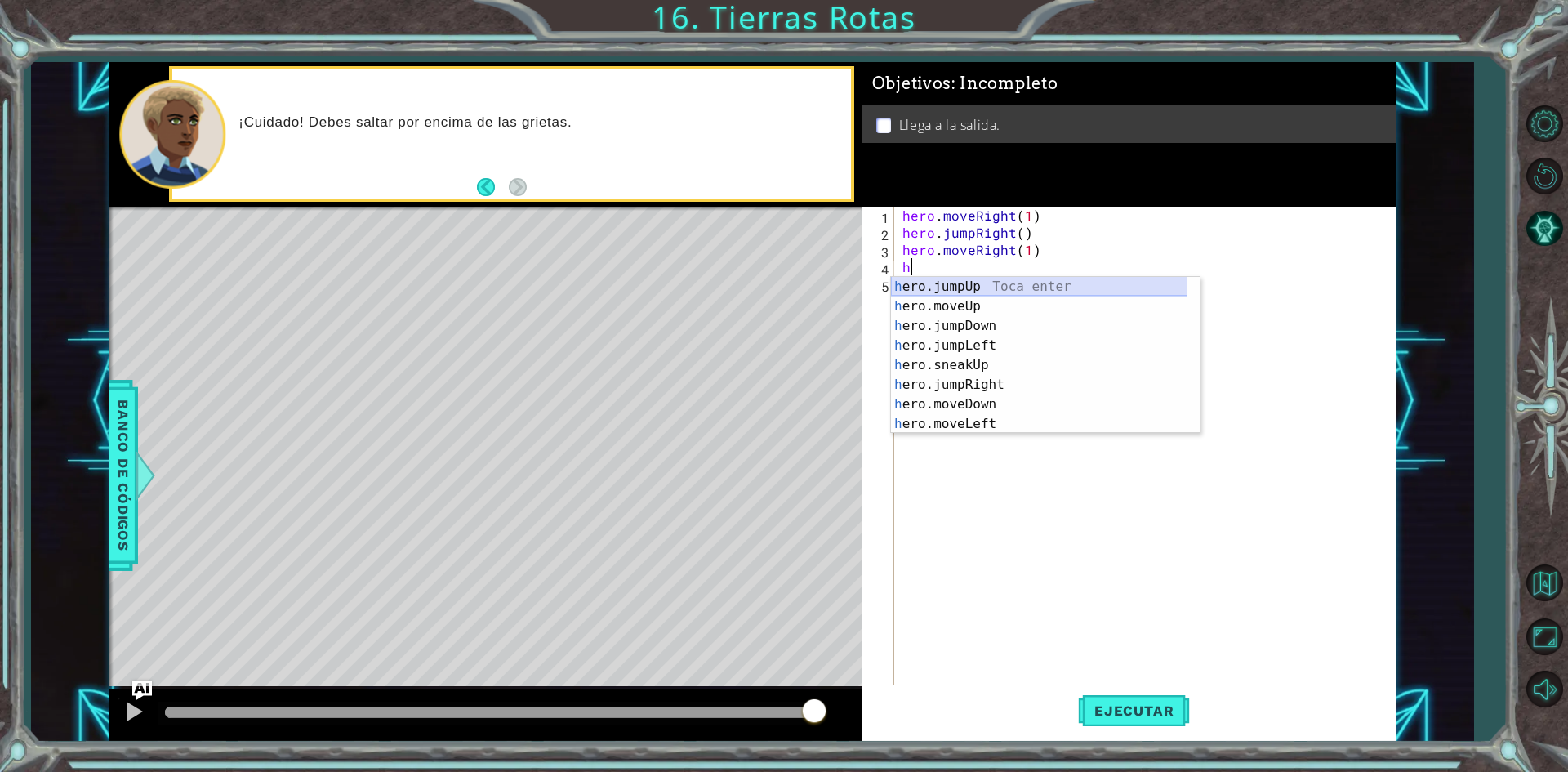
click at [934, 290] on div "h ero.jumpUp Toca enter h ero.moveUp Toca enter h ero.jumpDown Toca enter h ero…" at bounding box center [1038, 374] width 296 height 196
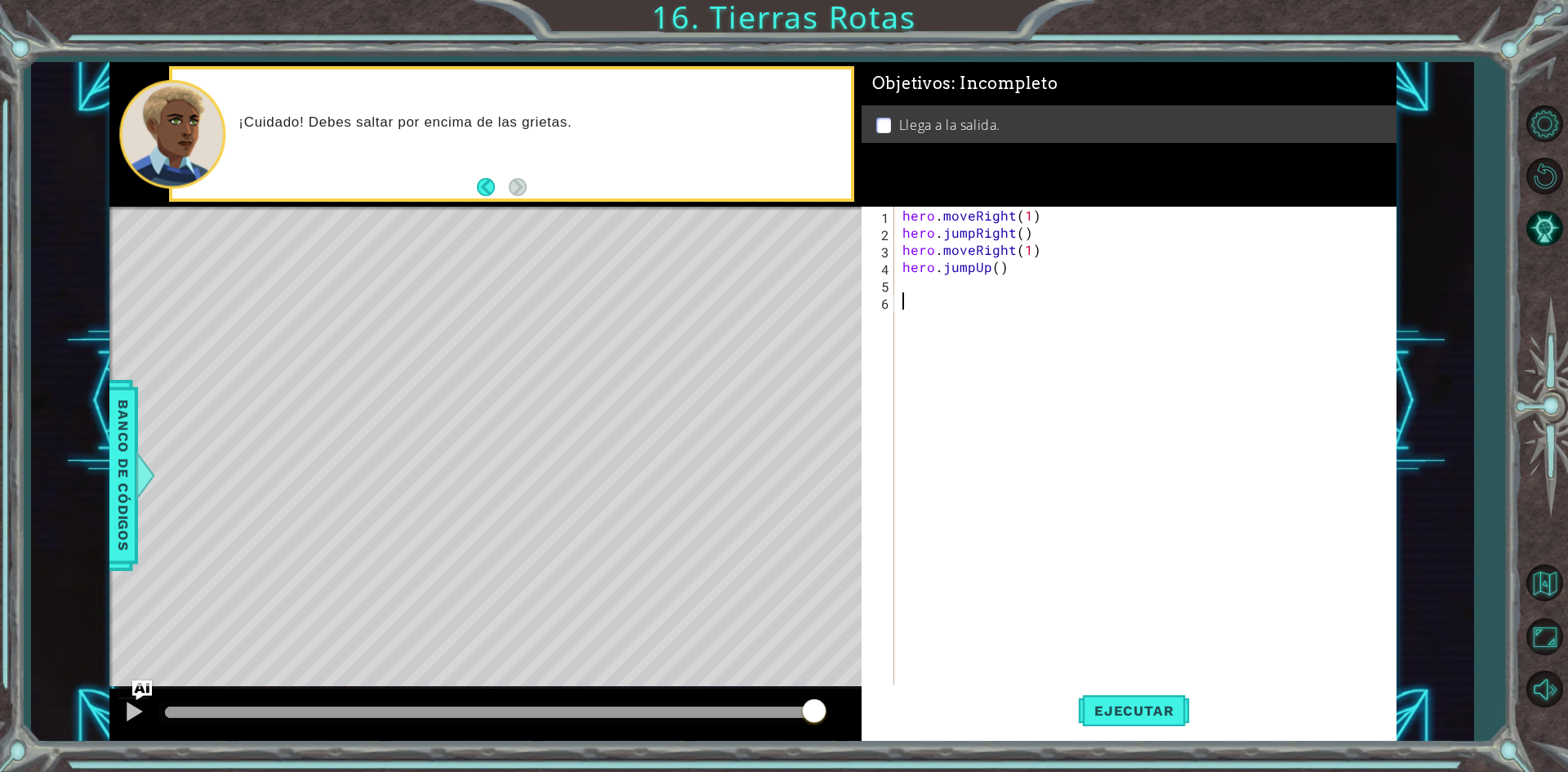
click at [934, 292] on div "hero . moveRight ( 1 ) hero . jumpRight ( ) hero . moveRight ( 1 ) hero . jumpU…" at bounding box center [1149, 464] width 500 height 515
click at [927, 285] on div "hero . moveRight ( 1 ) hero . jumpRight ( ) hero . moveRight ( 1 ) hero . jumpU…" at bounding box center [1149, 464] width 500 height 515
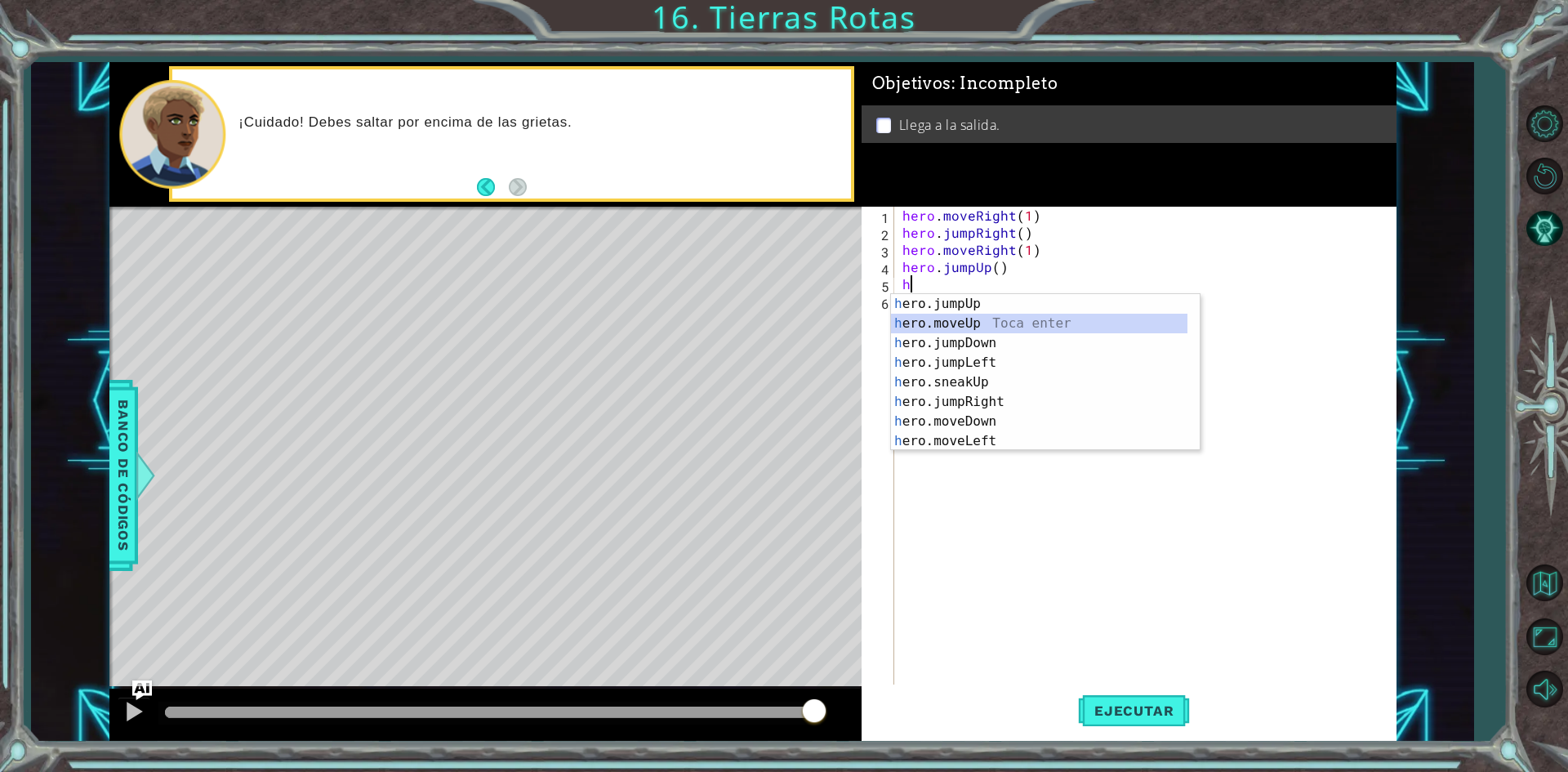
click at [956, 325] on div "h ero.jumpUp Toca enter h ero.moveUp Toca enter h ero.jumpDown Toca enter h ero…" at bounding box center [1038, 392] width 296 height 196
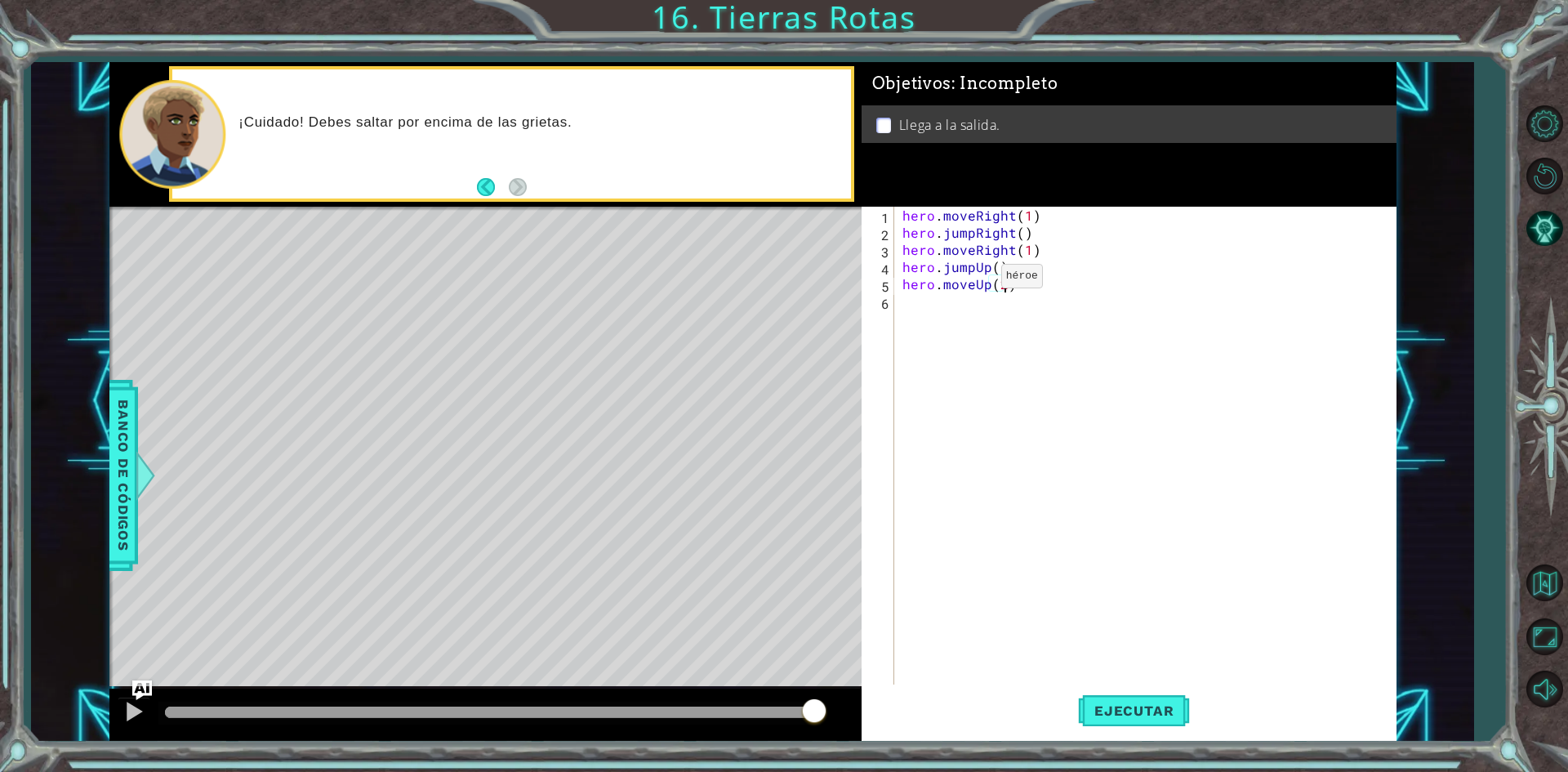
scroll to position [0, 6]
type textarea "hero.moveUp(2)"
click at [1167, 722] on button "Ejecutar" at bounding box center [1134, 711] width 112 height 53
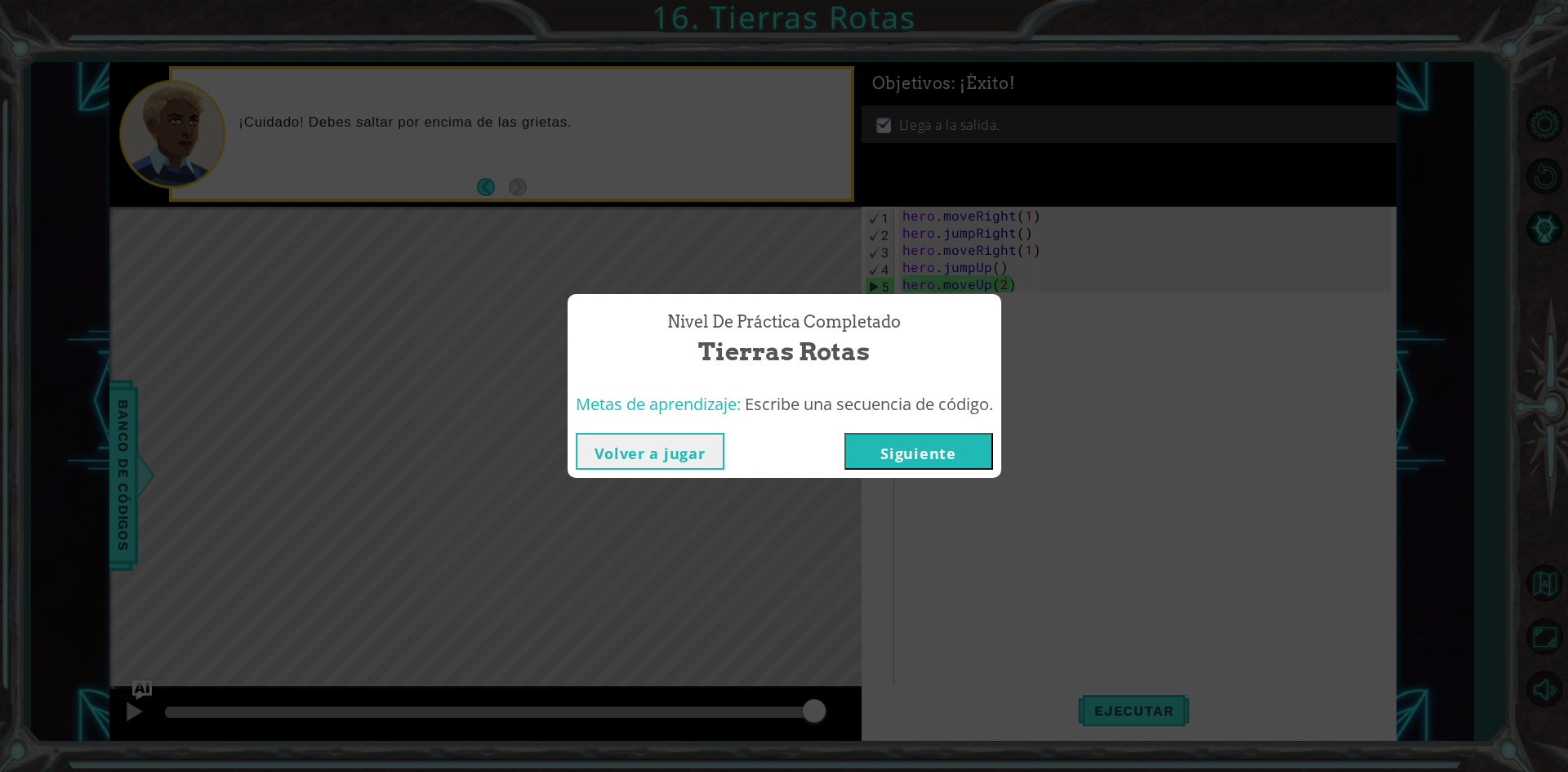
click at [913, 447] on button "Siguiente" at bounding box center [918, 451] width 149 height 36
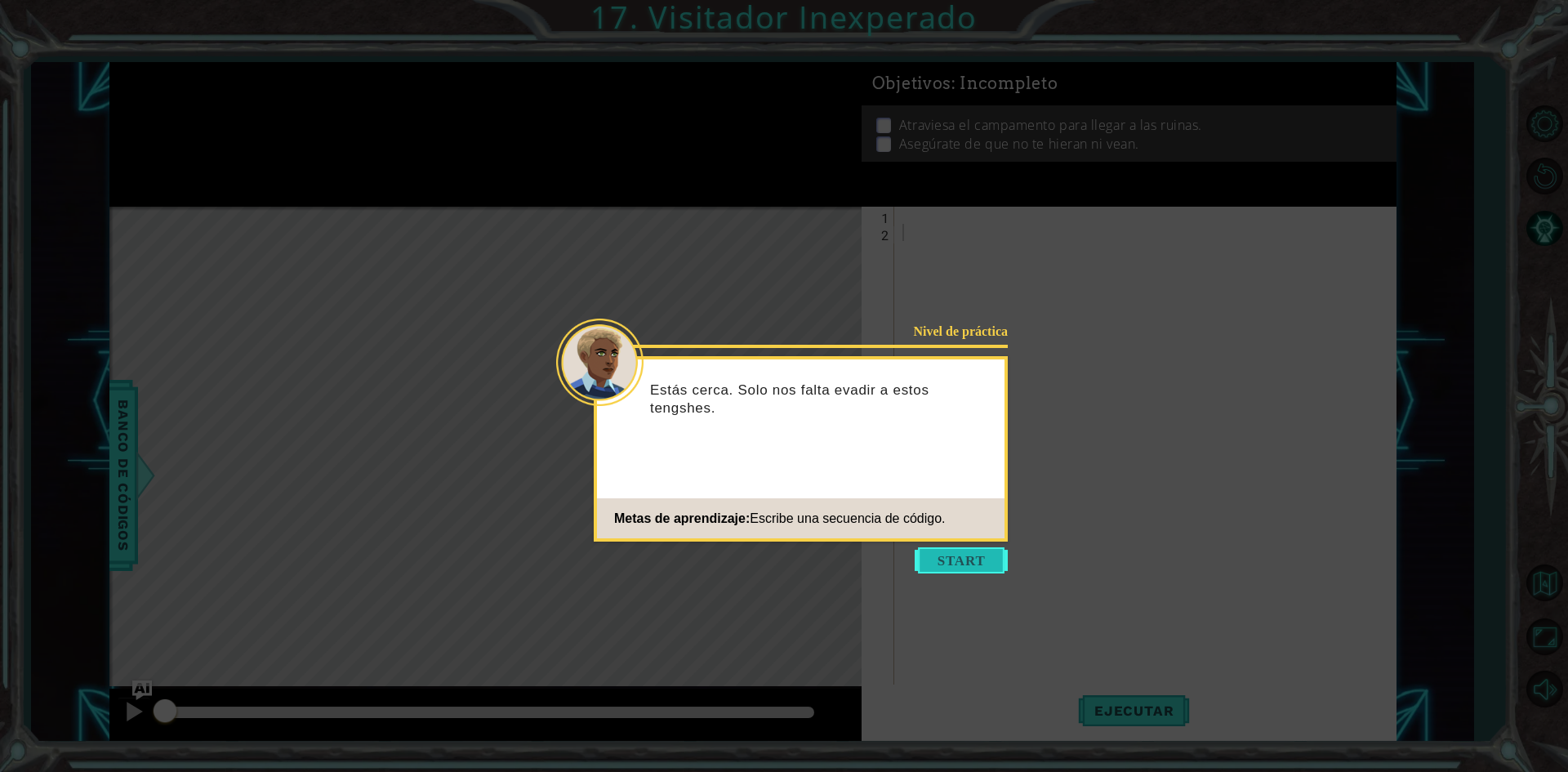
click at [957, 564] on button "Start" at bounding box center [961, 560] width 94 height 27
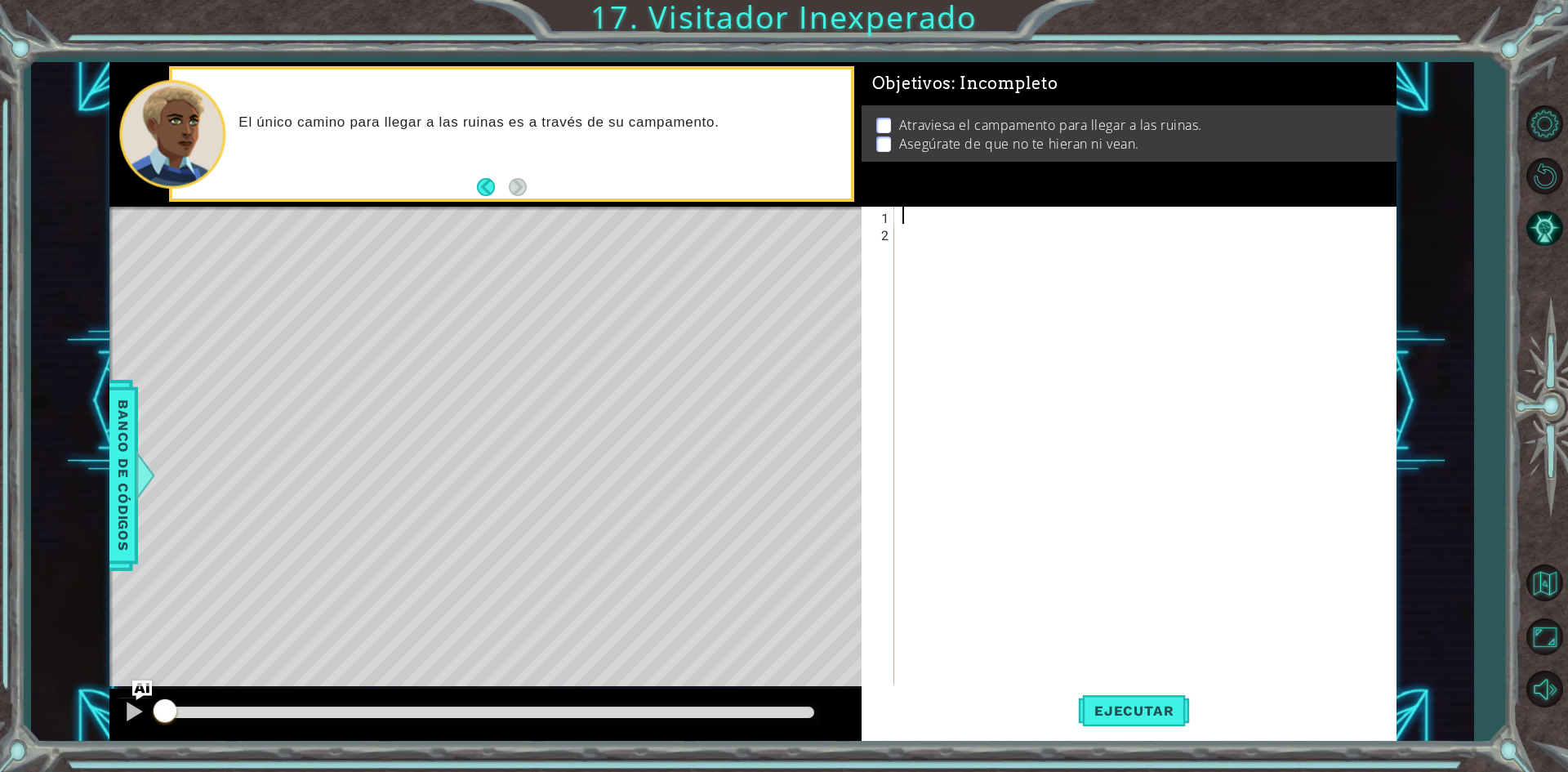
click at [927, 209] on div at bounding box center [1149, 464] width 500 height 515
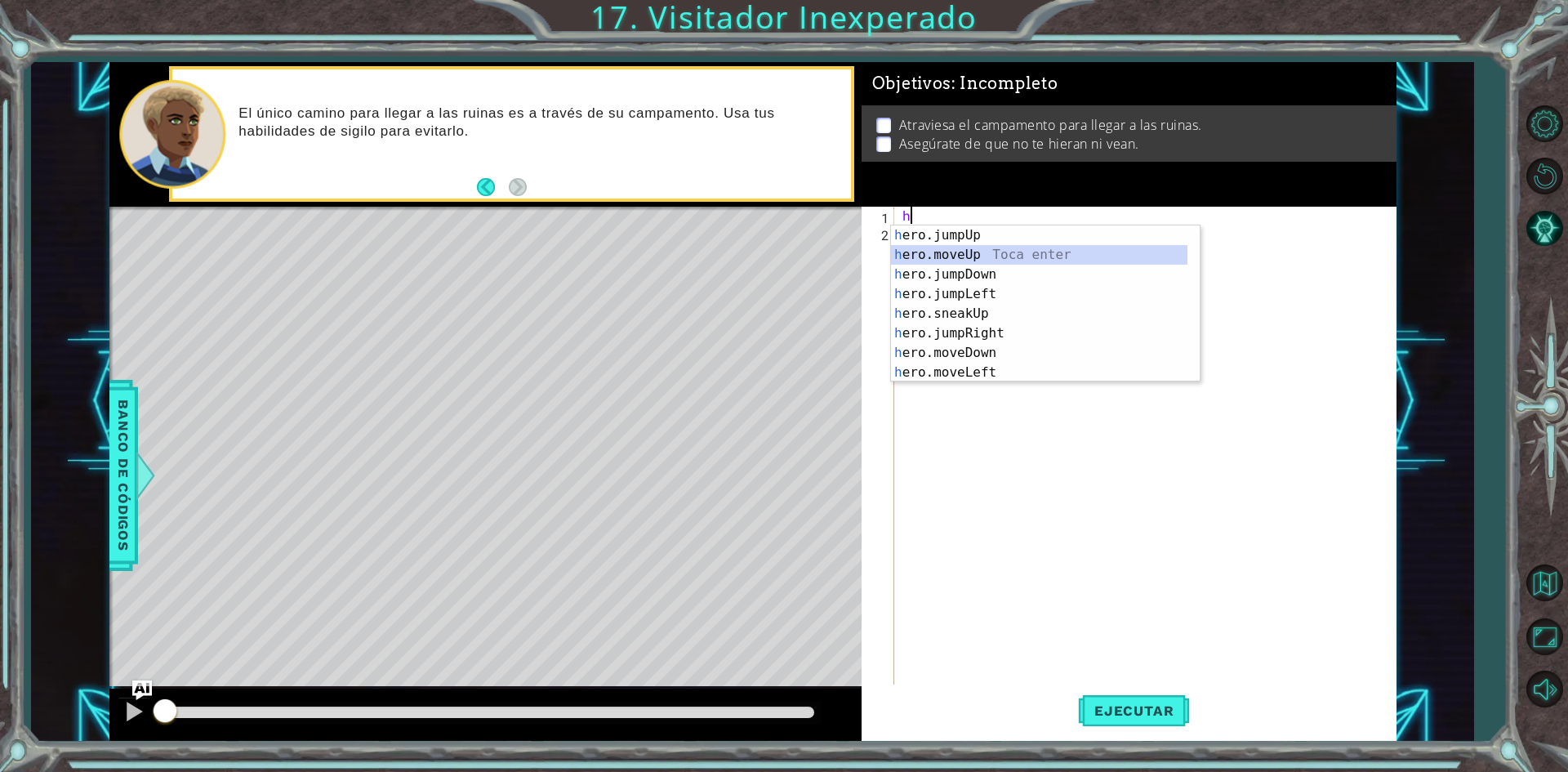
click at [1050, 256] on div "h ero.jumpUp Toca enter h ero.moveUp Toca enter h ero.jumpDown Toca enter h ero…" at bounding box center [1038, 323] width 296 height 196
type textarea "hero.moveUp(1)"
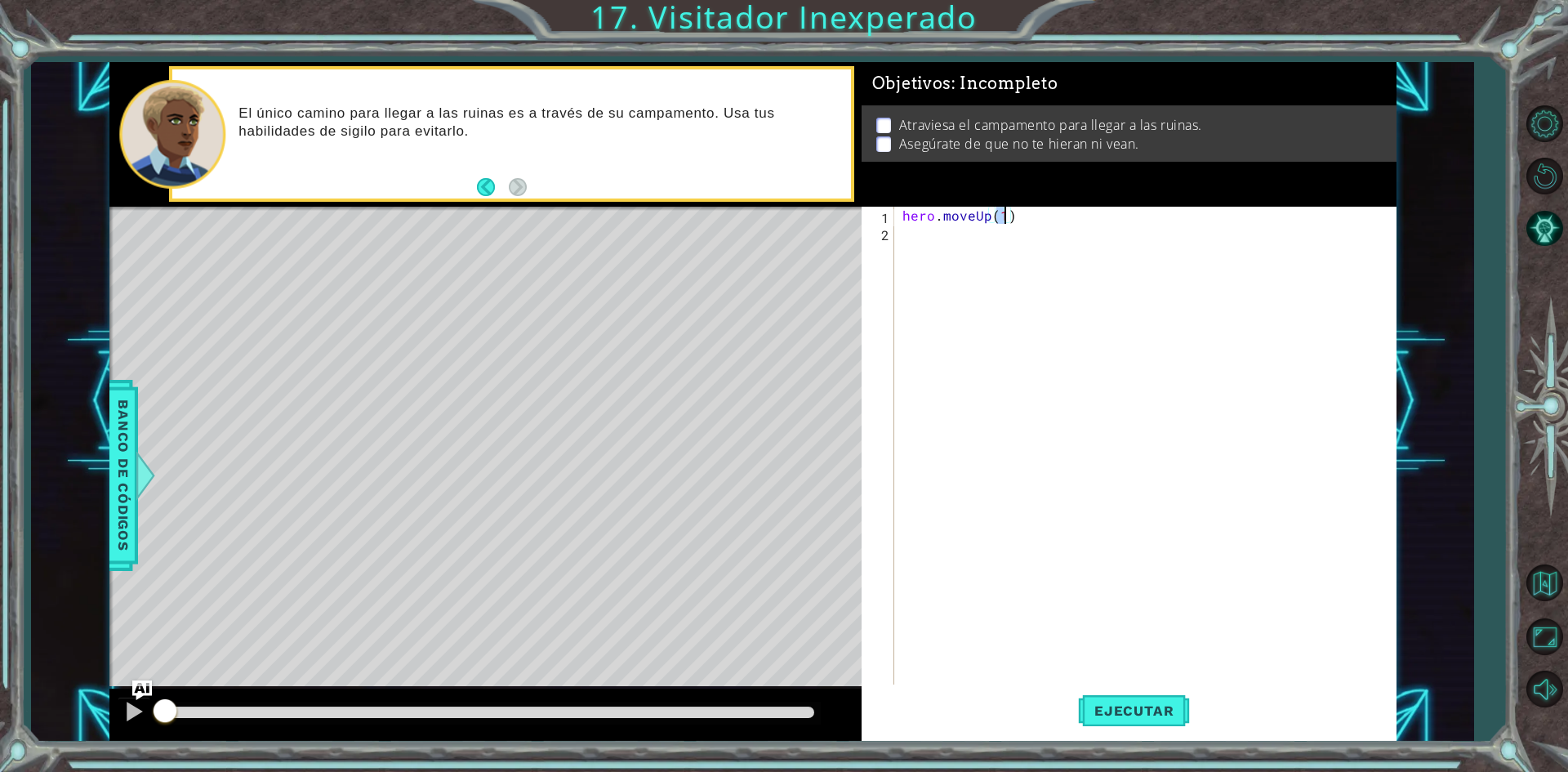
click at [953, 241] on div "hero . moveUp ( 1 )" at bounding box center [1149, 464] width 500 height 515
type textarea "h"
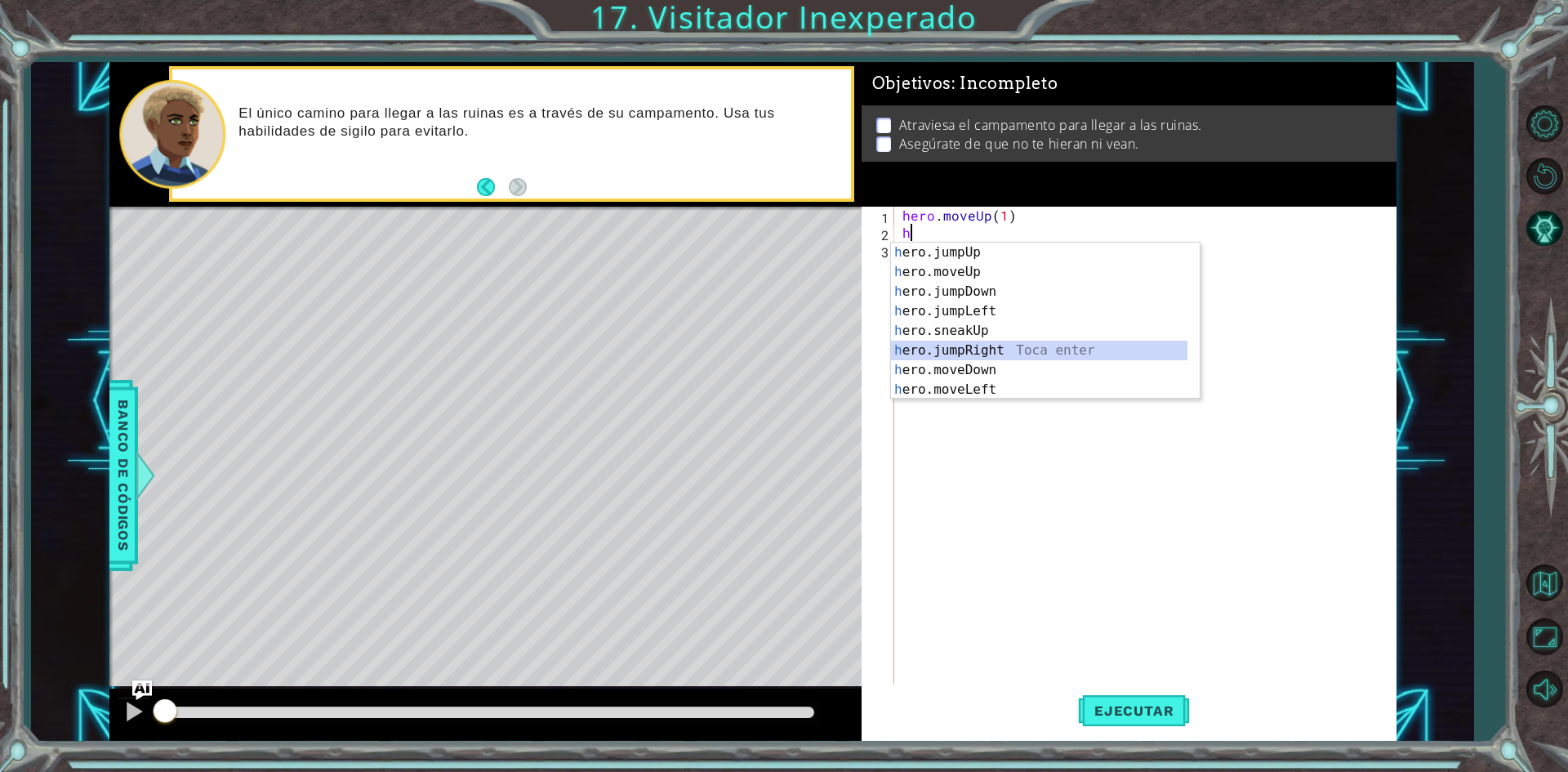
click at [987, 348] on div "h ero.jumpUp Toca enter h ero.moveUp Toca enter h ero.jumpDown Toca enter h ero…" at bounding box center [1038, 340] width 296 height 196
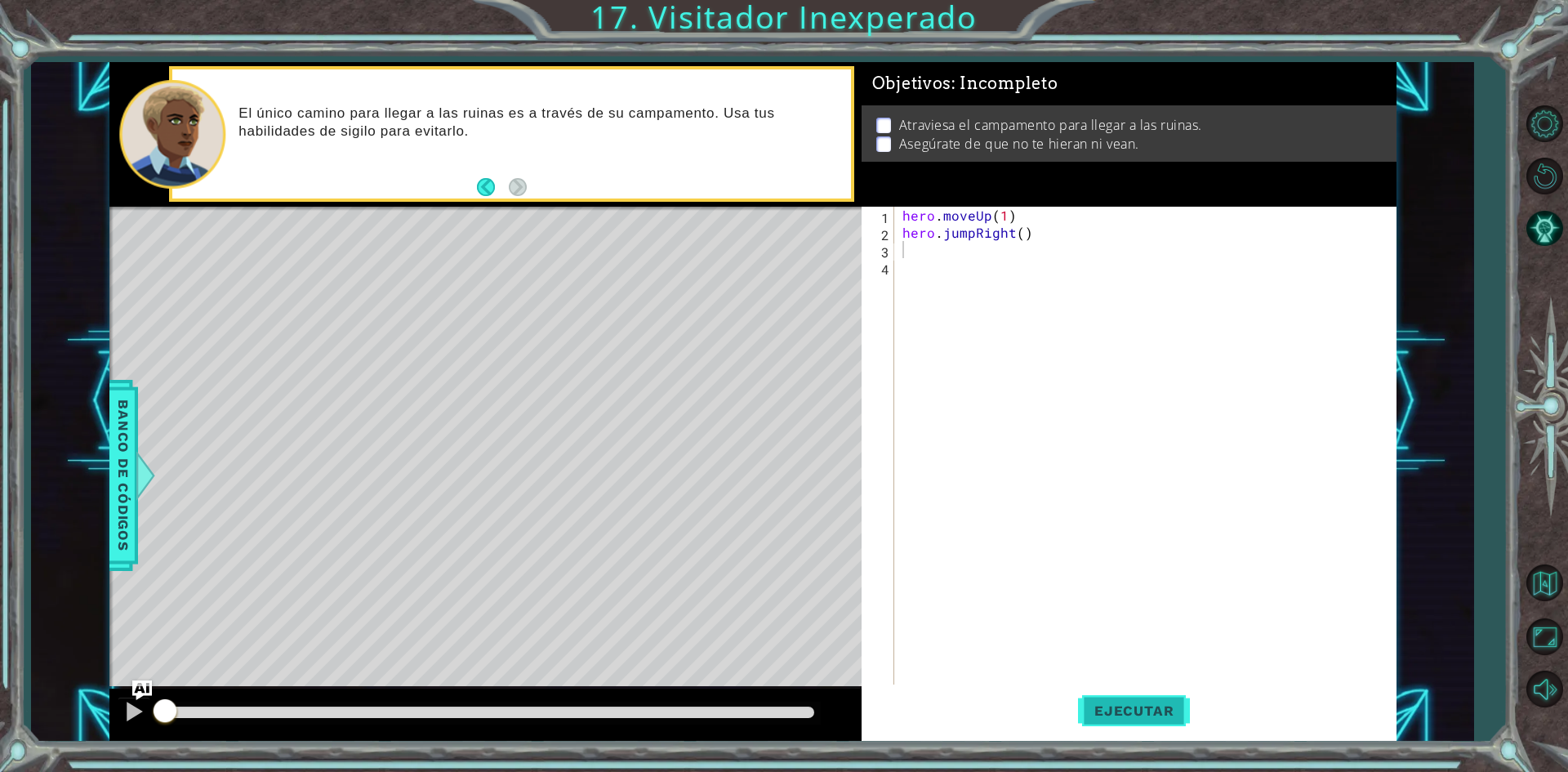
click at [1160, 707] on span "Ejecutar" at bounding box center [1134, 710] width 112 height 17
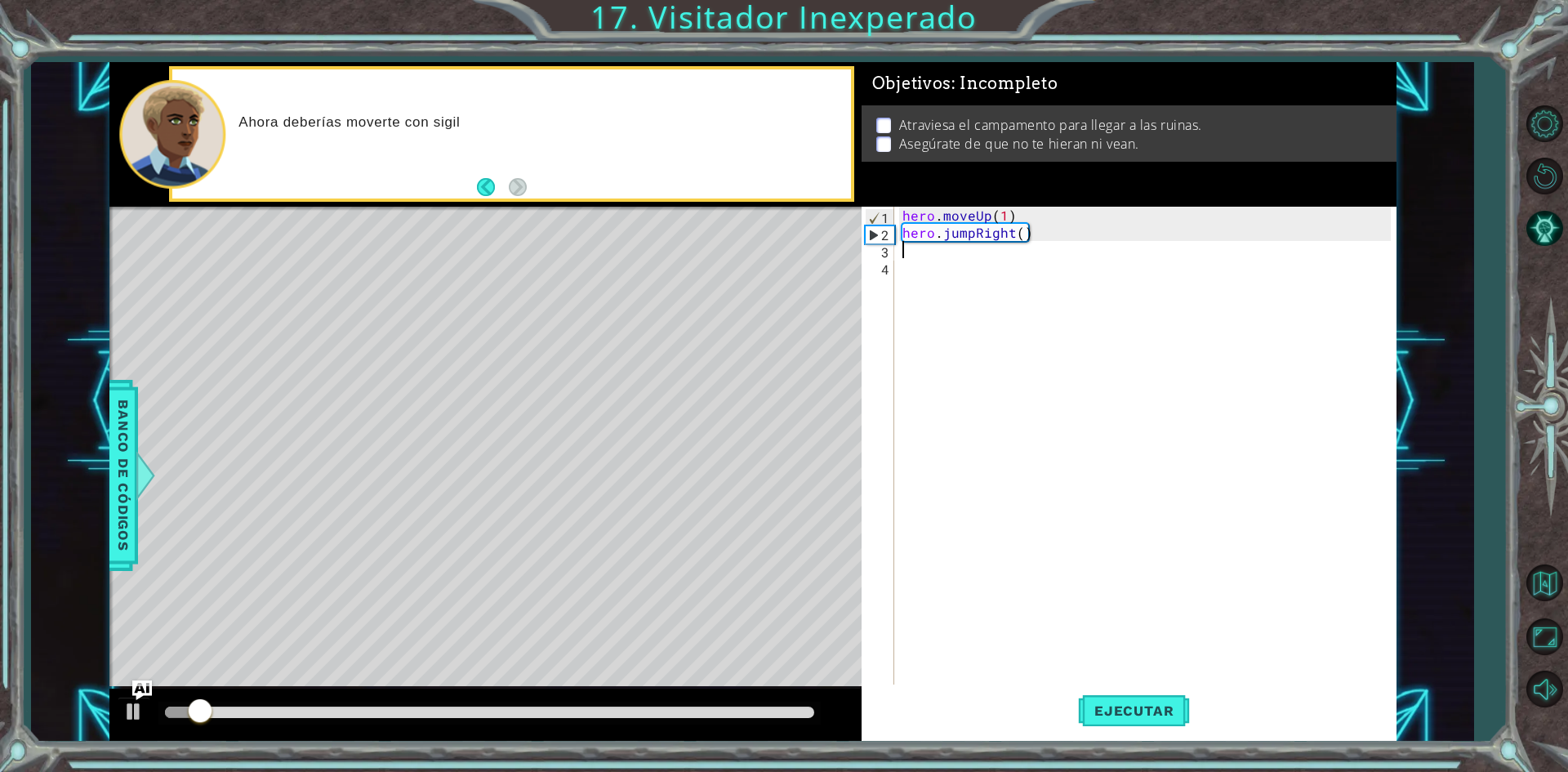
click at [956, 256] on div "hero . moveUp ( 1 ) hero . jumpRight ( )" at bounding box center [1149, 464] width 500 height 515
type textarea "h"
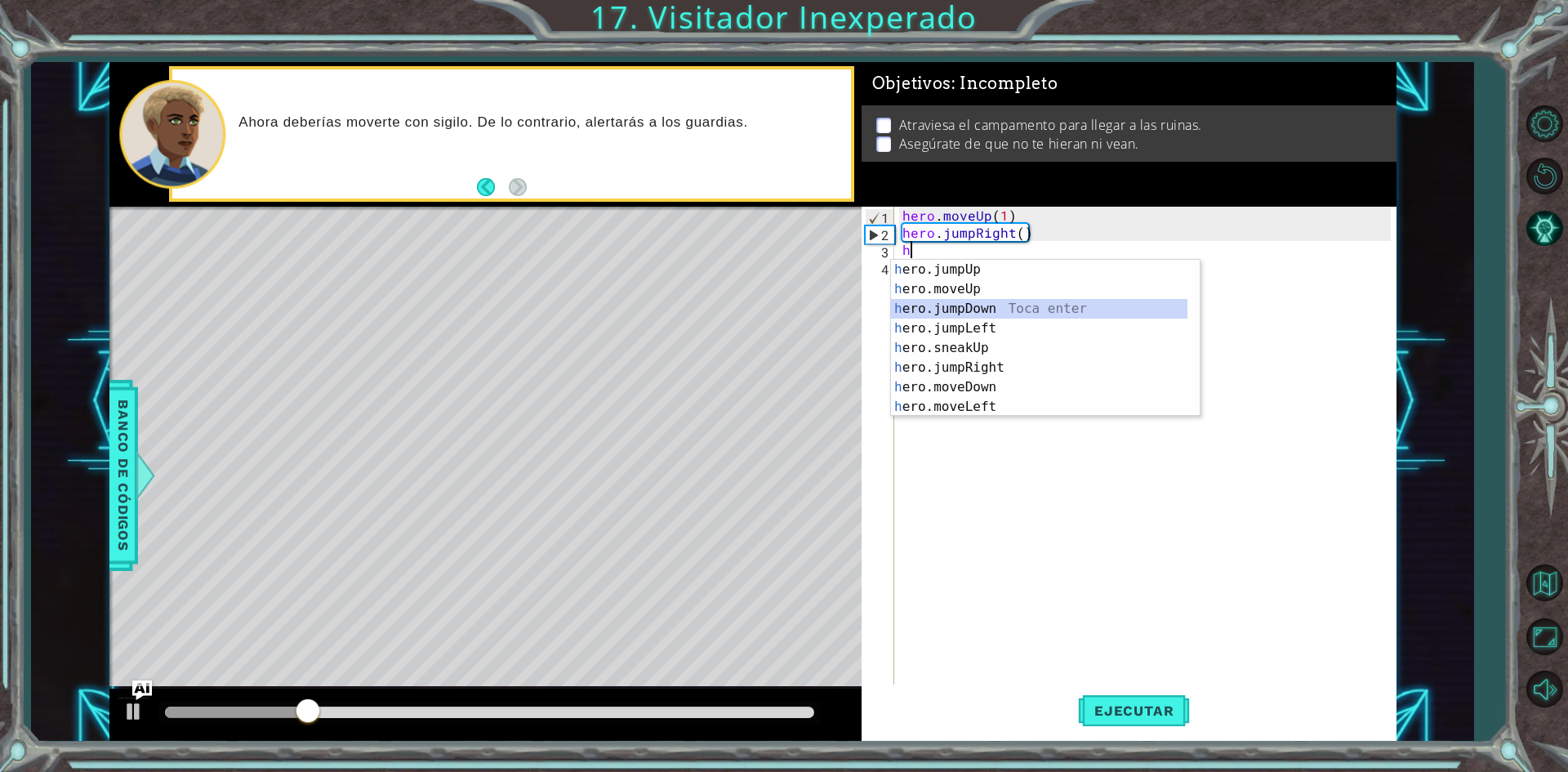
click at [958, 309] on div "h ero.jumpUp Toca enter h ero.moveUp Toca enter h ero.jumpDown Toca enter h ero…" at bounding box center [1038, 357] width 296 height 196
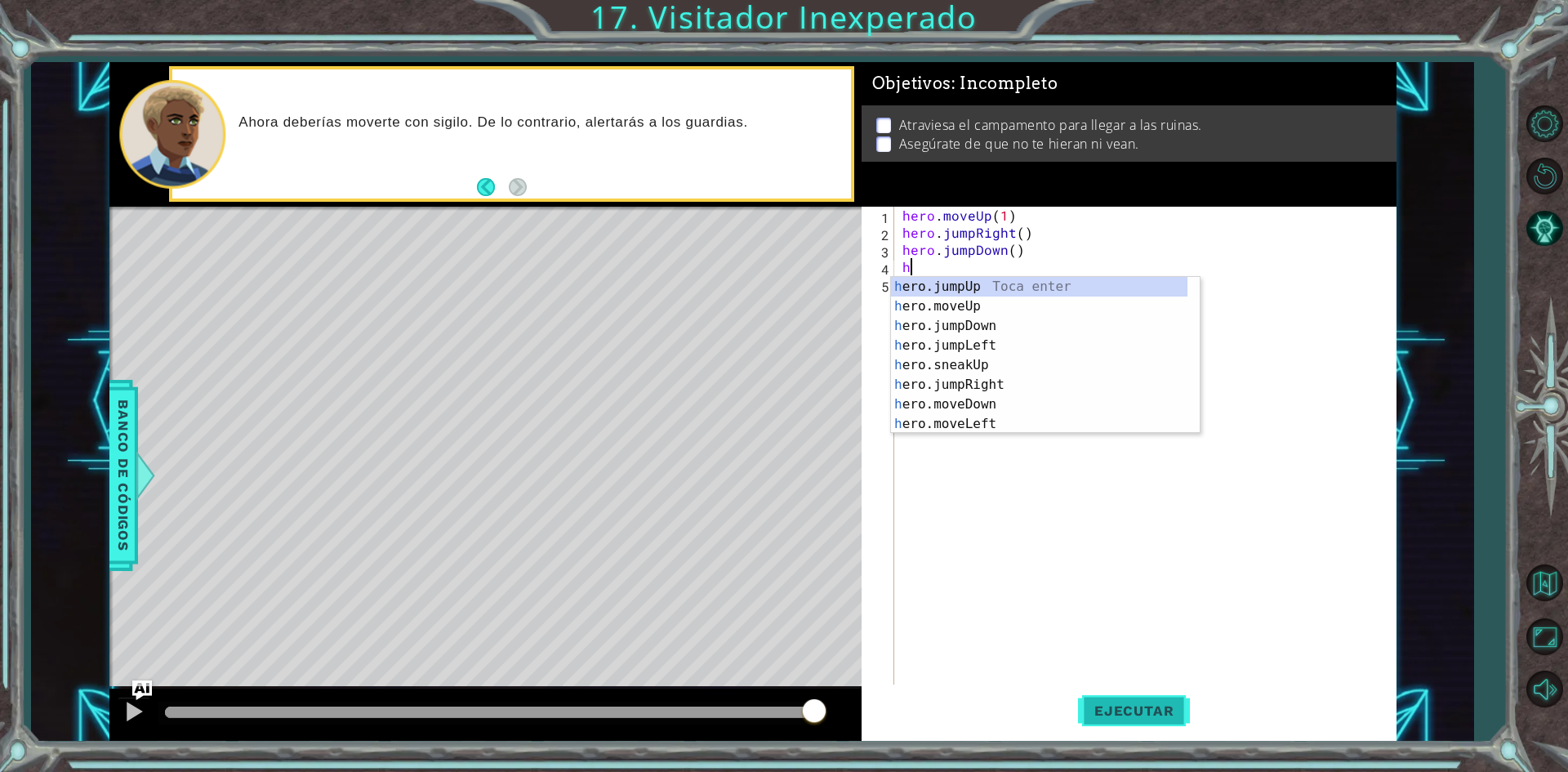
type textarea "h"
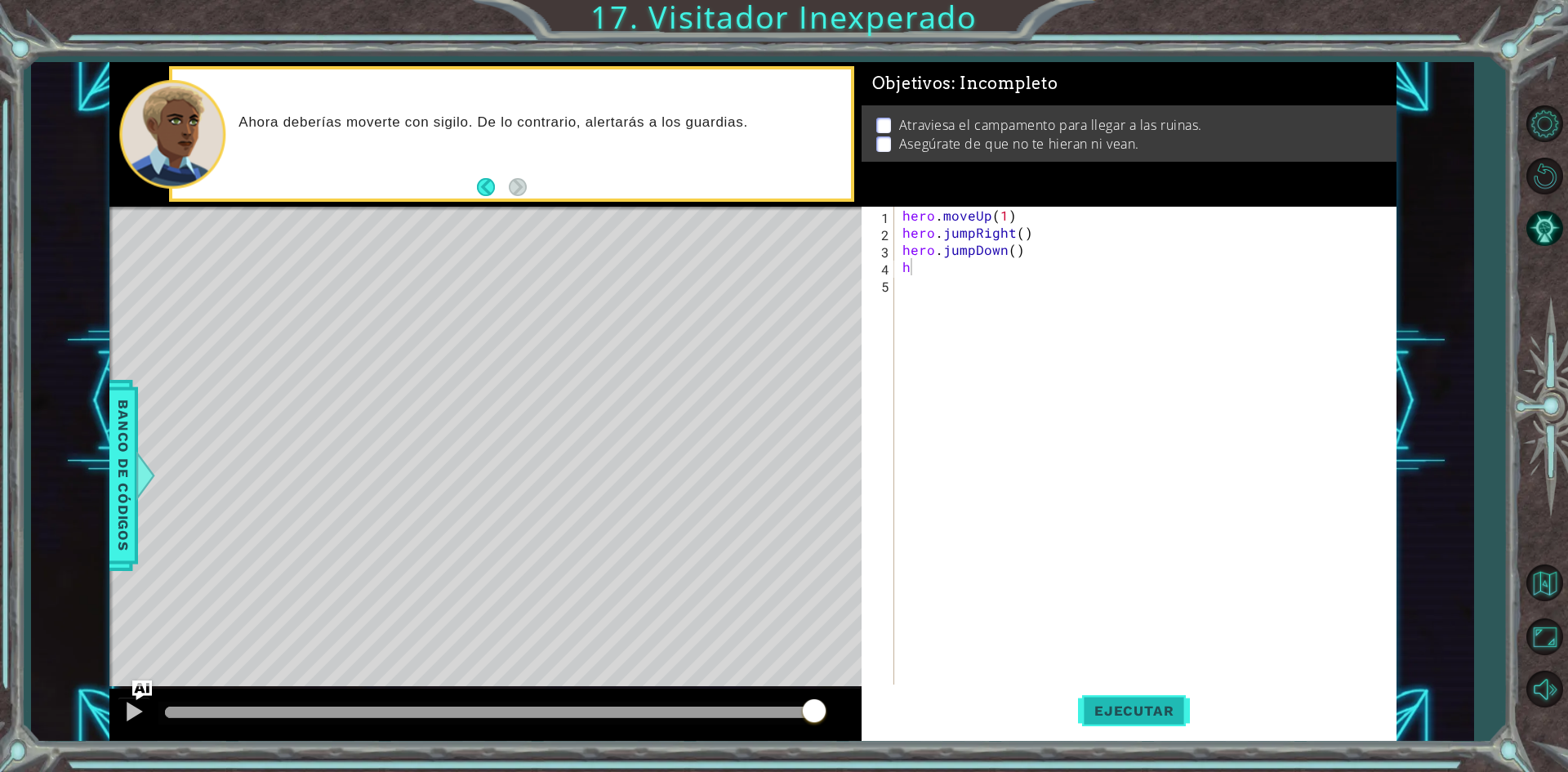
click at [1143, 715] on span "Ejecutar" at bounding box center [1134, 710] width 112 height 17
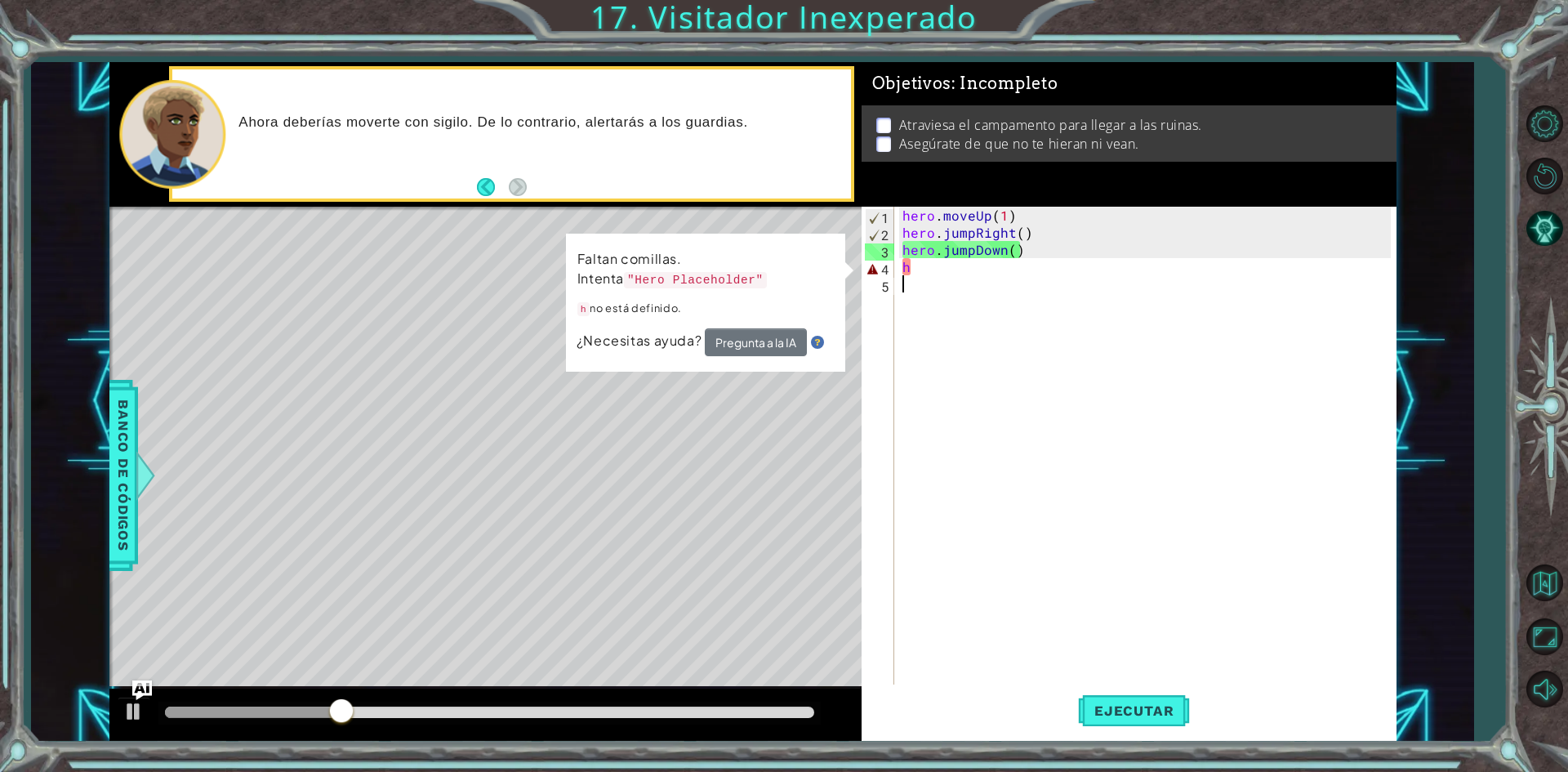
click at [928, 276] on div "hero . moveUp ( 1 ) hero . jumpRight ( ) hero . jumpDown ( ) h" at bounding box center [1149, 464] width 500 height 515
click at [928, 266] on div "hero . moveUp ( 1 ) hero . jumpRight ( ) hero . jumpDown ( ) h" at bounding box center [1149, 464] width 500 height 515
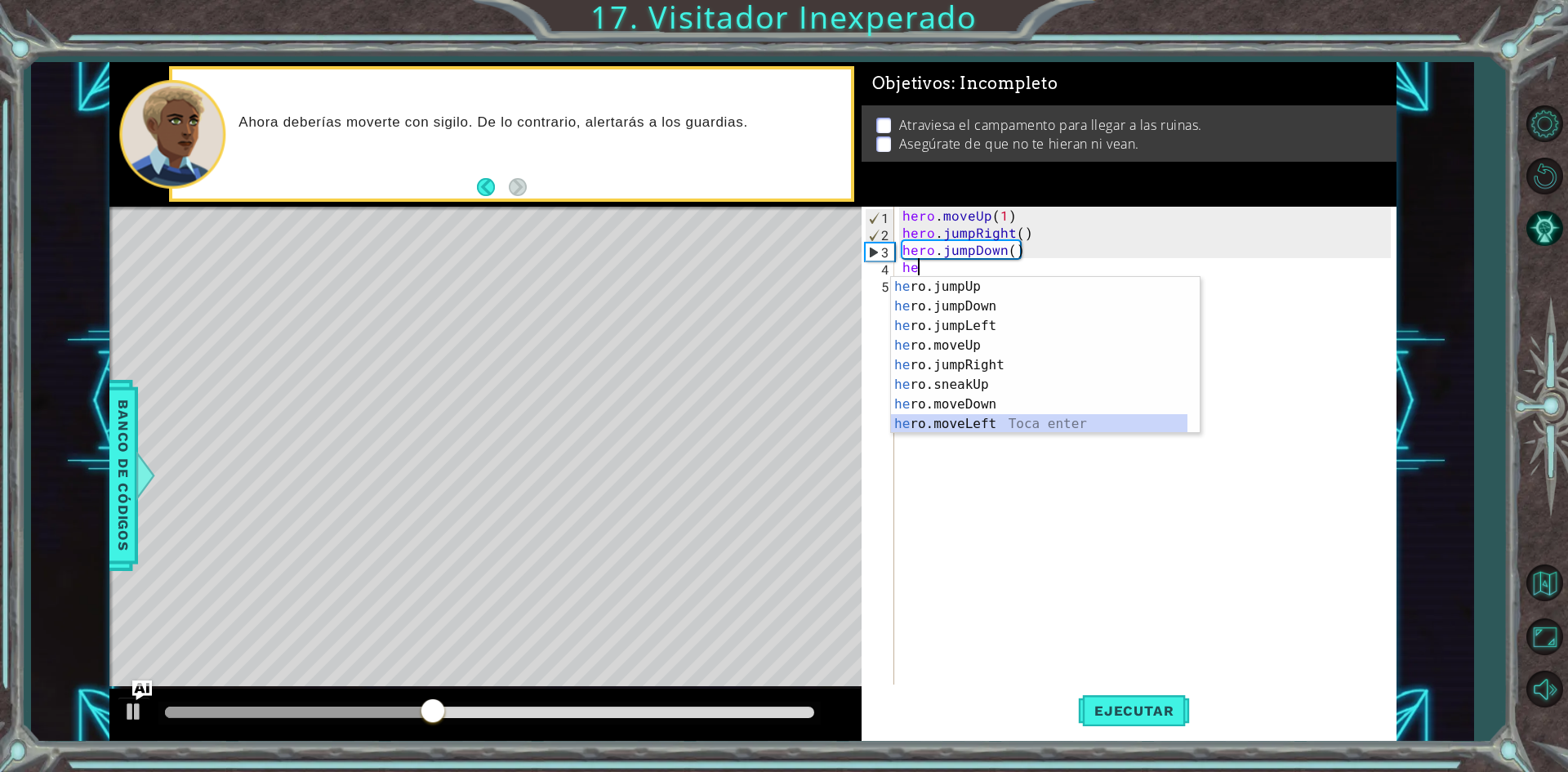
click at [996, 424] on div "he ro.jumpUp Toca enter he ro.jumpDown Toca enter he ro.jumpLeft Toca enter he …" at bounding box center [1038, 374] width 296 height 196
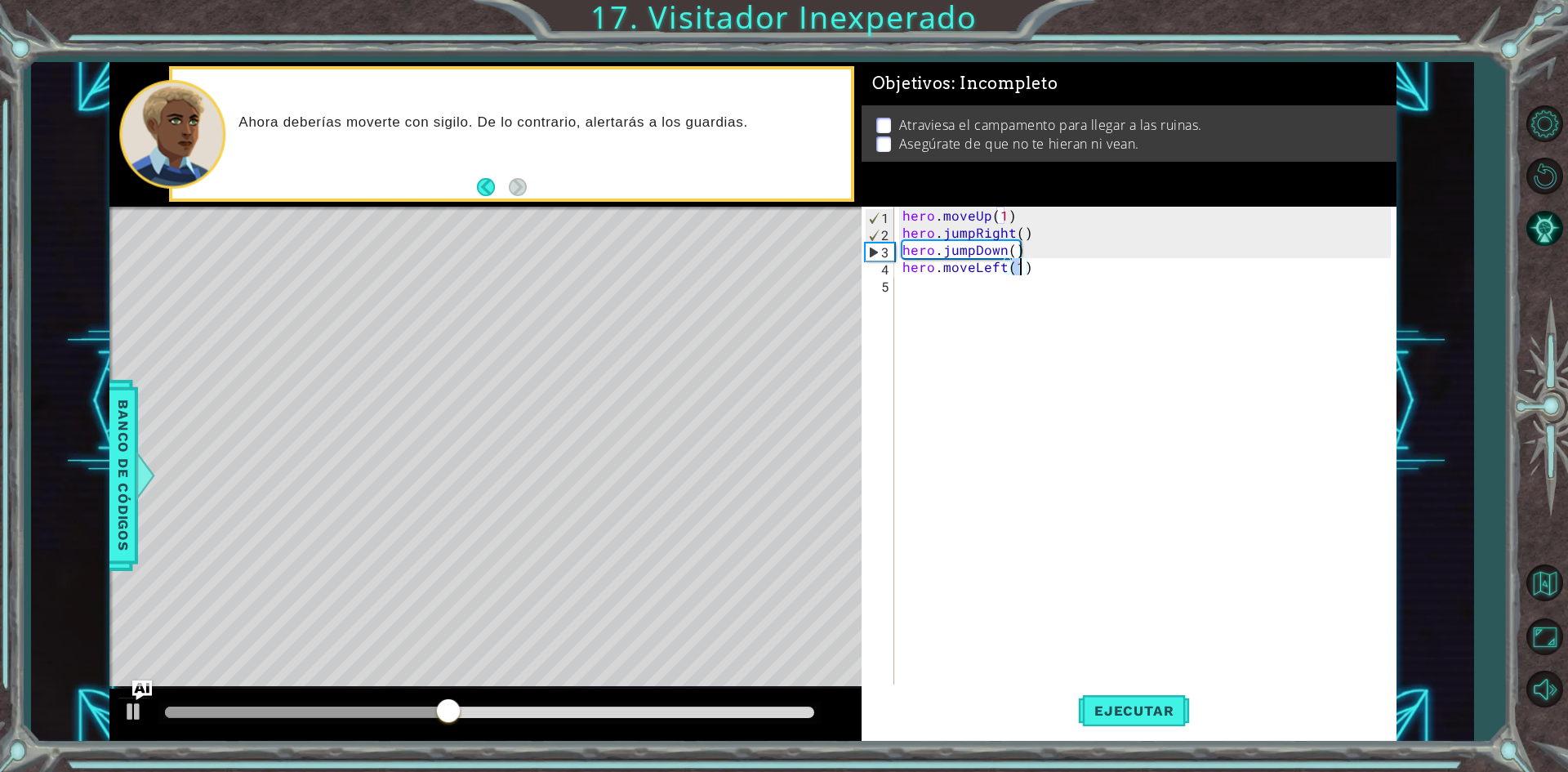
click at [1055, 266] on div "hero . moveUp ( 1 ) hero . jumpRight ( ) hero . jumpDown ( ) hero . moveLeft ( …" at bounding box center [1149, 464] width 500 height 515
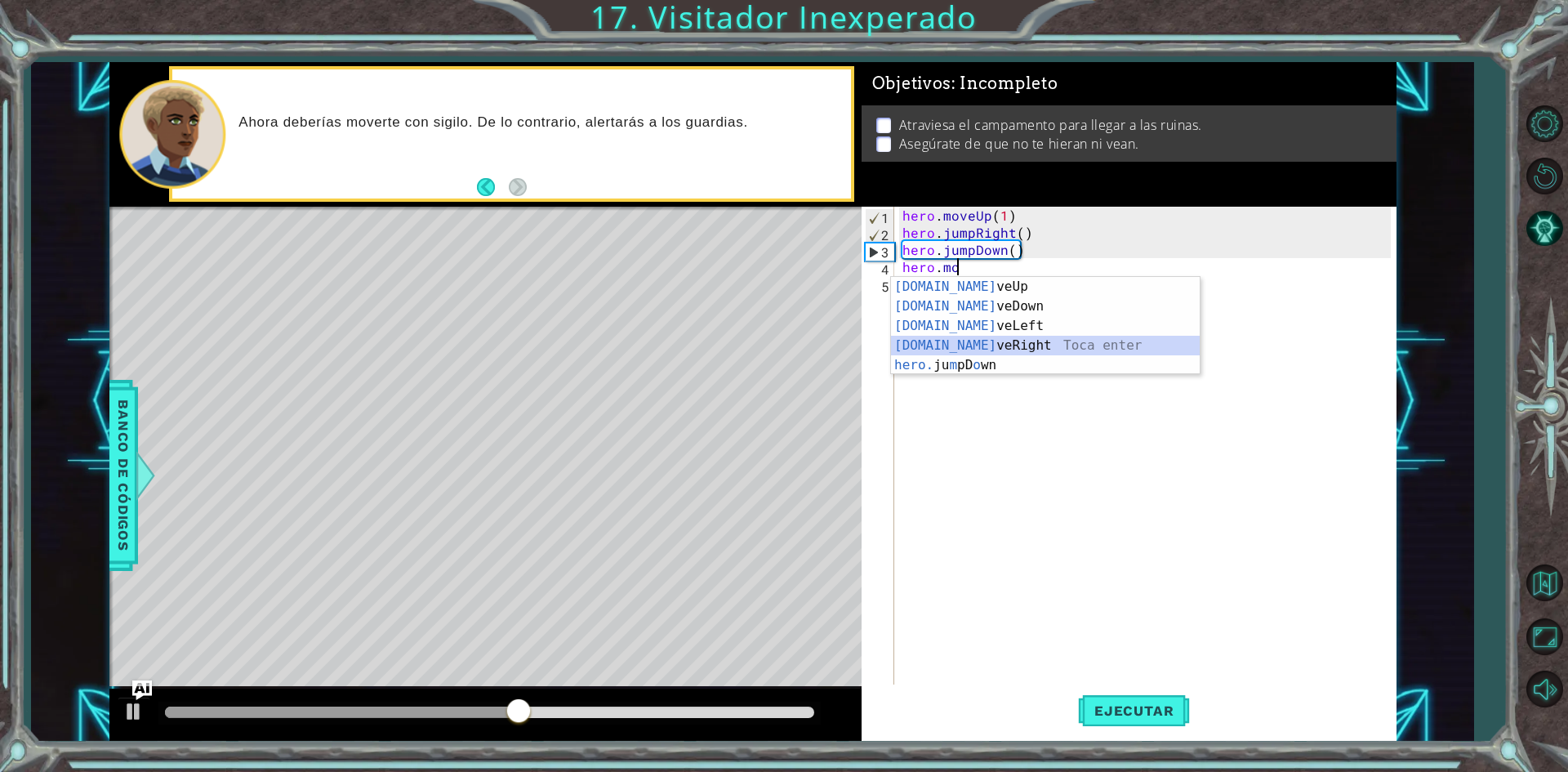
click at [999, 350] on div "[DOMAIN_NAME] veUp Toca enter [DOMAIN_NAME] veDown Toca enter [DOMAIN_NAME] veL…" at bounding box center [1045, 345] width 309 height 137
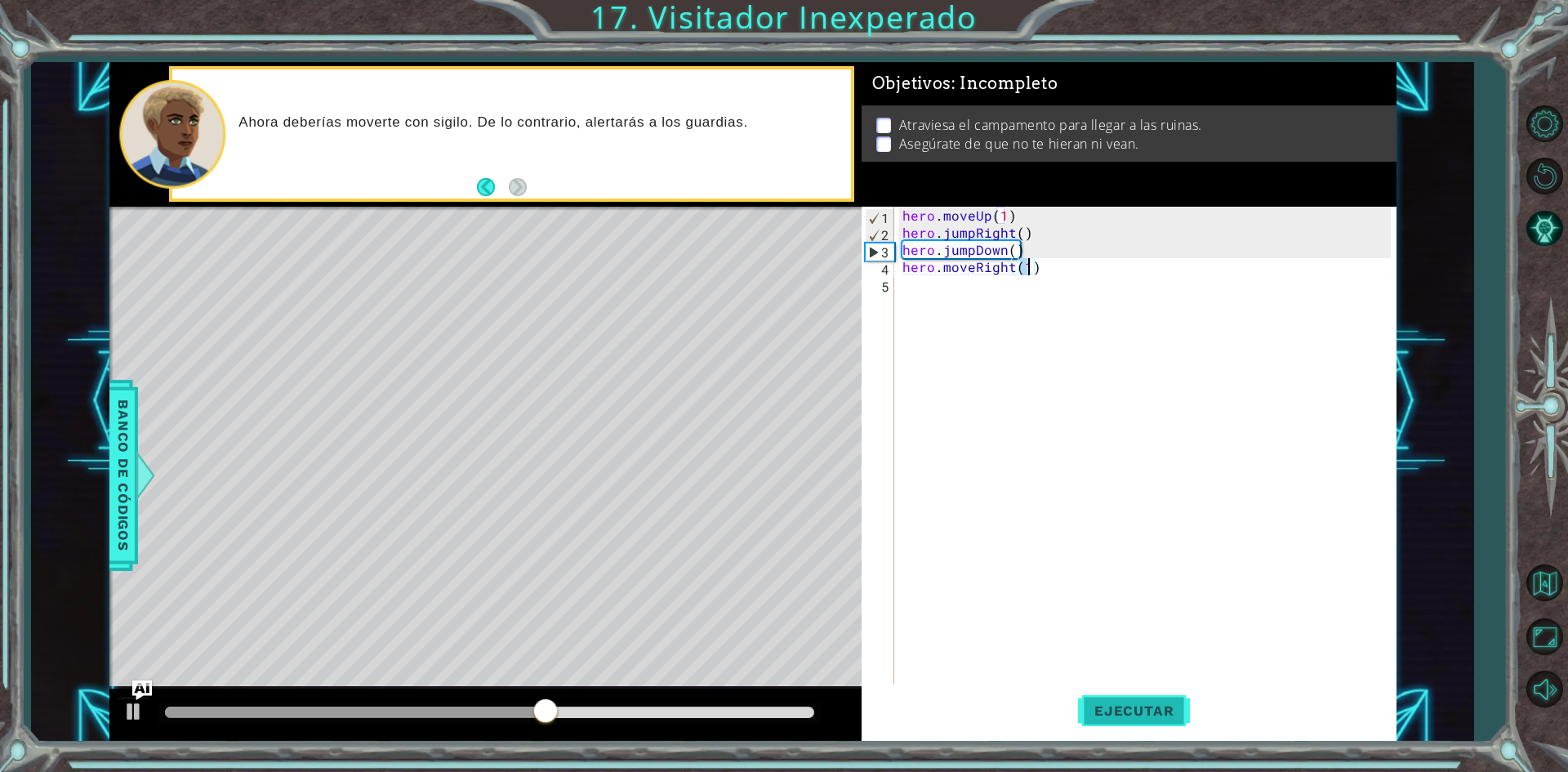
type textarea "hero.moveRight(1)"
click at [1133, 726] on button "Ejecutar" at bounding box center [1134, 711] width 112 height 53
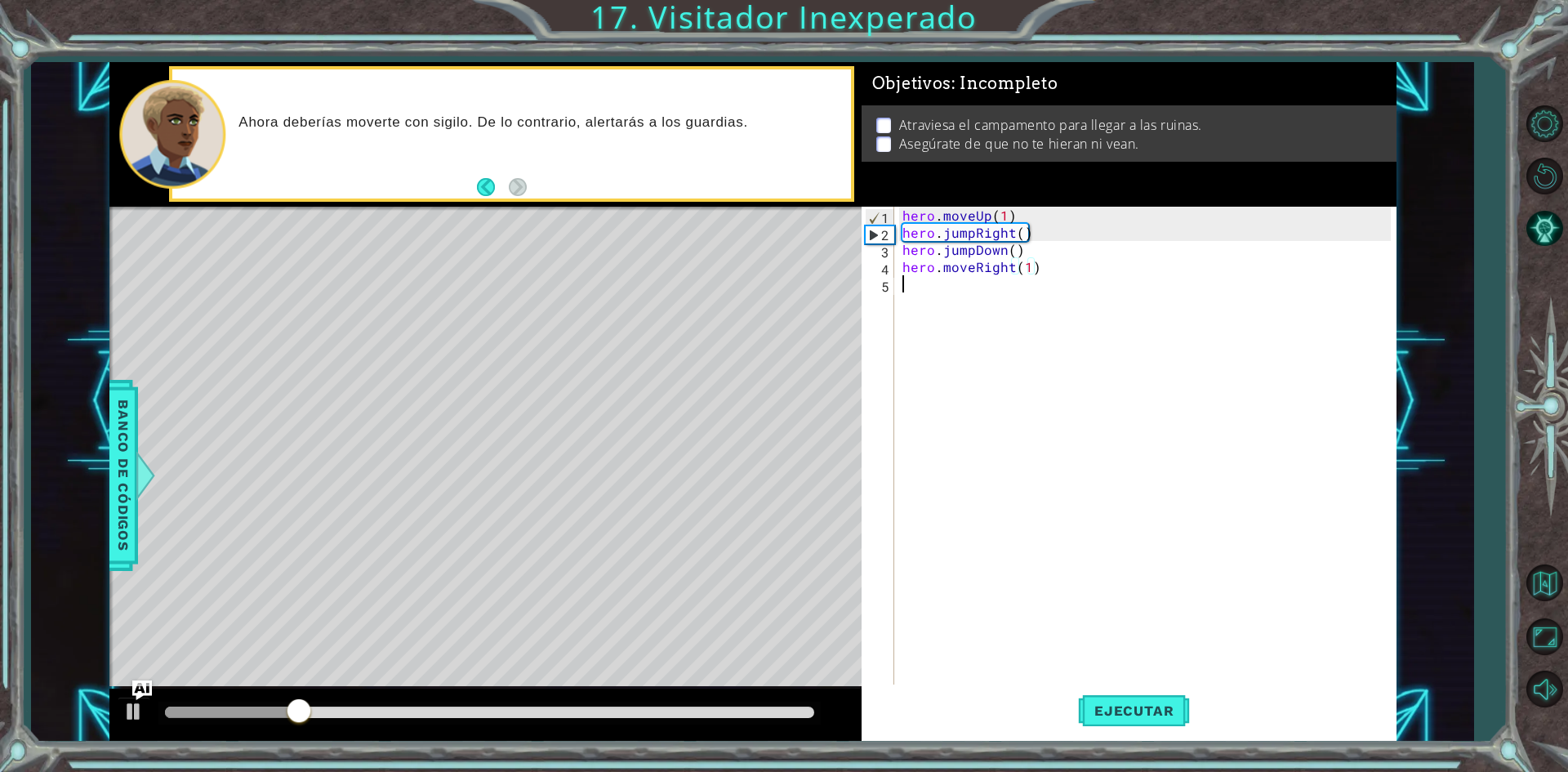
click at [912, 295] on div "hero . moveUp ( 1 ) hero . jumpRight ( ) hero . jumpDown ( ) hero . moveRight (…" at bounding box center [1149, 464] width 500 height 515
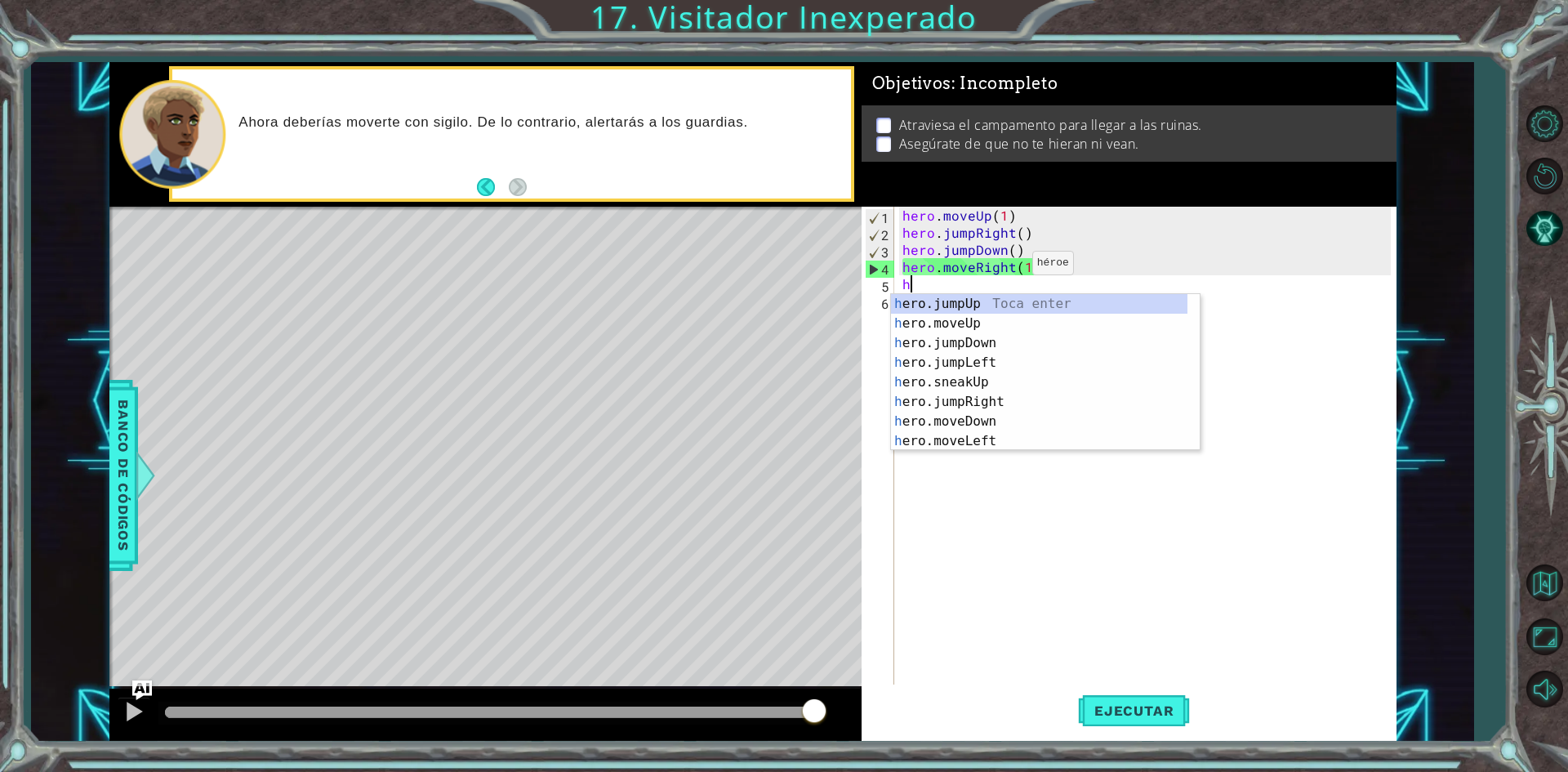
click at [1006, 267] on div "hero . moveUp ( 1 ) hero . jumpRight ( ) hero . jumpDown ( ) hero . moveRight (…" at bounding box center [1149, 464] width 500 height 515
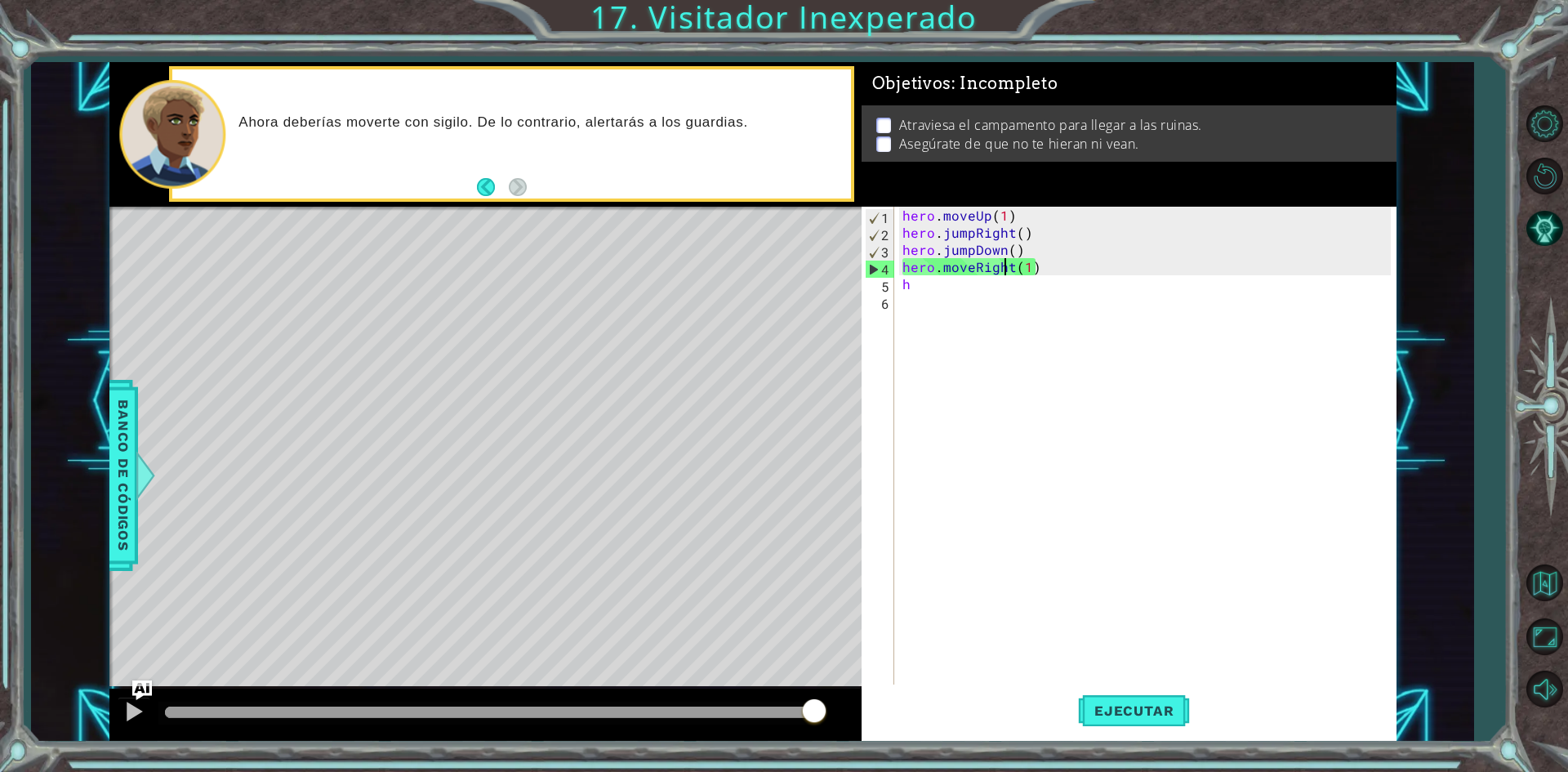
click at [1060, 265] on div "hero . moveUp ( 1 ) hero . jumpRight ( ) hero . jumpDown ( ) hero . moveRight (…" at bounding box center [1149, 464] width 500 height 515
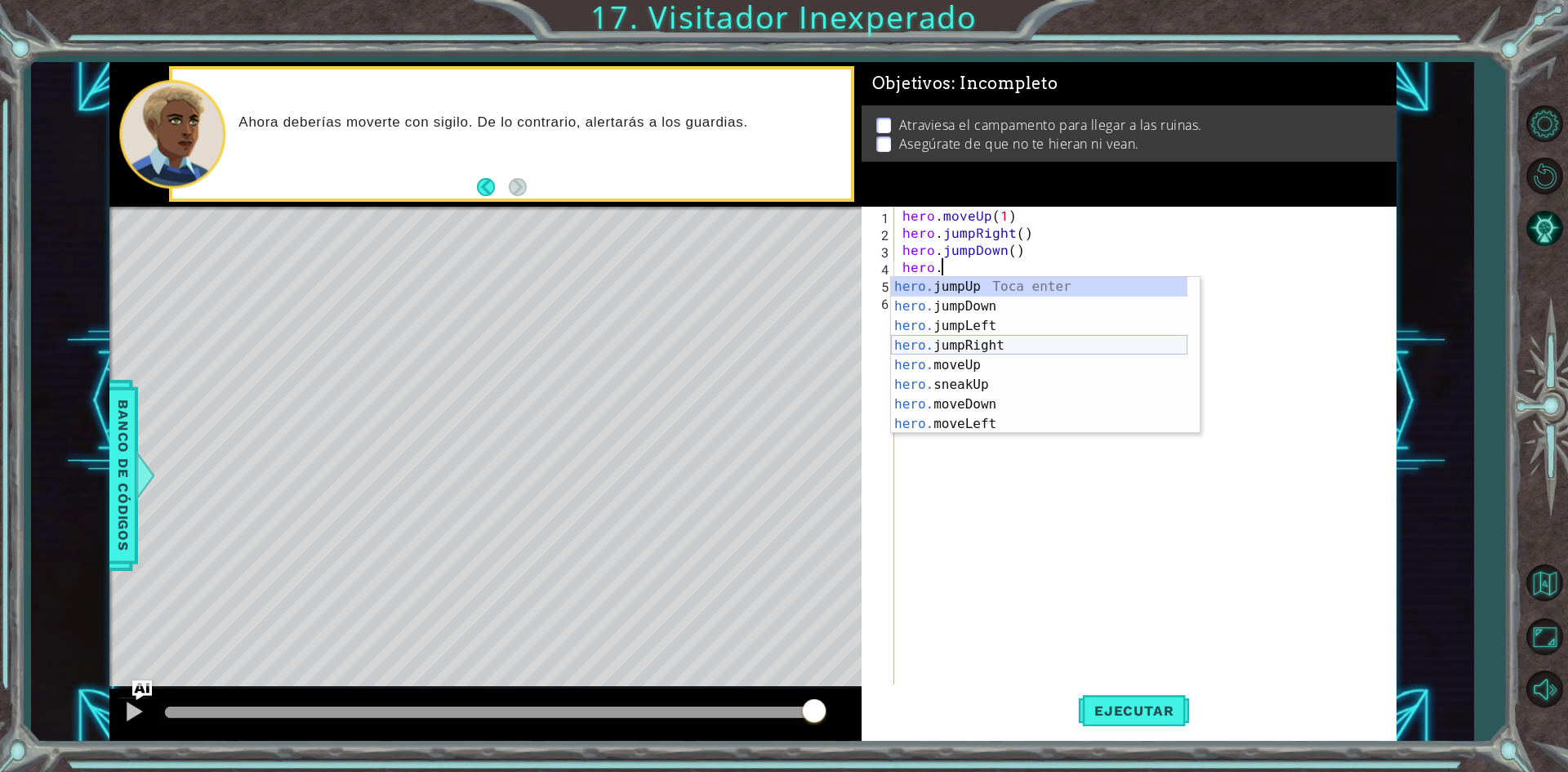
scroll to position [0, 2]
click at [984, 350] on div "hero.s neakUp Toca enter hero.s neakDown Toca enter hero.s neakLeft Toca enter …" at bounding box center [1045, 345] width 309 height 137
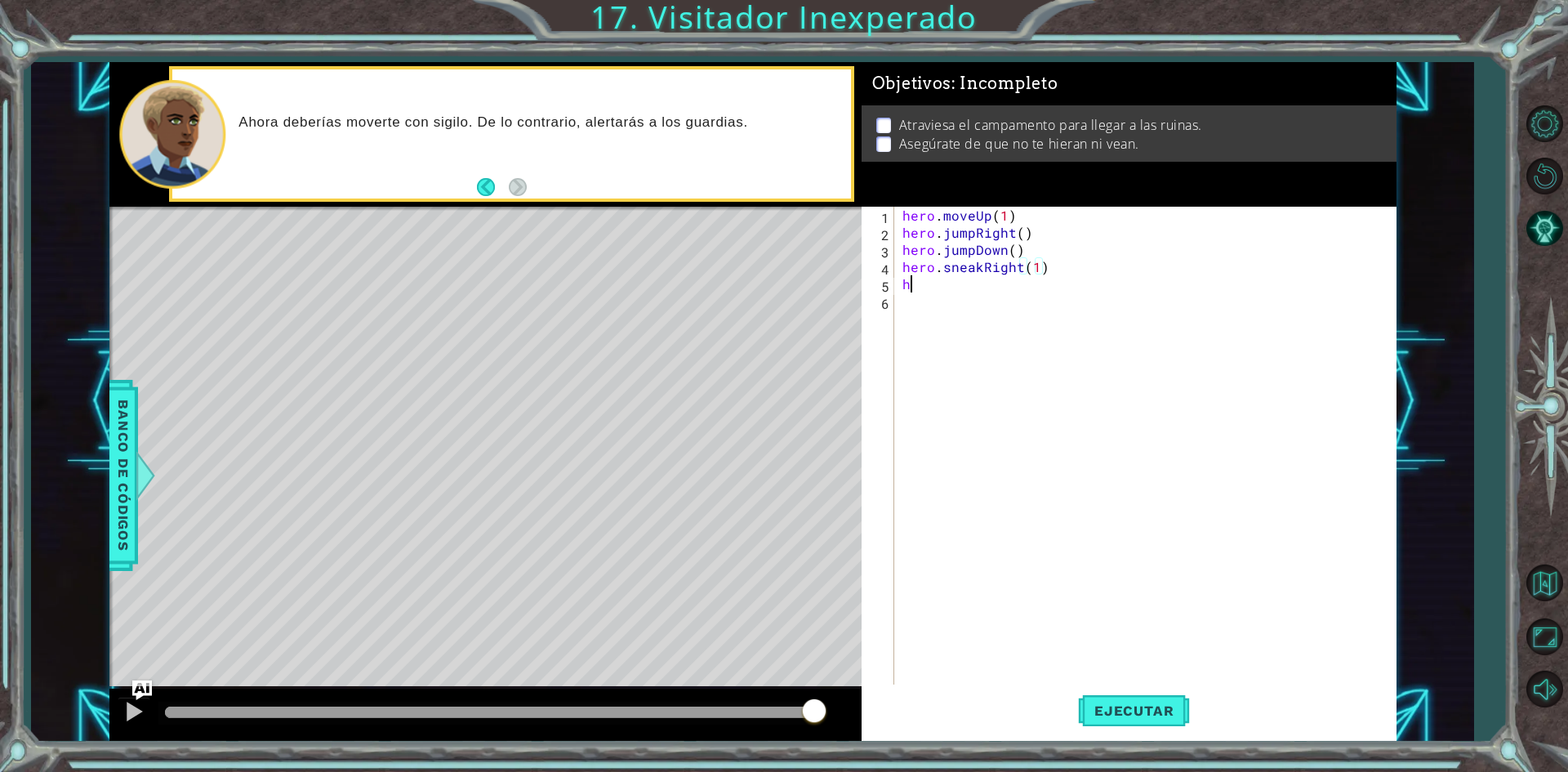
click at [975, 290] on div "hero . moveUp ( 1 ) hero . jumpRight ( ) hero . jumpDown ( ) hero . sneakRight …" at bounding box center [1149, 464] width 500 height 515
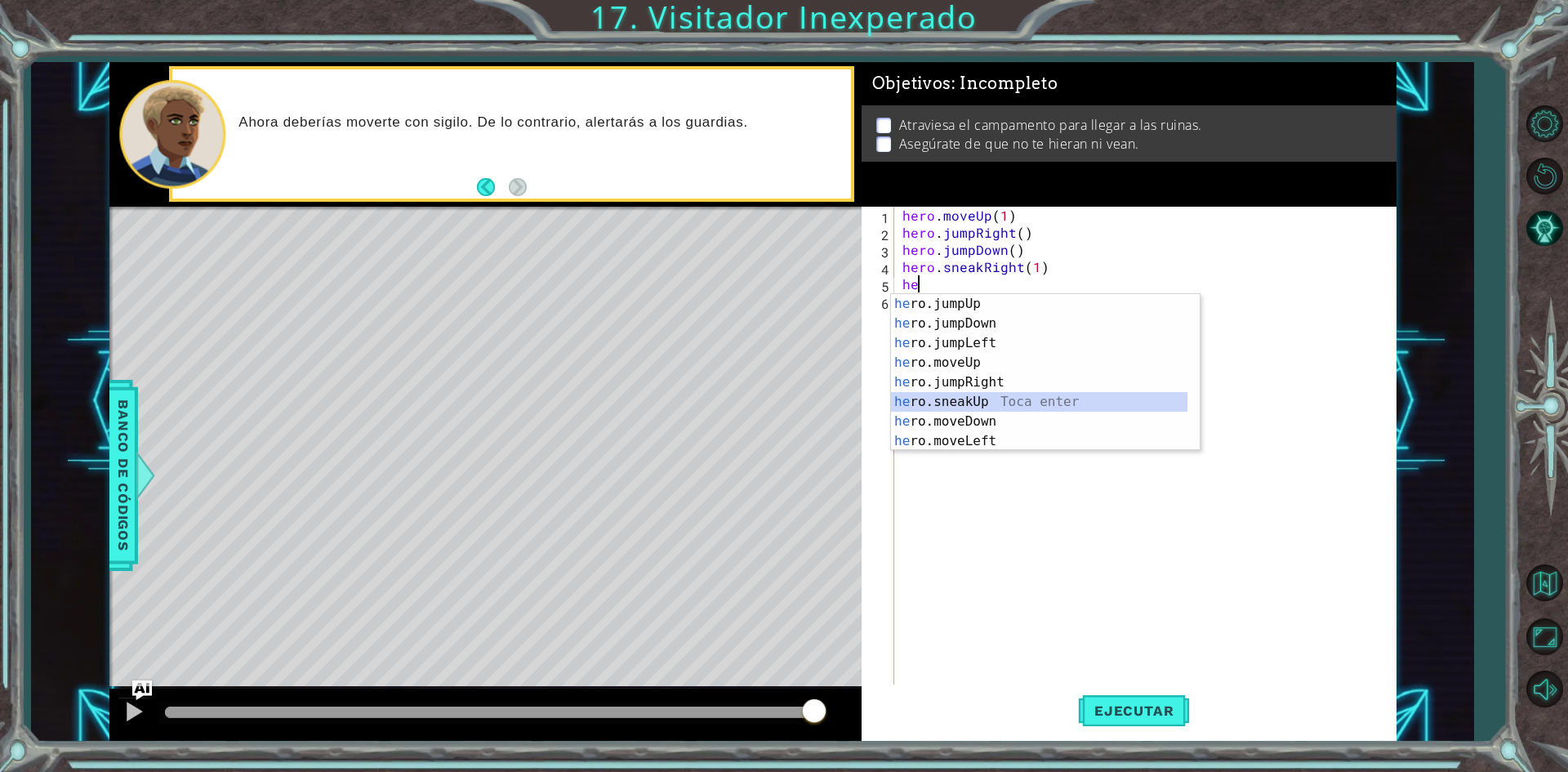
click at [977, 398] on div "he ro.jumpUp Toca enter he ro.jumpDown Toca enter he ro.jumpLeft Toca enter he …" at bounding box center [1038, 392] width 296 height 196
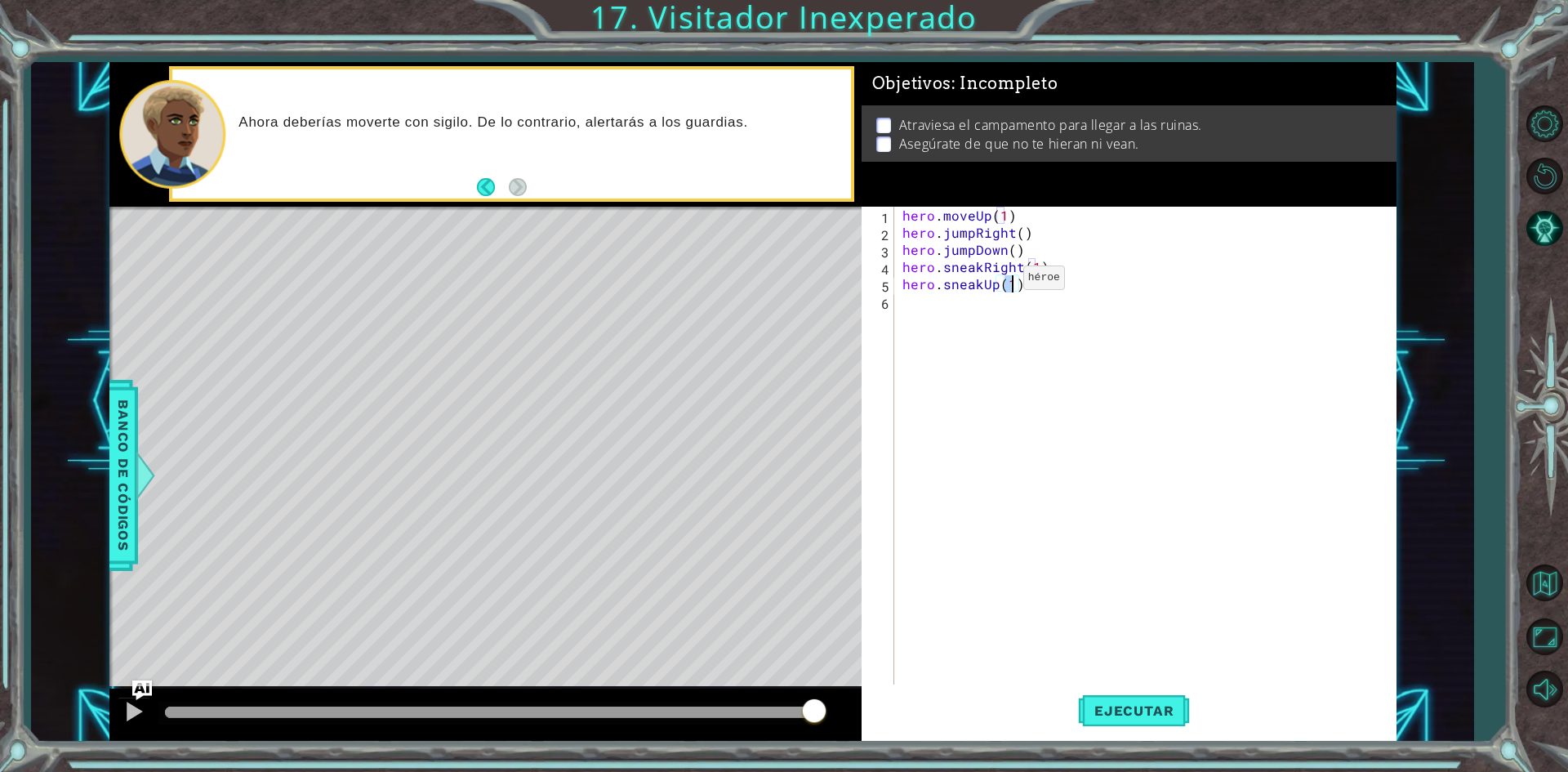
drag, startPoint x: 995, startPoint y: 282, endPoint x: 1014, endPoint y: 284, distance: 19.1
click at [997, 282] on div "hero . moveUp ( 1 ) hero . jumpRight ( ) hero . jumpDown ( ) hero . sneakRight …" at bounding box center [1149, 464] width 500 height 515
click at [1024, 286] on div "hero . moveUp ( 1 ) hero . jumpRight ( ) hero . jumpDown ( ) hero . sneakRight …" at bounding box center [1149, 464] width 500 height 515
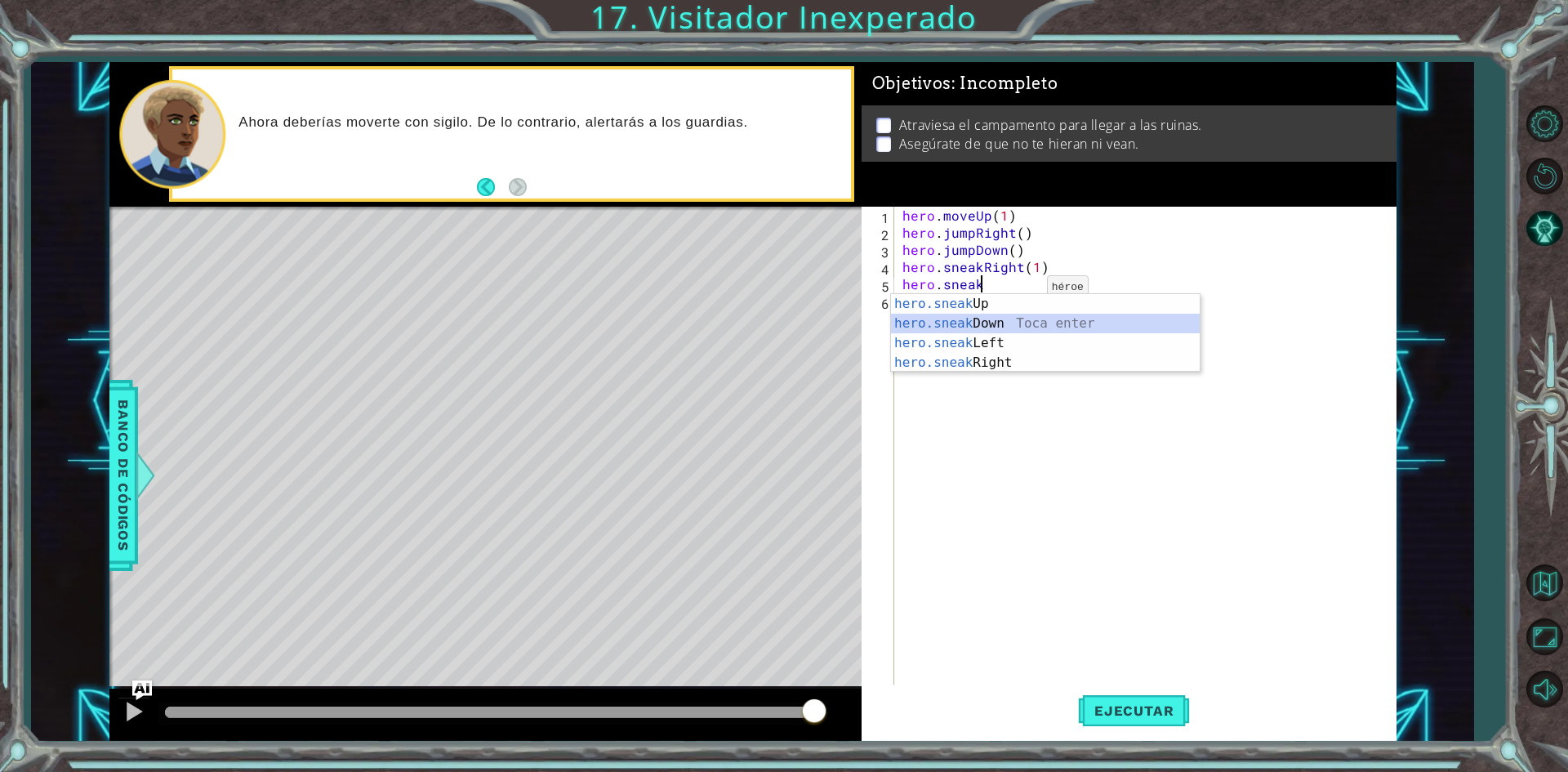
click at [994, 326] on div "hero.sneak Up Toca enter hero.sneak Down Toca enter hero.sneak Left Toca enter …" at bounding box center [1045, 353] width 309 height 117
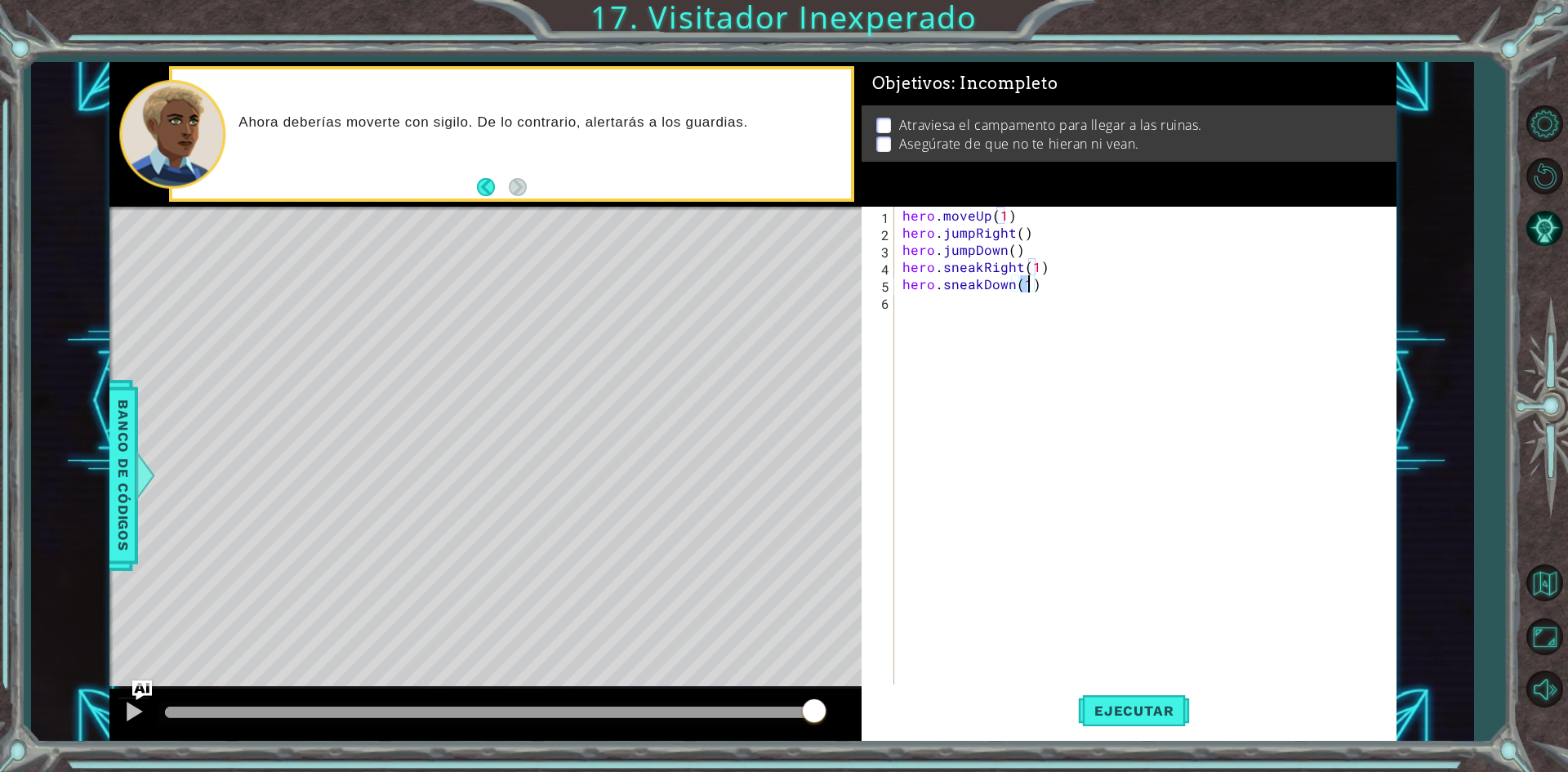
click at [986, 310] on div "hero . moveUp ( 1 ) hero . jumpRight ( ) hero . jumpDown ( ) hero . sneakRight …" at bounding box center [1149, 464] width 500 height 515
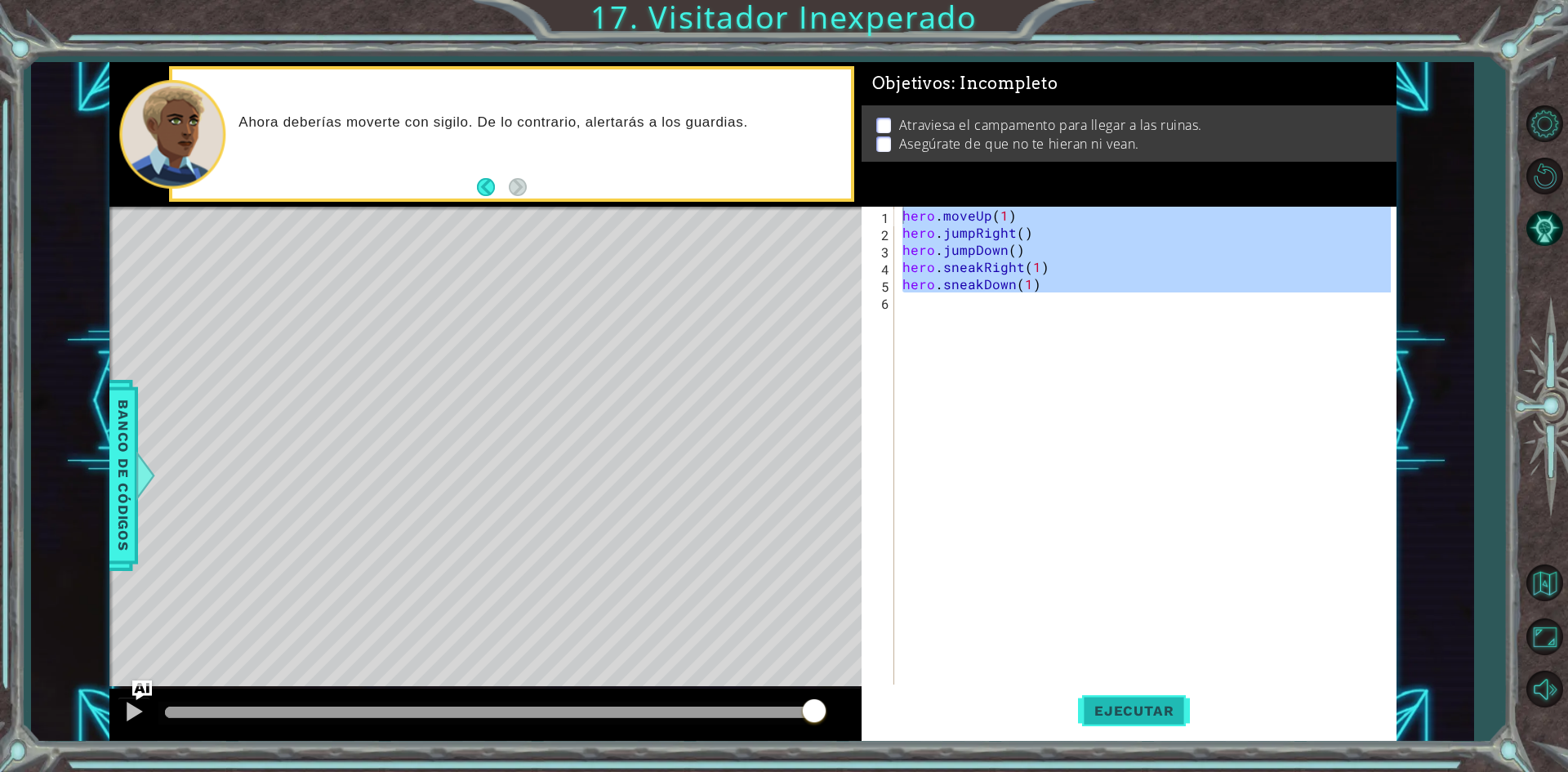
click at [1115, 707] on span "Ejecutar" at bounding box center [1134, 710] width 112 height 17
type textarea "hero.moveUp(1)"
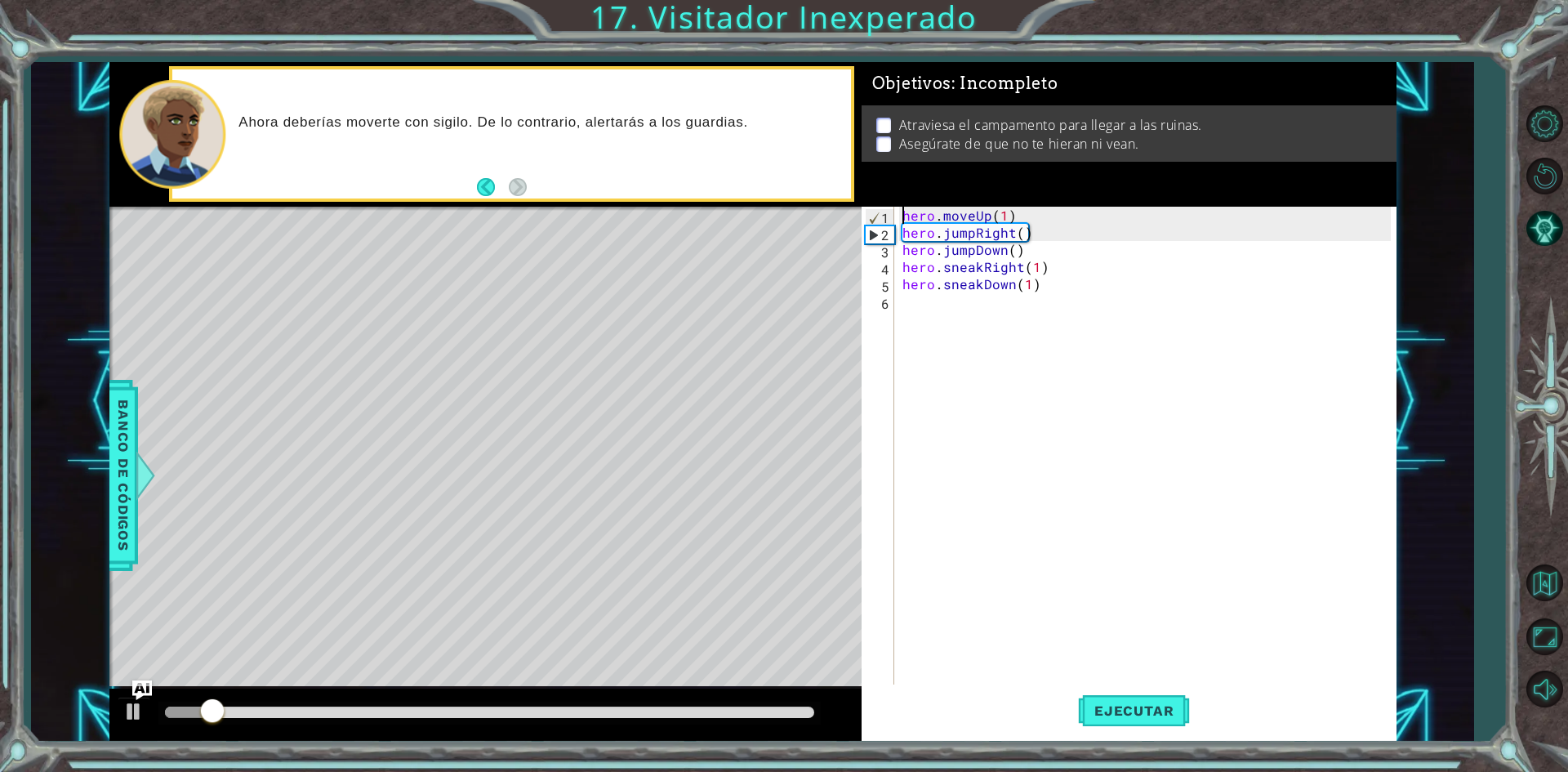
click at [930, 303] on div "hero . moveUp ( 1 ) hero . jumpRight ( ) hero . jumpDown ( ) hero . sneakRight …" at bounding box center [1149, 464] width 500 height 515
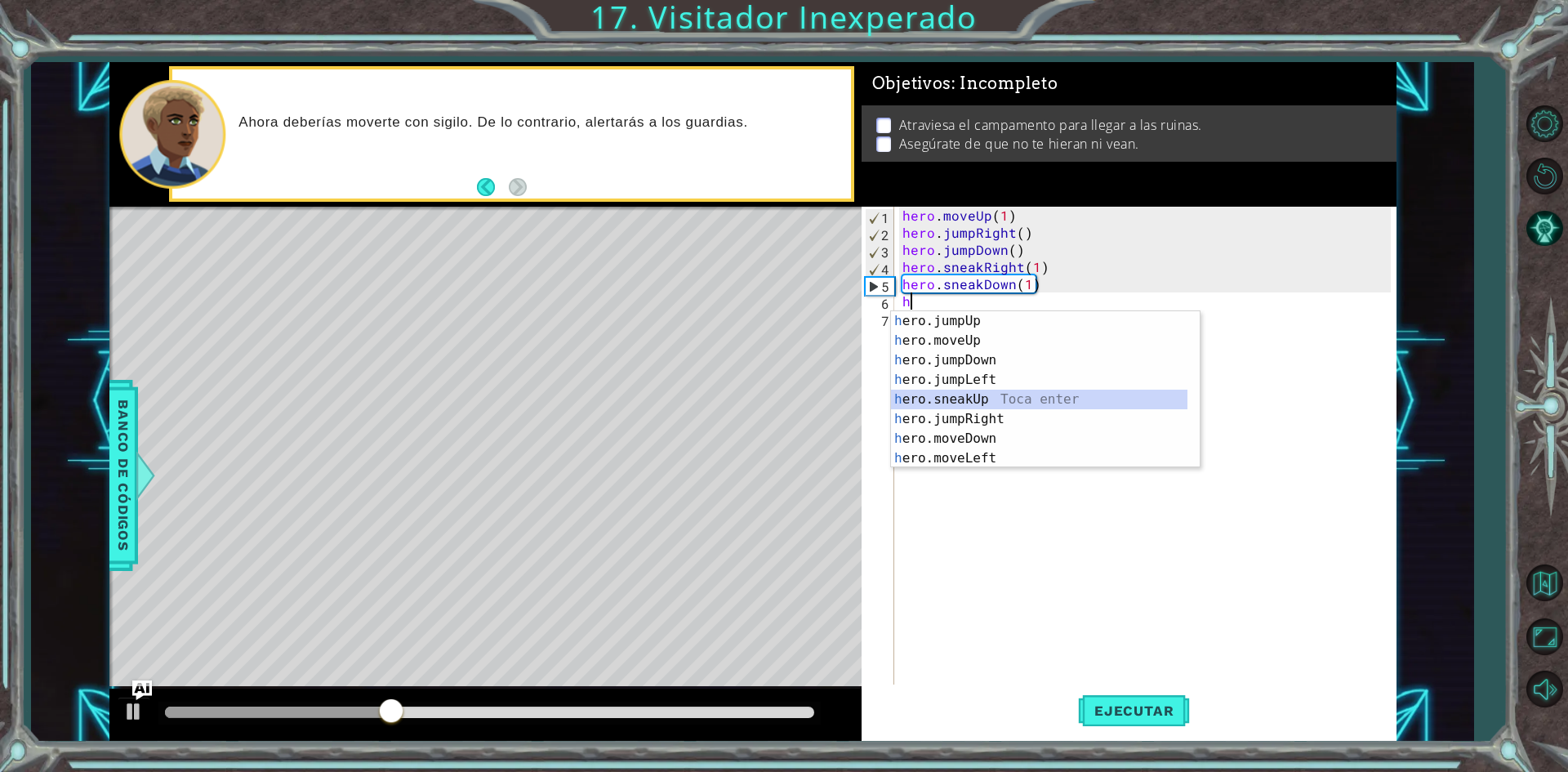
click at [963, 391] on div "h ero.jumpUp Toca enter h ero.moveUp Toca enter h ero.jumpDown Toca enter h ero…" at bounding box center [1038, 409] width 296 height 196
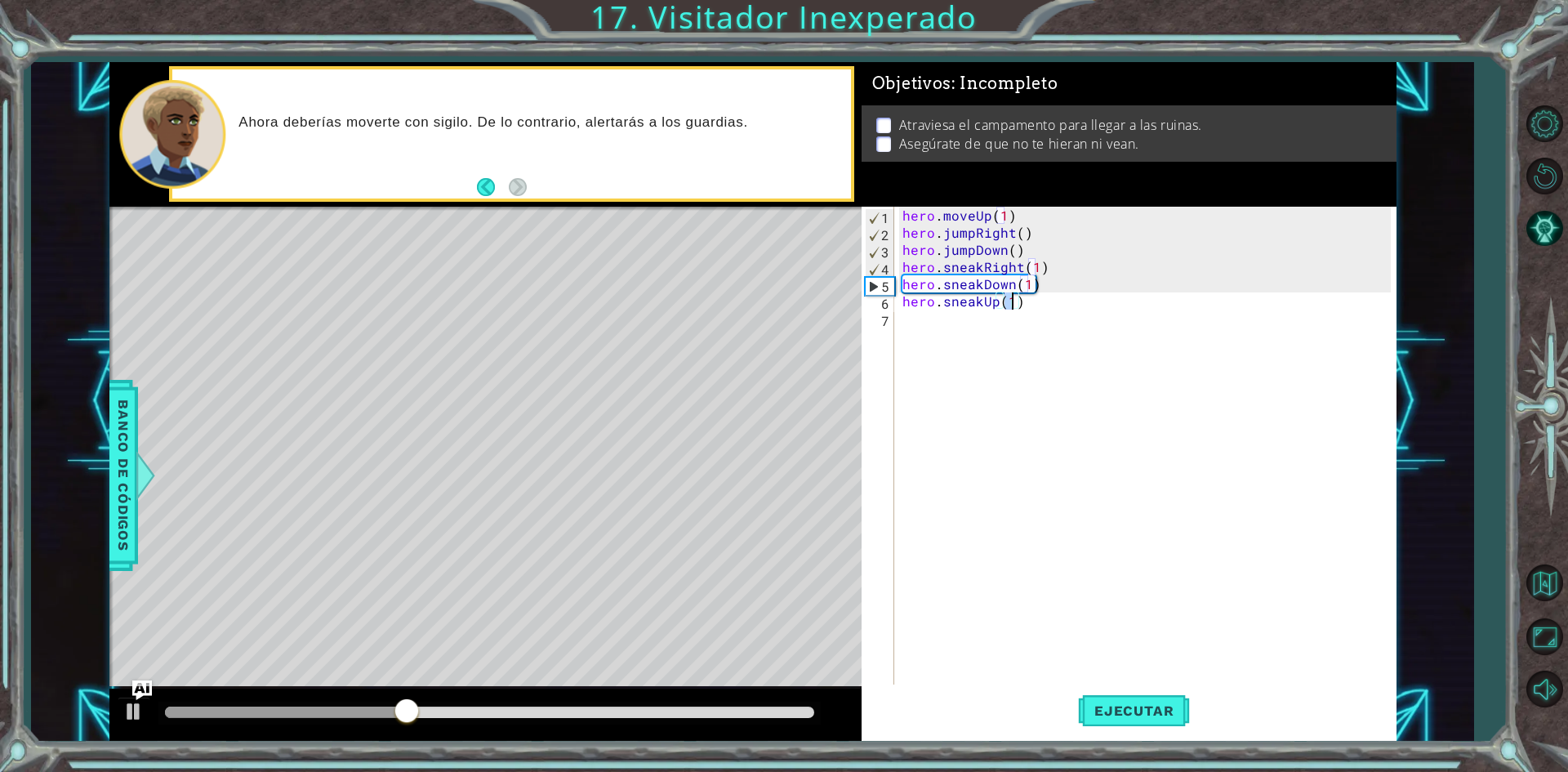
click at [1035, 303] on div "hero . moveUp ( 1 ) hero . jumpRight ( ) hero . jumpDown ( ) hero . sneakRight …" at bounding box center [1149, 464] width 500 height 515
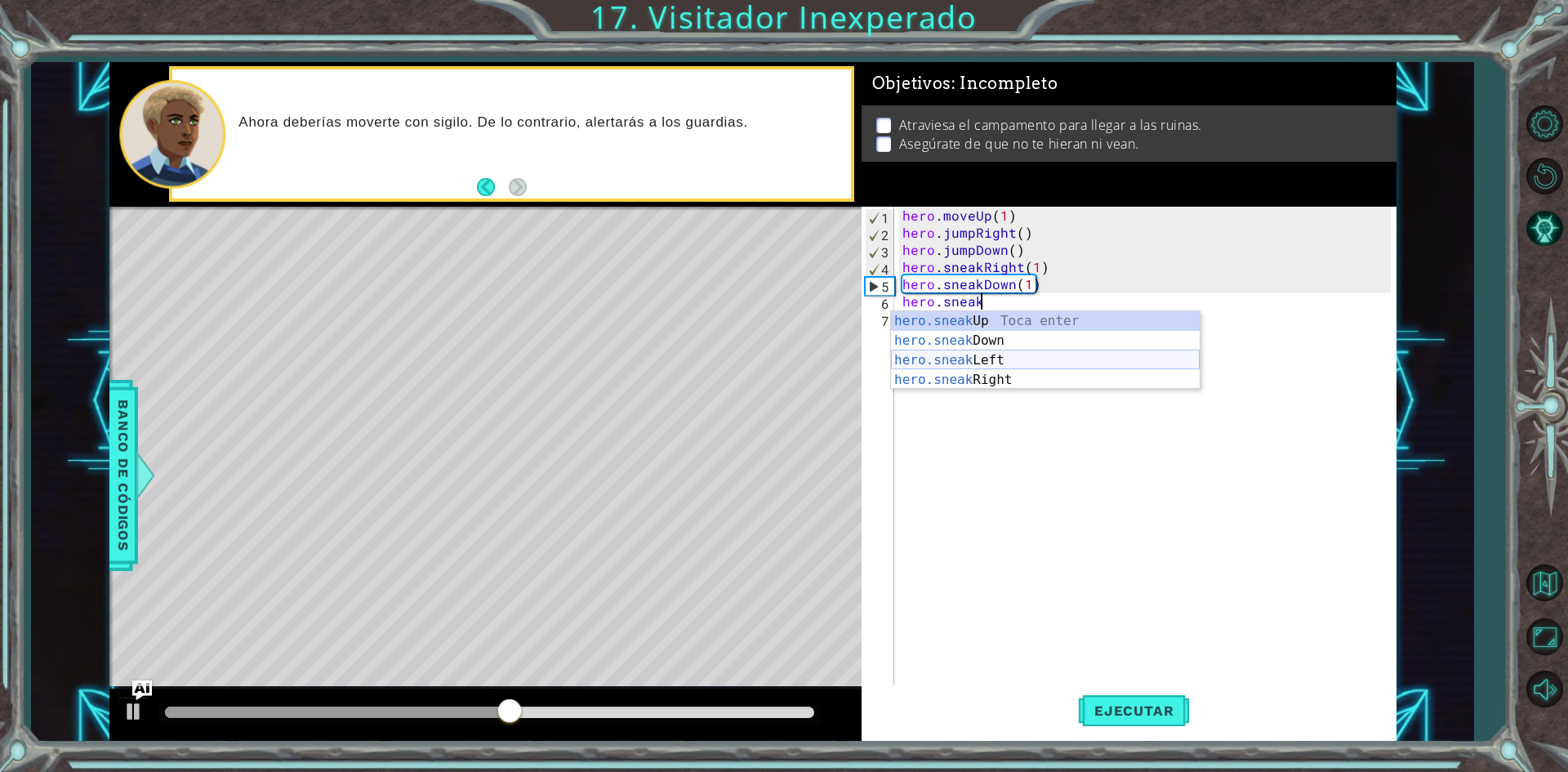
click at [997, 358] on div "hero.sneak Up Toca enter hero.sneak Down Toca enter hero.sneak Left Toca enter …" at bounding box center [1045, 369] width 309 height 117
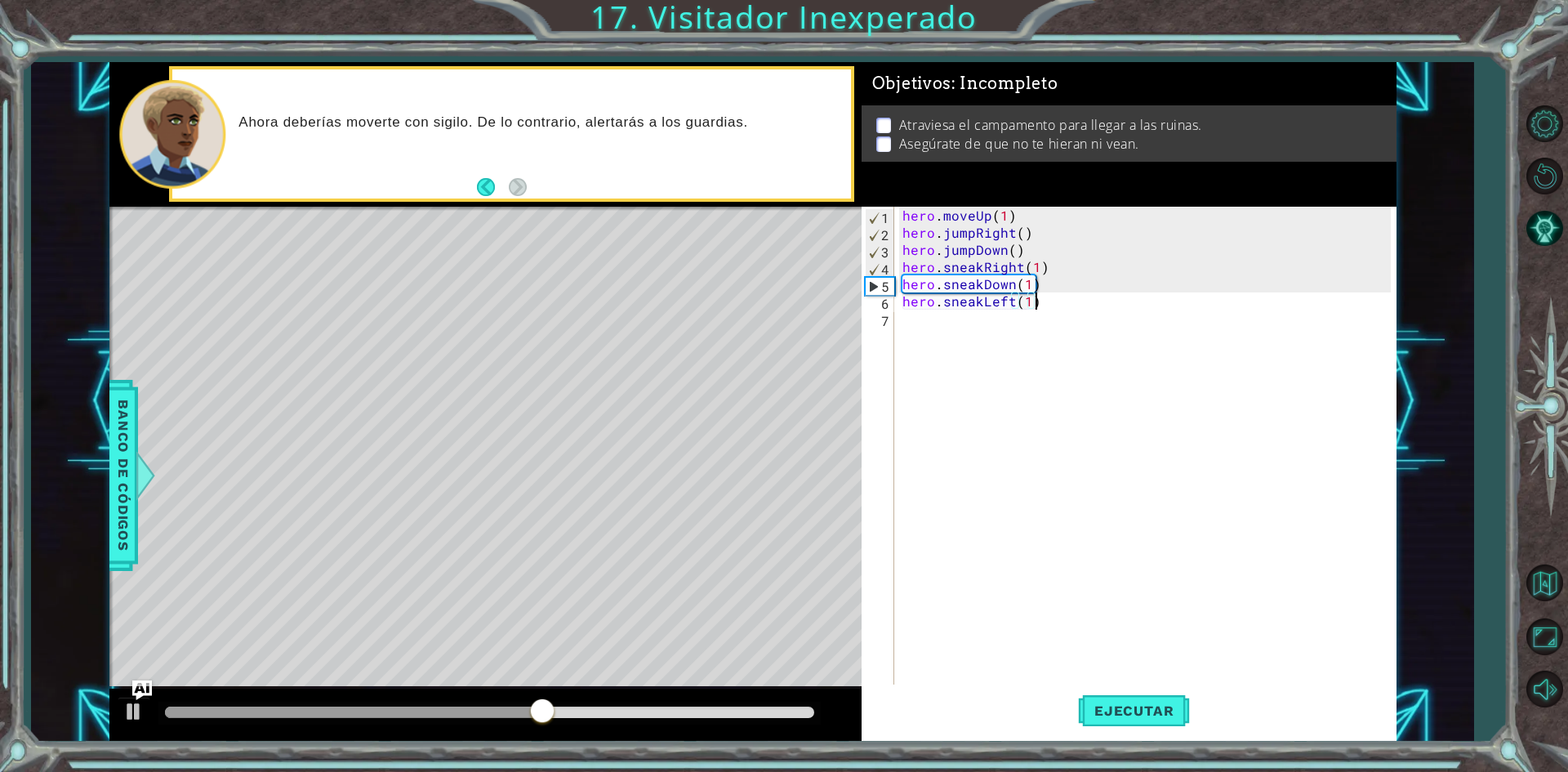
click at [1049, 306] on div "hero . moveUp ( 1 ) hero . jumpRight ( ) hero . jumpDown ( ) hero . sneakRight …" at bounding box center [1149, 464] width 500 height 515
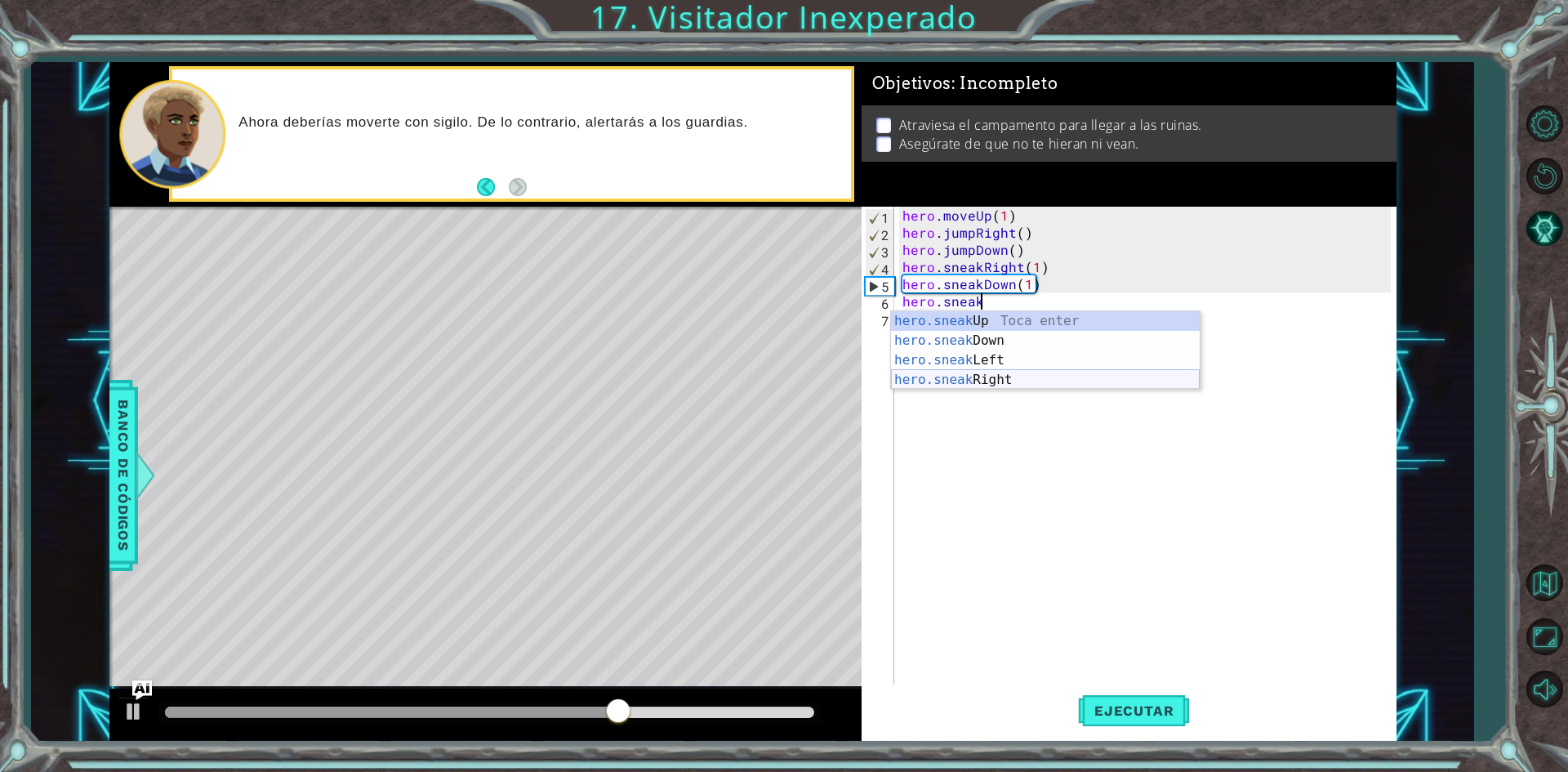
click at [1001, 375] on div "hero.sneak Up Toca enter hero.sneak Down Toca enter hero.sneak Left Toca enter …" at bounding box center [1045, 369] width 309 height 117
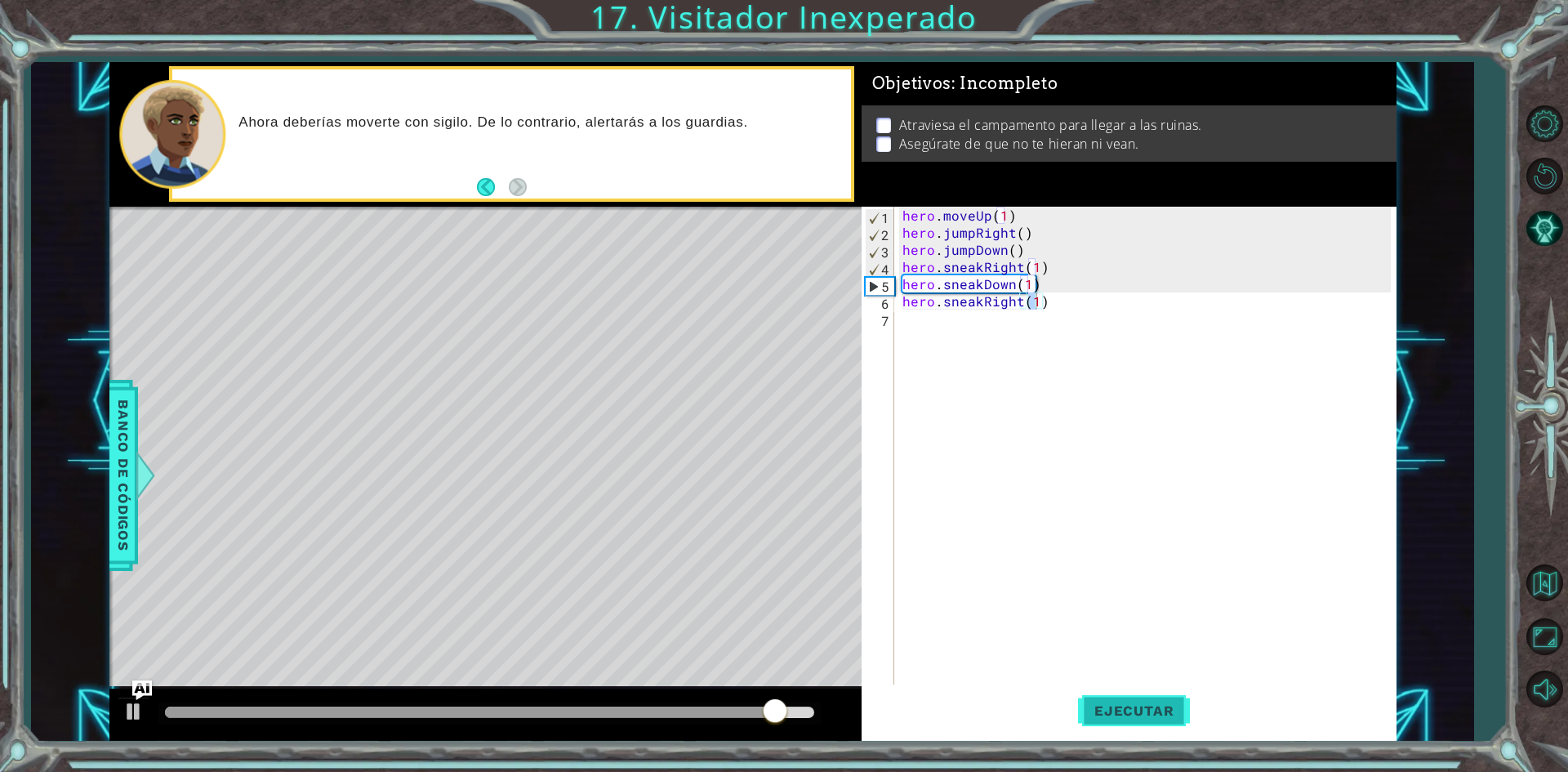
click at [1181, 707] on span "Ejecutar" at bounding box center [1134, 710] width 112 height 17
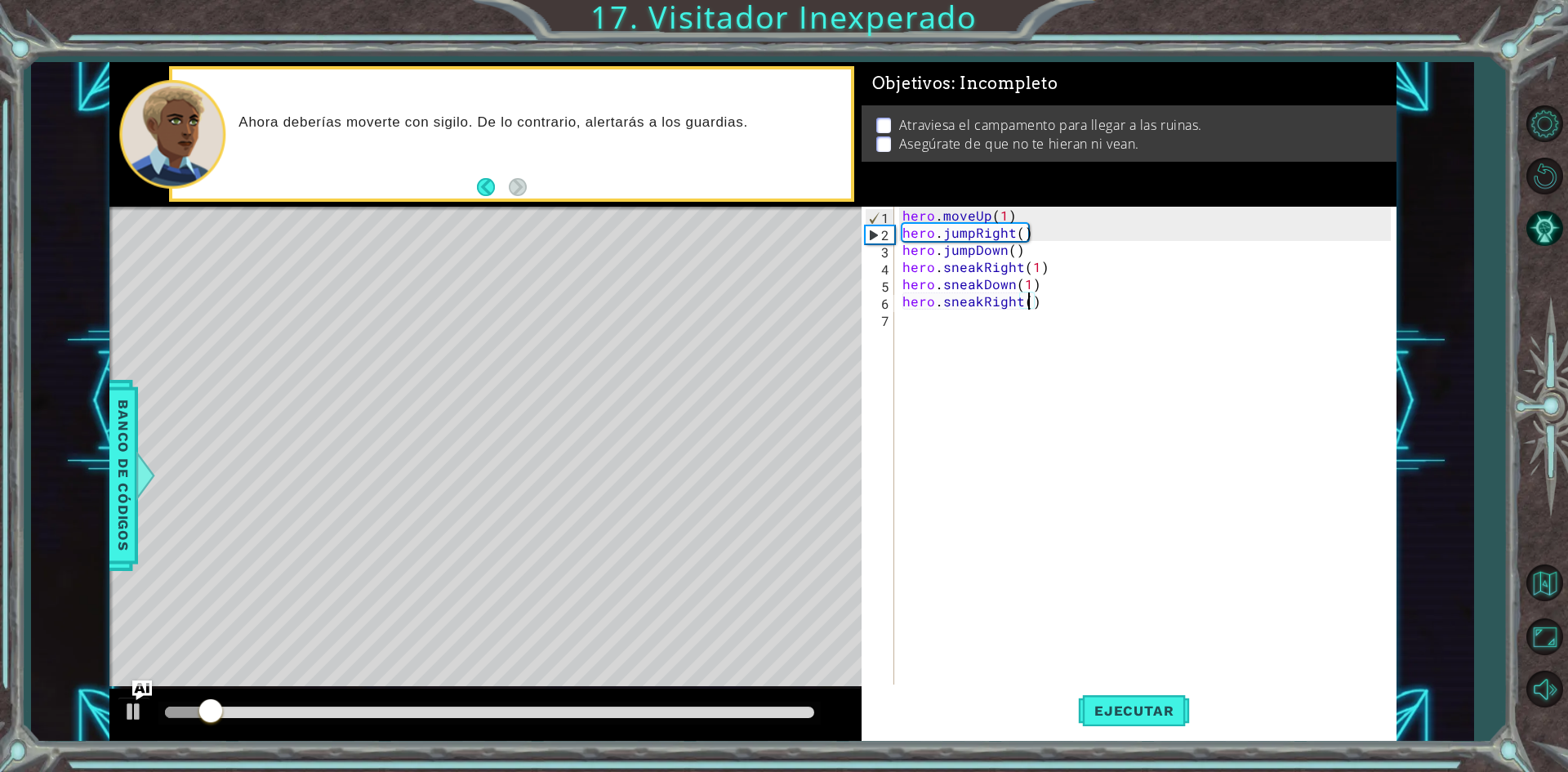
type textarea "hero.sneakRight(2)"
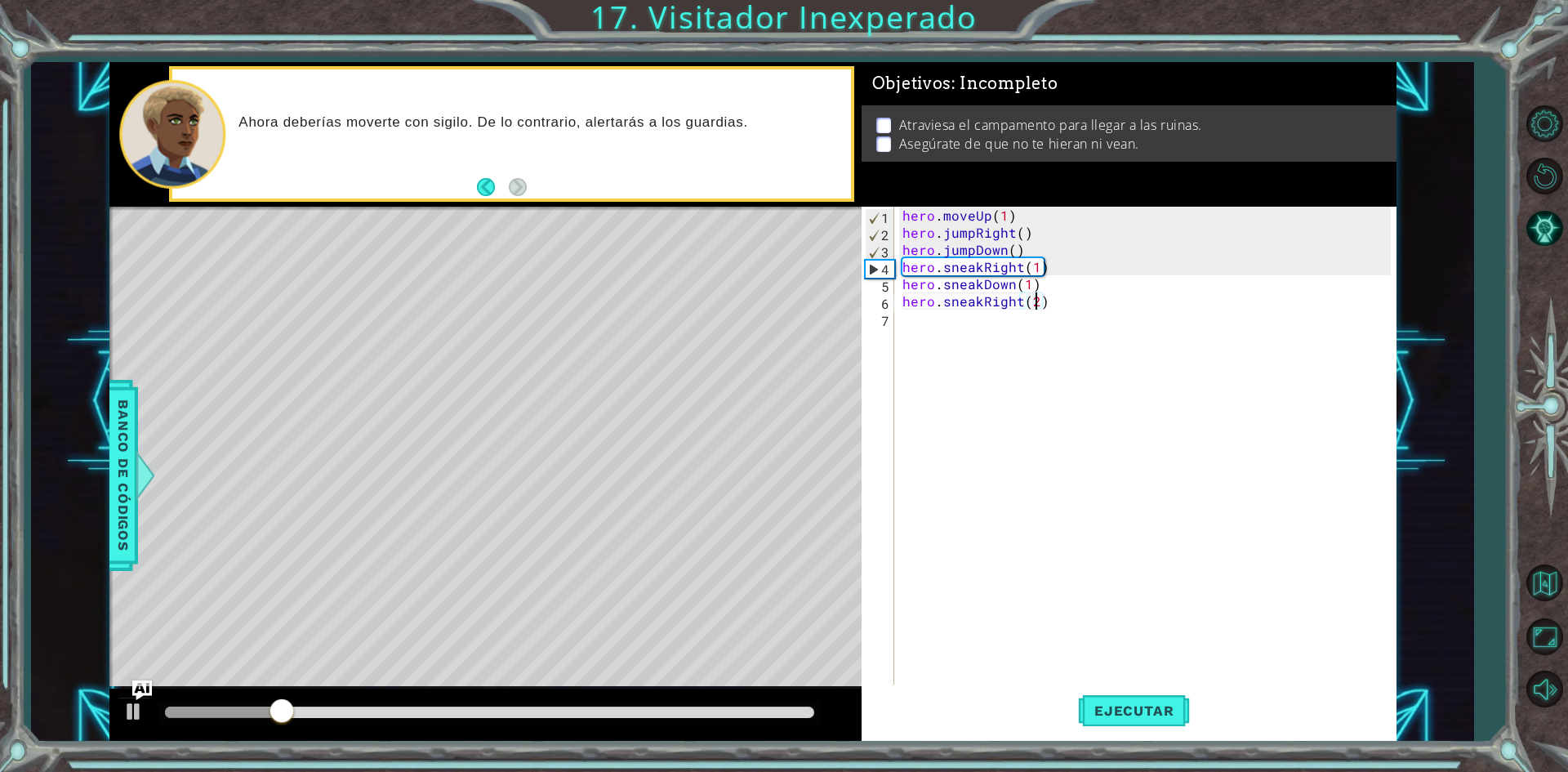
click at [909, 319] on div "hero . moveUp ( 1 ) hero . jumpRight ( ) hero . jumpDown ( ) hero . sneakRight …" at bounding box center [1149, 464] width 500 height 515
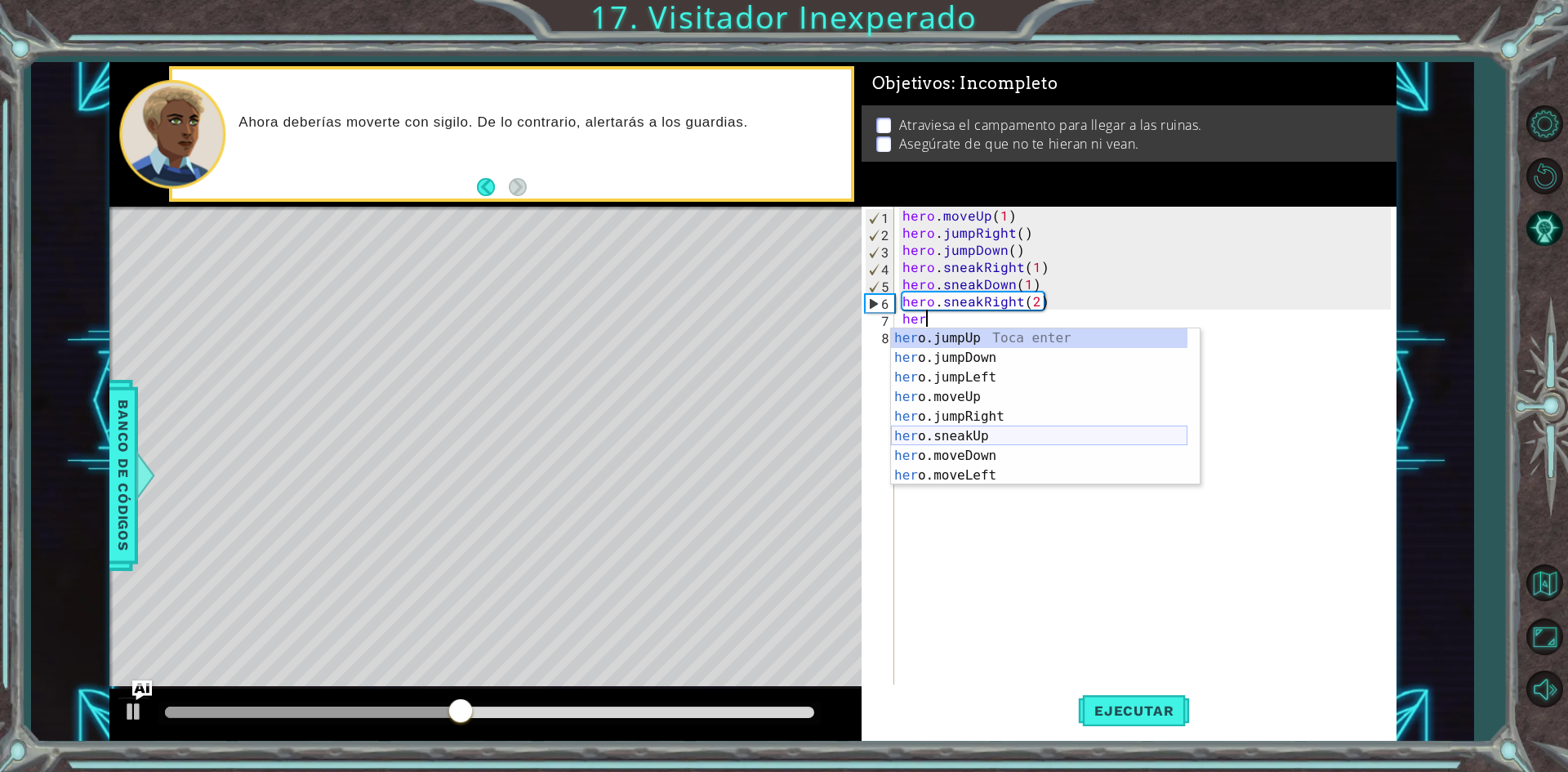
click at [968, 440] on div "her o.jumpUp Toca enter her o.jumpDown Toca enter her o.jumpLeft Toca enter her…" at bounding box center [1038, 426] width 296 height 196
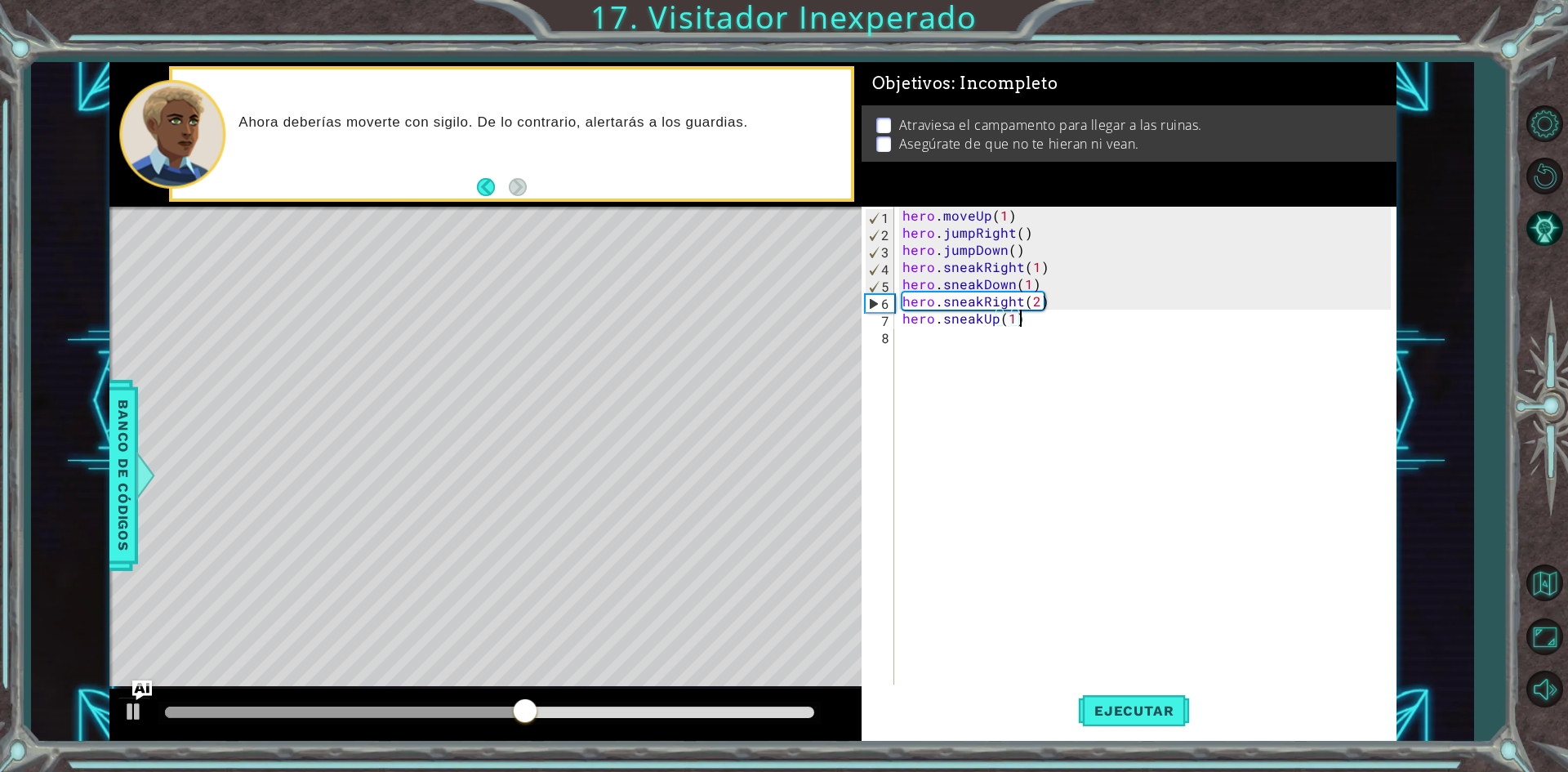
click at [1040, 312] on div "hero . moveUp ( 1 ) hero . jumpRight ( ) hero . jumpDown ( ) hero . sneakRight …" at bounding box center [1149, 464] width 500 height 515
click at [1040, 300] on div "hero . moveUp ( 1 ) hero . jumpRight ( ) hero . jumpDown ( ) hero . sneakRight …" at bounding box center [1149, 464] width 500 height 515
click at [1118, 711] on span "Ejecutar" at bounding box center [1134, 710] width 112 height 17
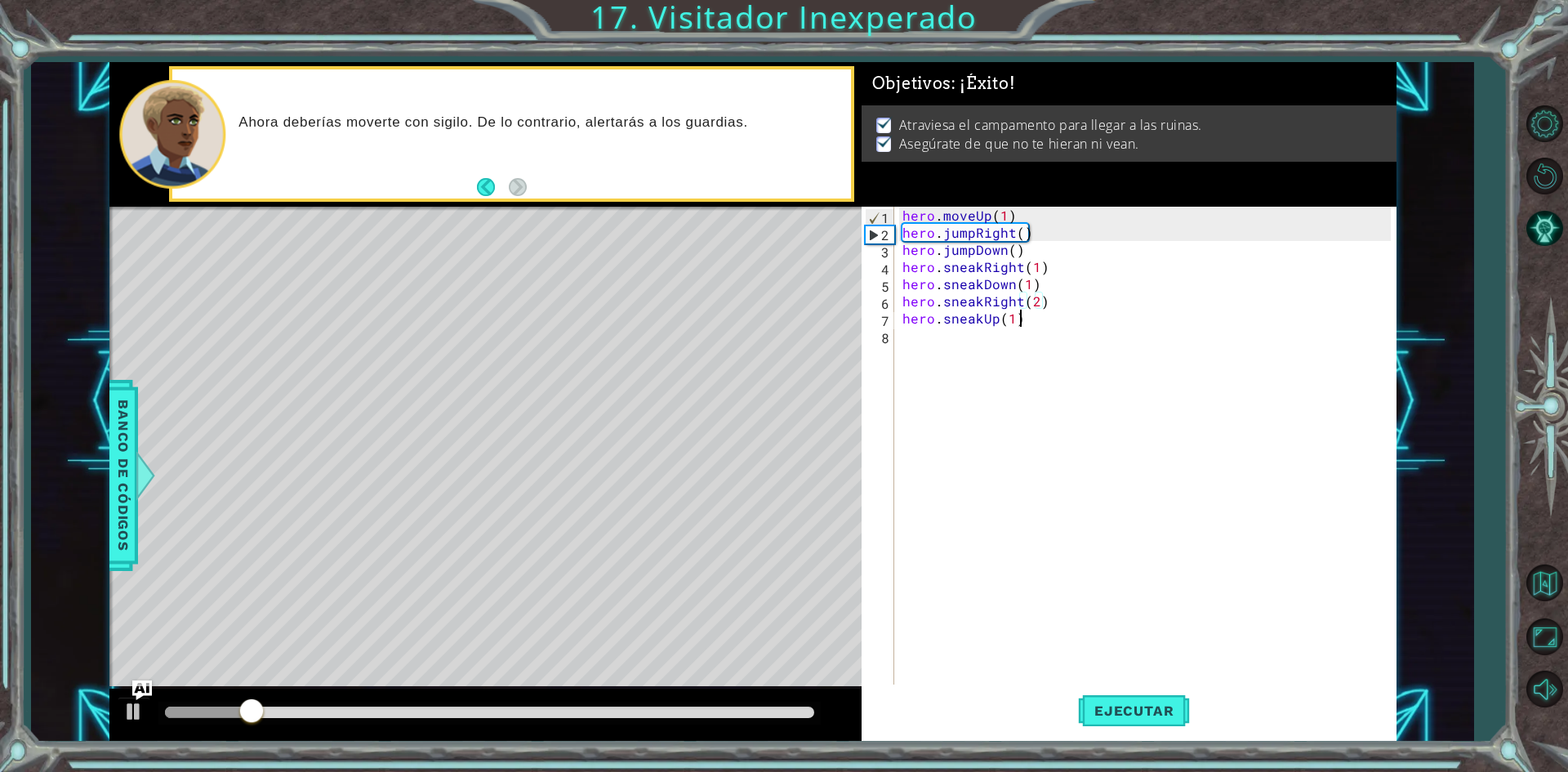
click at [1030, 324] on div "hero . moveUp ( 1 ) hero . jumpRight ( ) hero . jumpDown ( ) hero . sneakRight …" at bounding box center [1149, 464] width 500 height 515
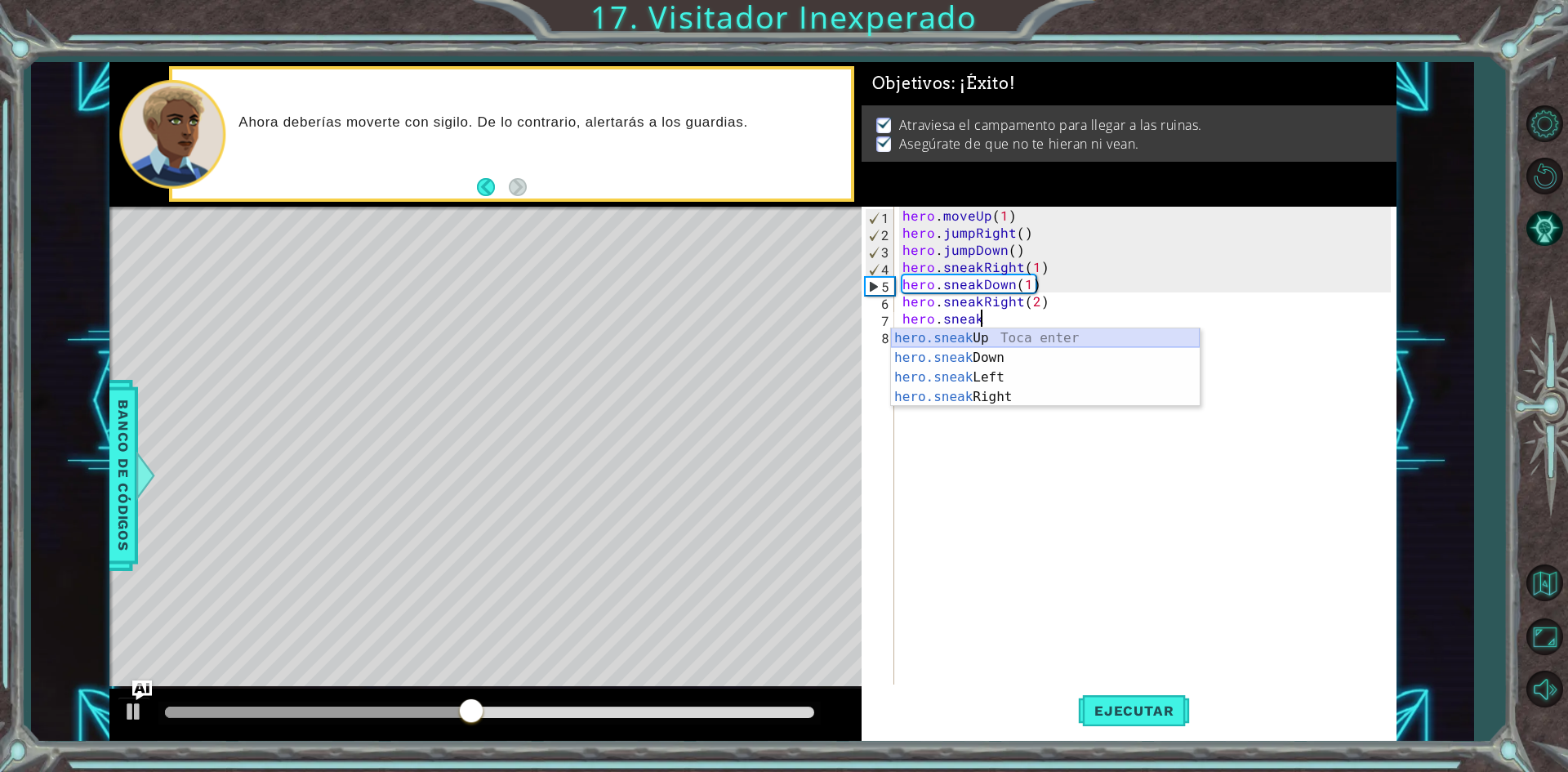
click at [984, 334] on div "hero.sneak Up Toca enter hero.sneak Down Toca enter hero.sneak Left Toca enter …" at bounding box center [1045, 387] width 309 height 117
type textarea "hero.sneakUp(1)"
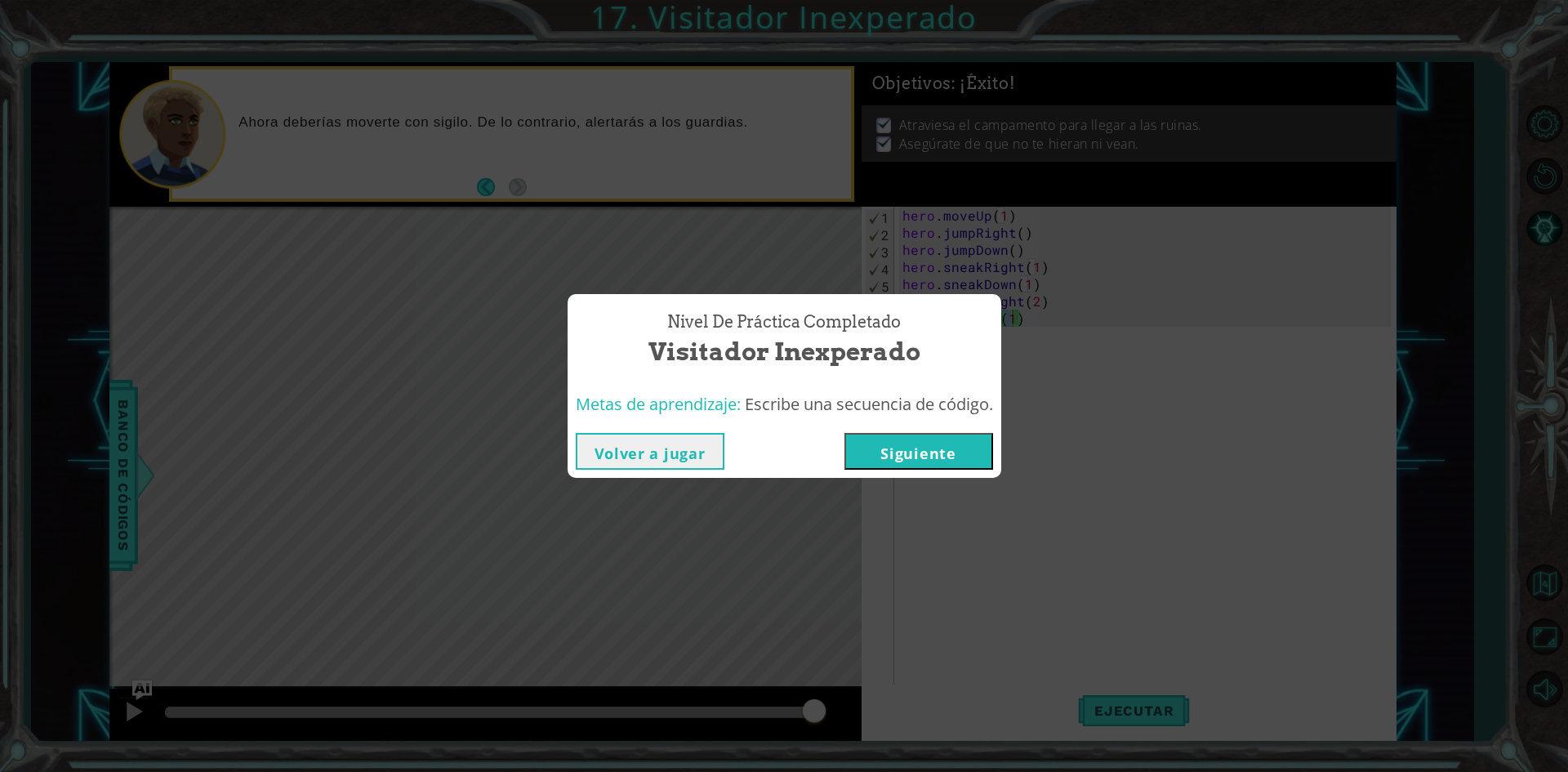
click at [922, 442] on button "Siguiente" at bounding box center [918, 451] width 149 height 36
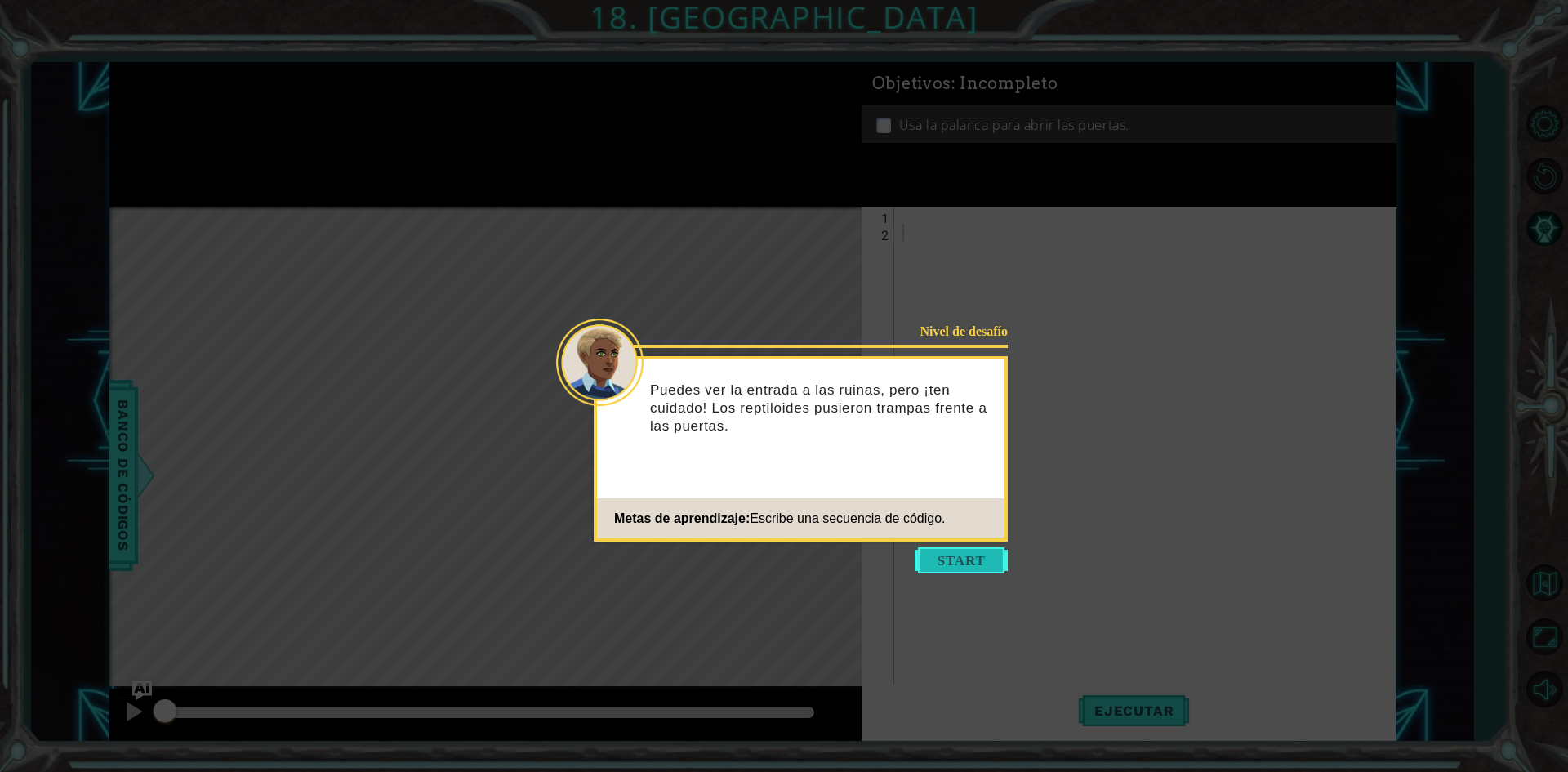
click at [994, 558] on button "Start" at bounding box center [961, 560] width 94 height 27
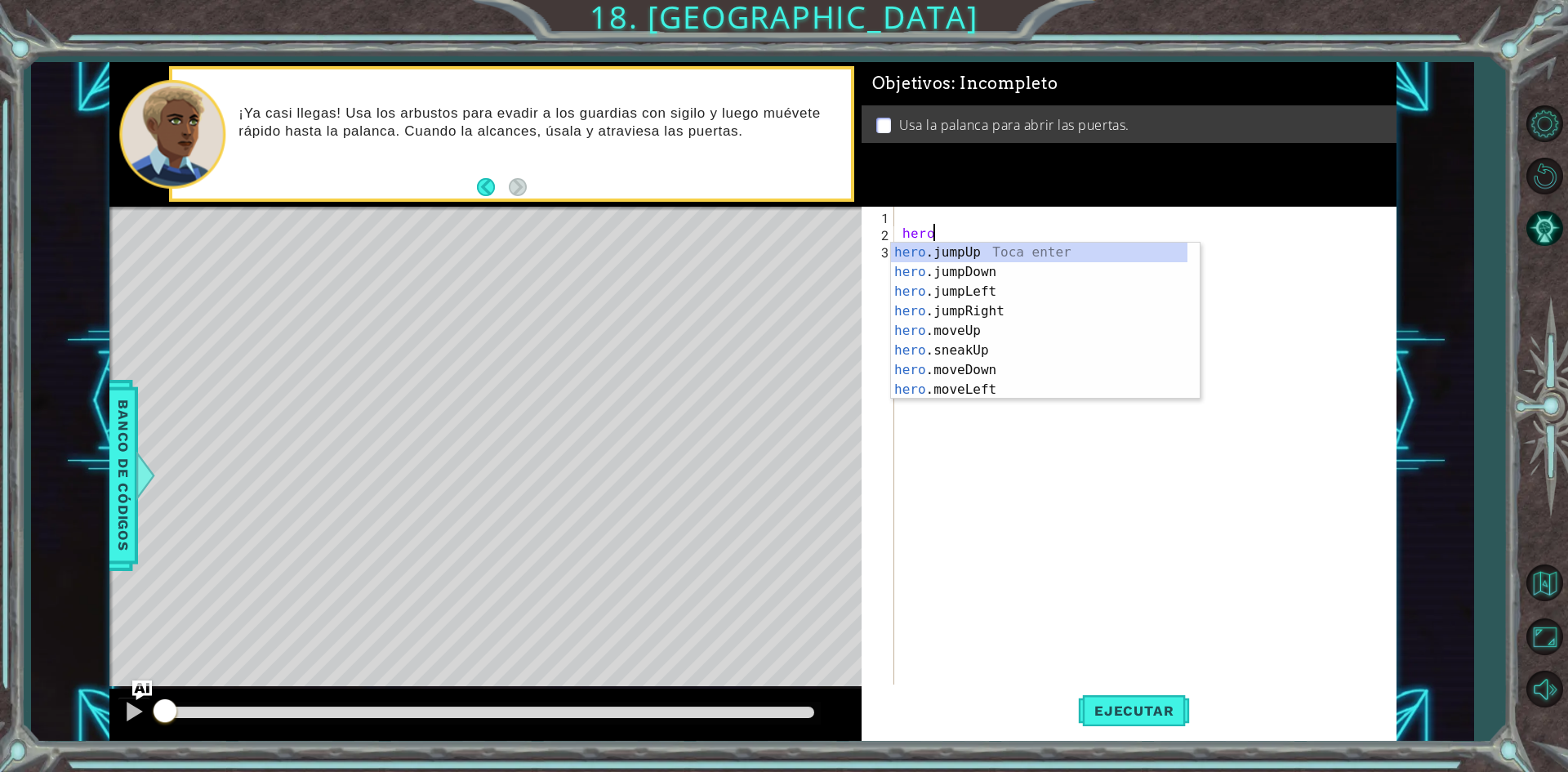
scroll to position [0, 2]
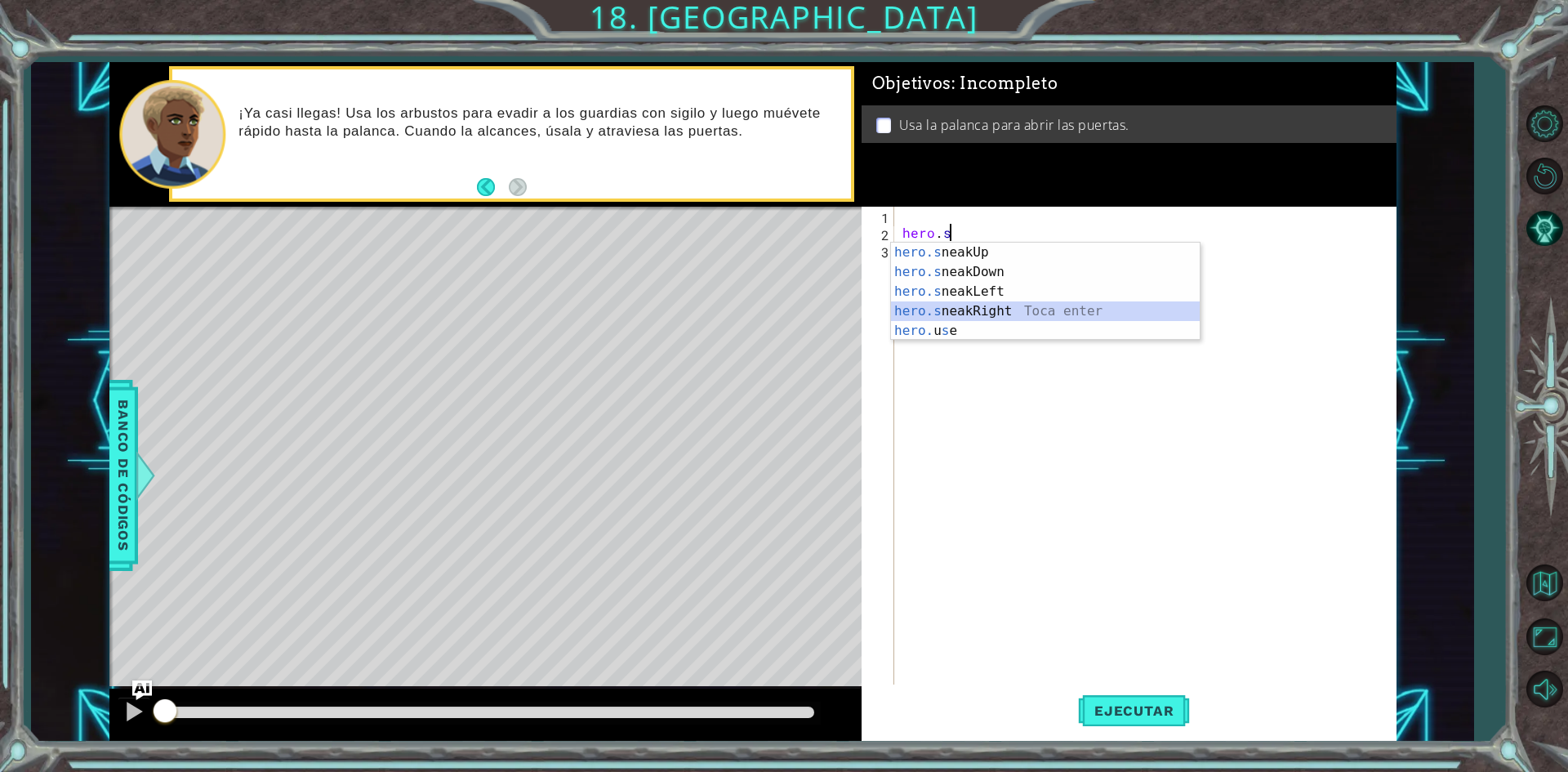
click at [975, 306] on div "hero.s neakUp Toca enter hero.s neakDown Toca enter hero.s neakLeft Toca enter …" at bounding box center [1045, 310] width 309 height 137
type textarea "hero.sneakRight(1)"
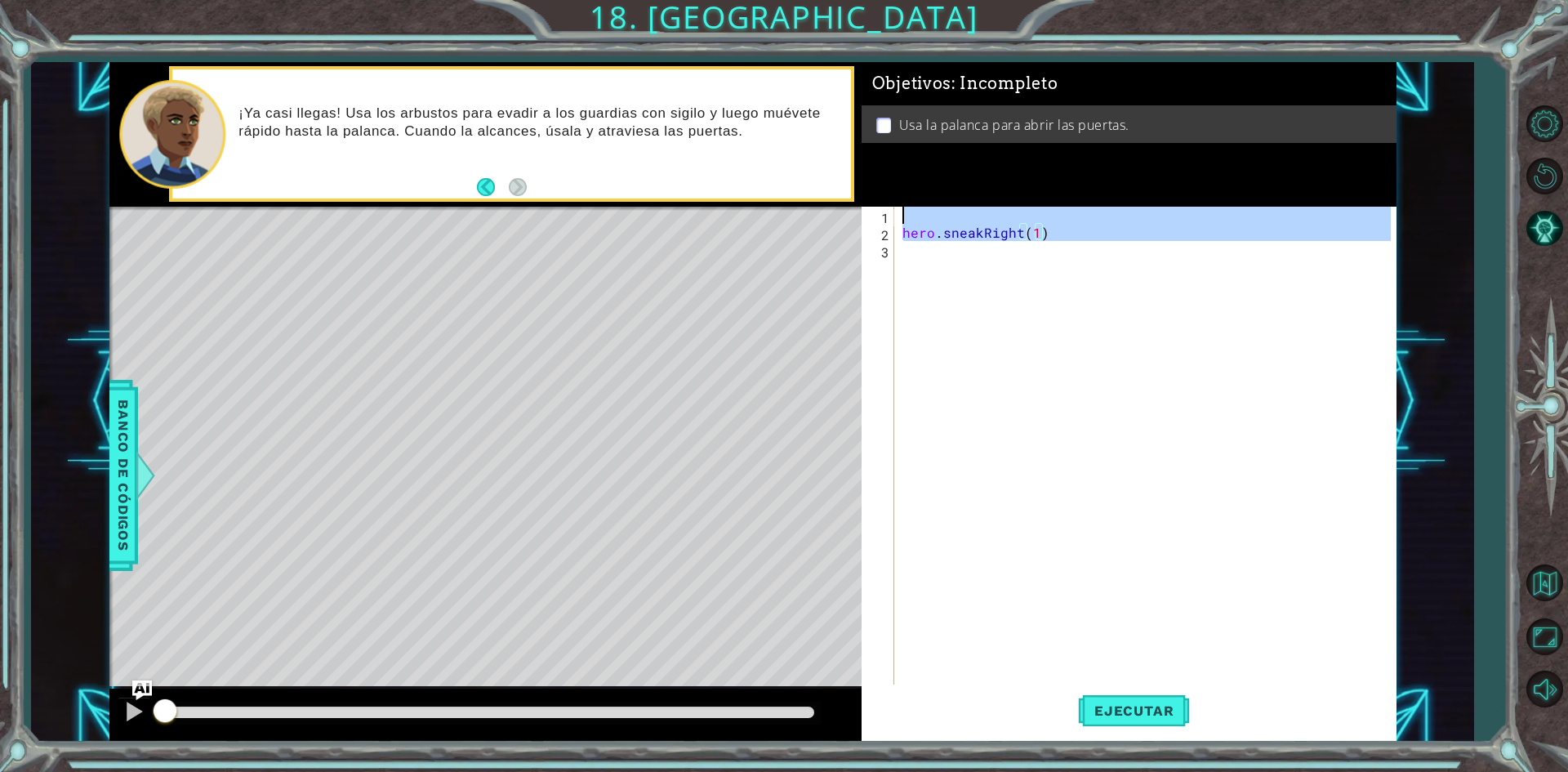
click at [965, 259] on div "hero . sneakRight ( 1 )" at bounding box center [1149, 464] width 500 height 515
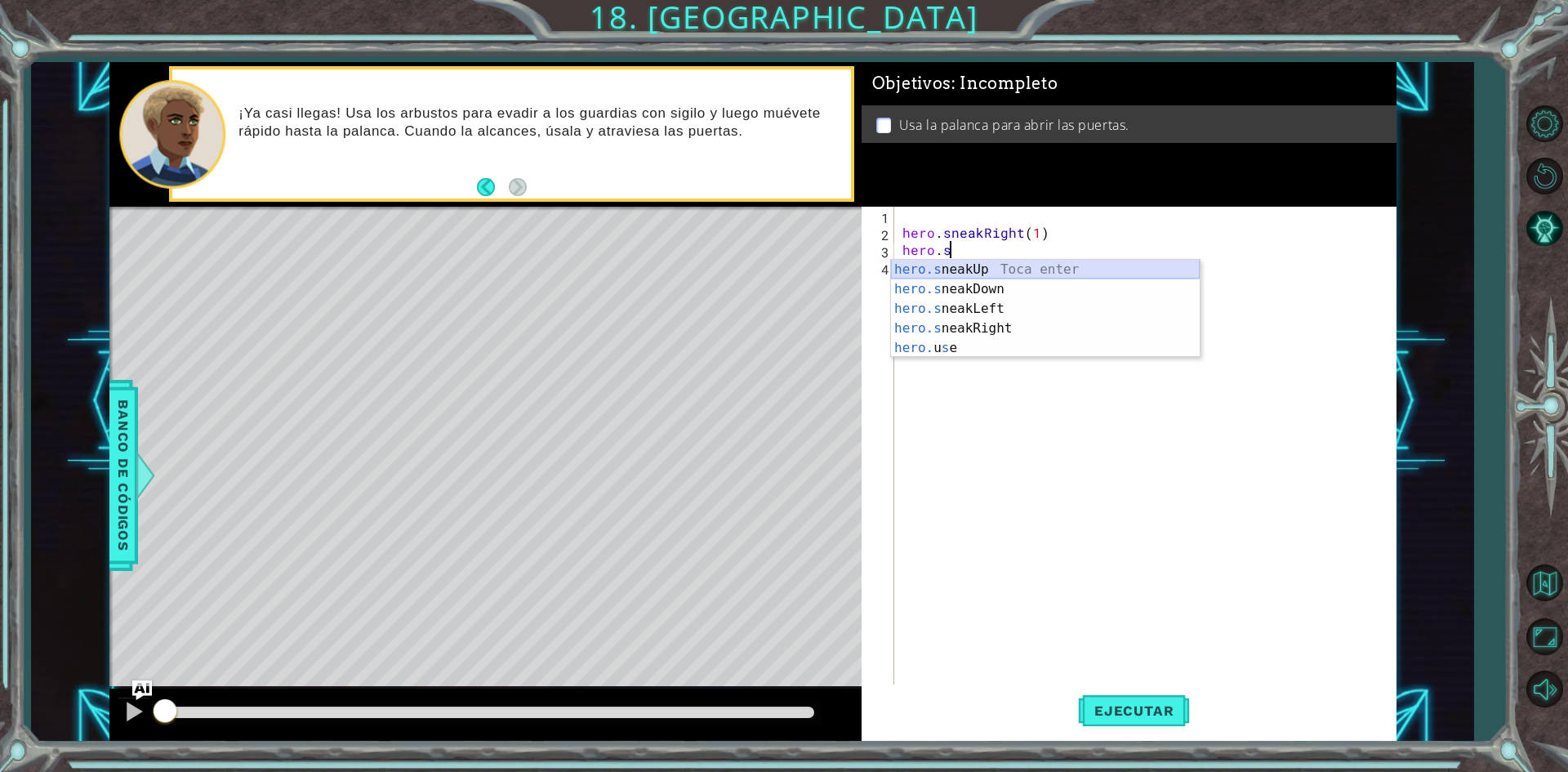
click at [1014, 265] on div "hero.s neakUp Toca enter hero.s neakDown Toca enter hero.s neakLeft Toca enter …" at bounding box center [1045, 328] width 309 height 137
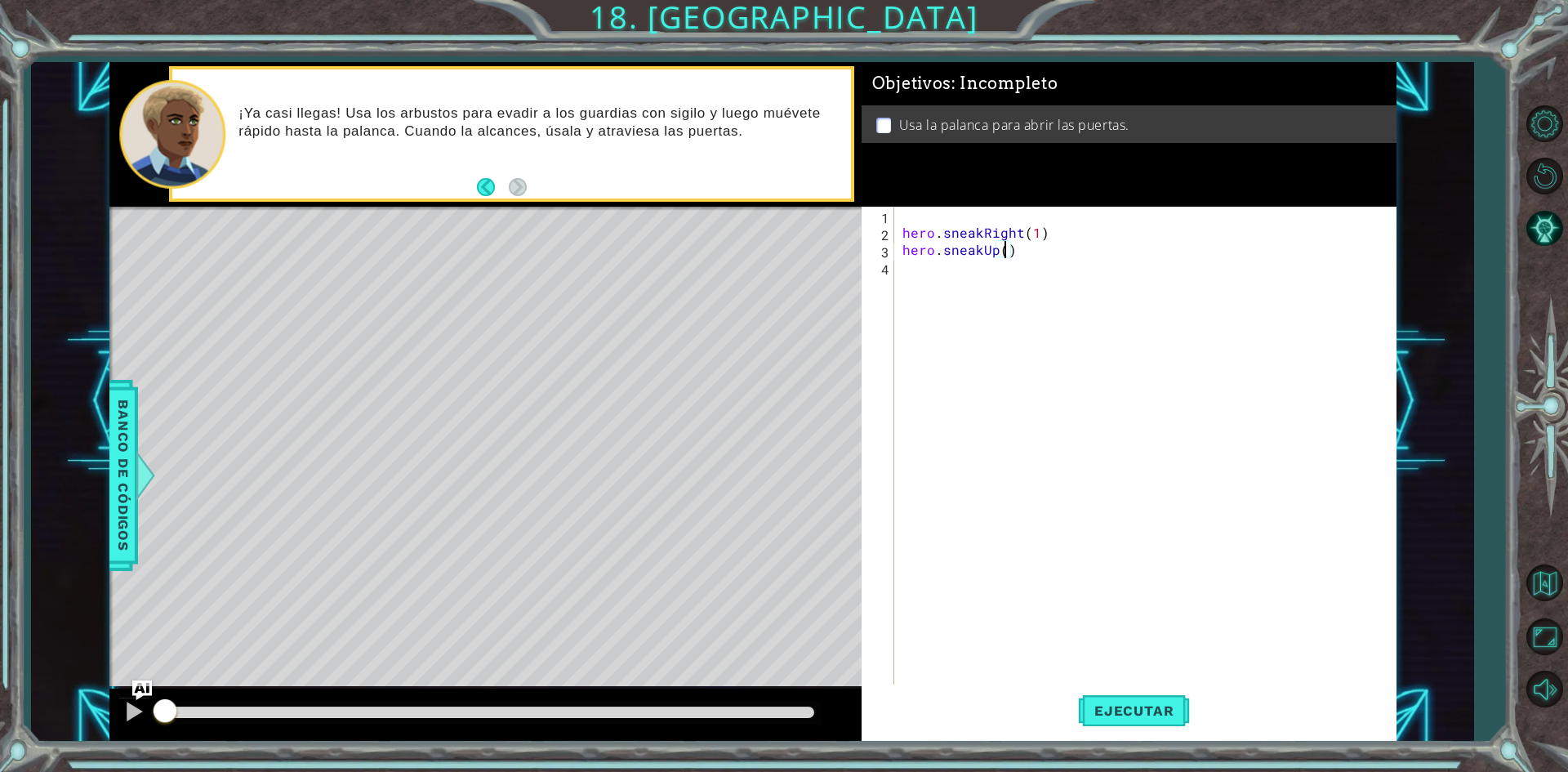
type textarea "hero.sneakUp(2)"
click at [950, 266] on div "hero . sneakRight ( 1 ) hero . sneakUp ( 2 )" at bounding box center [1149, 464] width 500 height 515
type textarea "h"
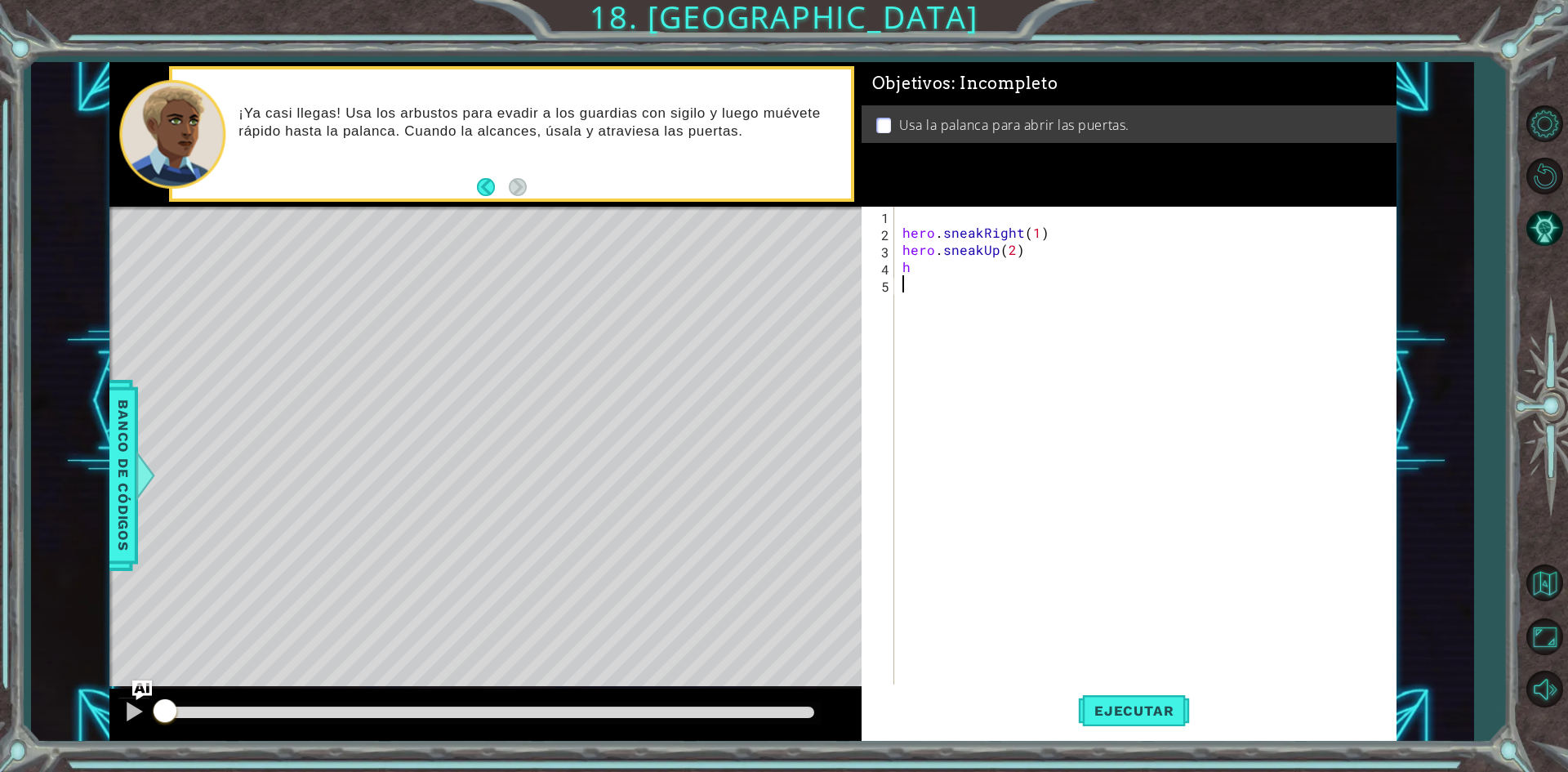
click at [1036, 528] on div "hero . sneakRight ( 1 ) hero . sneakUp ( 2 ) h" at bounding box center [1149, 464] width 500 height 515
click at [933, 275] on div "hero . sneakRight ( 1 ) hero . sneakUp ( 2 ) h" at bounding box center [1149, 464] width 500 height 515
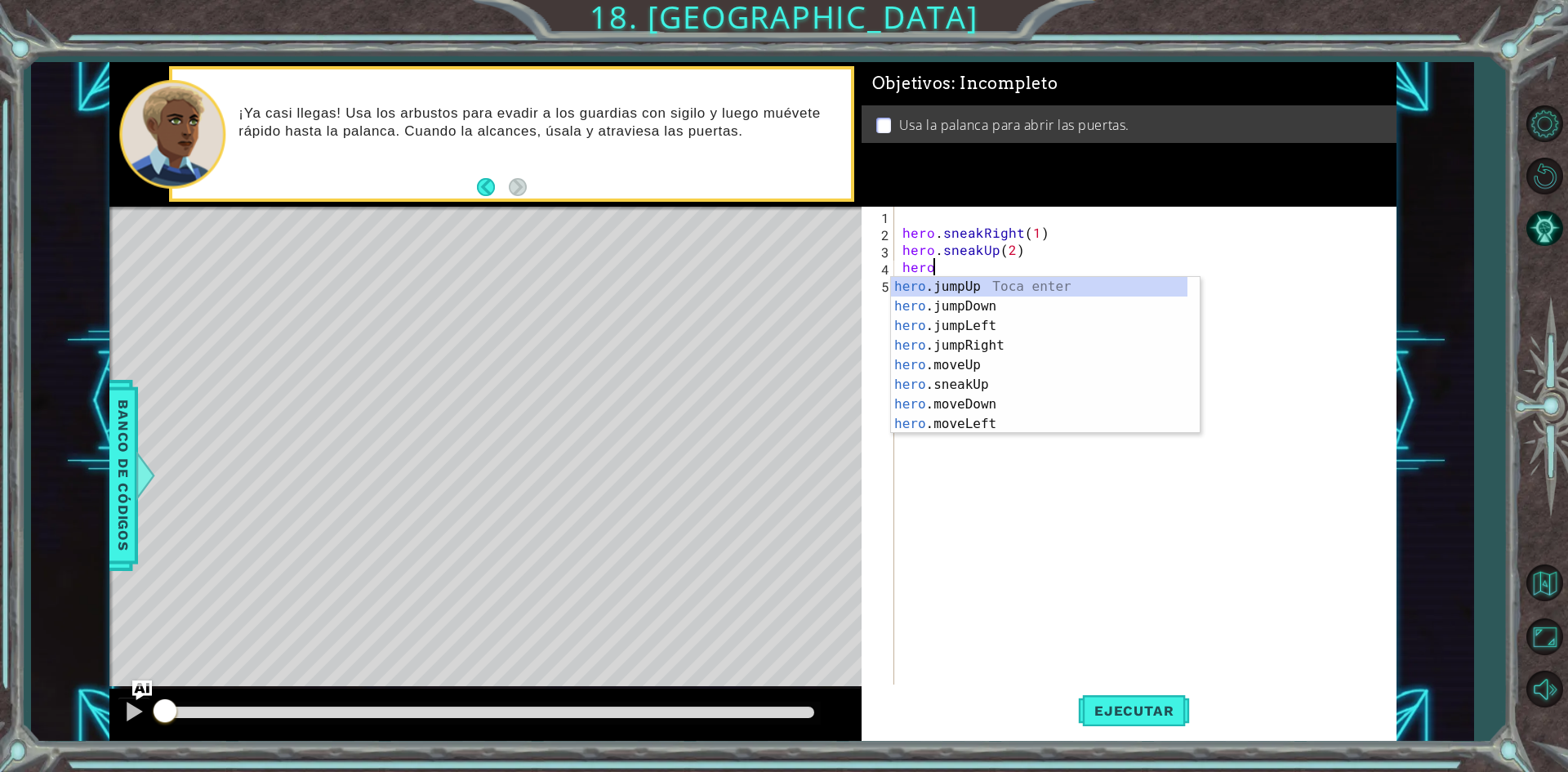
scroll to position [0, 2]
click at [1141, 710] on span "Ejecutar" at bounding box center [1134, 710] width 112 height 17
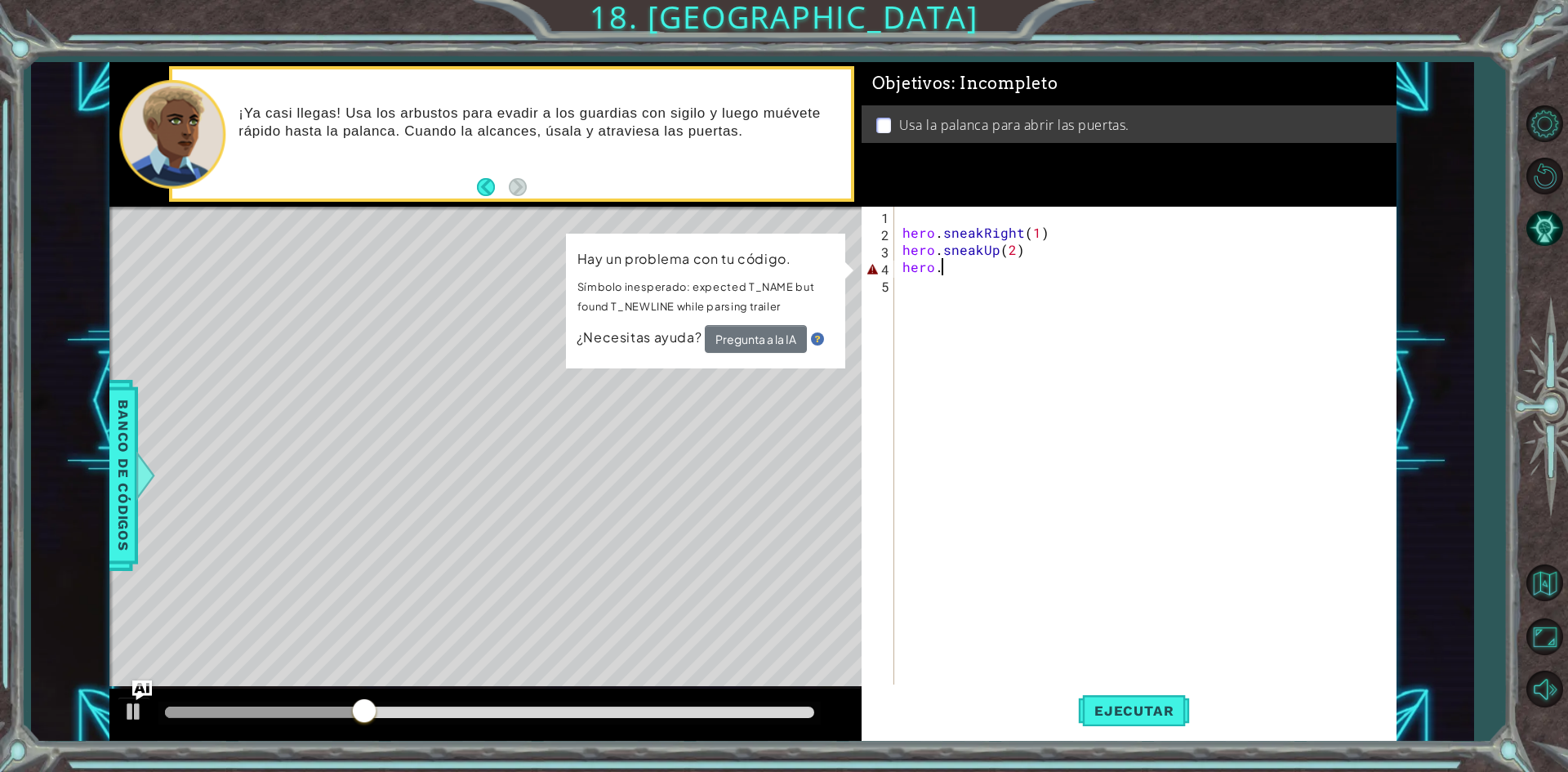
click at [952, 267] on div "hero . sneakRight ( 1 ) hero . sneakUp ( 2 ) hero ." at bounding box center [1149, 464] width 500 height 515
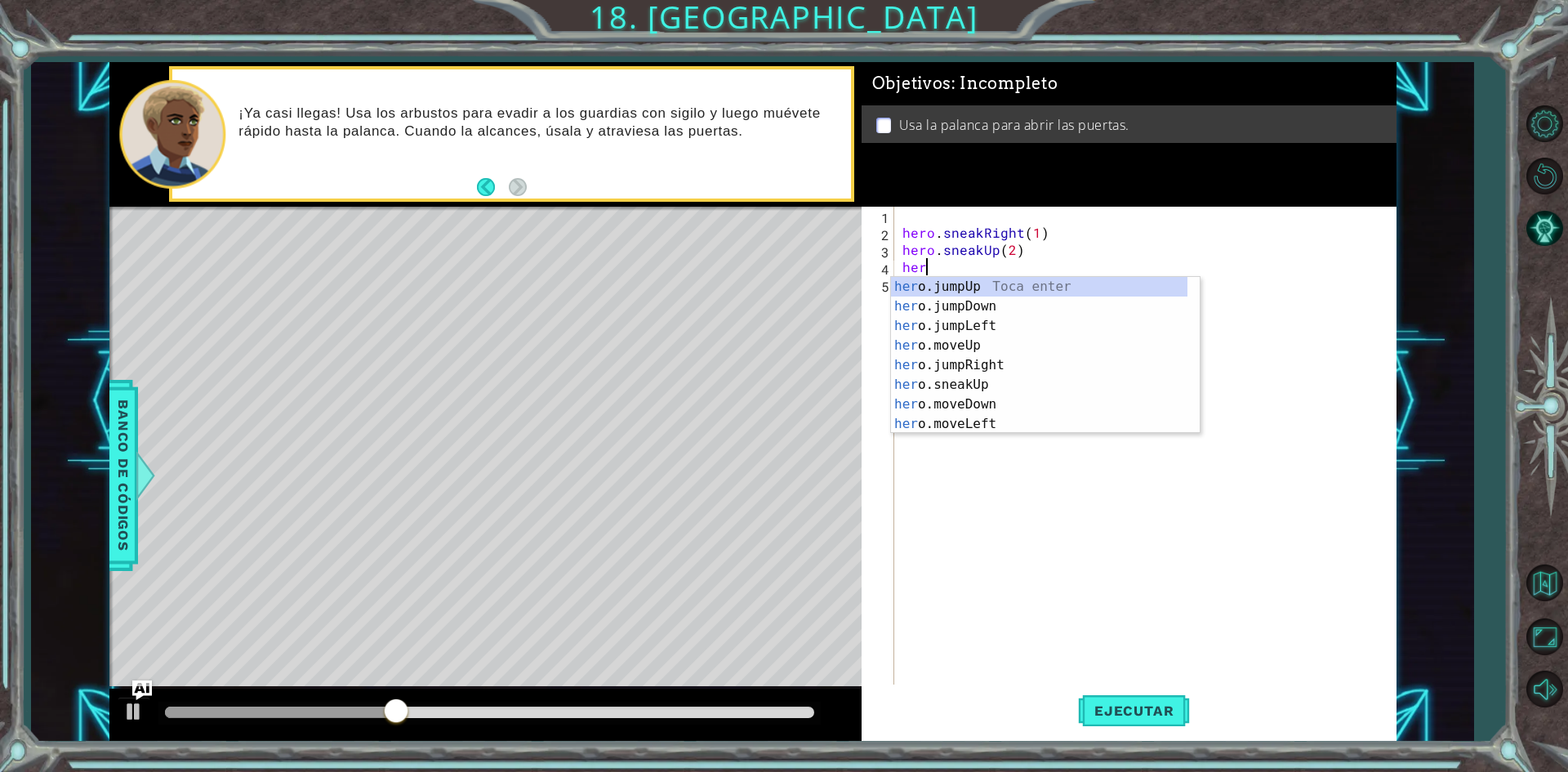
scroll to position [0, 0]
type textarea "h"
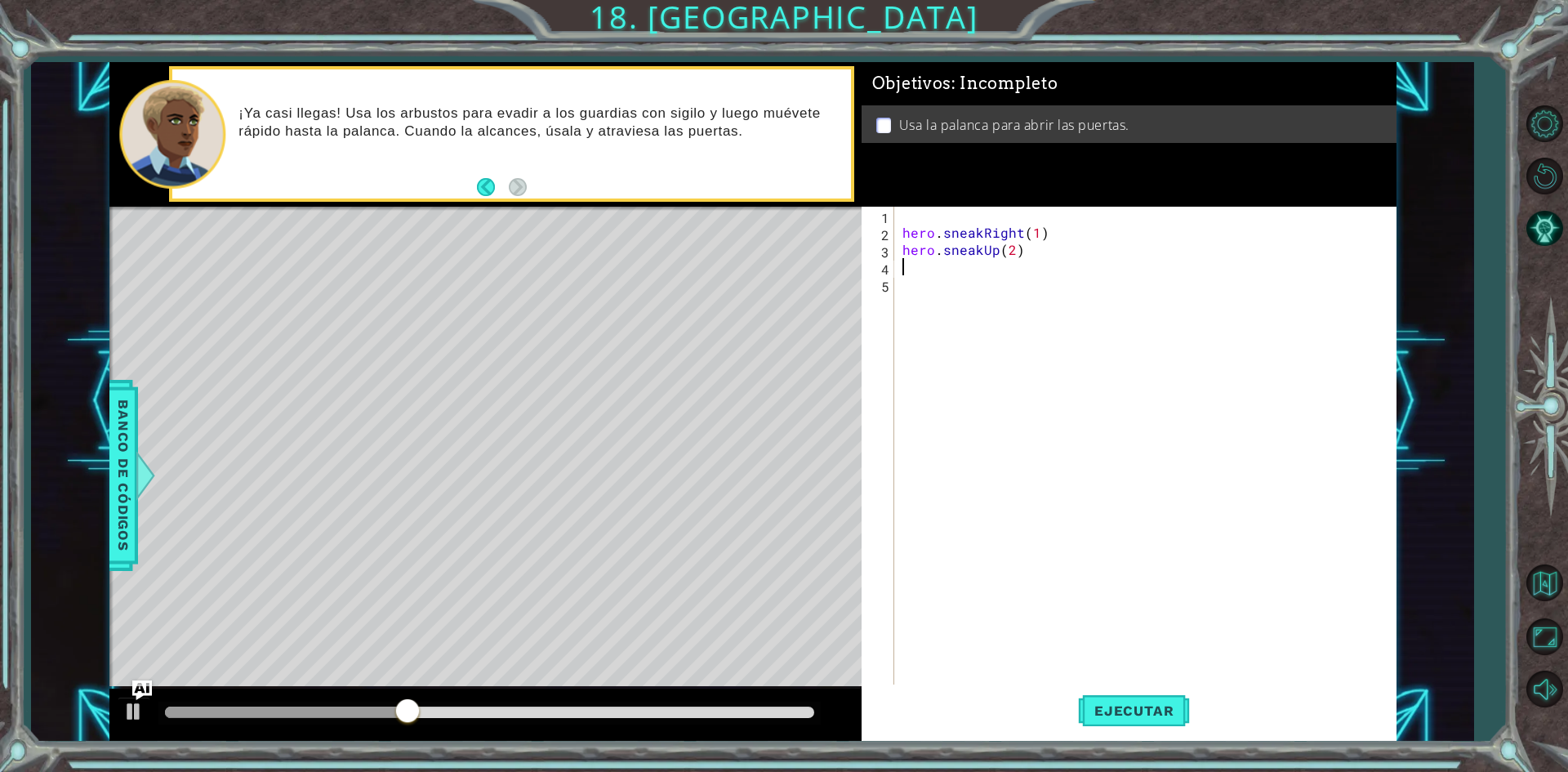
type textarea "hero.sneakUp(2)"
click at [1150, 709] on span "Ejecutar" at bounding box center [1134, 710] width 112 height 17
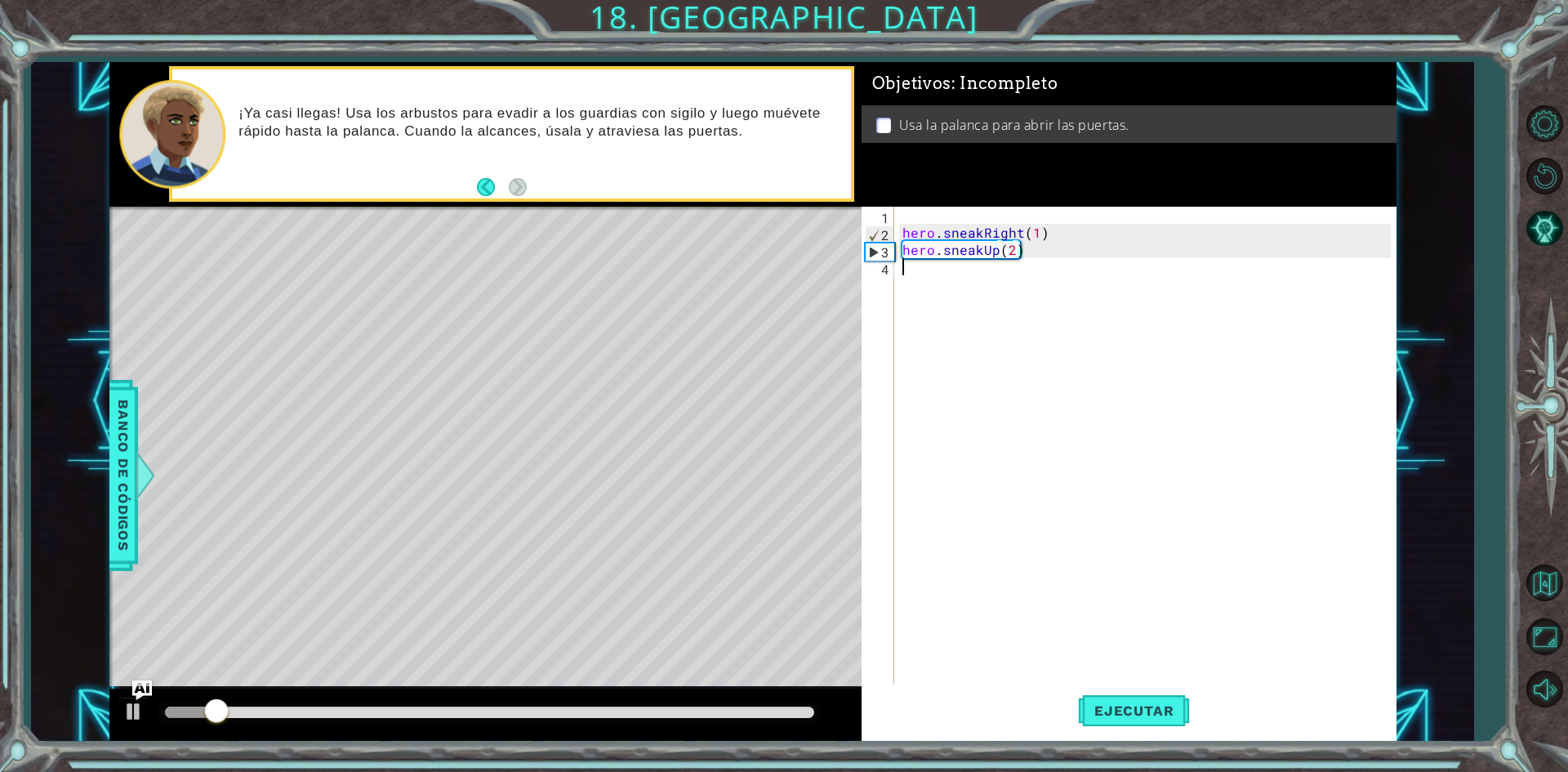
click at [978, 278] on div "hero . sneakRight ( 1 ) hero . sneakUp ( 2 )" at bounding box center [1149, 464] width 500 height 515
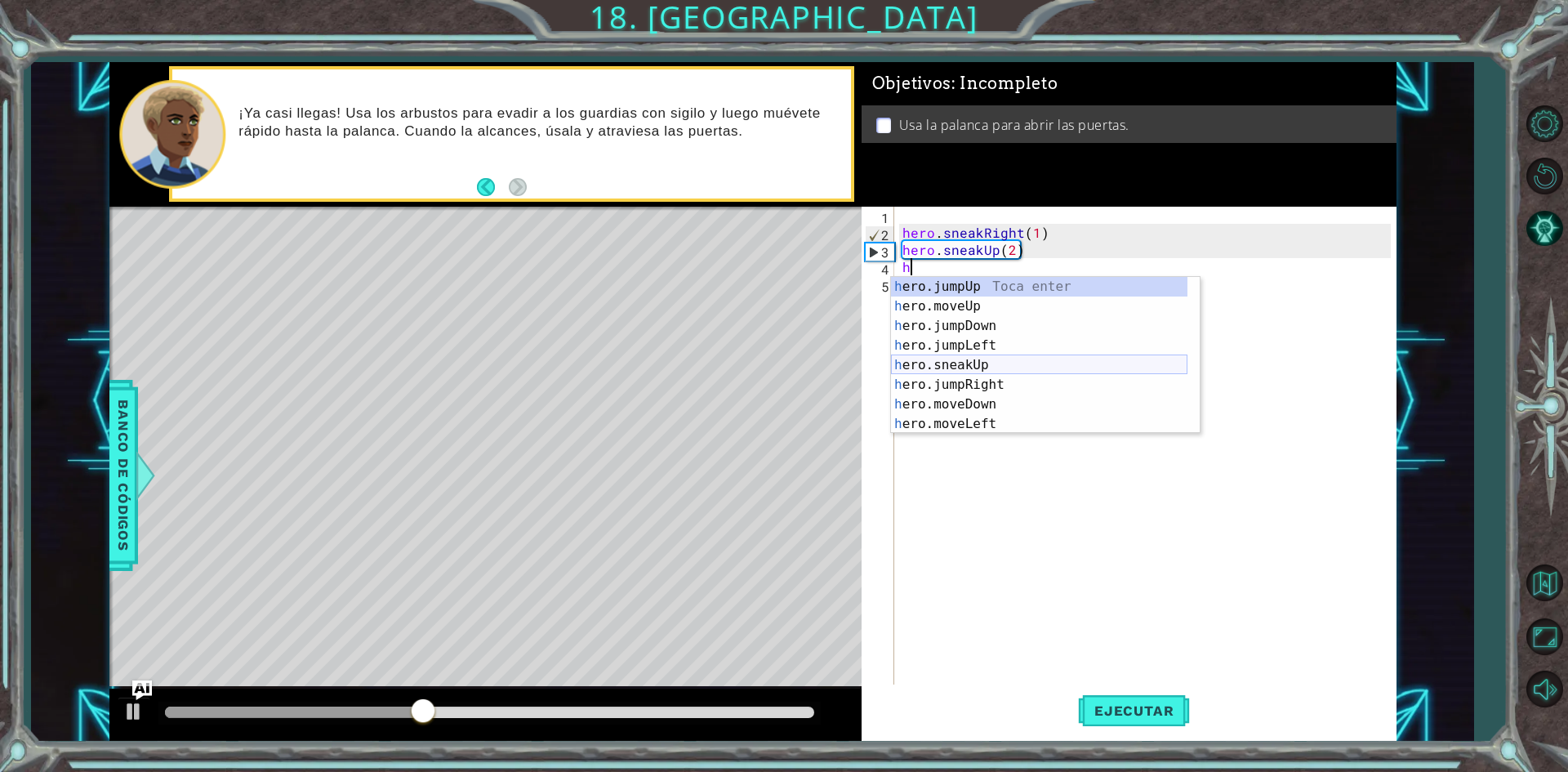
click at [985, 365] on div "h ero.jumpUp Toca enter h ero.moveUp Toca enter h ero.jumpDown Toca enter h ero…" at bounding box center [1038, 374] width 296 height 196
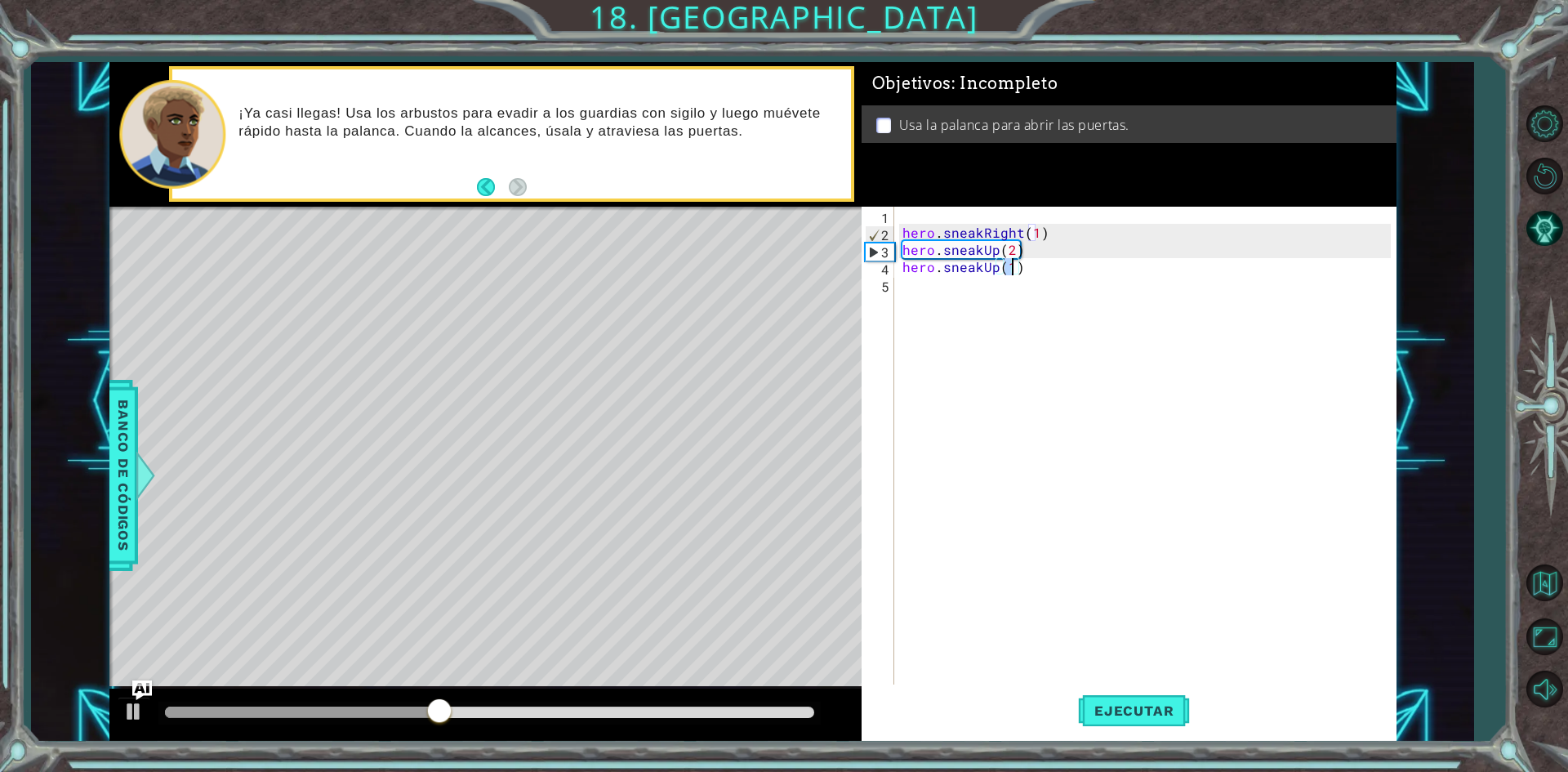
click at [1035, 267] on div "hero . sneakRight ( 1 ) hero . sneakUp ( 2 ) hero . sneakUp ( 1 )" at bounding box center [1149, 464] width 500 height 515
type textarea "hero.sneakUp(2) hero.sneakUp(1)"
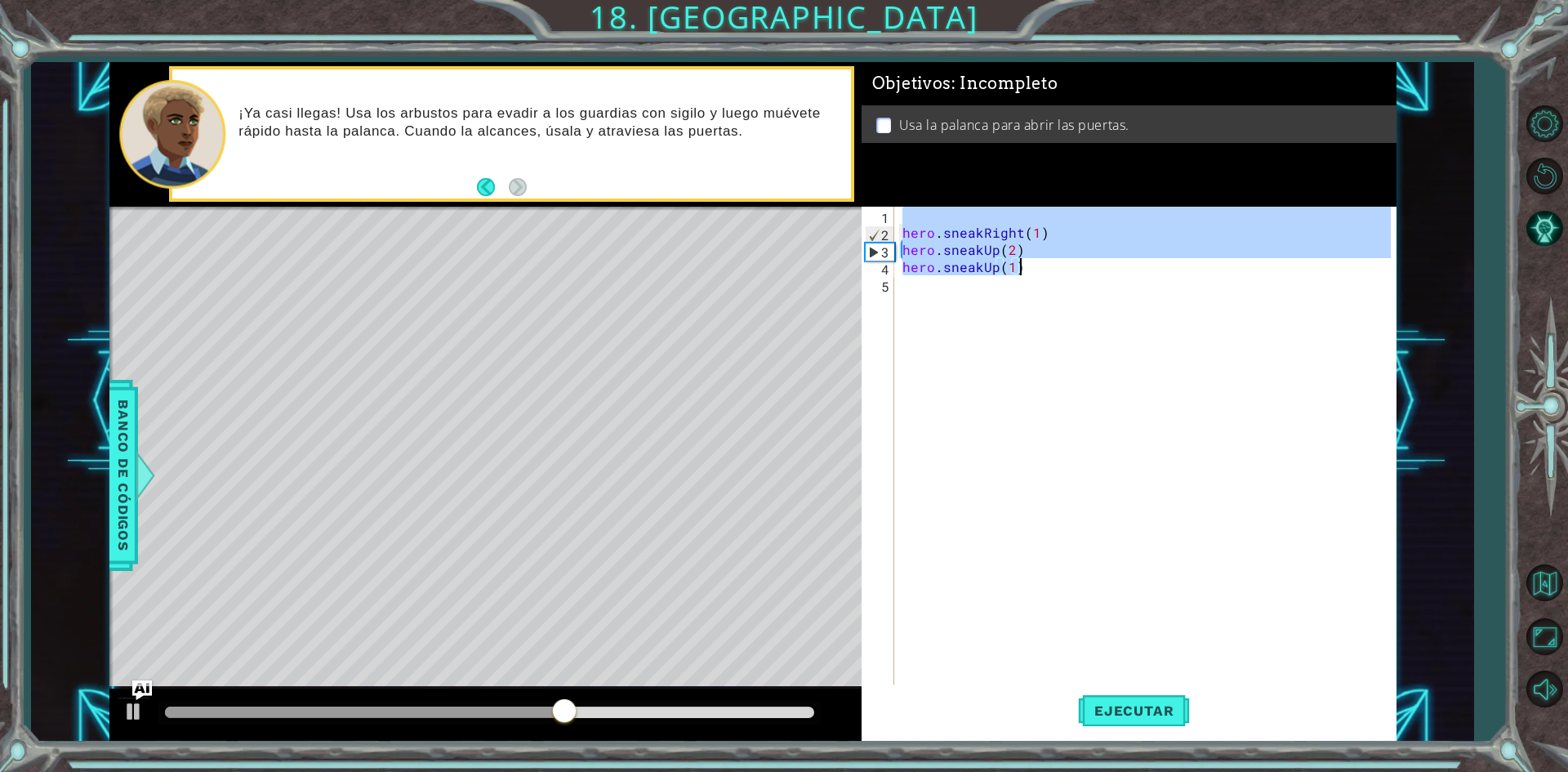
click at [1042, 254] on div "hero . sneakRight ( 1 ) hero . sneakUp ( 2 ) hero . sneakUp ( 1 )" at bounding box center [1144, 447] width 491 height 481
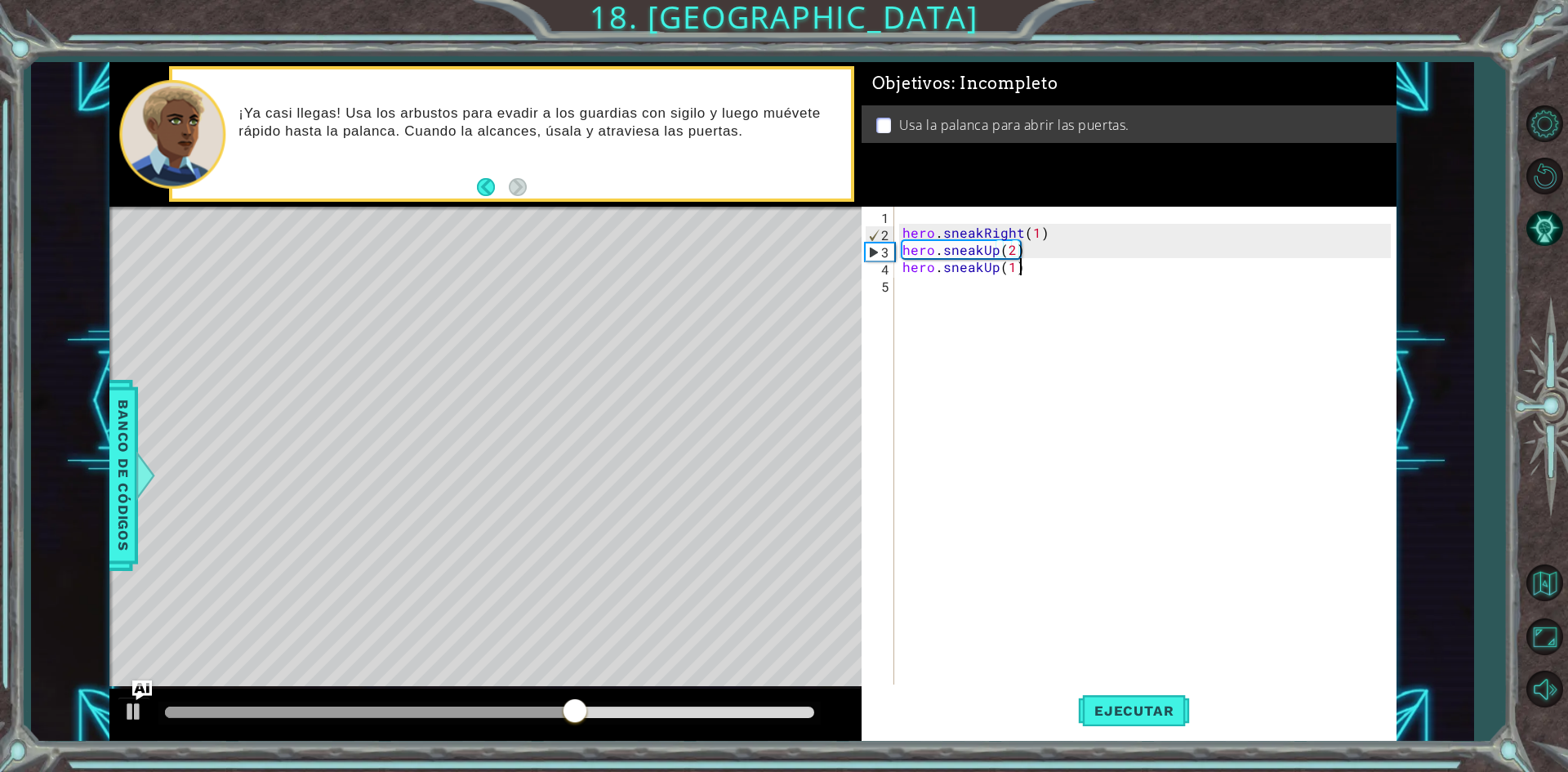
click at [1052, 263] on div "hero . sneakRight ( 1 ) hero . sneakUp ( 2 ) hero . sneakUp ( 1 )" at bounding box center [1149, 464] width 500 height 515
type textarea "hero.sneakUp(1)"
click at [1057, 276] on div "hero . sneakRight ( 1 ) hero . sneakUp ( 2 ) hero . sneakUp ( 1 )" at bounding box center [1149, 464] width 500 height 515
click at [1053, 276] on div "hero . sneakRight ( 1 ) hero . sneakUp ( 2 ) hero . sneakUp ( 1 )" at bounding box center [1149, 464] width 500 height 515
click at [1047, 266] on div "hero . sneakRight ( 1 ) hero . sneakUp ( 2 ) hero . sneakUp ( 1 )" at bounding box center [1149, 464] width 500 height 515
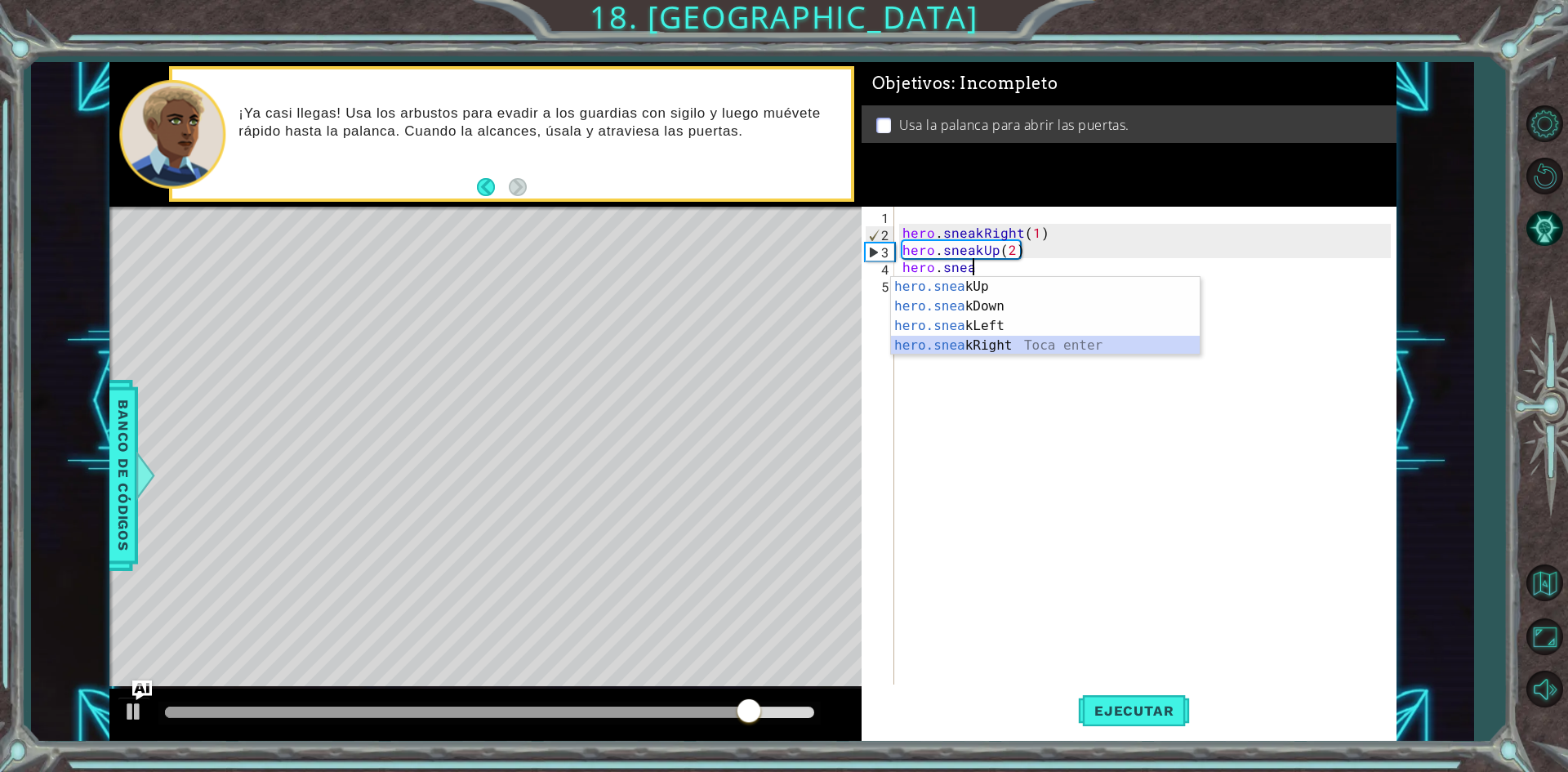
click at [1065, 343] on div "hero.snea kUp Toca enter hero.snea kDown Toca enter hero.snea kLeft Toca enter …" at bounding box center [1045, 335] width 309 height 117
type textarea "hero.sneakRight(1)"
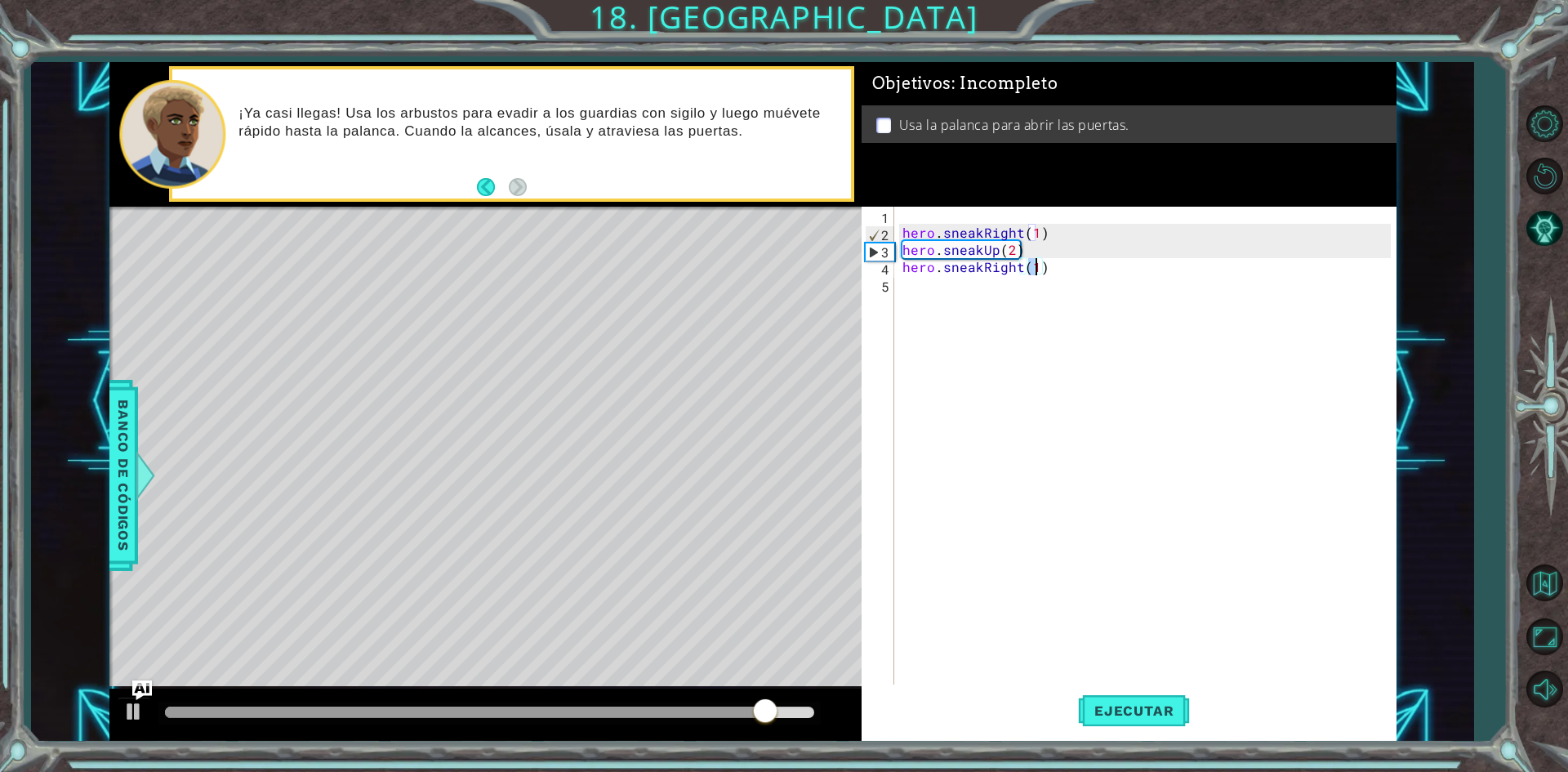
click at [990, 283] on div "hero . sneakRight ( 1 ) hero . sneakUp ( 2 ) hero . sneakRight ( 1 )" at bounding box center [1149, 464] width 500 height 515
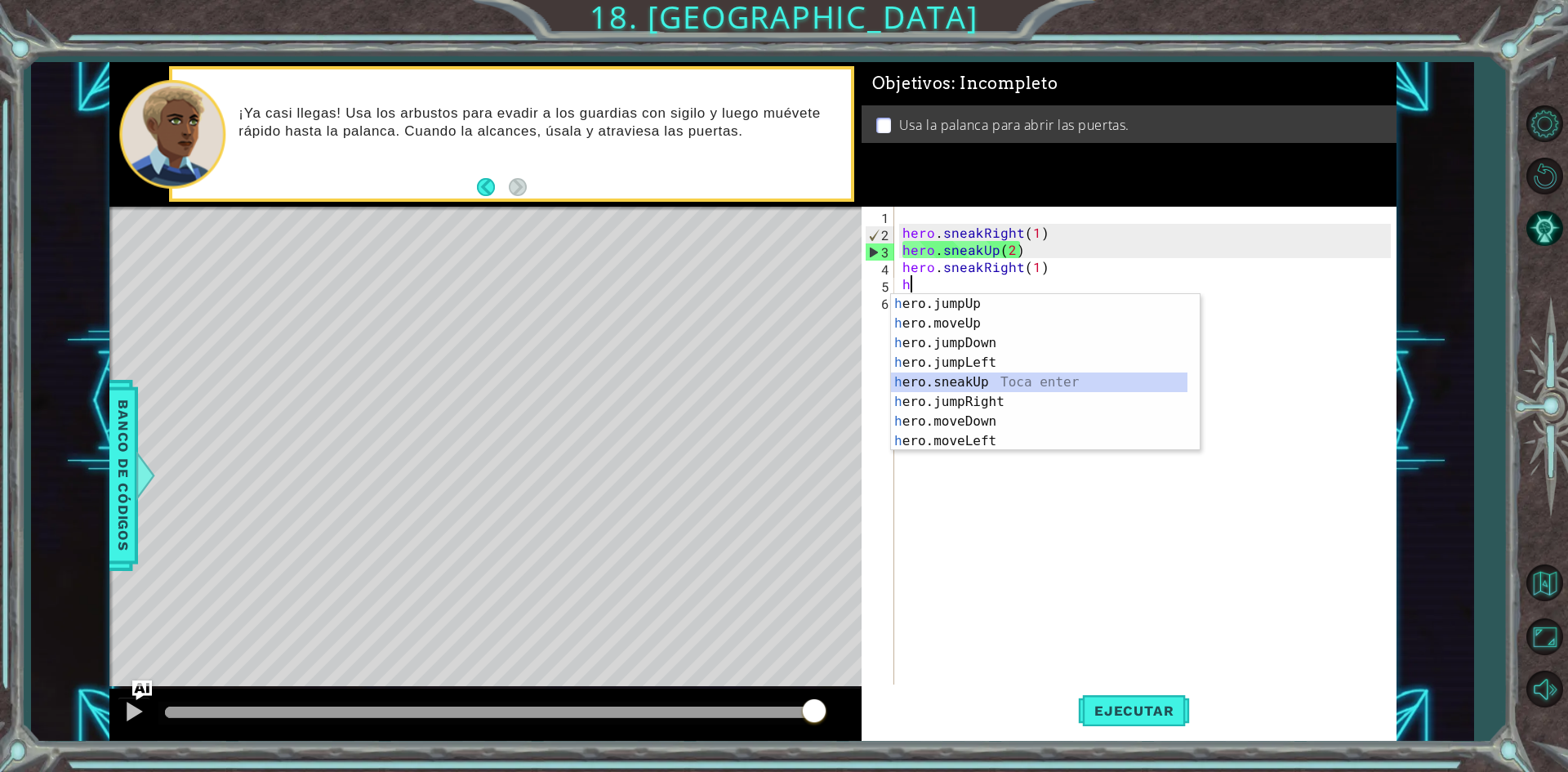
click at [976, 379] on div "h ero.jumpUp Toca enter h ero.moveUp Toca enter h ero.jumpDown Toca enter h ero…" at bounding box center [1038, 392] width 296 height 196
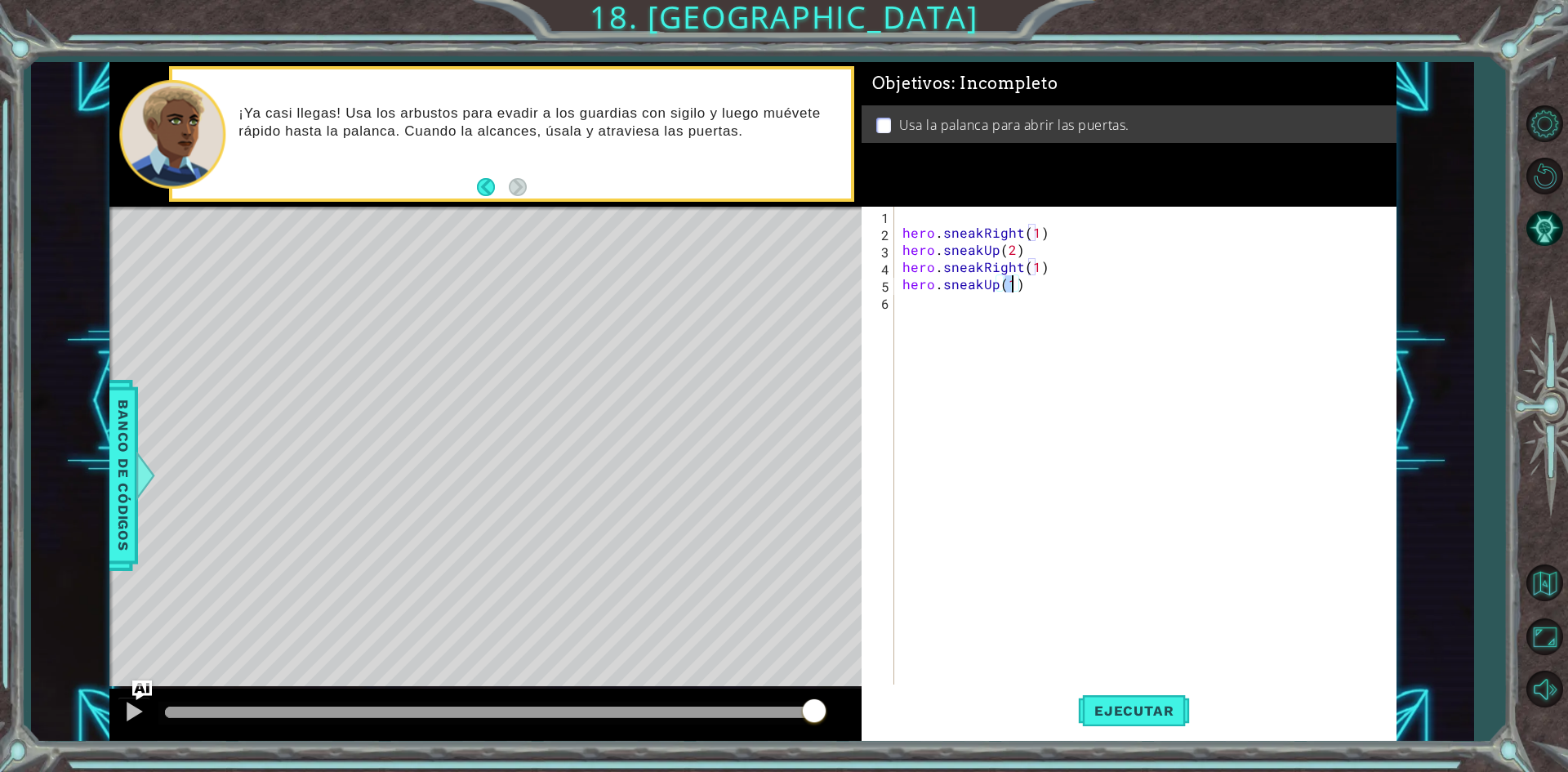
click at [1058, 276] on div "hero . sneakRight ( 1 ) hero . sneakUp ( 2 ) hero . sneakRight ( 1 ) hero . sne…" at bounding box center [1149, 464] width 500 height 515
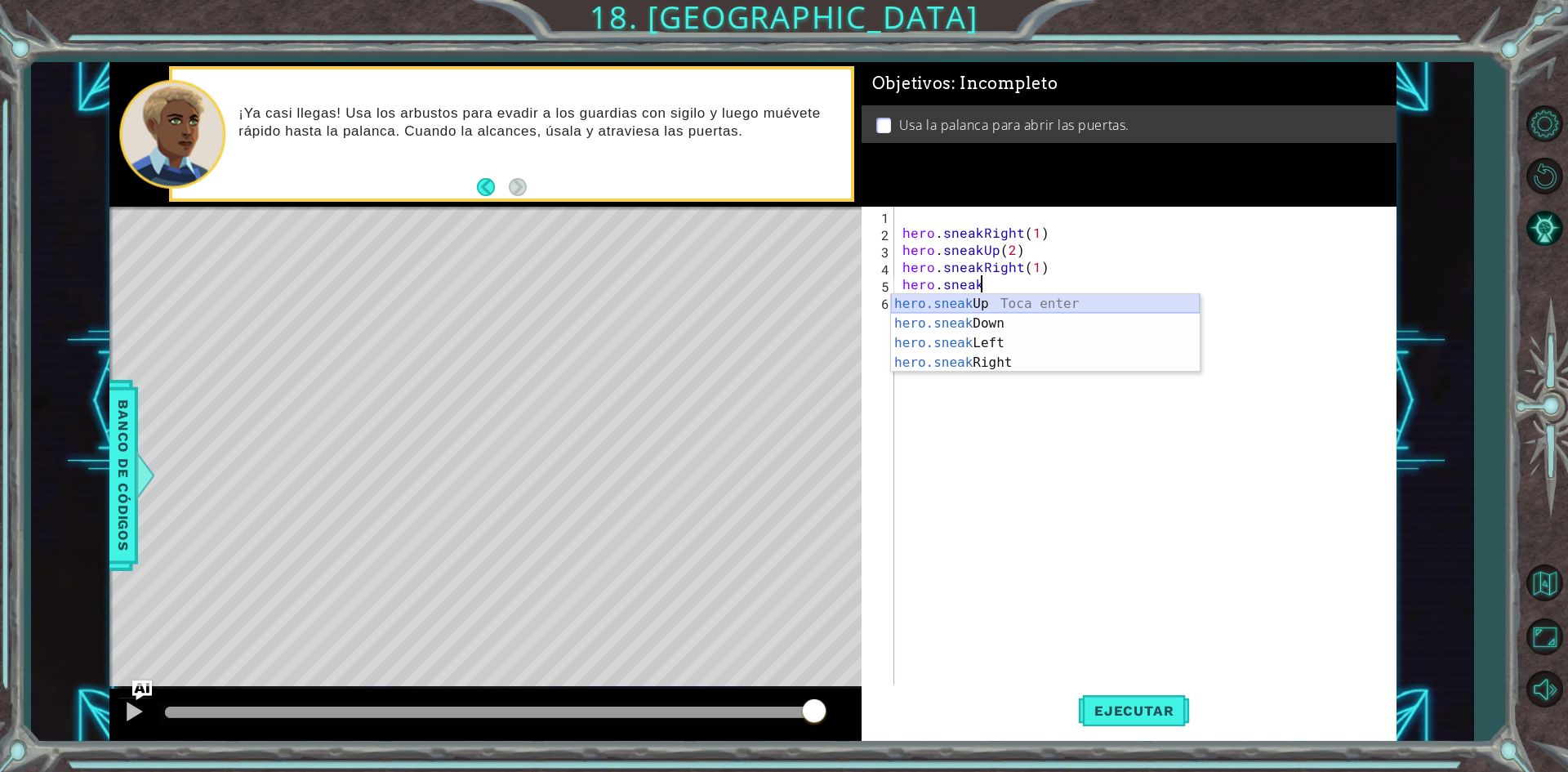
click at [969, 304] on div "hero.sneak Up Toca enter hero.sneak Down Toca enter hero.sneak Left Toca enter …" at bounding box center [1045, 353] width 309 height 117
type textarea "hero.sneakUp(1)"
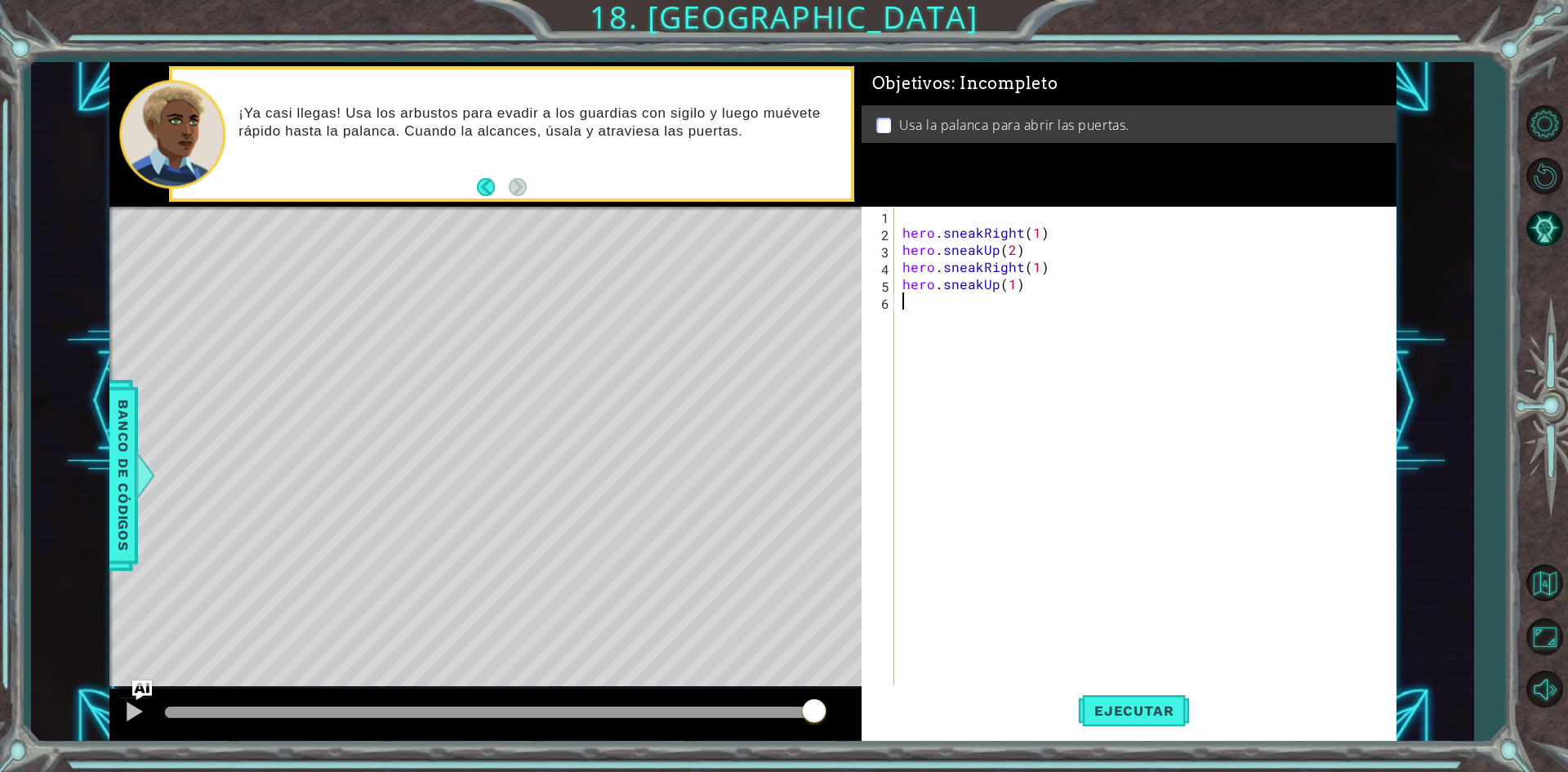
click at [999, 307] on div "hero . sneakRight ( 1 ) hero . sneakUp ( 2 ) hero . sneakRight ( 1 ) hero . sne…" at bounding box center [1149, 464] width 500 height 515
click at [1150, 720] on button "Ejecutar" at bounding box center [1134, 711] width 112 height 53
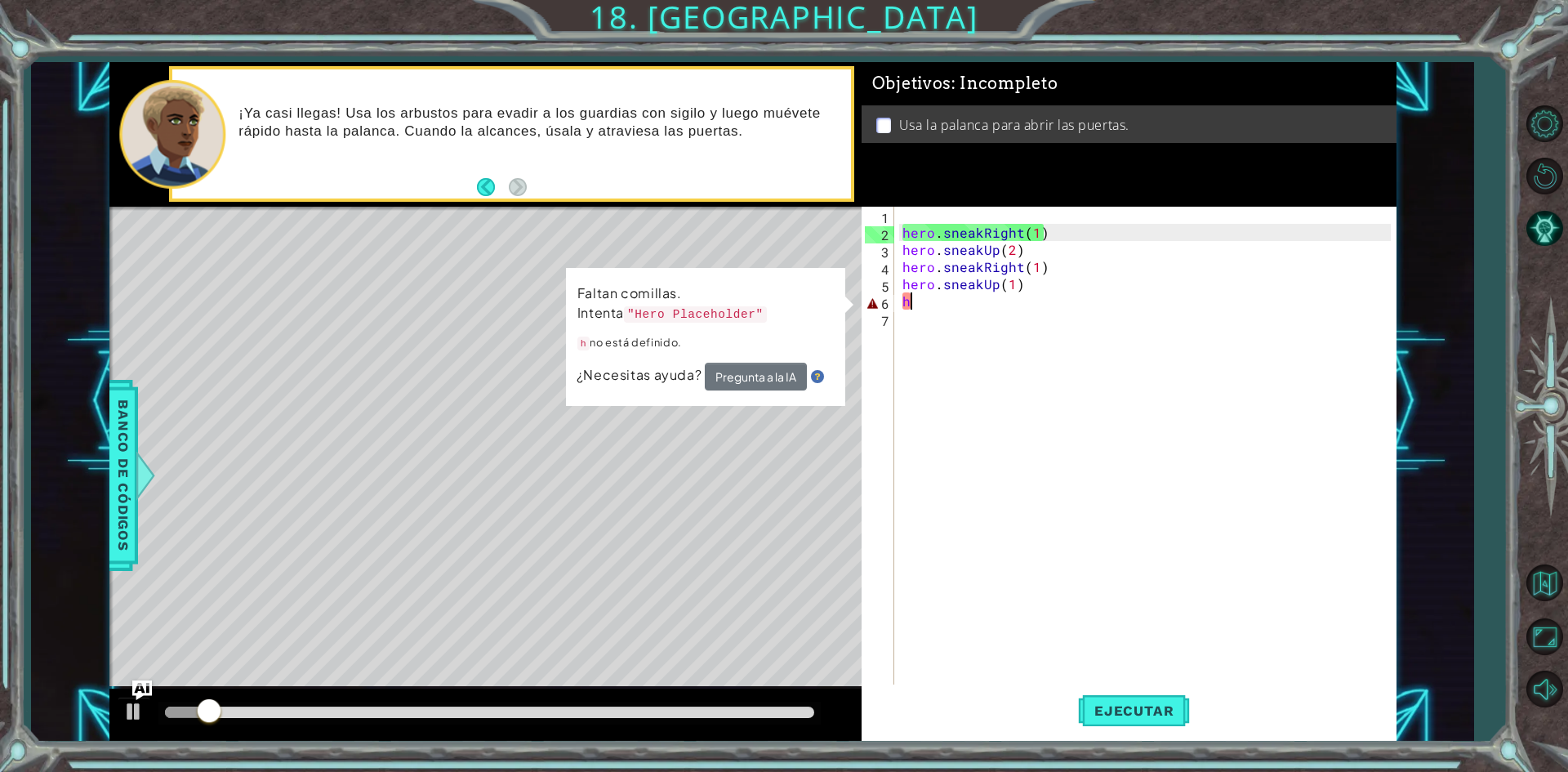
click at [960, 308] on div "hero . sneakRight ( 1 ) hero . sneakUp ( 2 ) hero . sneakRight ( 1 ) hero . sne…" at bounding box center [1149, 464] width 500 height 515
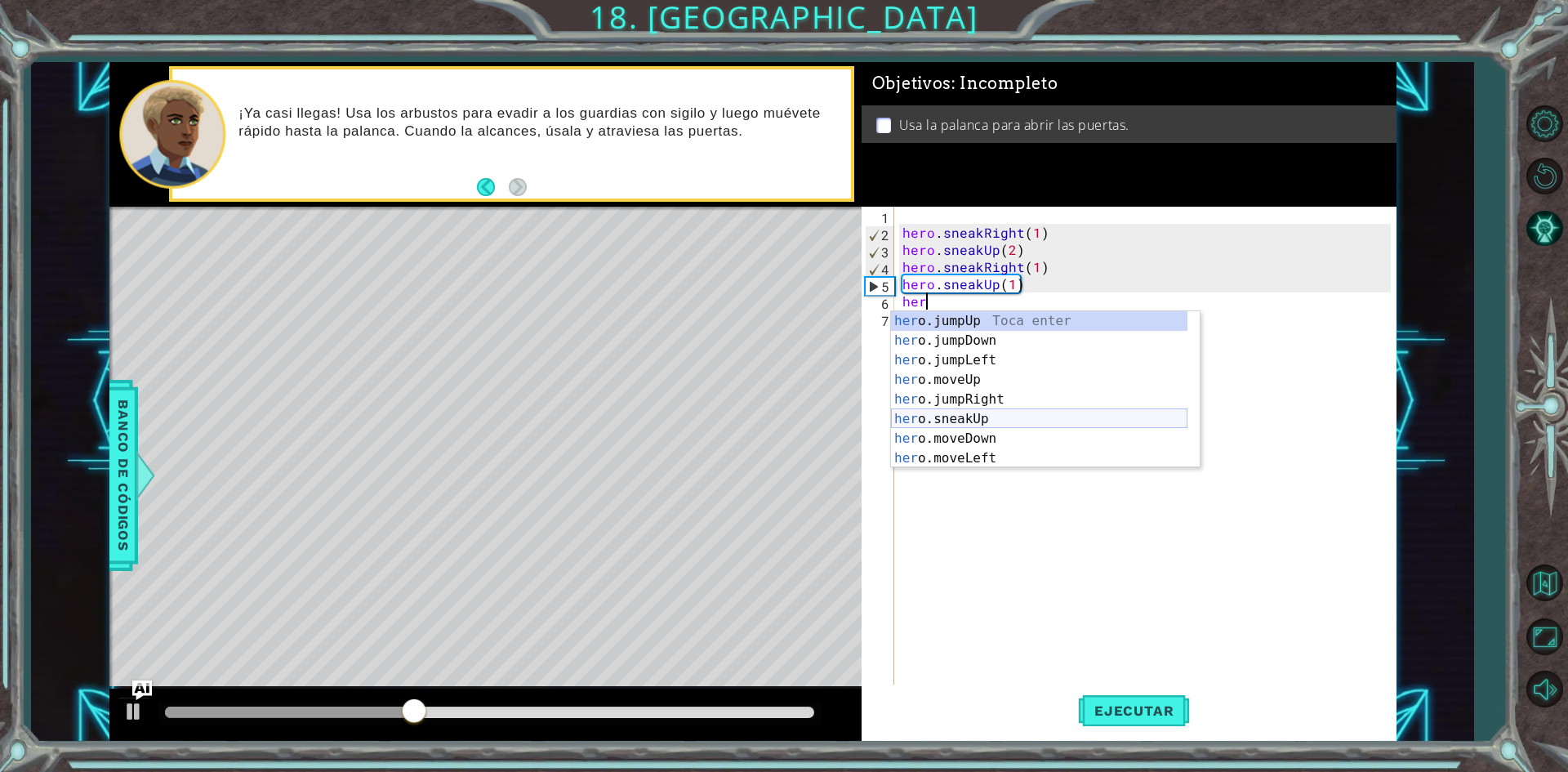
click at [969, 419] on div "her o.jumpUp Toca enter her o.jumpDown Toca enter her o.jumpLeft Toca enter her…" at bounding box center [1038, 409] width 296 height 196
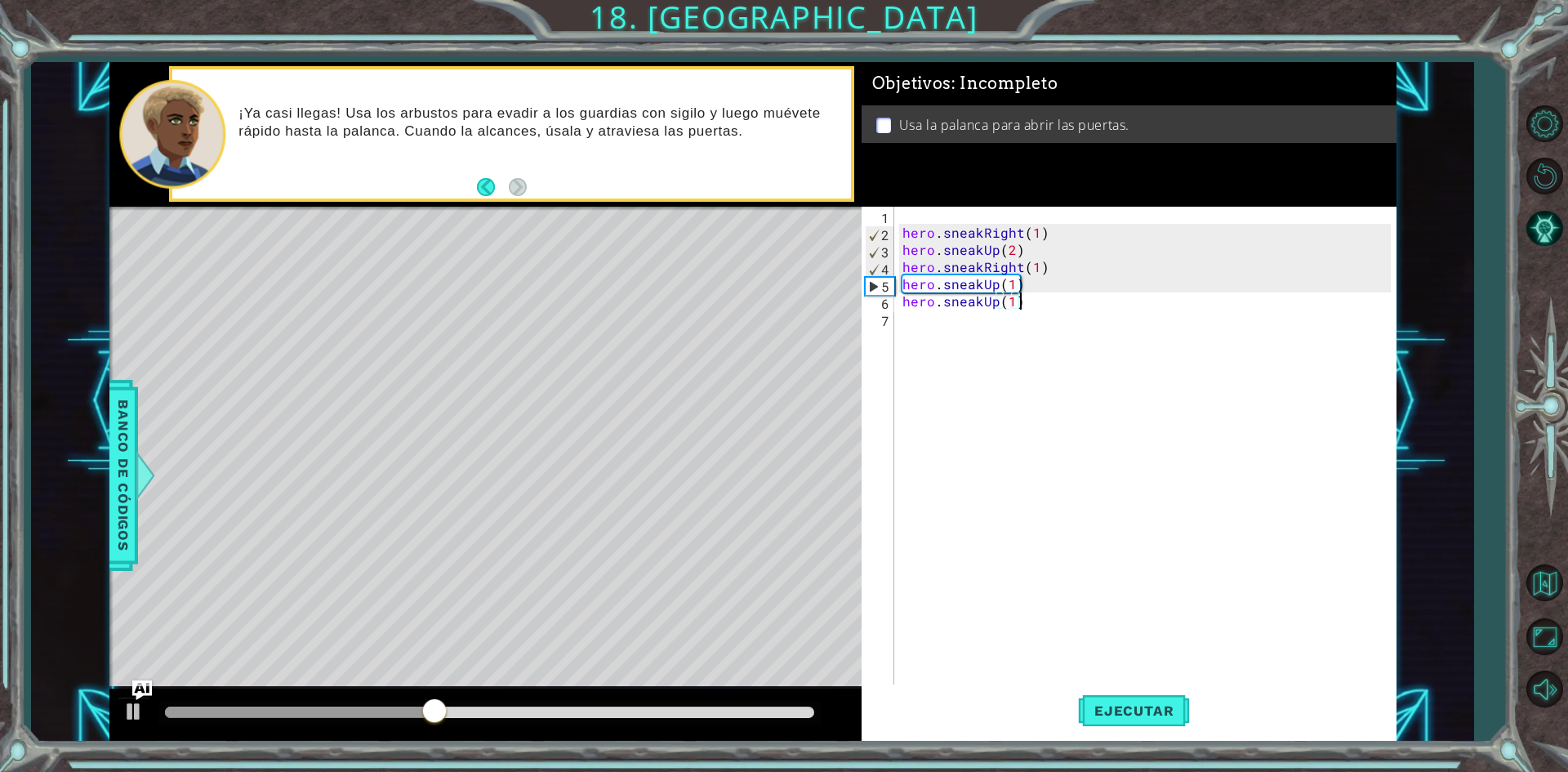
click at [1035, 304] on div "hero . sneakRight ( 1 ) hero . sneakUp ( 2 ) hero . sneakRight ( 1 ) hero . sne…" at bounding box center [1149, 464] width 500 height 515
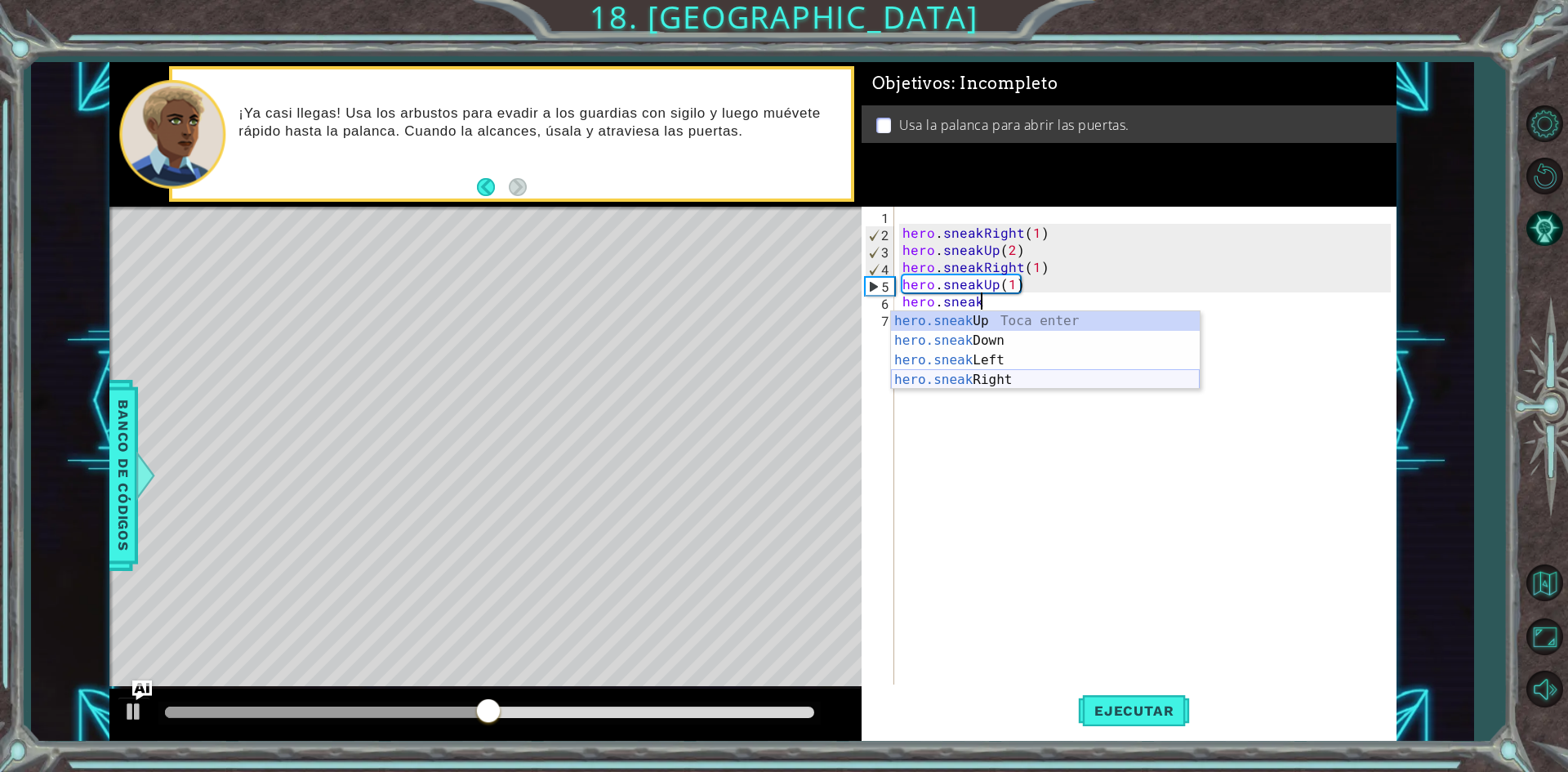
click at [1005, 371] on div "hero.sneak Up Toca enter hero.sneak Down Toca enter hero.sneak Left Toca enter …" at bounding box center [1045, 369] width 309 height 117
type textarea "hero.sneakRight(1)"
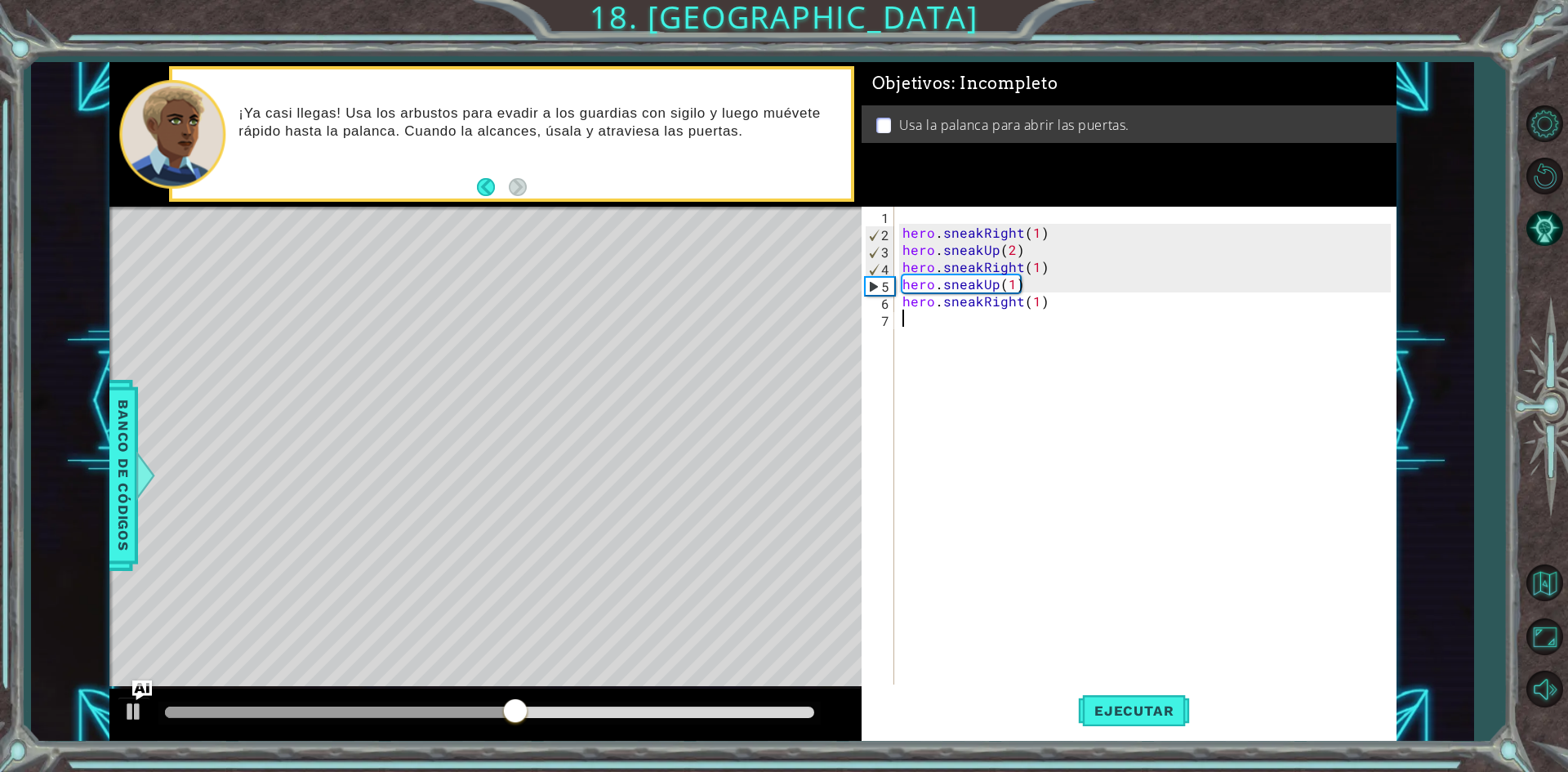
click at [970, 314] on div "hero . sneakRight ( 1 ) hero . sneakUp ( 2 ) hero . sneakRight ( 1 ) hero . sne…" at bounding box center [1149, 464] width 500 height 515
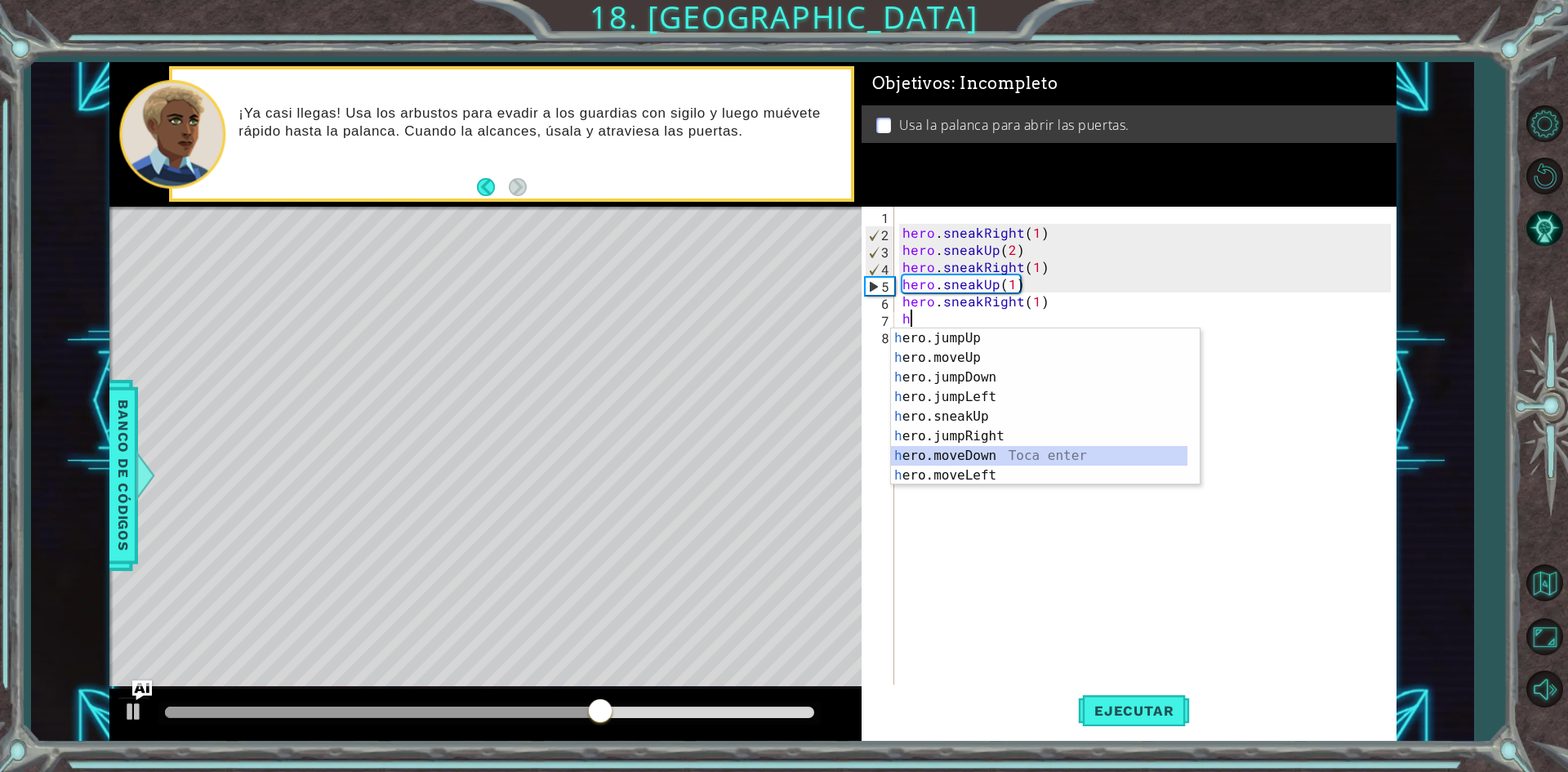
drag, startPoint x: 971, startPoint y: 457, endPoint x: 994, endPoint y: 496, distance: 45.3
click at [973, 463] on div "h ero.jumpUp Toca enter h ero.moveUp Toca enter h ero.jumpDown Toca enter h ero…" at bounding box center [1038, 426] width 296 height 196
type textarea "hero.moveDown(1)"
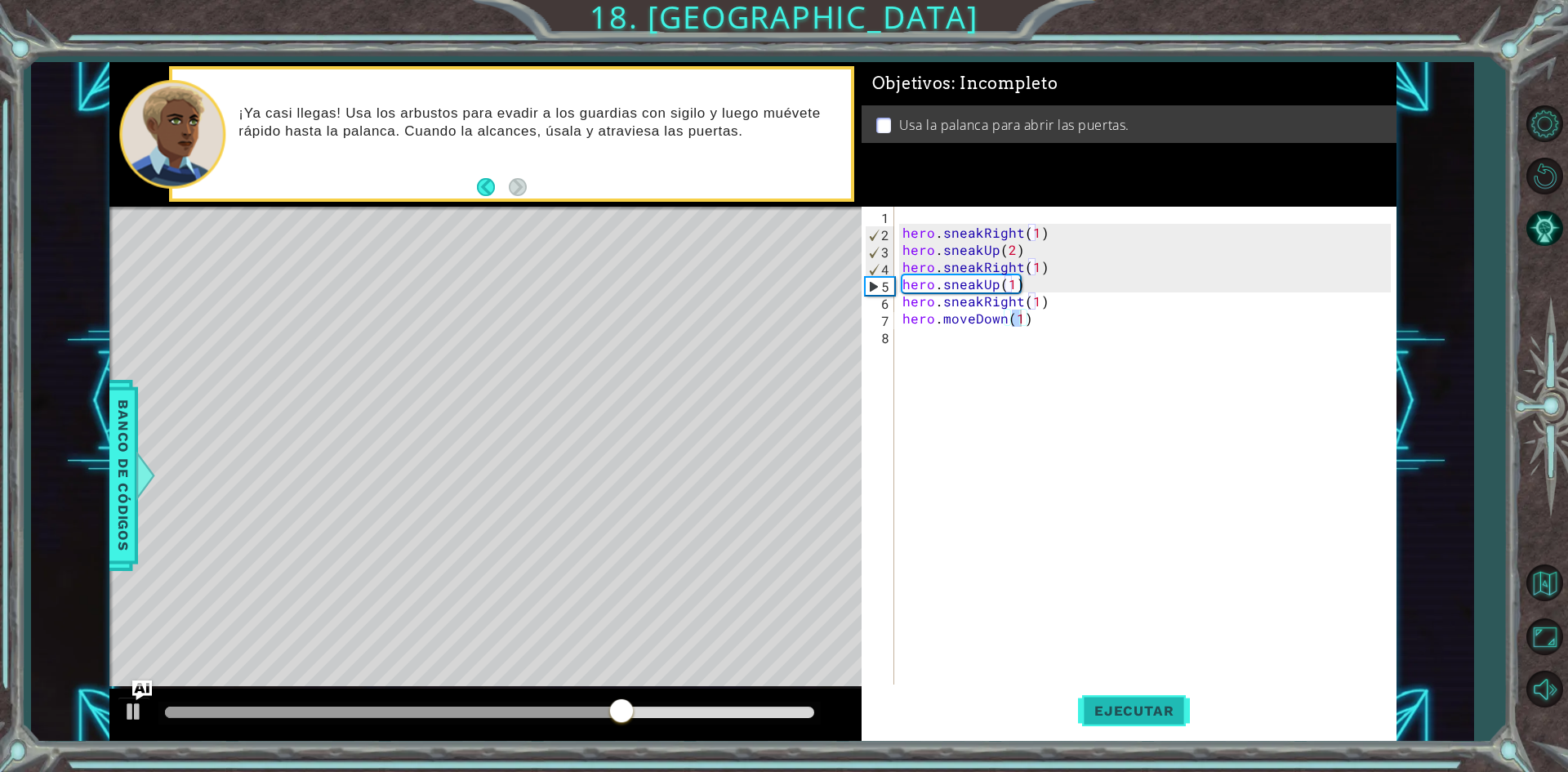
click at [1124, 727] on button "Ejecutar" at bounding box center [1134, 711] width 112 height 53
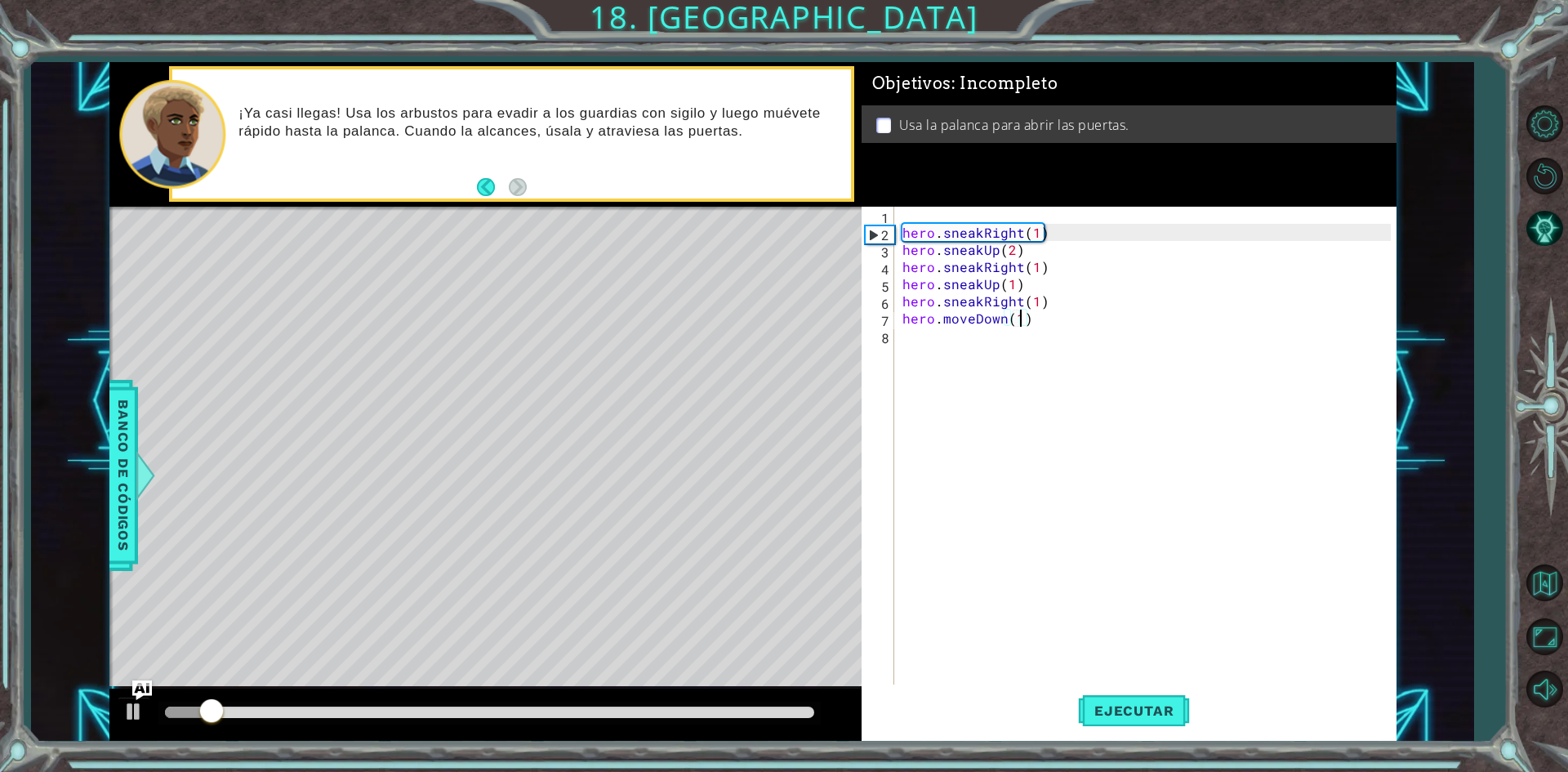
click at [911, 333] on div "hero . sneakRight ( 1 ) hero . sneakUp ( 2 ) hero . sneakRight ( 1 ) hero . sne…" at bounding box center [1149, 464] width 500 height 515
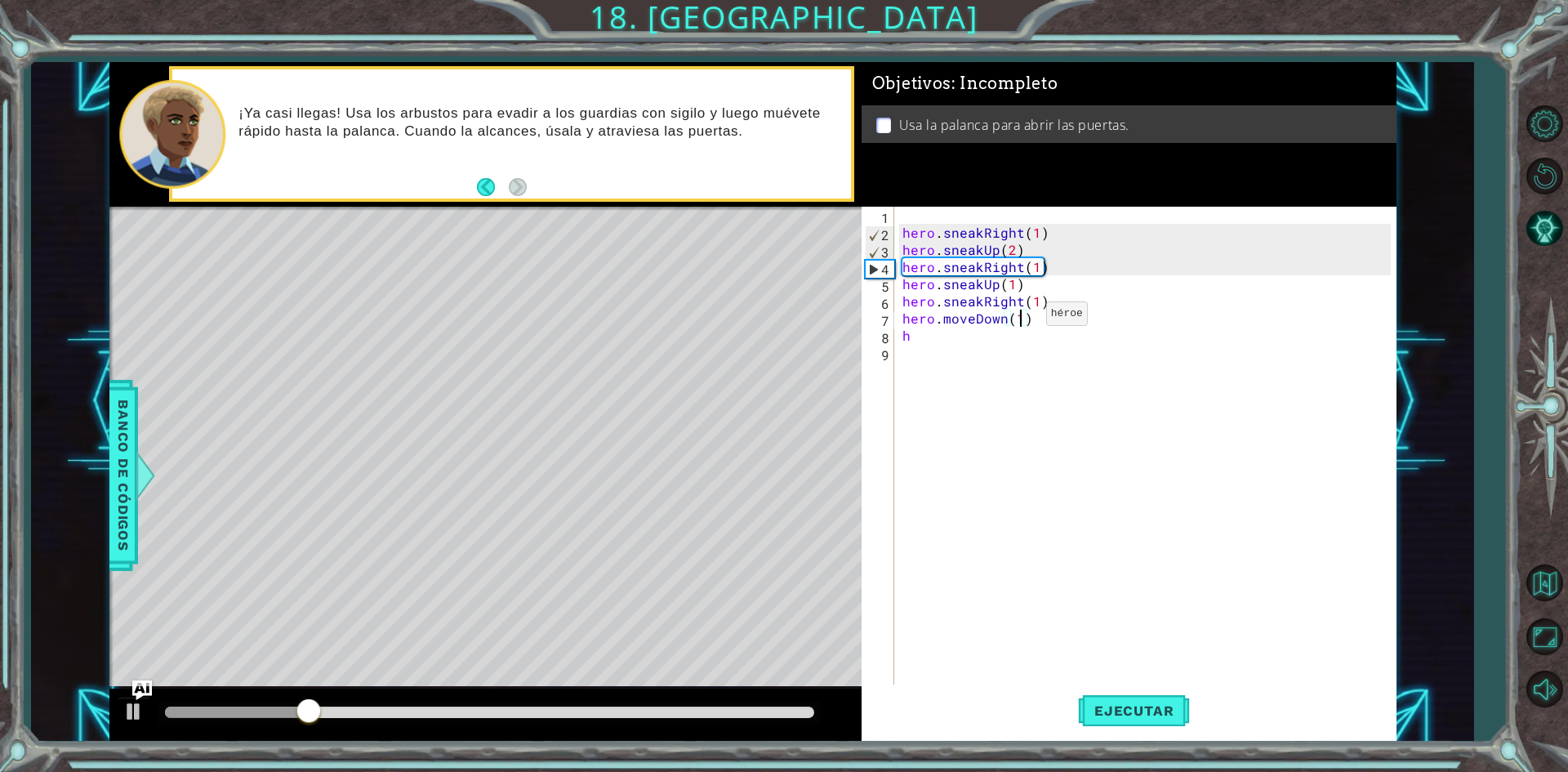
click at [1019, 318] on div "hero . sneakRight ( 1 ) hero . sneakUp ( 2 ) hero . sneakRight ( 1 ) hero . sne…" at bounding box center [1149, 464] width 500 height 515
type textarea "hero.moveDown(3)"
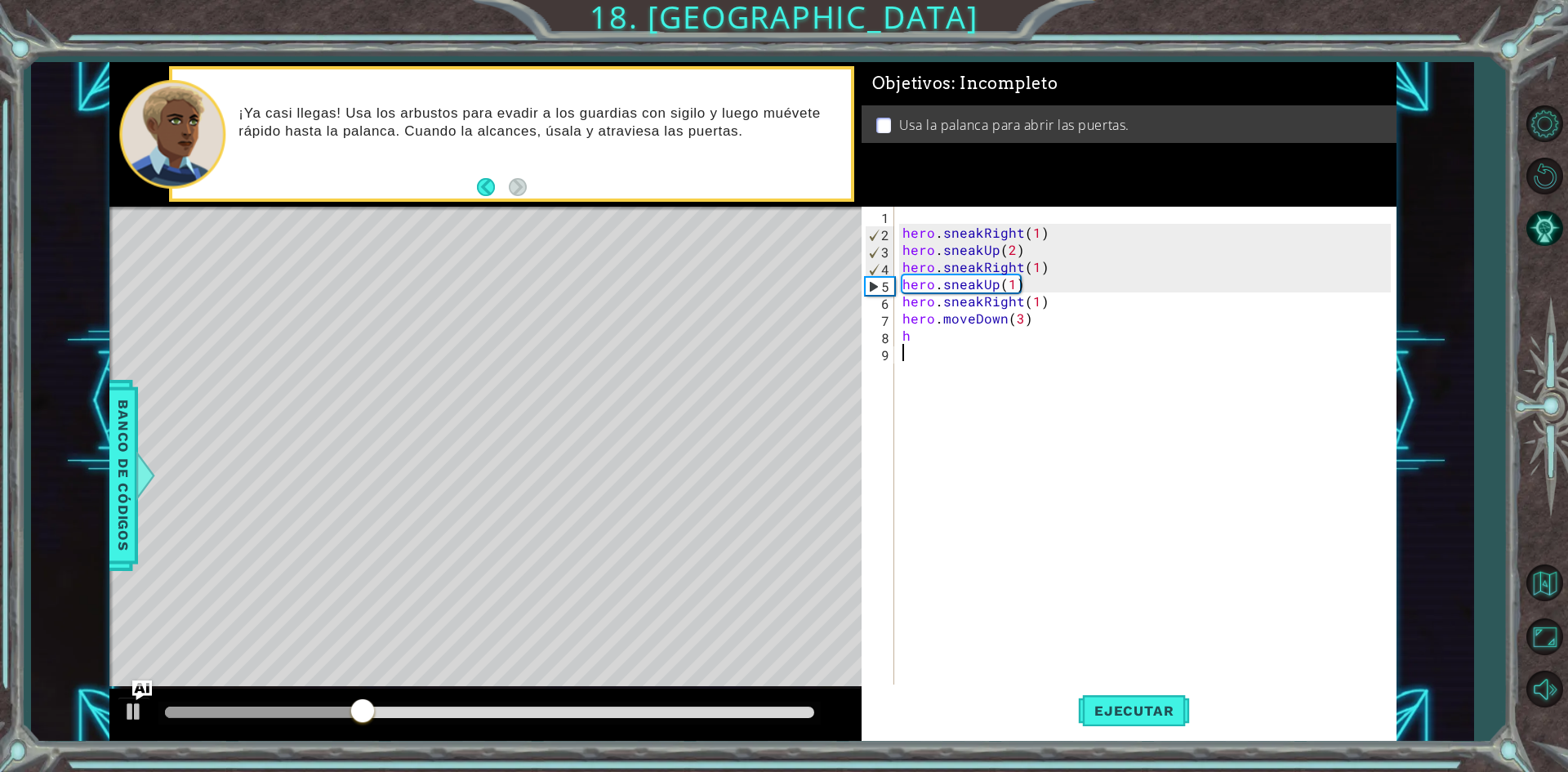
click at [1057, 505] on div "hero . sneakRight ( 1 ) hero . sneakUp ( 2 ) hero . sneakRight ( 1 ) hero . sne…" at bounding box center [1149, 464] width 500 height 515
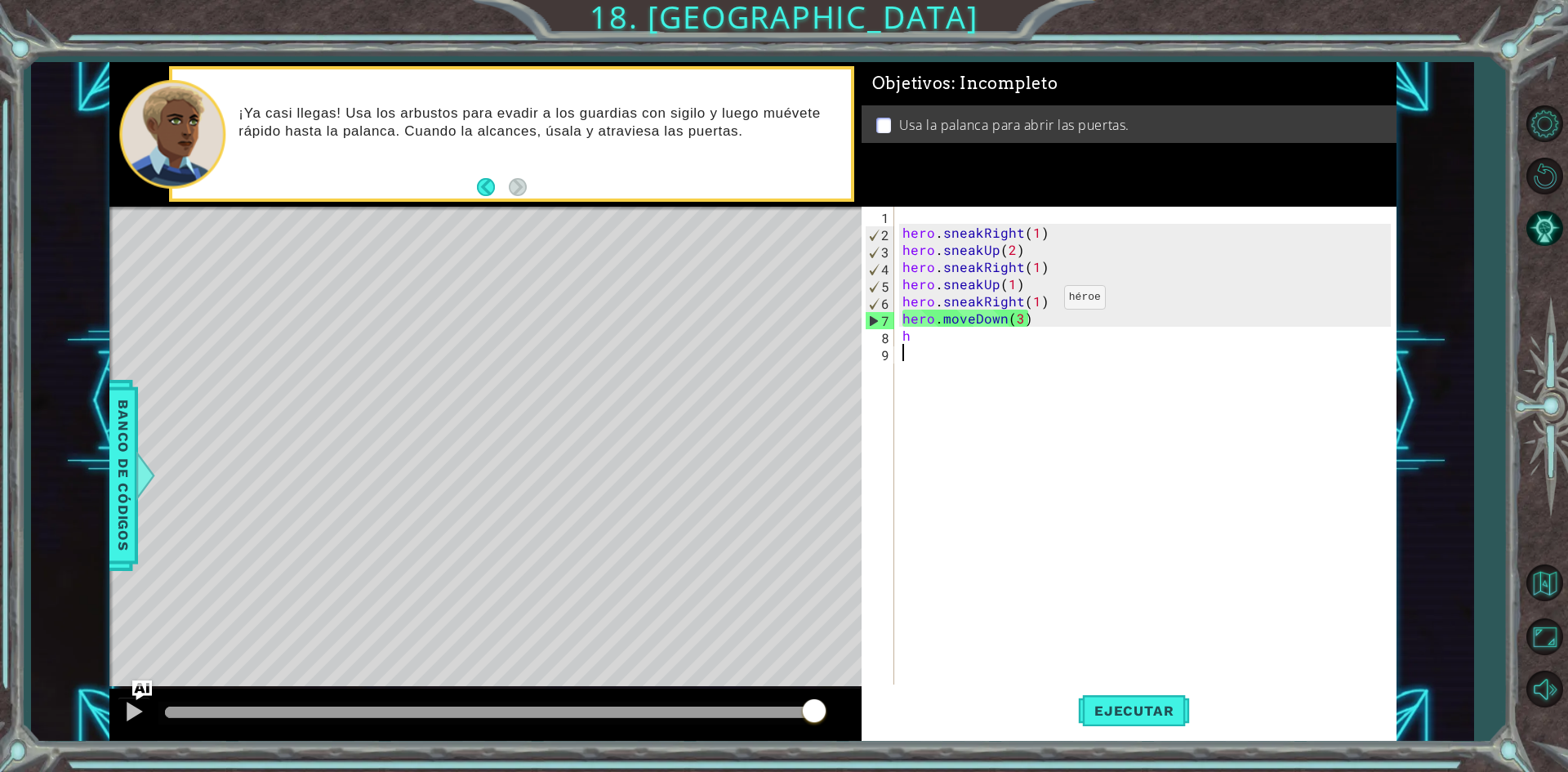
click at [1038, 300] on div "hero . sneakRight ( 1 ) hero . sneakUp ( 2 ) hero . sneakRight ( 1 ) hero . sne…" at bounding box center [1149, 464] width 500 height 515
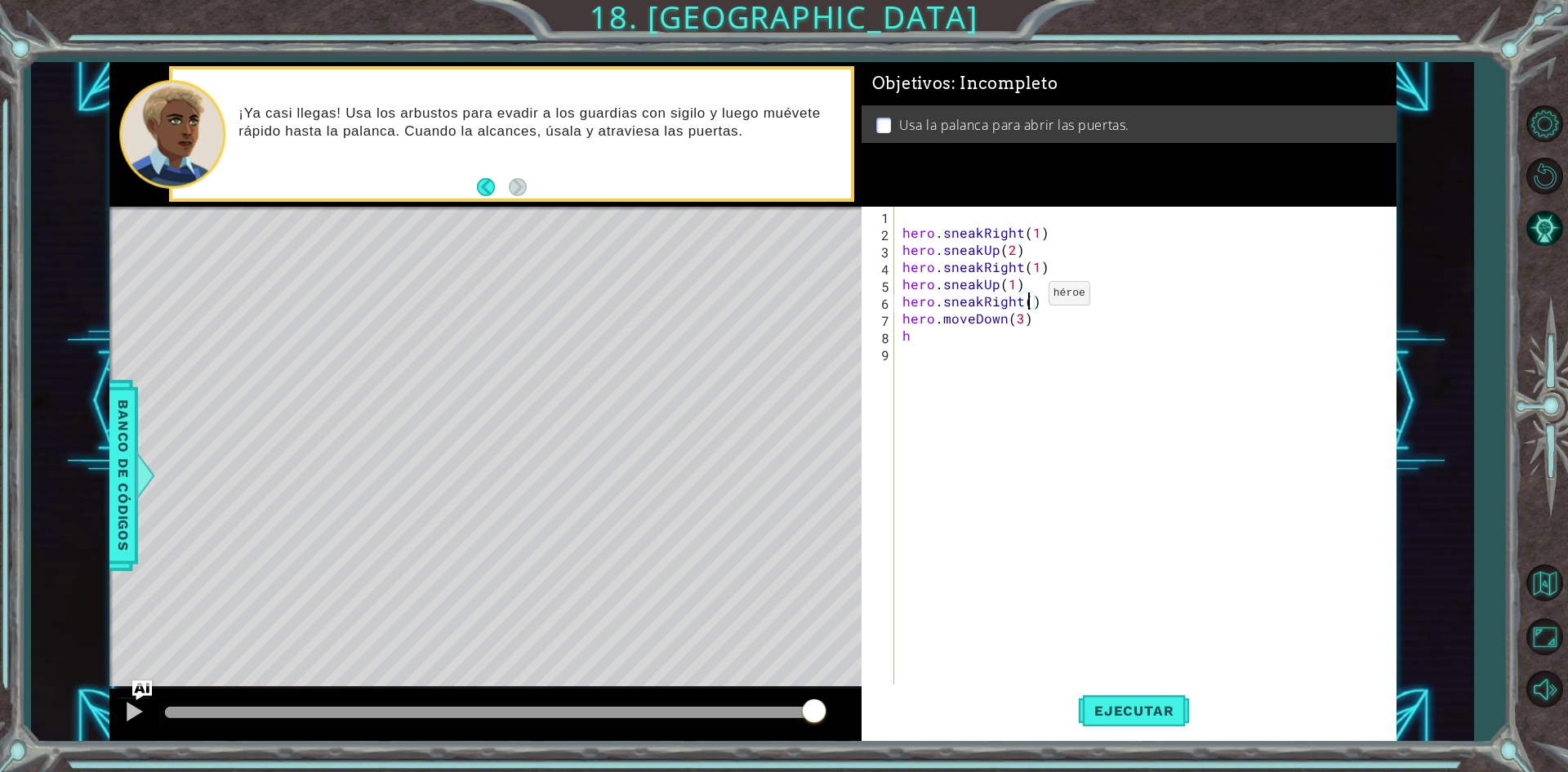
scroll to position [0, 7]
click at [1126, 705] on span "Ejecutar" at bounding box center [1134, 710] width 112 height 17
click at [903, 314] on div "hero . sneakRight ( 1 ) hero . sneakUp ( 2 ) hero . sneakRight ( 1 ) hero . sne…" at bounding box center [1149, 464] width 500 height 515
type textarea "hero.moveDown(3)"
click at [923, 311] on div "hero . sneakRight ( 1 ) hero . sneakUp ( 2 ) hero . sneakRight ( 1 ) hero . sne…" at bounding box center [1153, 464] width 492 height 515
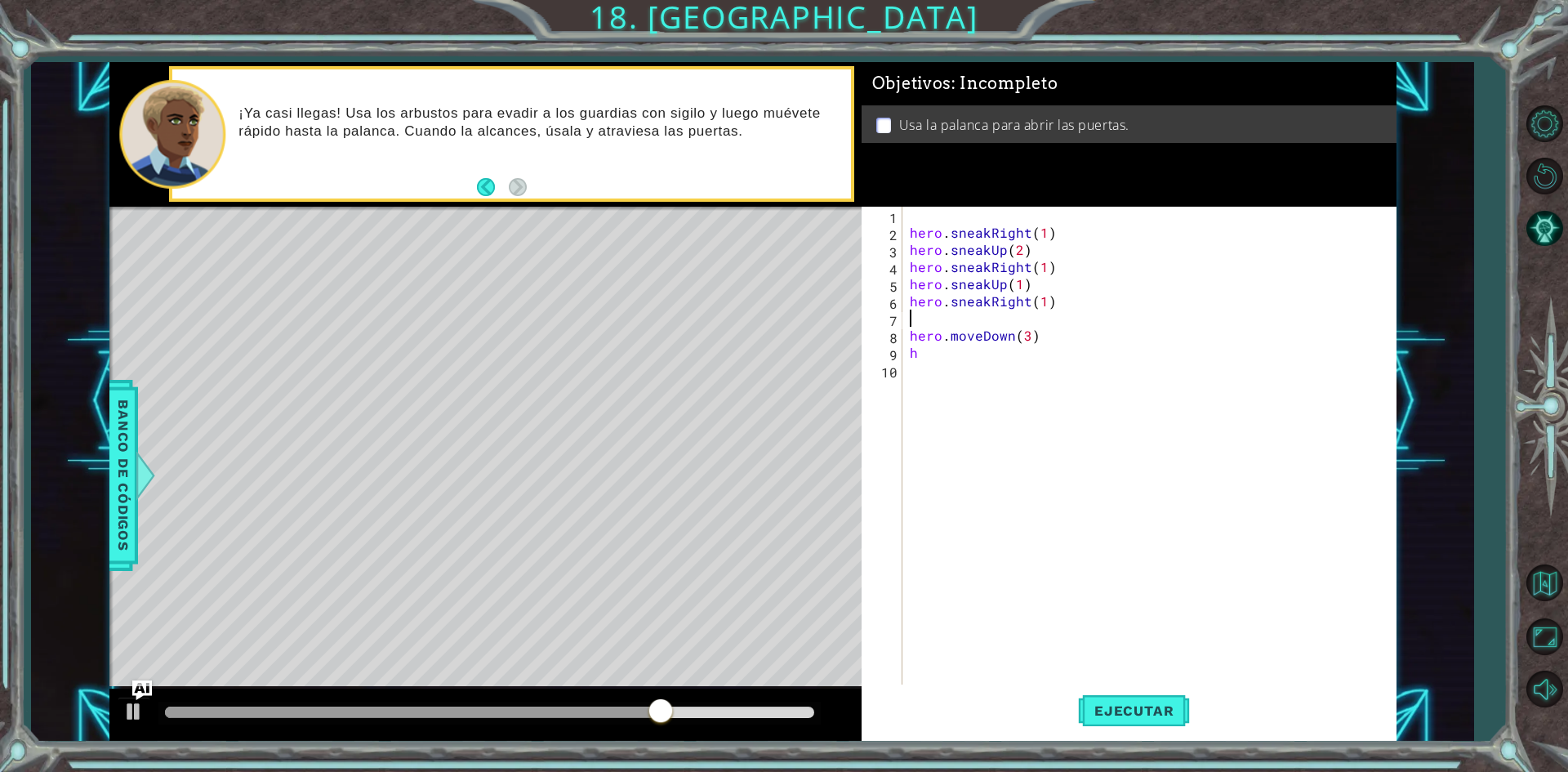
scroll to position [0, 0]
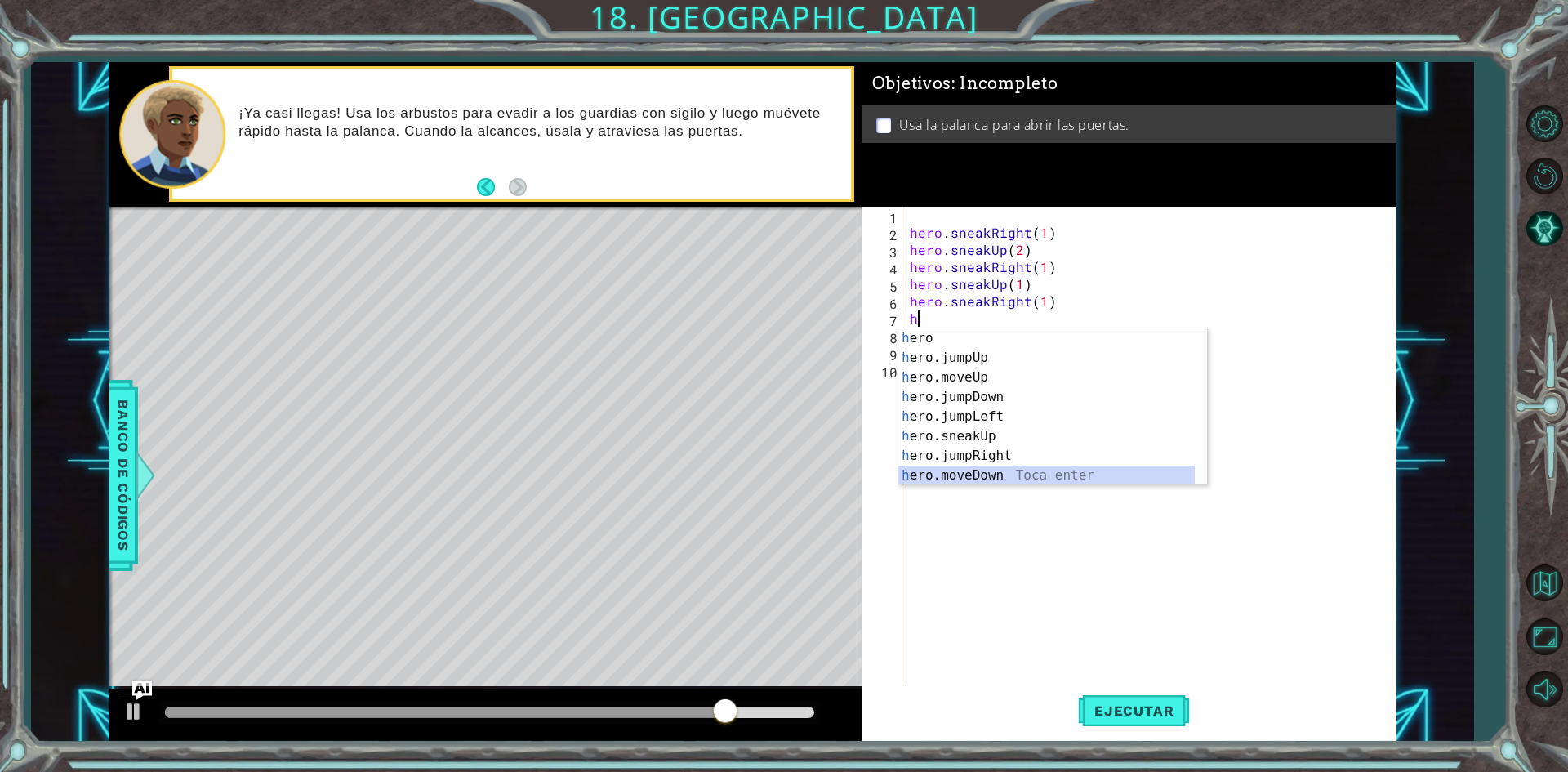
click at [983, 471] on div "h ero Toca enter h ero.jumpUp Toca enter h ero.moveUp Toca enter h ero.jumpDown…" at bounding box center [1046, 426] width 296 height 196
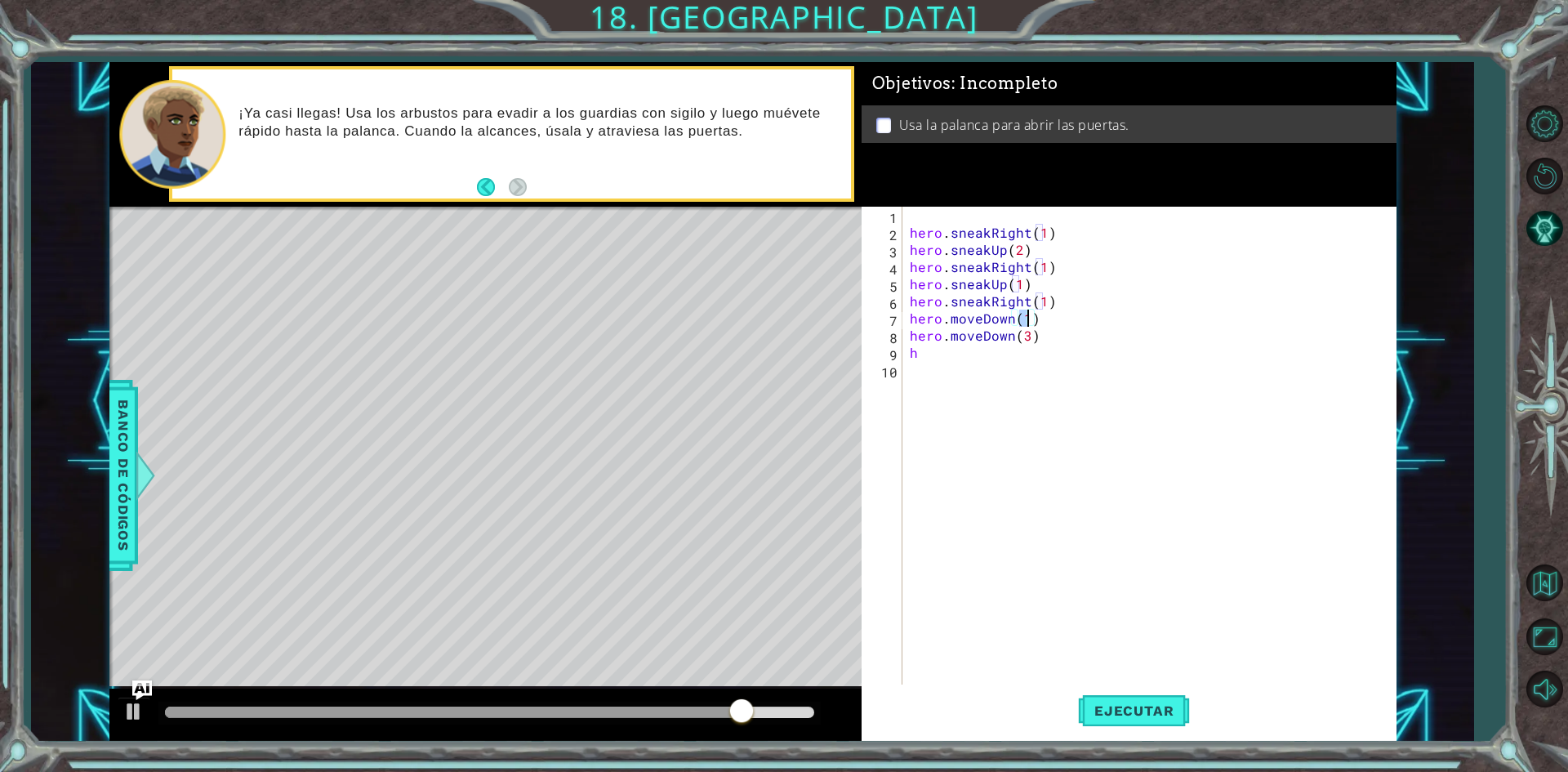
click at [1051, 319] on div "hero . sneakRight ( 1 ) hero . sneakUp ( 2 ) hero . sneakRight ( 1 ) hero . sne…" at bounding box center [1153, 464] width 492 height 515
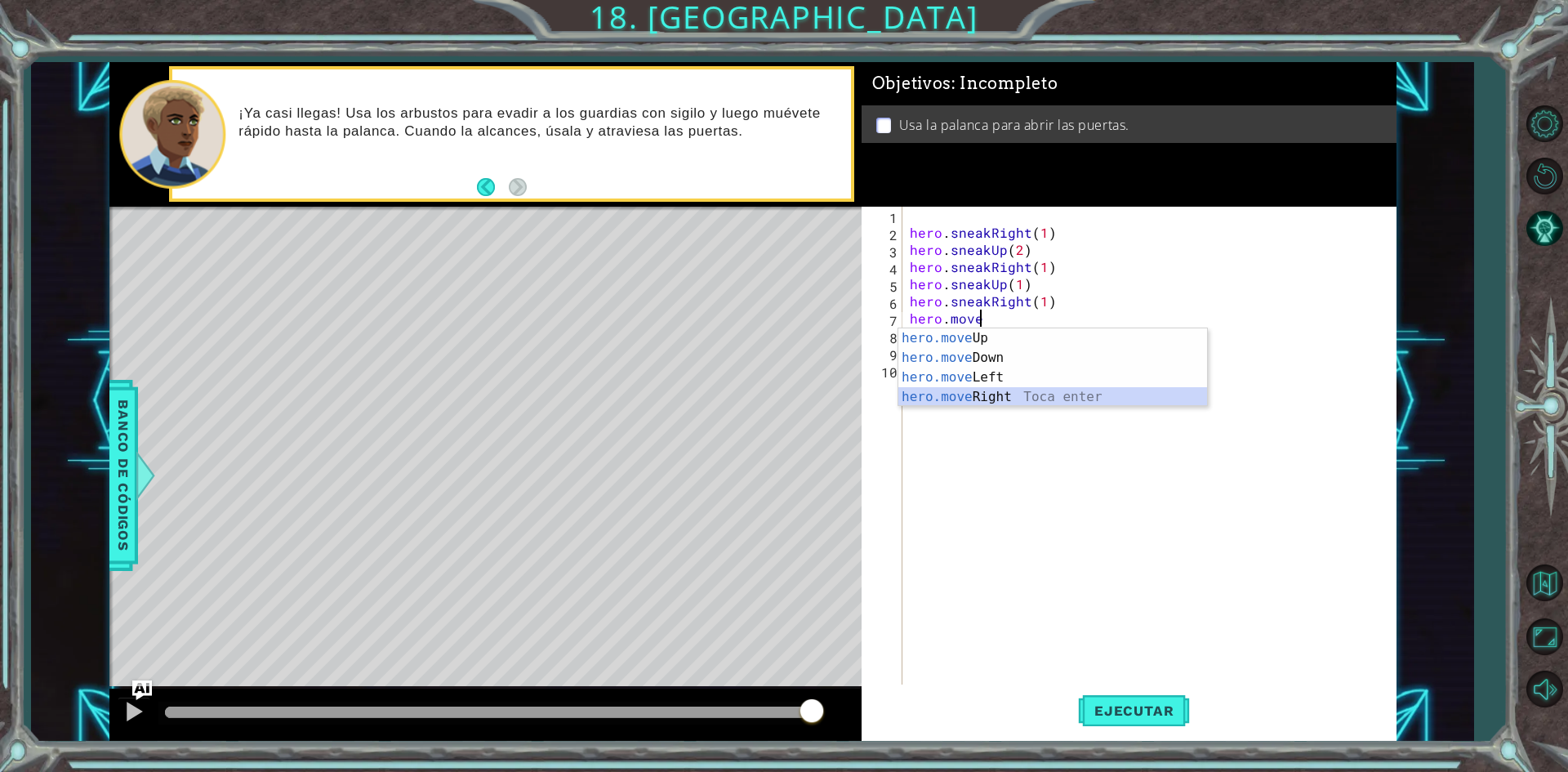
click at [1009, 402] on div "hero.move Up Toca enter hero.move Down Toca enter hero.move Left Toca enter her…" at bounding box center [1053, 387] width 309 height 117
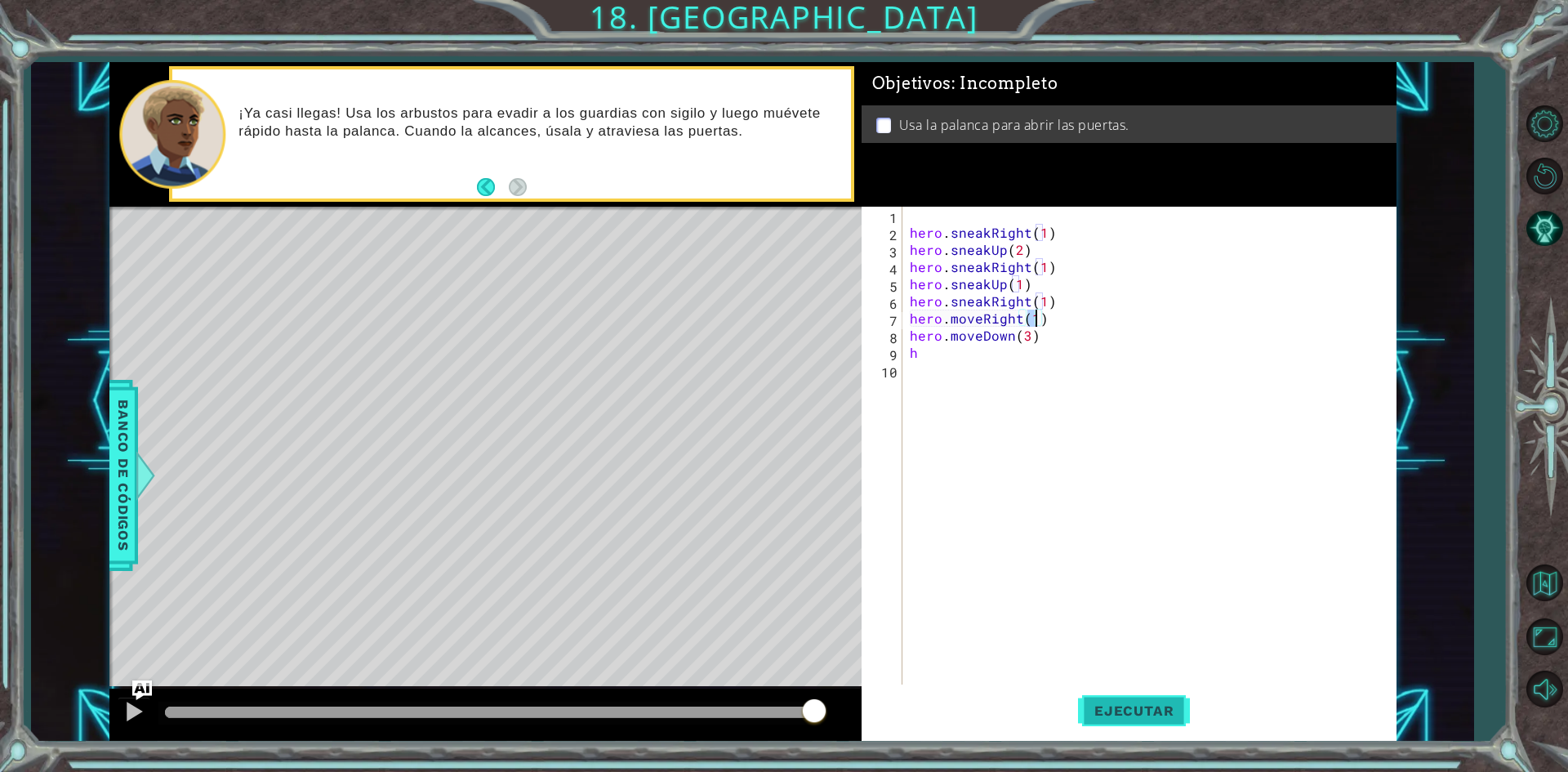
click at [1158, 716] on span "Ejecutar" at bounding box center [1134, 710] width 112 height 17
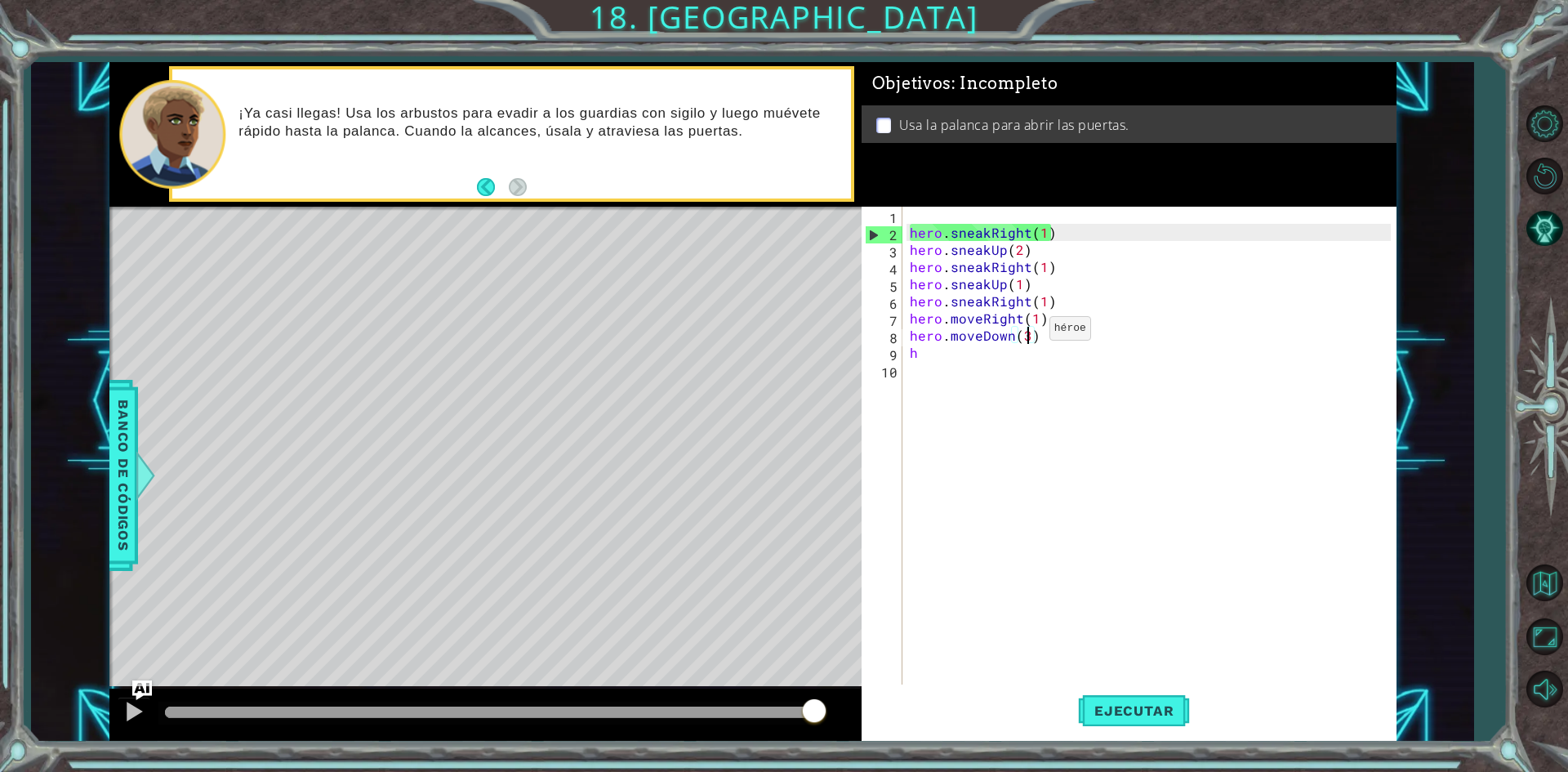
click at [1028, 333] on div "hero . sneakRight ( 1 ) hero . sneakUp ( 2 ) hero . sneakRight ( 1 ) hero . sne…" at bounding box center [1153, 464] width 492 height 515
click at [932, 353] on div "hero . sneakRight ( 1 ) hero . sneakUp ( 2 ) hero . sneakRight ( 1 ) hero . sne…" at bounding box center [1153, 464] width 492 height 515
type textarea "he"
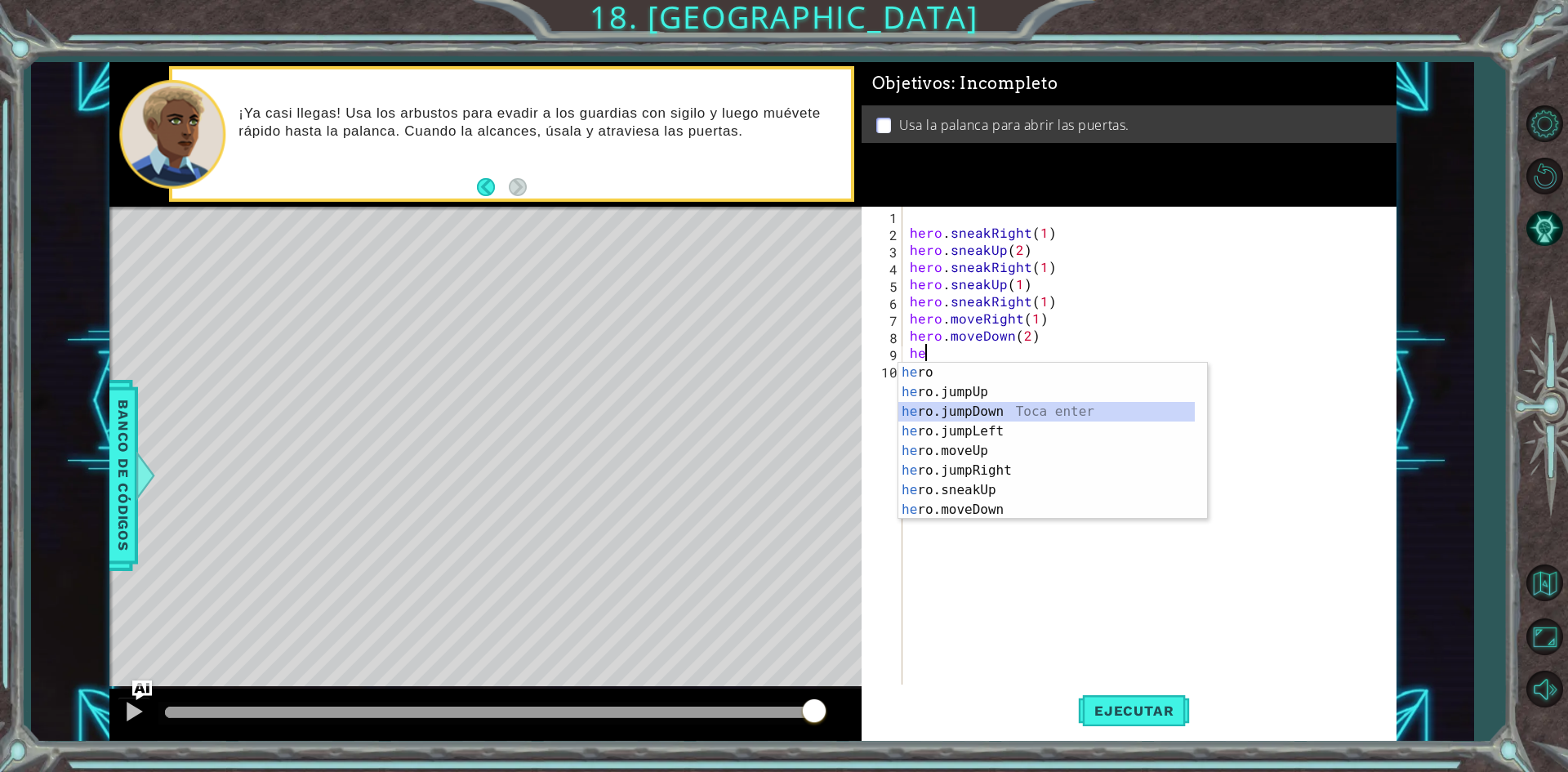
click at [980, 410] on div "he ro Toca enter he ro.jumpUp Toca enter he ro.jumpDown Toca enter he ro.jumpLe…" at bounding box center [1046, 460] width 296 height 196
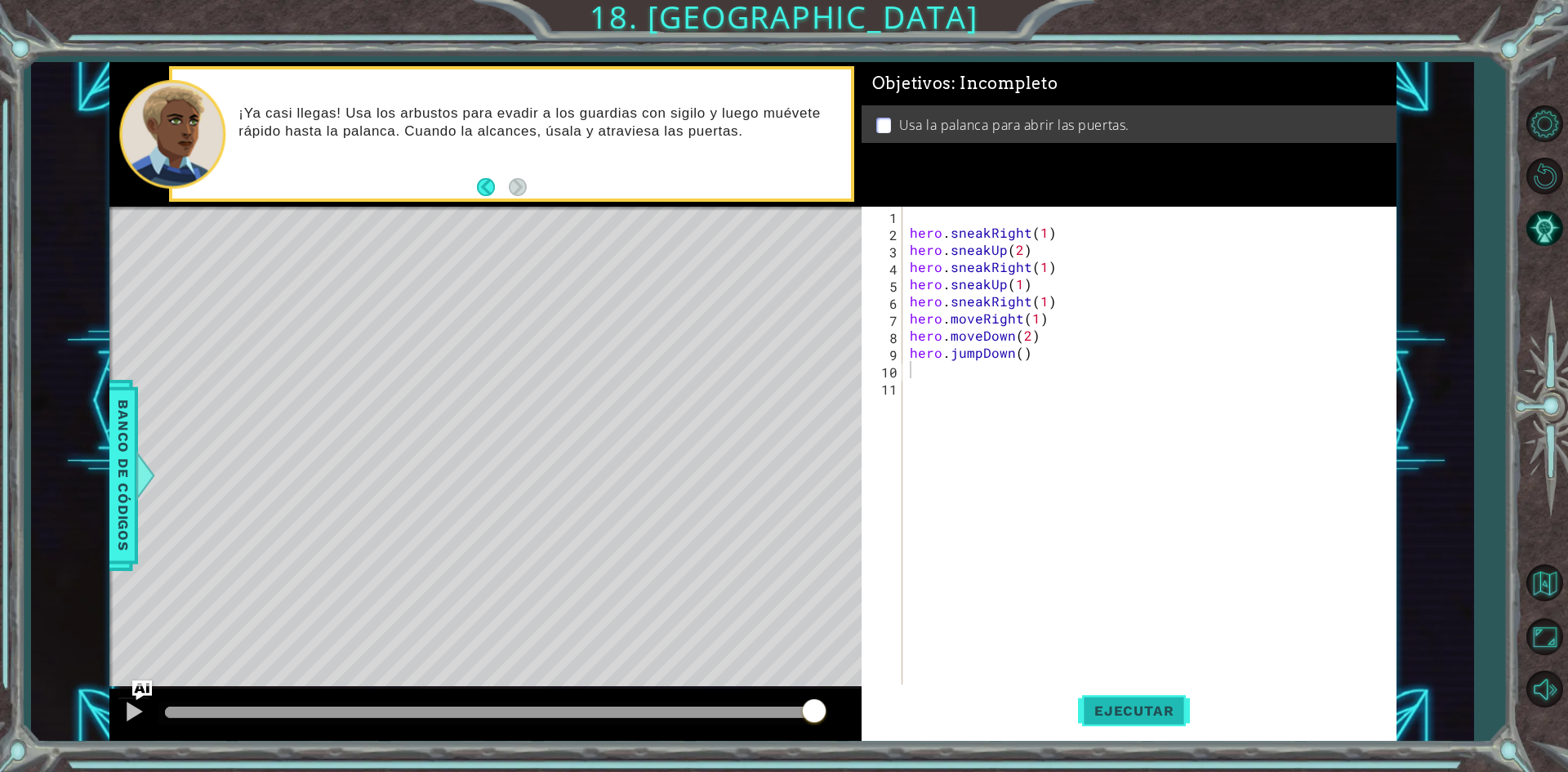
click at [1165, 717] on span "Ejecutar" at bounding box center [1134, 710] width 112 height 17
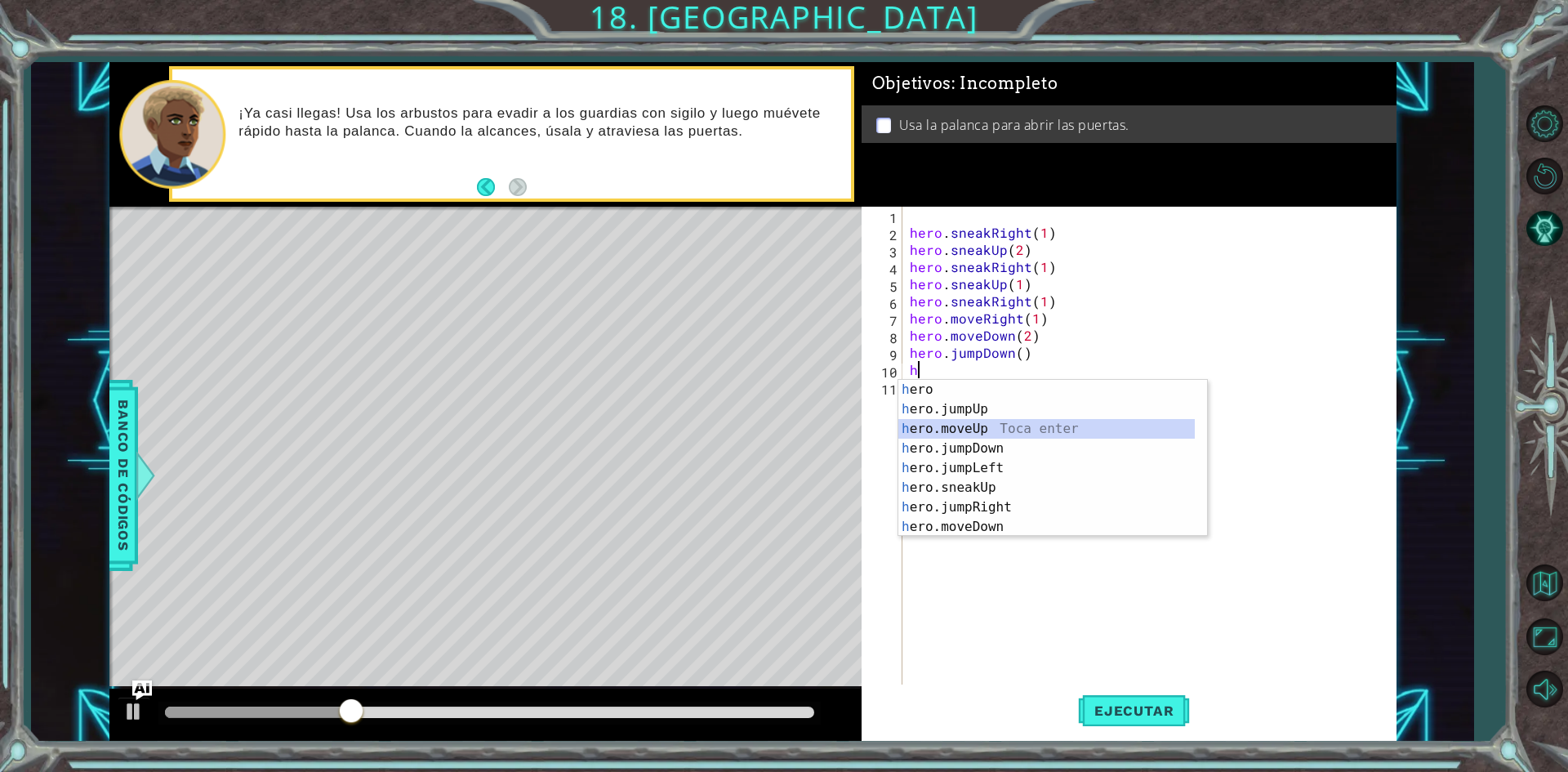
click at [995, 432] on div "h ero Toca enter h ero.jumpUp Toca enter h ero.moveUp Toca enter h ero.jumpDown…" at bounding box center [1046, 478] width 296 height 196
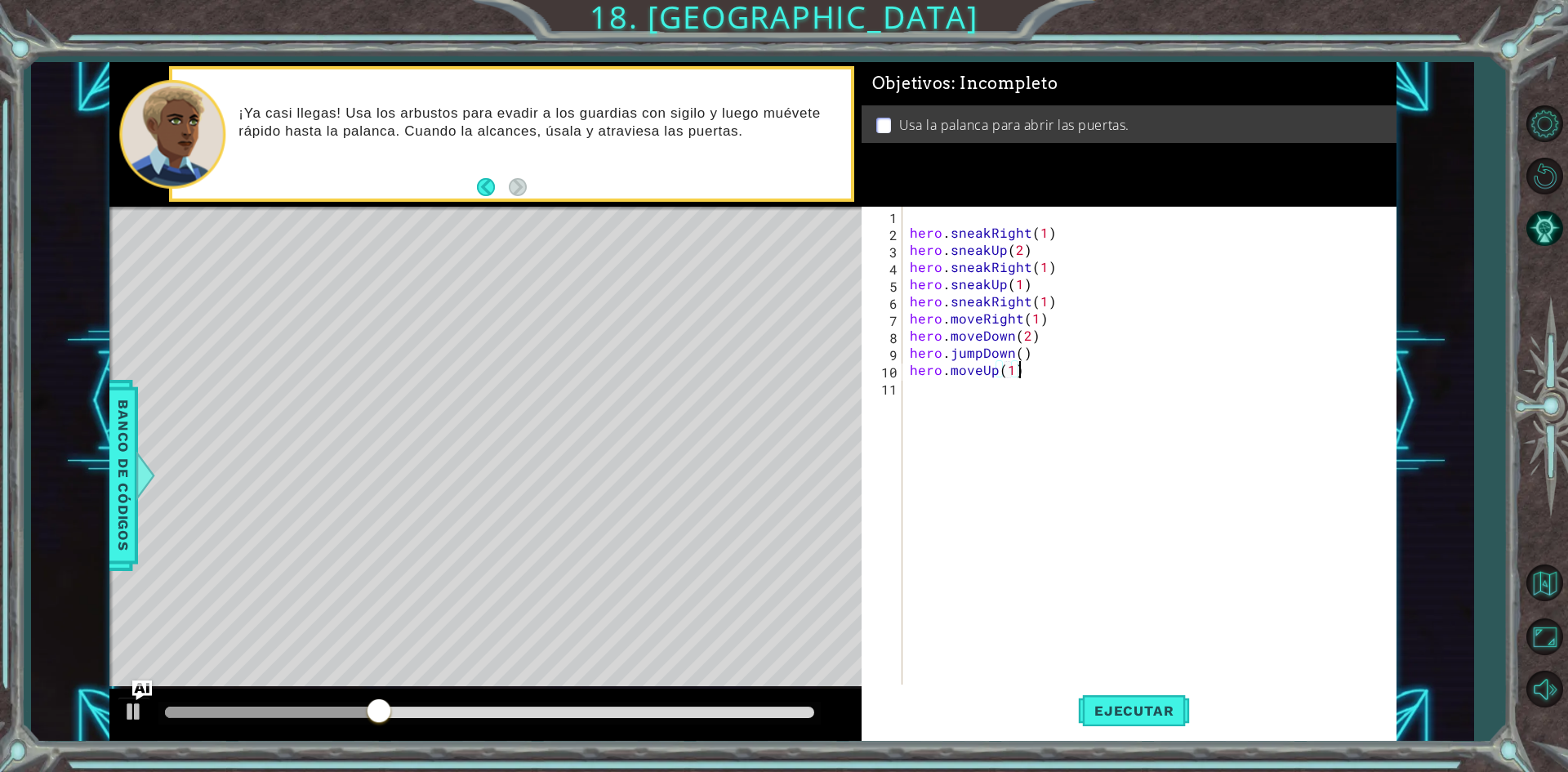
click at [1028, 373] on div "hero . sneakRight ( 1 ) hero . sneakUp ( 2 ) hero . sneakRight ( 1 ) hero . sne…" at bounding box center [1153, 464] width 492 height 515
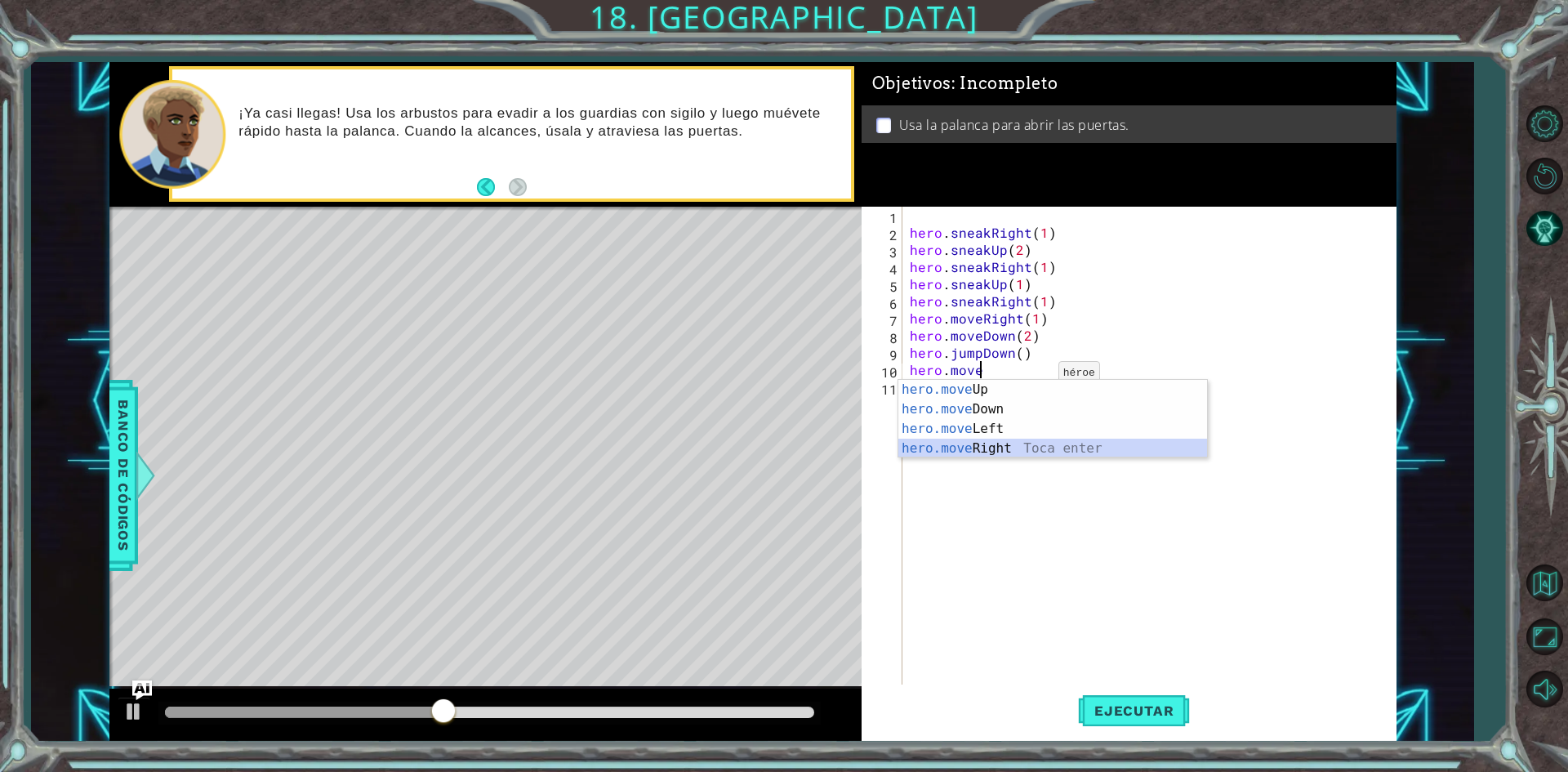
click at [1031, 442] on div "hero.move Up Toca enter hero.move Down Toca enter hero.move Left Toca enter her…" at bounding box center [1053, 438] width 309 height 117
type textarea "hero.moveRight(1)"
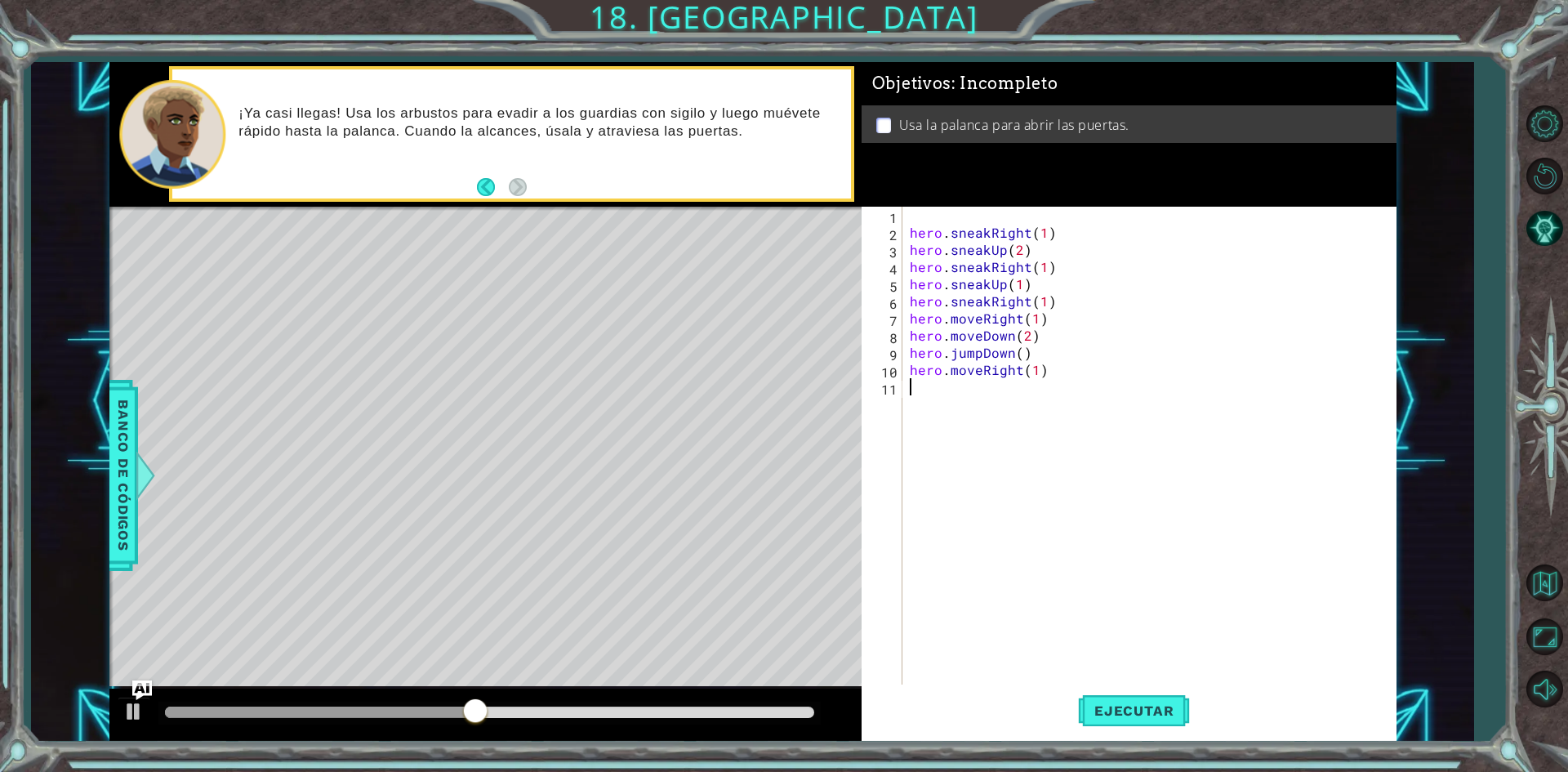
click at [1095, 529] on div "hero . sneakRight ( 1 ) hero . sneakUp ( 2 ) hero . sneakRight ( 1 ) hero . sne…" at bounding box center [1153, 464] width 492 height 515
click at [1031, 336] on div "hero . sneakRight ( 1 ) hero . sneakUp ( 2 ) hero . sneakRight ( 1 ) hero . sne…" at bounding box center [1153, 464] width 492 height 515
click at [1031, 338] on div "hero . sneakRight ( 1 ) hero . sneakUp ( 2 ) hero . sneakRight ( 1 ) hero . sne…" at bounding box center [1149, 447] width 484 height 481
type textarea "hero.moveDown(1)"
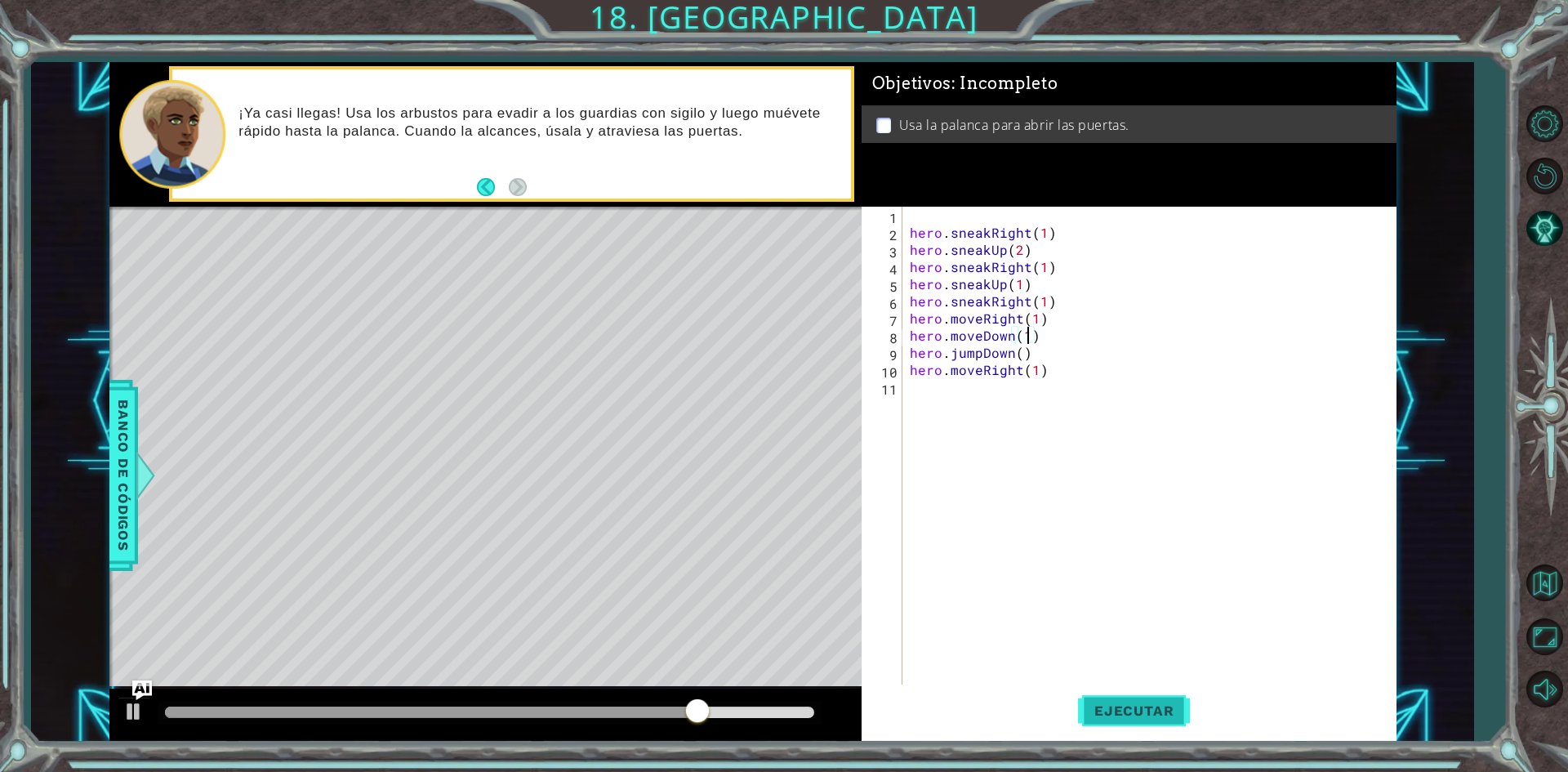
drag, startPoint x: 1153, startPoint y: 716, endPoint x: 1147, endPoint y: 699, distance: 18.0
click at [1154, 714] on span "Ejecutar" at bounding box center [1134, 710] width 112 height 17
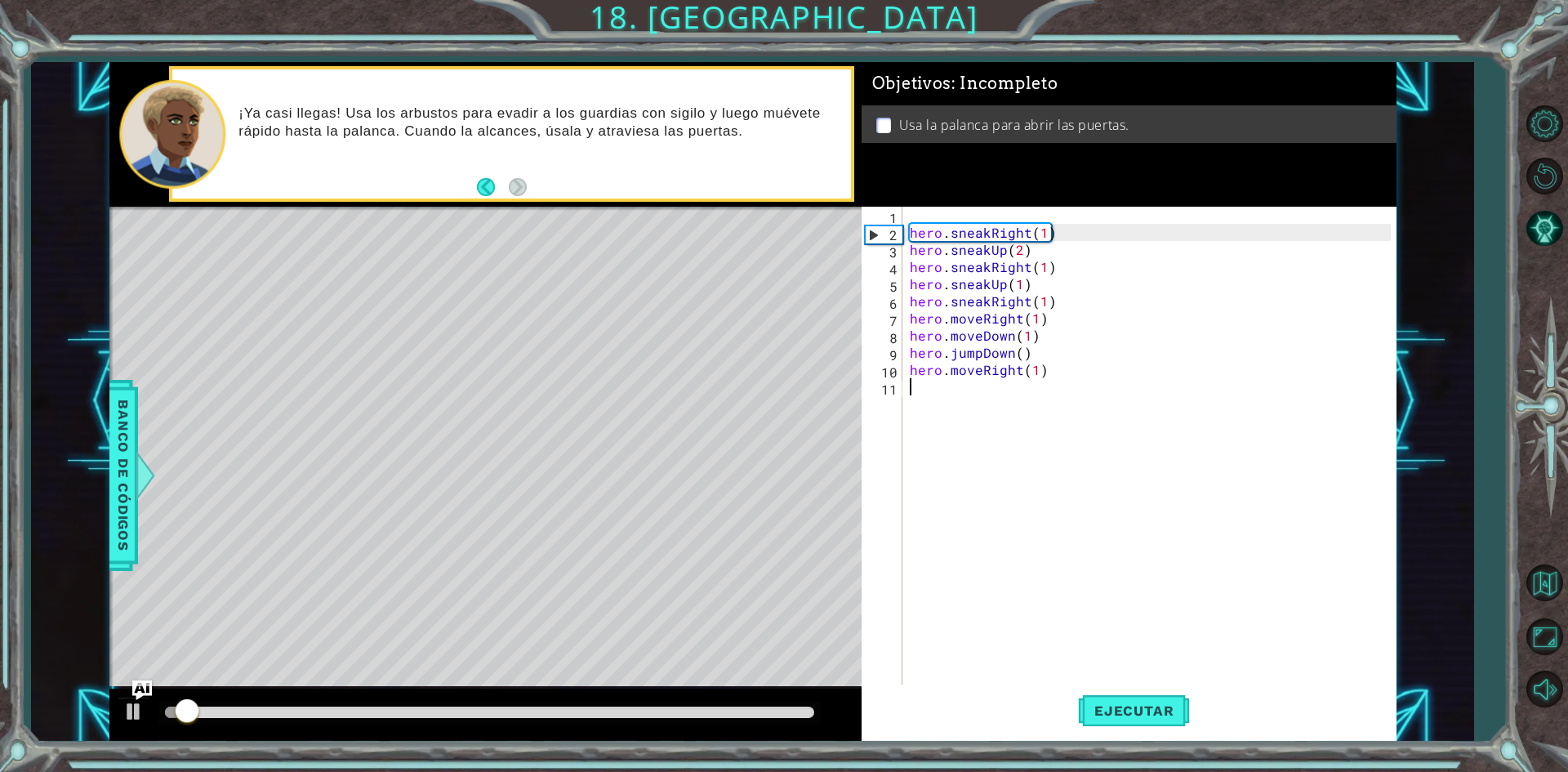
click at [956, 396] on div "hero . sneakRight ( 1 ) hero . sneakUp ( 2 ) hero . sneakRight ( 1 ) hero . sne…" at bounding box center [1153, 464] width 492 height 515
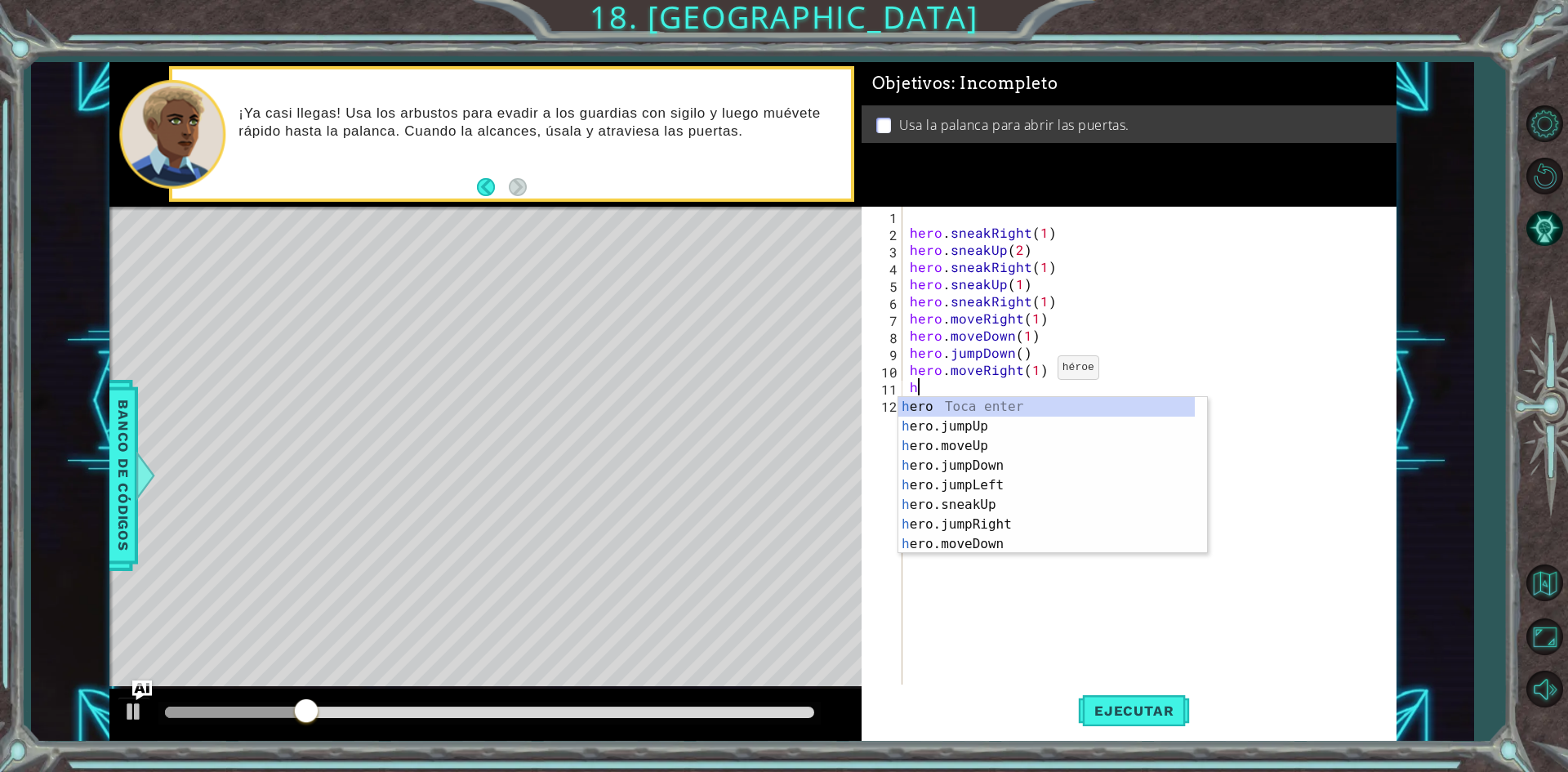
click at [1037, 371] on div "hero . sneakRight ( 1 ) hero . sneakUp ( 2 ) hero . sneakRight ( 1 ) hero . sne…" at bounding box center [1153, 464] width 492 height 515
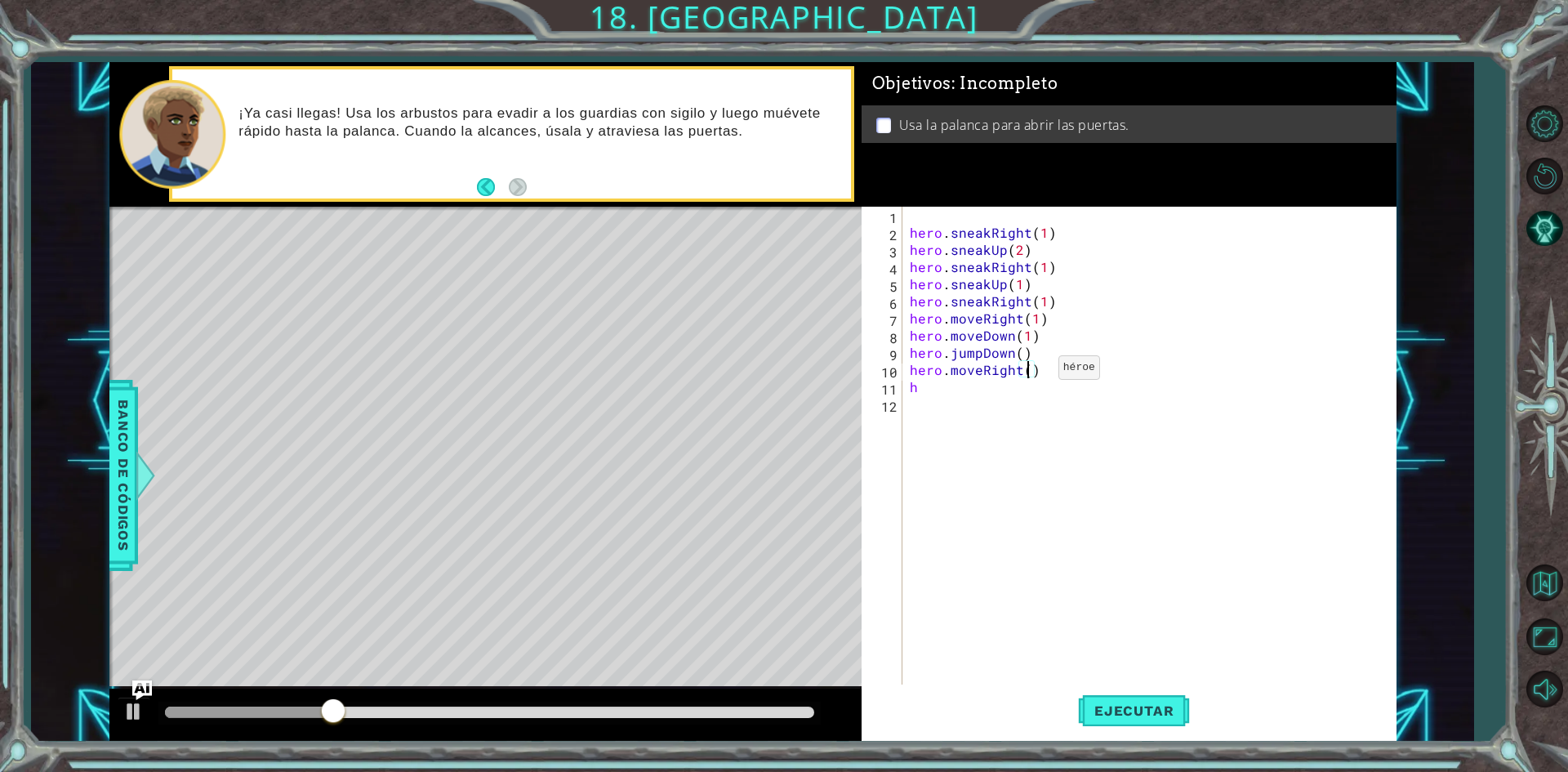
scroll to position [0, 7]
click at [950, 392] on div "hero . sneakRight ( 1 ) hero . sneakUp ( 2 ) hero . sneakRight ( 1 ) hero . sne…" at bounding box center [1153, 464] width 492 height 515
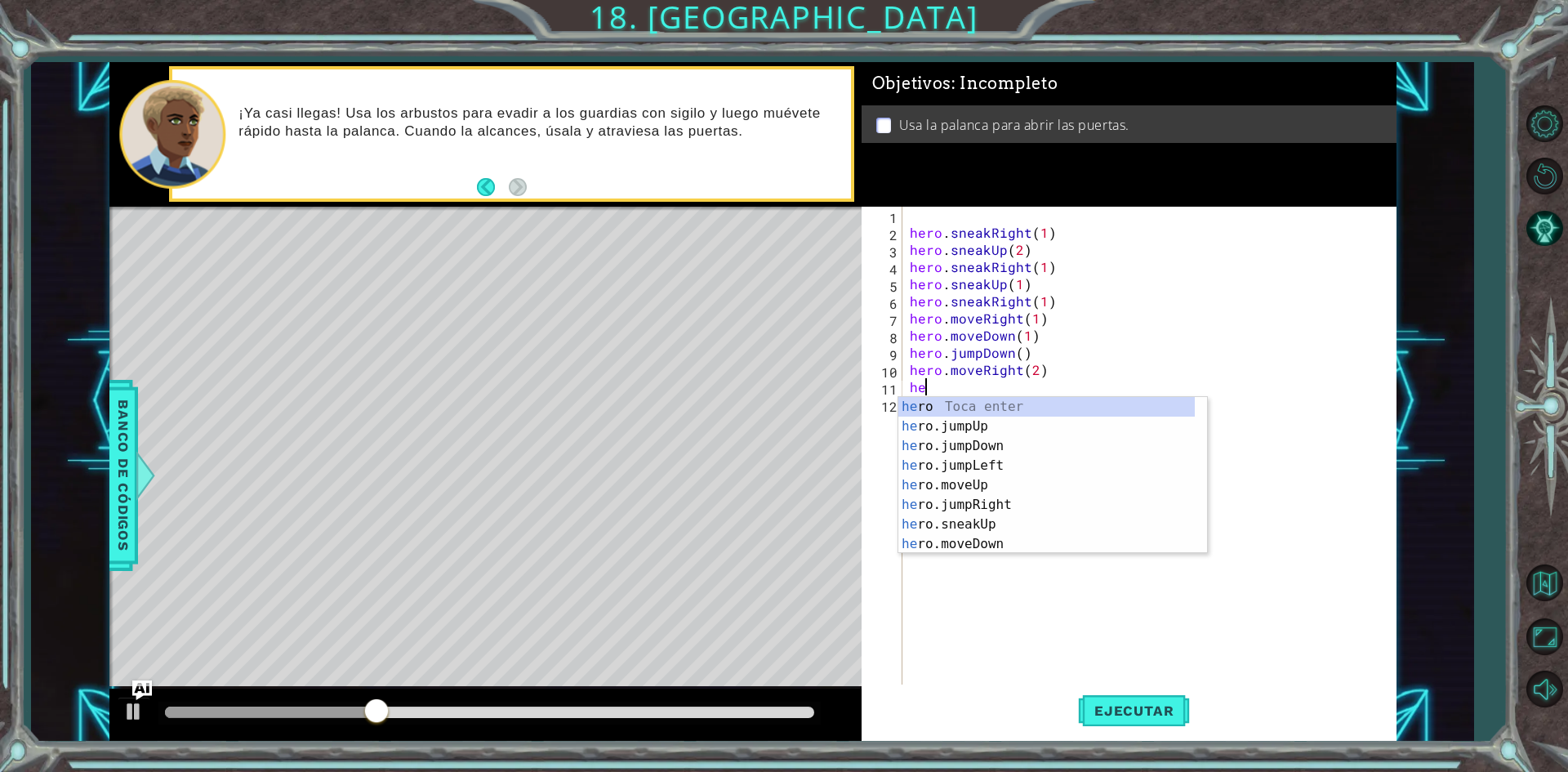
type textarea "her"
click at [995, 428] on div "her o Toca enter her o.jumpUp Toca enter her o.jumpDown Toca enter her o.jumpLe…" at bounding box center [1046, 494] width 296 height 196
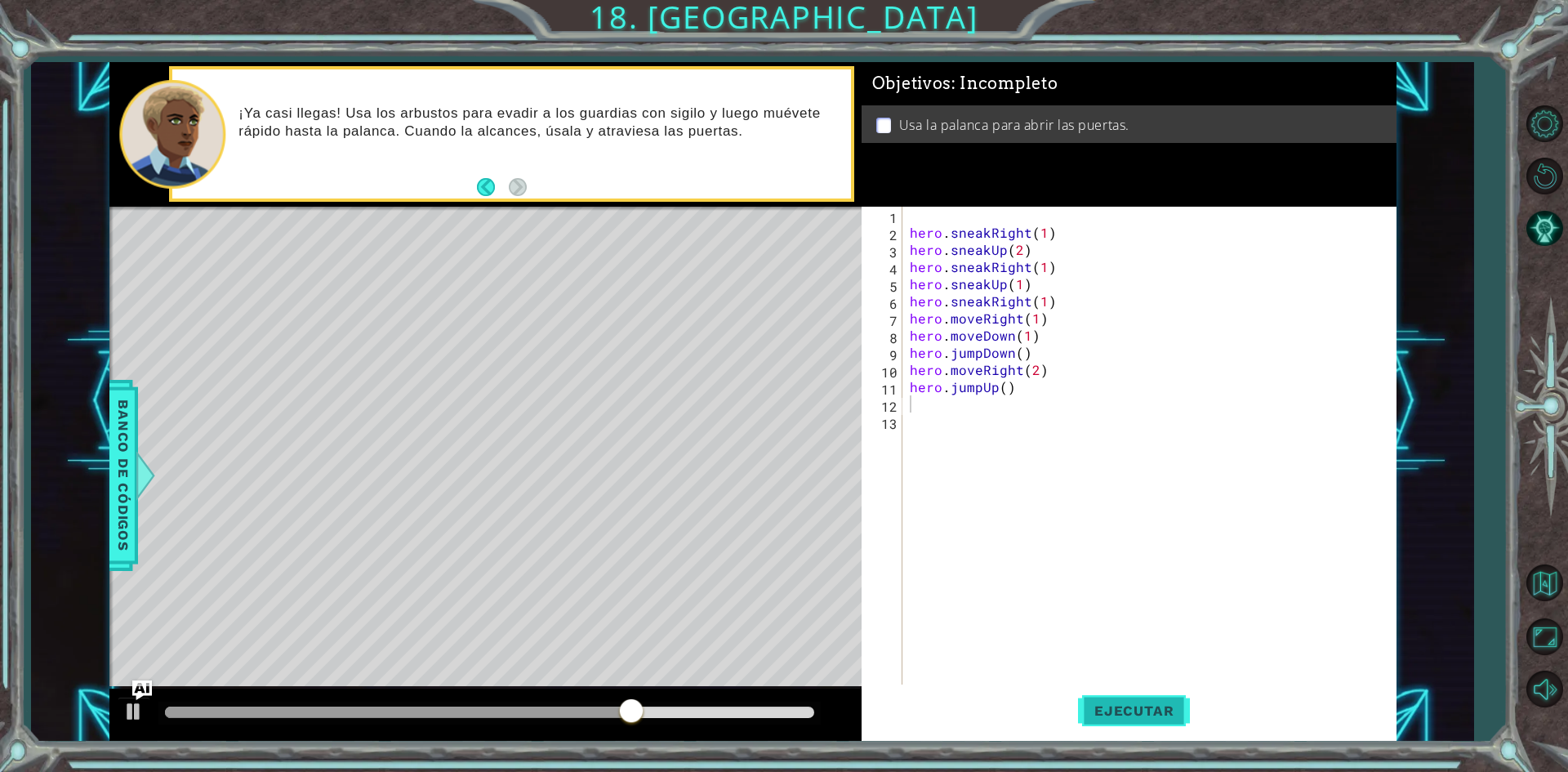
drag, startPoint x: 1114, startPoint y: 706, endPoint x: 1117, endPoint y: 688, distance: 18.2
click at [1116, 705] on span "Ejecutar" at bounding box center [1134, 710] width 112 height 17
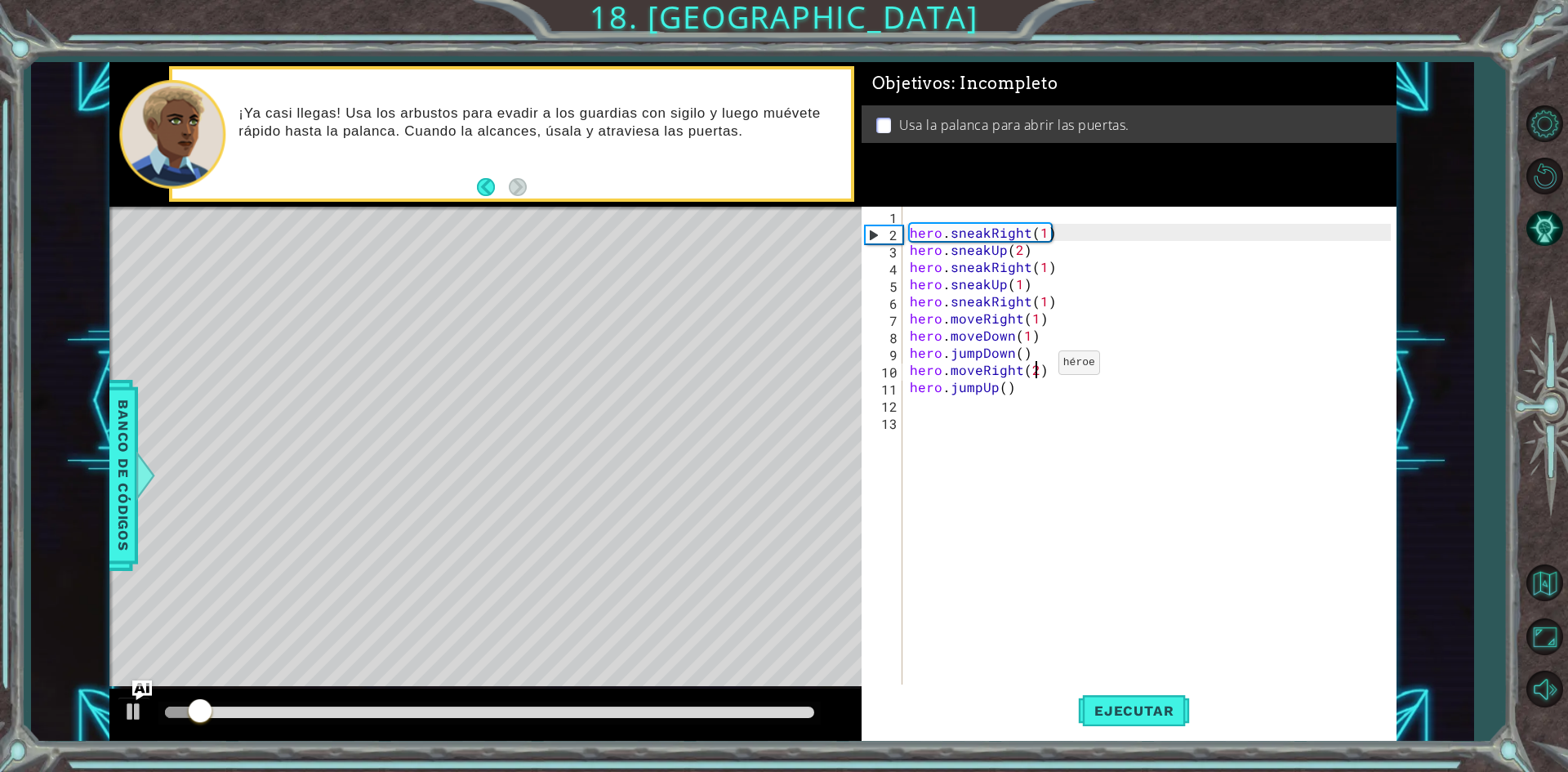
click at [1037, 366] on div "hero . sneakRight ( 1 ) hero . sneakUp ( 2 ) hero . sneakRight ( 1 ) hero . sne…" at bounding box center [1153, 464] width 492 height 515
type textarea "hero.moveRight(3)"
click at [1042, 435] on div "hero . sneakRight ( 1 ) hero . sneakUp ( 2 ) hero . sneakRight ( 1 ) hero . sne…" at bounding box center [1153, 464] width 492 height 515
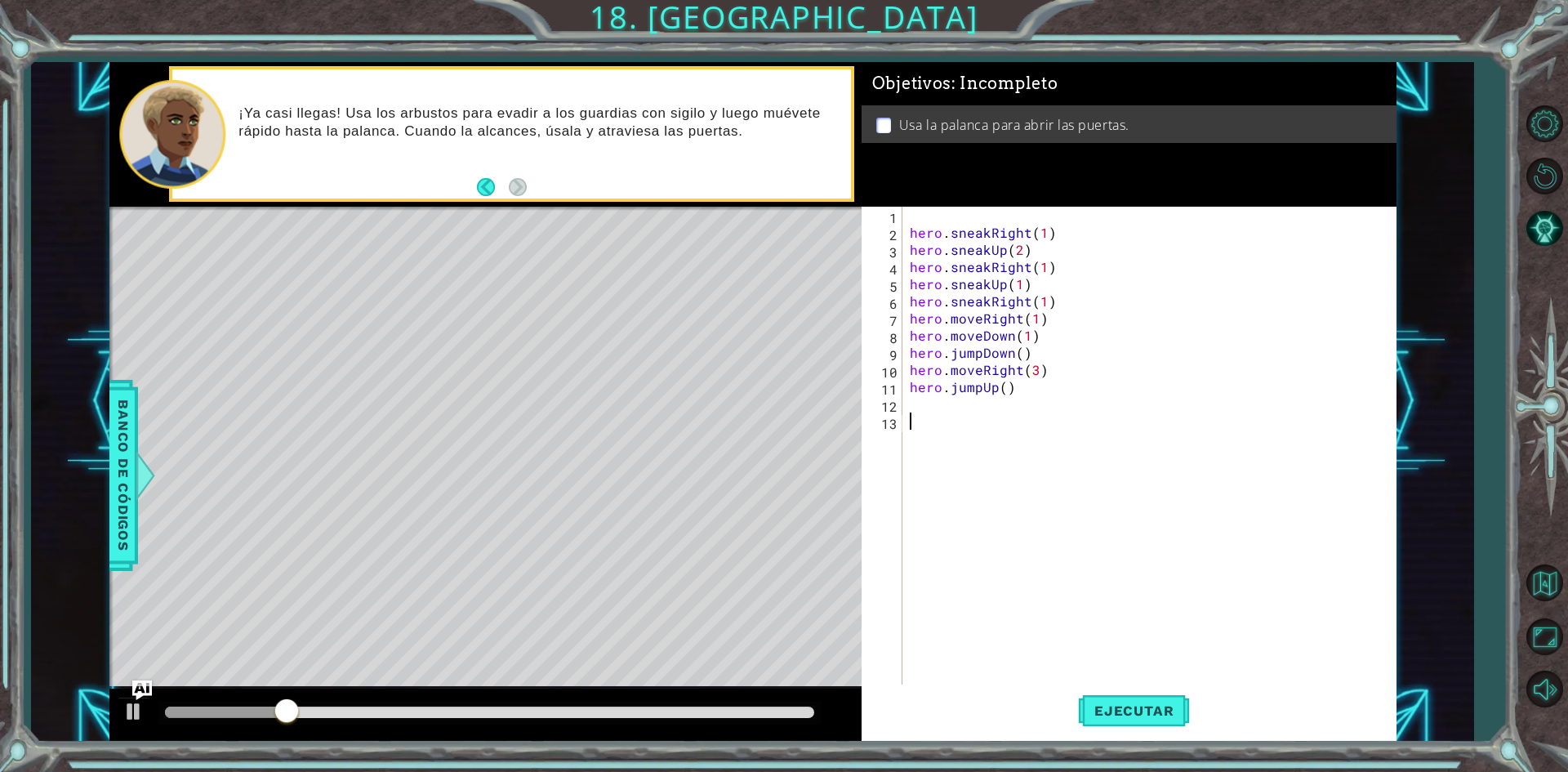
click at [927, 398] on div "hero . sneakRight ( 1 ) hero . sneakUp ( 2 ) hero . sneakRight ( 1 ) hero . sne…" at bounding box center [1153, 464] width 492 height 515
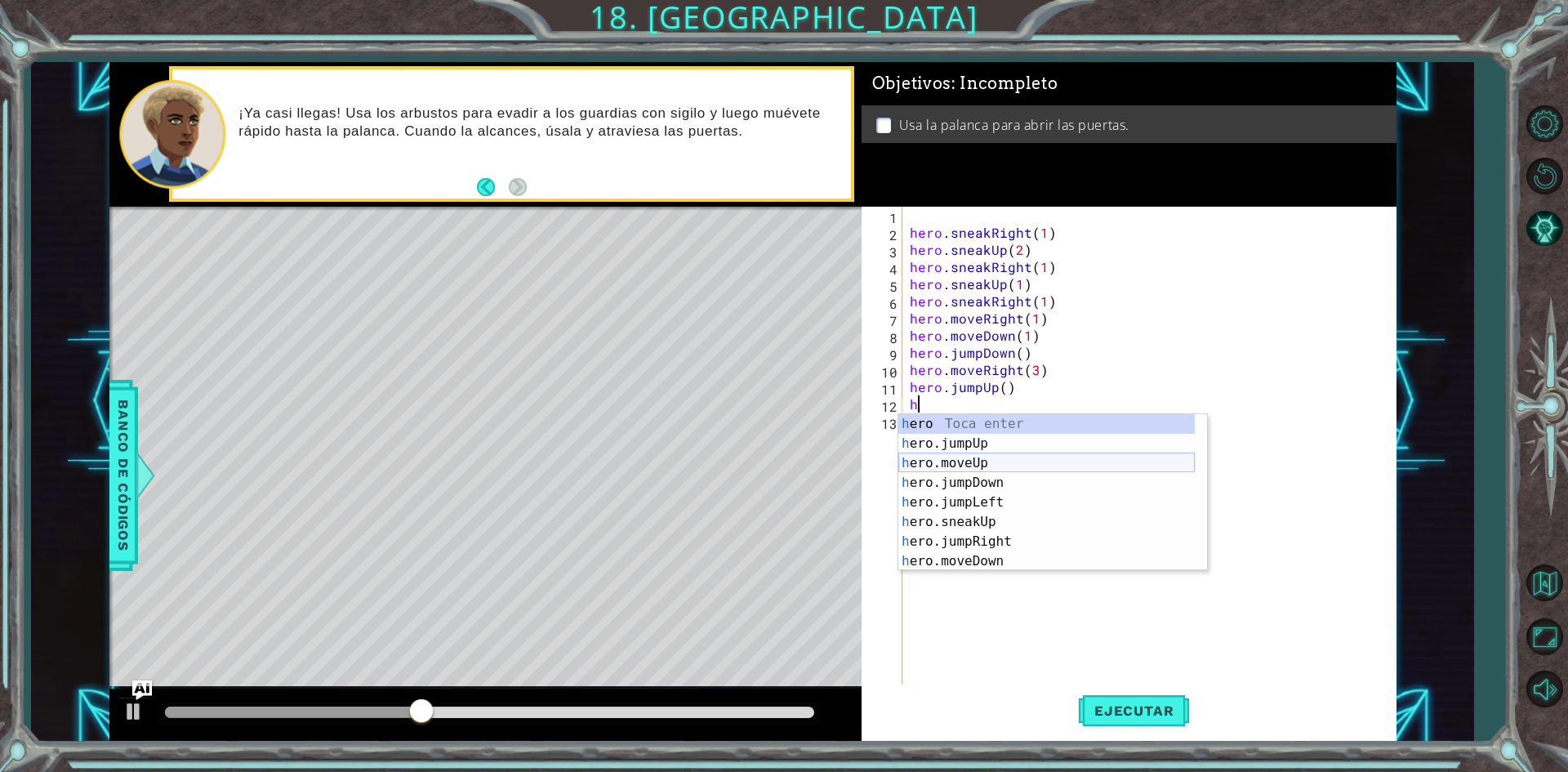
click at [954, 459] on div "h ero Toca enter h ero.jumpUp Toca enter h ero.moveUp Toca enter h ero.jumpDown…" at bounding box center [1046, 512] width 296 height 196
type textarea "hero.moveUp(1)"
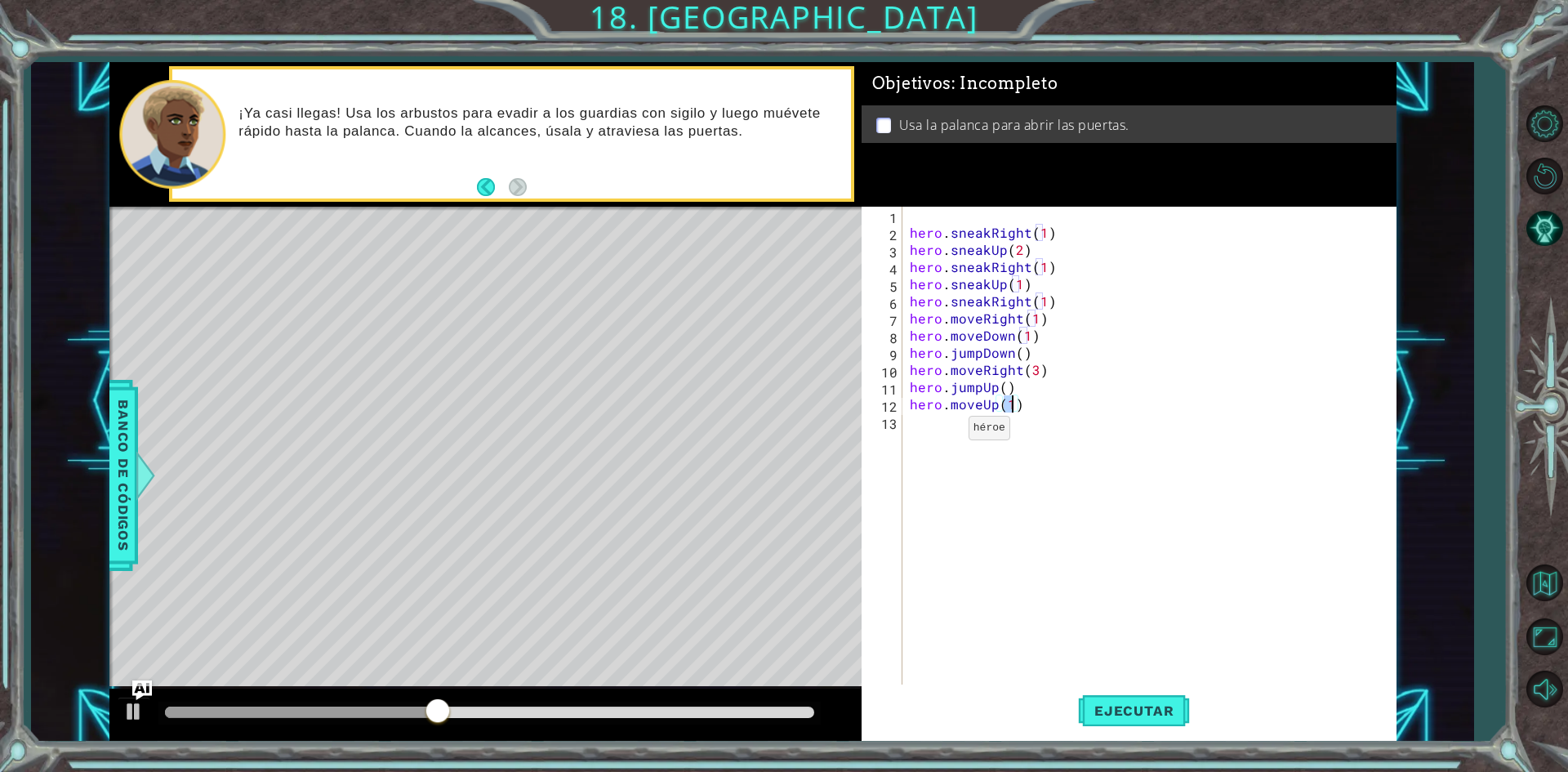
click at [947, 432] on div "hero . sneakRight ( 1 ) hero . sneakUp ( 2 ) hero . sneakRight ( 1 ) hero . sne…" at bounding box center [1153, 464] width 492 height 515
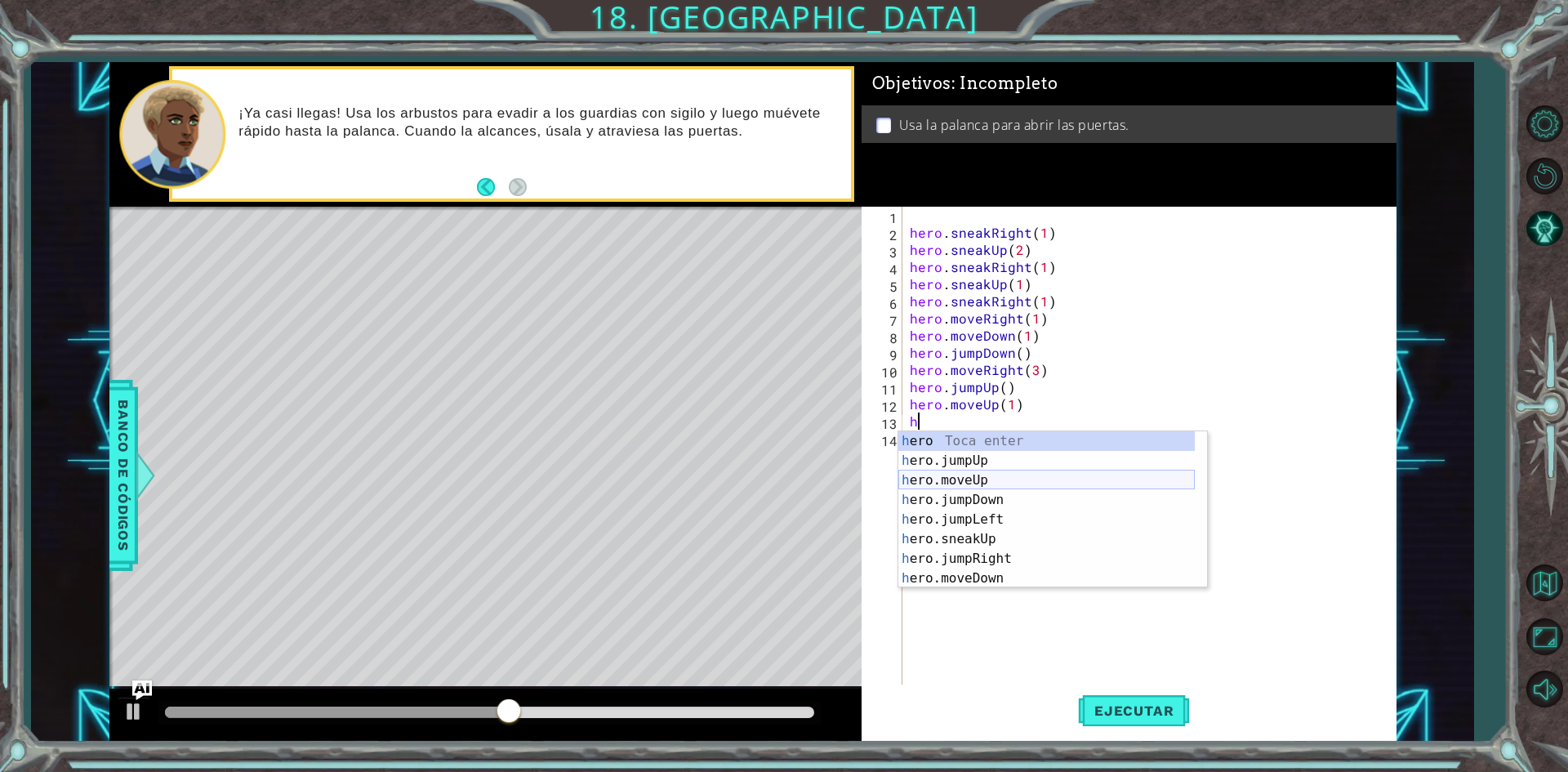
click at [962, 477] on div "h ero Toca enter h ero.jumpUp Toca enter h ero.moveUp Toca enter h ero.jumpDown…" at bounding box center [1046, 529] width 296 height 196
type textarea "hero.moveUp(1)"
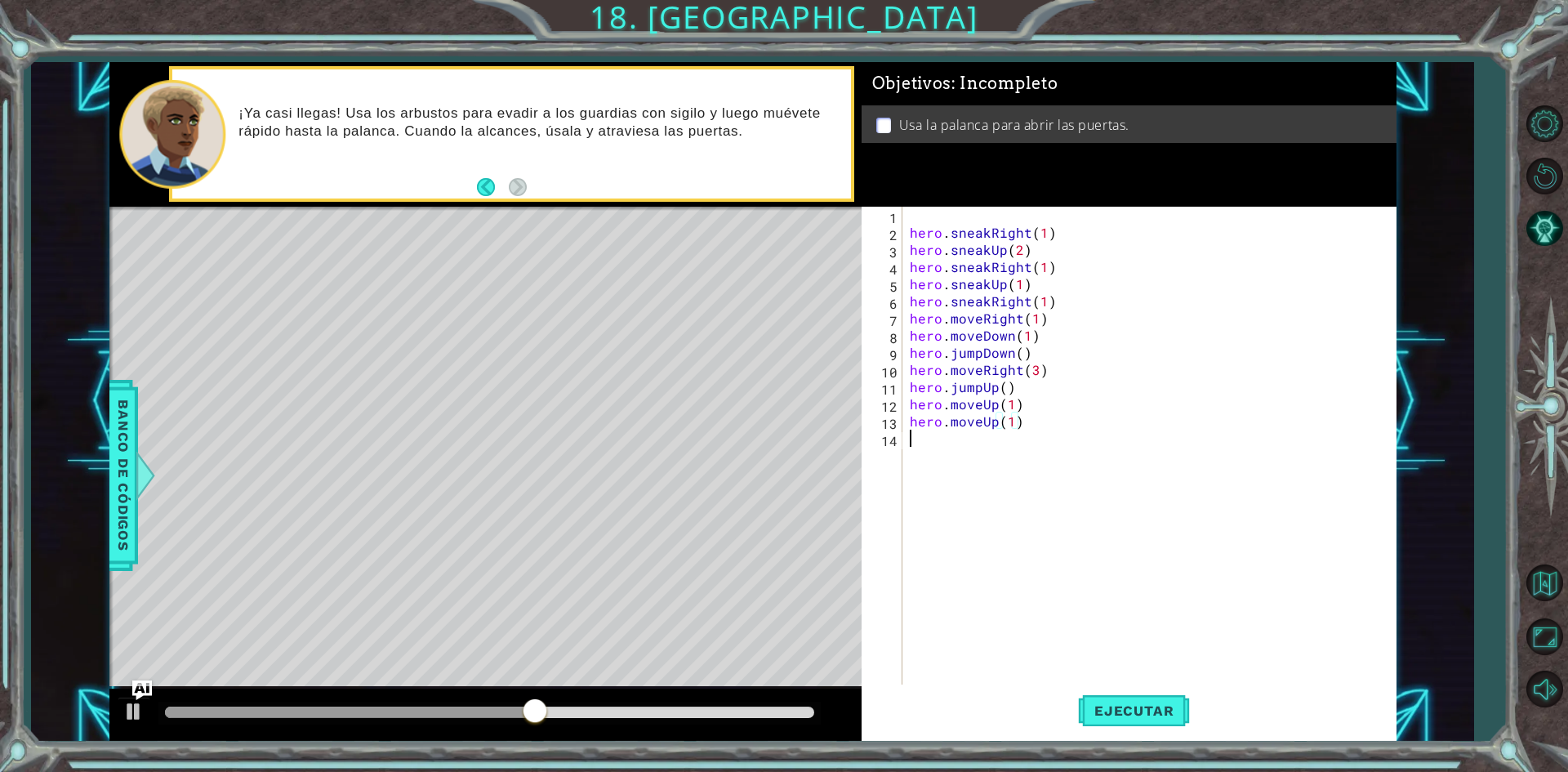
click at [1022, 430] on div "hero . sneakRight ( 1 ) hero . sneakUp ( 2 ) hero . sneakRight ( 1 ) hero . sne…" at bounding box center [1153, 464] width 492 height 515
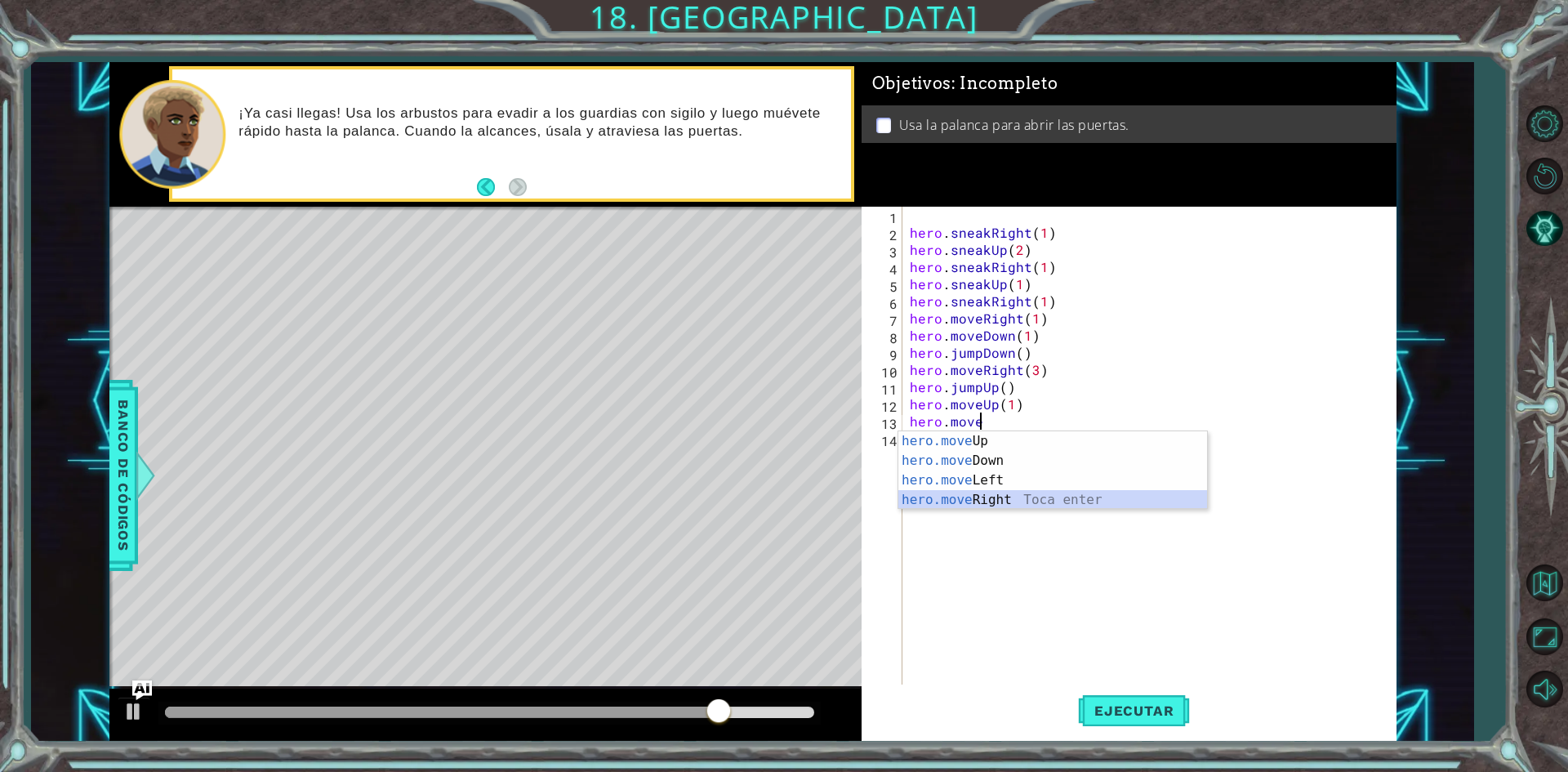
click at [1002, 503] on div "hero.move Up Toca enter hero.move Down Toca enter hero.move Left Toca enter her…" at bounding box center [1053, 489] width 309 height 117
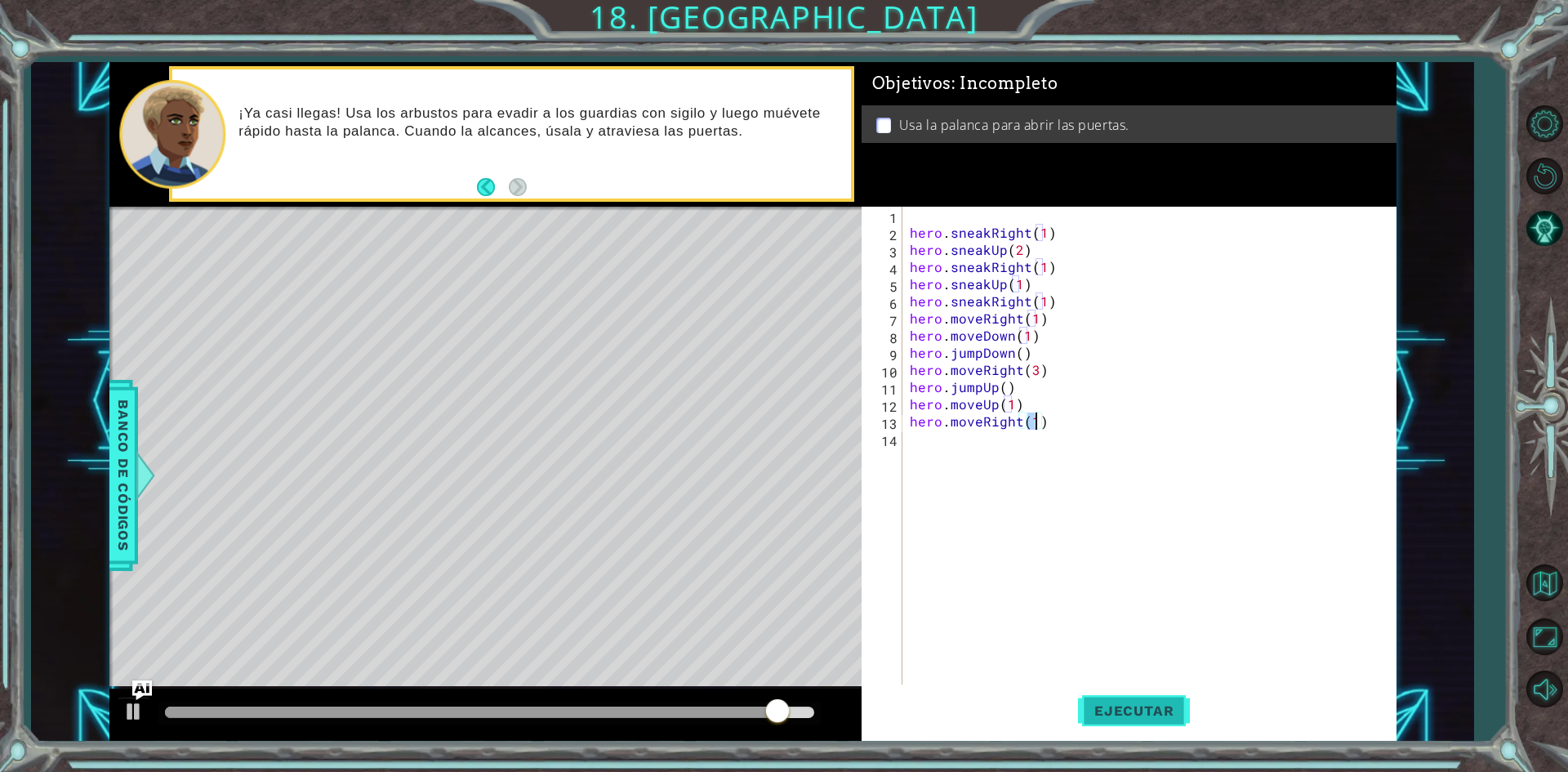
click at [1126, 703] on span "Ejecutar" at bounding box center [1134, 710] width 112 height 17
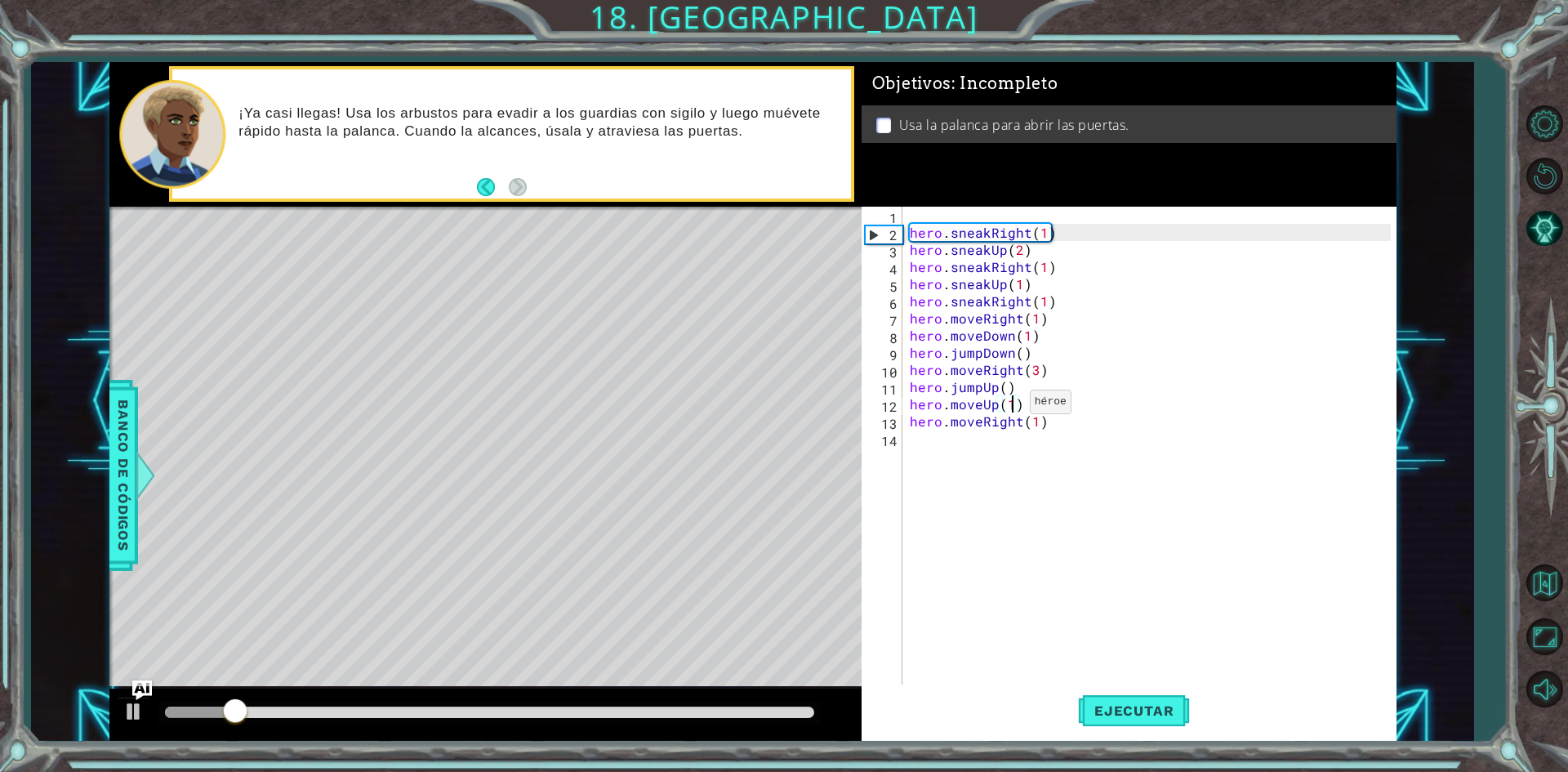
click at [1010, 406] on div "hero . sneakRight ( 1 ) hero . sneakUp ( 2 ) hero . sneakRight ( 1 ) hero . sne…" at bounding box center [1153, 464] width 492 height 515
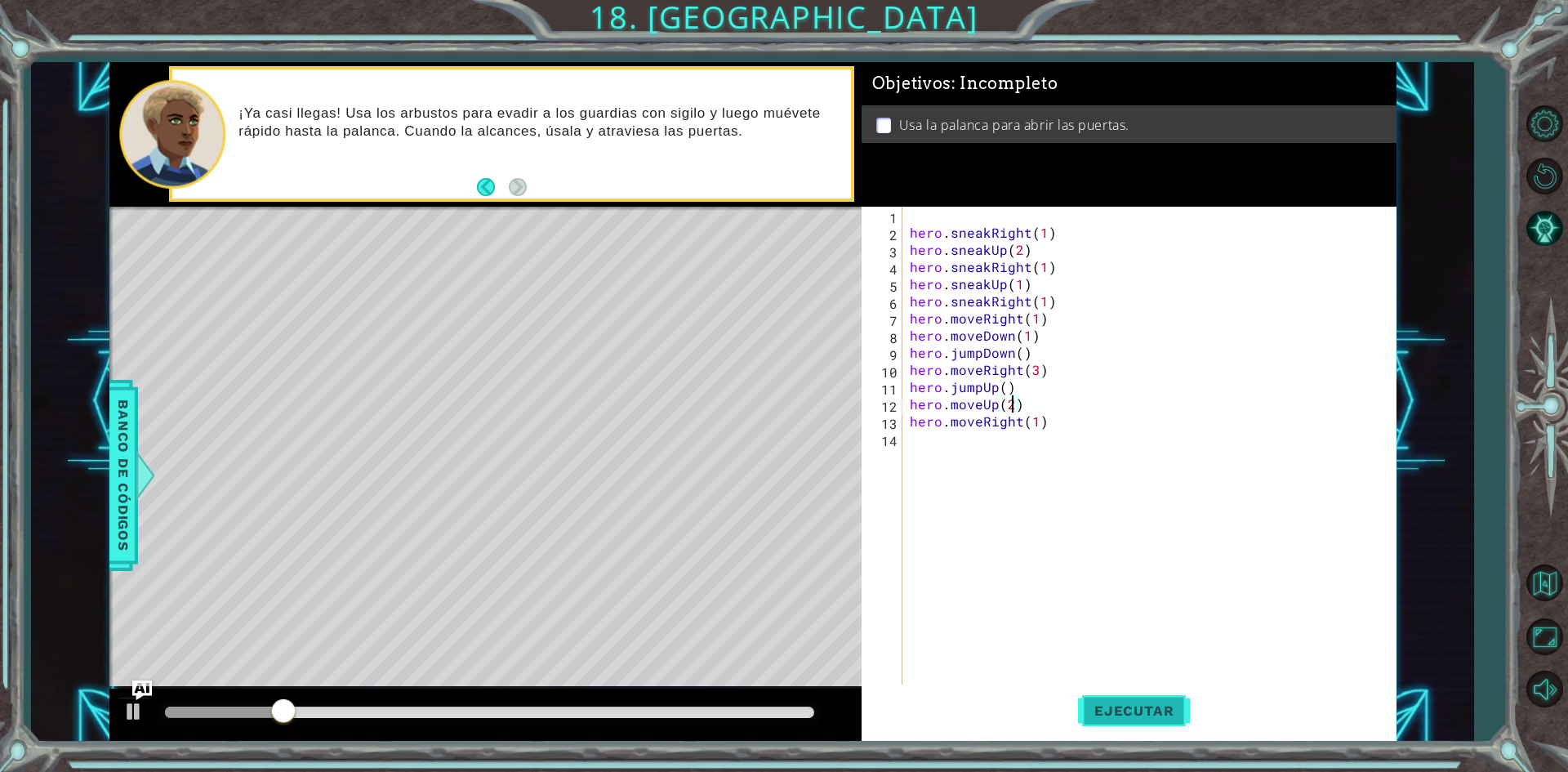
click at [1117, 707] on span "Ejecutar" at bounding box center [1134, 710] width 112 height 17
click at [1114, 697] on button "Ejecutar" at bounding box center [1134, 711] width 112 height 53
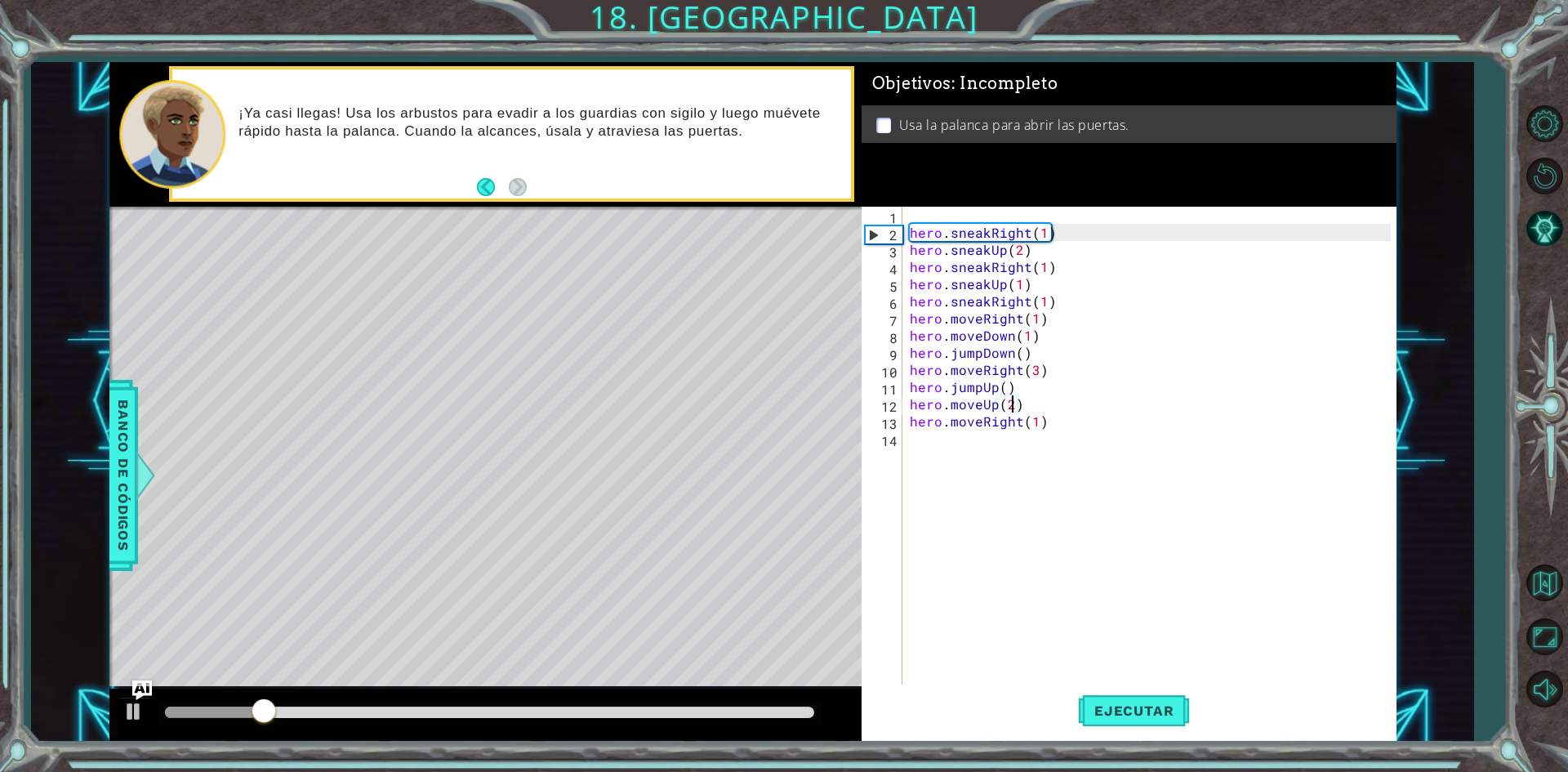
click at [1048, 427] on div "hero . sneakRight ( 1 ) hero . sneakUp ( 2 ) hero . sneakRight ( 1 ) hero . sne…" at bounding box center [1153, 464] width 492 height 515
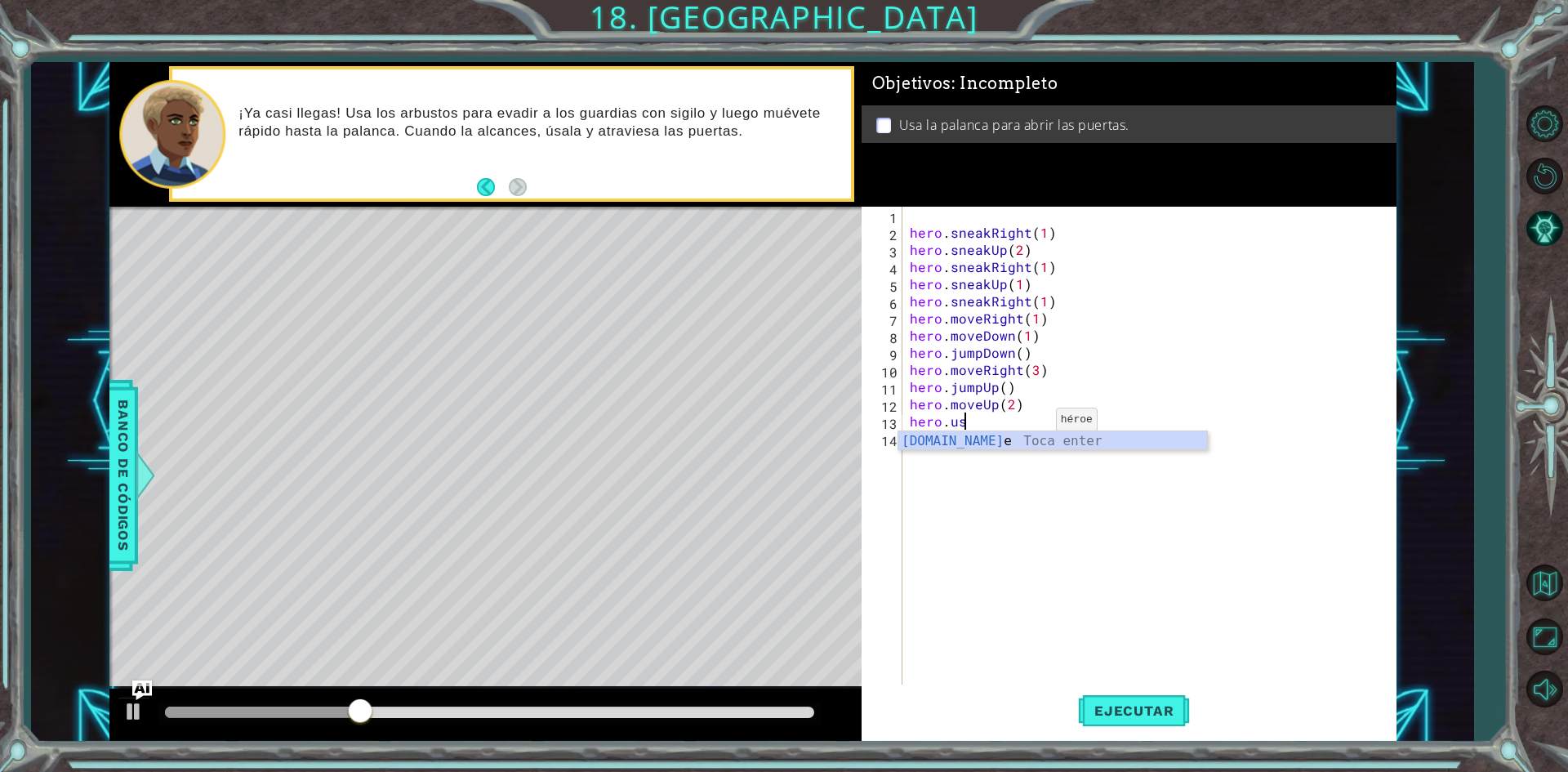
scroll to position [0, 2]
click at [976, 439] on div "hero.use Toca enter" at bounding box center [1053, 461] width 309 height 59
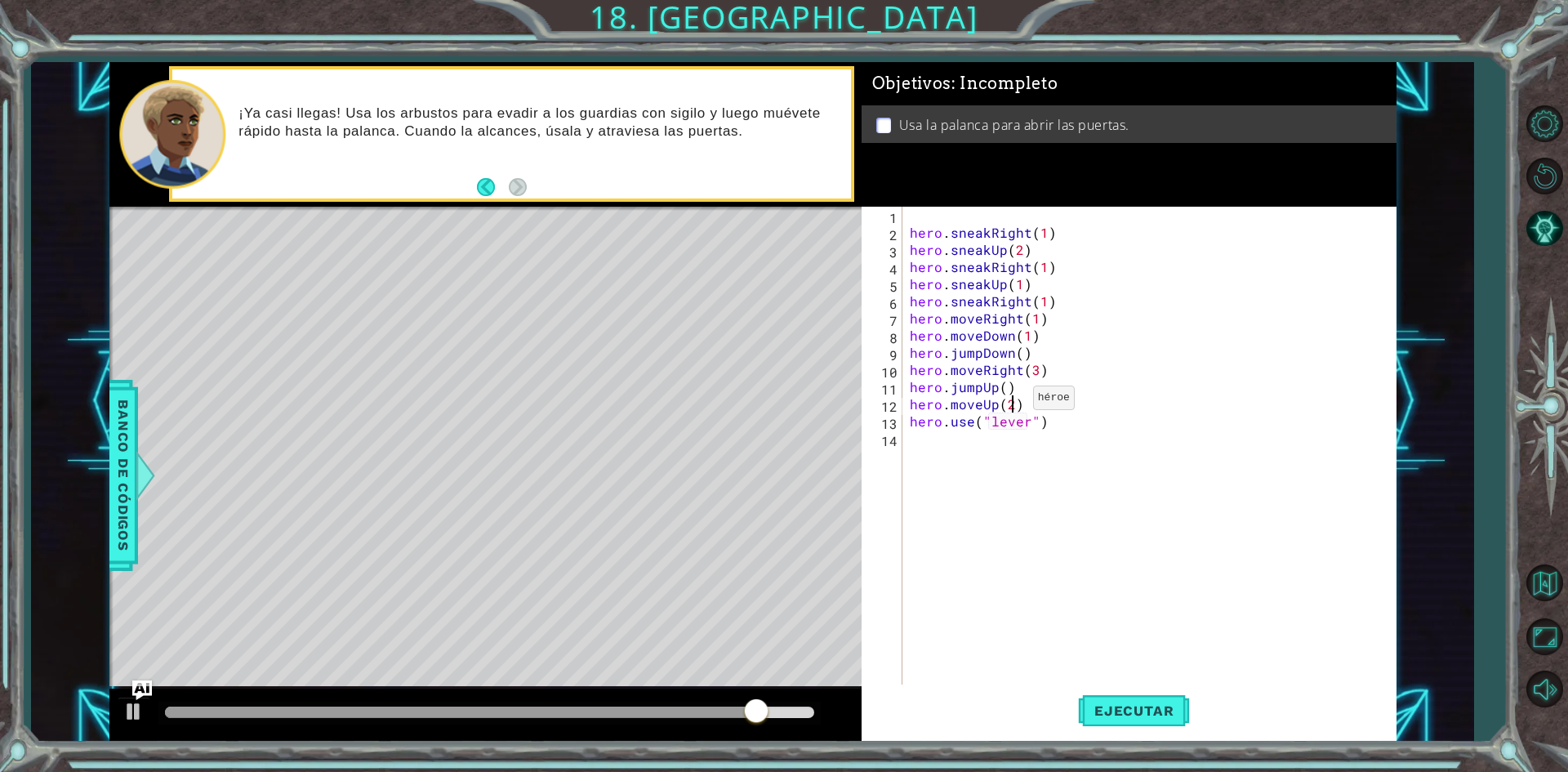
click at [1013, 402] on div "hero . sneakRight ( 1 ) hero . sneakUp ( 2 ) hero . sneakRight ( 1 ) hero . sne…" at bounding box center [1153, 464] width 492 height 515
type textarea "hero.moveUp(1)"
click at [1163, 704] on span "Ejecutar" at bounding box center [1134, 710] width 112 height 17
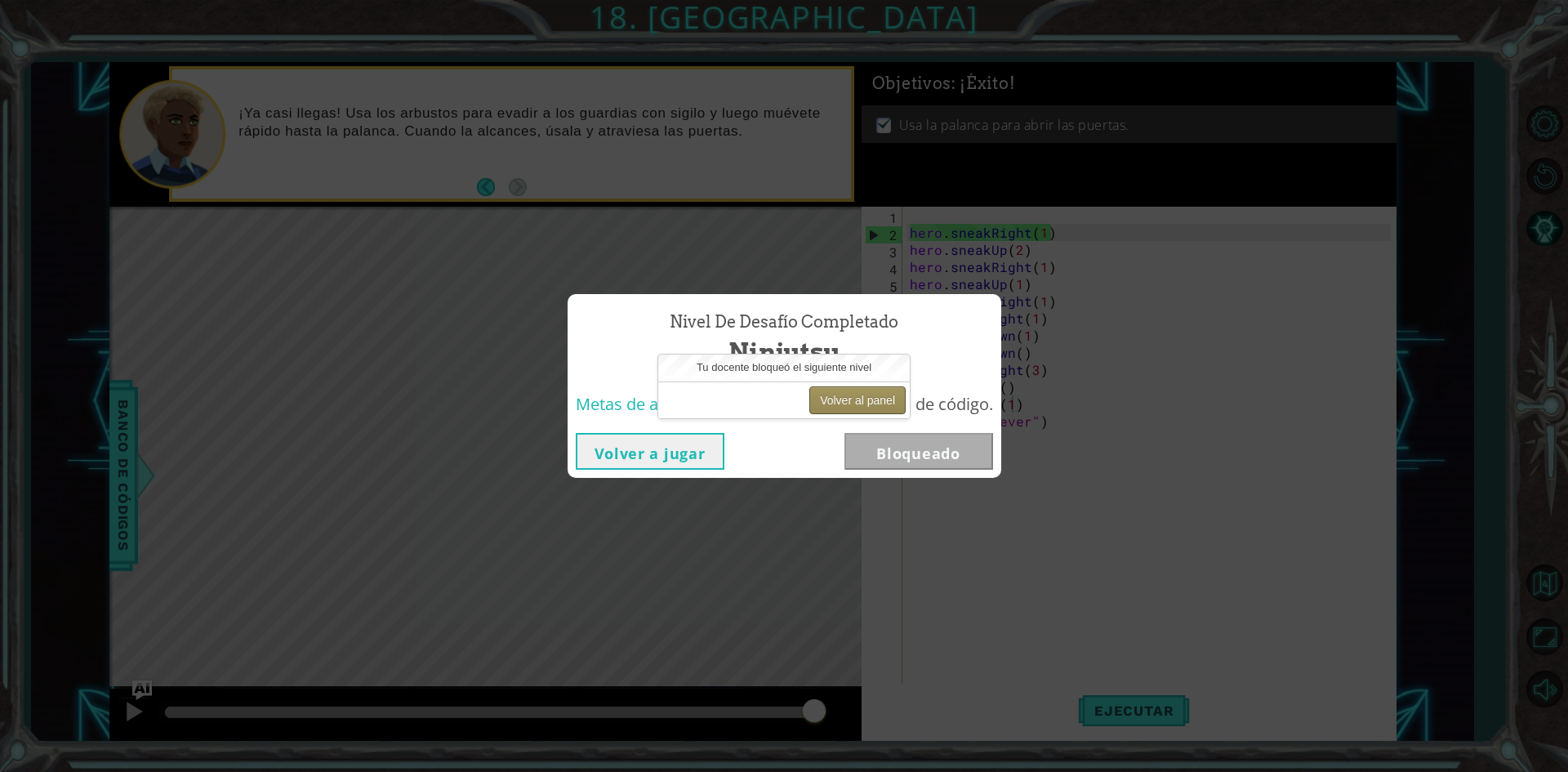
click at [870, 395] on button "Volver al panel" at bounding box center [857, 400] width 96 height 28
click at [861, 401] on button "Volver al panel" at bounding box center [857, 400] width 96 height 28
click at [899, 394] on button "Volver al panel" at bounding box center [857, 400] width 96 height 28
click at [852, 398] on button "Volver al panel" at bounding box center [857, 400] width 96 height 28
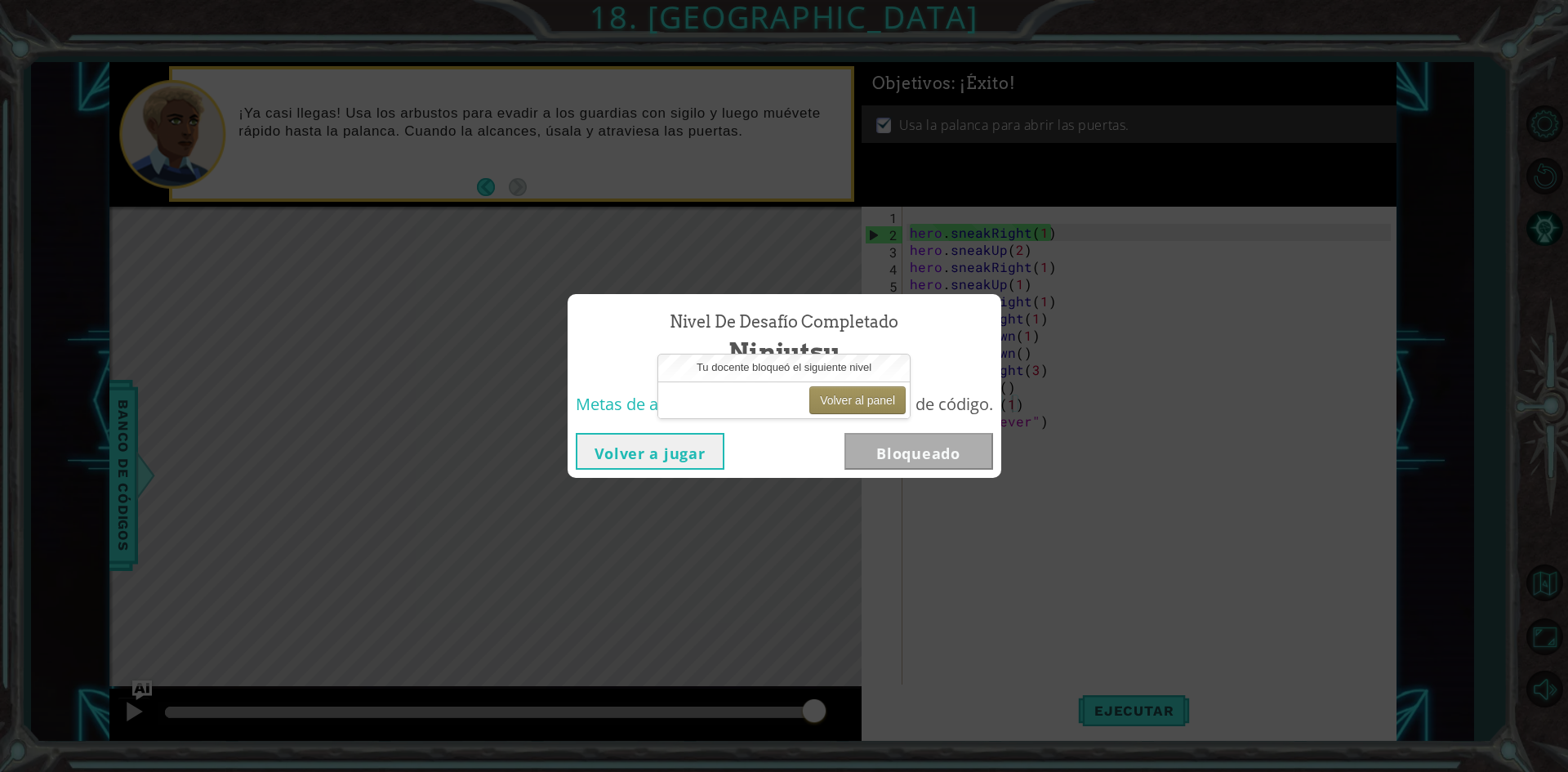
click at [650, 461] on button "Volver a jugar" at bounding box center [650, 451] width 149 height 36
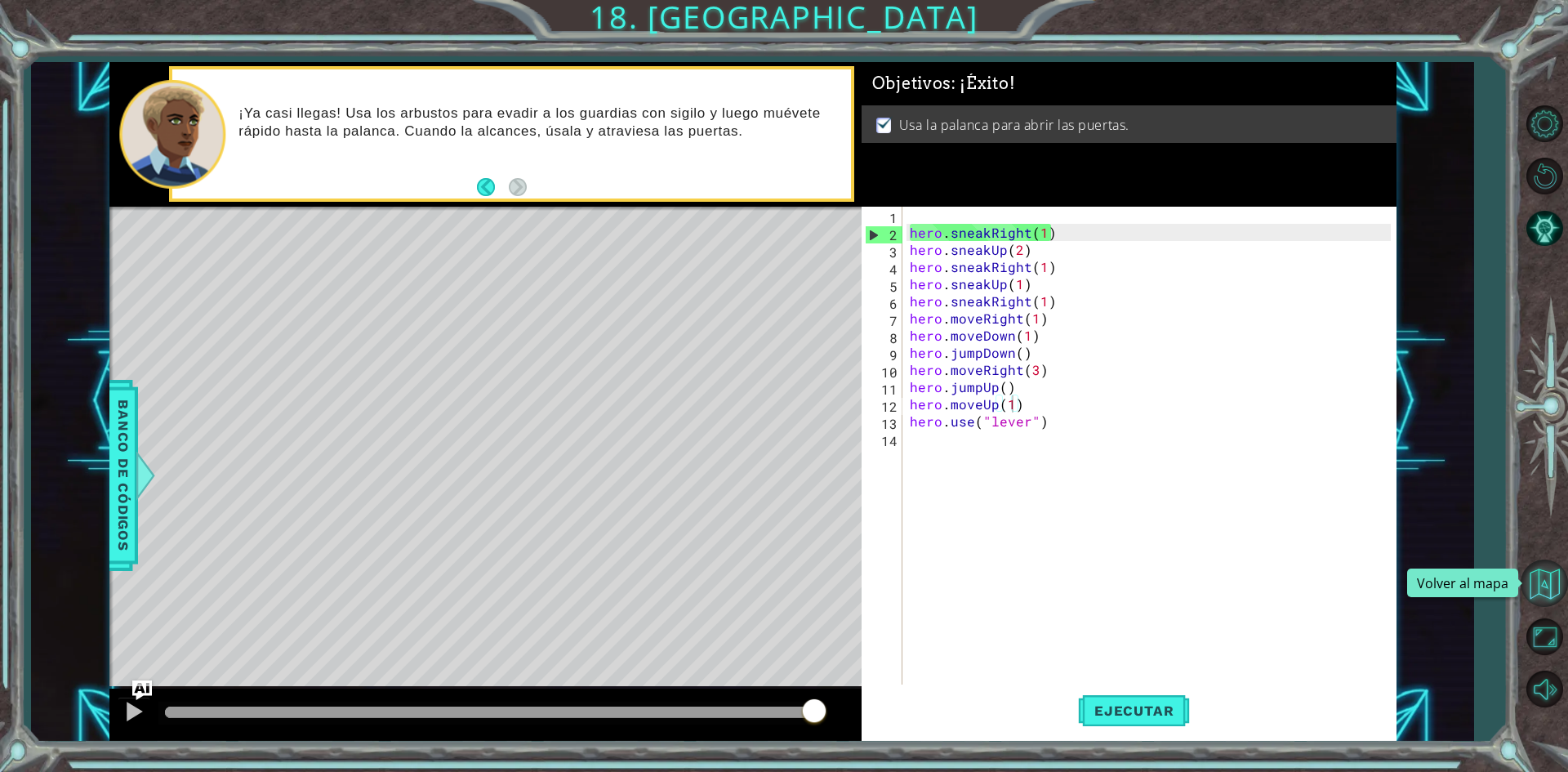
click at [1549, 584] on button "Volver al mapa" at bounding box center [1544, 583] width 47 height 47
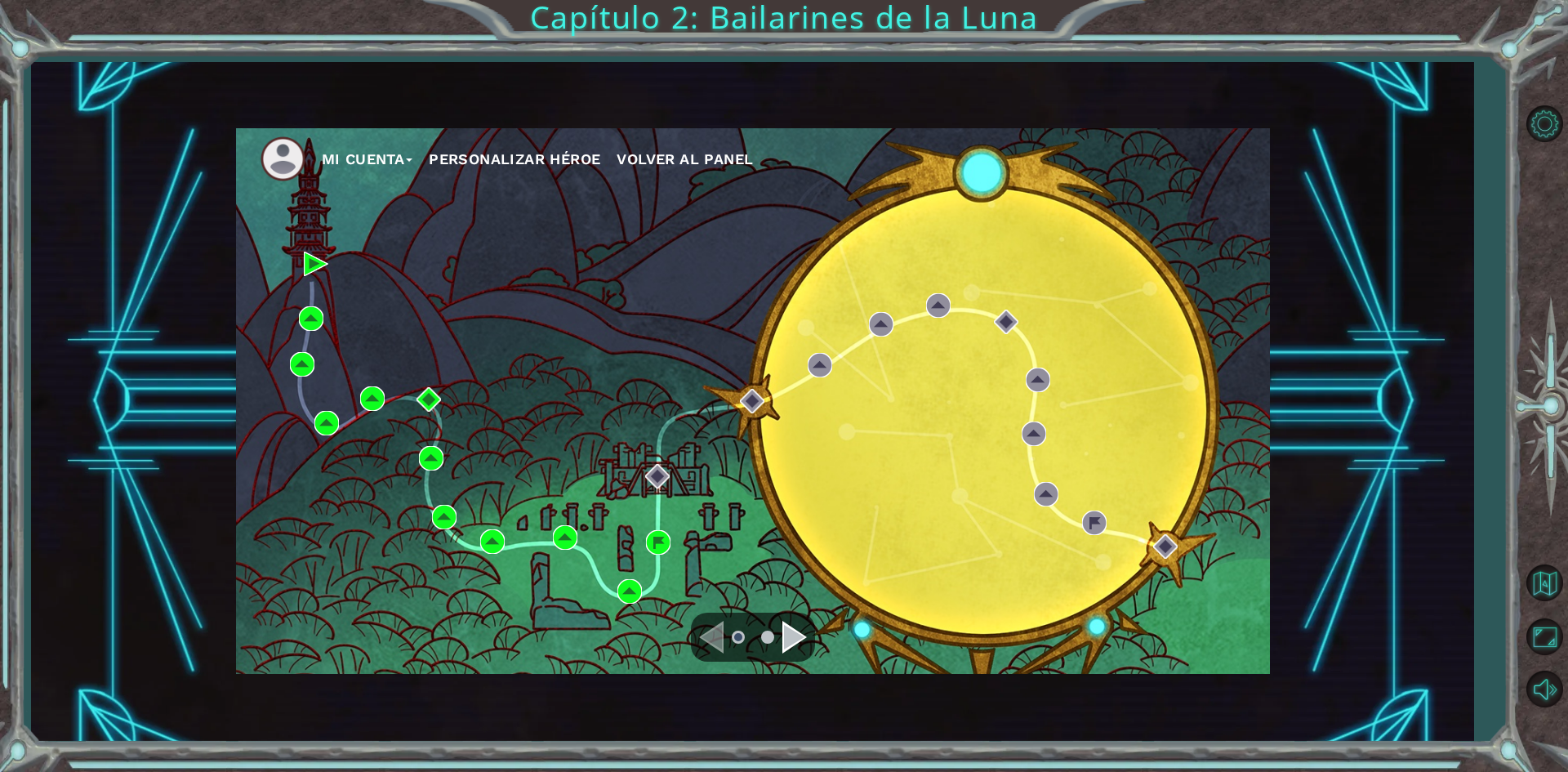
click at [506, 294] on div "Mi Cuenta Personalizar héroe Volver al panel" at bounding box center [753, 401] width 1034 height 546
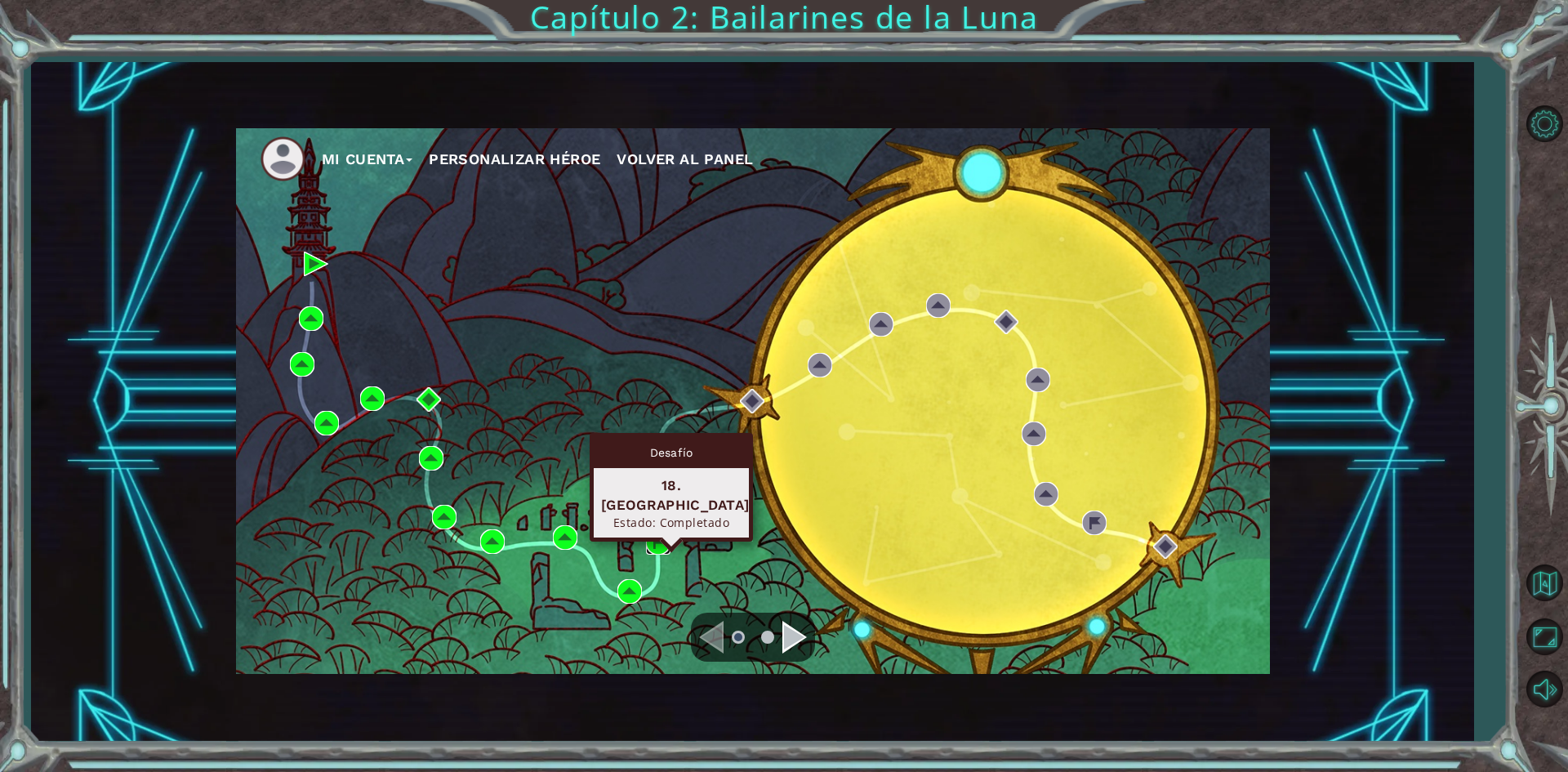
click at [662, 540] on img at bounding box center [658, 542] width 25 height 25
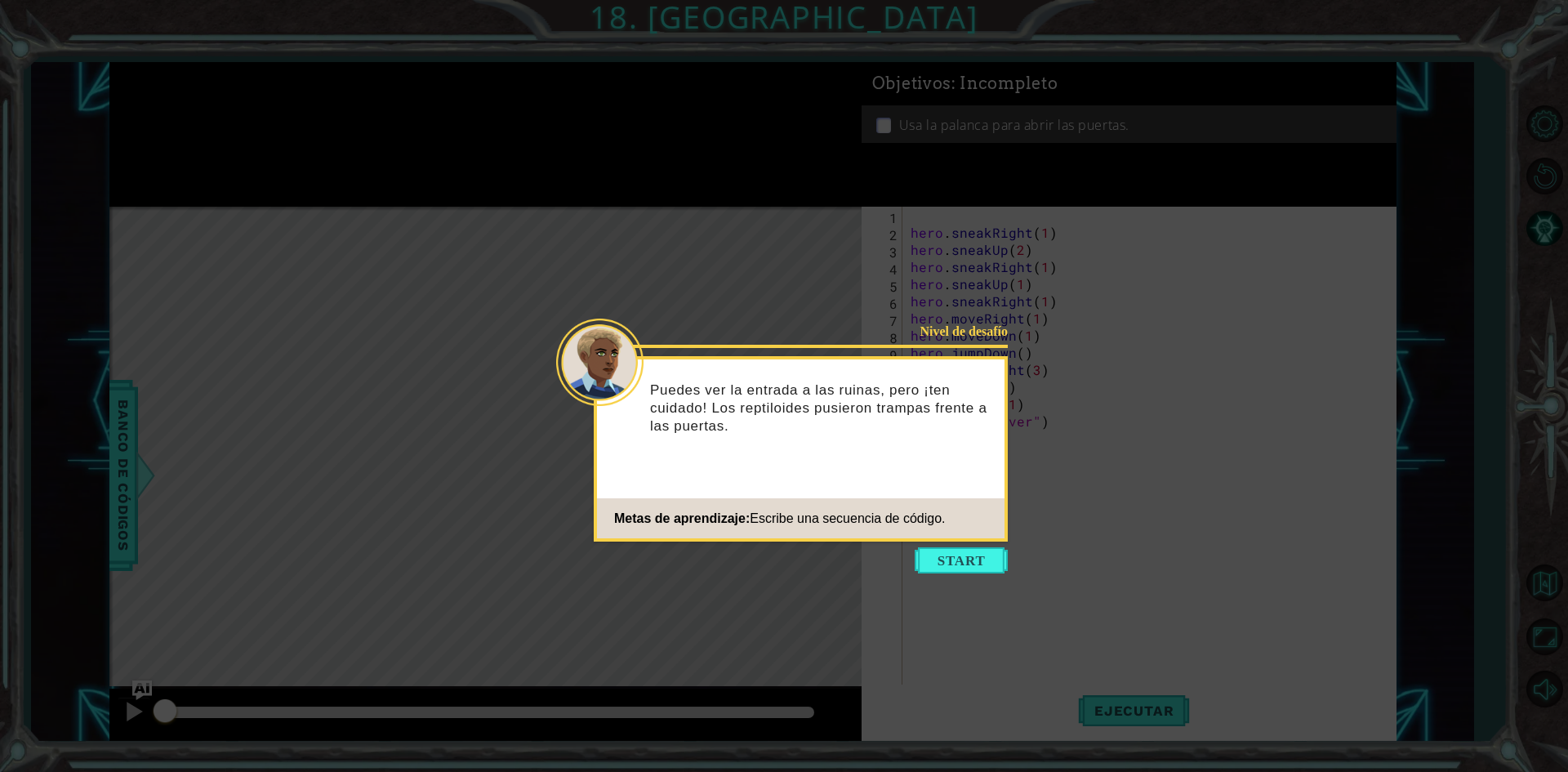
click at [966, 579] on icon at bounding box center [784, 386] width 1568 height 772
click at [985, 559] on button "Start" at bounding box center [961, 560] width 94 height 27
